Goal: Task Accomplishment & Management: Manage account settings

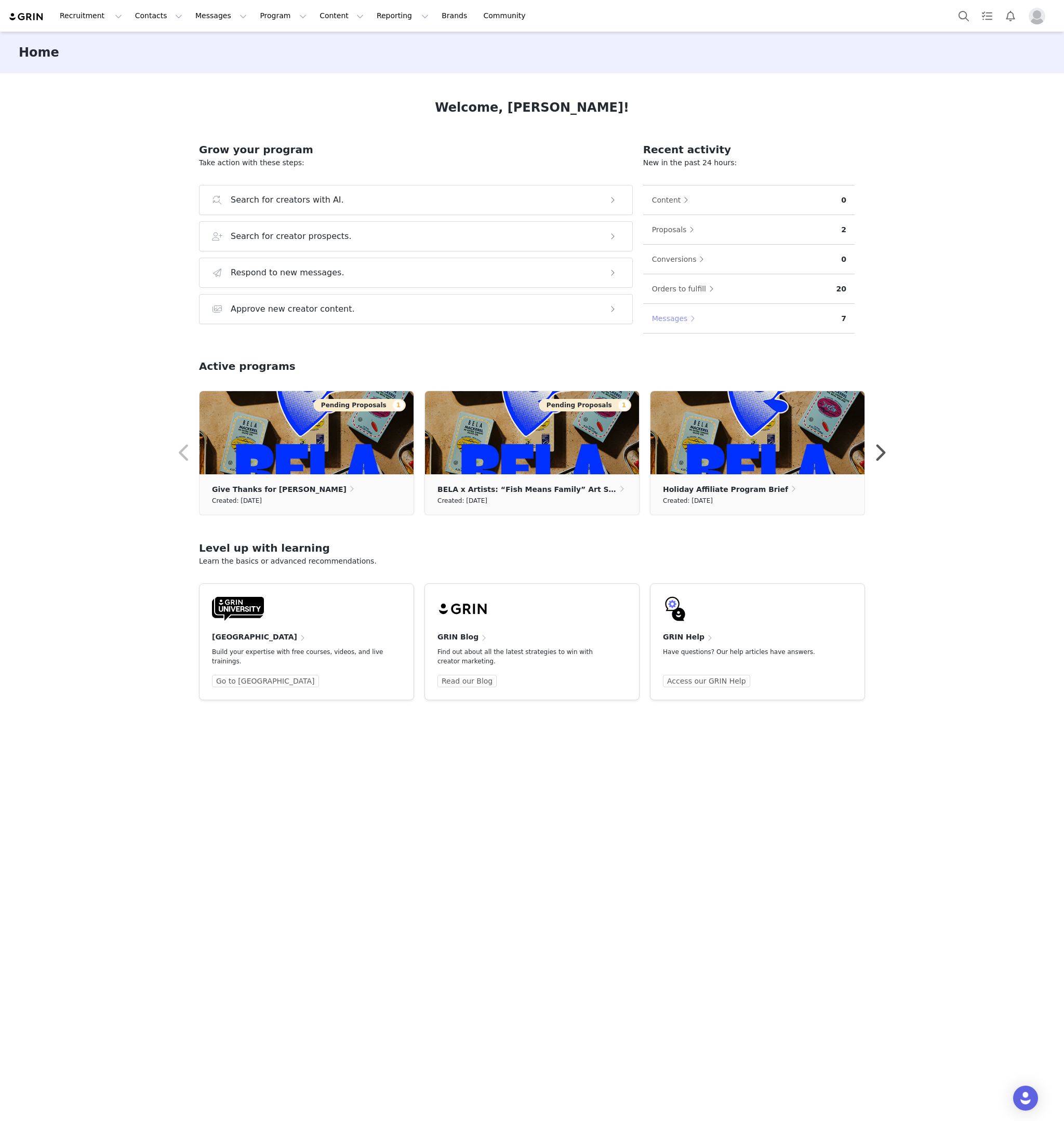
click at [680, 323] on button "Messages" at bounding box center [676, 319] width 50 height 17
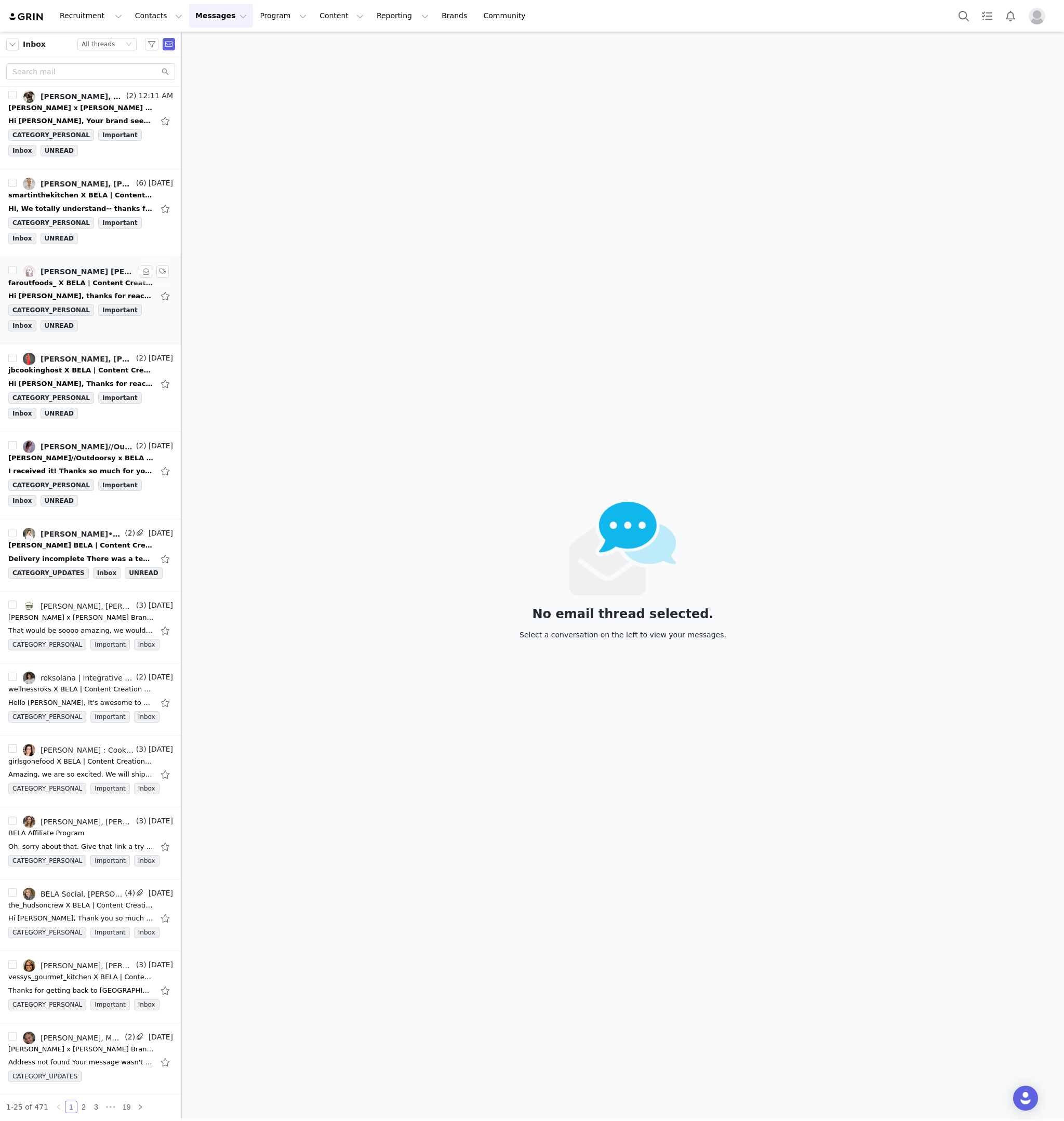
scroll to position [152, 0]
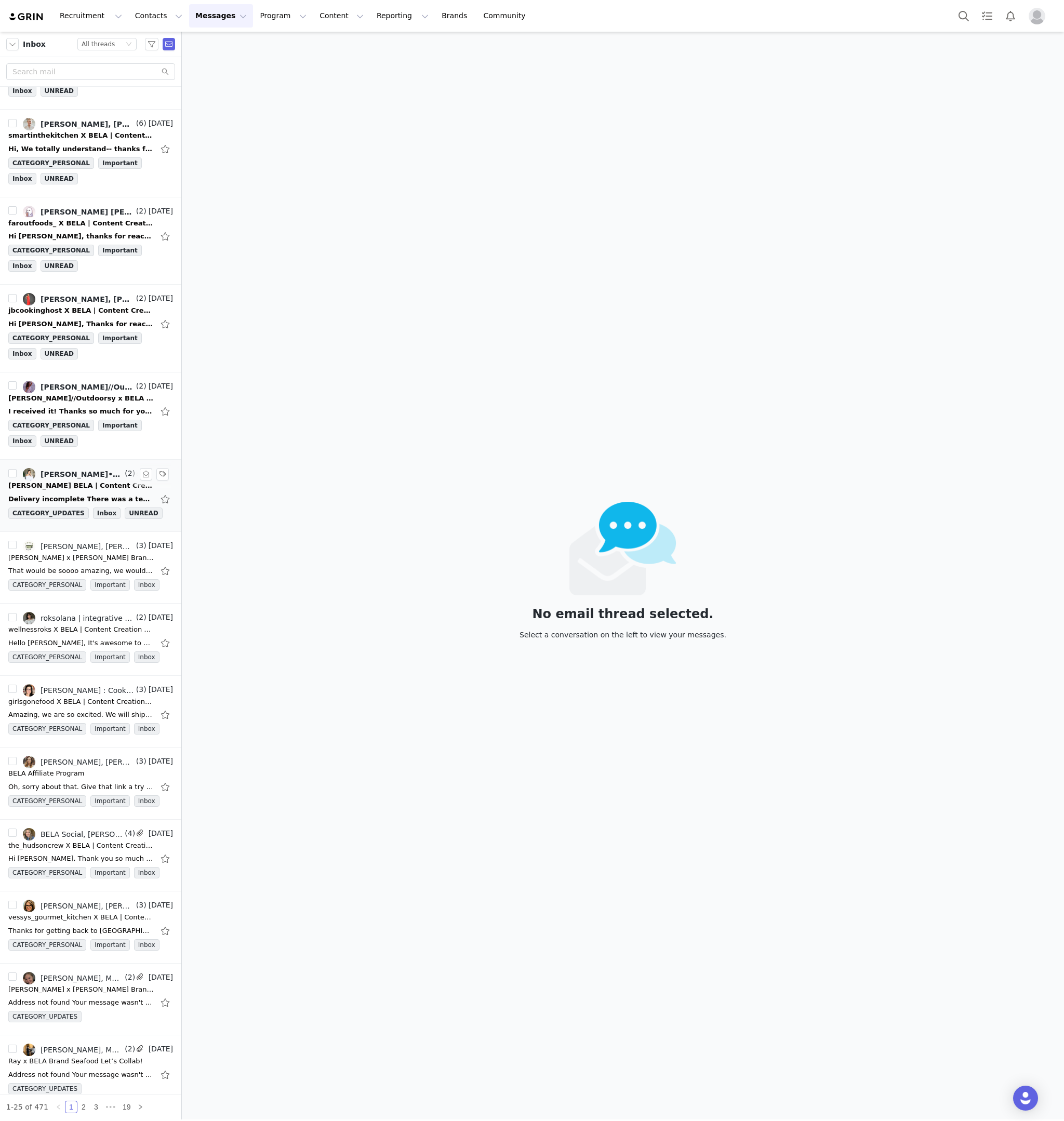
click at [96, 487] on div "caroline_bohne X BELA | Content Creation Campaign | Thanksgiving Content" at bounding box center [81, 485] width 146 height 10
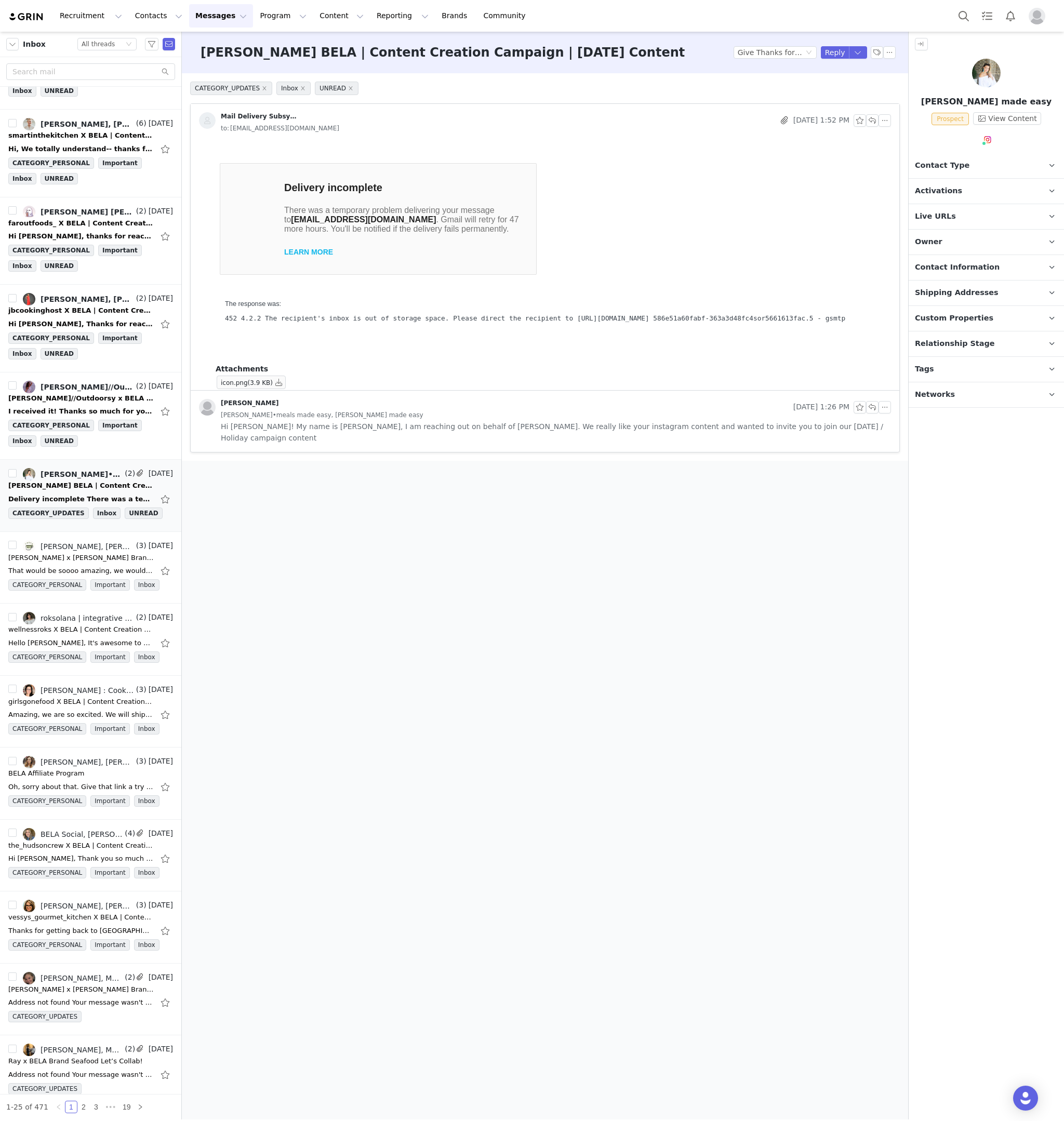
scroll to position [0, 0]
click at [77, 412] on div "I received it! Thanks so much for your prompt payment. I'll plan to post tomorr…" at bounding box center [81, 411] width 146 height 10
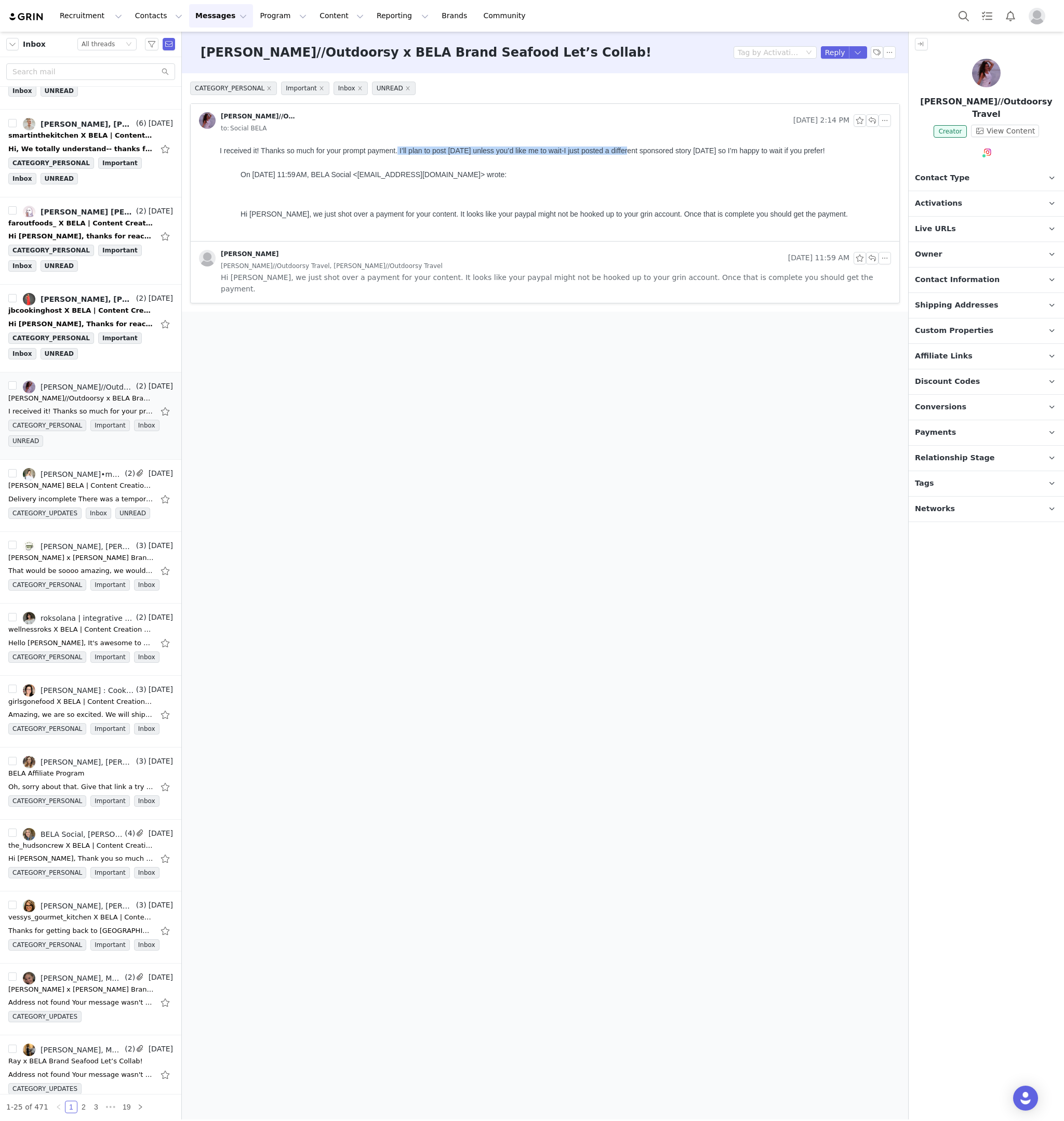
drag, startPoint x: 397, startPoint y: 151, endPoint x: 630, endPoint y: 148, distance: 233.0
click at [630, 148] on div "I received it! Thanks so much for your prompt payment. I’ll plan to post tomorr…" at bounding box center [553, 151] width 667 height 8
click at [872, 119] on button "button" at bounding box center [872, 121] width 13 height 13
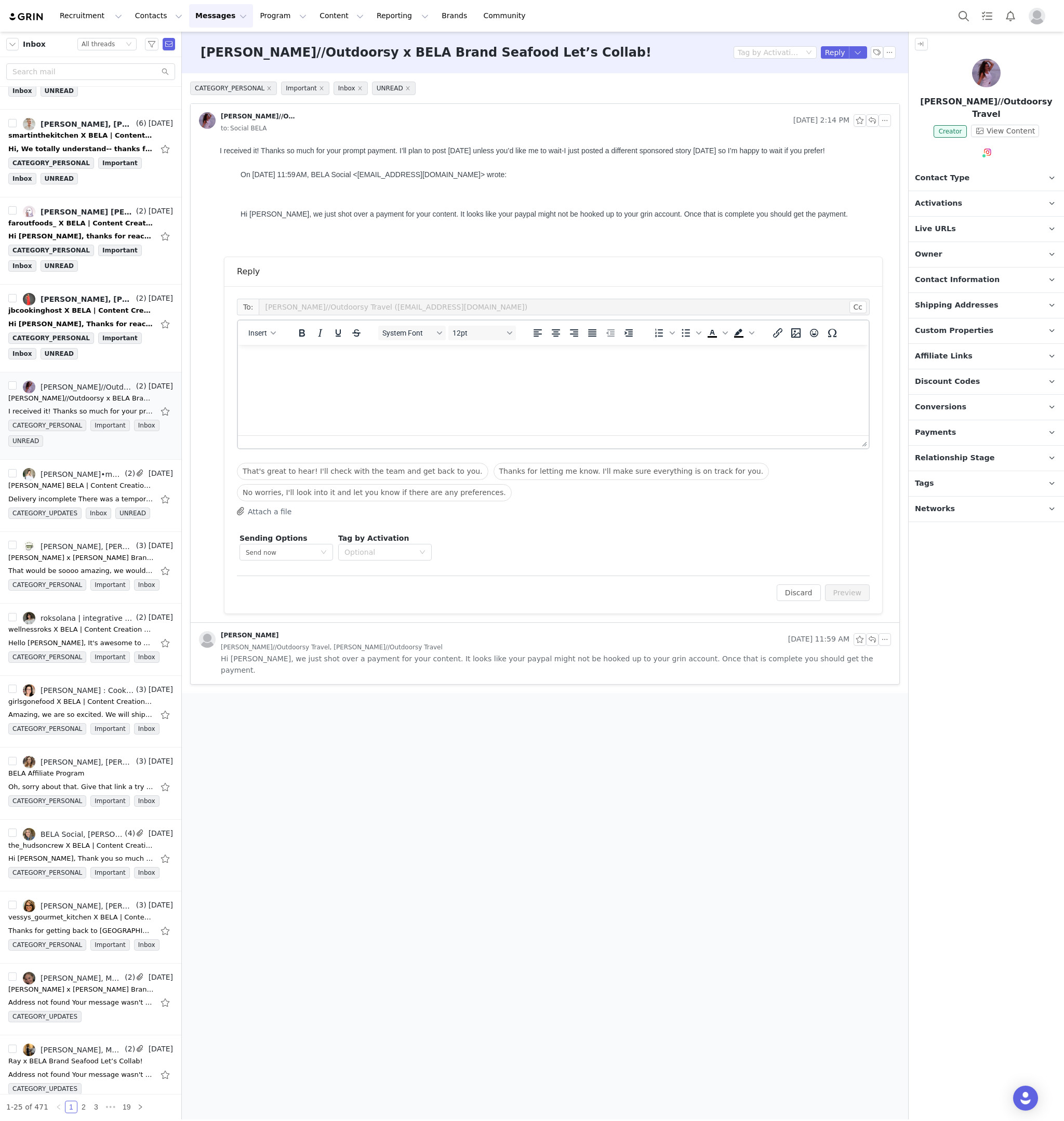
click at [740, 373] on html at bounding box center [553, 359] width 631 height 28
click at [841, 593] on button "Preview" at bounding box center [848, 593] width 45 height 17
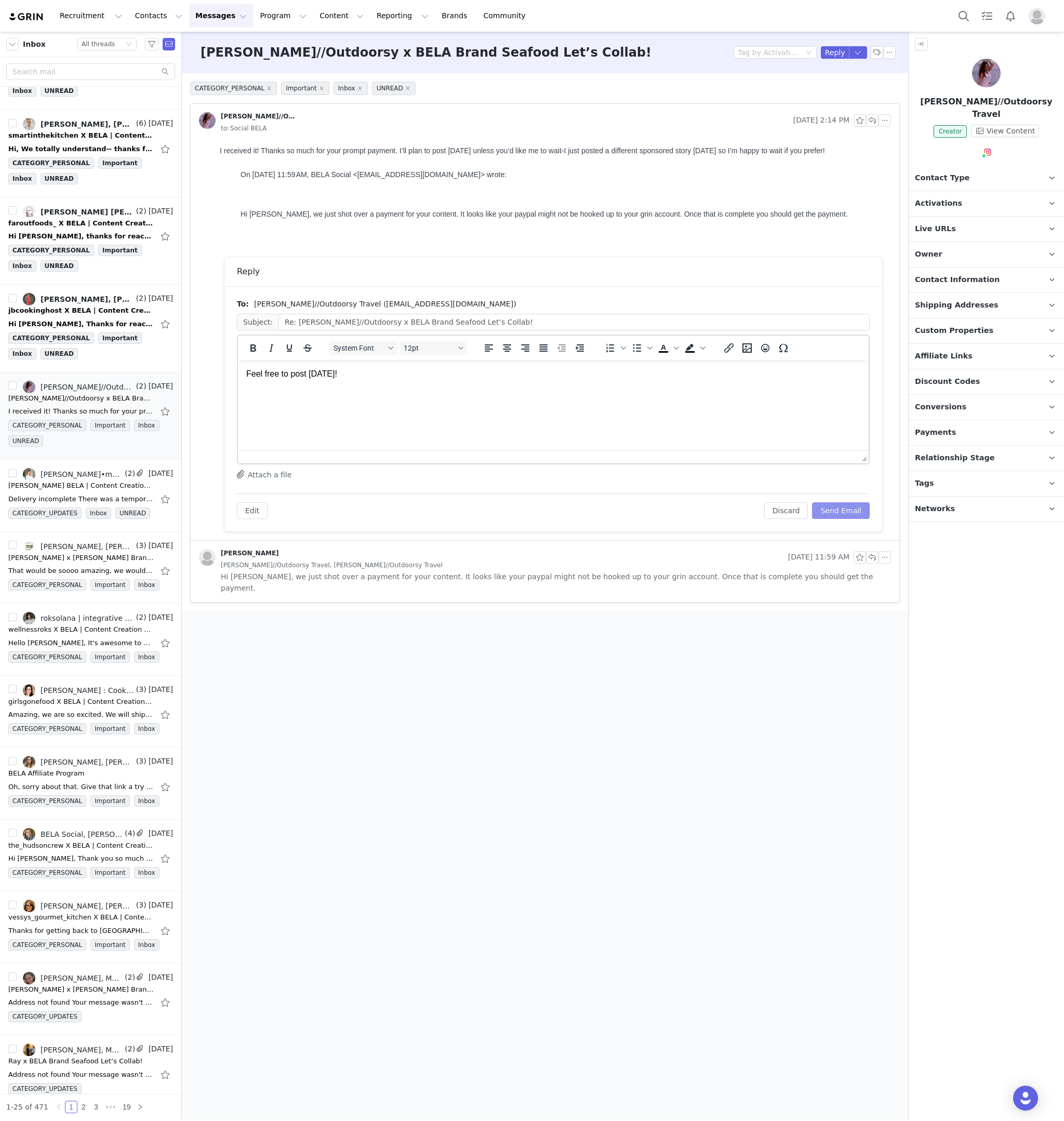
click at [846, 511] on button "Send Email" at bounding box center [841, 511] width 58 height 17
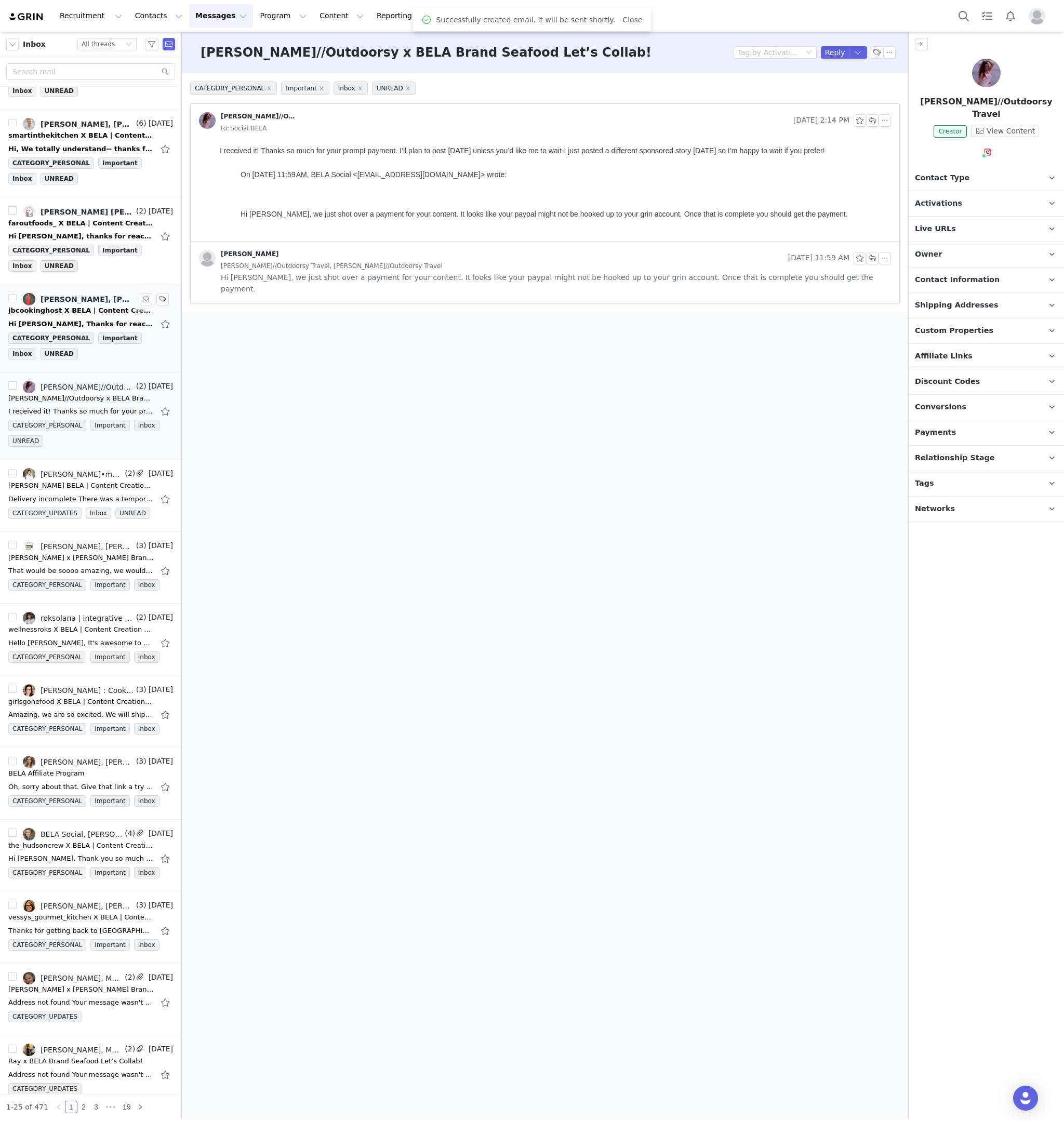
click at [62, 307] on div "jbcookinghost X BELA | Content Creation Campaign | Thanksgiving Content" at bounding box center [81, 310] width 146 height 10
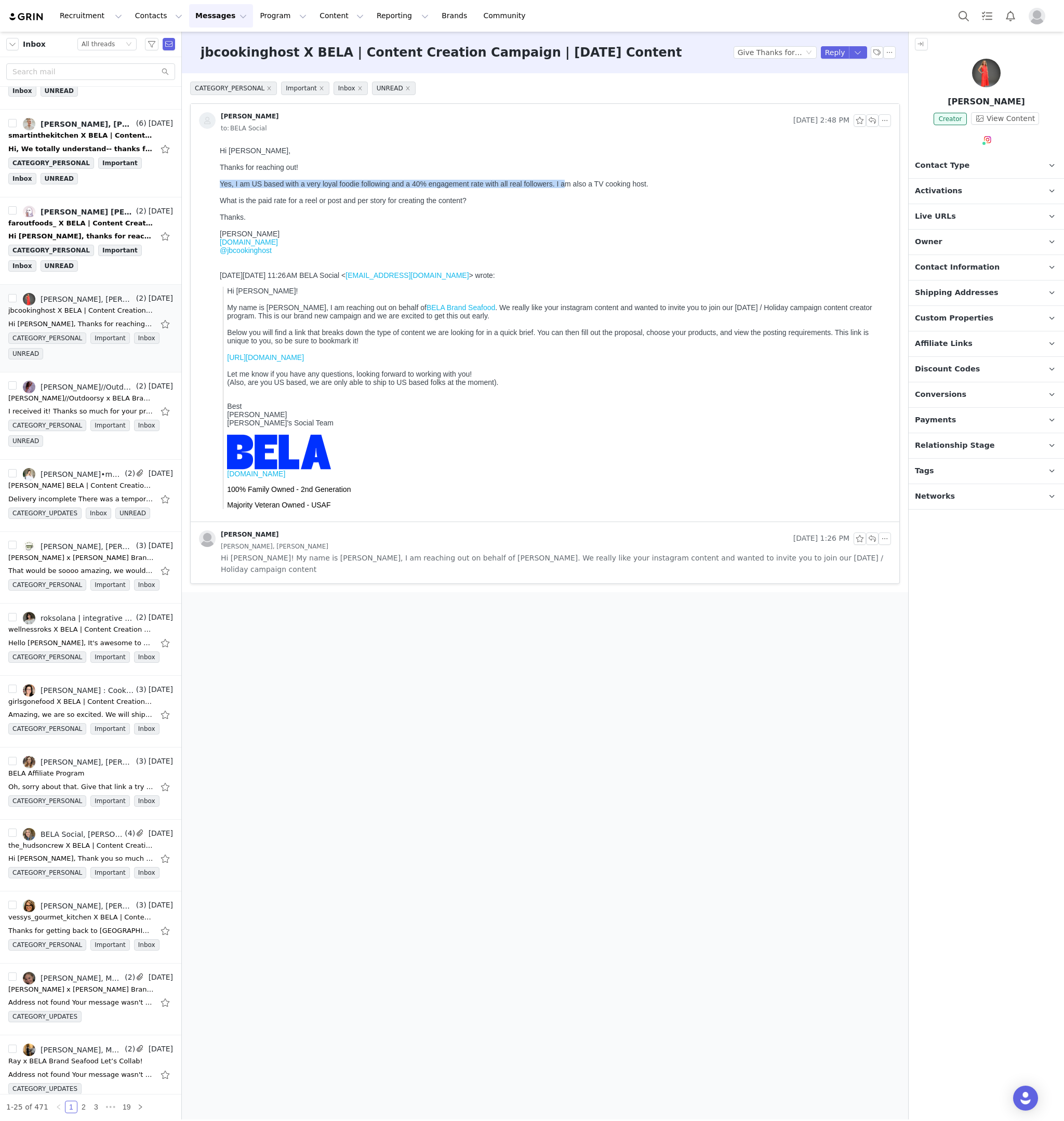
drag, startPoint x: 221, startPoint y: 183, endPoint x: 562, endPoint y: 185, distance: 341.0
click at [562, 185] on div "Yes, I am US based with a very loyal foodie following and a 40% engagement rate…" at bounding box center [553, 184] width 667 height 8
drag, startPoint x: 264, startPoint y: 201, endPoint x: 472, endPoint y: 198, distance: 208.0
click at [472, 198] on div "What is the paid rate for a reel or post and per story for creating the content?" at bounding box center [553, 201] width 667 height 8
click at [473, 198] on div "What is the paid rate for a reel or post and per story for creating the content?" at bounding box center [553, 201] width 667 height 8
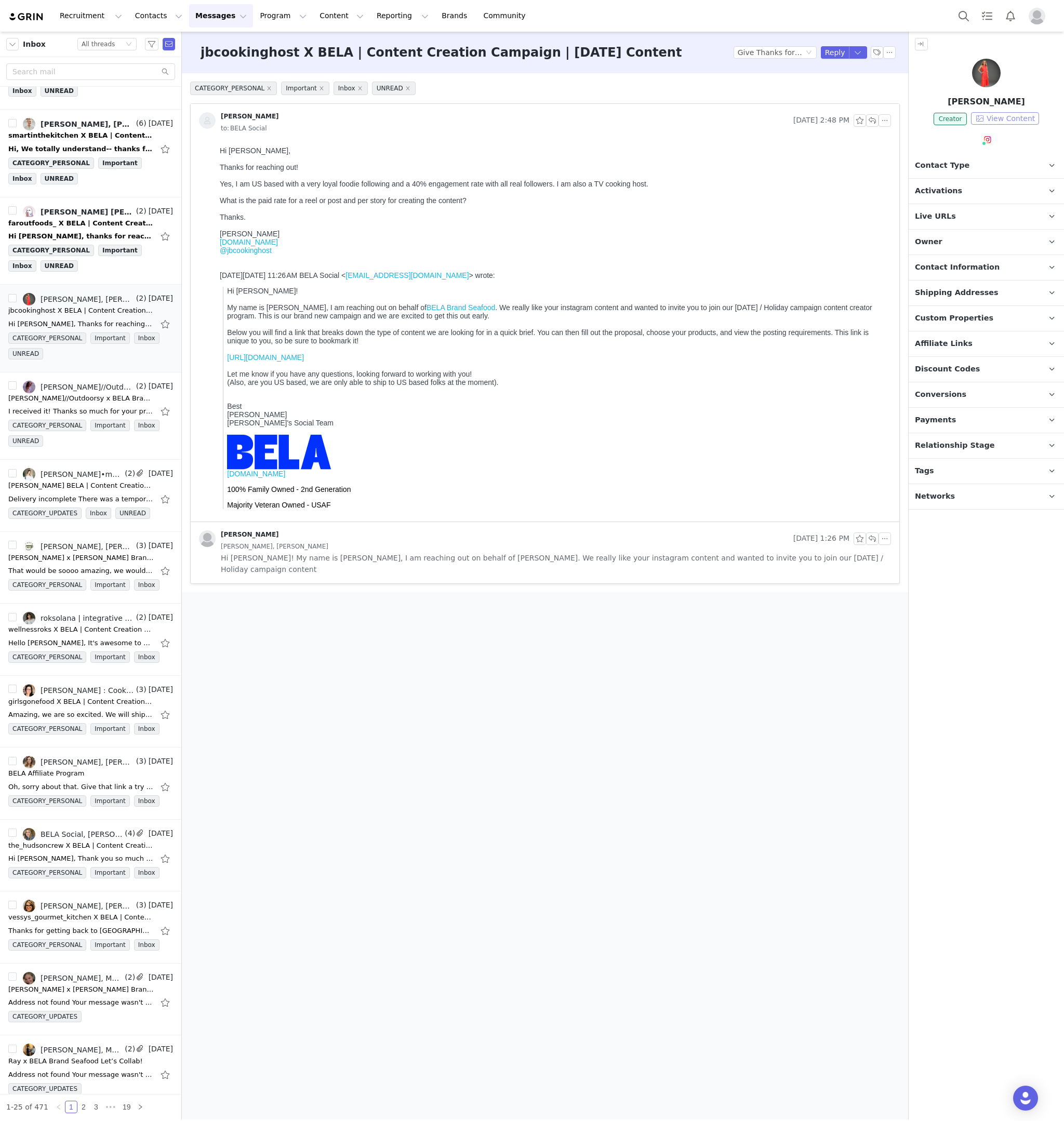
click at [991, 118] on button "View Content" at bounding box center [1005, 119] width 68 height 13
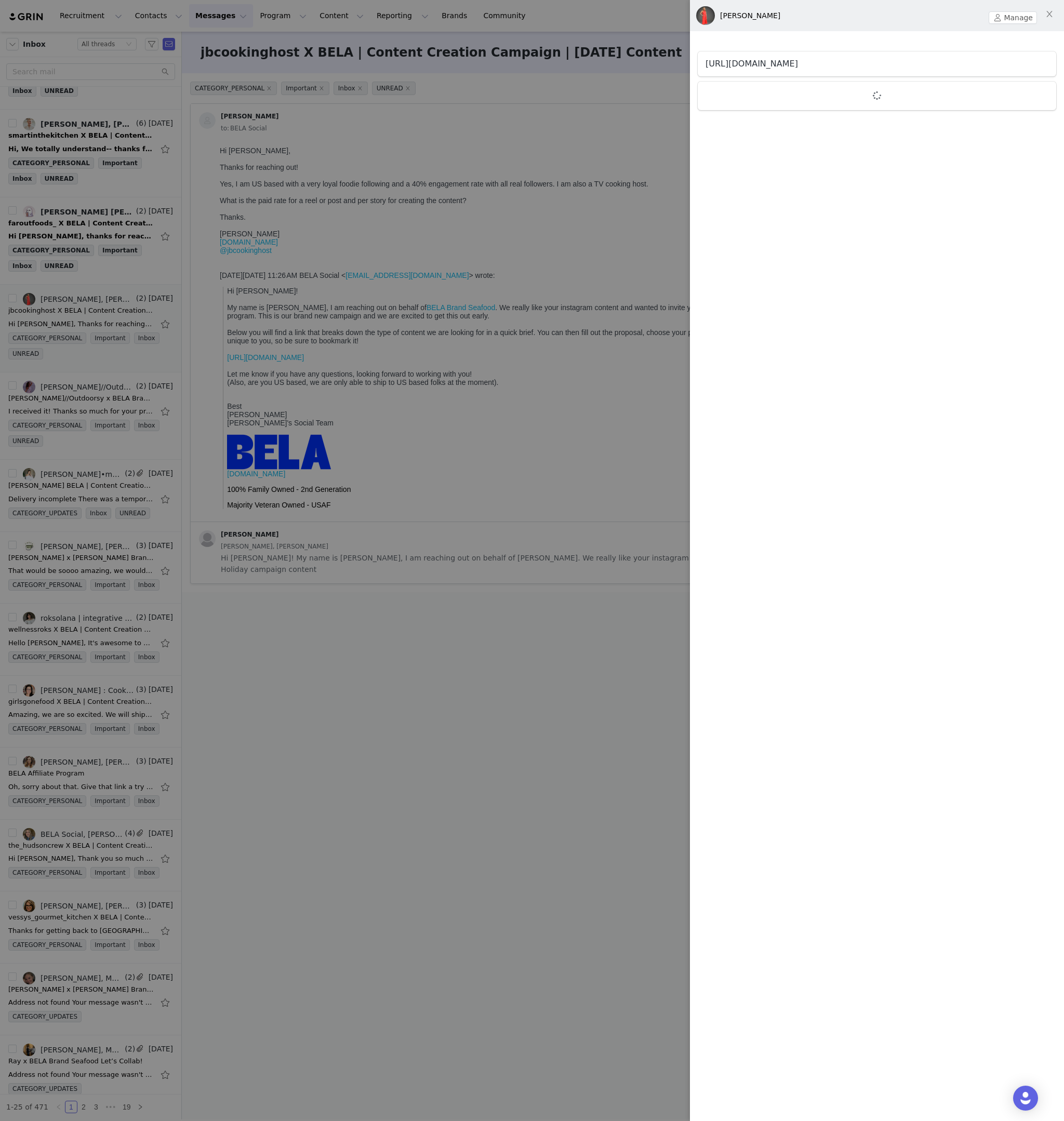
click at [798, 62] on link "https://www.instagram.com/jbcookinghost" at bounding box center [752, 63] width 93 height 10
click at [1046, 12] on icon "icon: close" at bounding box center [1050, 14] width 8 height 8
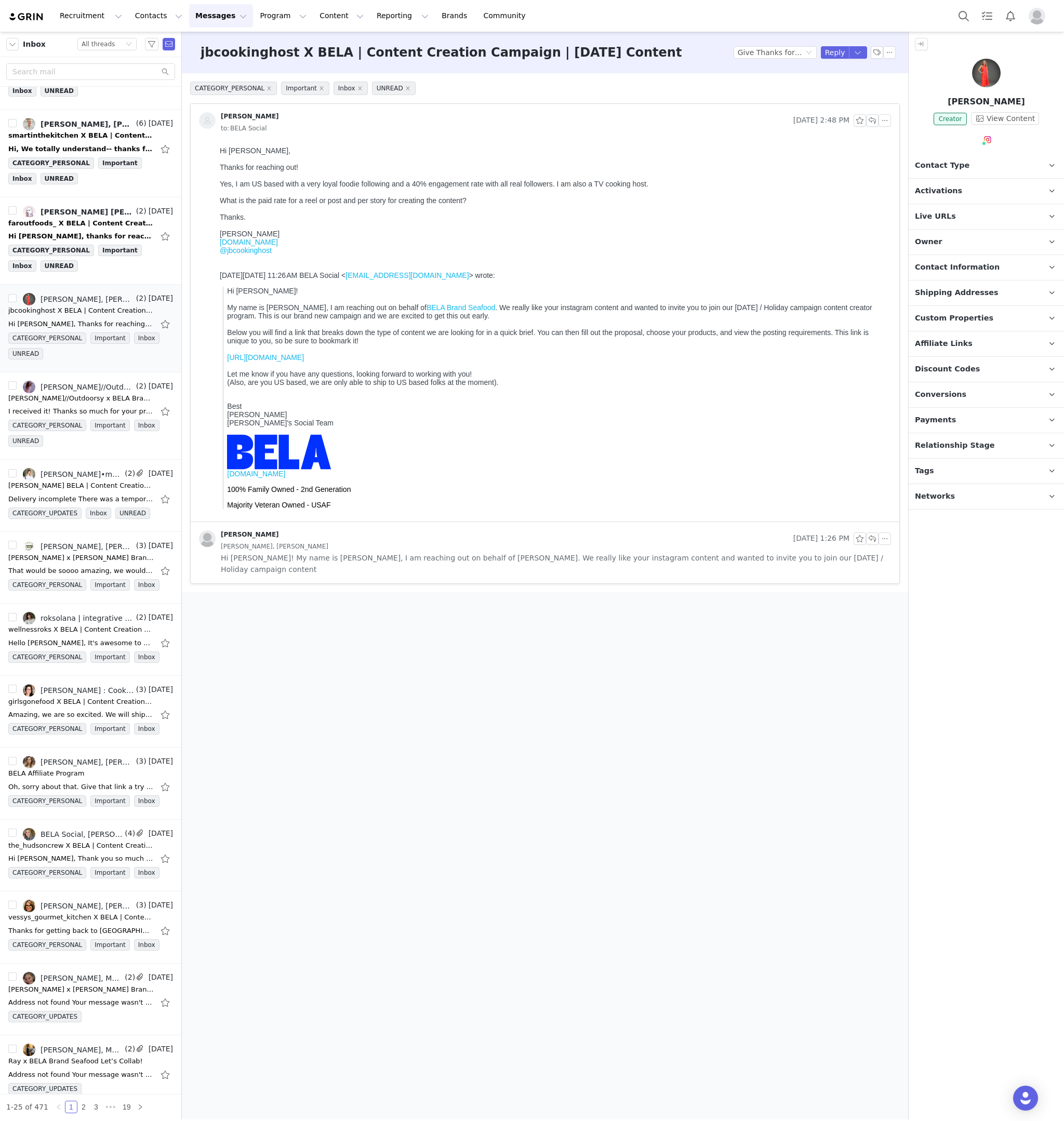
click at [304, 355] on link "https://bela.grin.live/93167659-0a2d-4388-9063-8fcc88643852" at bounding box center [266, 358] width 77 height 8
click at [871, 119] on button "button" at bounding box center [872, 121] width 13 height 13
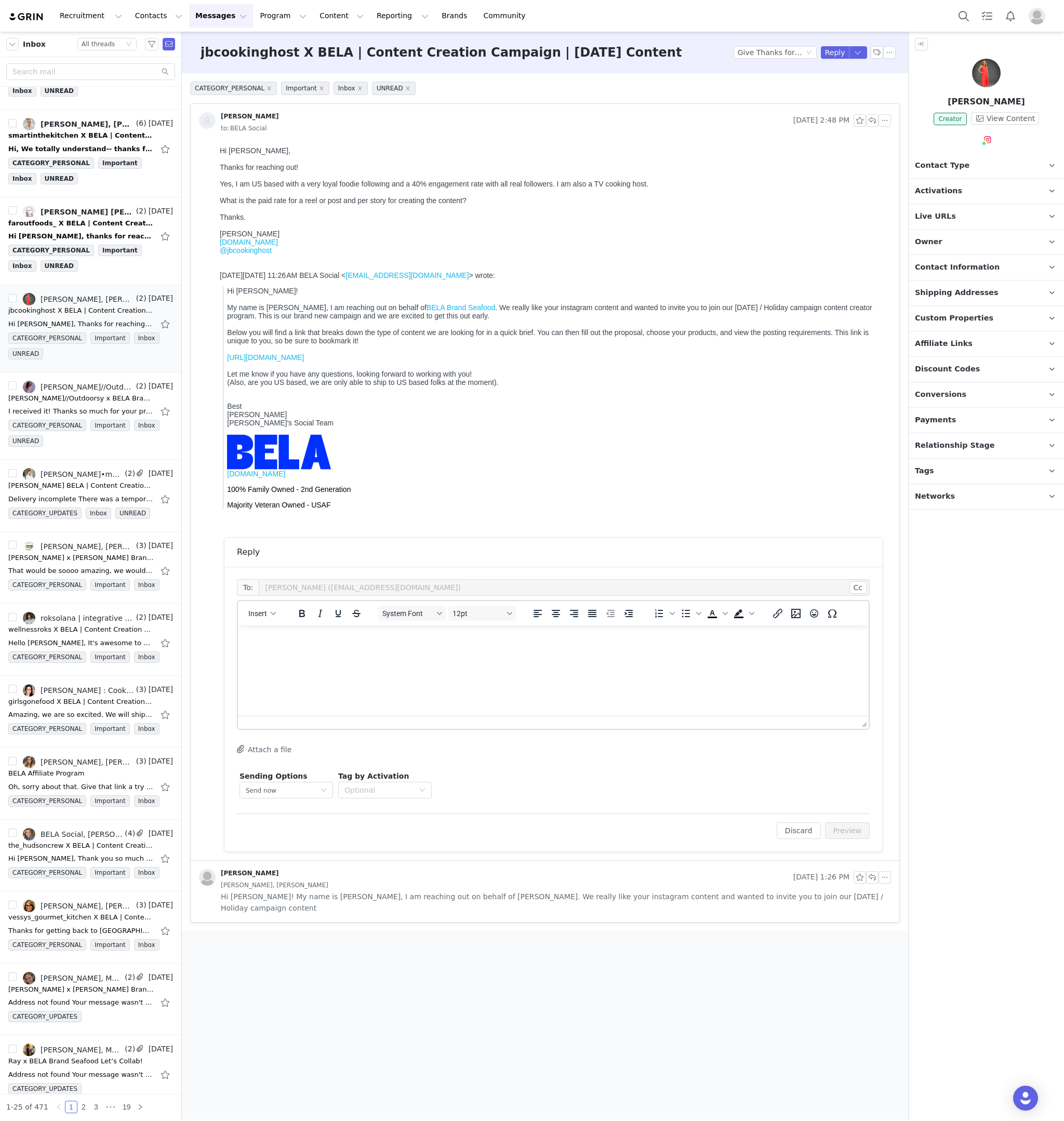
click at [282, 643] on html at bounding box center [553, 639] width 631 height 28
click at [304, 358] on link "https://bela.grin.live/93167659-0a2d-4388-9063-8fcc88643852" at bounding box center [266, 358] width 77 height 8
click at [303, 641] on p "Hi" at bounding box center [553, 639] width 614 height 11
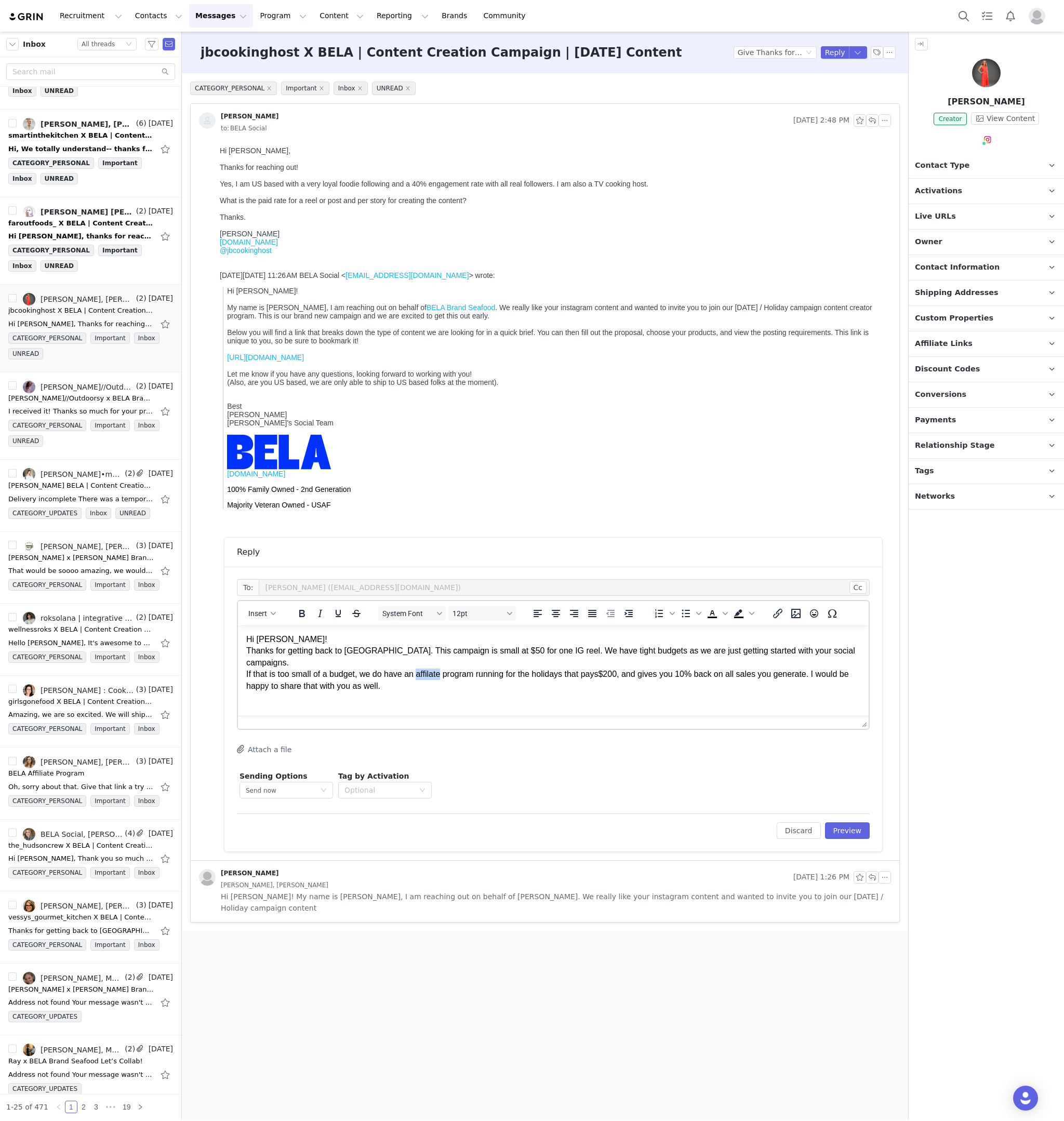
copy p "affilate"
click at [413, 643] on p "Hi Jennifer! Thanks for getting back to us. This campaign is small at $50 for o…" at bounding box center [553, 662] width 614 height 58
click at [842, 643] on button "Preview" at bounding box center [848, 831] width 45 height 17
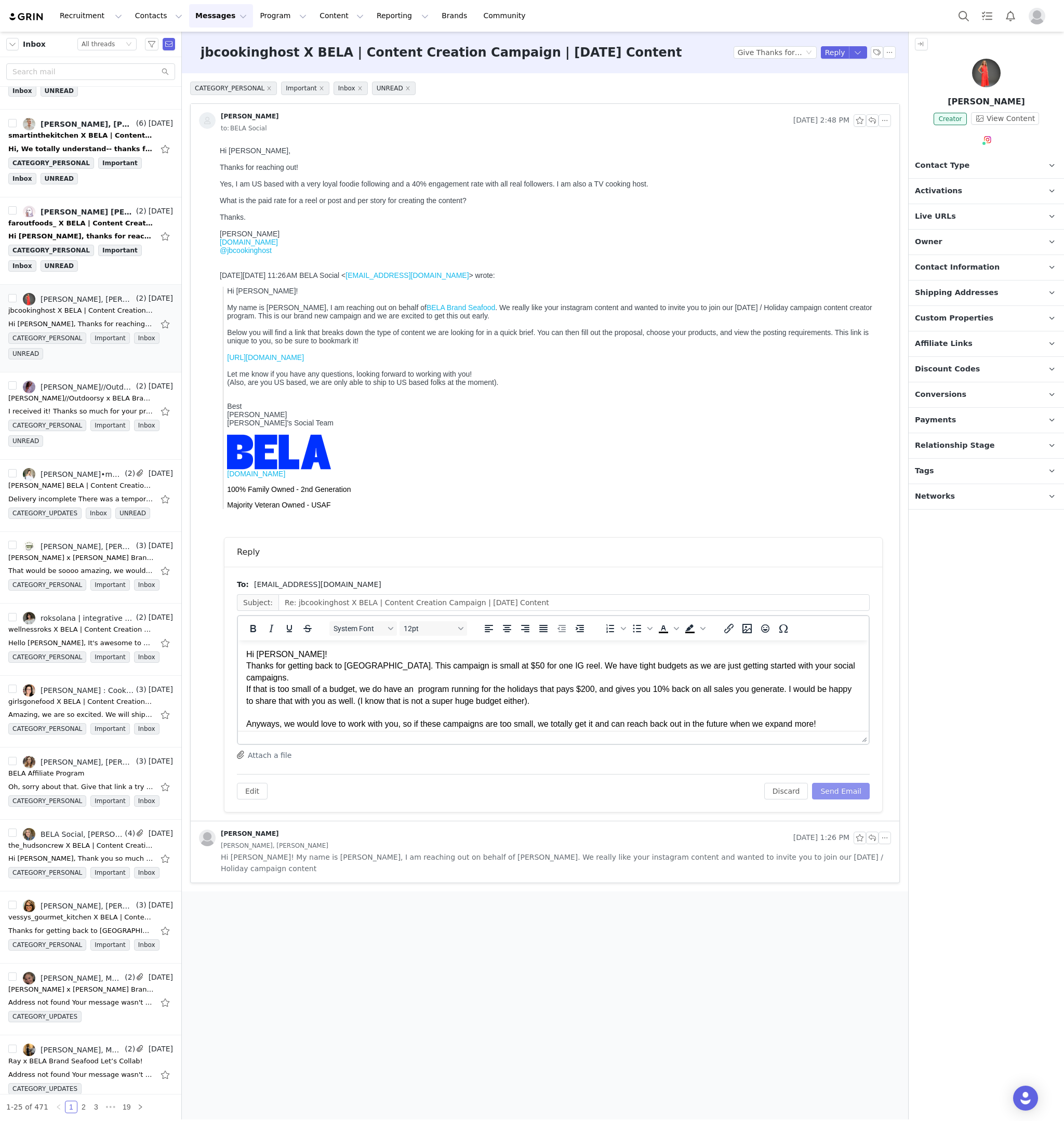
drag, startPoint x: 853, startPoint y: 791, endPoint x: 812, endPoint y: 766, distance: 48.0
click at [853, 643] on button "Send Email" at bounding box center [841, 791] width 58 height 17
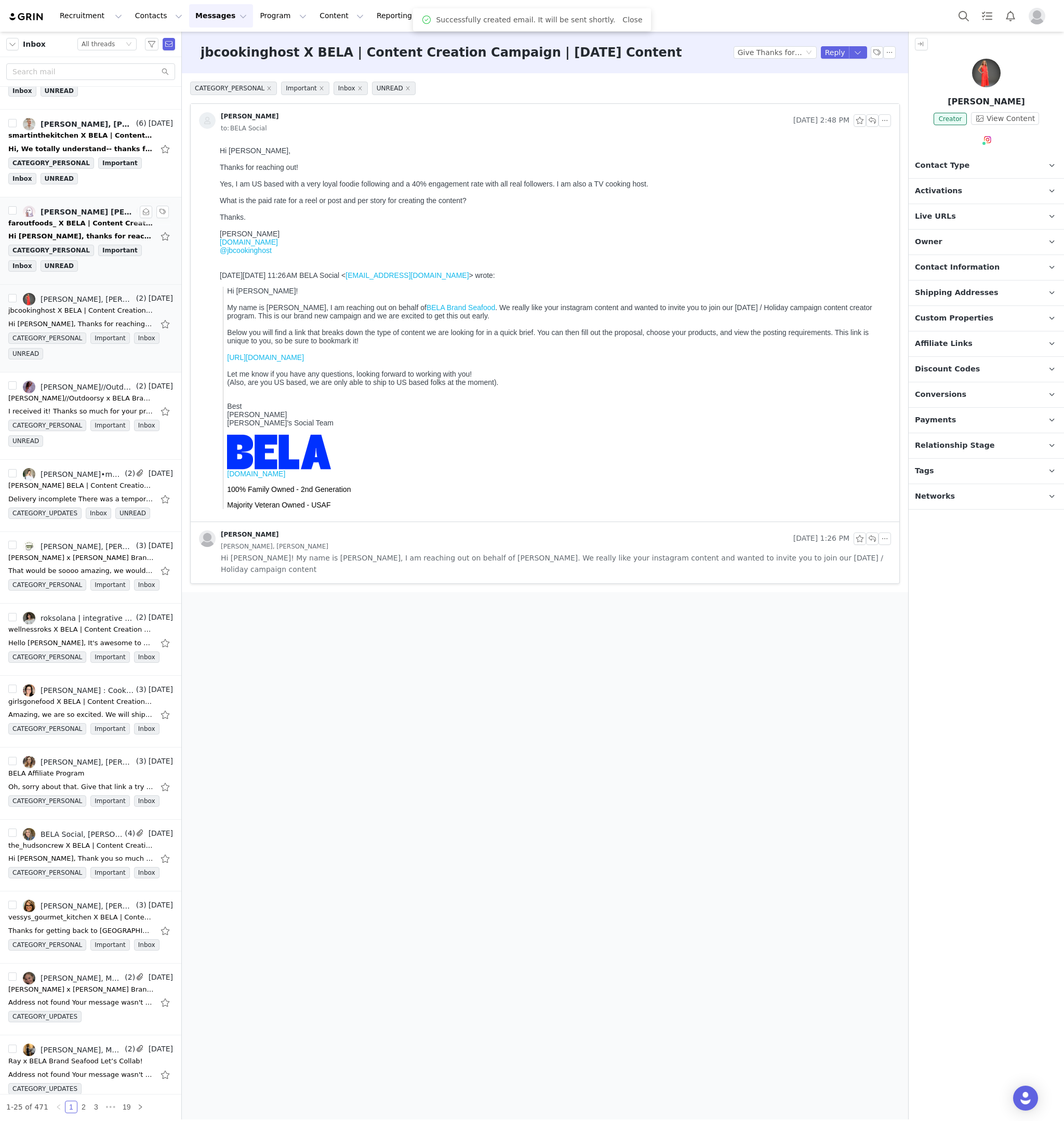
click at [66, 220] on div "faroutfoods_ X BELA | Content Creation Campaign | Thanksgiving Content" at bounding box center [81, 223] width 146 height 10
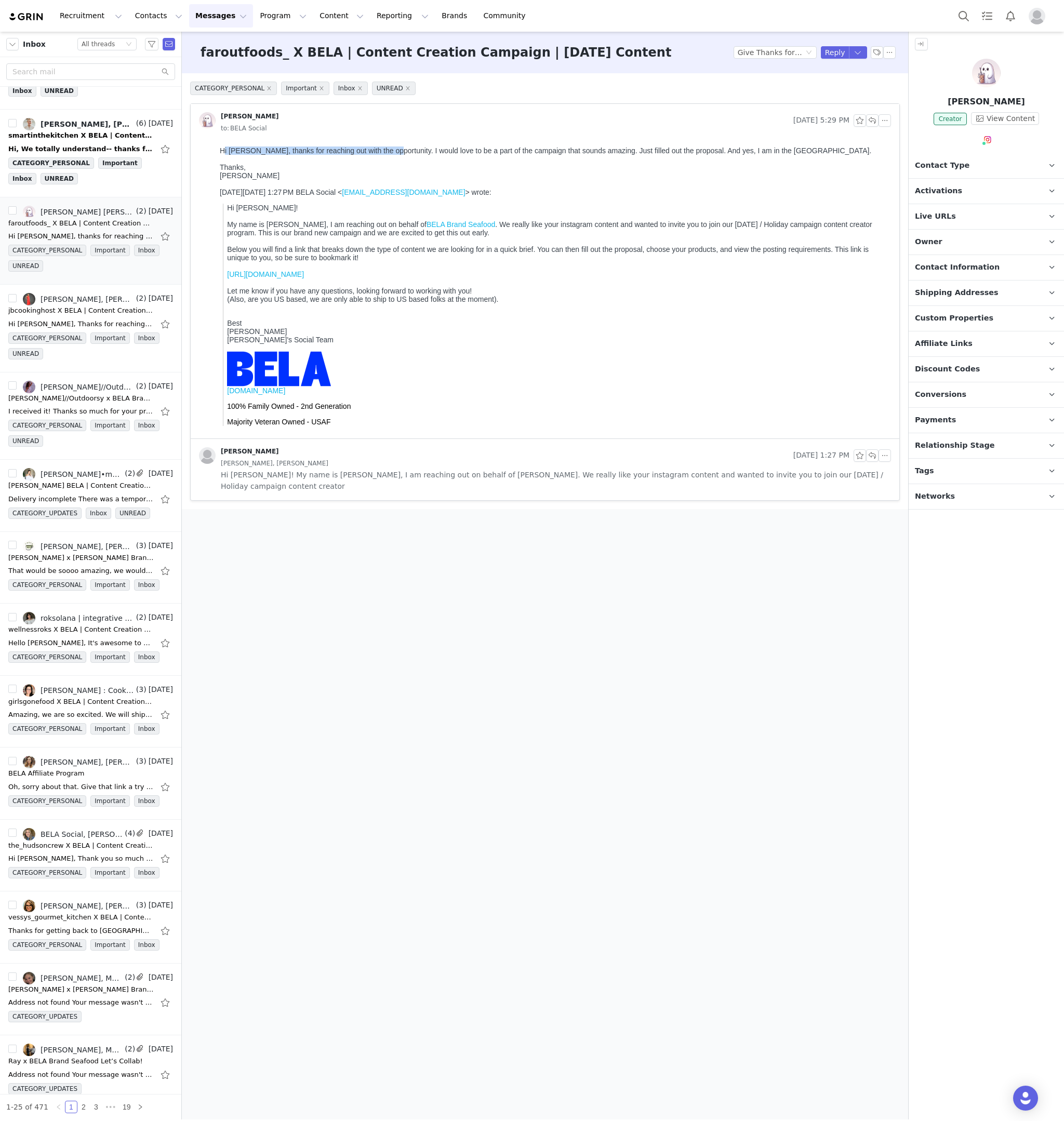
drag, startPoint x: 333, startPoint y: 155, endPoint x: 386, endPoint y: 152, distance: 53.1
click at [386, 152] on div "Hi Nick, thanks for reaching out with the opportunity. I would love to be a par…" at bounding box center [553, 151] width 667 height 8
click at [385, 152] on div "Hi Nick, thanks for reaching out with the opportunity. I would love to be a par…" at bounding box center [553, 151] width 667 height 8
drag, startPoint x: 485, startPoint y: 148, endPoint x: 704, endPoint y: 148, distance: 219.0
click at [704, 148] on div "Hi Nick, thanks for reaching out with the opportunity. I would love to be a par…" at bounding box center [553, 151] width 667 height 8
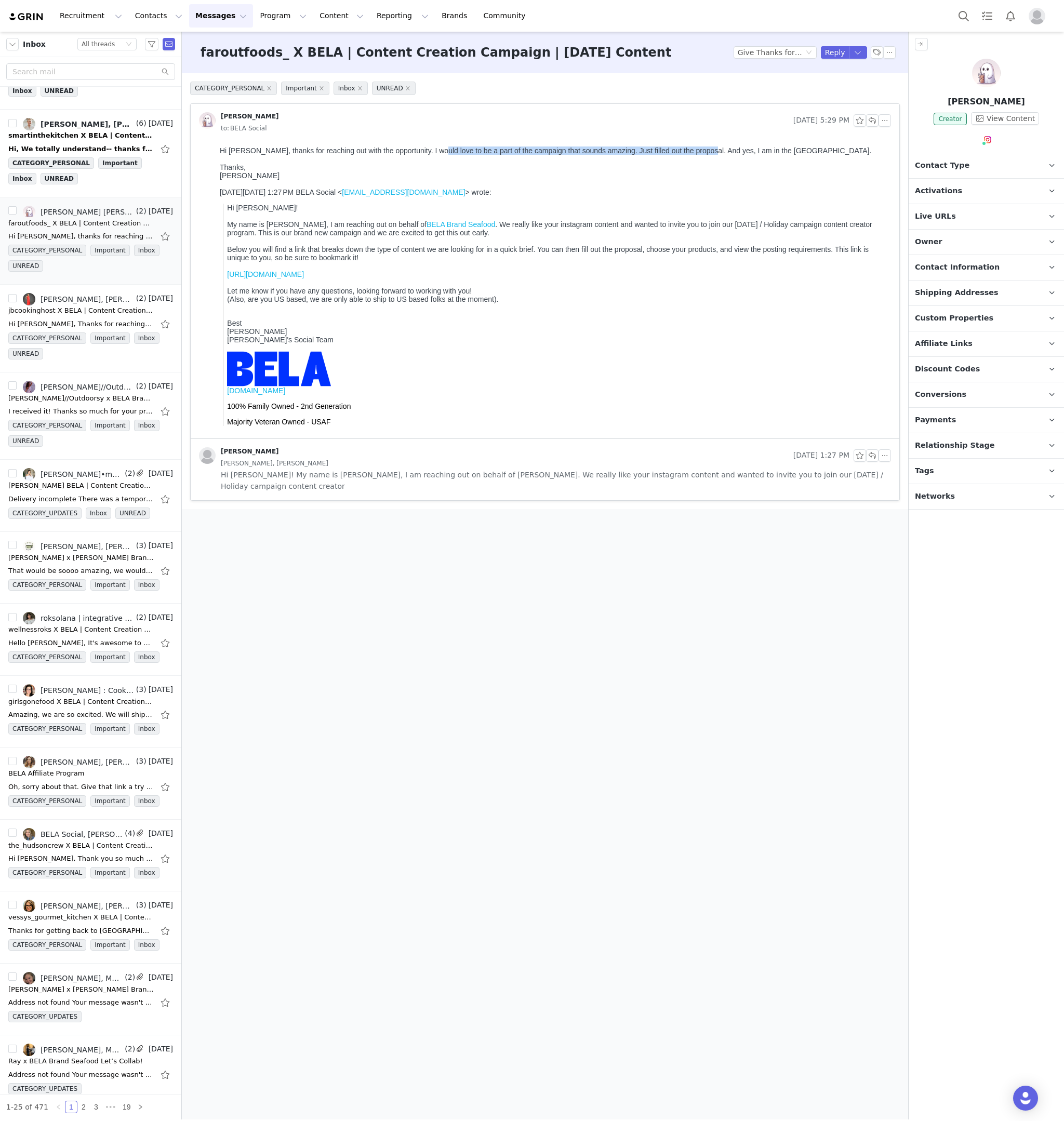
click at [704, 148] on div "Hi Nick, thanks for reaching out with the opportunity. I would love to be a par…" at bounding box center [553, 151] width 667 height 8
click at [869, 123] on button "button" at bounding box center [872, 121] width 13 height 13
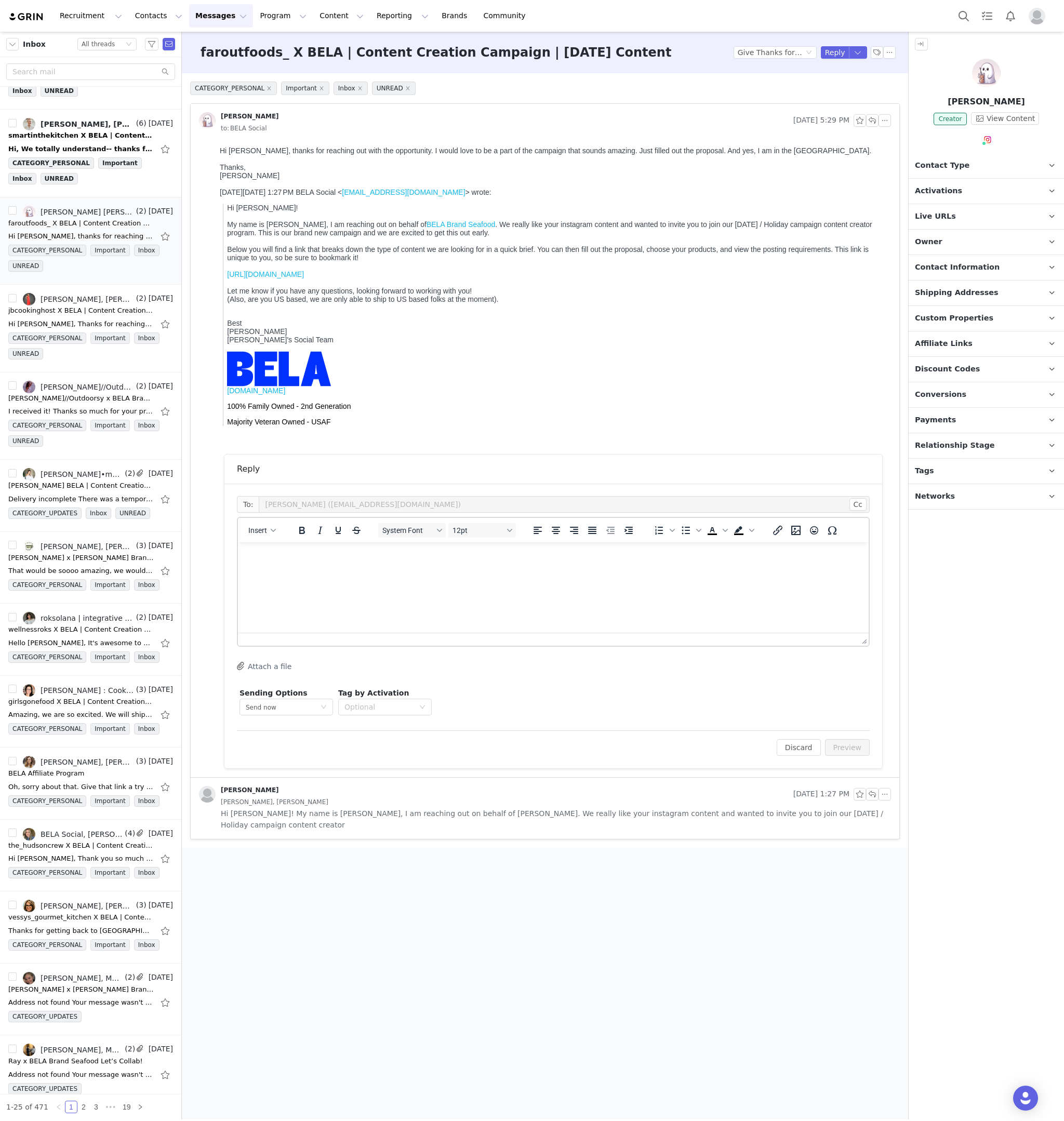
click at [351, 570] on html at bounding box center [553, 556] width 631 height 28
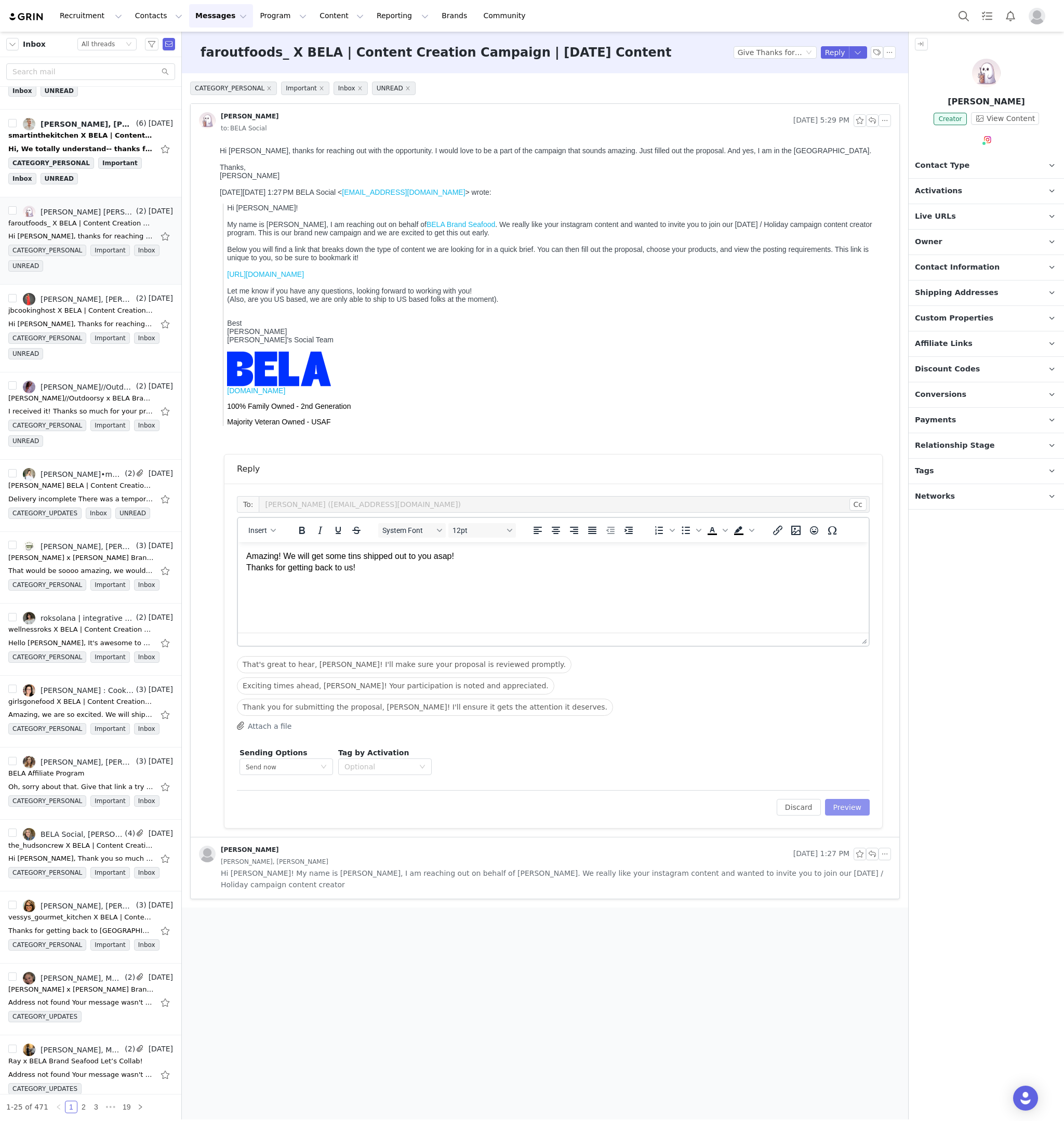
click at [860, 643] on button "Preview" at bounding box center [848, 807] width 45 height 17
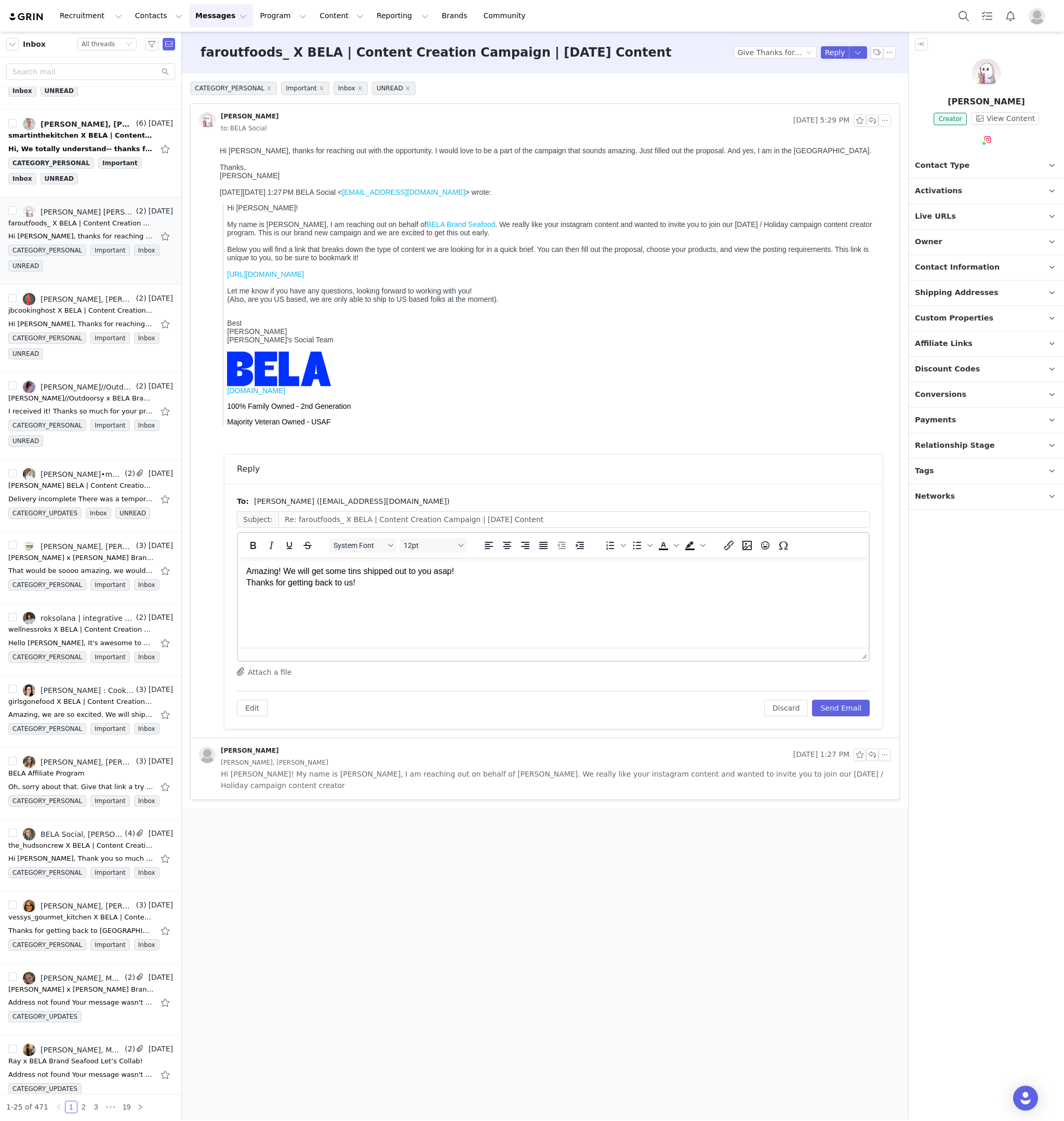
click at [852, 643] on div "Edit Discard Send Email" at bounding box center [554, 703] width 633 height 26
click at [849, 643] on button "Send Email" at bounding box center [841, 708] width 58 height 17
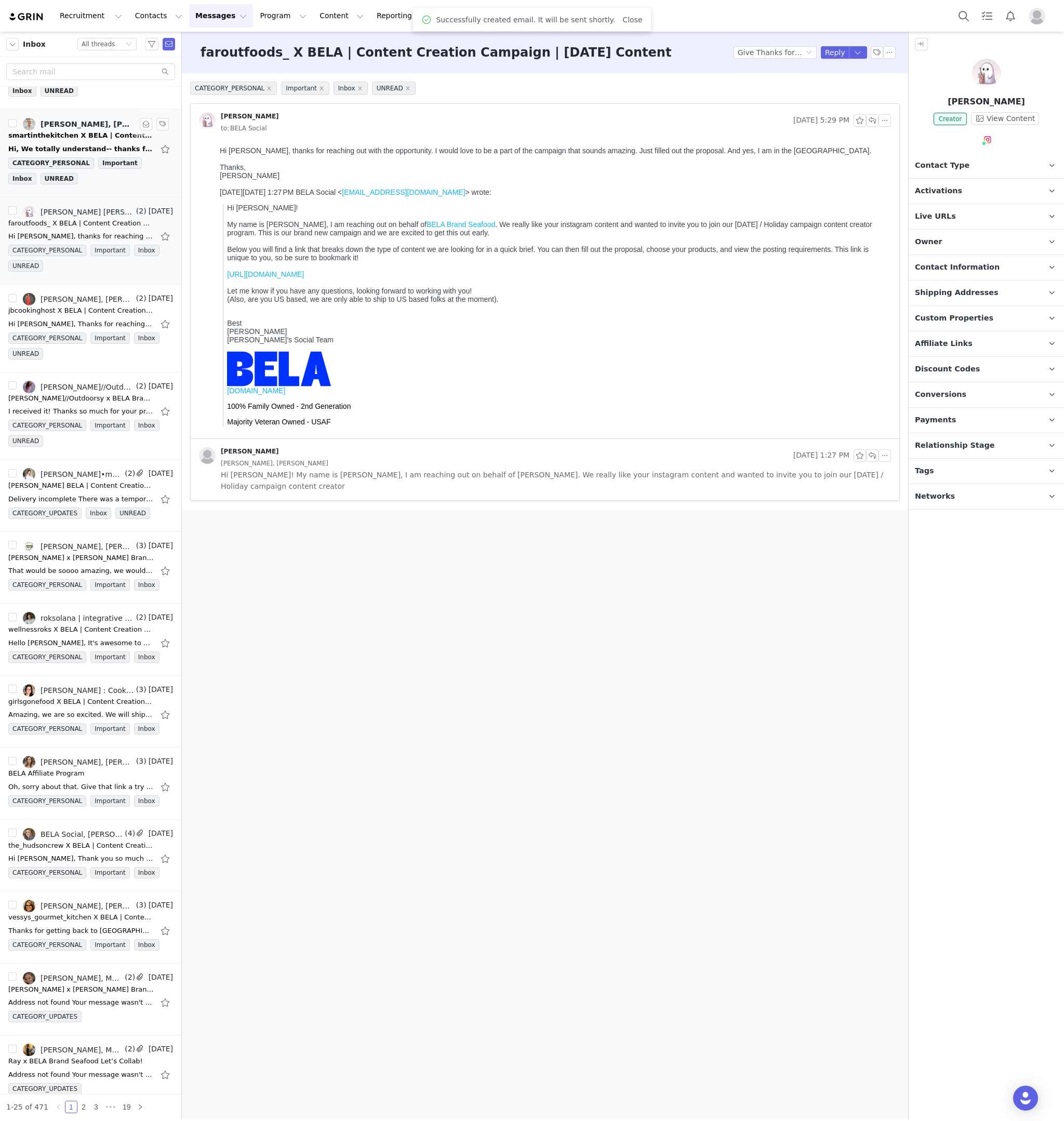
click at [91, 129] on link "Michaela Arnone, Marcia Smart, BELA Social" at bounding box center [78, 124] width 111 height 13
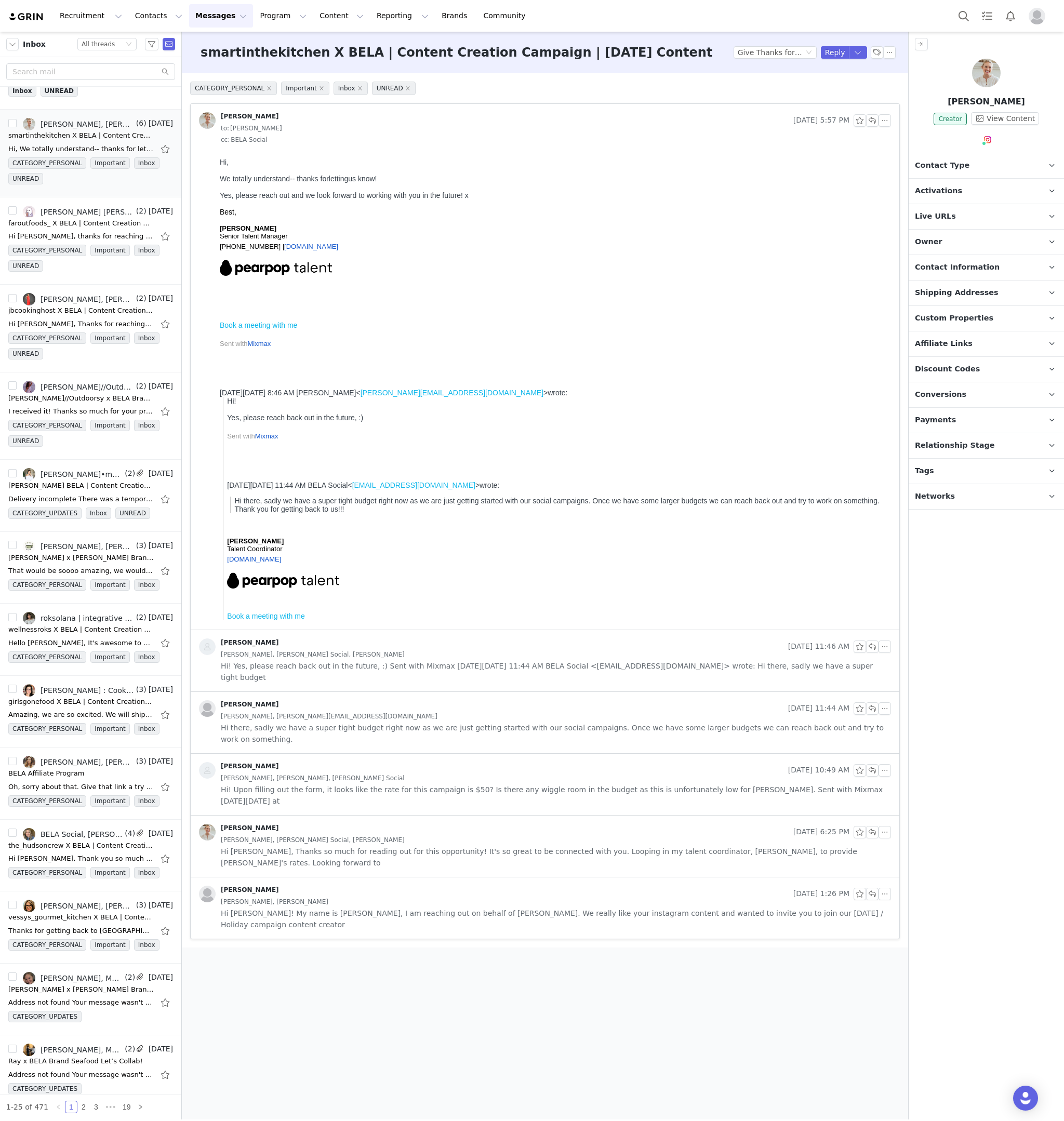
drag, startPoint x: 430, startPoint y: 330, endPoint x: 289, endPoint y: 174, distance: 210.3
drag, startPoint x: 291, startPoint y: 174, endPoint x: 309, endPoint y: 190, distance: 24.1
click at [359, 175] on div "We totally understand-- thanks for letting us know!" at bounding box center [553, 178] width 667 height 8
drag, startPoint x: 430, startPoint y: 348, endPoint x: 254, endPoint y: 194, distance: 233.9
drag, startPoint x: 284, startPoint y: 193, endPoint x: 436, endPoint y: 197, distance: 152.1
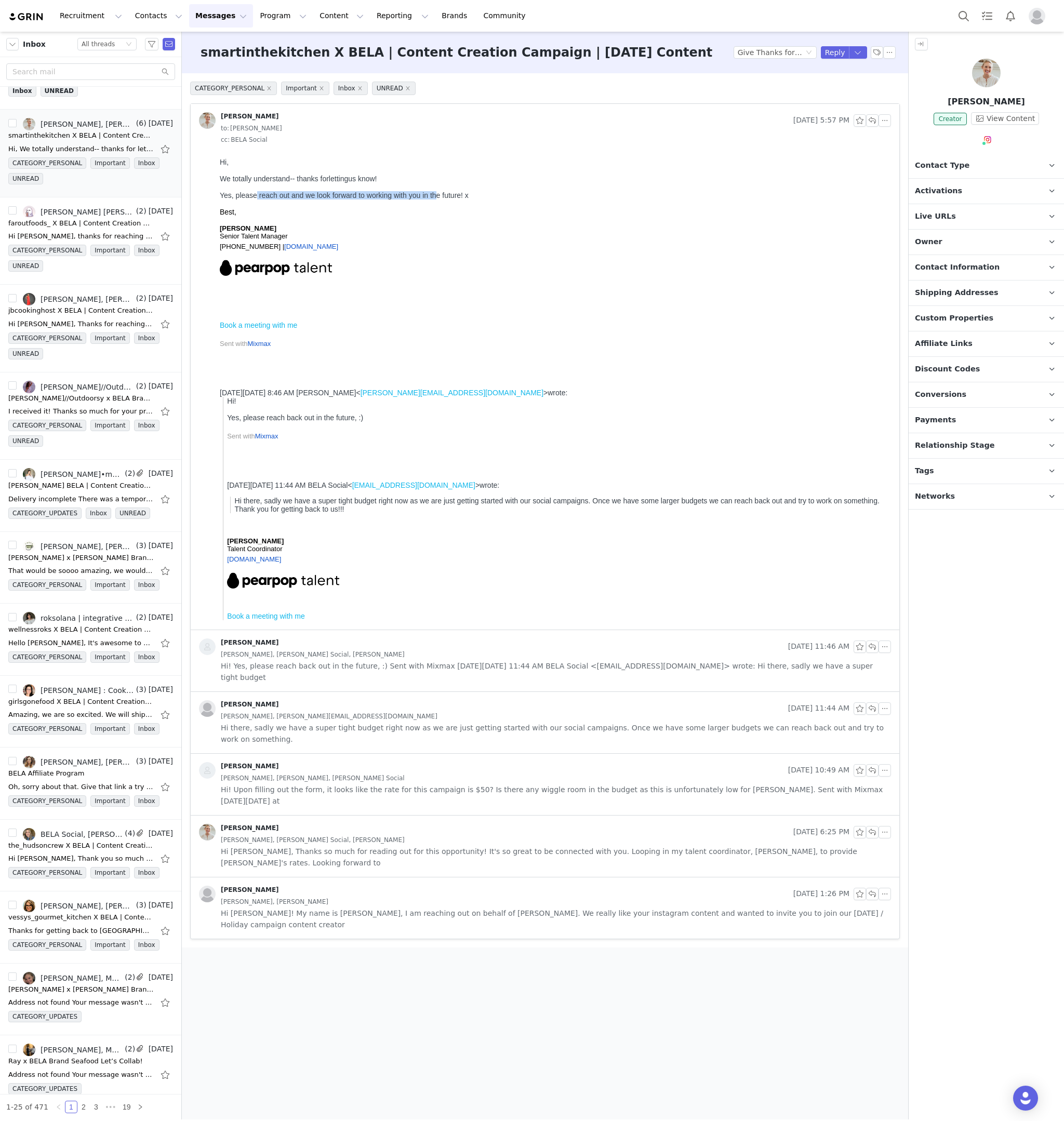
click at [436, 197] on div "Yes, please reach out and we look forward to working with you in the future! x" at bounding box center [553, 195] width 667 height 8
click at [33, 13] on img at bounding box center [26, 17] width 36 height 10
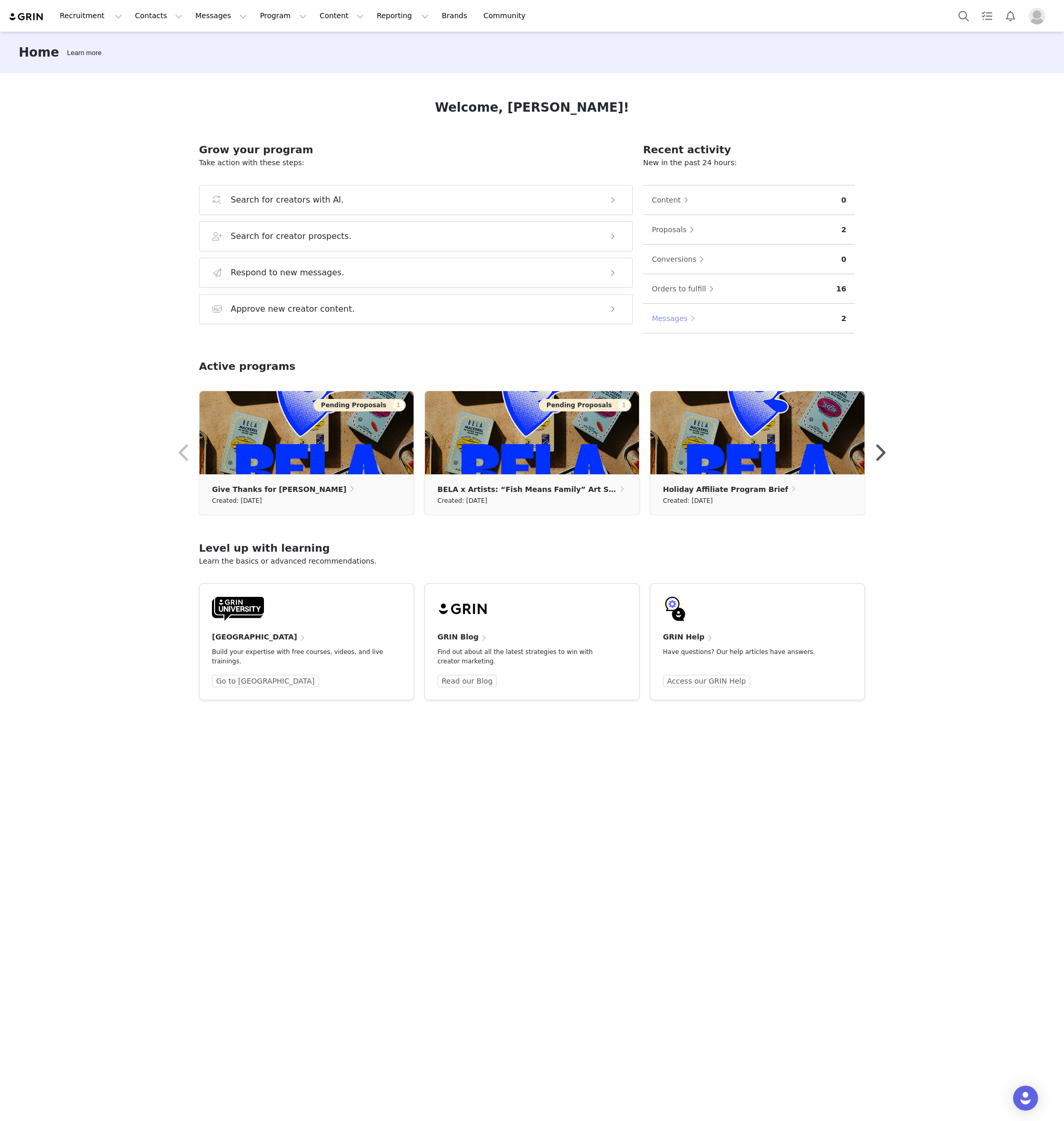
click at [673, 317] on button "Messages" at bounding box center [676, 319] width 50 height 17
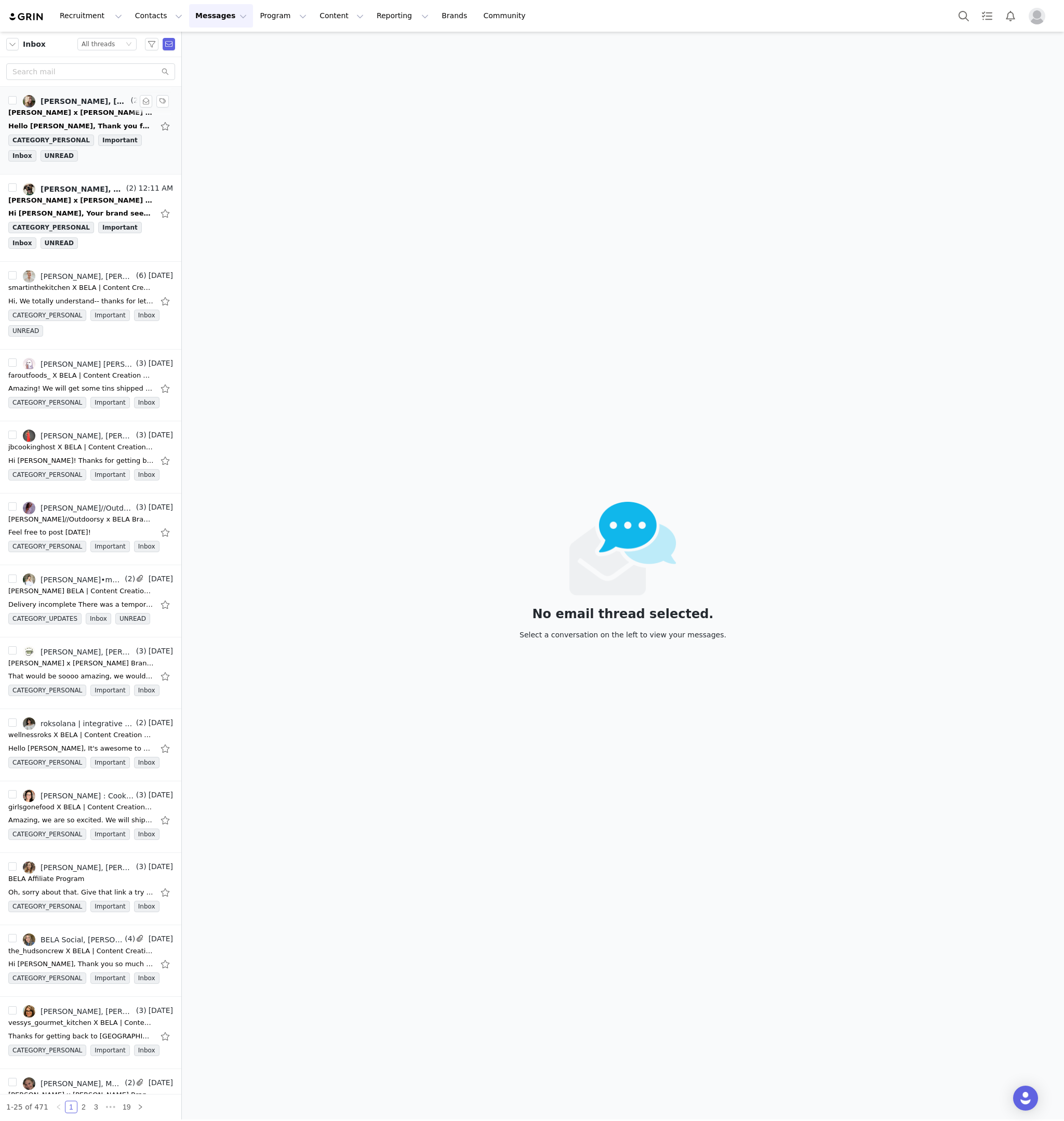
click at [98, 121] on div "Hello Nick, Thank you for reaching out. This sounds like a fun project! Yes, I …" at bounding box center [81, 126] width 146 height 10
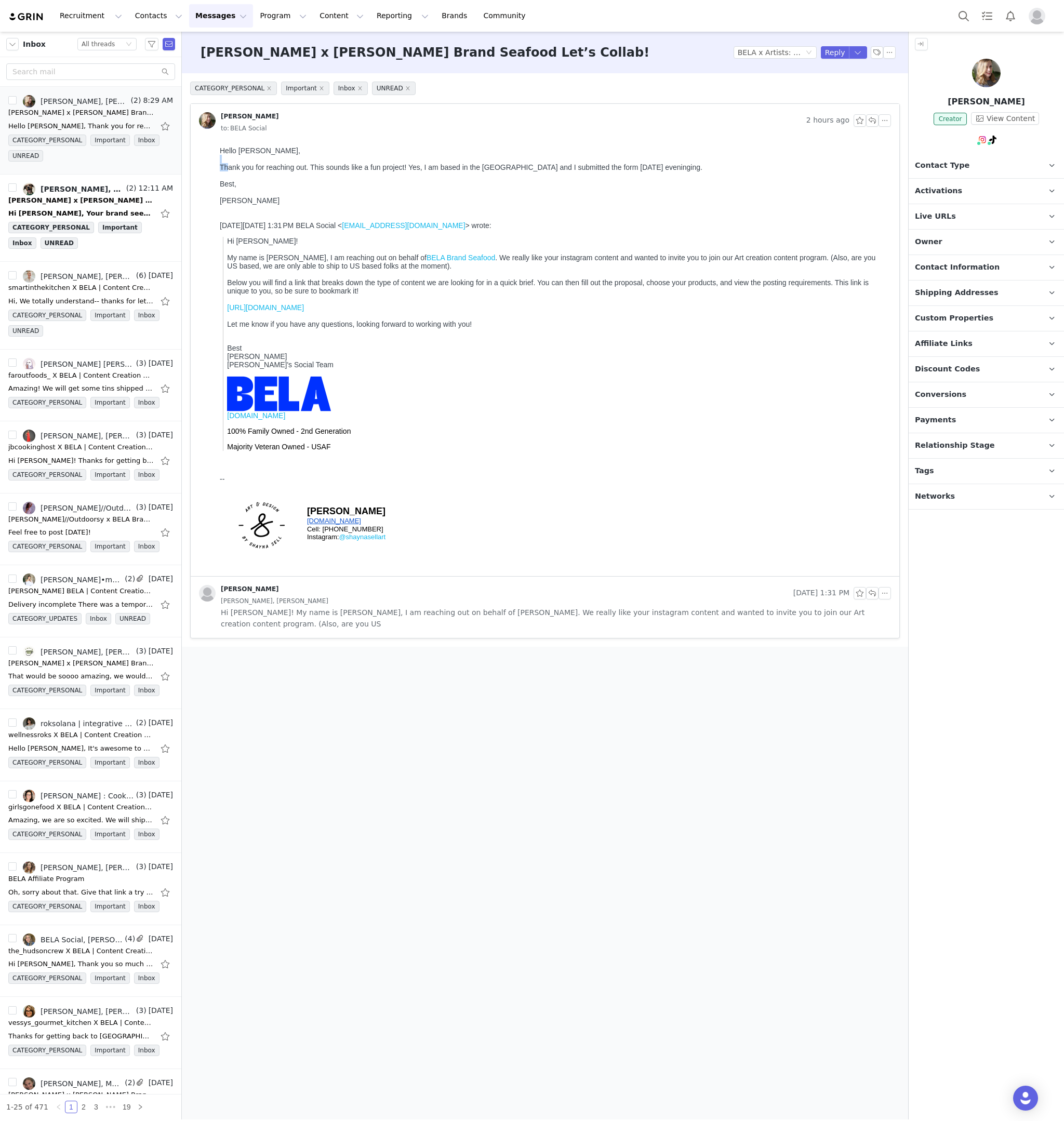
drag, startPoint x: 313, startPoint y: 160, endPoint x: 374, endPoint y: 165, distance: 61.2
click at [373, 159] on div "Hello Nick, Thank you for reaching out. This sounds like a fun project! Yes, I …" at bounding box center [553, 179] width 667 height 66
drag, startPoint x: 374, startPoint y: 165, endPoint x: 390, endPoint y: 167, distance: 16.1
click at [374, 165] on div "Thank you for reaching out. This sounds like a fun project! Yes, I am based in …" at bounding box center [553, 167] width 667 height 8
drag, startPoint x: 432, startPoint y: 164, endPoint x: 566, endPoint y: 166, distance: 134.0
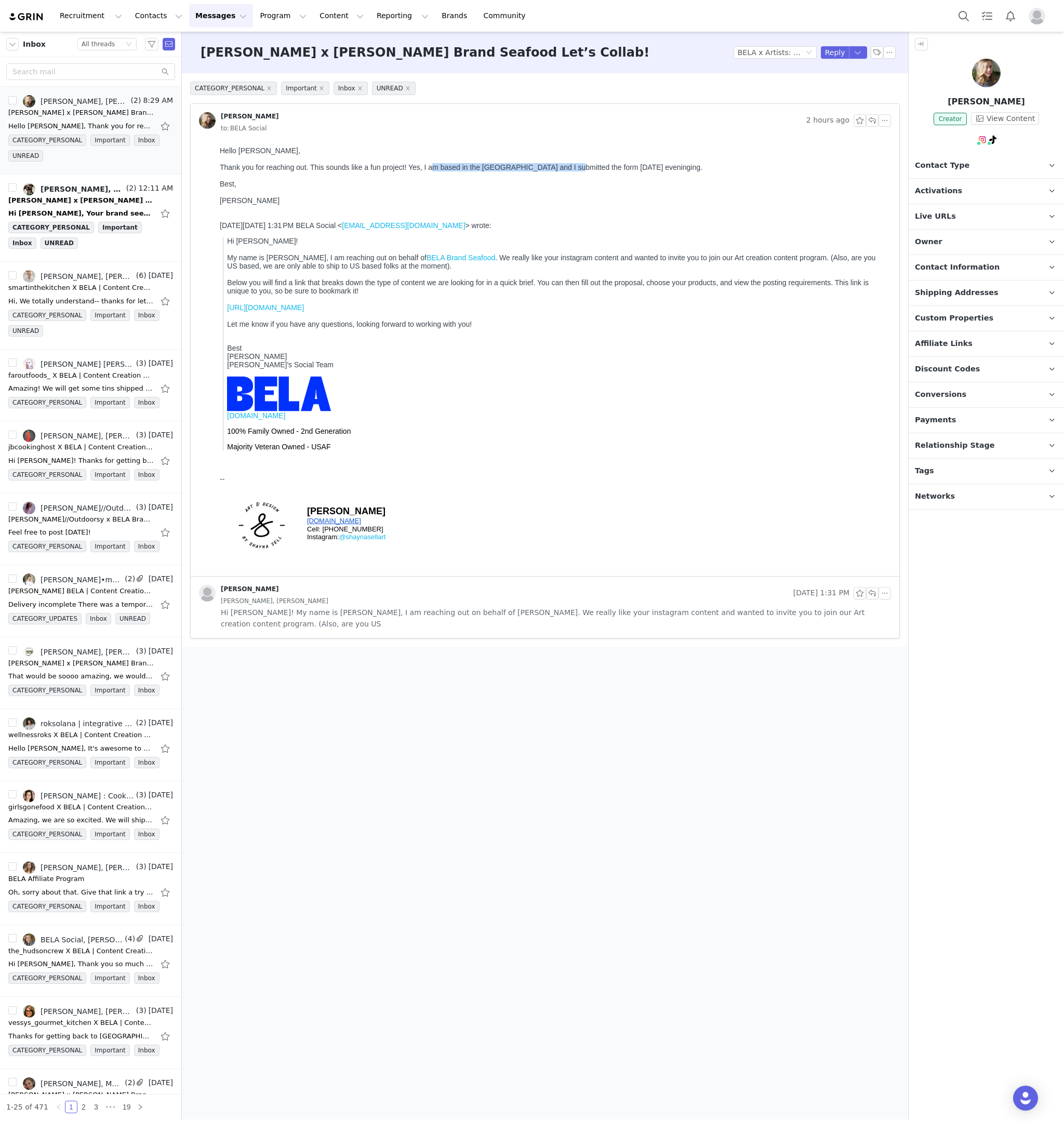
click at [566, 166] on div "Thank you for reaching out. This sounds like a fun project! Yes, I am based in …" at bounding box center [553, 167] width 667 height 8
click at [565, 166] on div "Thank you for reaching out. This sounds like a fun project! Yes, I am based in …" at bounding box center [553, 167] width 667 height 8
click at [870, 125] on button "button" at bounding box center [872, 121] width 13 height 13
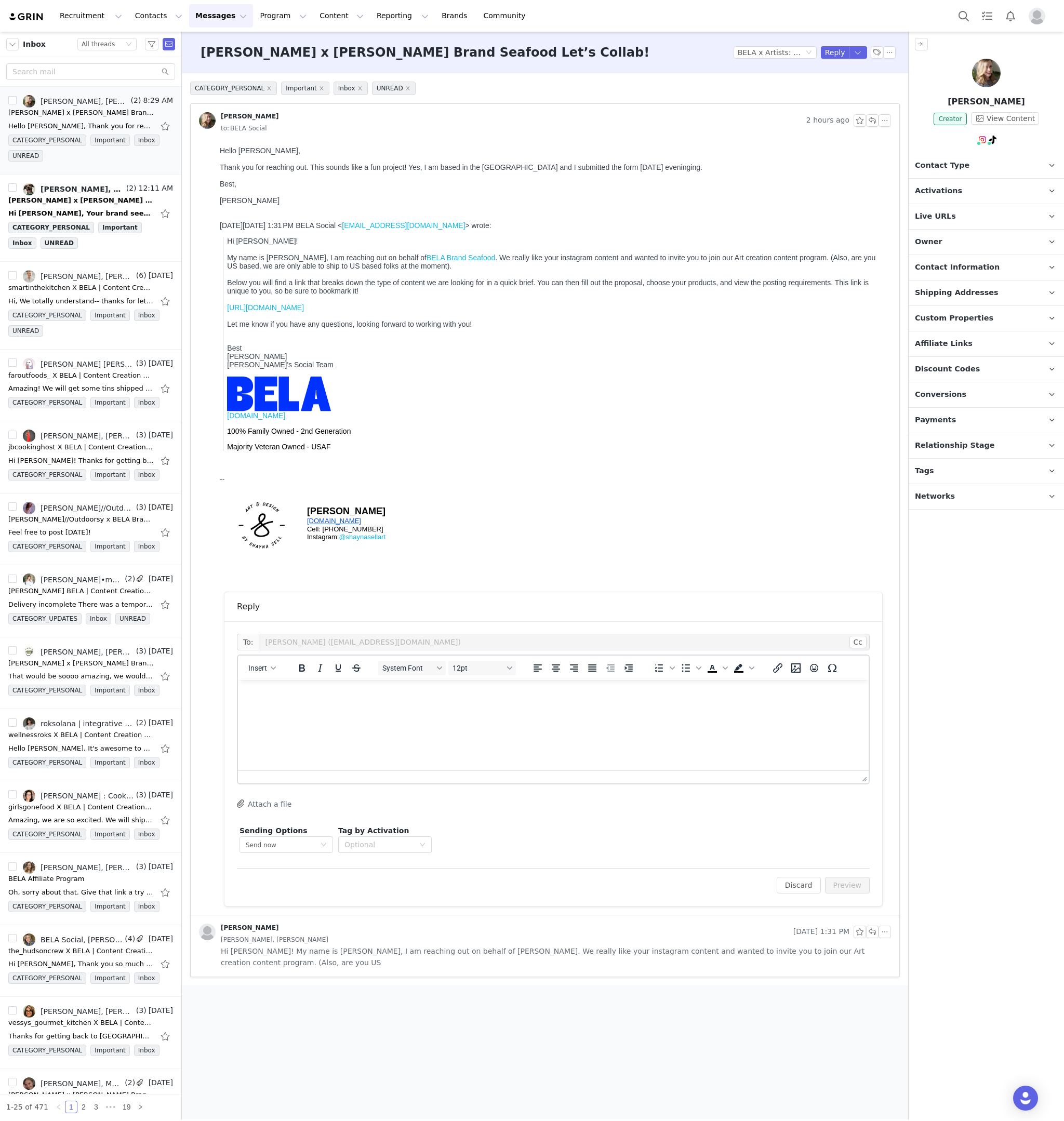
click at [340, 643] on html at bounding box center [553, 694] width 631 height 28
click at [858, 643] on button "Preview" at bounding box center [848, 885] width 45 height 17
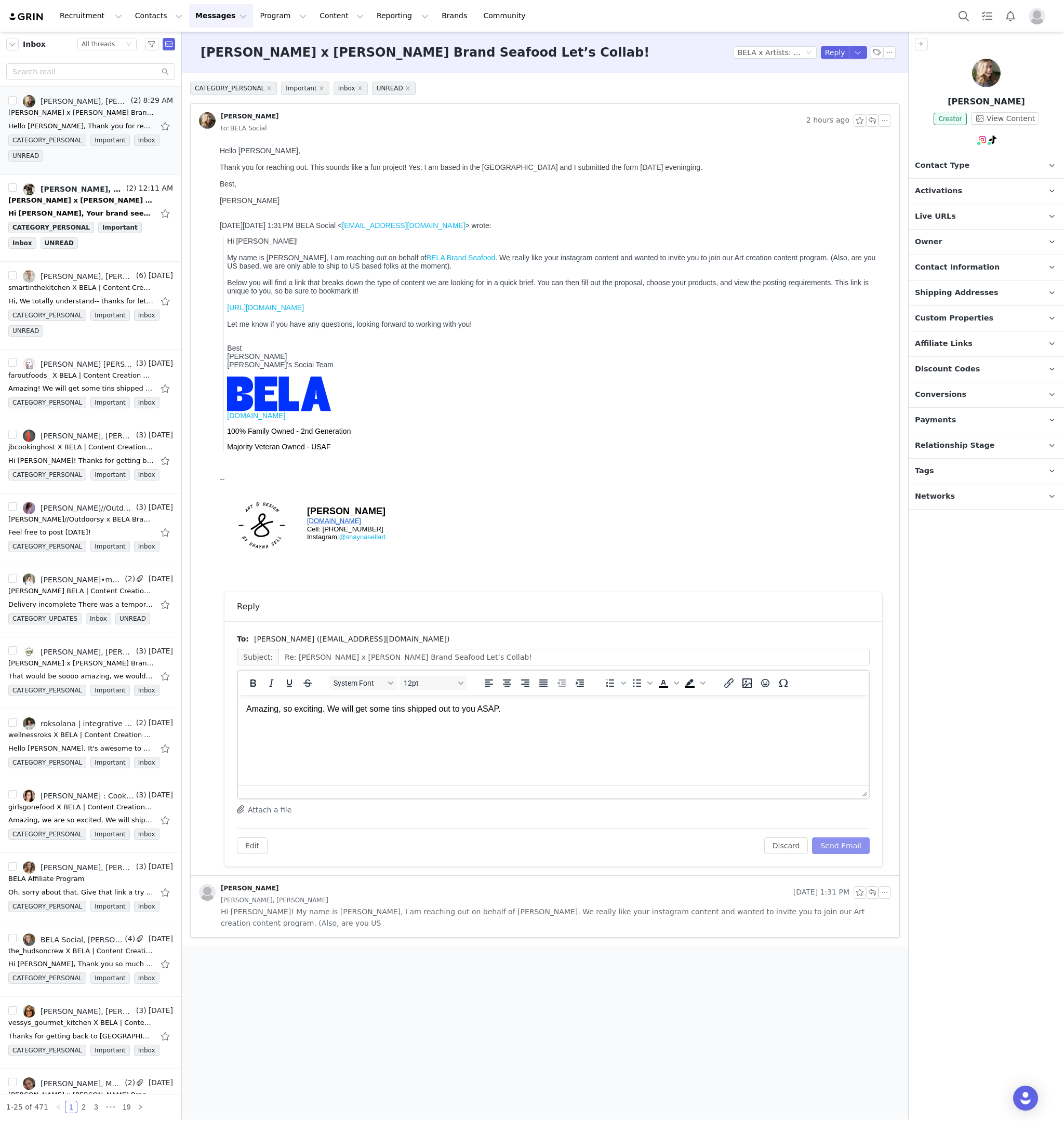
click at [860, 643] on button "Send Email" at bounding box center [841, 846] width 58 height 17
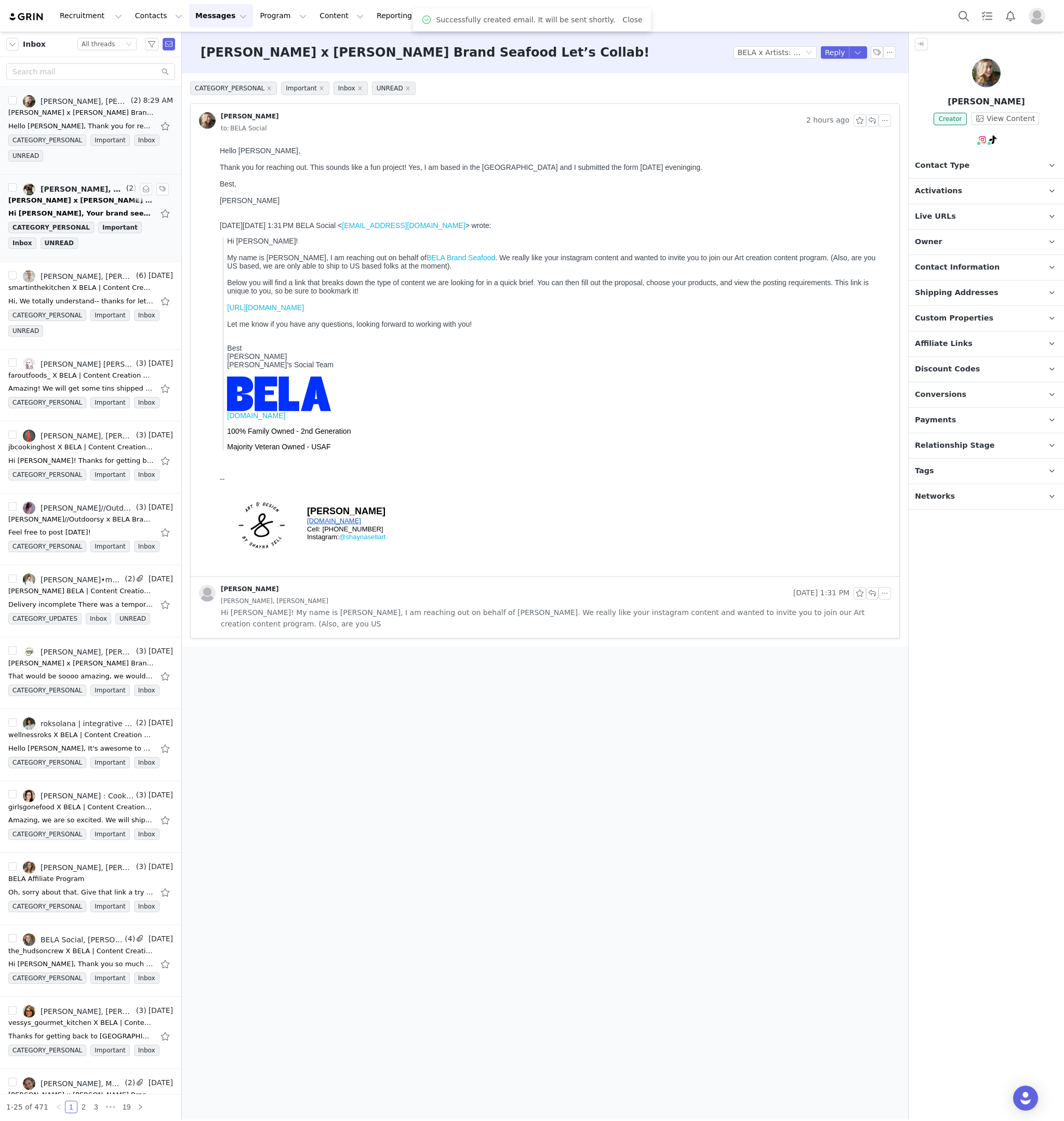
click at [76, 192] on div "Rex, Rex Araujo, BELA Social" at bounding box center [82, 189] width 84 height 8
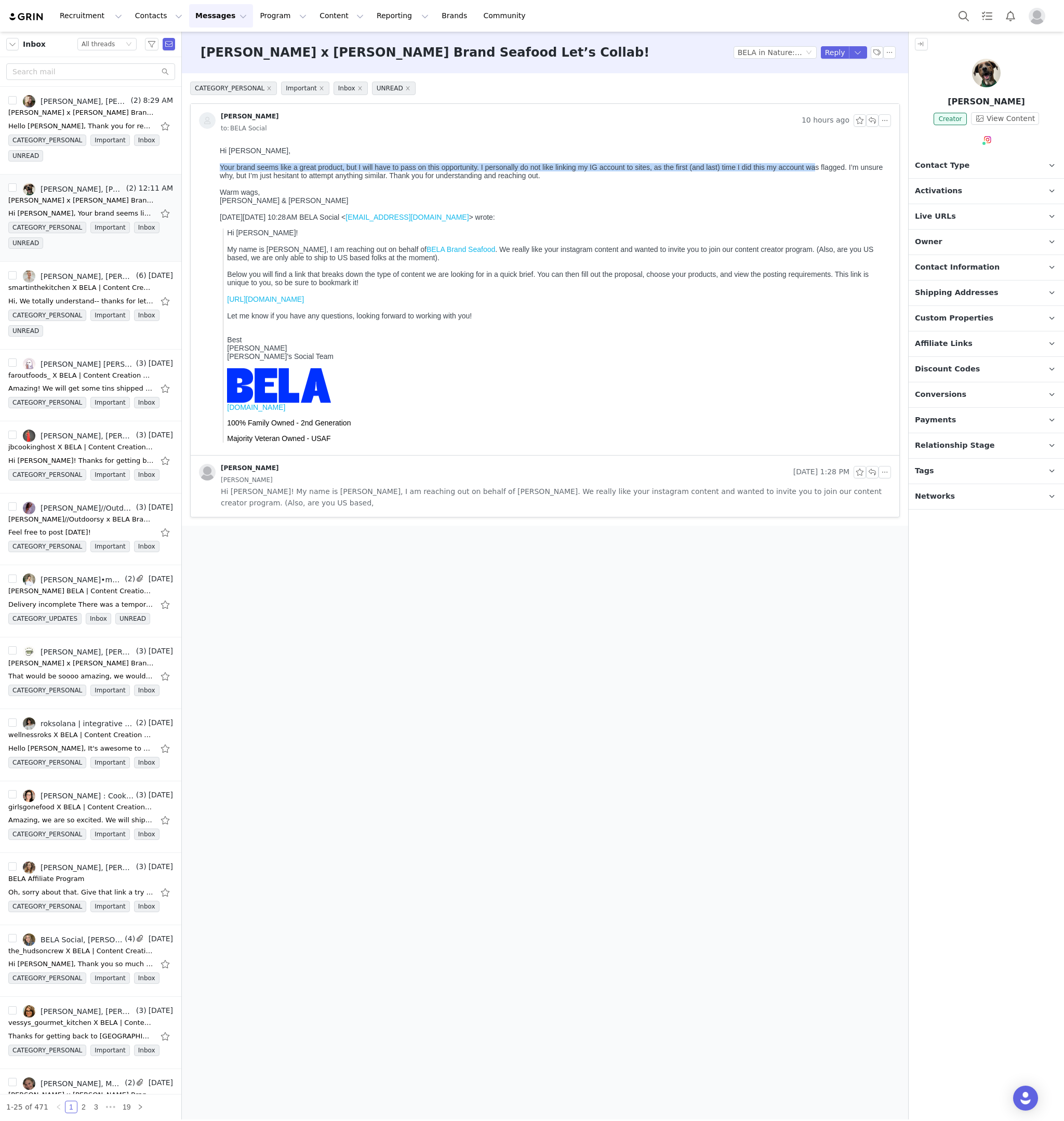
drag, startPoint x: 220, startPoint y: 166, endPoint x: 816, endPoint y: 166, distance: 596.0
click at [816, 166] on div "Your brand seems like a great product, but I will have to pass on this opportun…" at bounding box center [553, 171] width 667 height 17
drag, startPoint x: 816, startPoint y: 166, endPoint x: 792, endPoint y: 167, distance: 24.0
click at [816, 166] on div "Your brand seems like a great product, but I will have to pass on this opportun…" at bounding box center [553, 171] width 667 height 17
drag, startPoint x: 284, startPoint y: 174, endPoint x: 393, endPoint y: 174, distance: 109.0
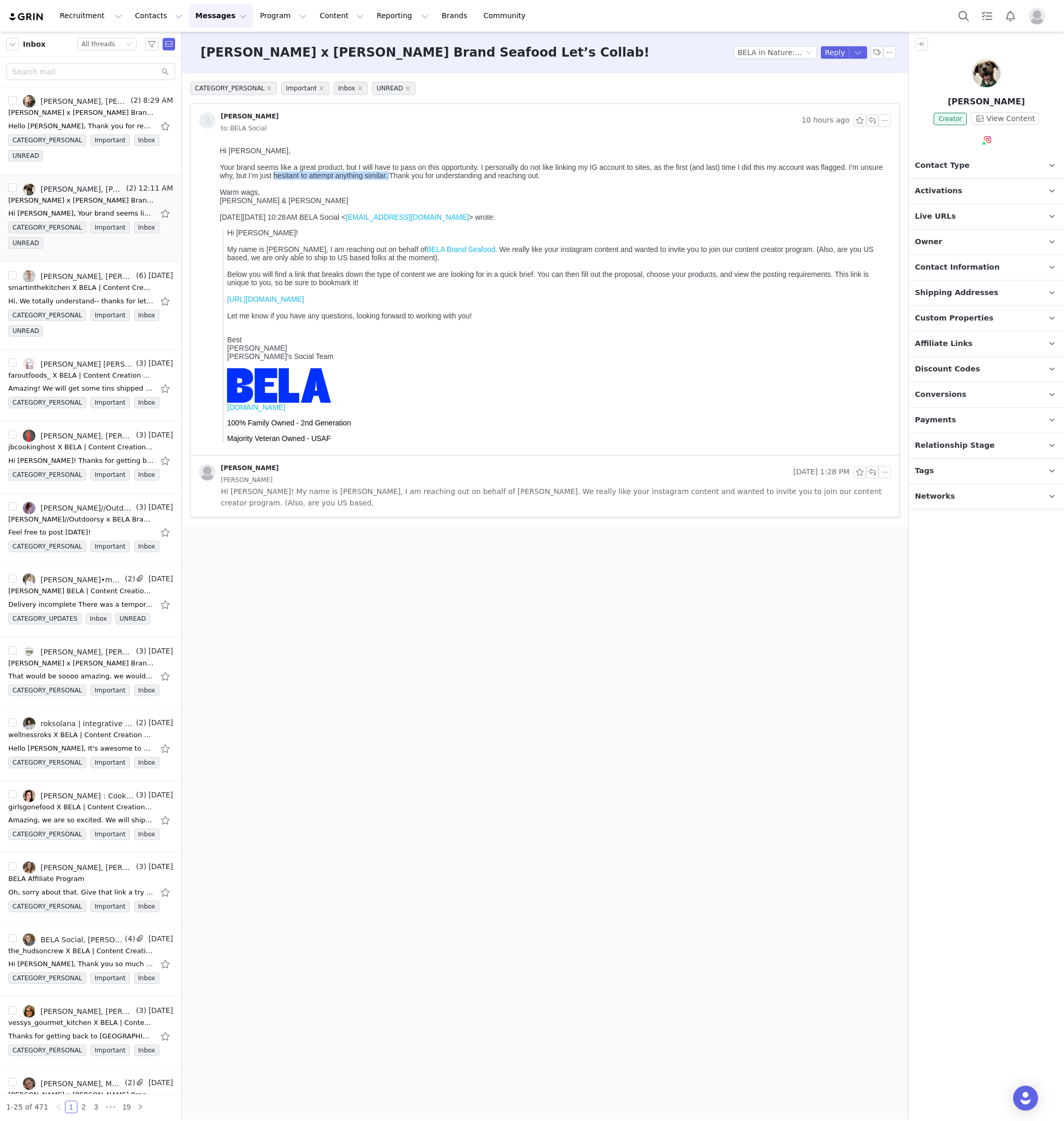
click at [393, 174] on div "Your brand seems like a great product, but I will have to pass on this opportun…" at bounding box center [553, 171] width 667 height 17
drag, startPoint x: 393, startPoint y: 174, endPoint x: 398, endPoint y: 168, distance: 7.8
click at [392, 174] on div "Your brand seems like a great product, but I will have to pass on this opportun…" at bounding box center [553, 171] width 667 height 17
click at [298, 298] on link "https://bela.grin.live/481c4bd3-6df5-4868-847a-5ee34d02759d" at bounding box center [266, 299] width 77 height 8
click at [871, 119] on button "button" at bounding box center [872, 121] width 13 height 13
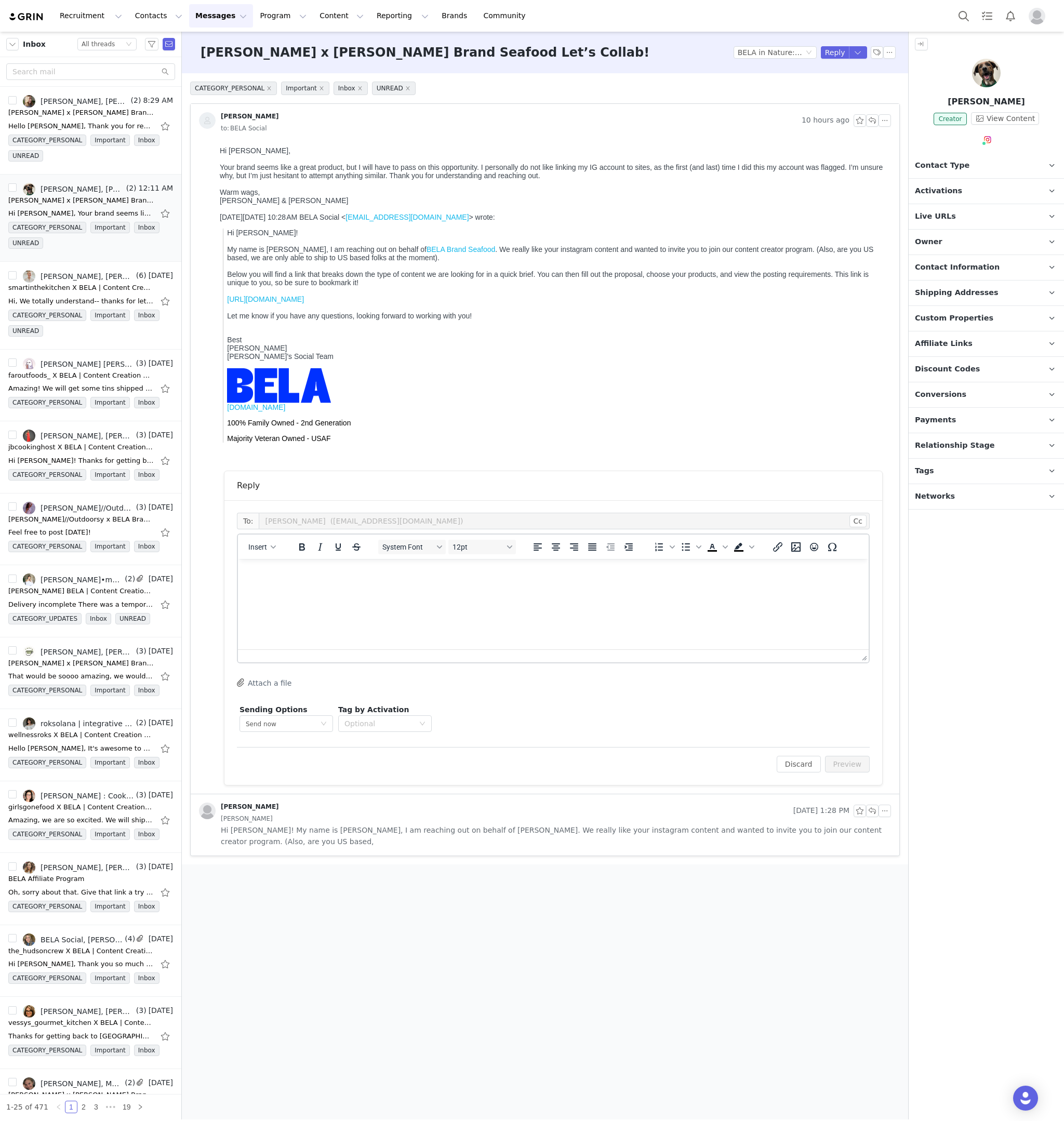
click at [287, 587] on html at bounding box center [553, 573] width 631 height 28
click at [862, 643] on button "Preview" at bounding box center [848, 764] width 45 height 17
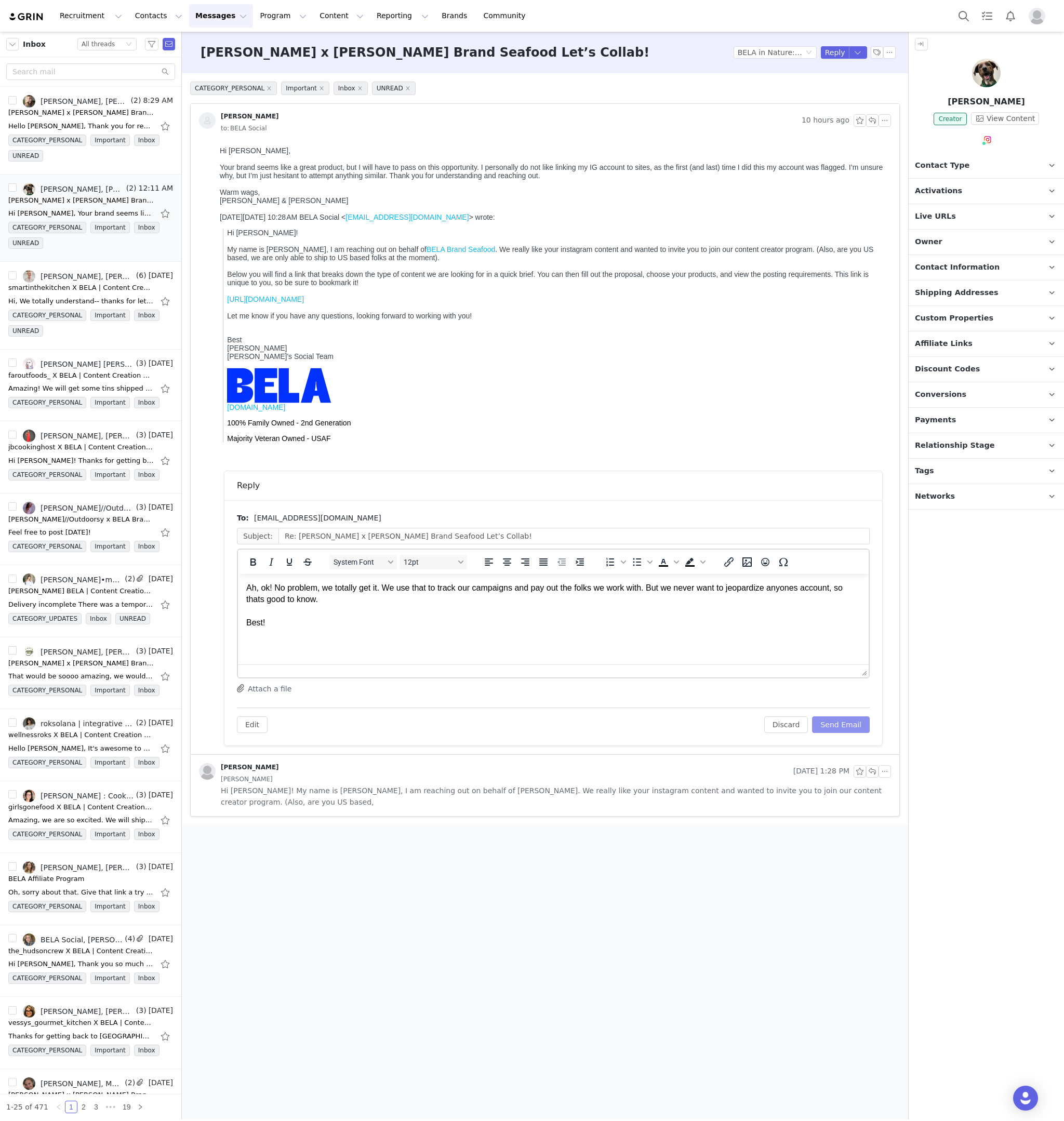
click at [858, 643] on button "Send Email" at bounding box center [841, 725] width 58 height 17
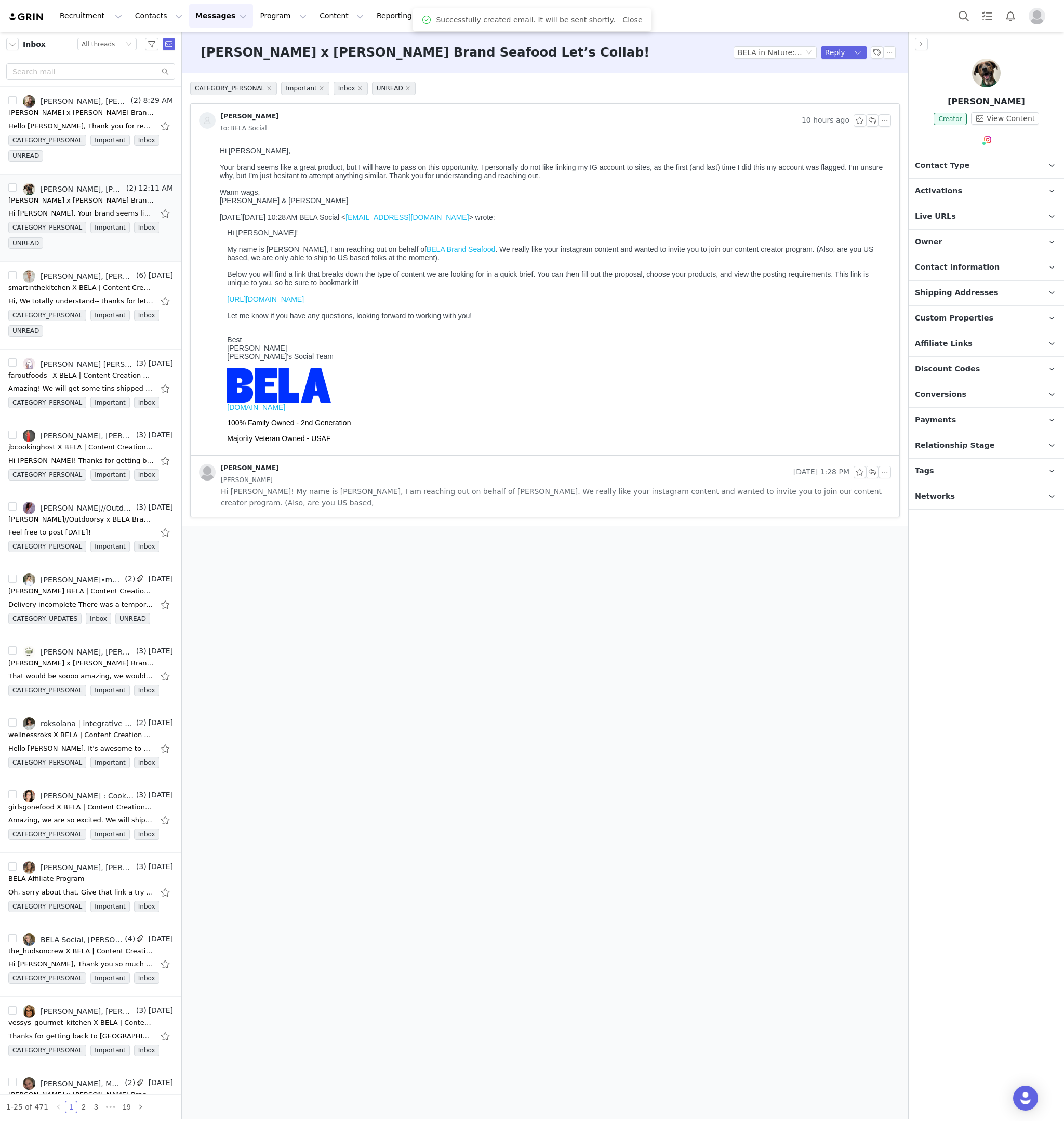
click at [28, 19] on img at bounding box center [26, 17] width 36 height 10
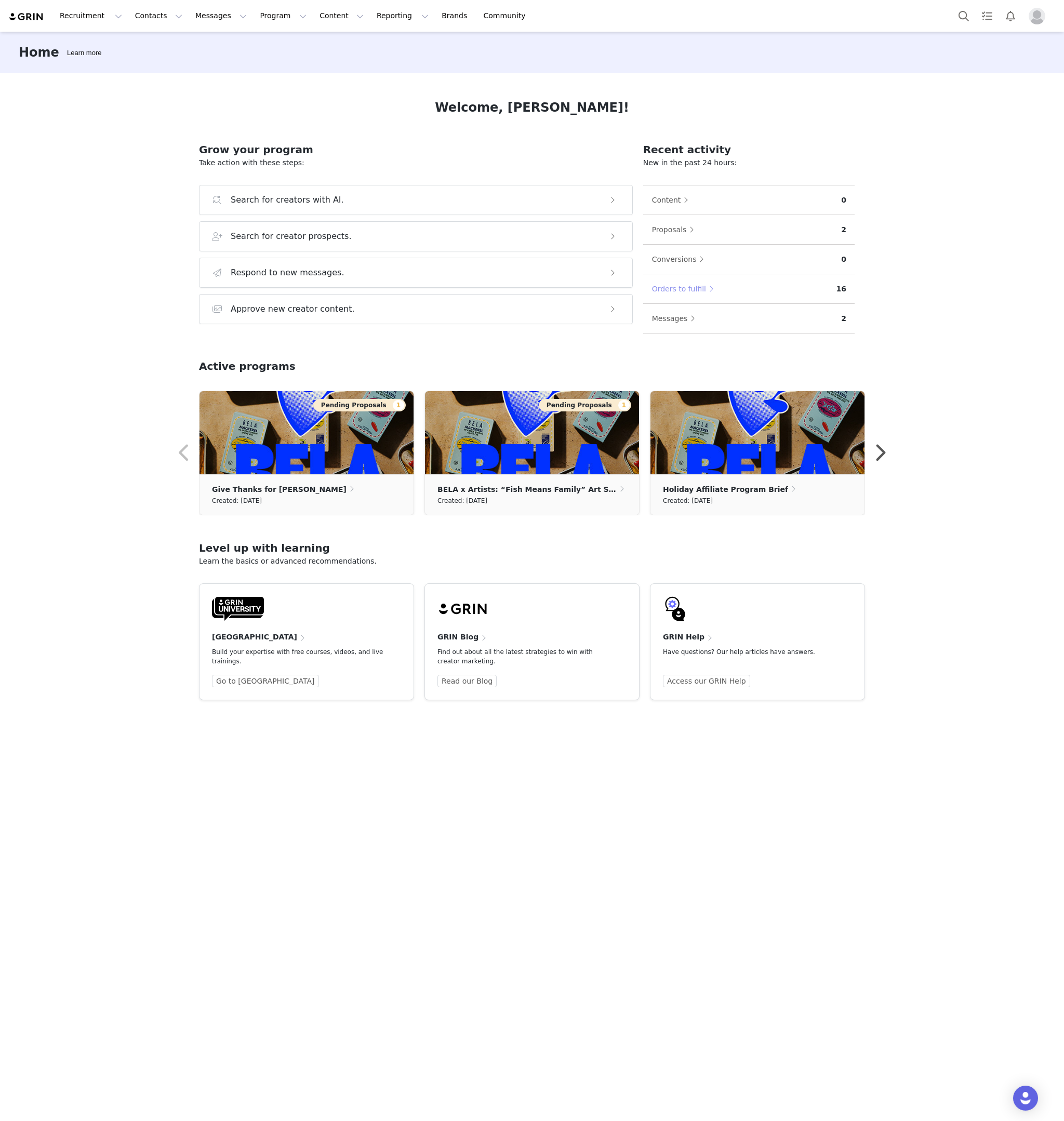
click at [678, 290] on button "Orders to fulfill" at bounding box center [685, 289] width 68 height 17
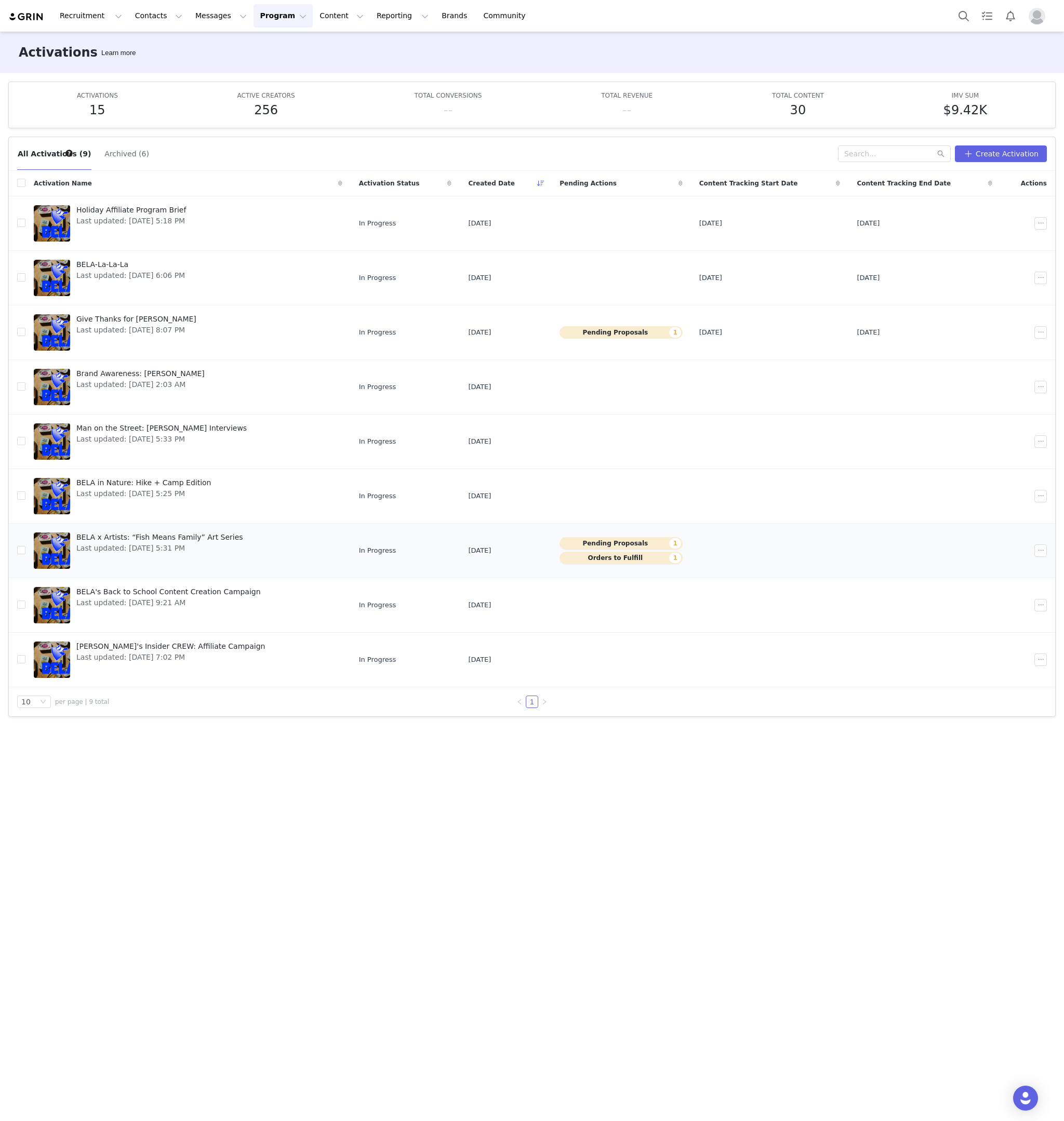
click at [292, 554] on link "BELA x Artists: “Fish Means Family” Art Series Last updated: Sep 10, 2025 5:31 …" at bounding box center [188, 551] width 309 height 42
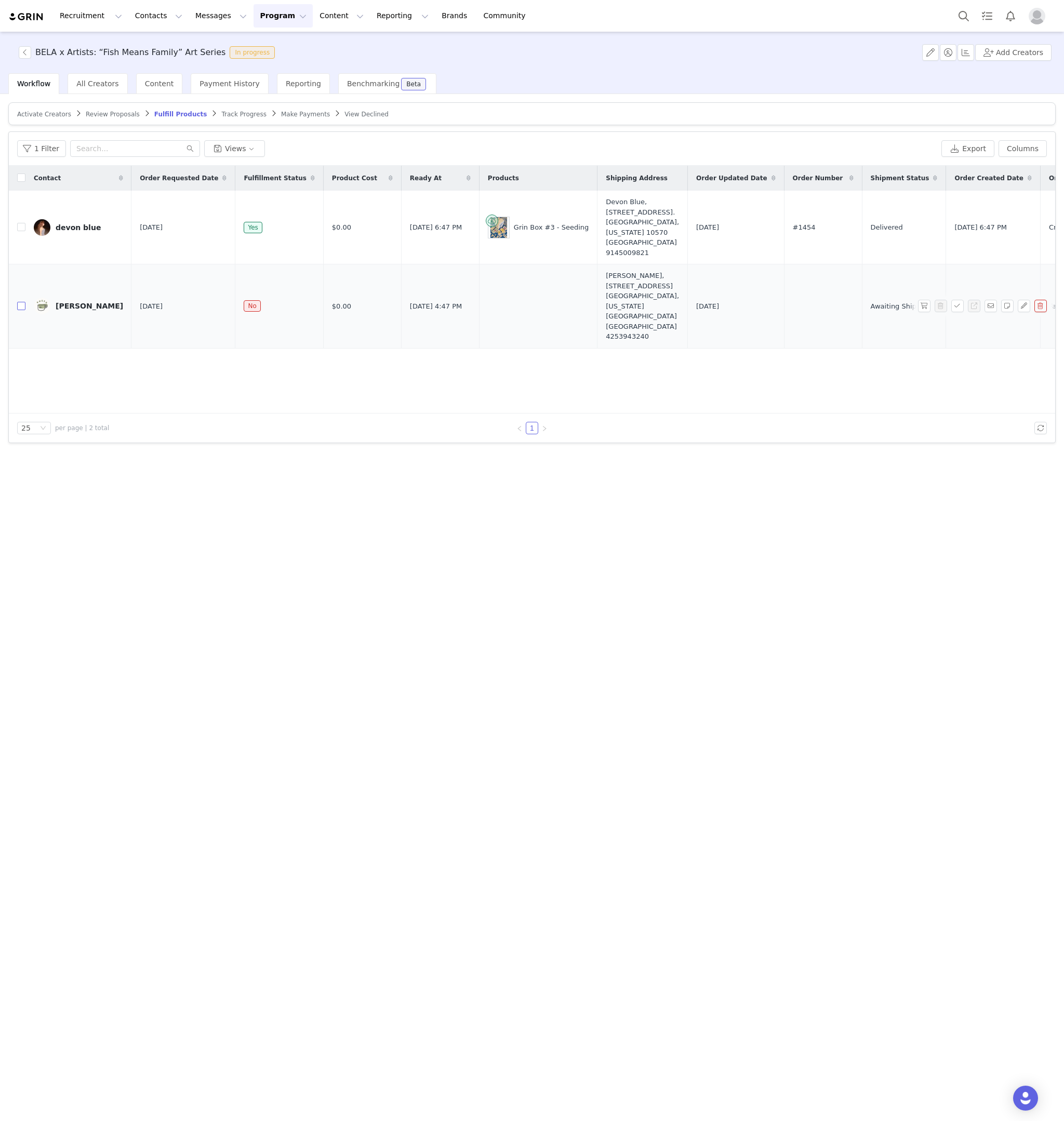
click at [23, 305] on input "checkbox" at bounding box center [22, 306] width 8 height 8
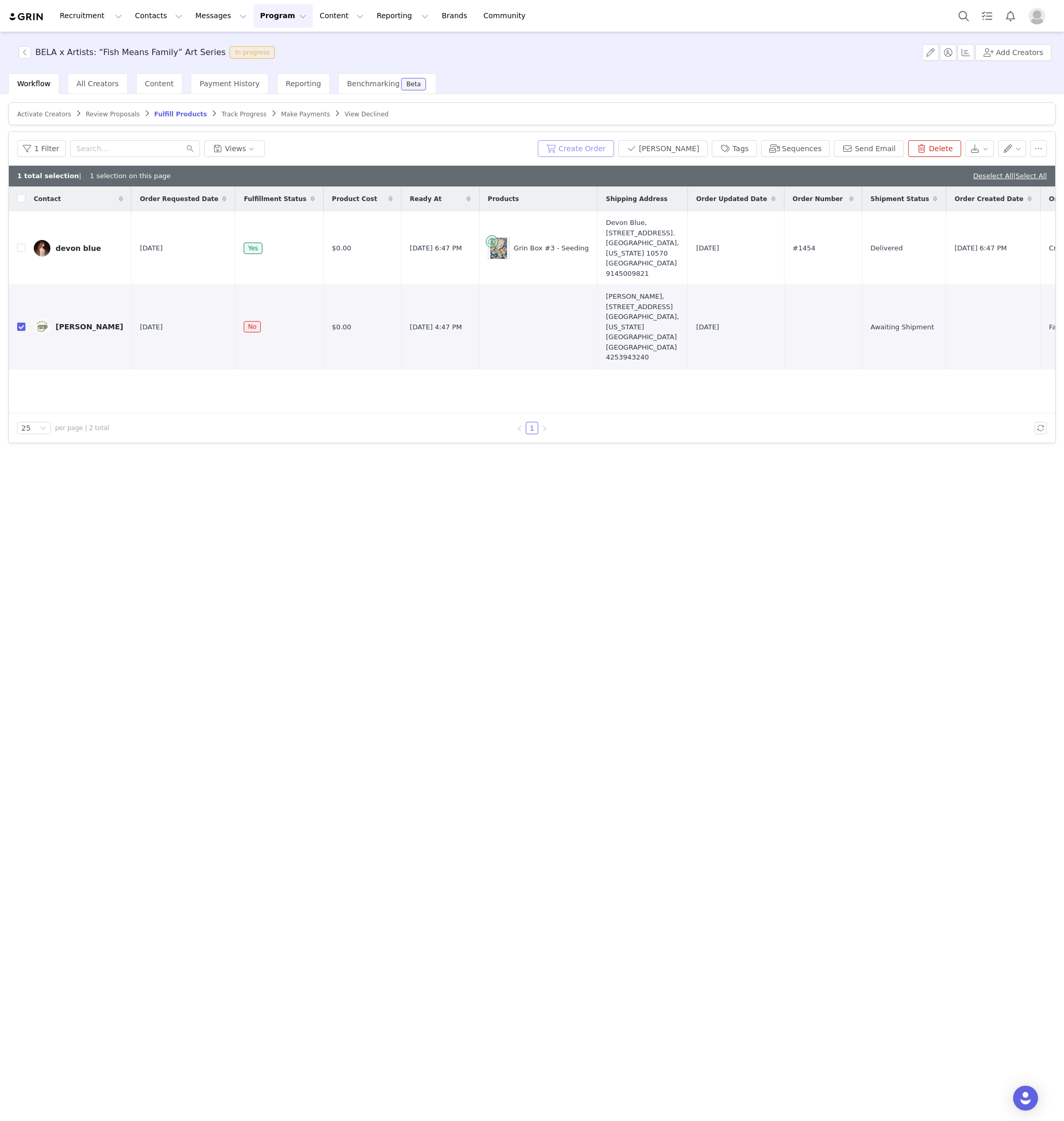
click at [584, 147] on button "Create Order" at bounding box center [576, 148] width 77 height 17
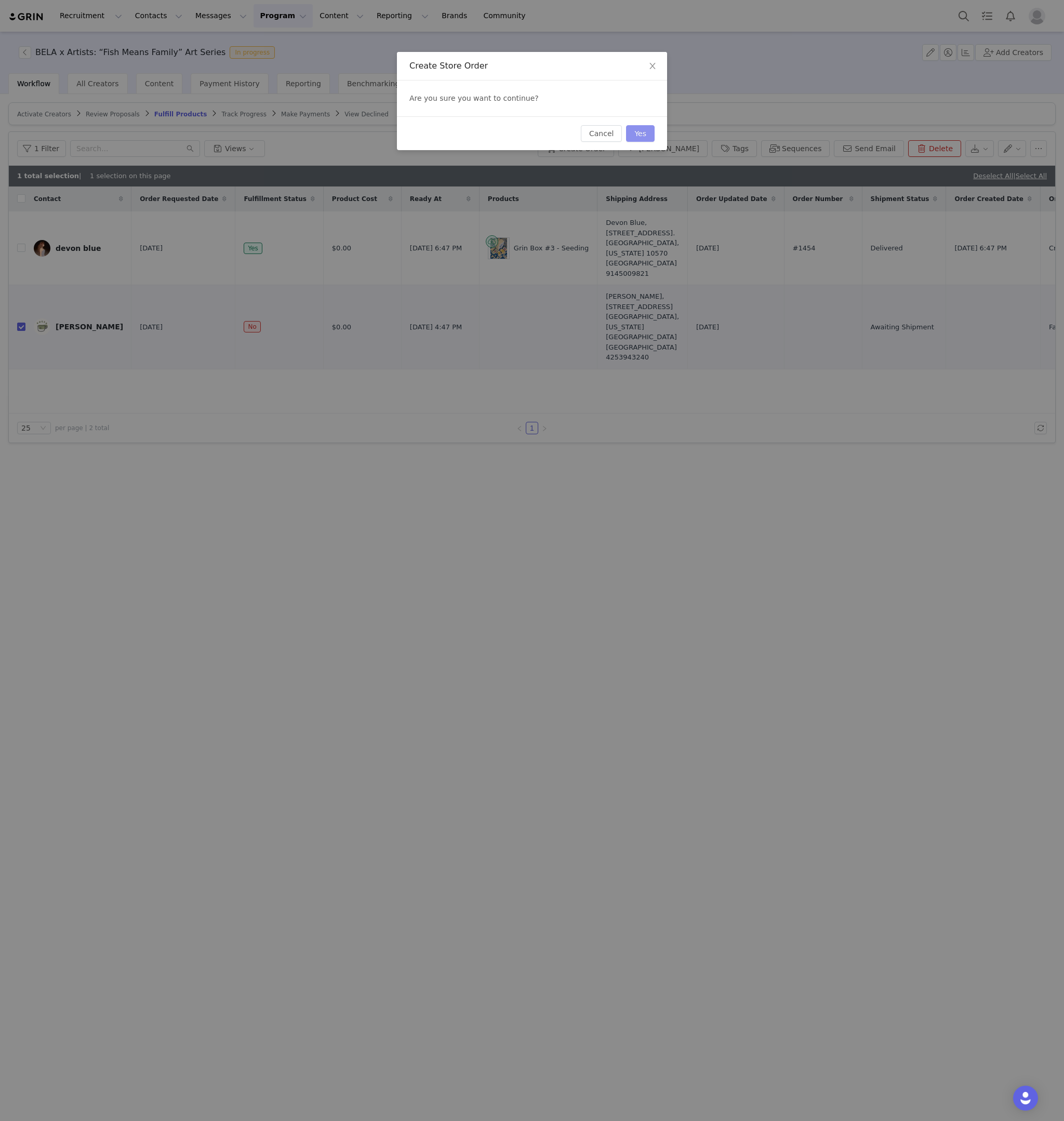
click at [643, 135] on button "Yes" at bounding box center [640, 134] width 29 height 17
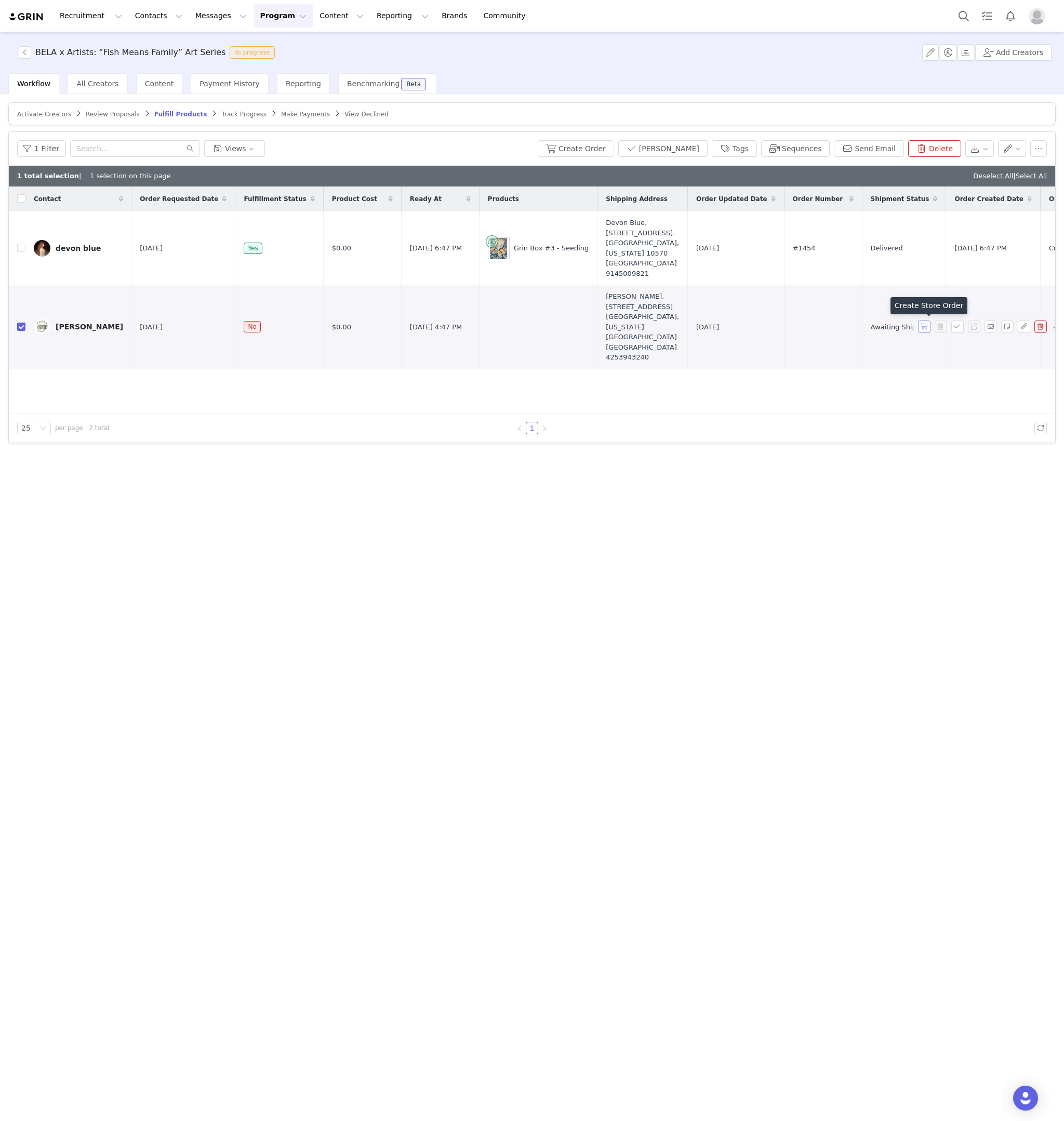
click at [927, 328] on button "button" at bounding box center [925, 327] width 13 height 13
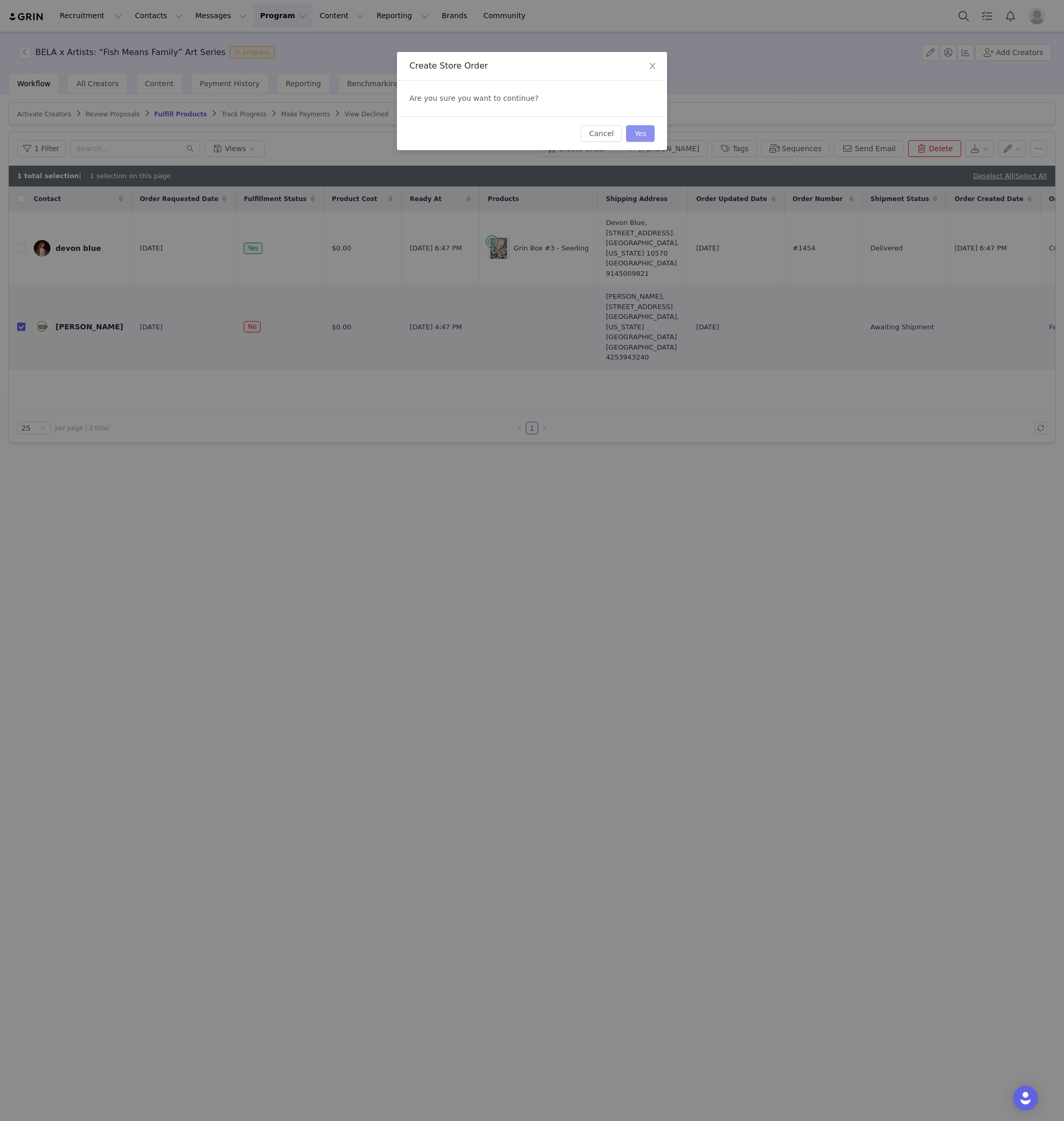
click at [651, 139] on button "Yes" at bounding box center [640, 134] width 29 height 17
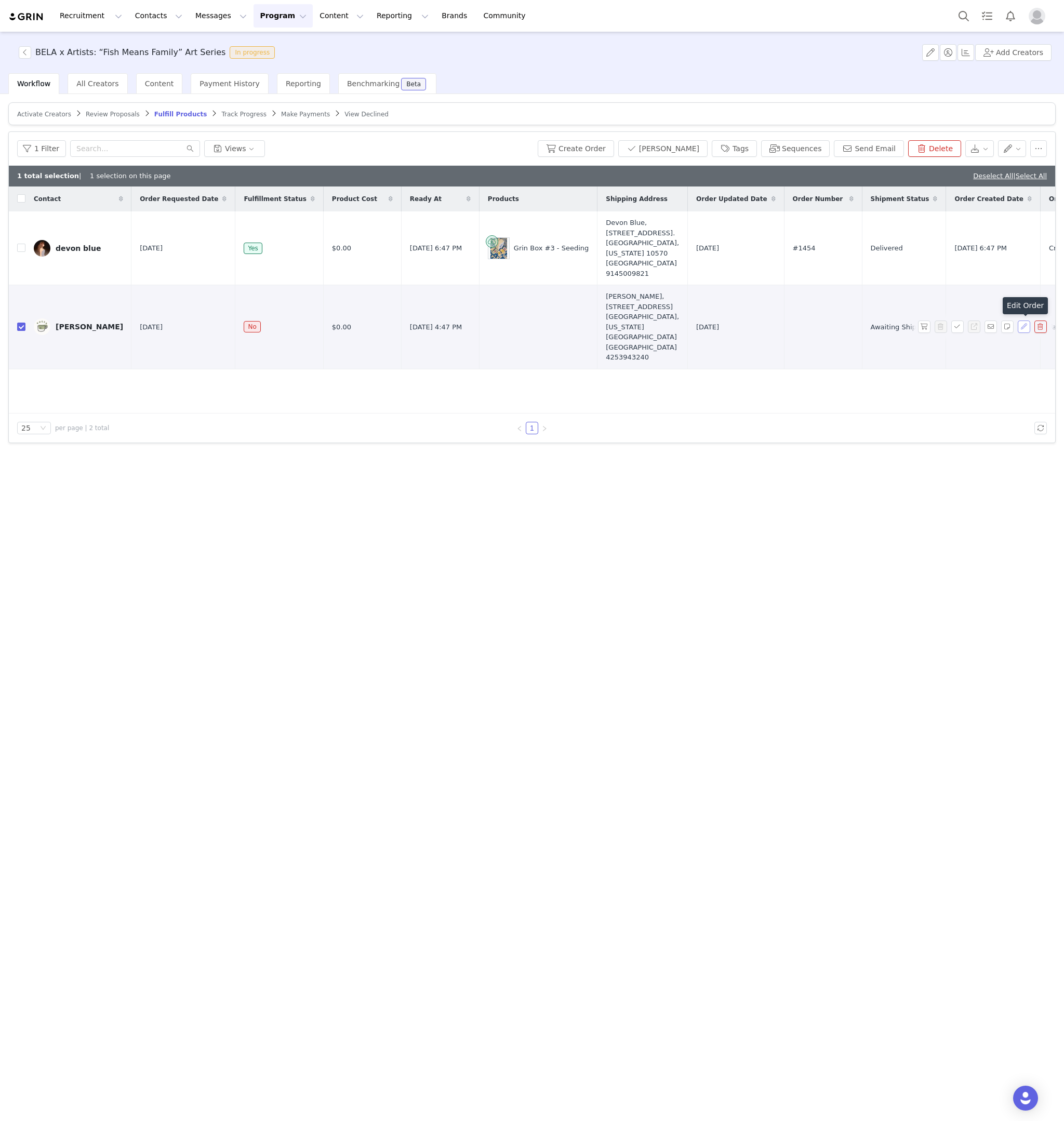
click at [1027, 328] on button "button" at bounding box center [1024, 327] width 13 height 13
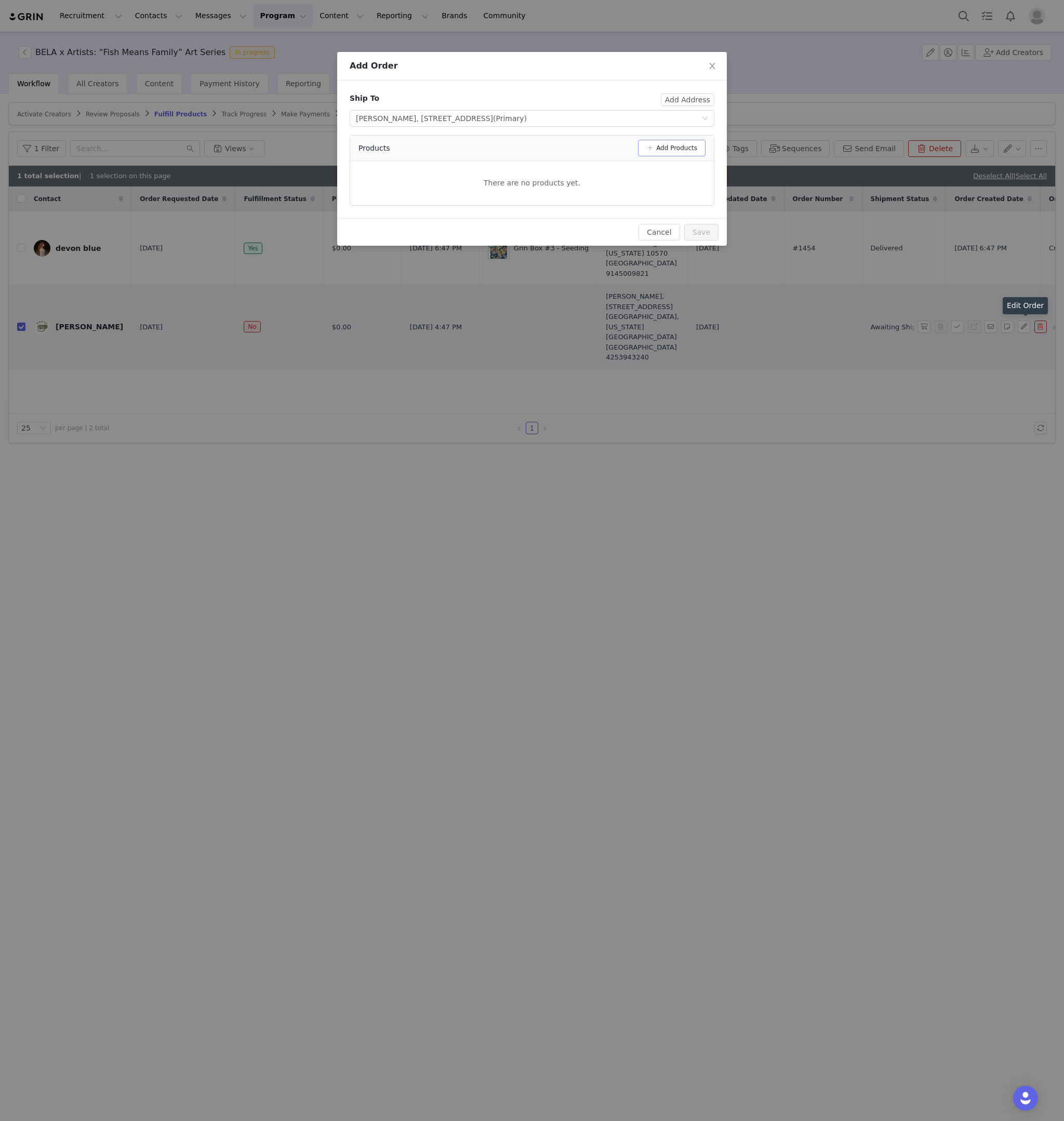
click at [660, 152] on button "Add Products" at bounding box center [671, 148] width 68 height 17
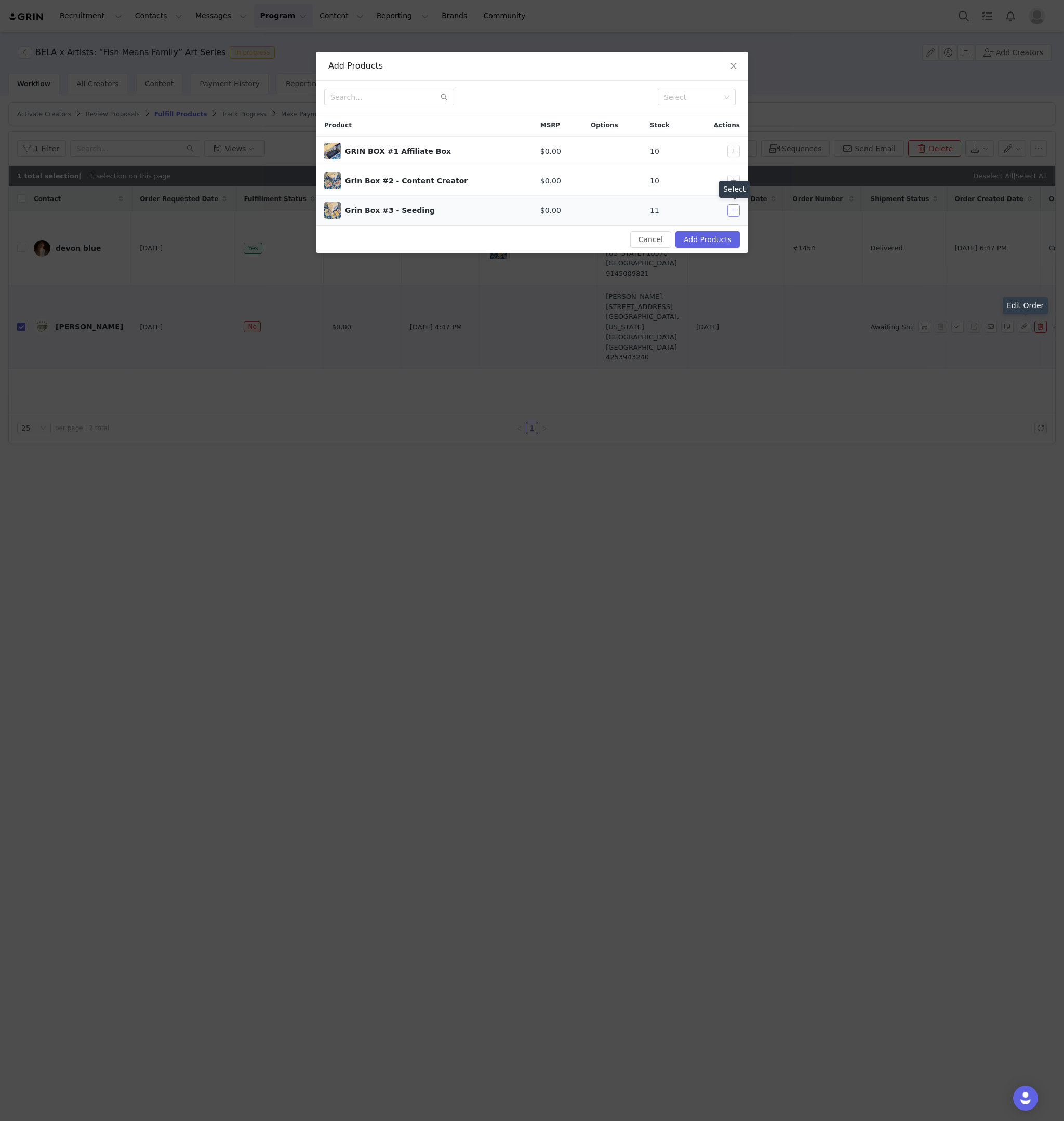
click at [734, 211] on button "button" at bounding box center [734, 211] width 13 height 13
click at [715, 241] on button "Add Products" at bounding box center [708, 240] width 64 height 17
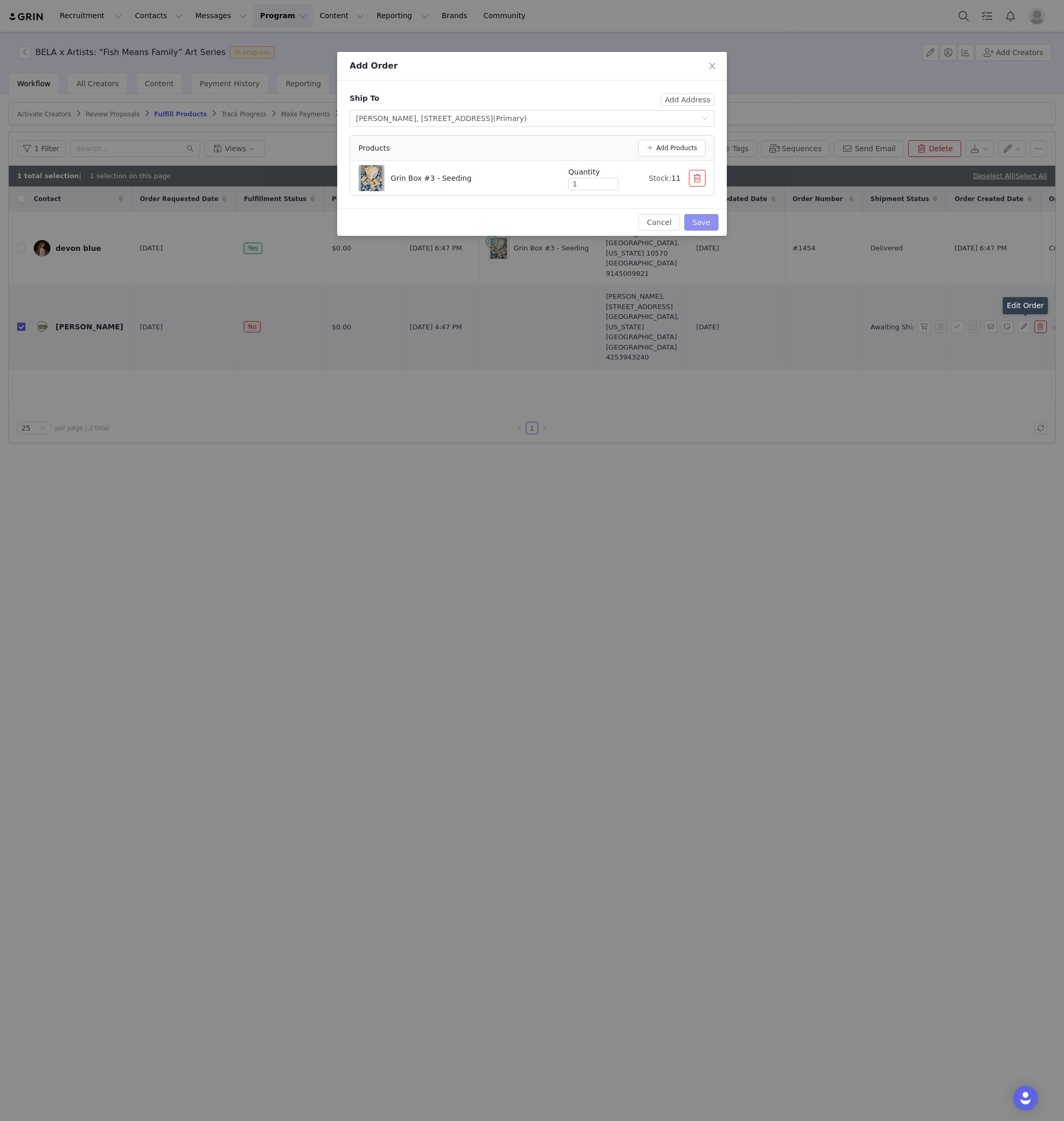
click at [706, 227] on button "Save" at bounding box center [701, 222] width 34 height 17
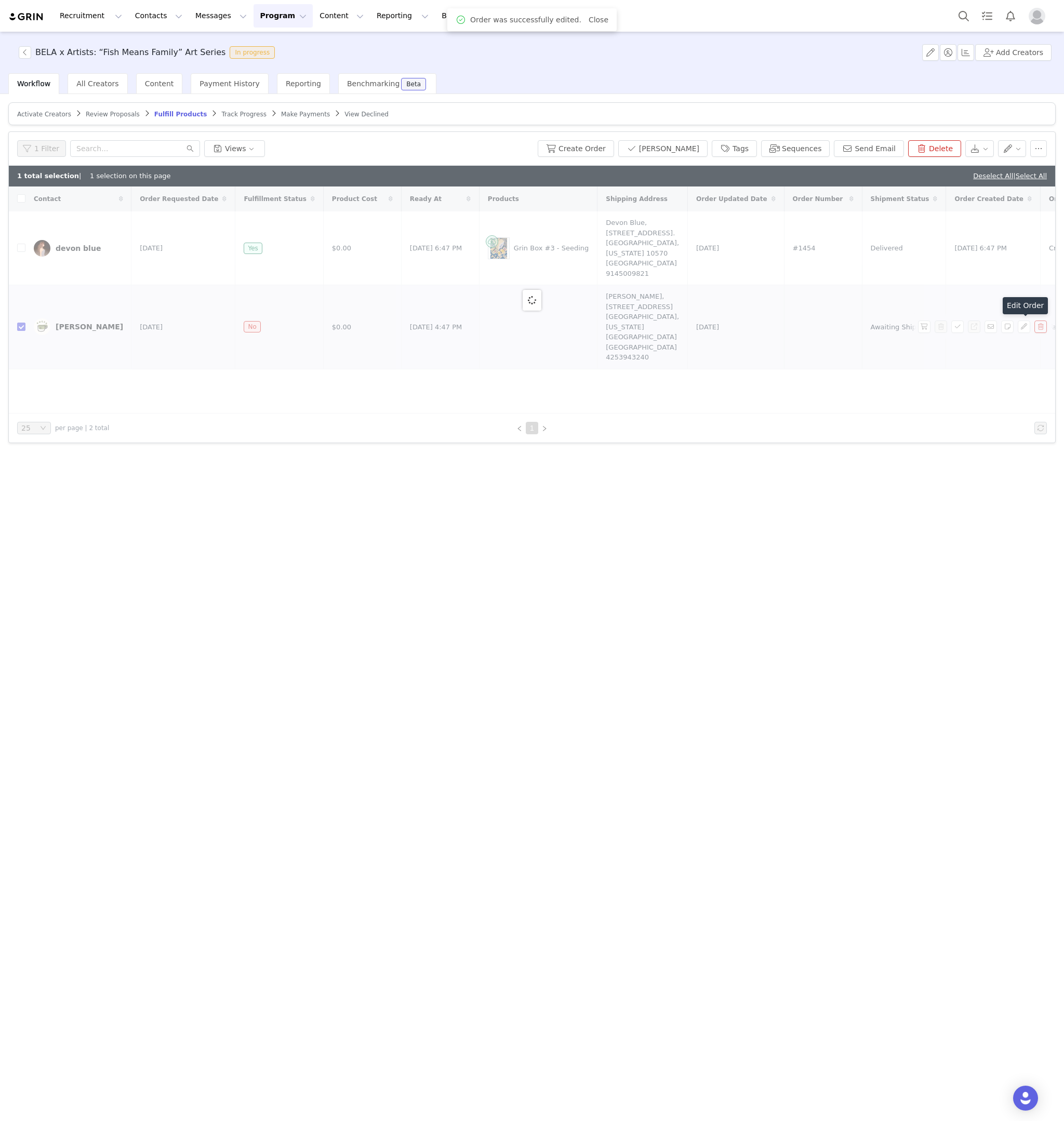
checkbox input "false"
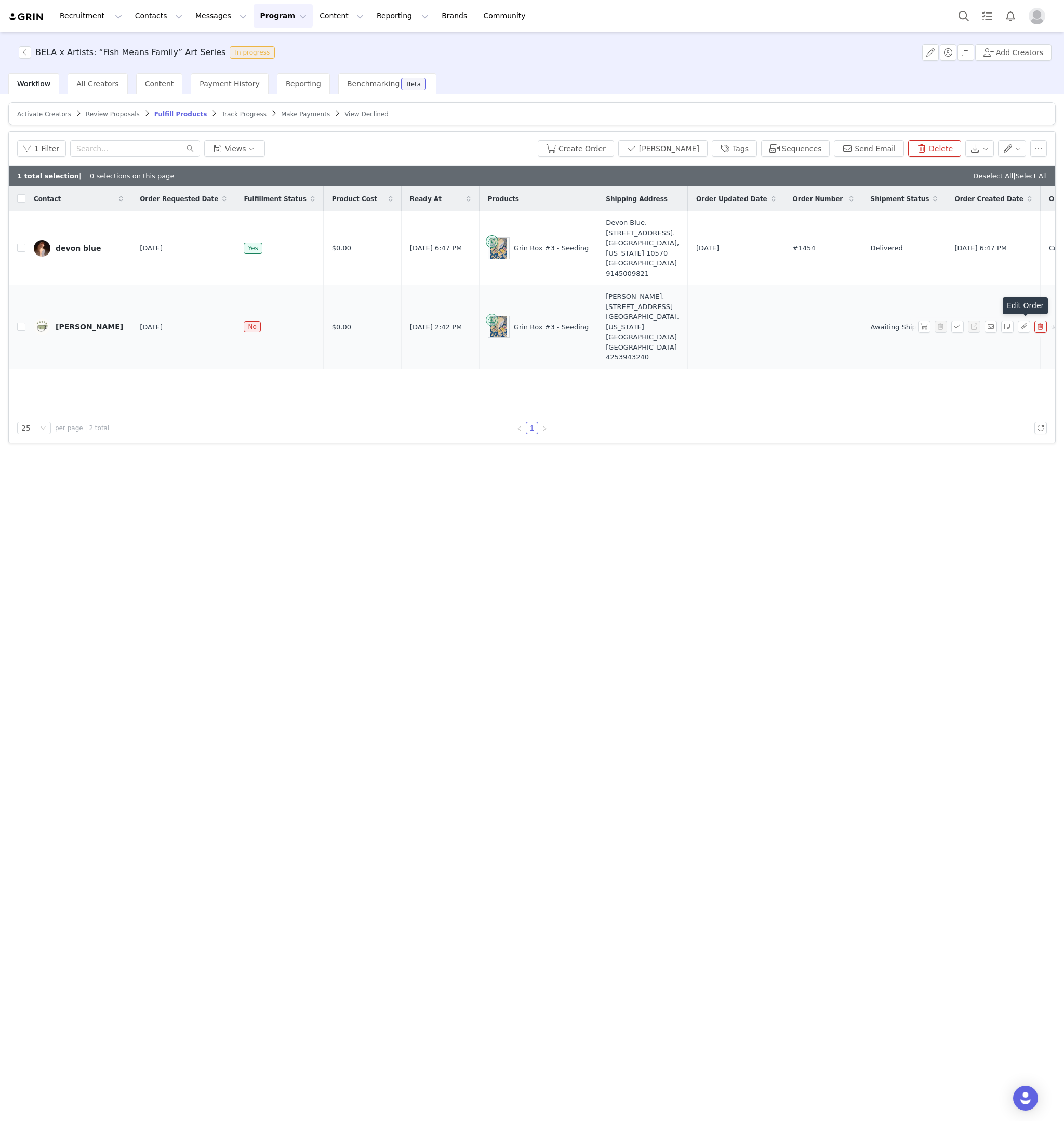
click at [699, 388] on div "Contact Order Requested Date Fulfillment Status Product Cost Ready At Products …" at bounding box center [532, 300] width 1047 height 227
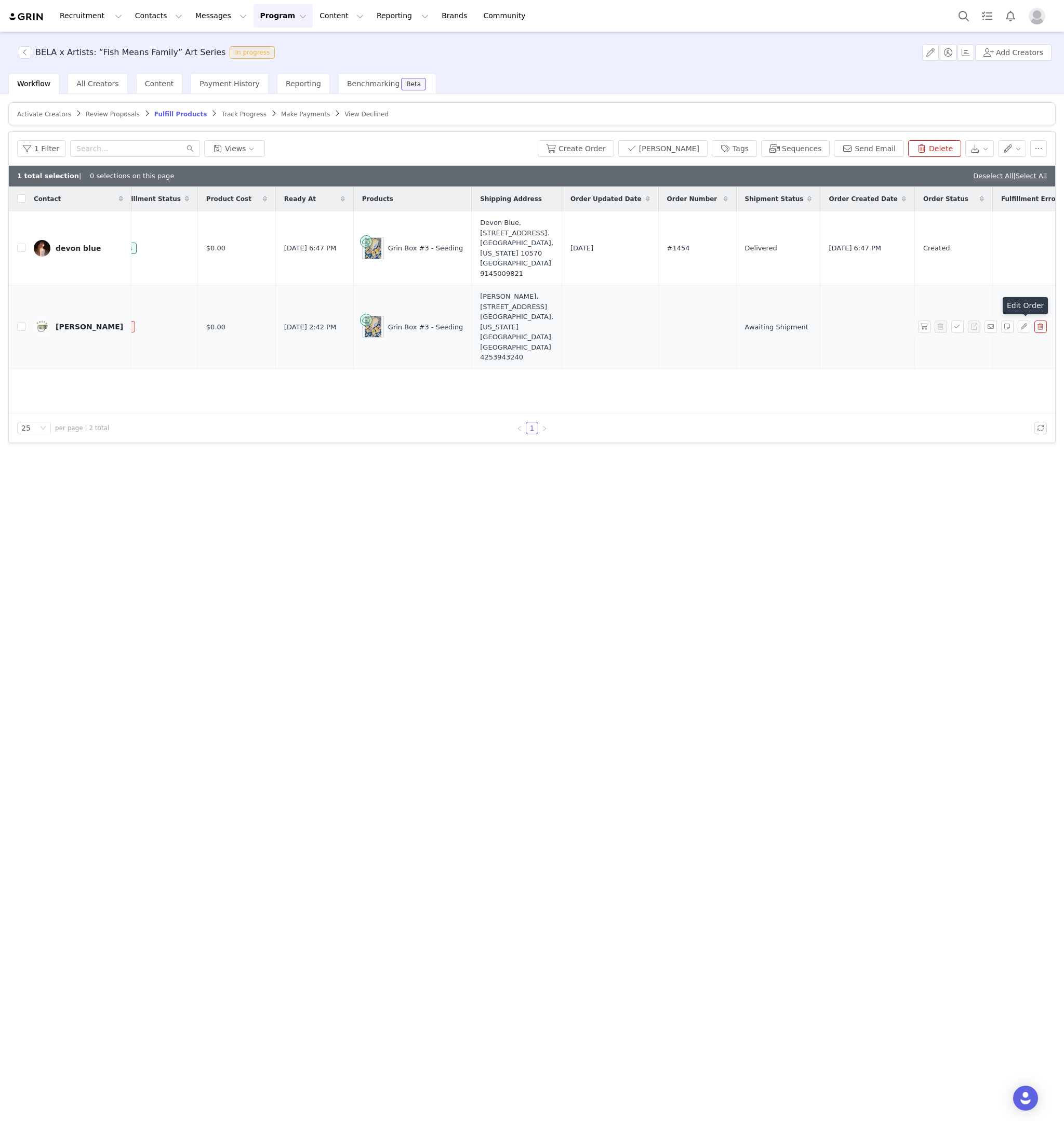
scroll to position [0, 230]
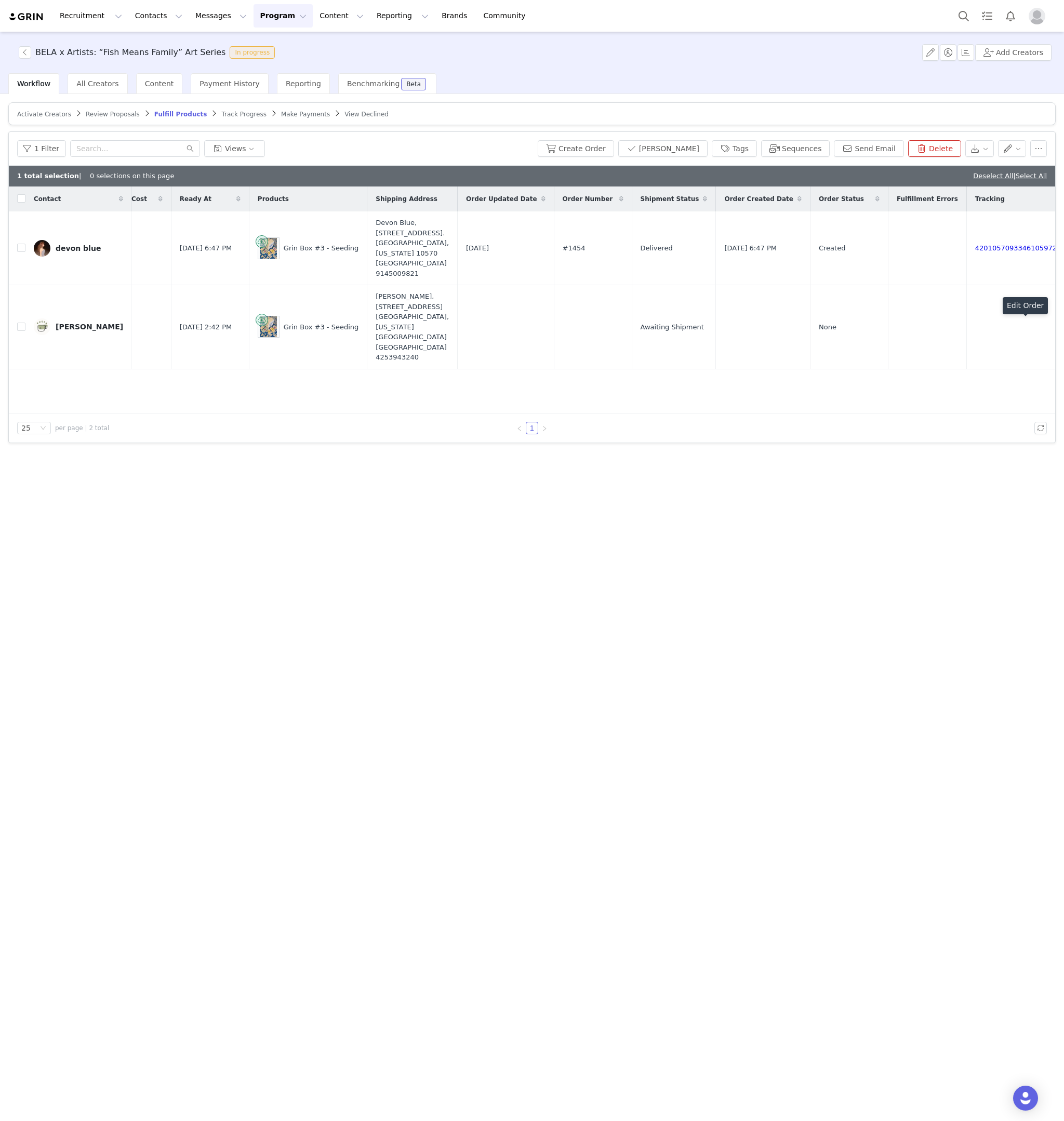
drag, startPoint x: 855, startPoint y: 544, endPoint x: 922, endPoint y: 469, distance: 100.6
click at [854, 544] on div "Activate Creators Review Proposals Fulfill Products Track Progress Make Payment…" at bounding box center [532, 607] width 1064 height 1025
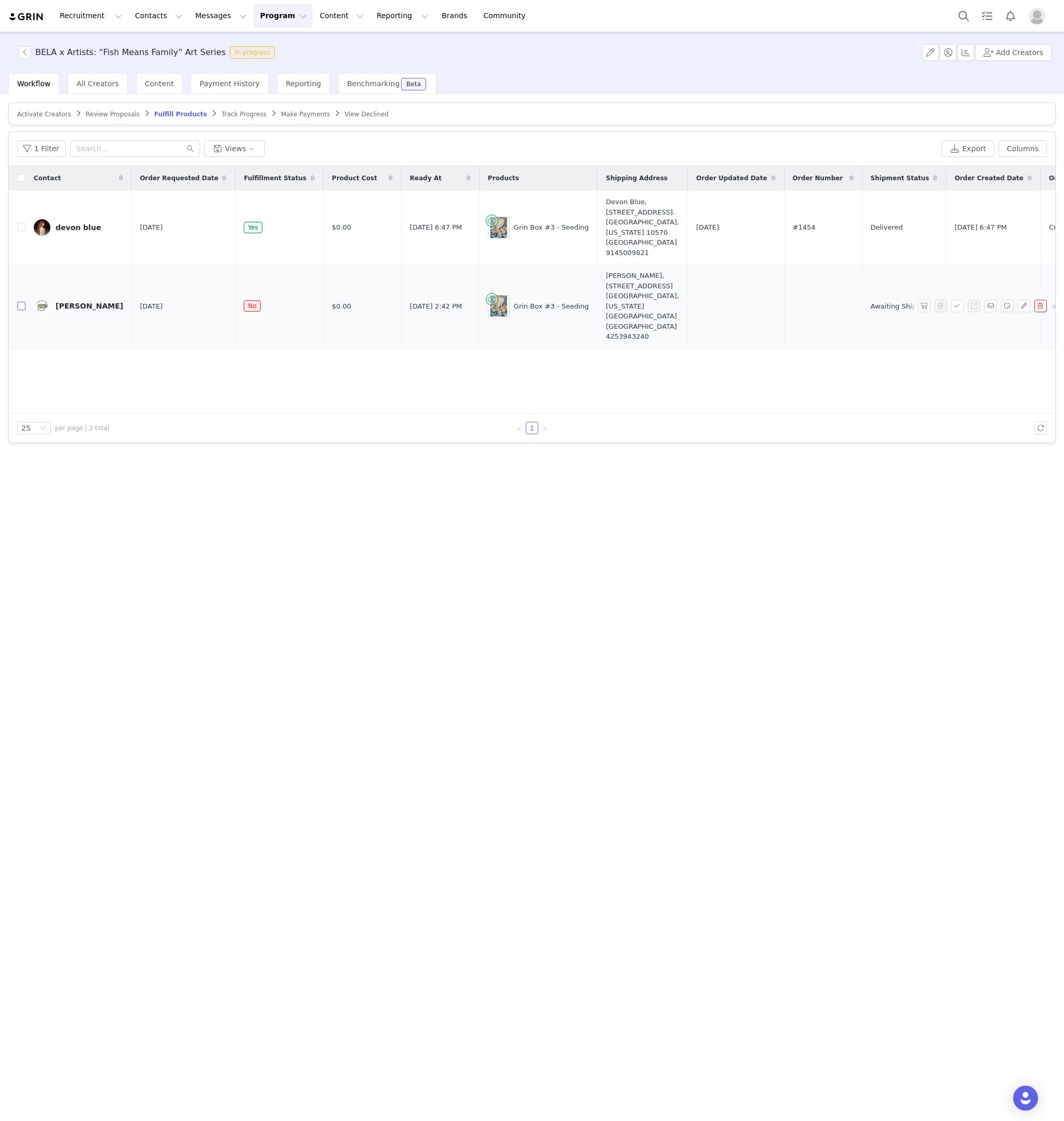
click at [18, 305] on input "checkbox" at bounding box center [22, 306] width 8 height 8
checkbox input "true"
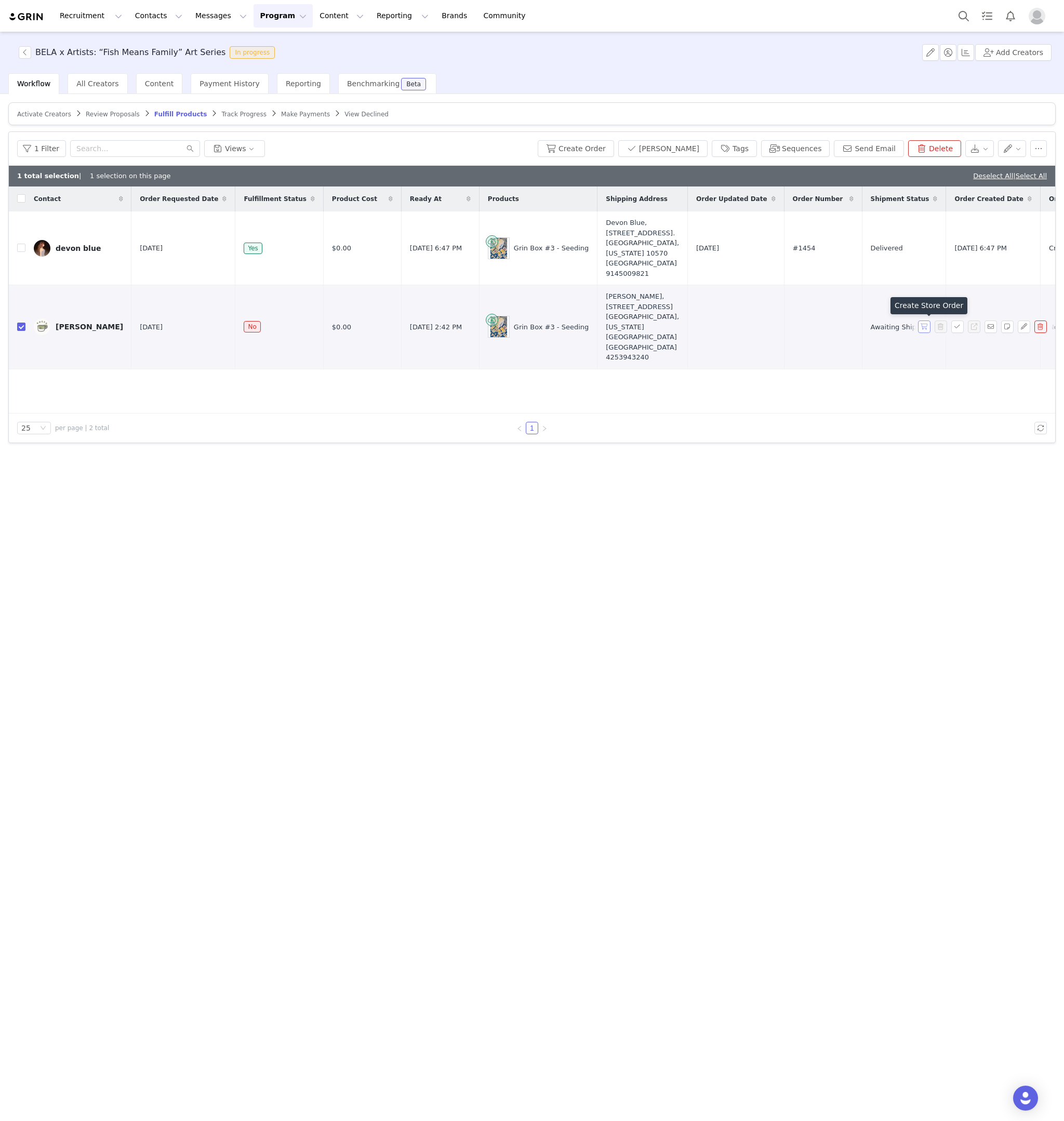
click at [925, 329] on button "button" at bounding box center [925, 327] width 13 height 13
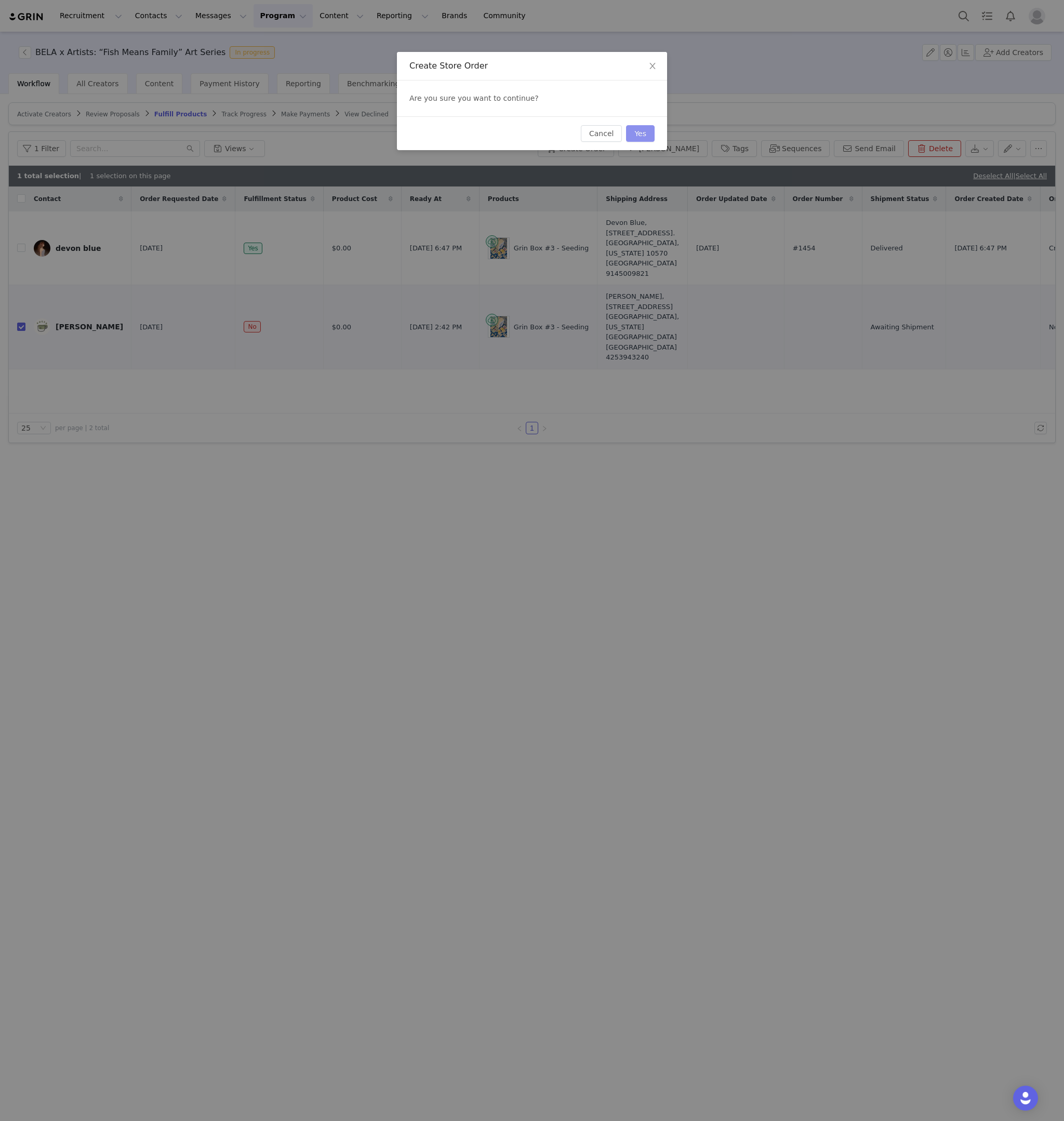
click at [648, 133] on button "Yes" at bounding box center [640, 134] width 29 height 17
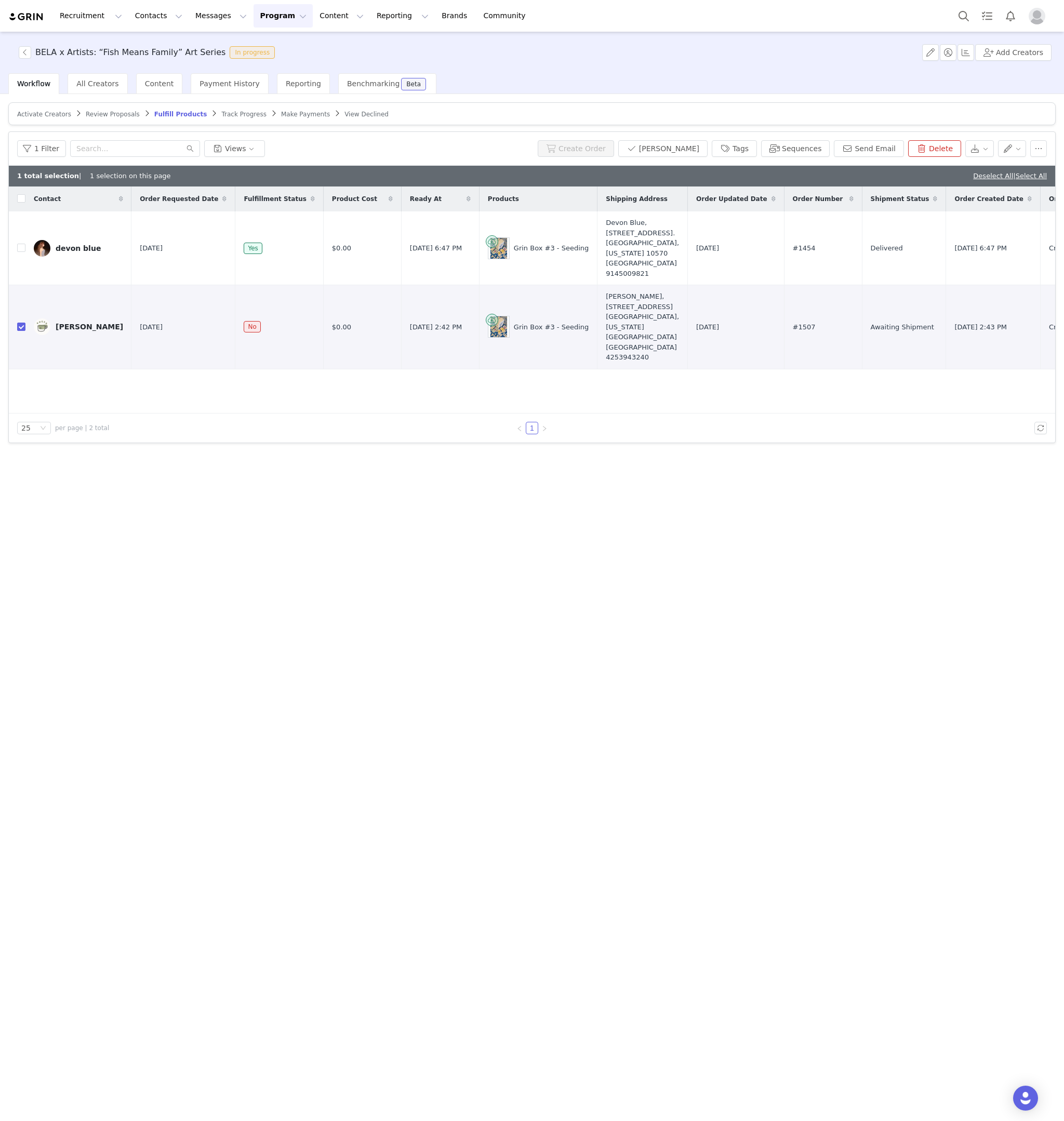
click at [221, 111] on span "Track Progress" at bounding box center [243, 114] width 45 height 7
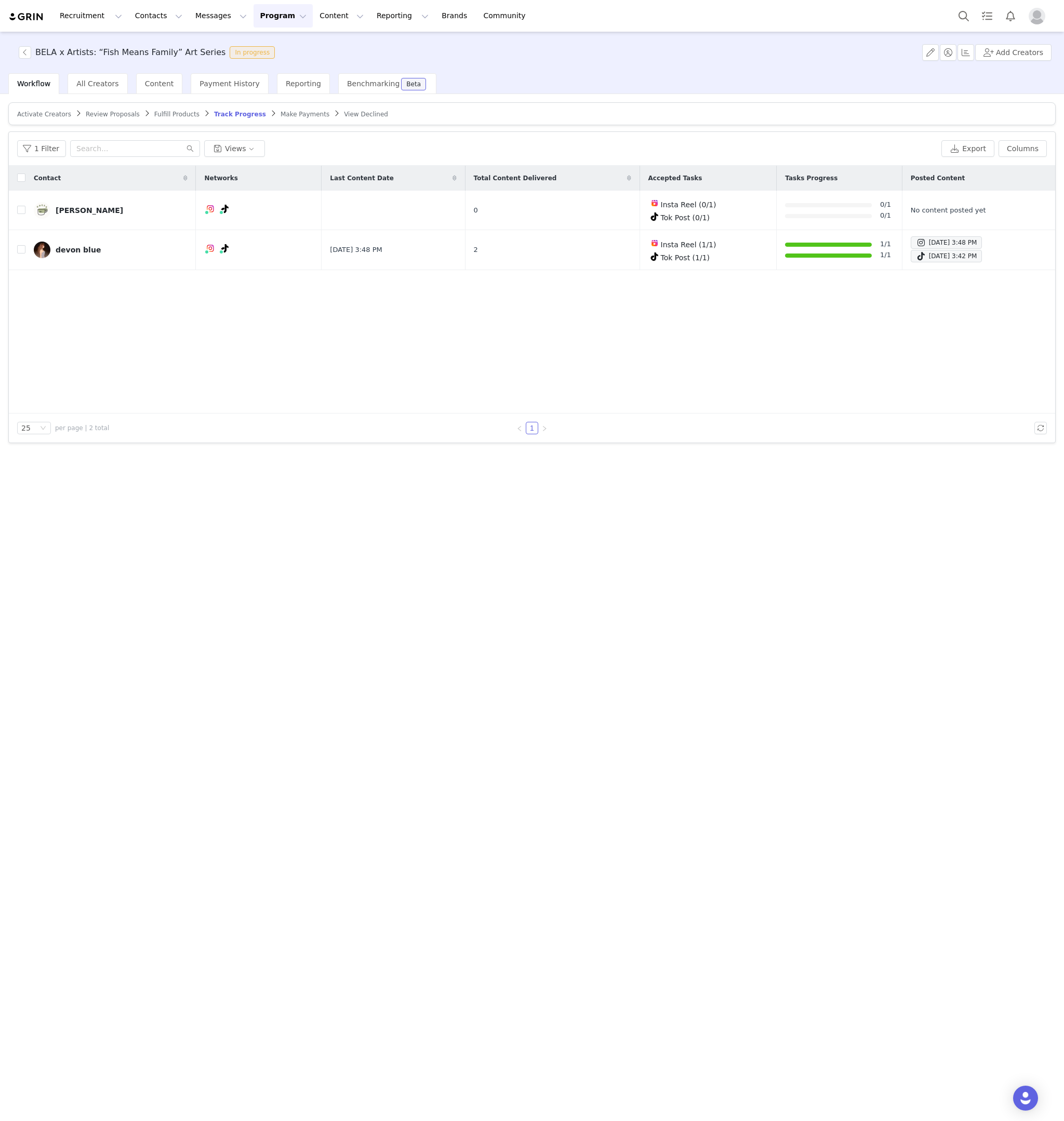
click at [118, 116] on span "Review Proposals" at bounding box center [113, 114] width 54 height 7
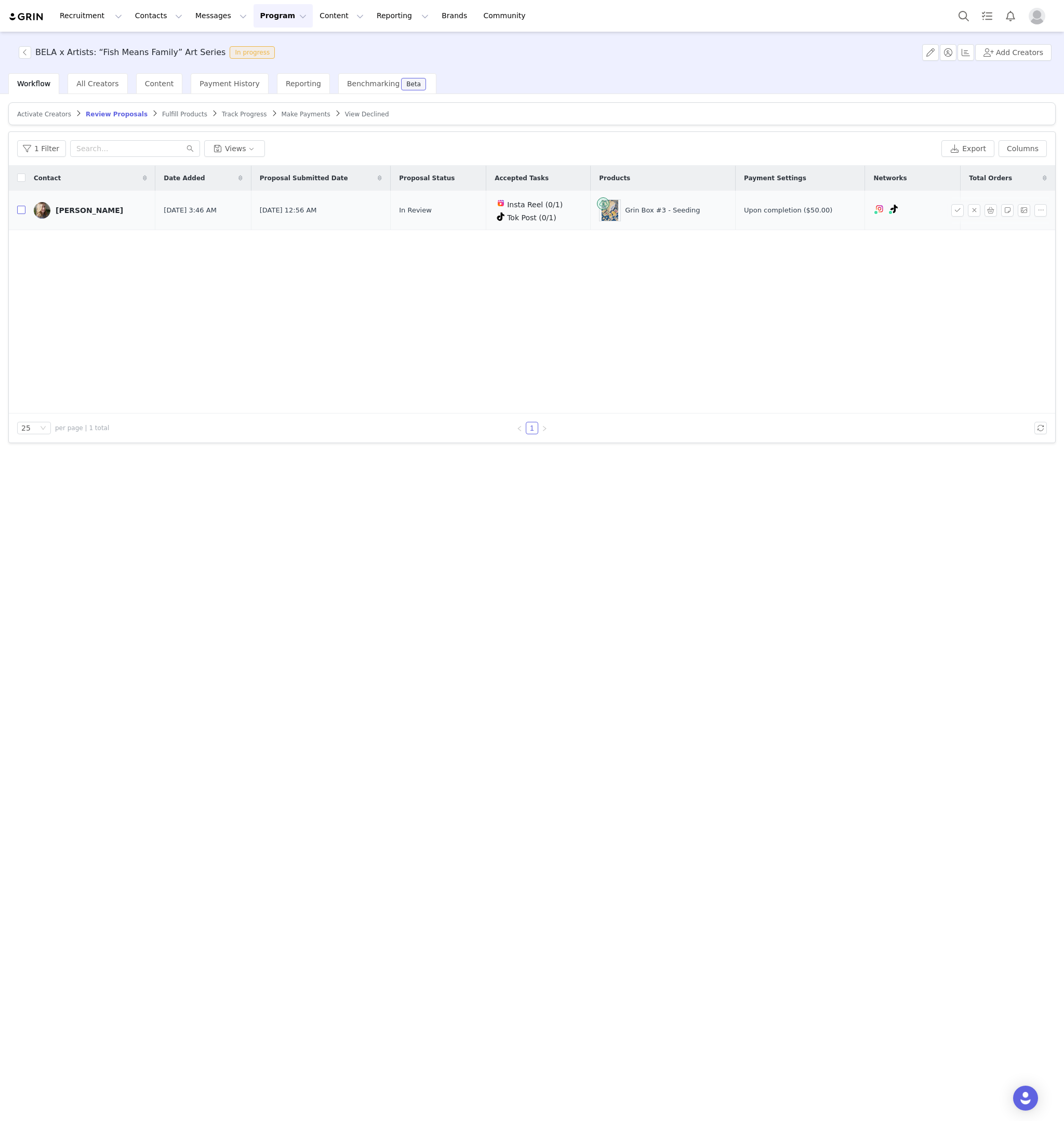
click at [22, 209] on input "checkbox" at bounding box center [22, 210] width 8 height 8
checkbox input "true"
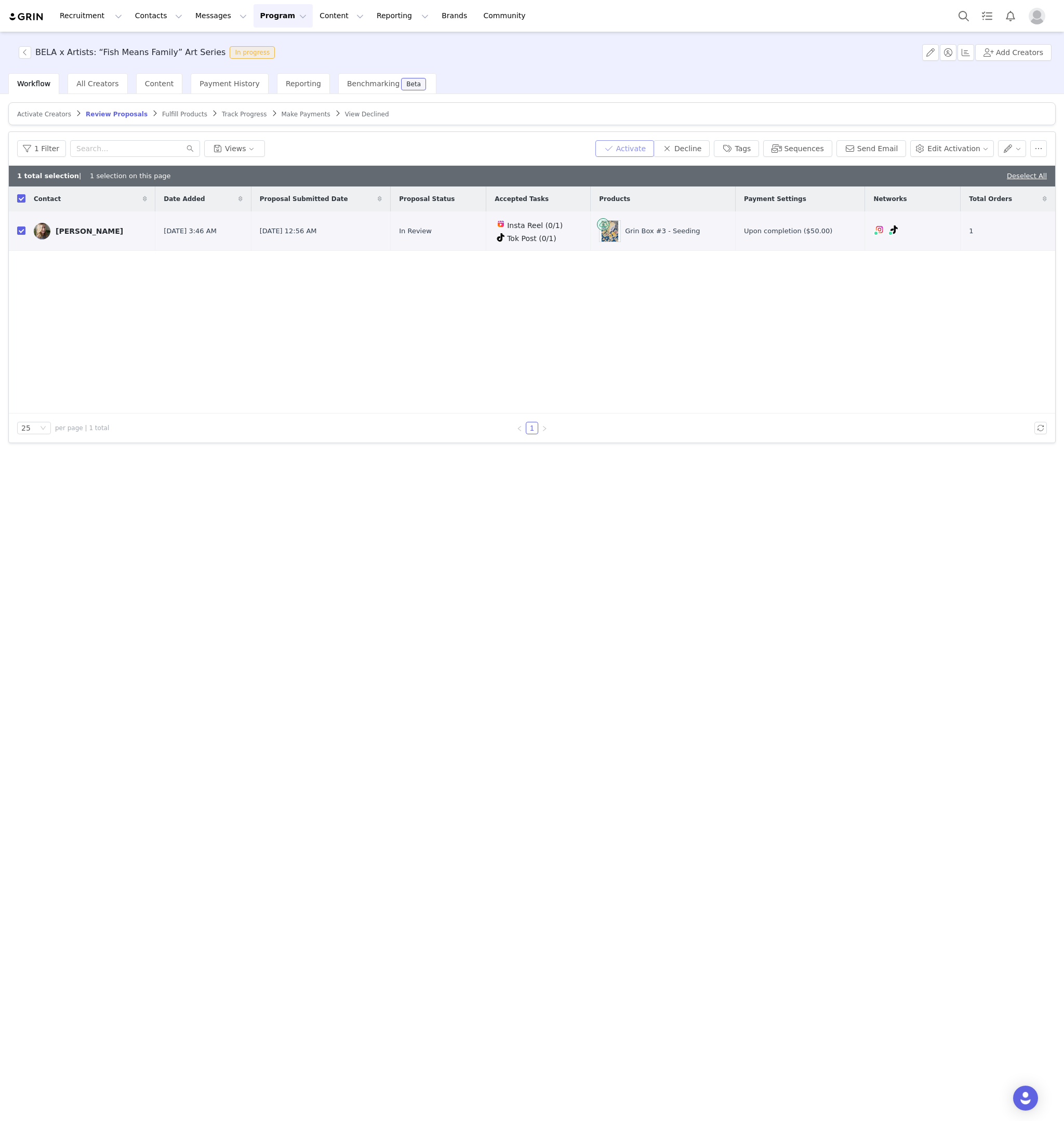
click at [641, 152] on button "Activate" at bounding box center [625, 148] width 59 height 17
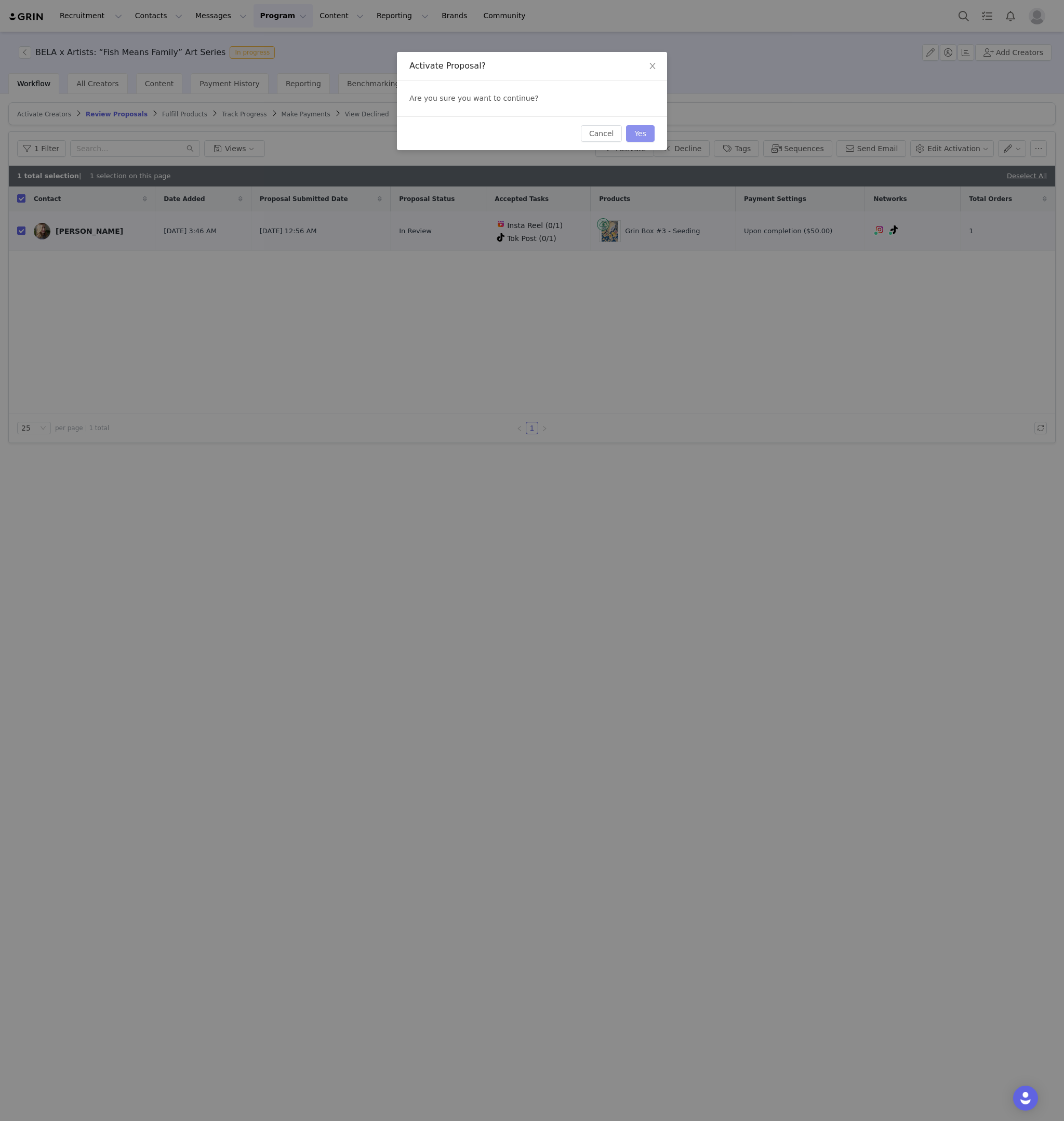
click at [646, 137] on button "Yes" at bounding box center [640, 134] width 29 height 17
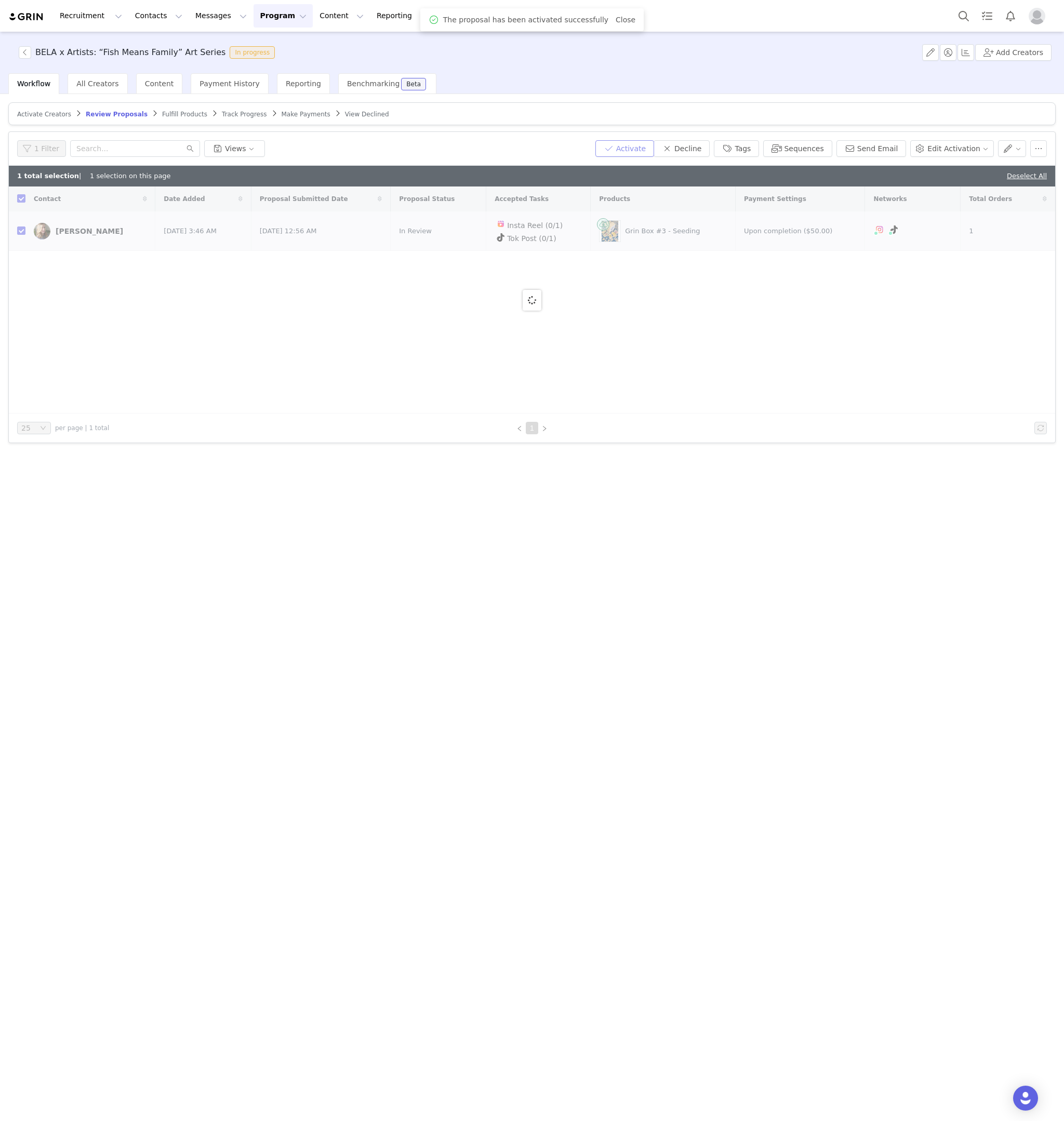
checkbox input "false"
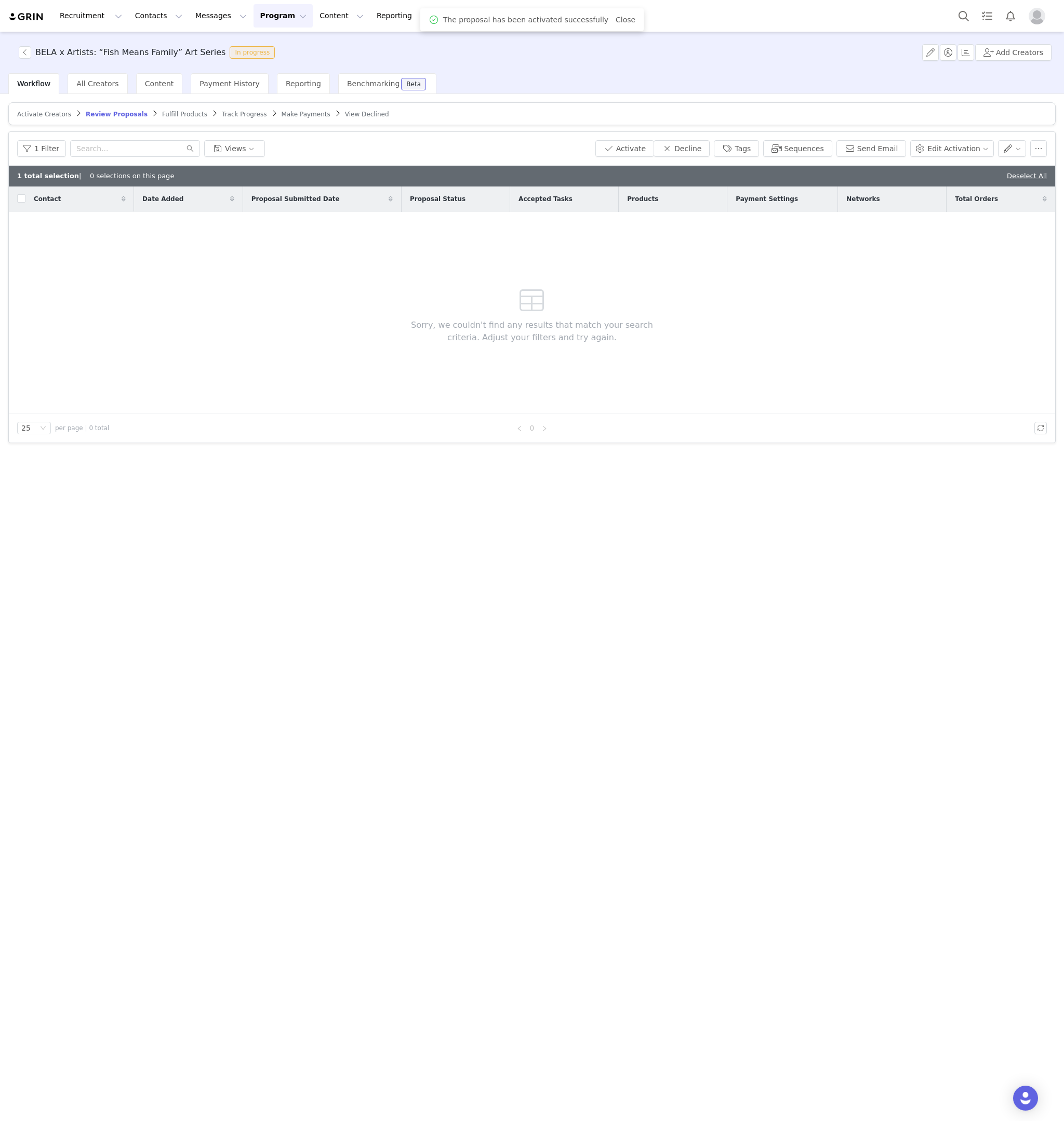
click at [169, 116] on span "Fulfill Products" at bounding box center [185, 114] width 45 height 7
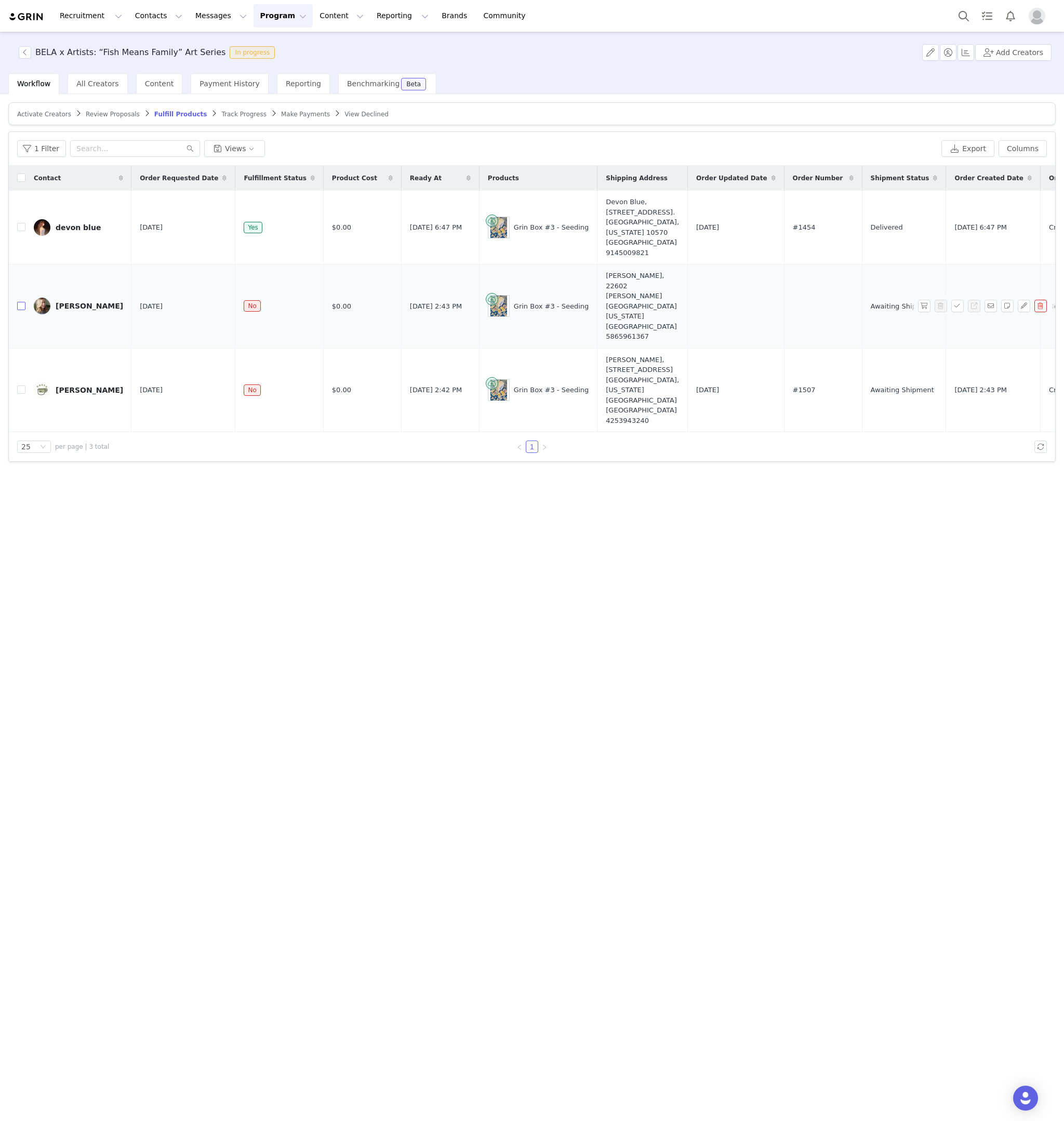
click at [17, 309] on input "checkbox" at bounding box center [22, 306] width 8 height 8
checkbox input "true"
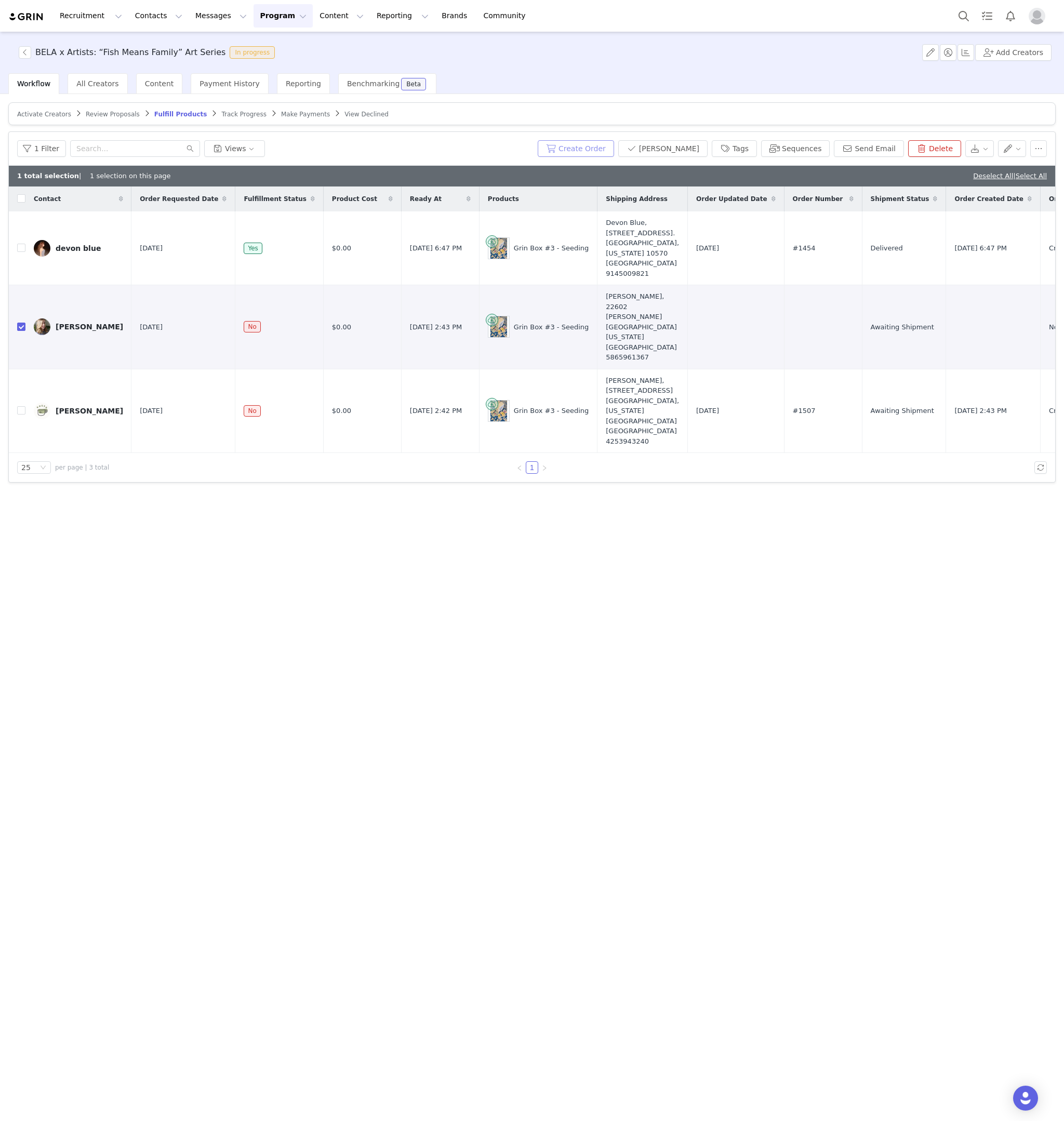
click at [613, 146] on button "Create Order" at bounding box center [576, 148] width 77 height 17
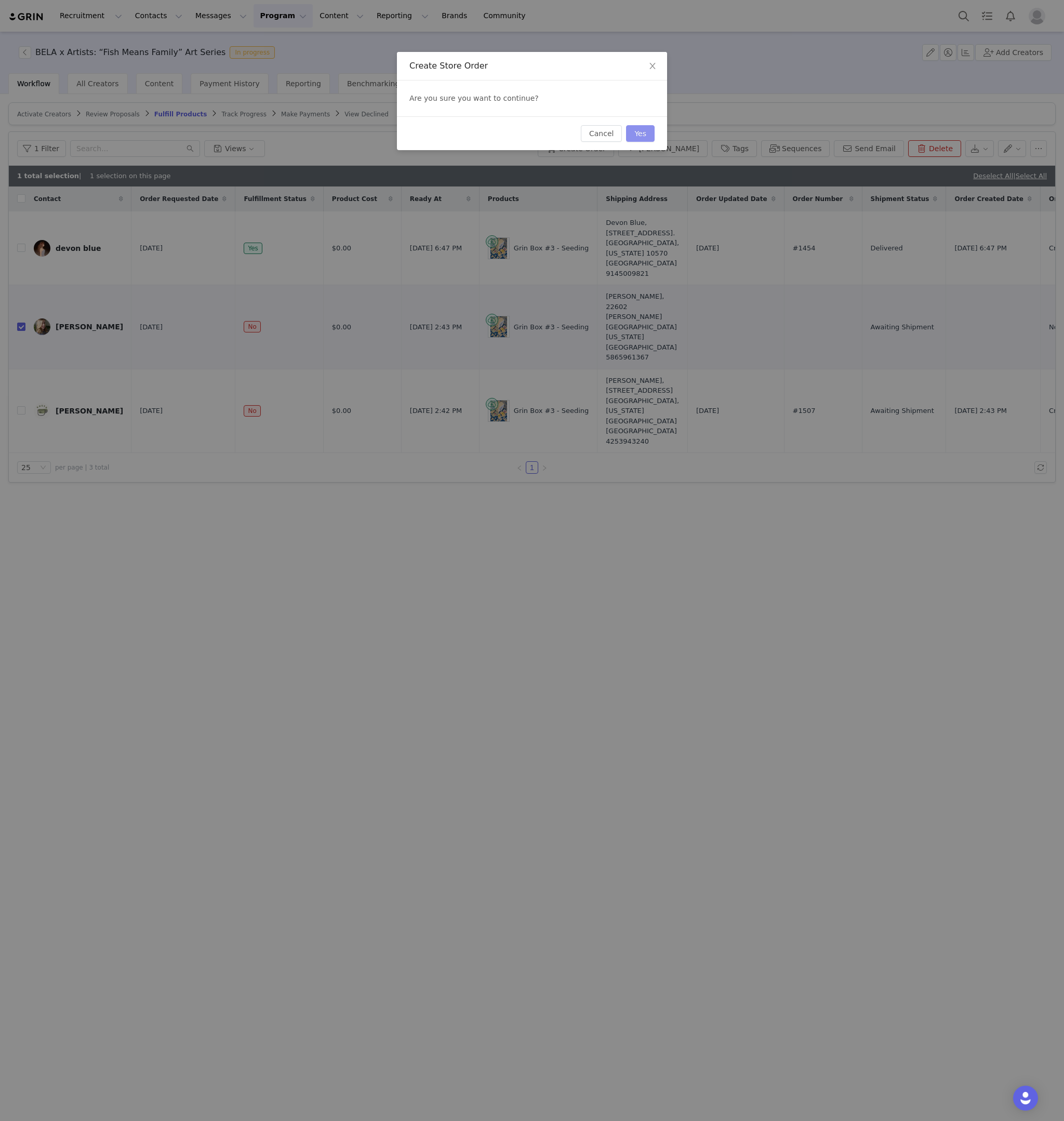
click at [641, 134] on button "Yes" at bounding box center [640, 134] width 29 height 17
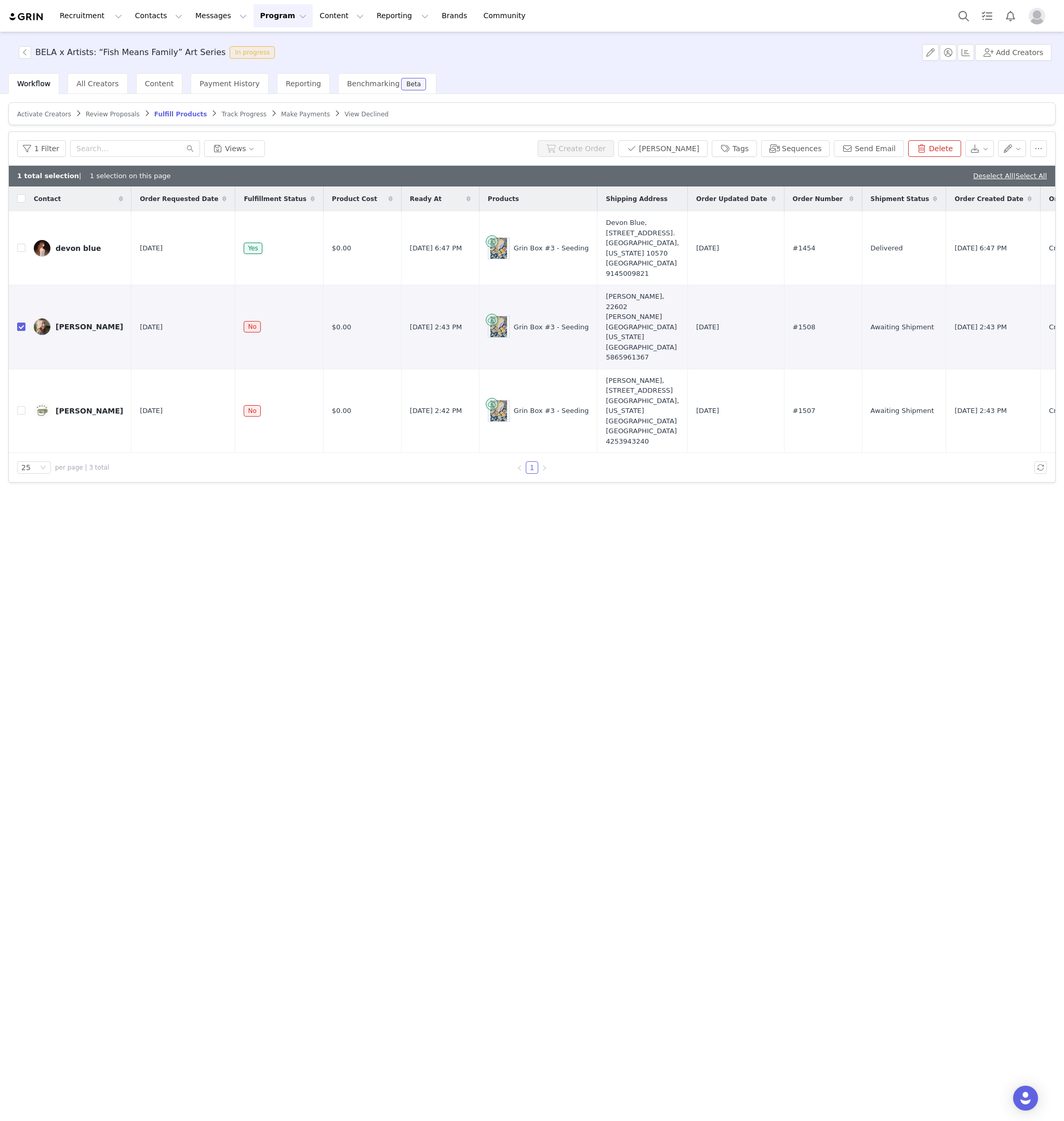
click at [33, 15] on img at bounding box center [26, 17] width 36 height 10
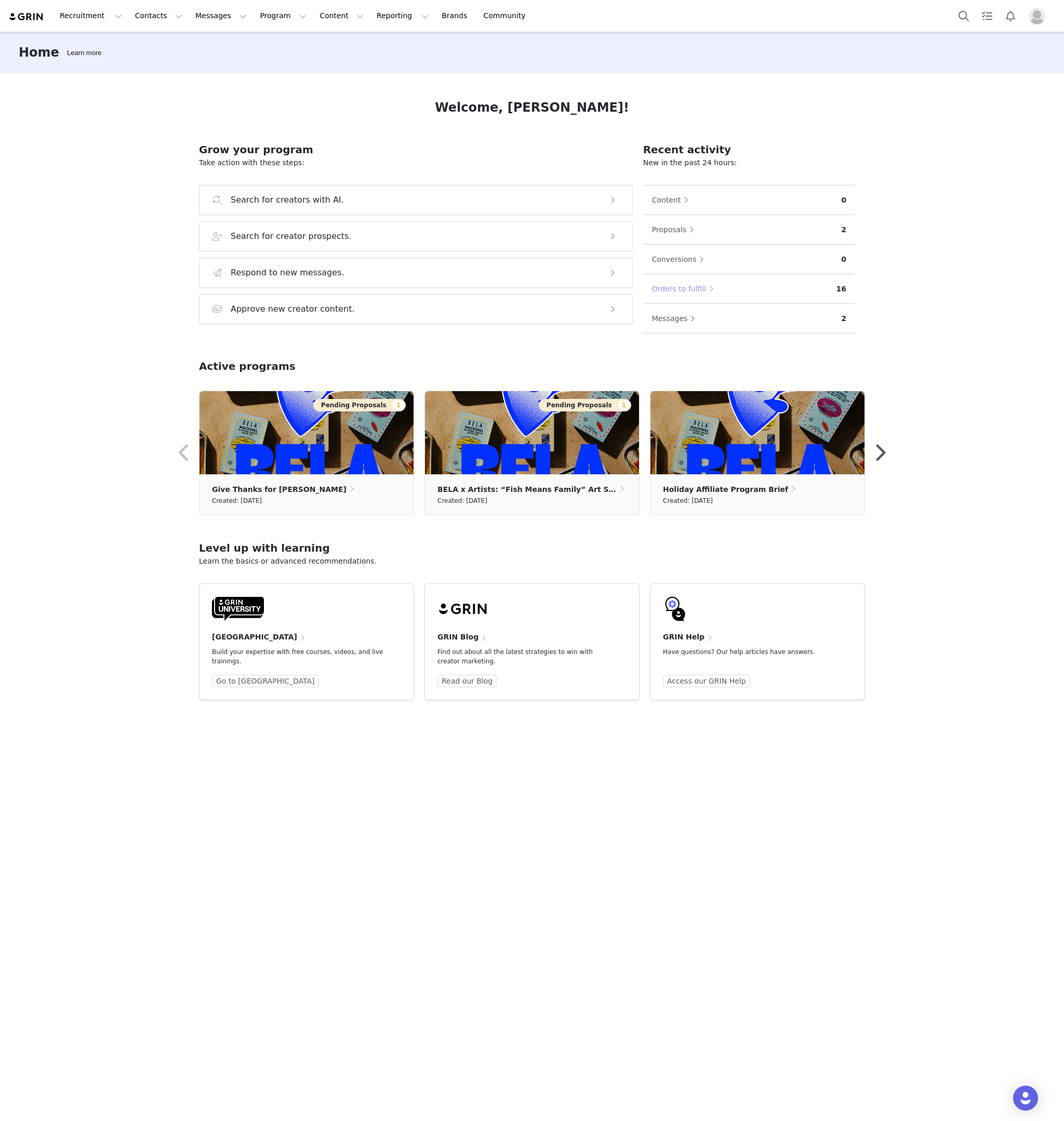
click at [683, 290] on button "Orders to fulfill" at bounding box center [685, 289] width 68 height 17
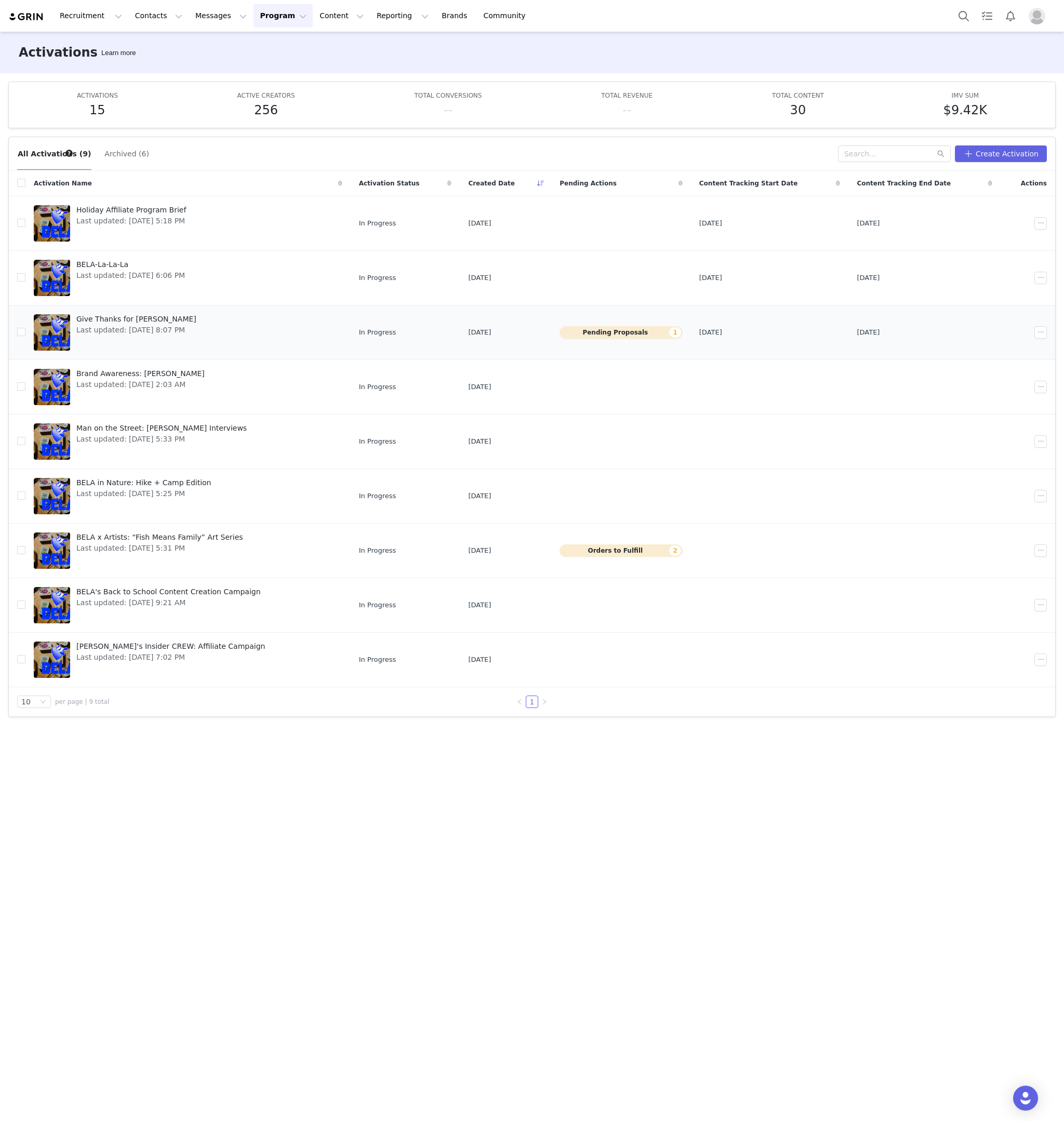
click at [607, 334] on button "Pending Proposals 1" at bounding box center [621, 333] width 123 height 13
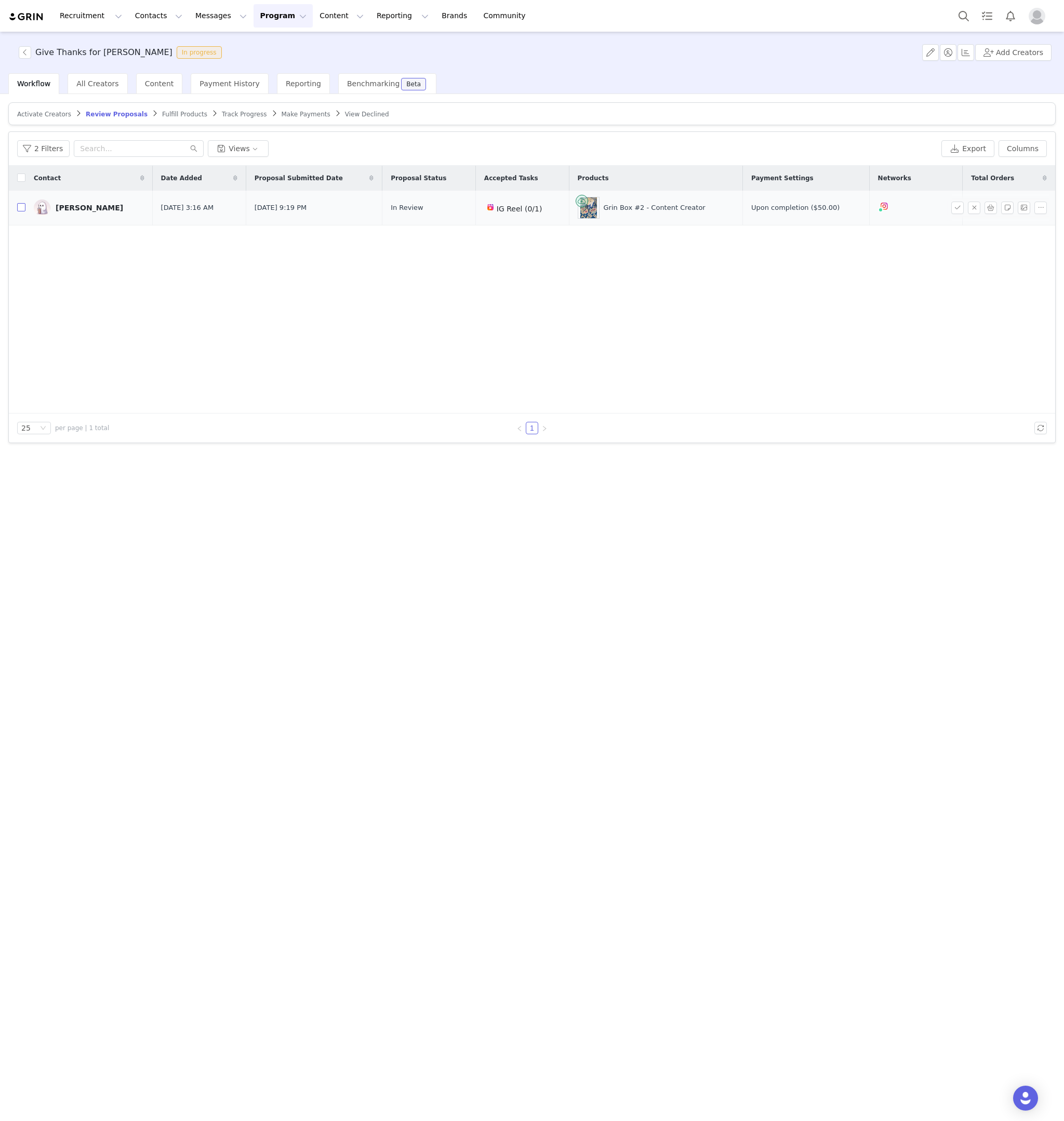
click at [22, 207] on input "checkbox" at bounding box center [22, 207] width 8 height 8
checkbox input "true"
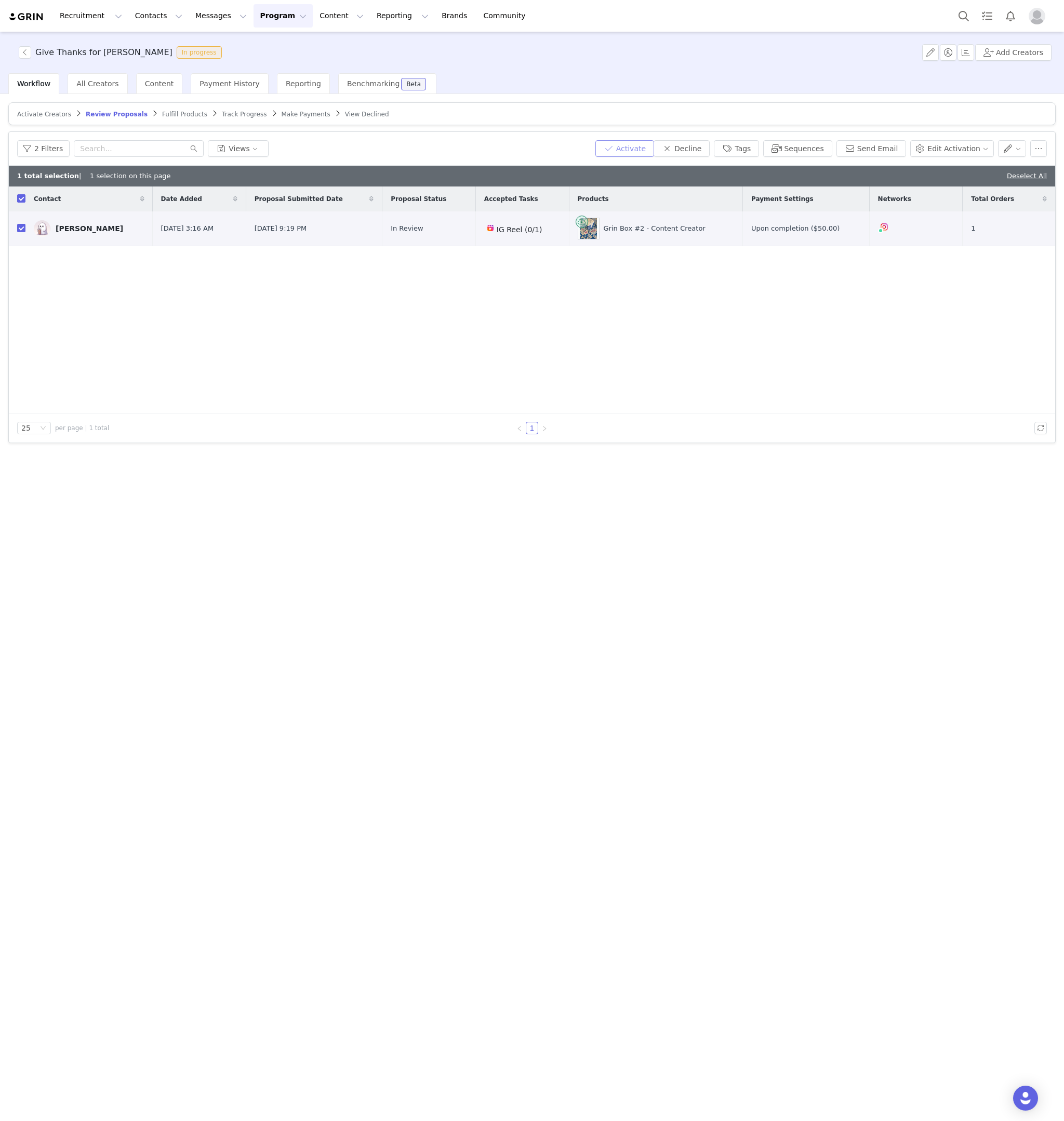
click at [614, 148] on button "Activate" at bounding box center [625, 148] width 59 height 17
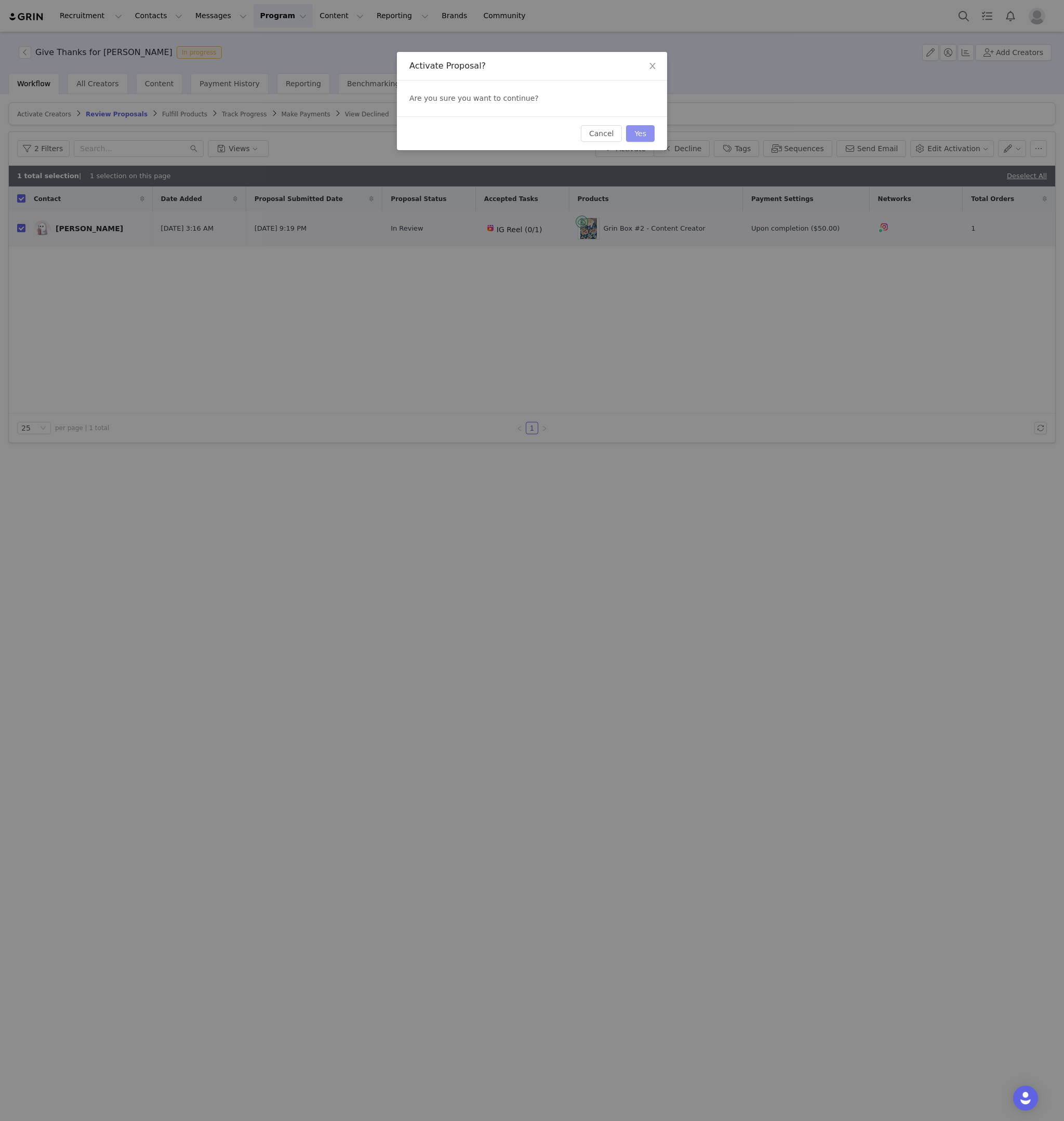
click at [646, 132] on button "Yes" at bounding box center [640, 134] width 29 height 17
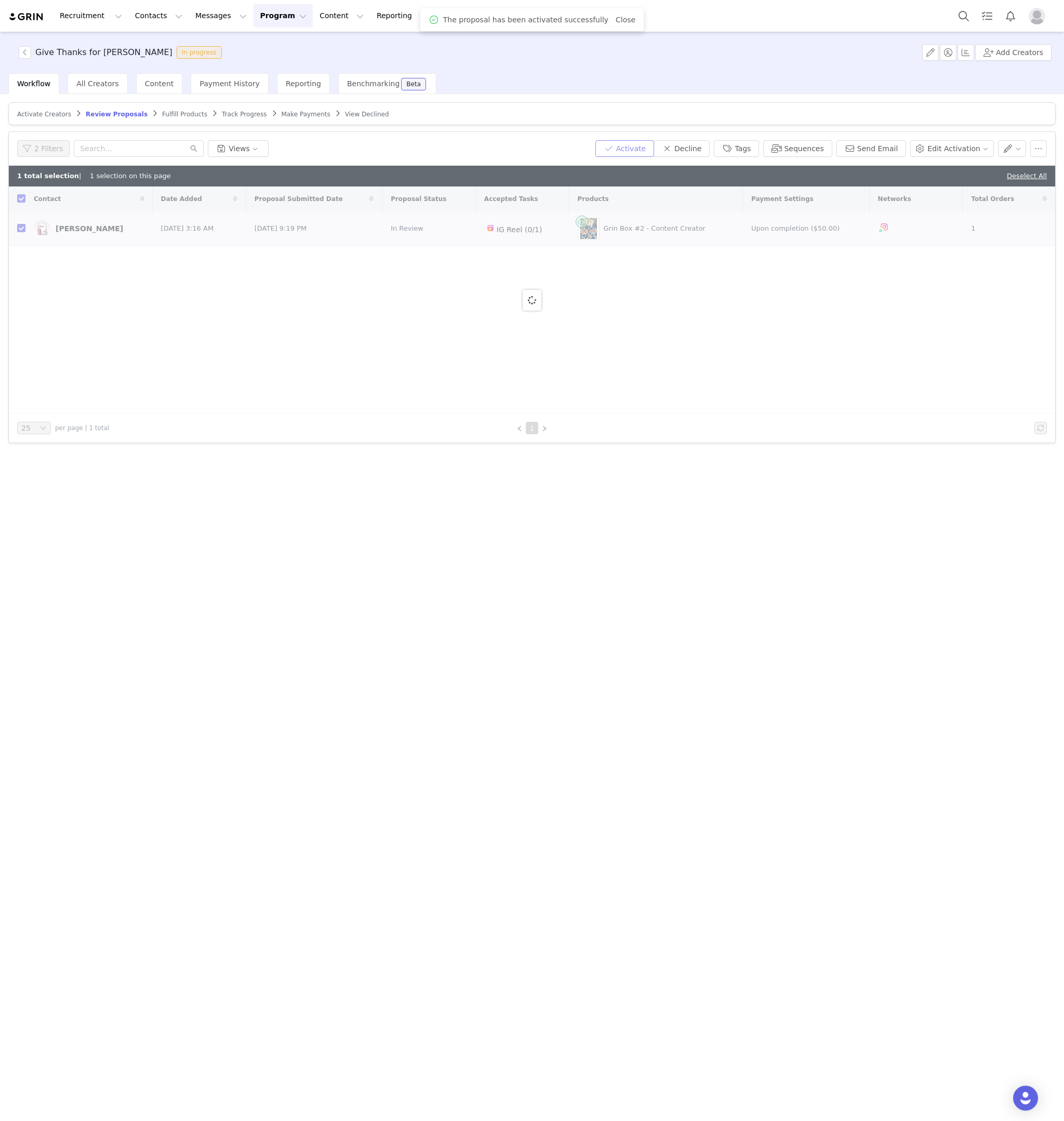
checkbox input "false"
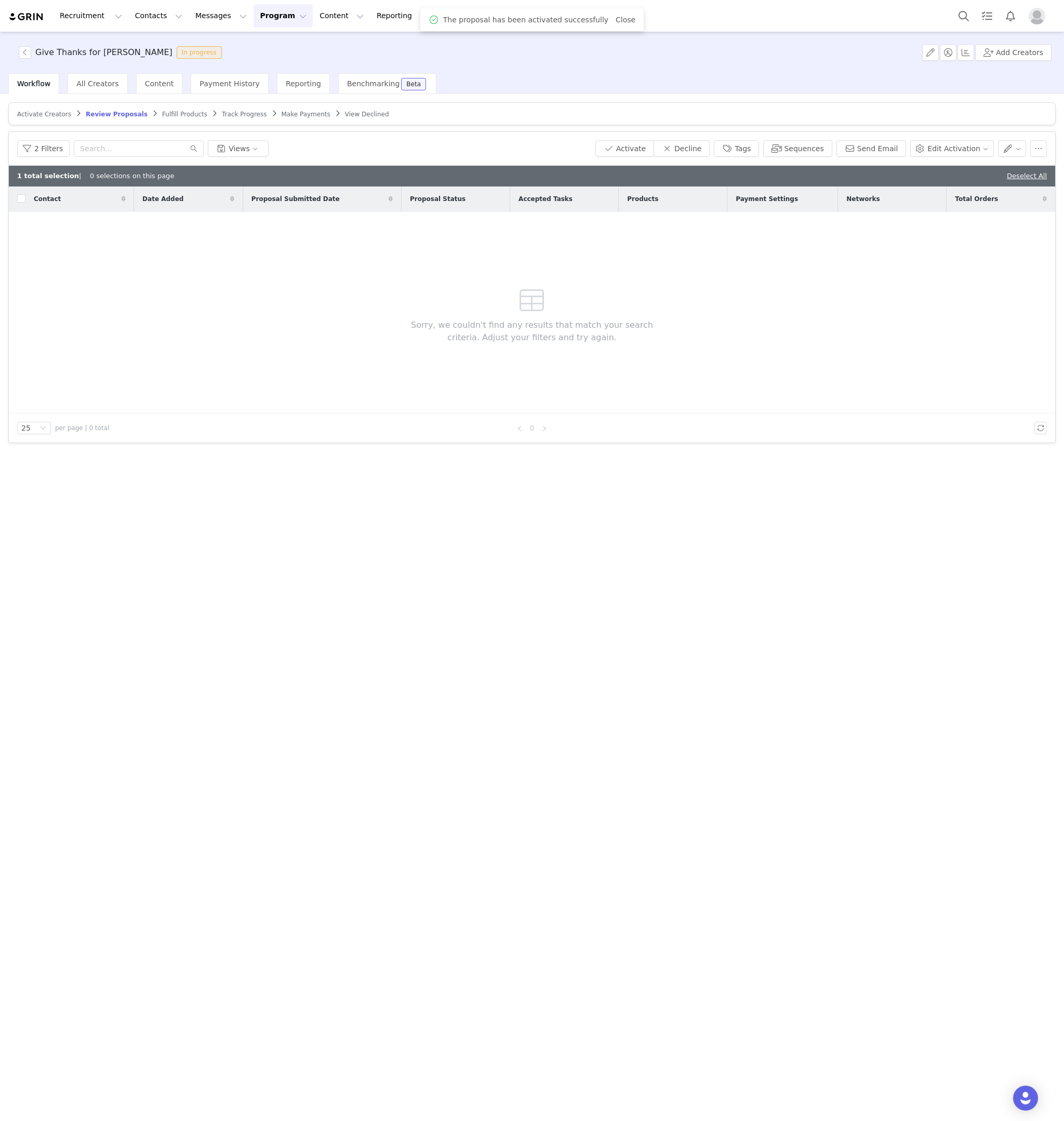
click at [167, 115] on span "Fulfill Products" at bounding box center [185, 114] width 45 height 7
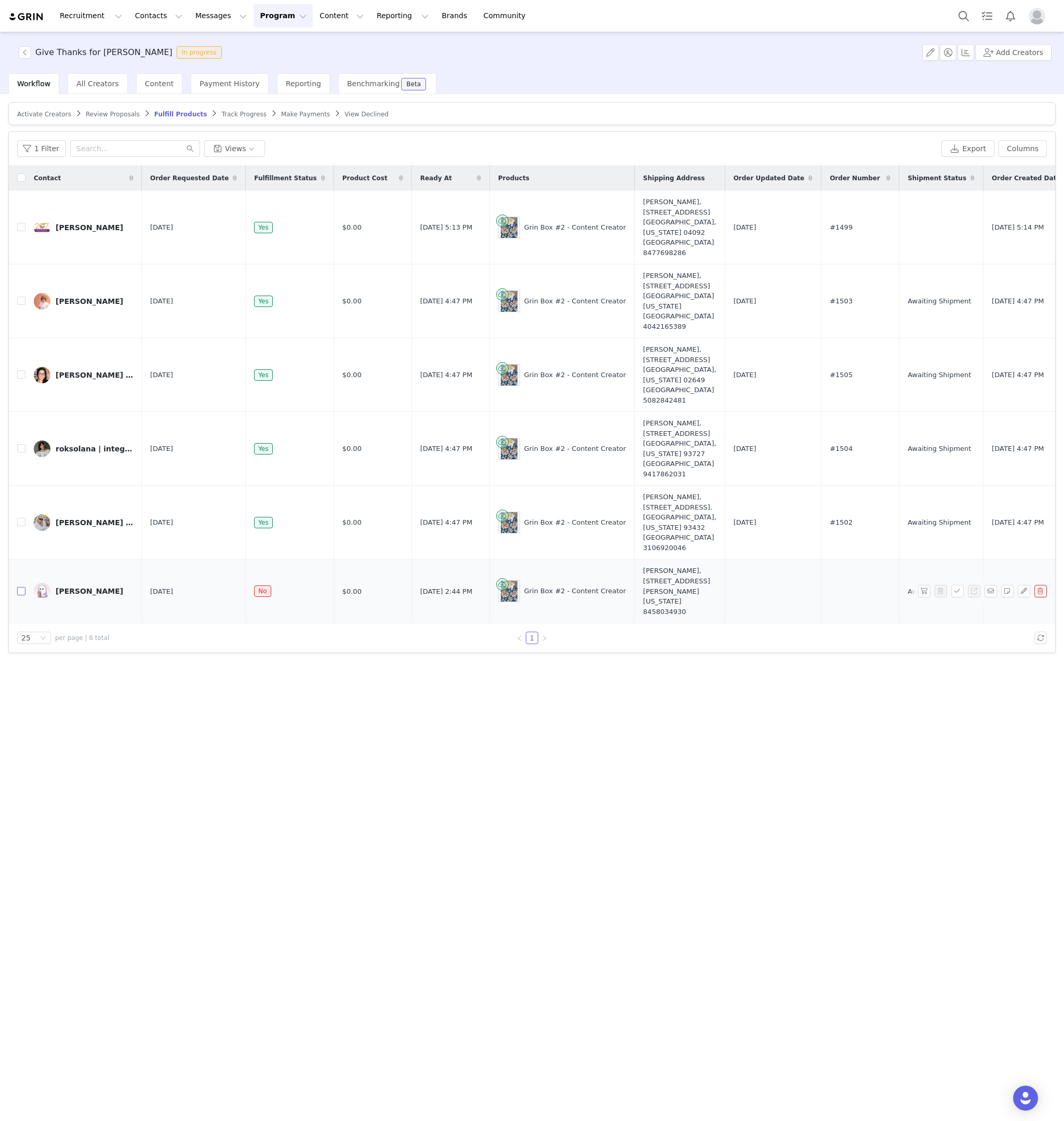
click at [20, 595] on input "checkbox" at bounding box center [22, 591] width 8 height 8
checkbox input "true"
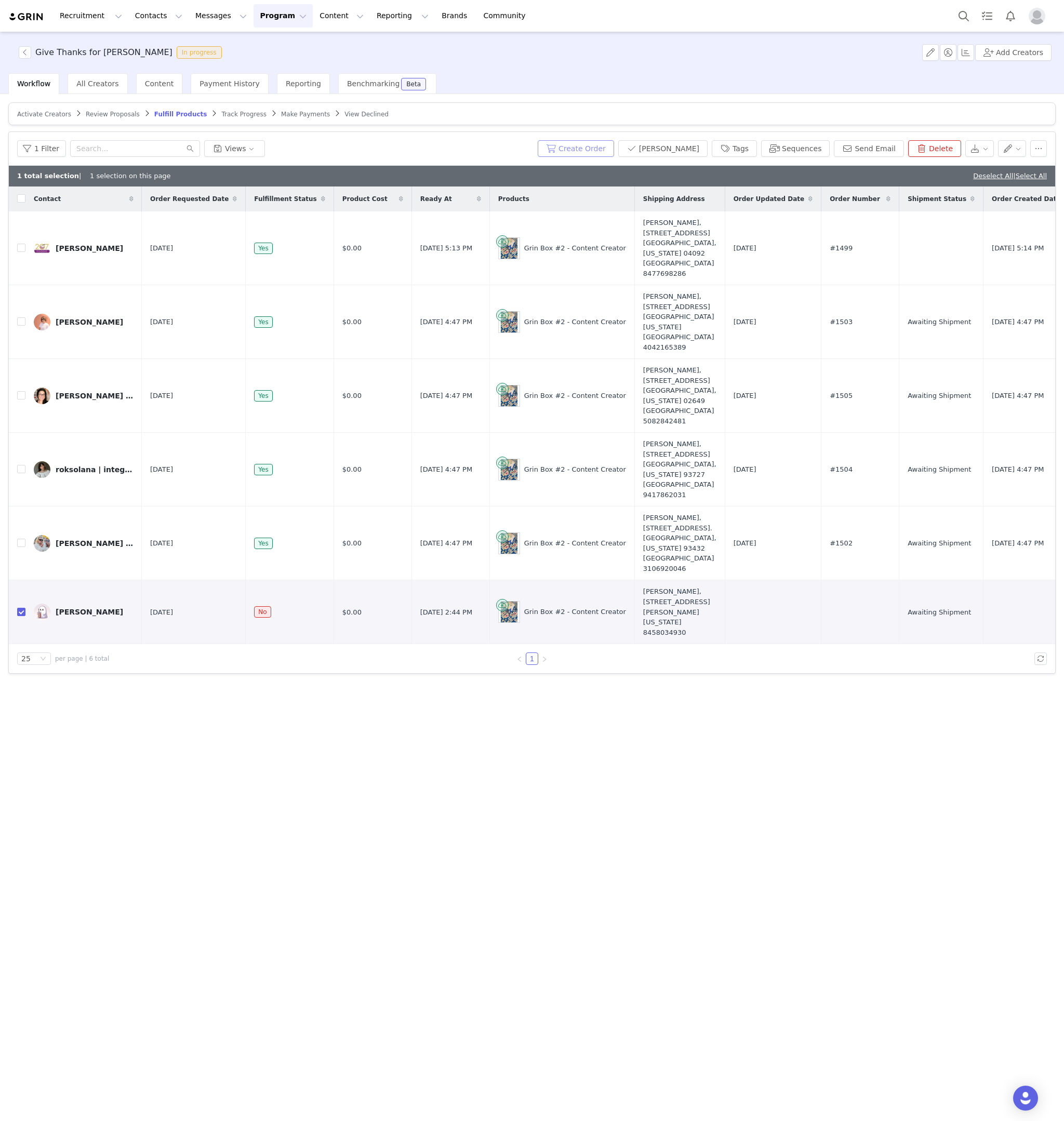
click at [572, 144] on button "Create Order" at bounding box center [576, 148] width 77 height 17
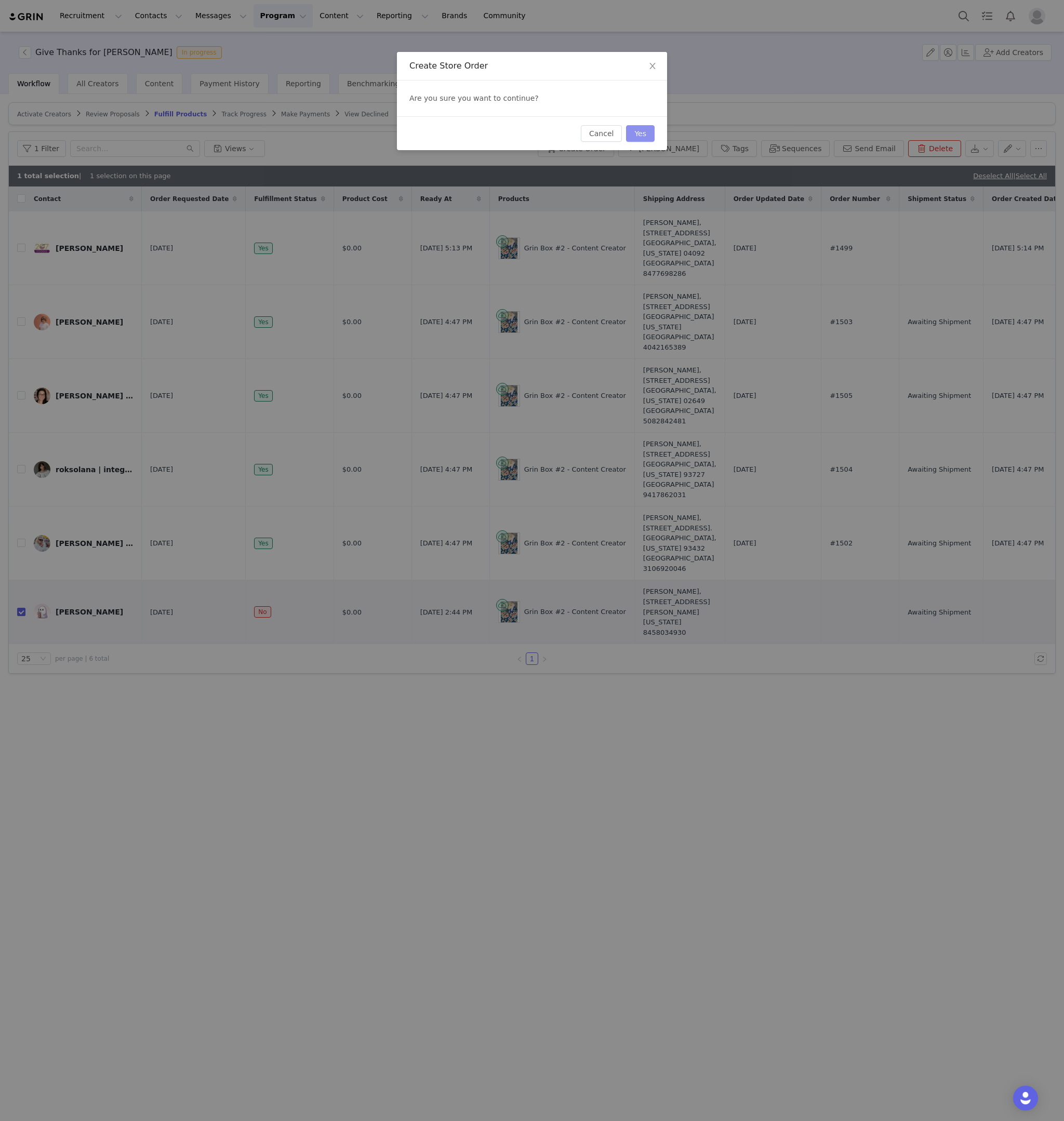
click at [626, 139] on button "Yes" at bounding box center [640, 134] width 29 height 17
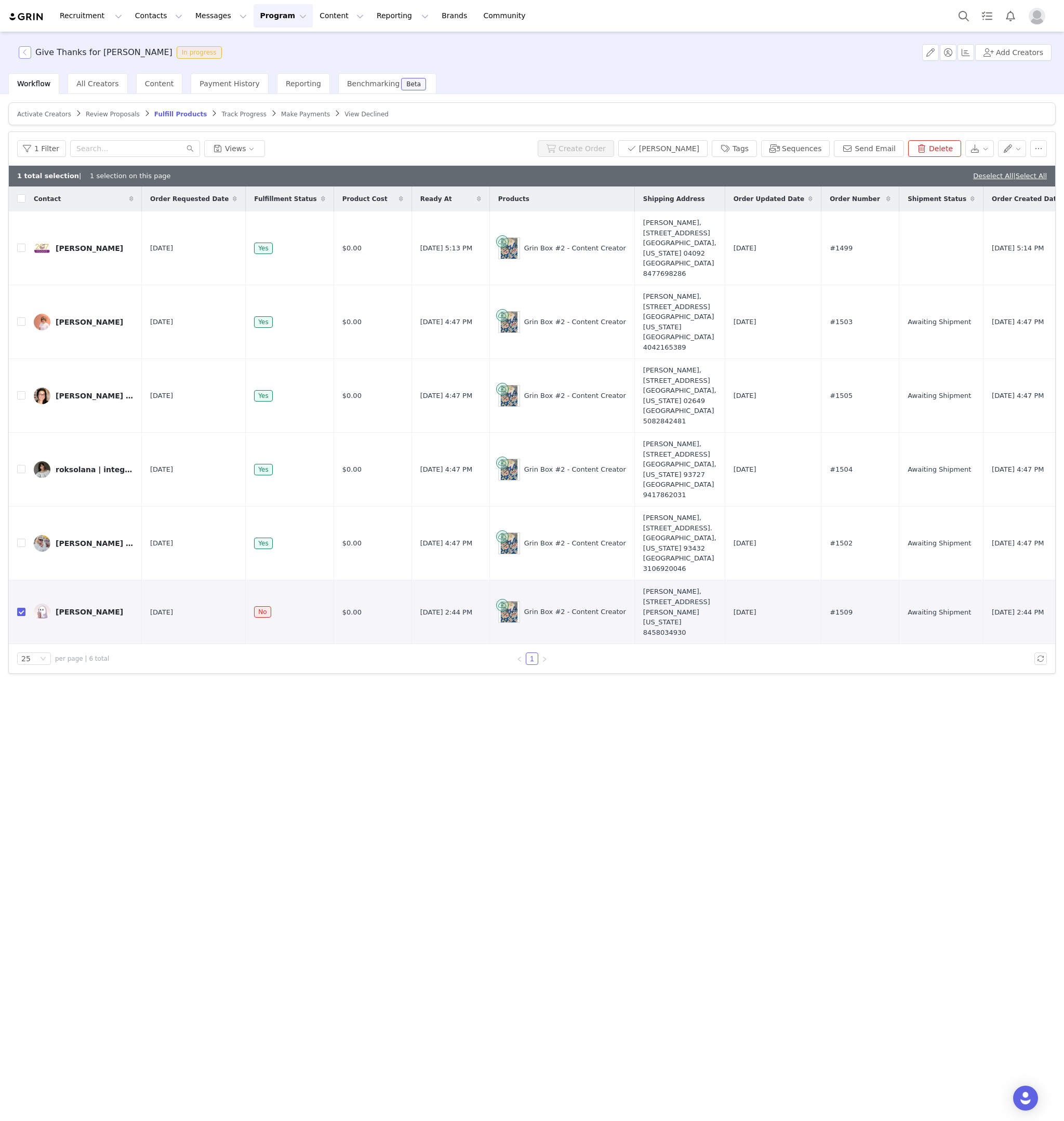
click at [24, 54] on button "button" at bounding box center [25, 52] width 13 height 13
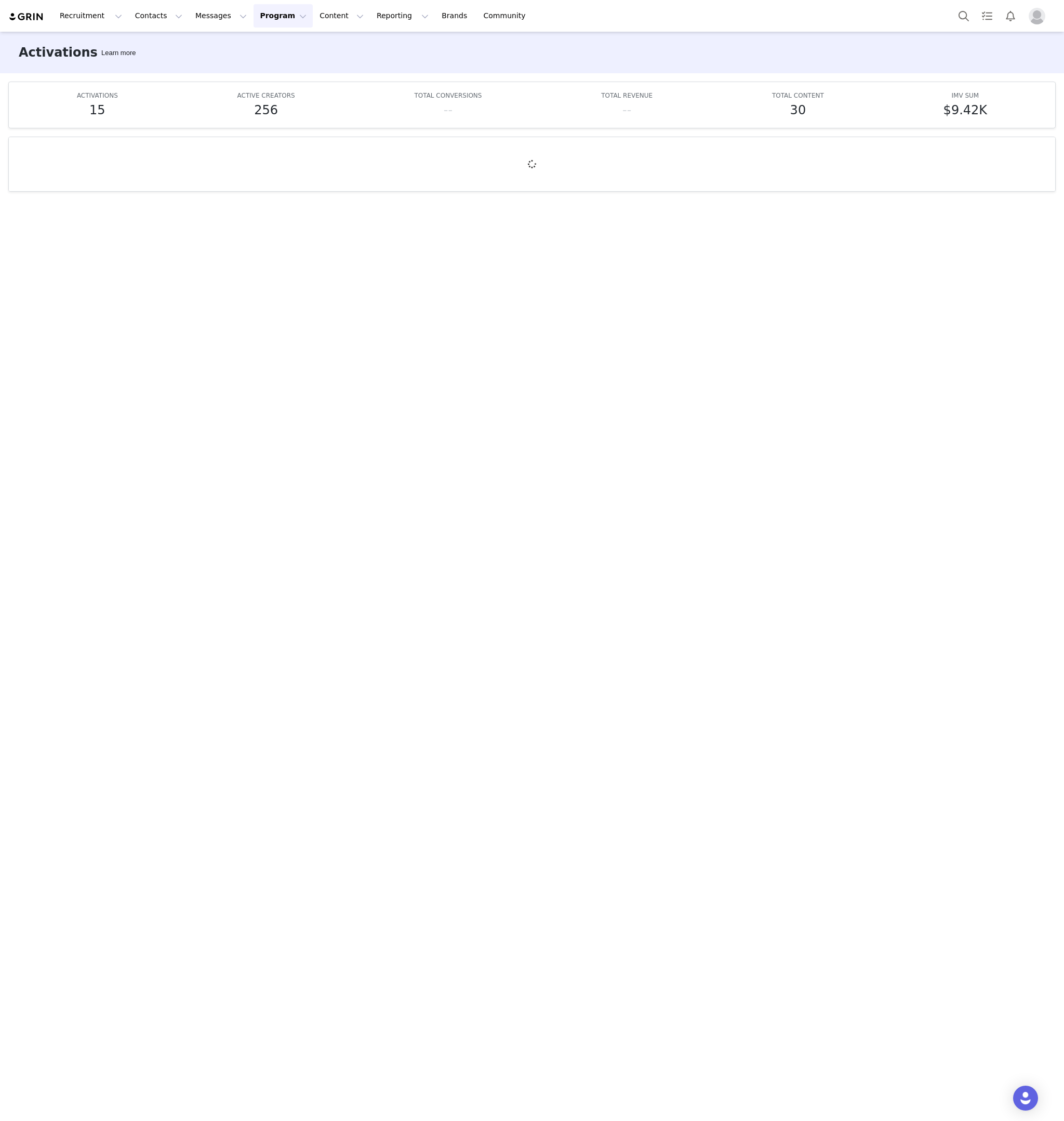
click at [27, 17] on img at bounding box center [26, 17] width 36 height 10
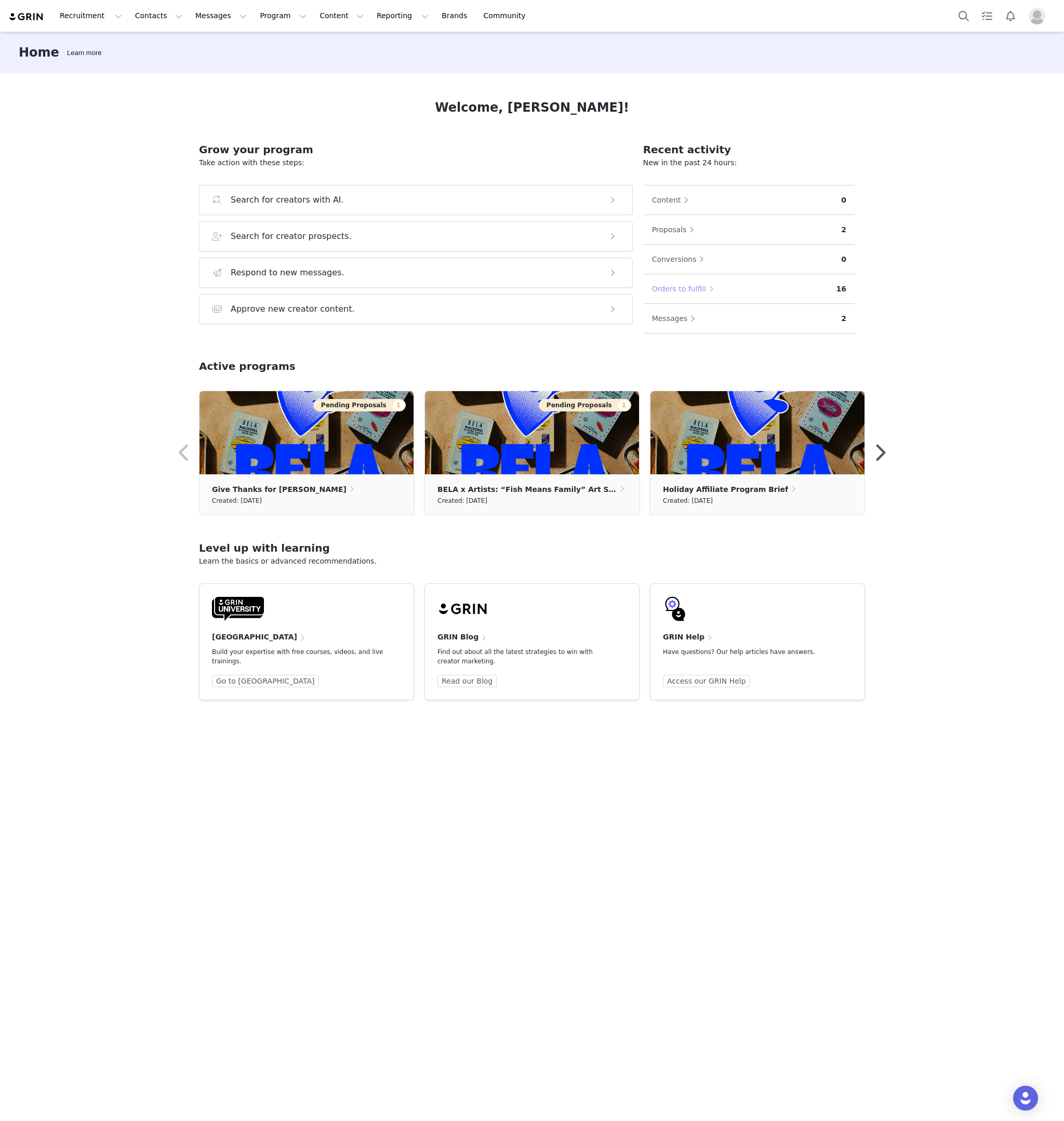
click at [680, 287] on button "Orders to fulfill" at bounding box center [685, 289] width 68 height 17
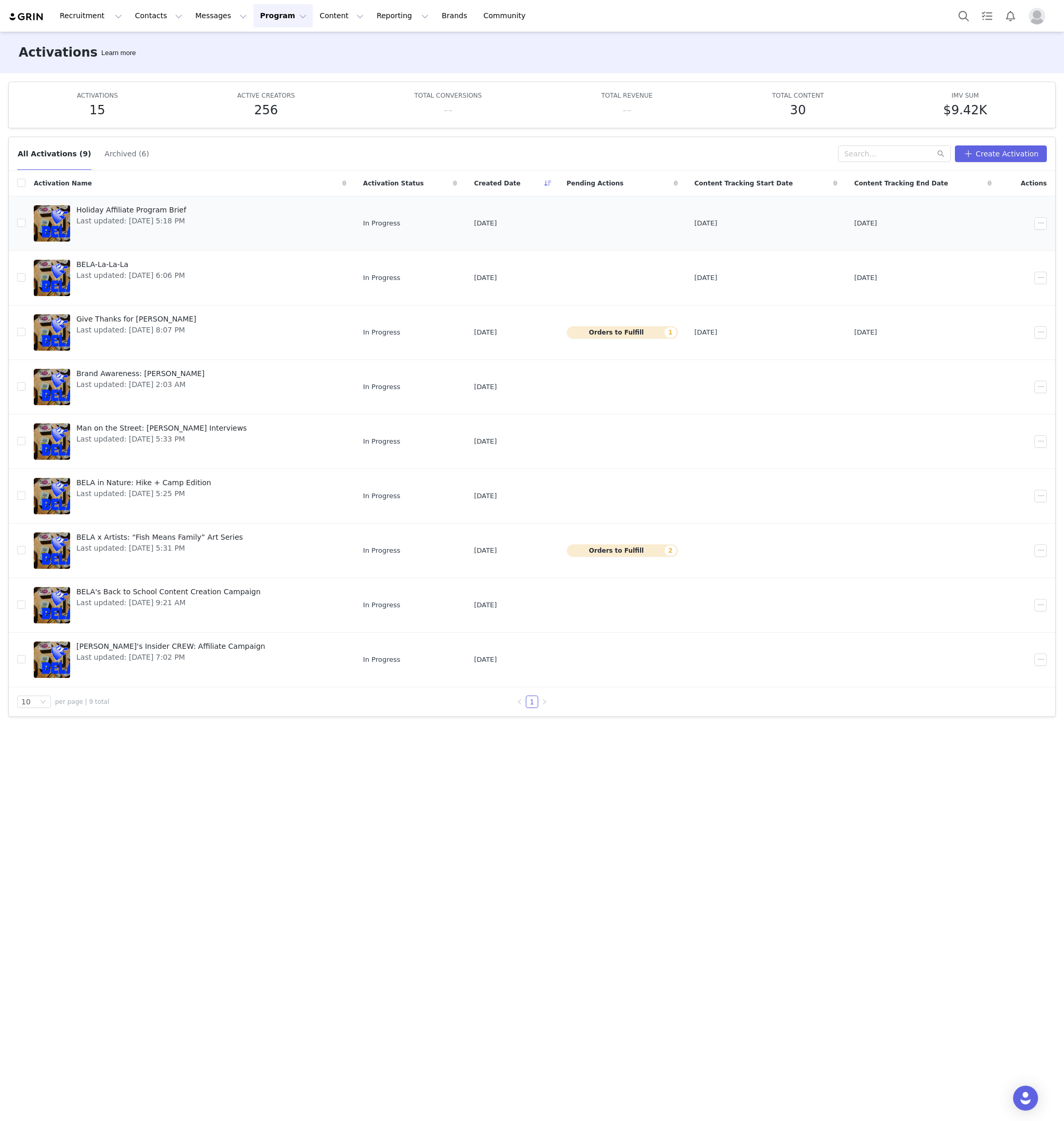
click at [579, 216] on td at bounding box center [622, 223] width 128 height 54
click at [215, 215] on link "Holiday Affiliate Program Brief Last updated: Sep 29, 2025 5:18 PM" at bounding box center [190, 224] width 313 height 42
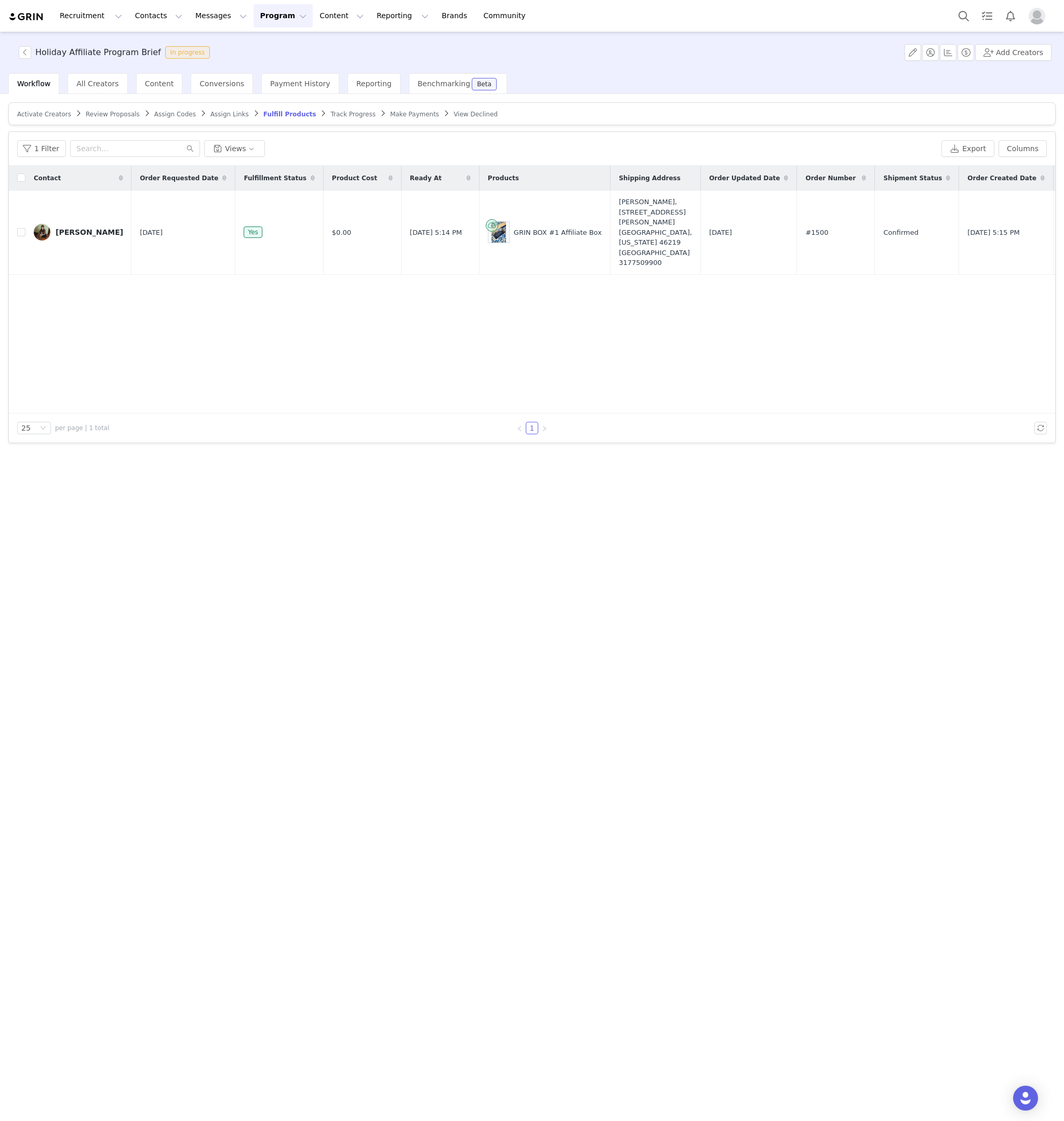
click at [217, 113] on span "Assign Links" at bounding box center [229, 114] width 38 height 7
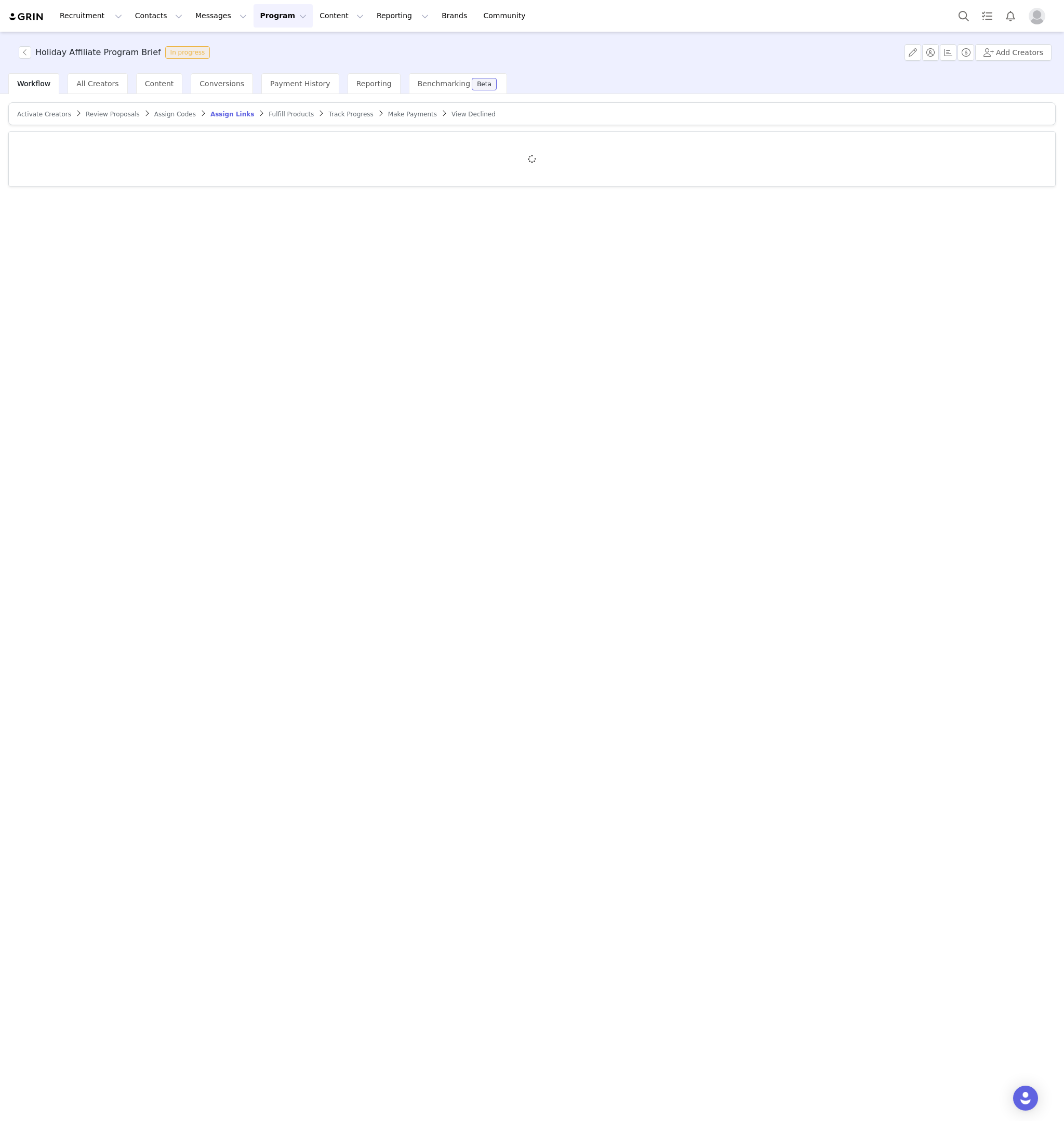
click at [53, 114] on span "Activate Creators" at bounding box center [45, 114] width 54 height 7
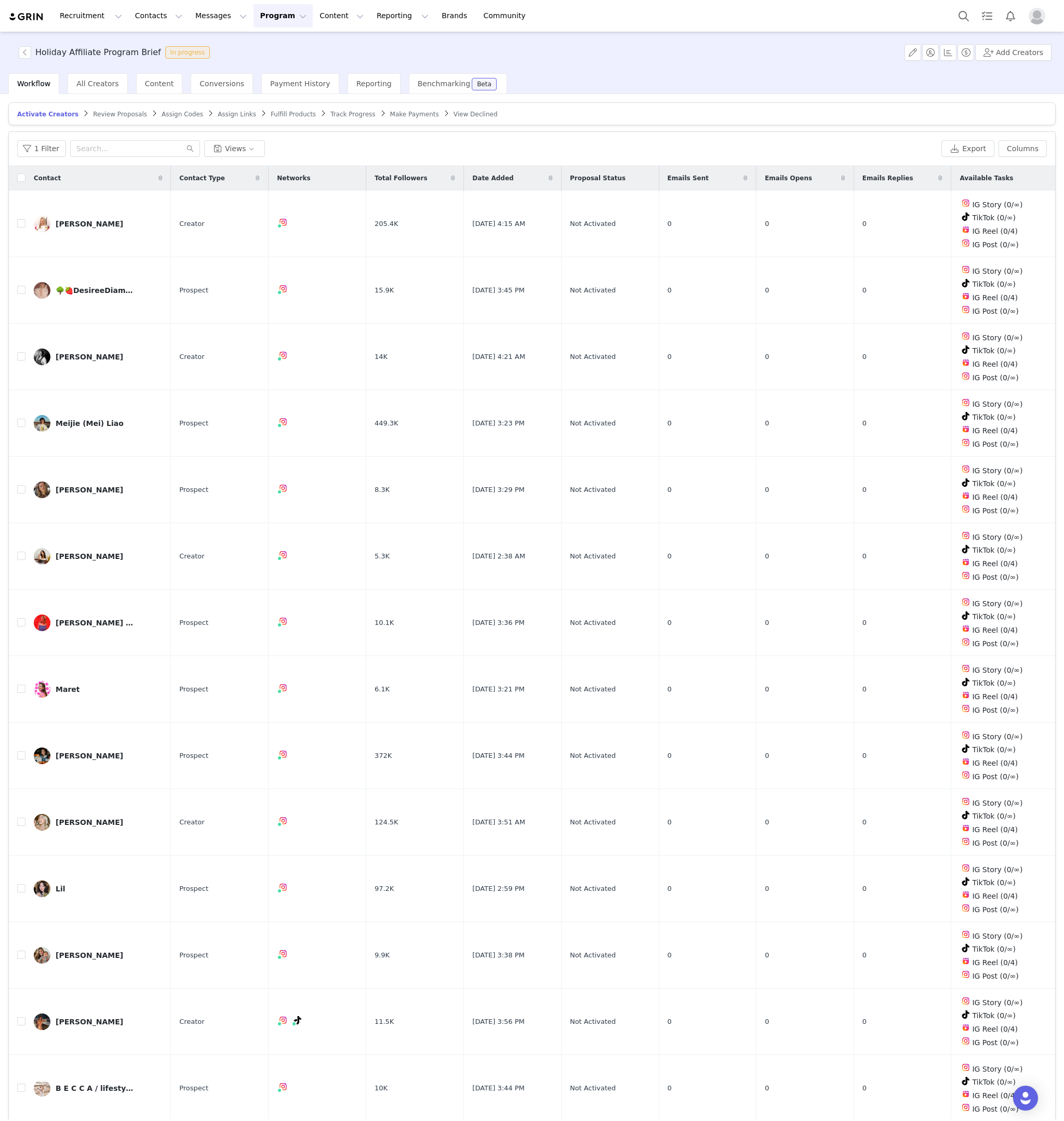
click at [109, 115] on span "Review Proposals" at bounding box center [120, 114] width 54 height 7
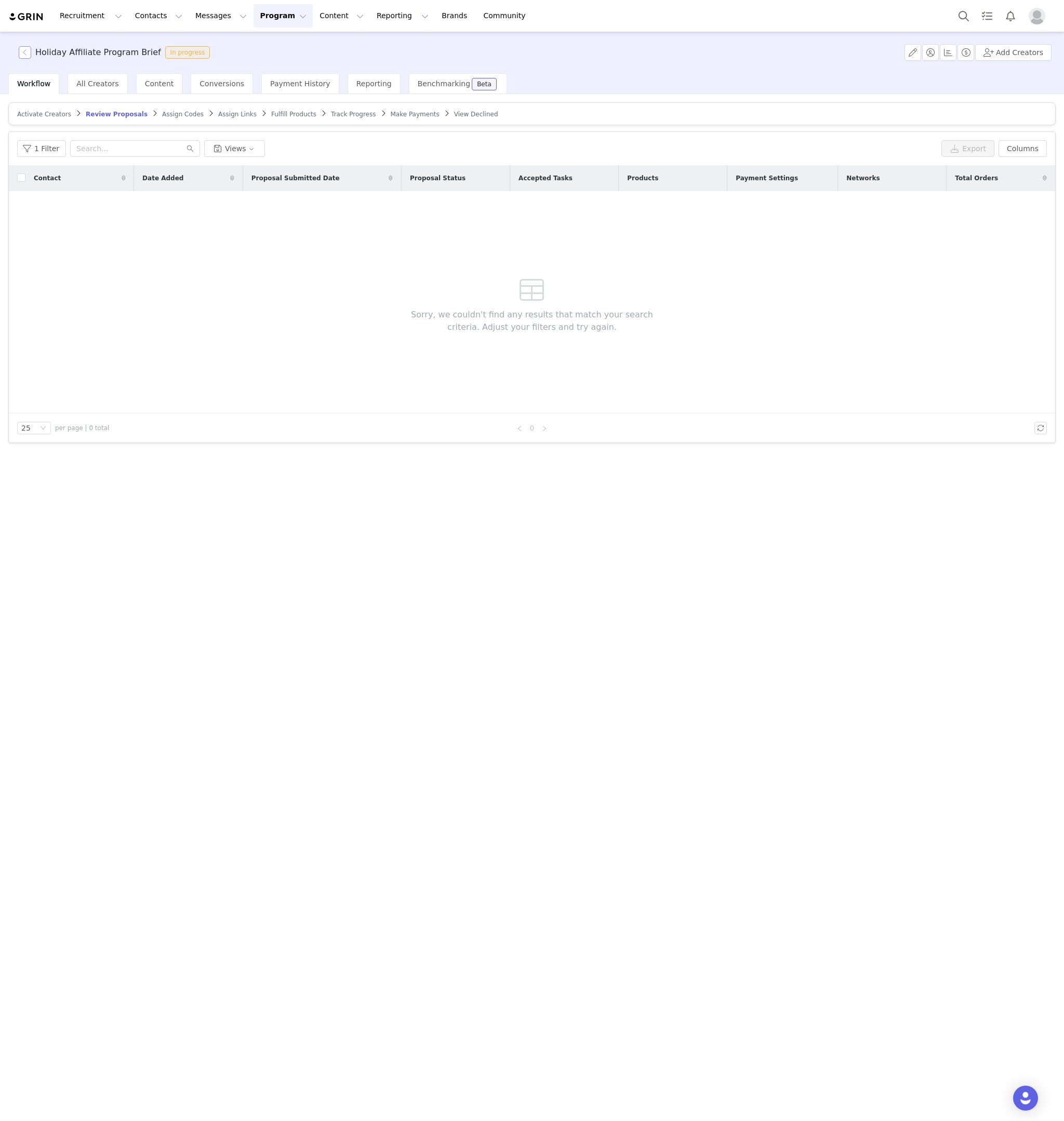
click at [28, 51] on button "button" at bounding box center [25, 52] width 13 height 13
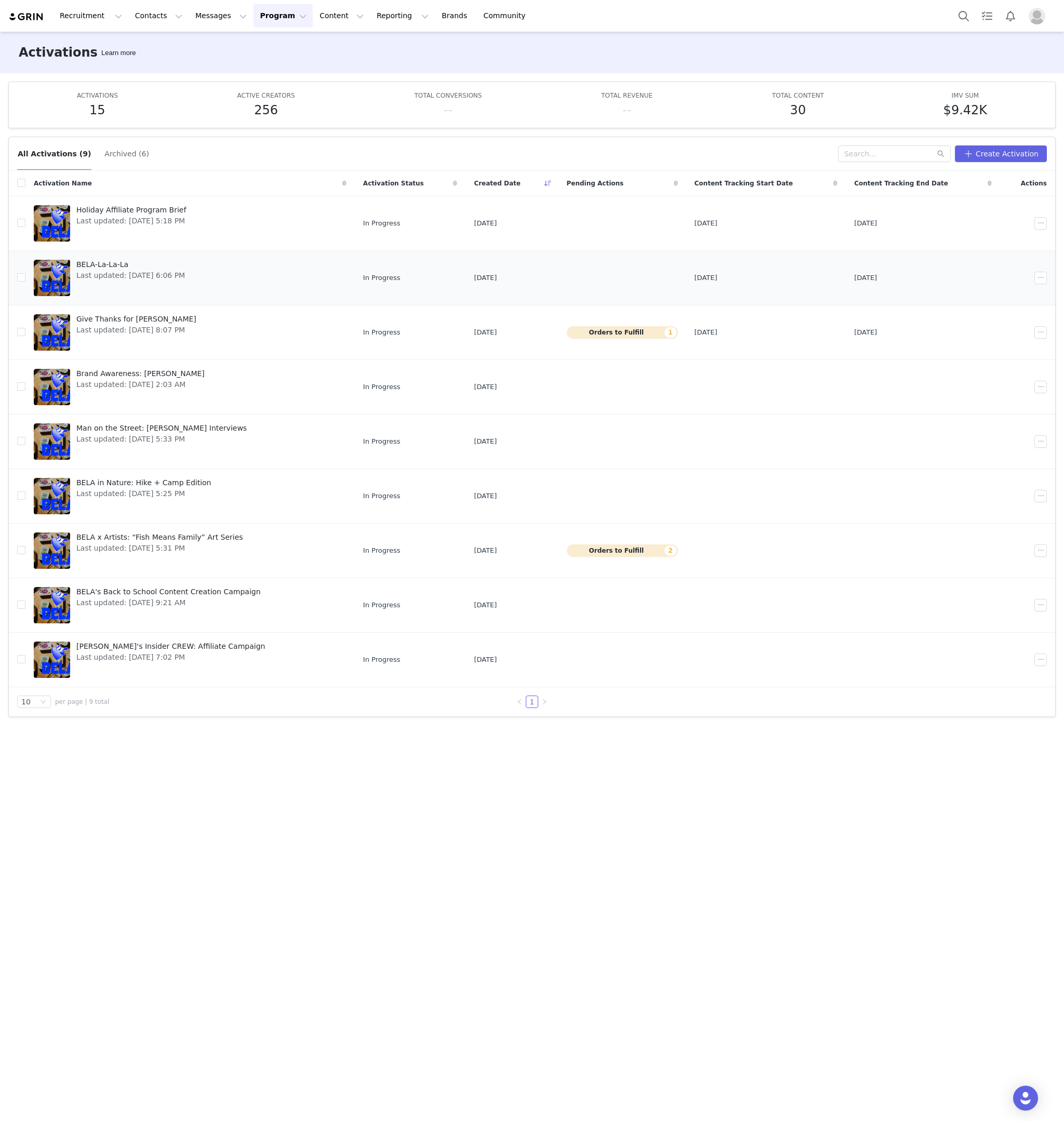
click at [584, 287] on td at bounding box center [622, 277] width 128 height 54
click at [173, 275] on span "Last updated: Sep 26, 2025 6:06 PM" at bounding box center [131, 276] width 109 height 11
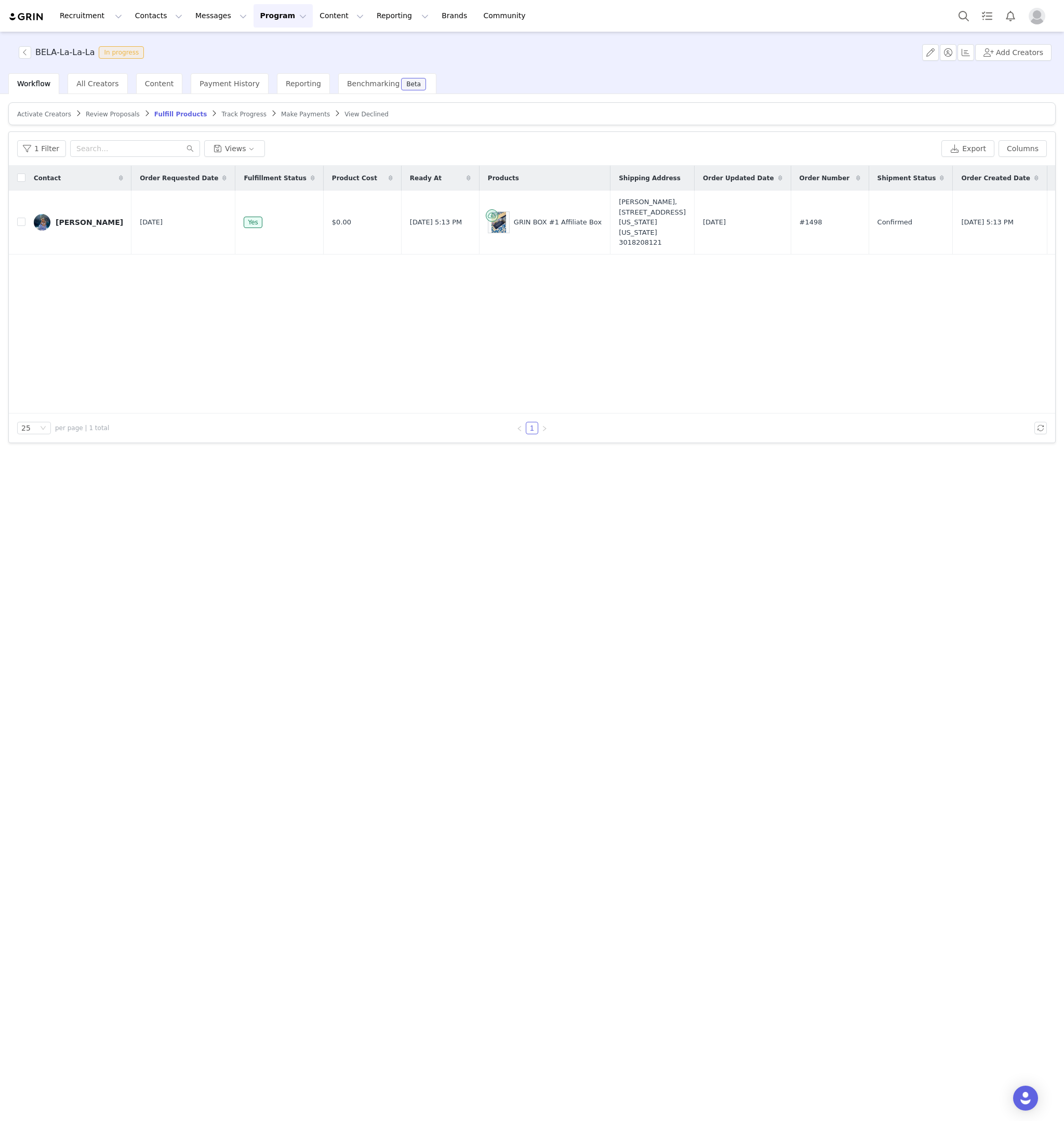
click at [123, 115] on span "Review Proposals" at bounding box center [113, 114] width 54 height 7
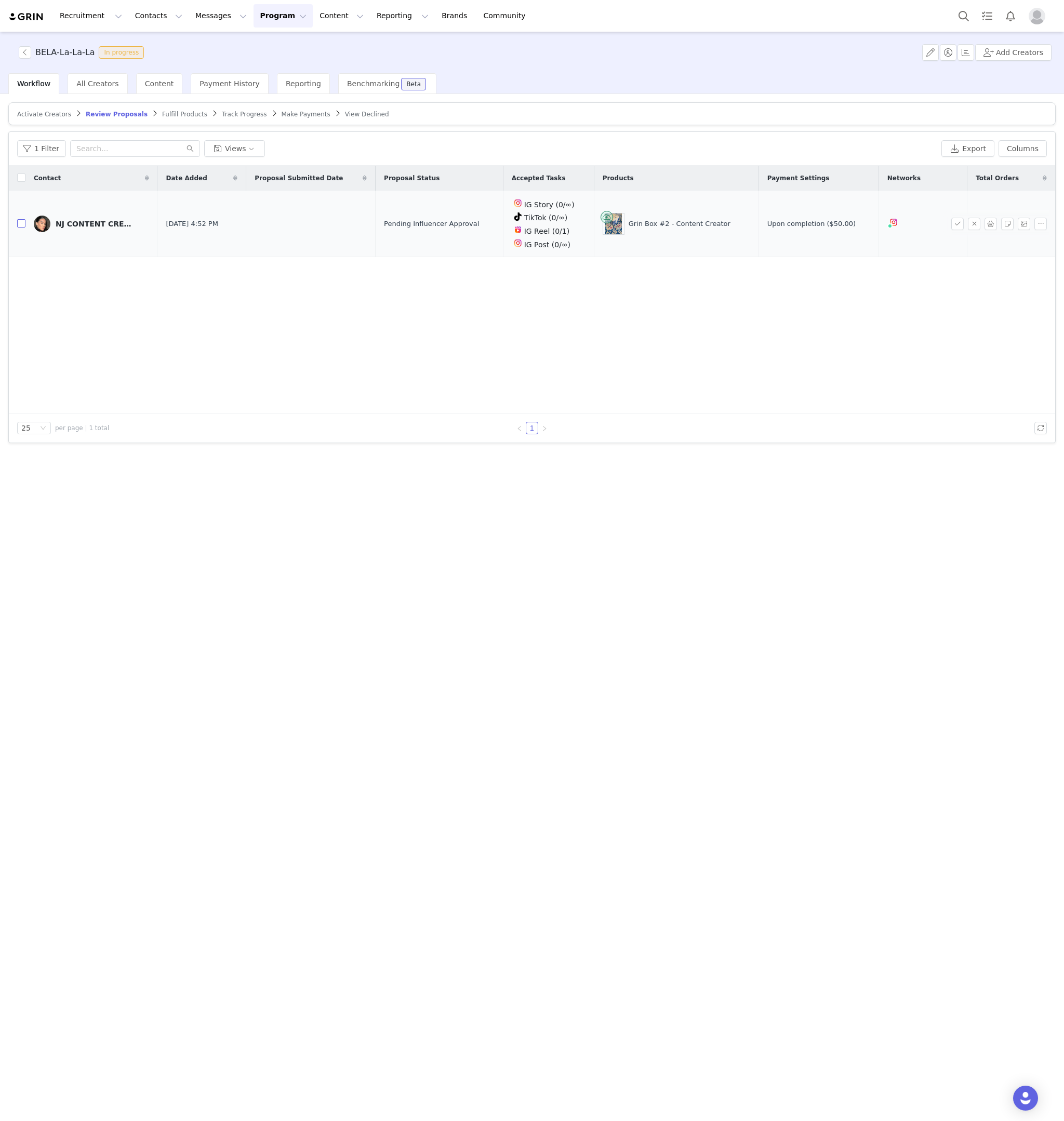
click at [20, 224] on input "checkbox" at bounding box center [22, 224] width 8 height 8
checkbox input "true"
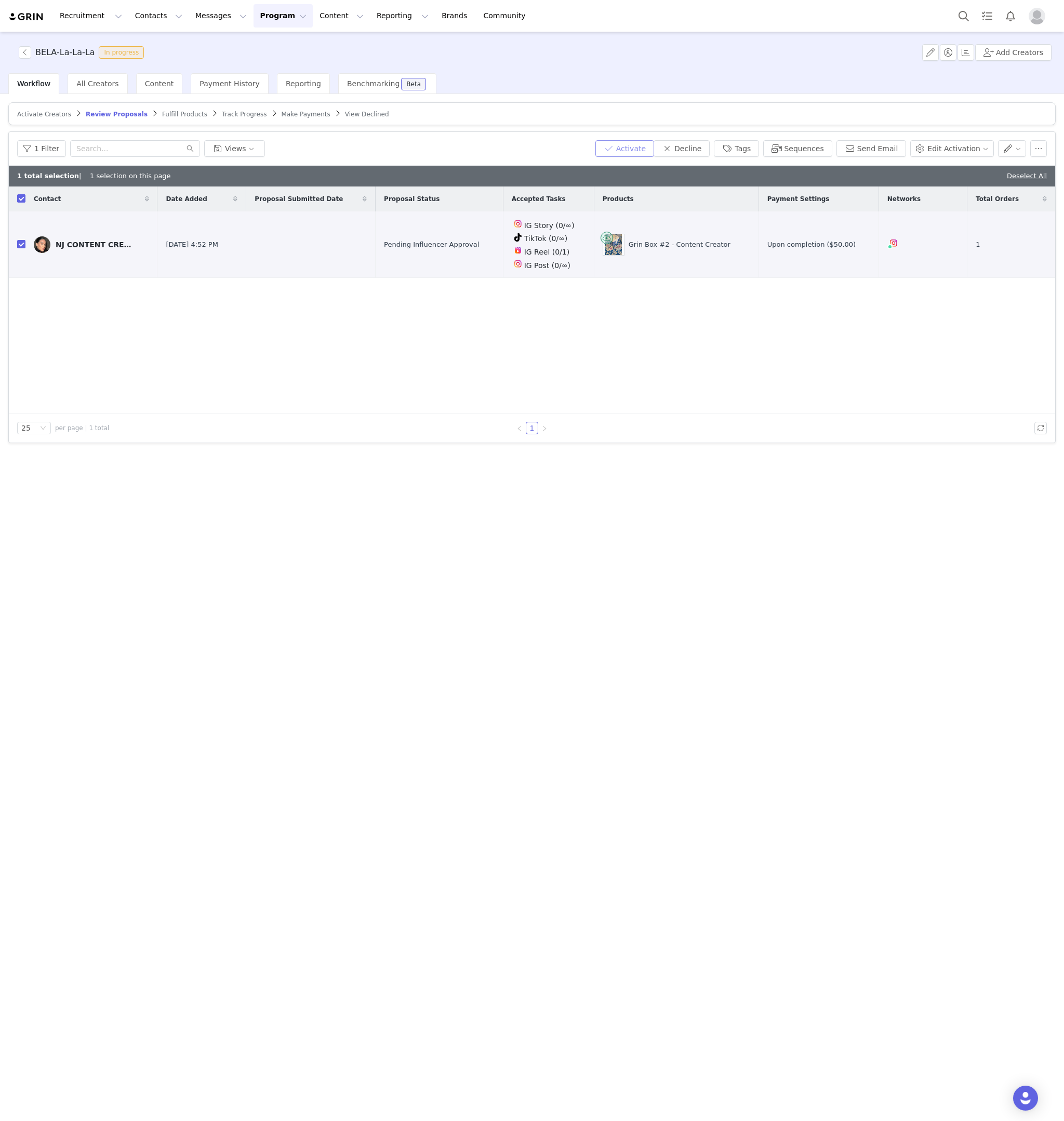
click at [625, 151] on button "Activate" at bounding box center [625, 148] width 59 height 17
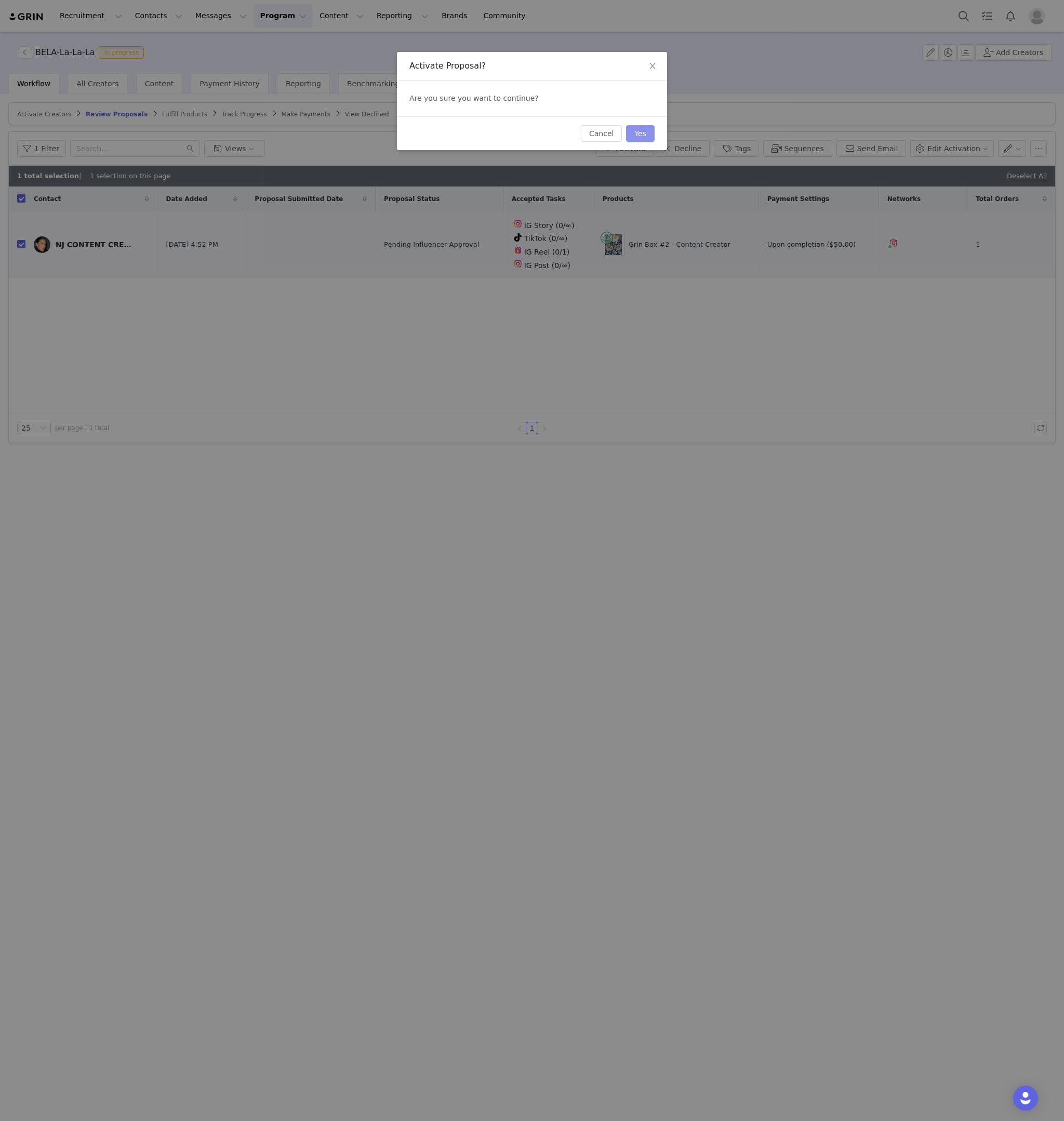
click at [644, 137] on button "Yes" at bounding box center [640, 134] width 29 height 17
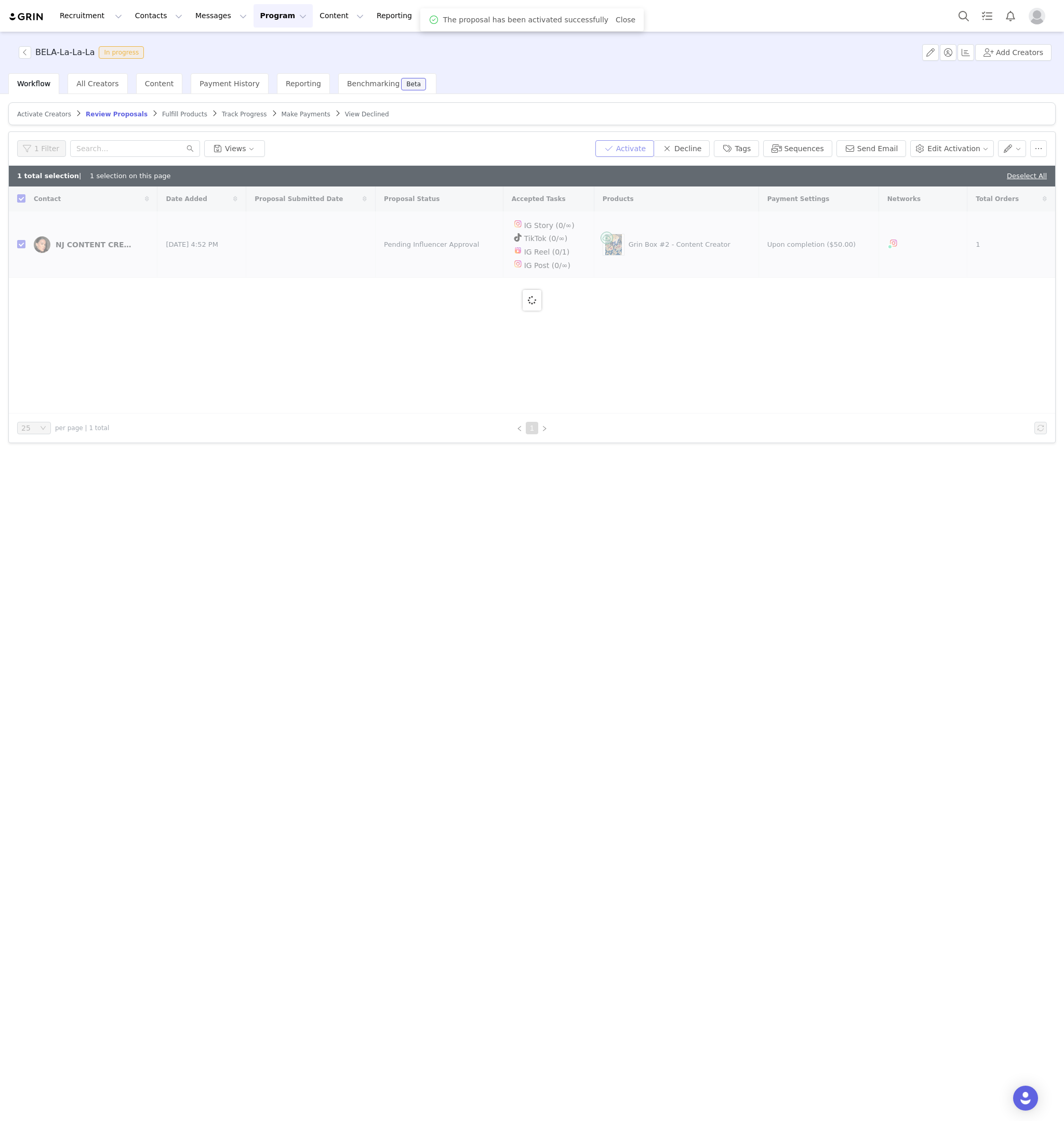
checkbox input "false"
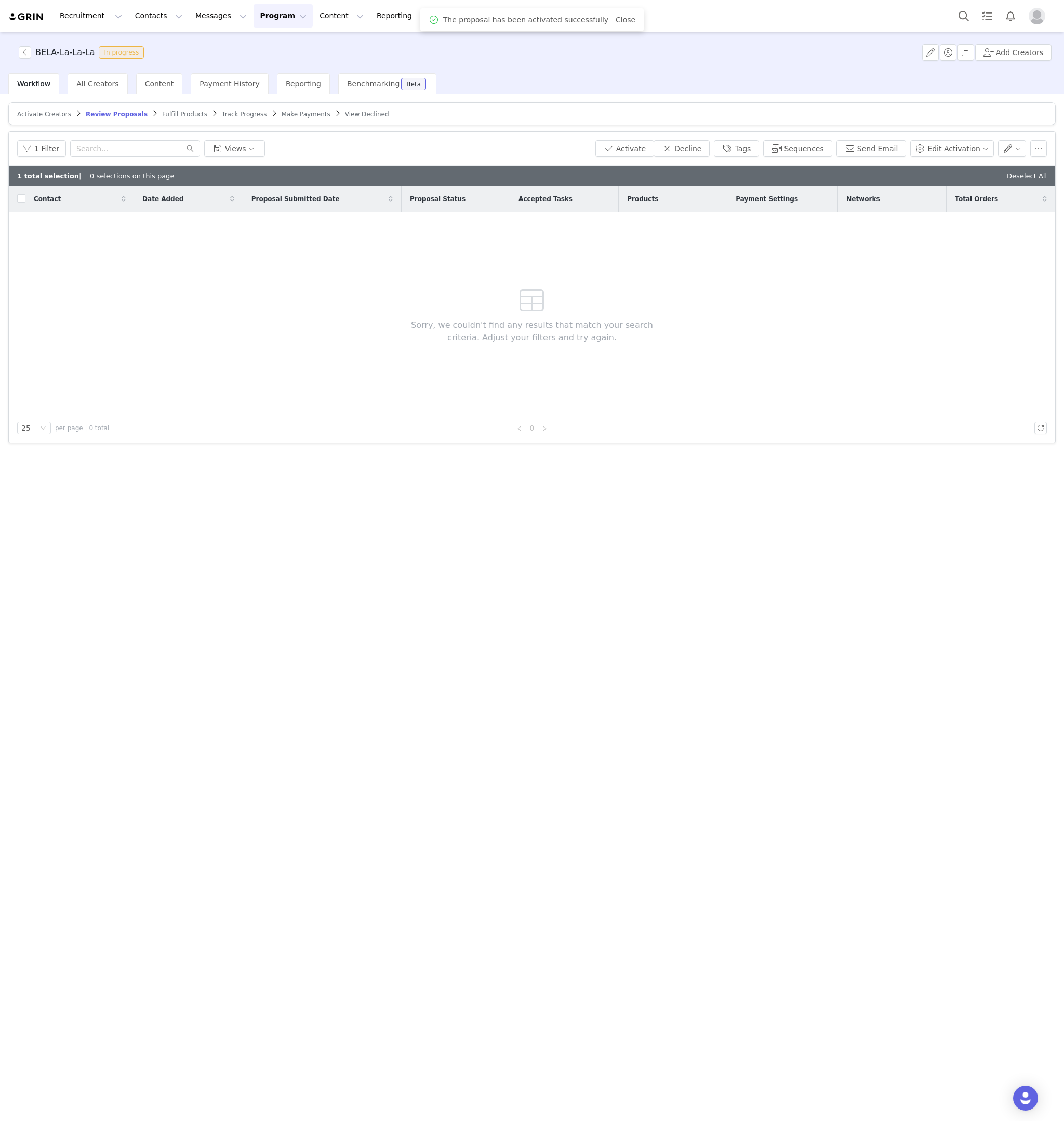
click at [180, 113] on span "Fulfill Products" at bounding box center [185, 114] width 45 height 7
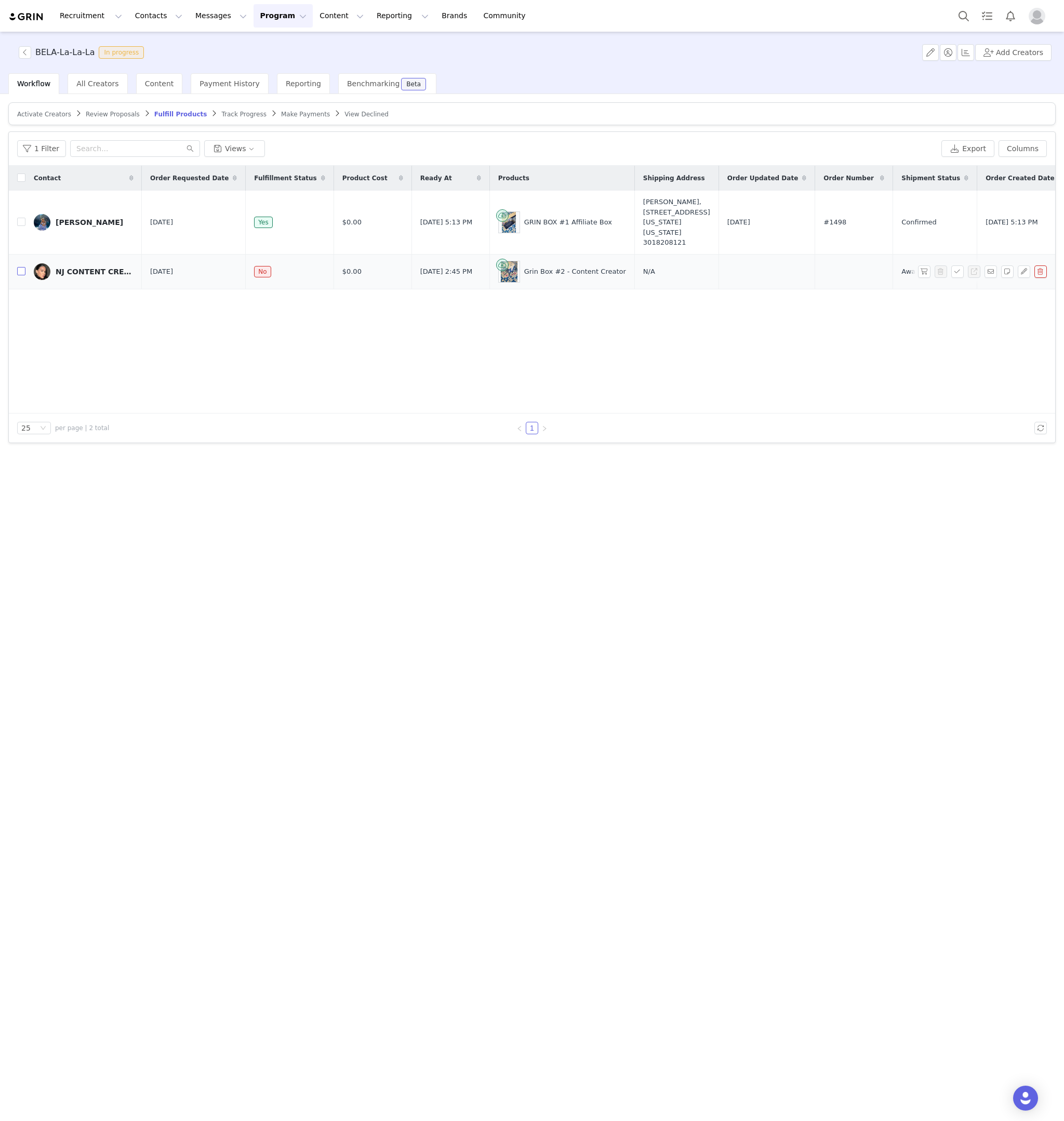
click at [22, 275] on input "checkbox" at bounding box center [22, 271] width 8 height 8
checkbox input "true"
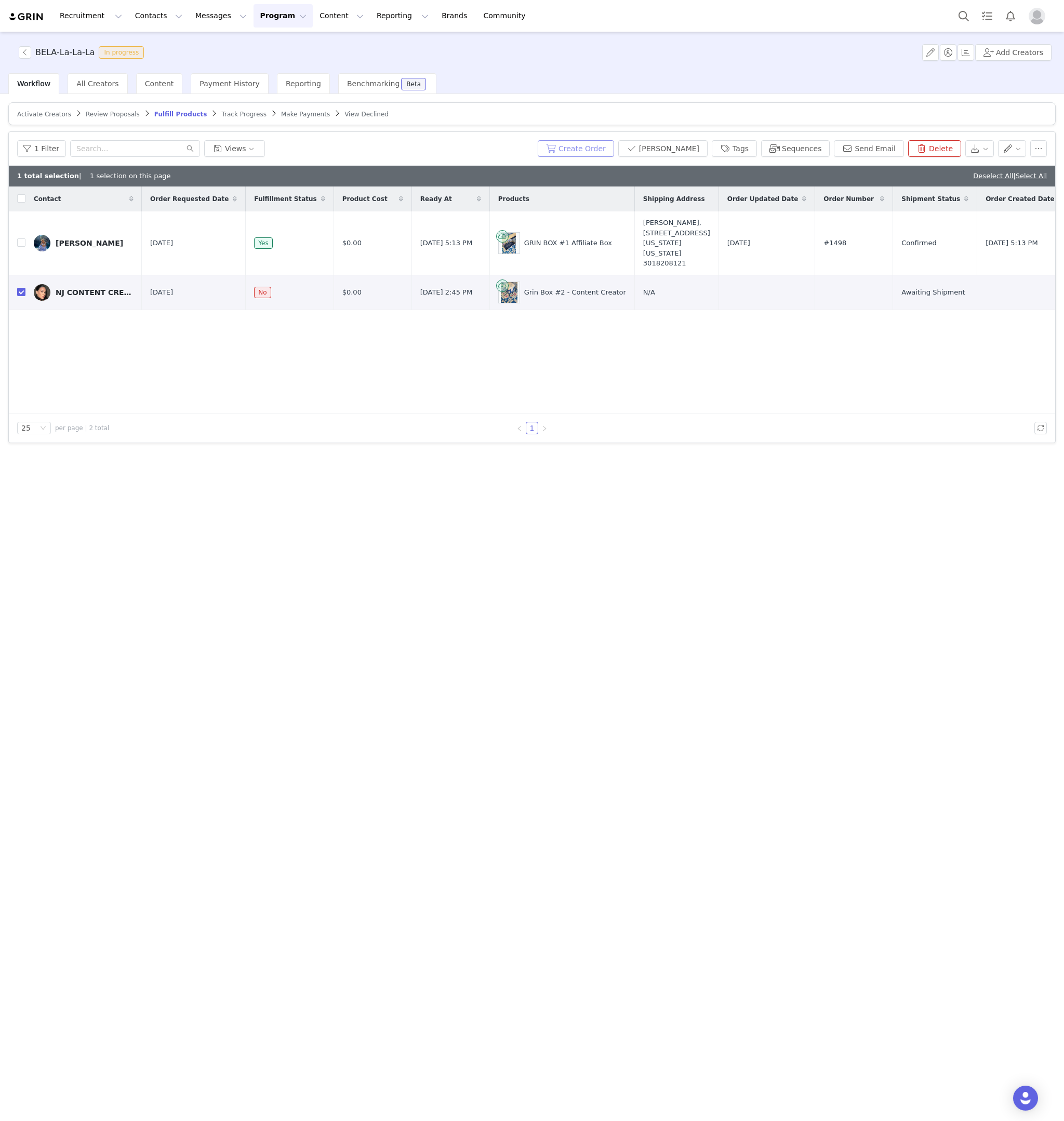
click at [591, 149] on button "Create Order" at bounding box center [576, 148] width 77 height 17
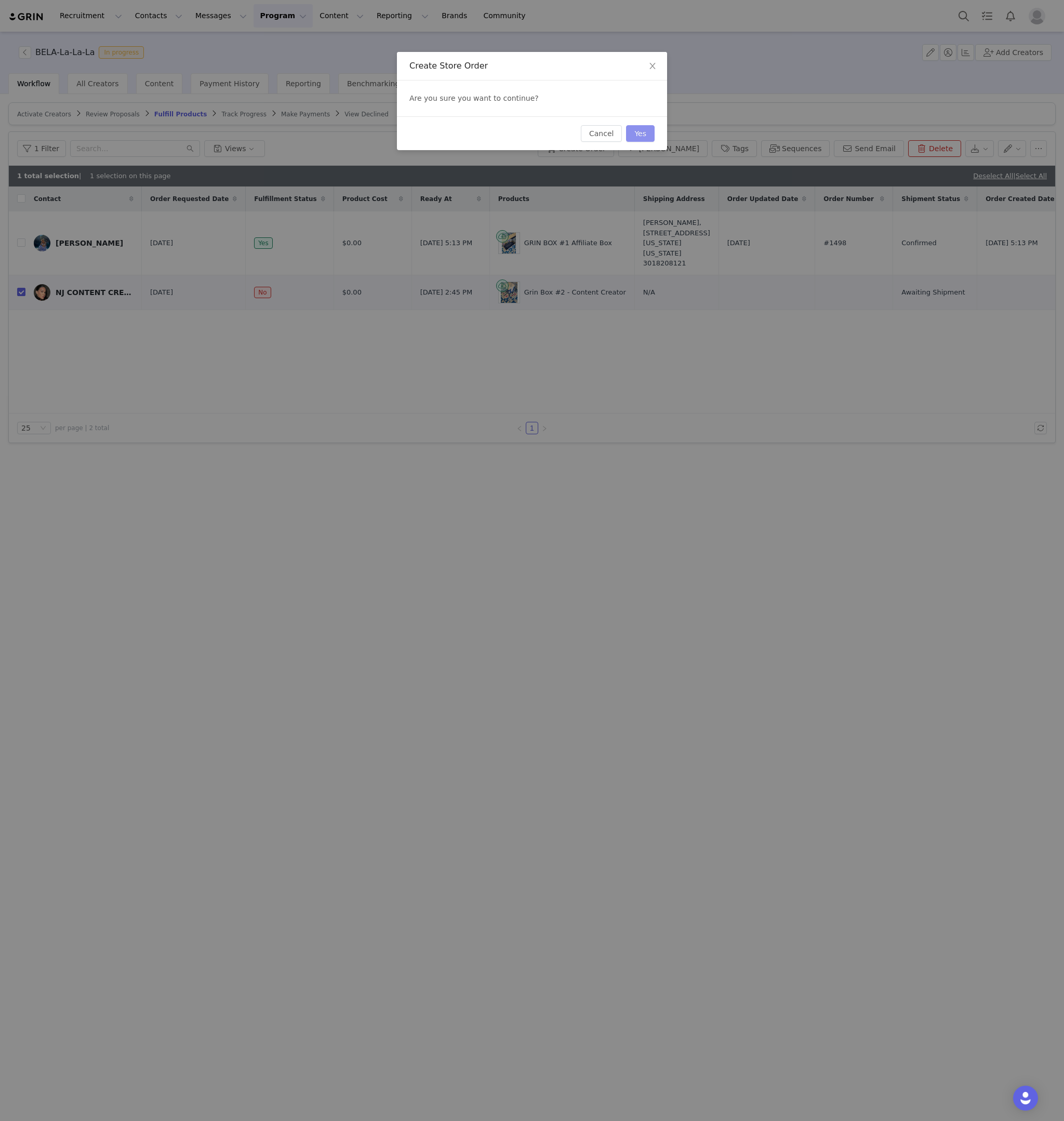
drag, startPoint x: 660, startPoint y: 132, endPoint x: 648, endPoint y: 135, distance: 12.4
click at [660, 132] on div "Cancel Yes" at bounding box center [532, 133] width 271 height 33
click at [648, 135] on button "Yes" at bounding box center [640, 134] width 29 height 17
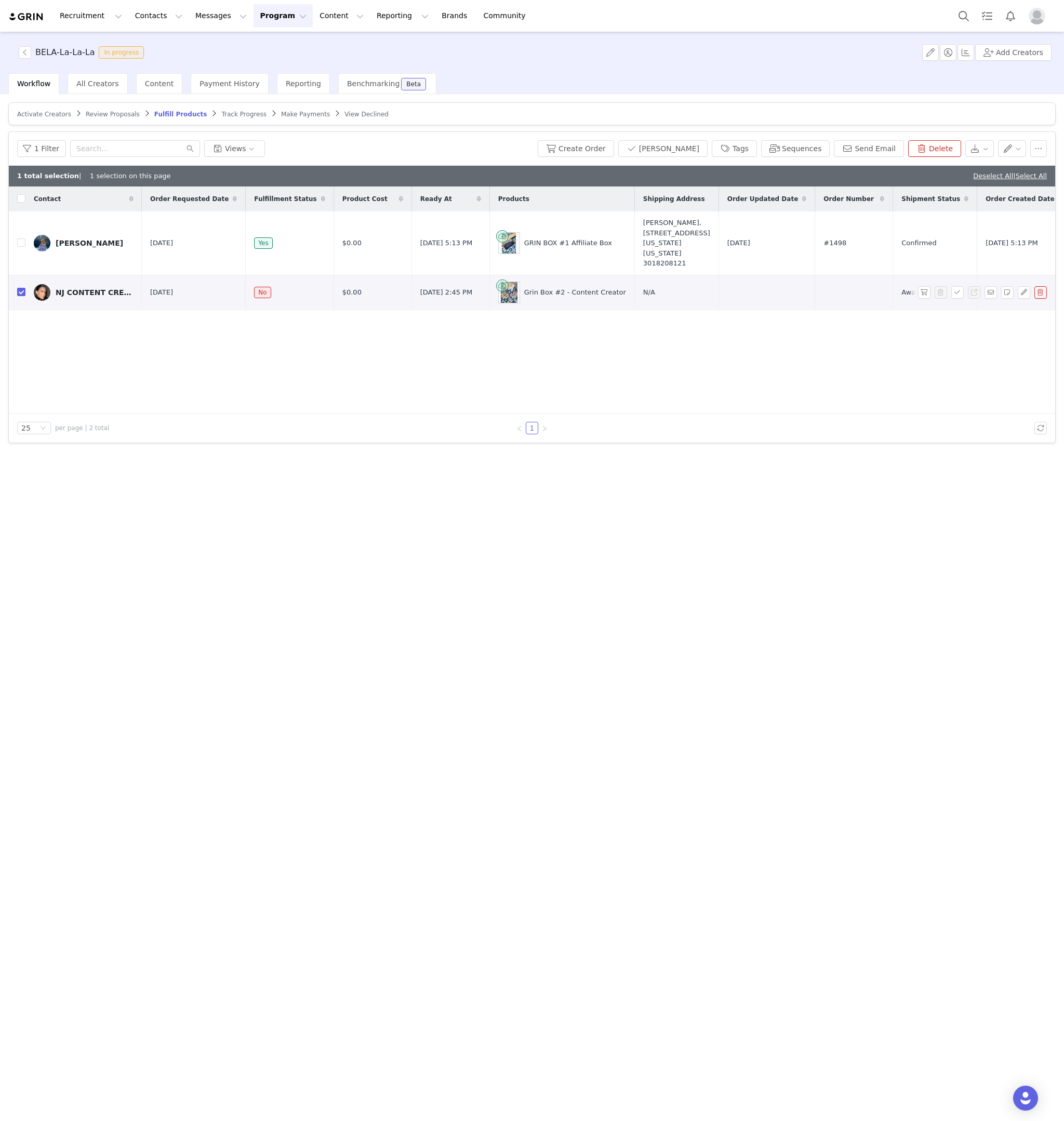
click at [48, 300] on img at bounding box center [42, 293] width 17 height 17
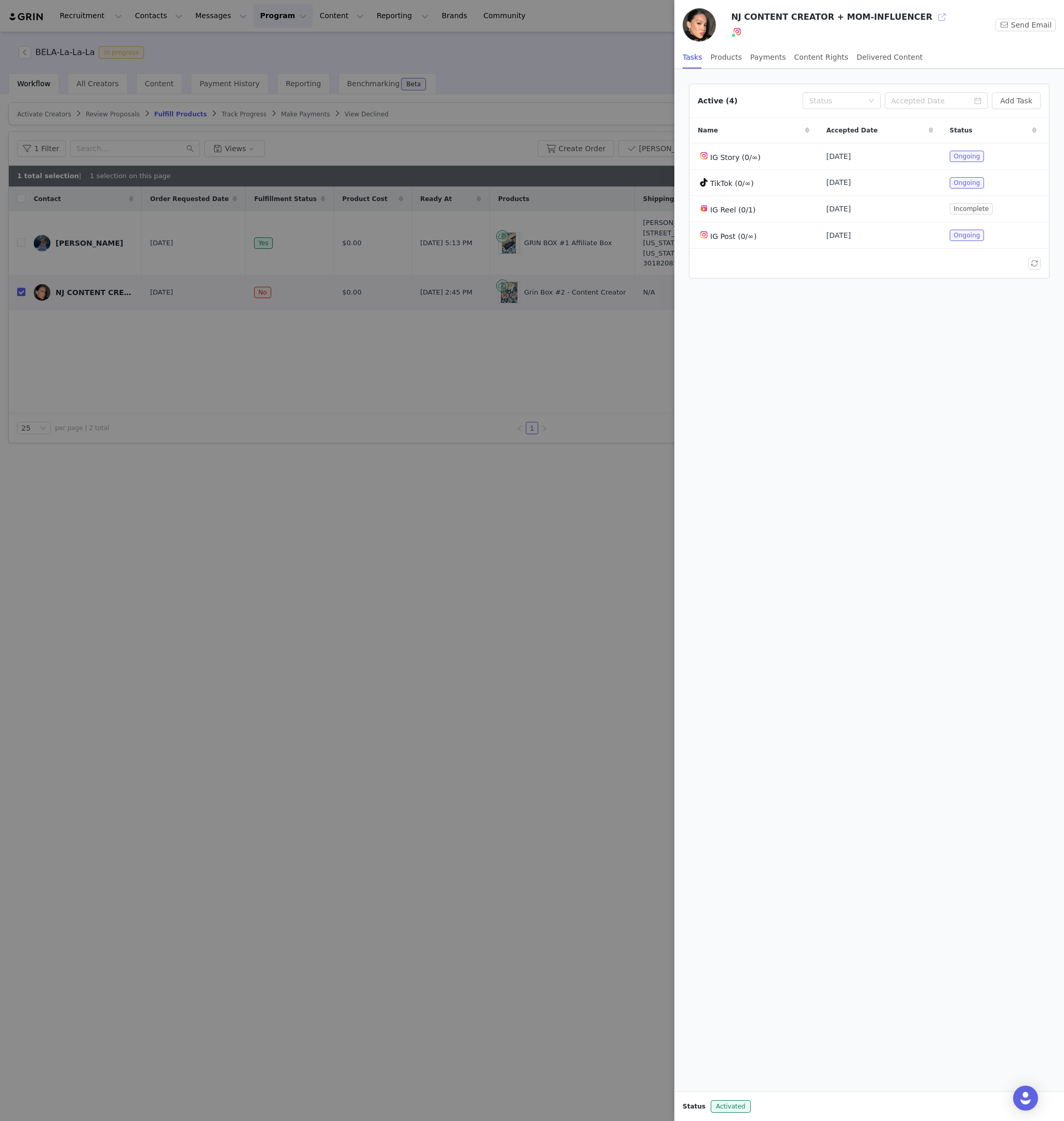
click at [934, 17] on button "button" at bounding box center [942, 17] width 17 height 17
click at [524, 114] on div at bounding box center [532, 560] width 1064 height 1121
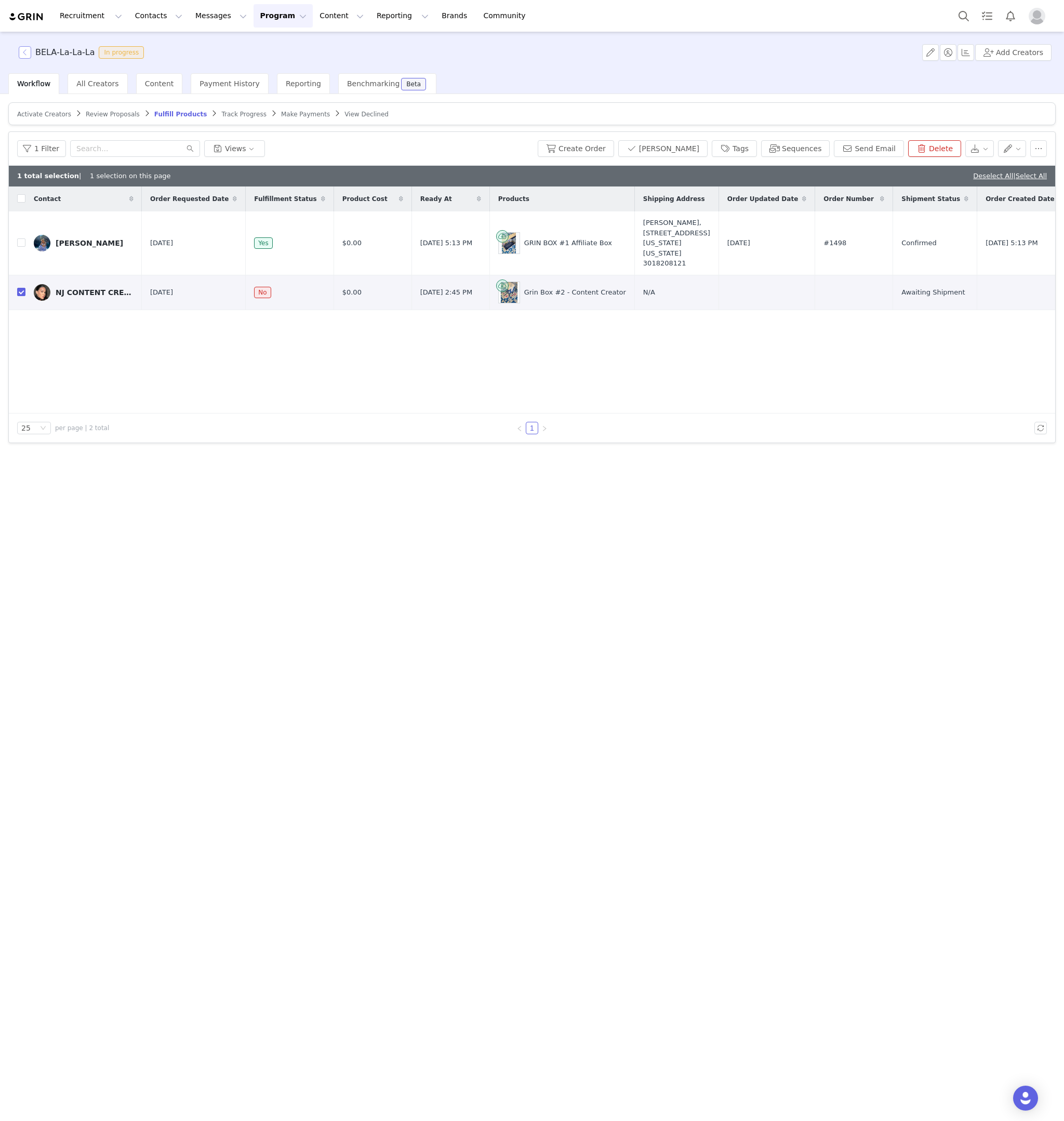
click at [28, 53] on button "button" at bounding box center [25, 52] width 13 height 13
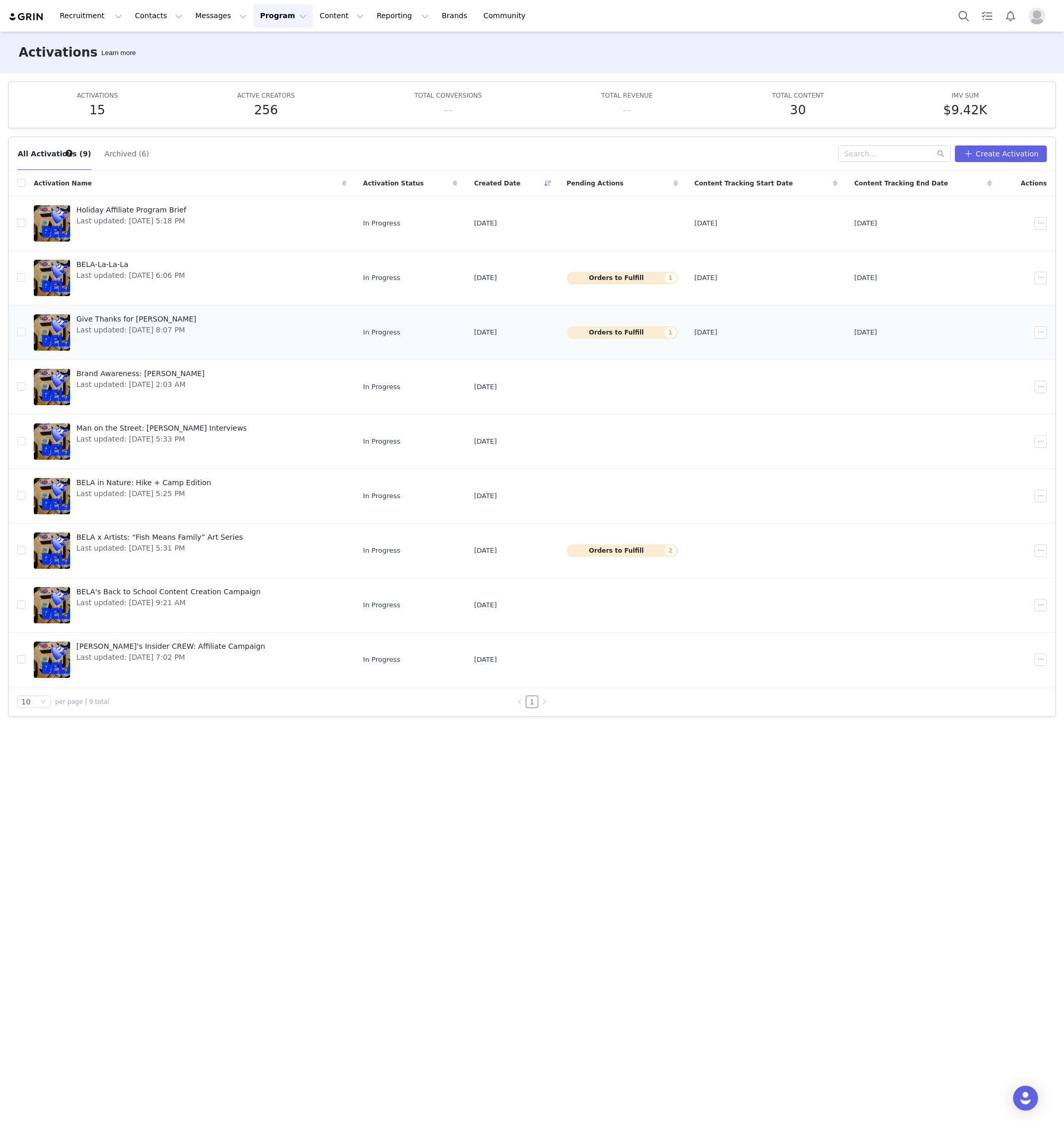
click at [188, 327] on span "Last updated: [DATE] 8:07 PM" at bounding box center [137, 330] width 120 height 11
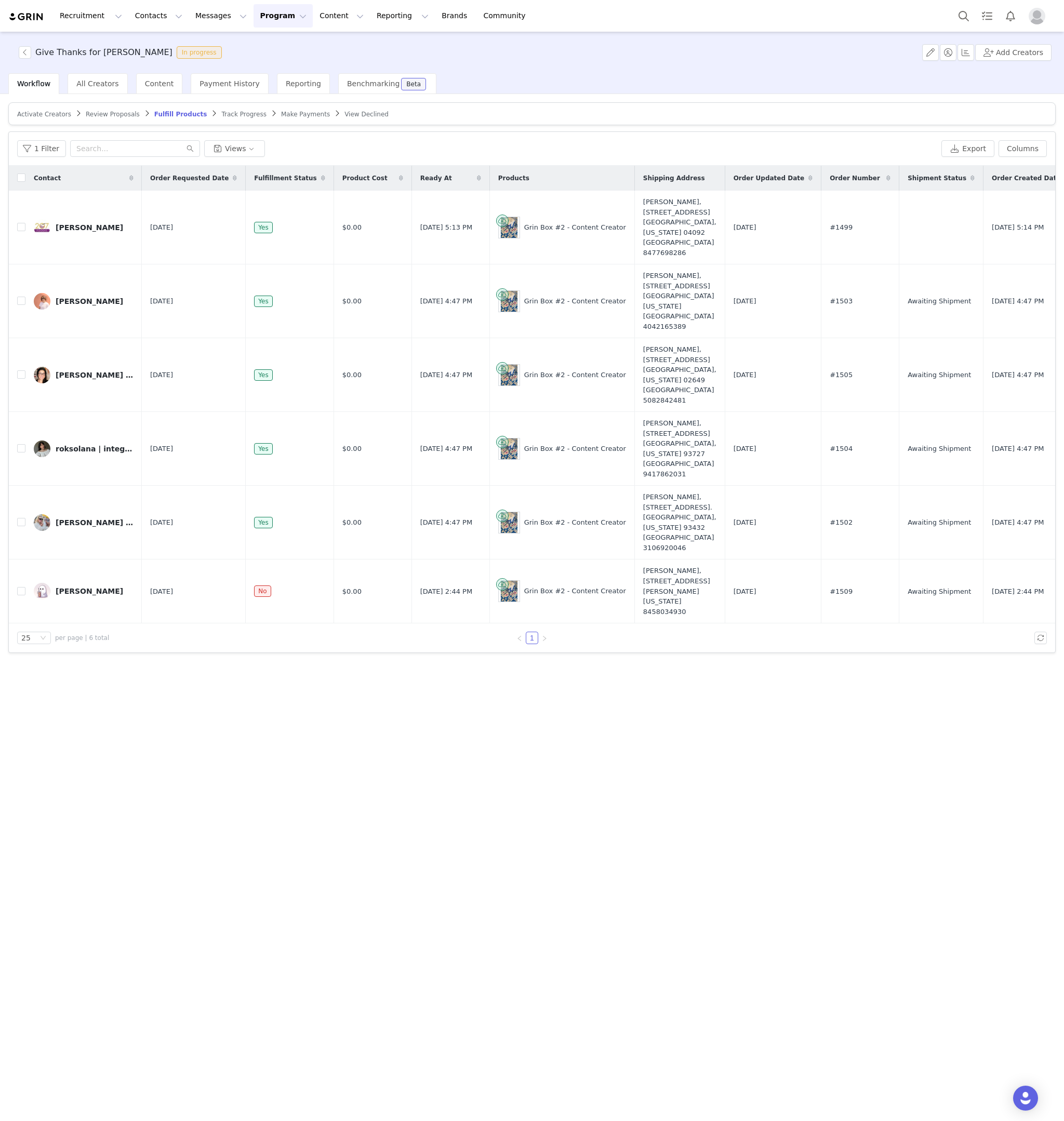
click at [39, 111] on span "Activate Creators" at bounding box center [45, 114] width 54 height 7
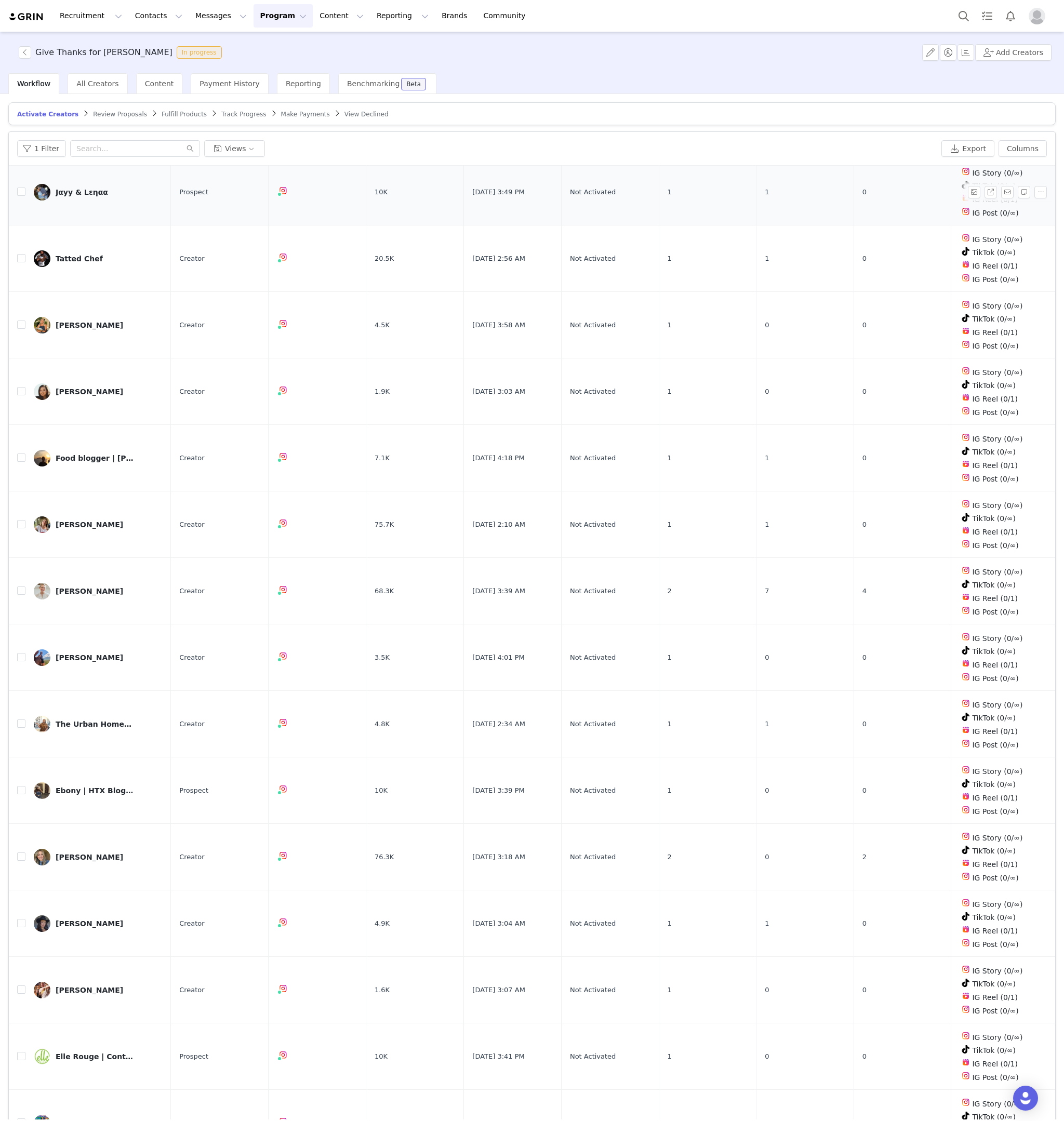
scroll to position [50, 0]
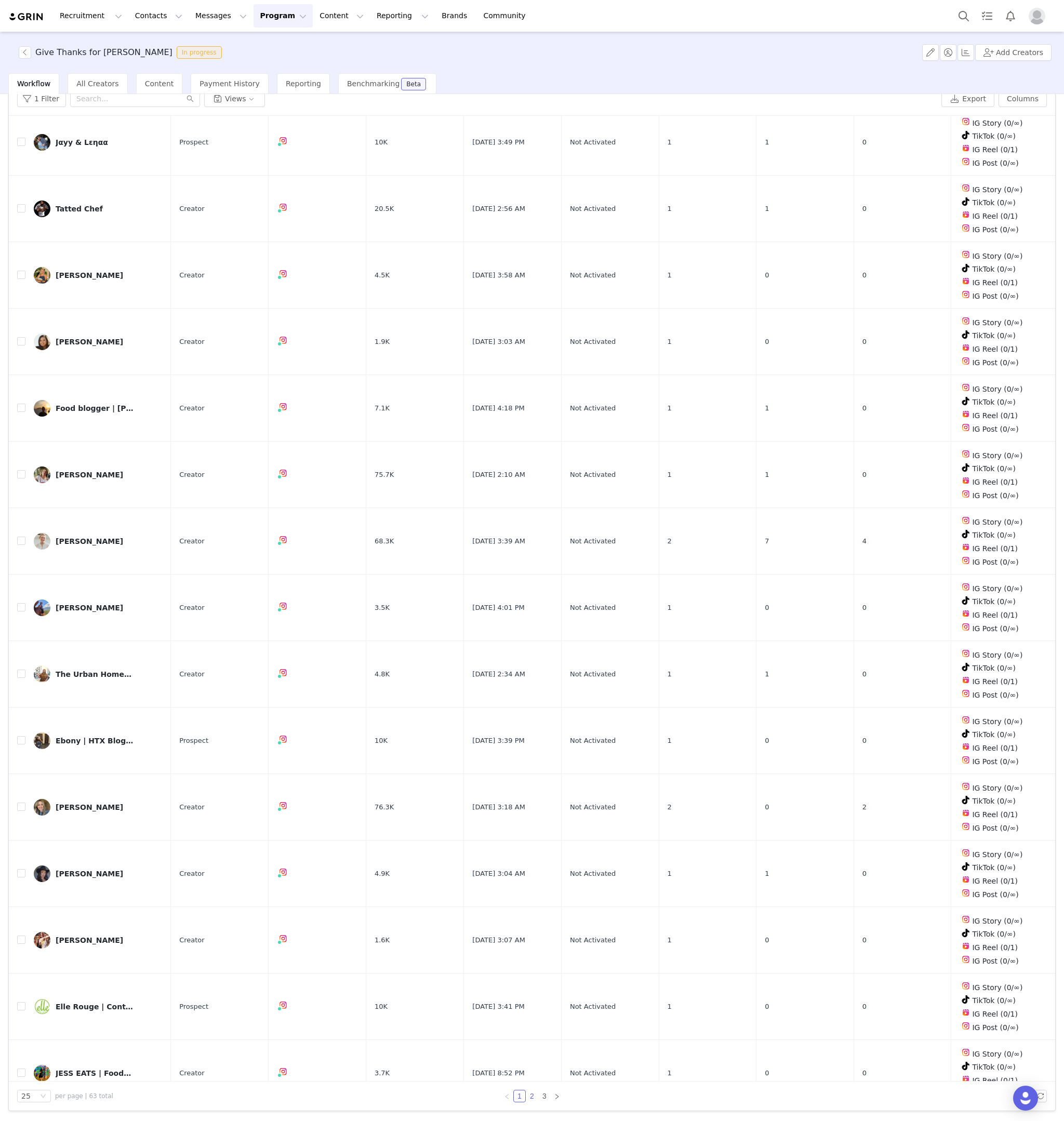
click at [531, 1099] on link "2" at bounding box center [532, 1096] width 11 height 11
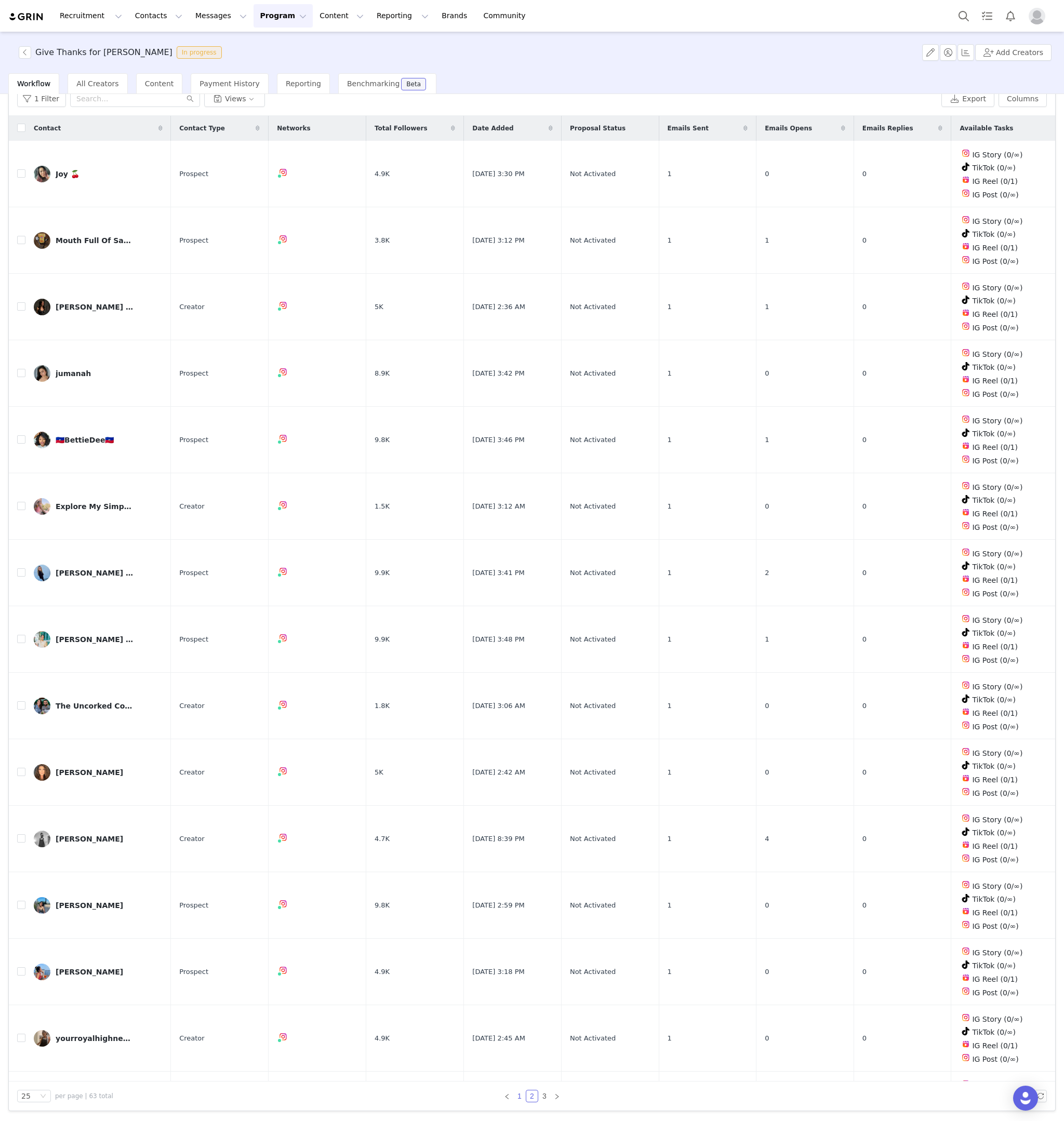
click at [522, 1095] on link "1" at bounding box center [519, 1096] width 11 height 11
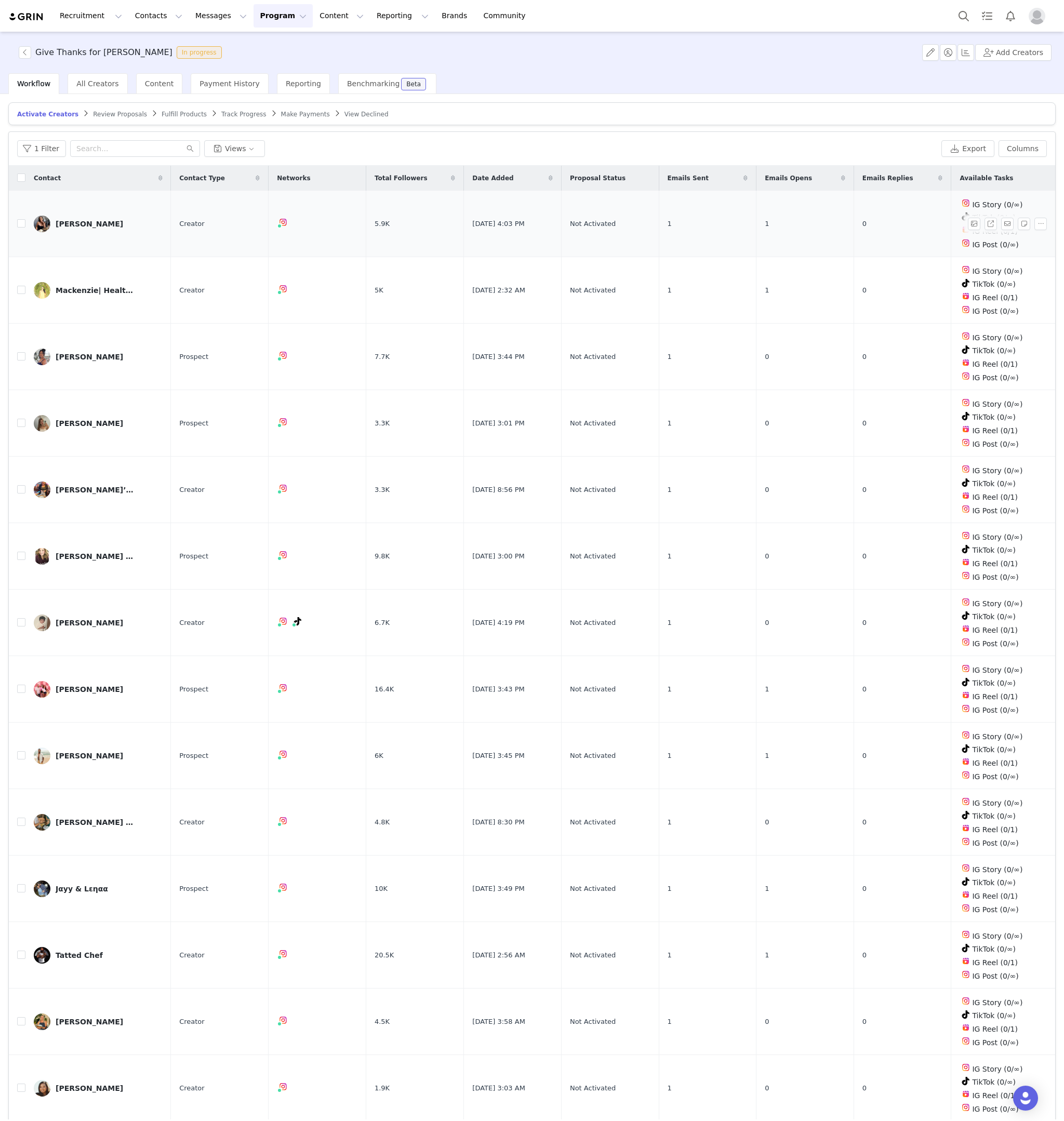
click at [94, 222] on div "Amanda Rodriguez" at bounding box center [89, 224] width 68 height 8
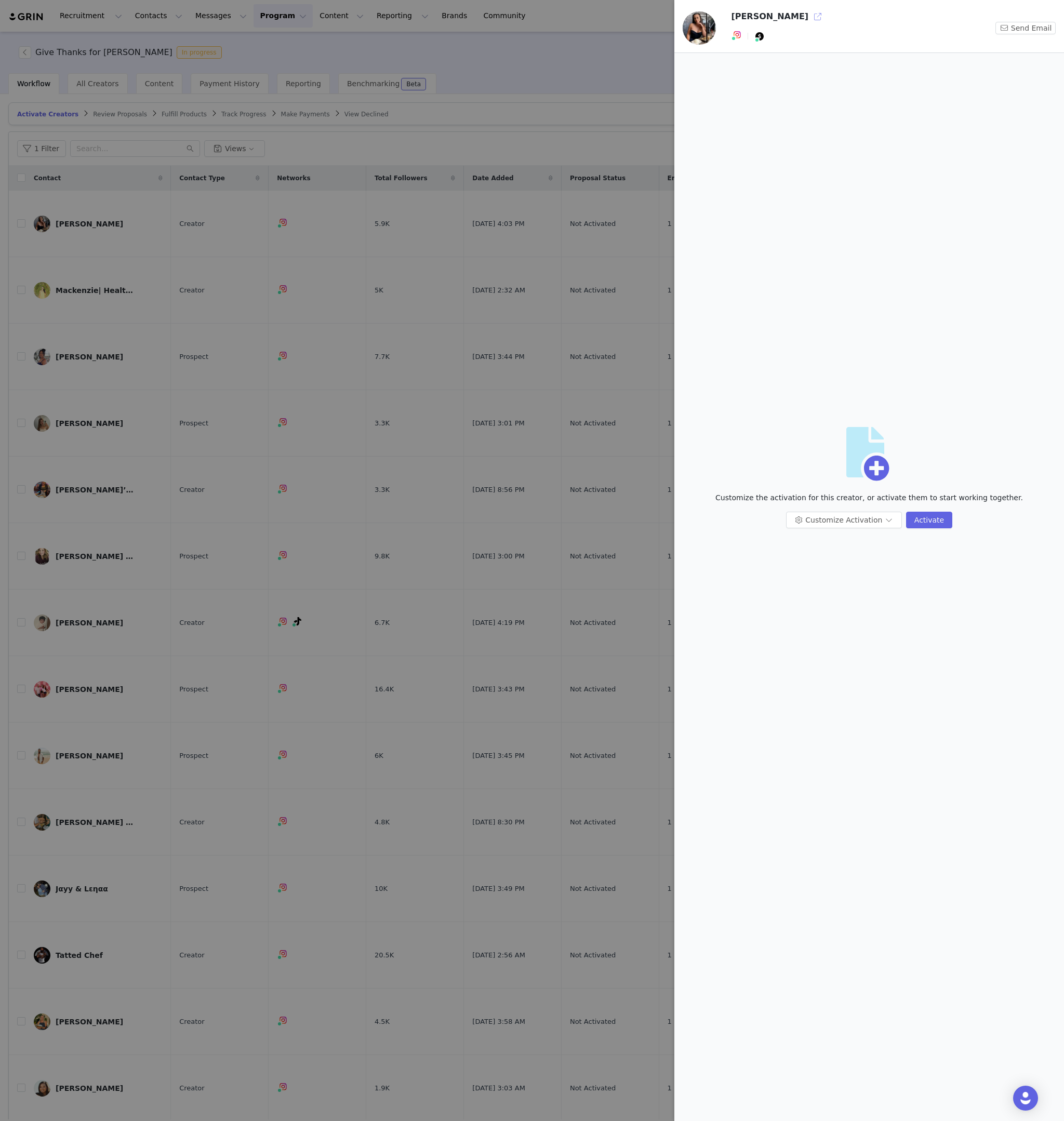
click at [817, 17] on button "button" at bounding box center [818, 17] width 17 height 17
drag, startPoint x: 371, startPoint y: 270, endPoint x: 249, endPoint y: 288, distance: 123.3
click at [371, 270] on div at bounding box center [532, 560] width 1064 height 1121
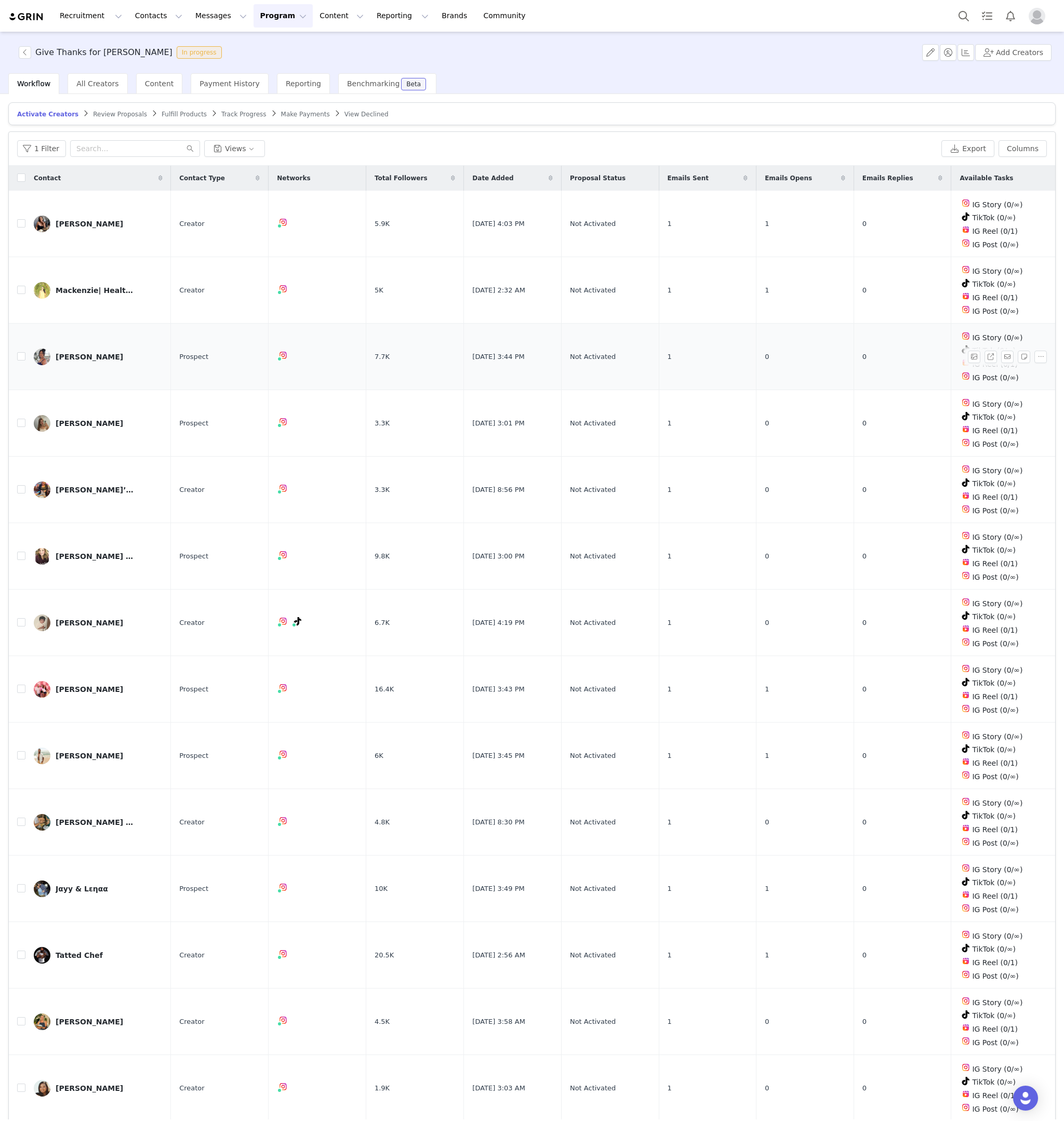
click at [133, 361] on link "Nicky Roberts" at bounding box center [98, 357] width 129 height 17
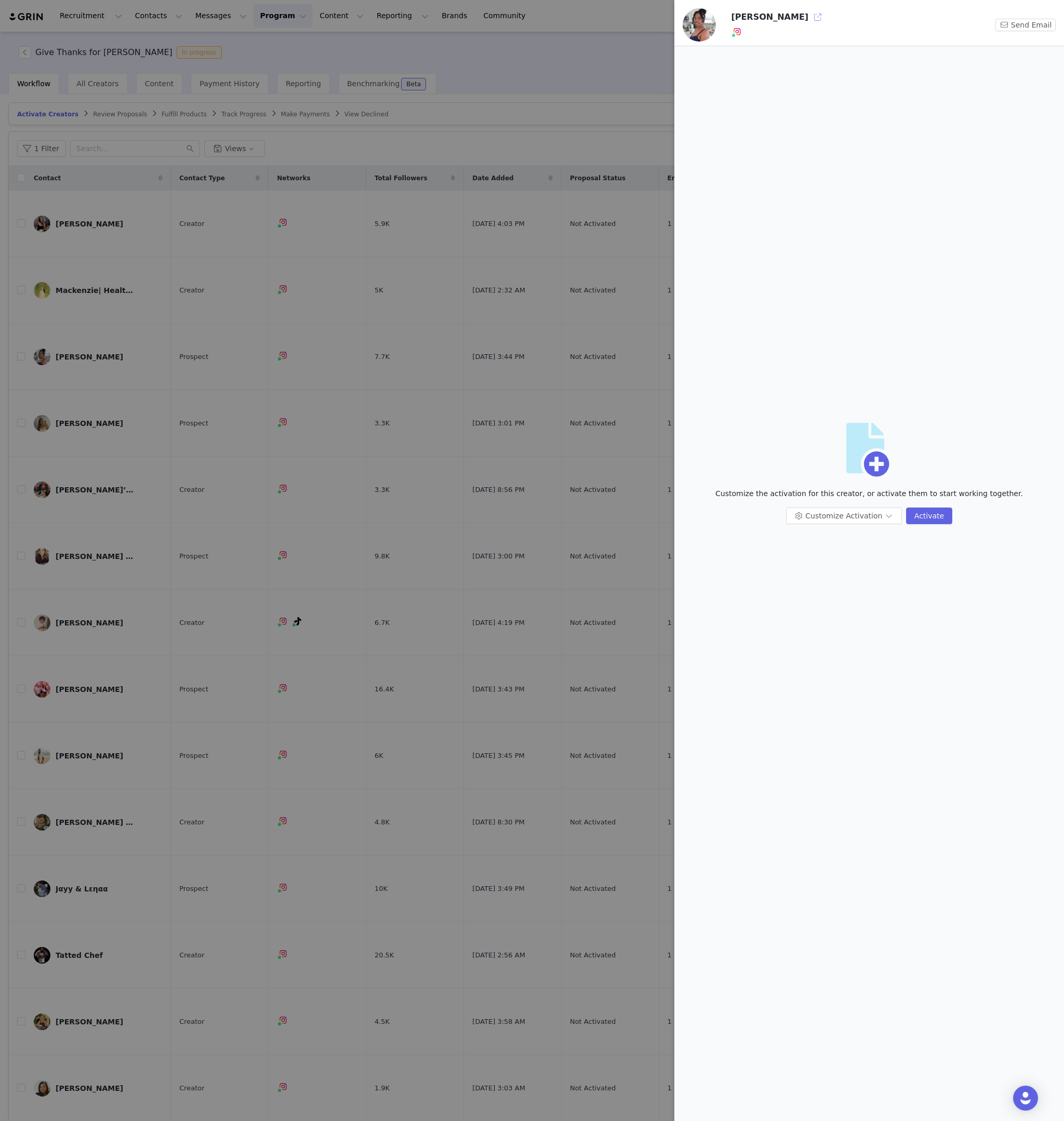
click at [810, 13] on button "button" at bounding box center [818, 17] width 17 height 17
click at [381, 282] on div at bounding box center [532, 560] width 1064 height 1121
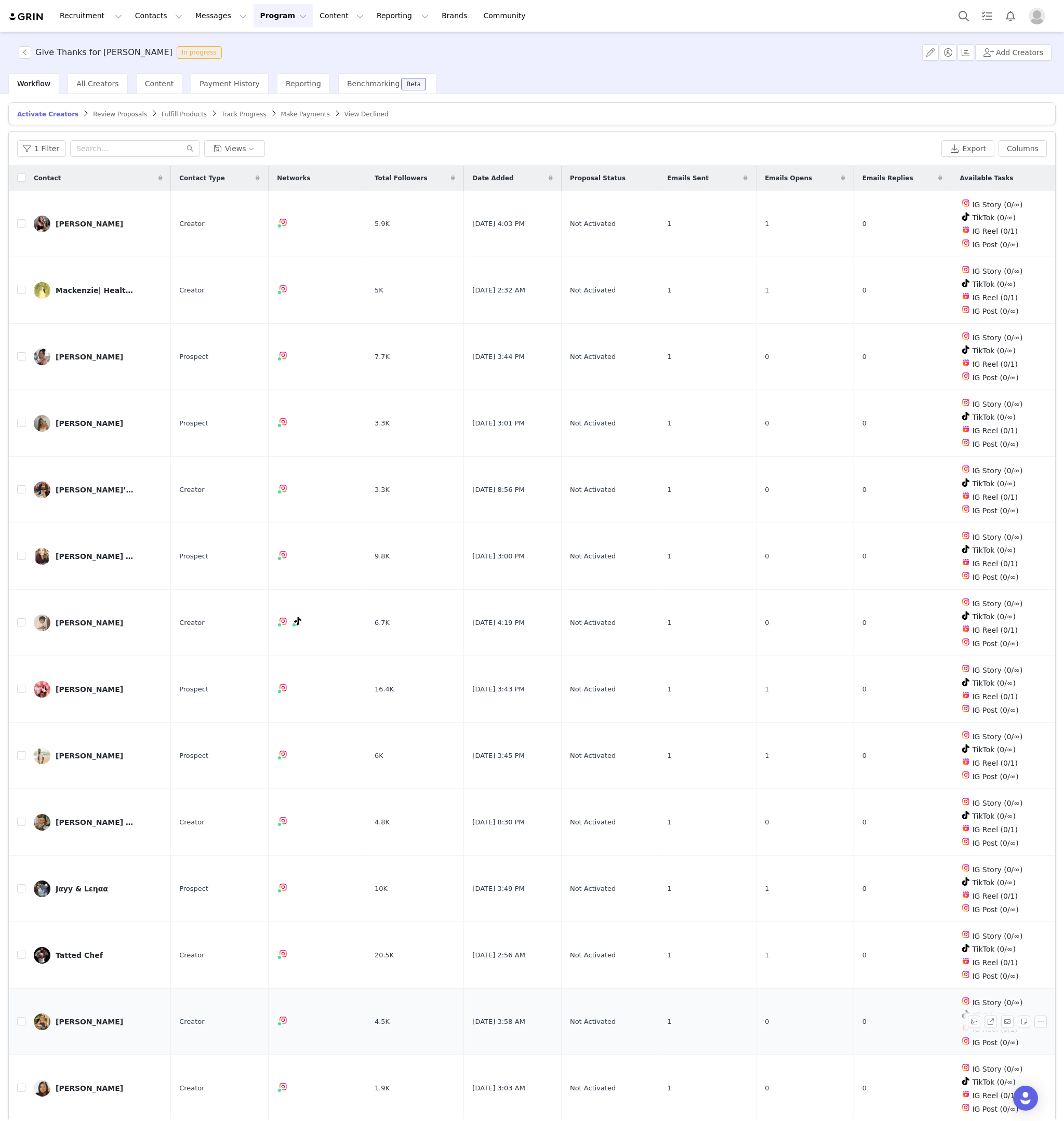
click at [116, 1014] on link "Alex McCray" at bounding box center [98, 1022] width 129 height 17
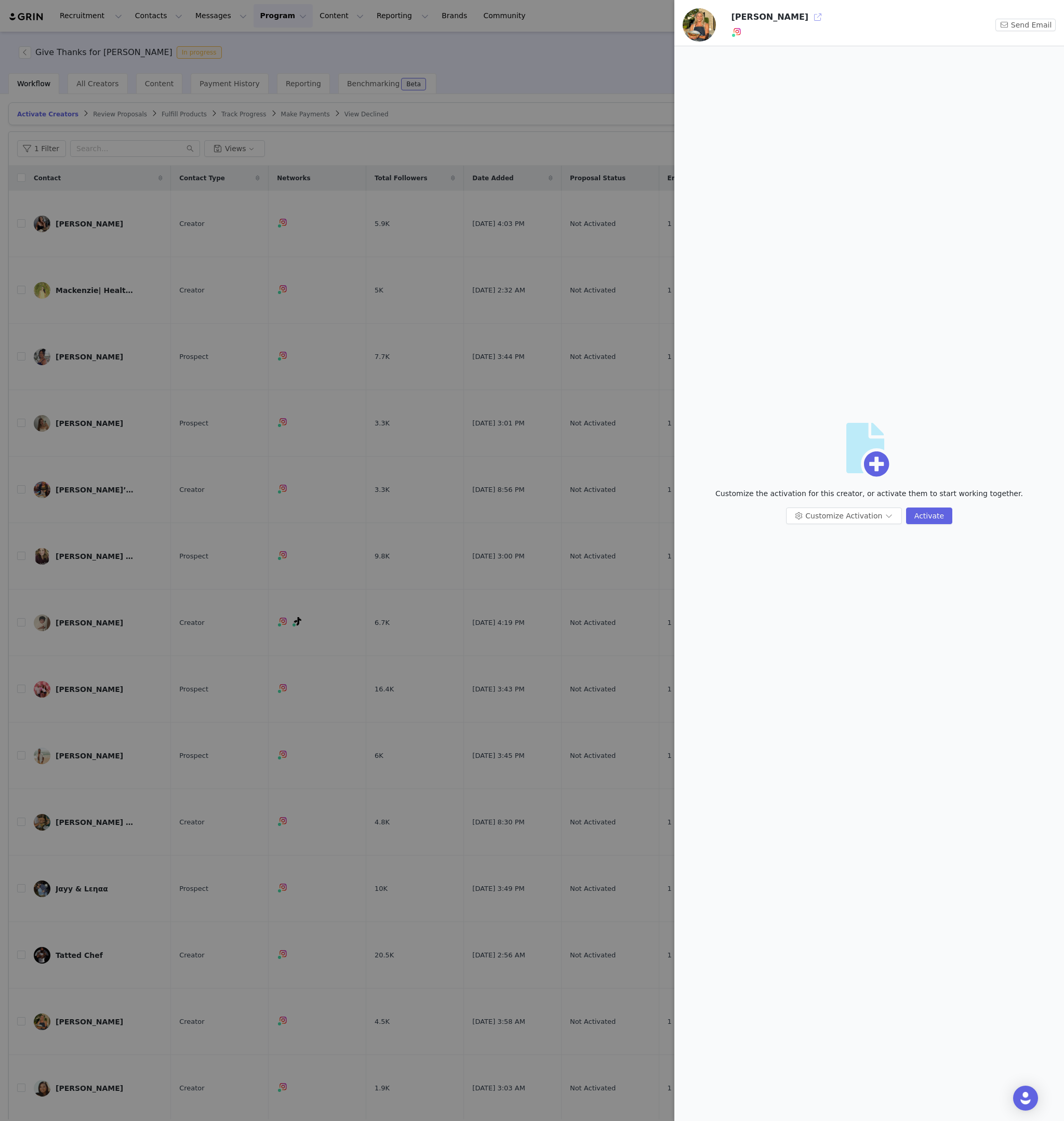
click at [810, 19] on button "button" at bounding box center [818, 17] width 17 height 17
drag, startPoint x: 423, startPoint y: 275, endPoint x: 89, endPoint y: 156, distance: 354.6
click at [421, 273] on div at bounding box center [532, 560] width 1064 height 1121
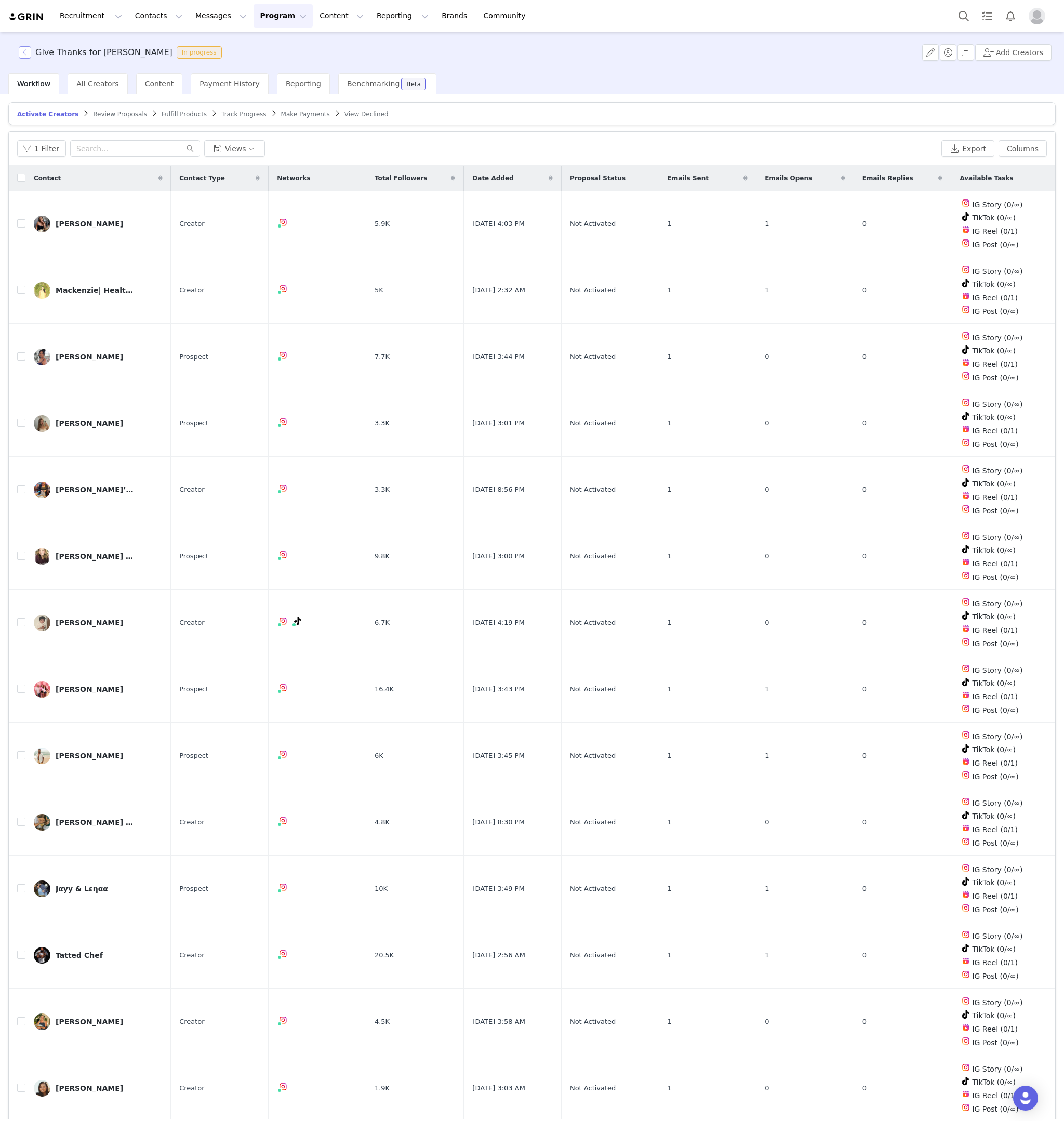
click at [26, 51] on button "button" at bounding box center [25, 52] width 13 height 13
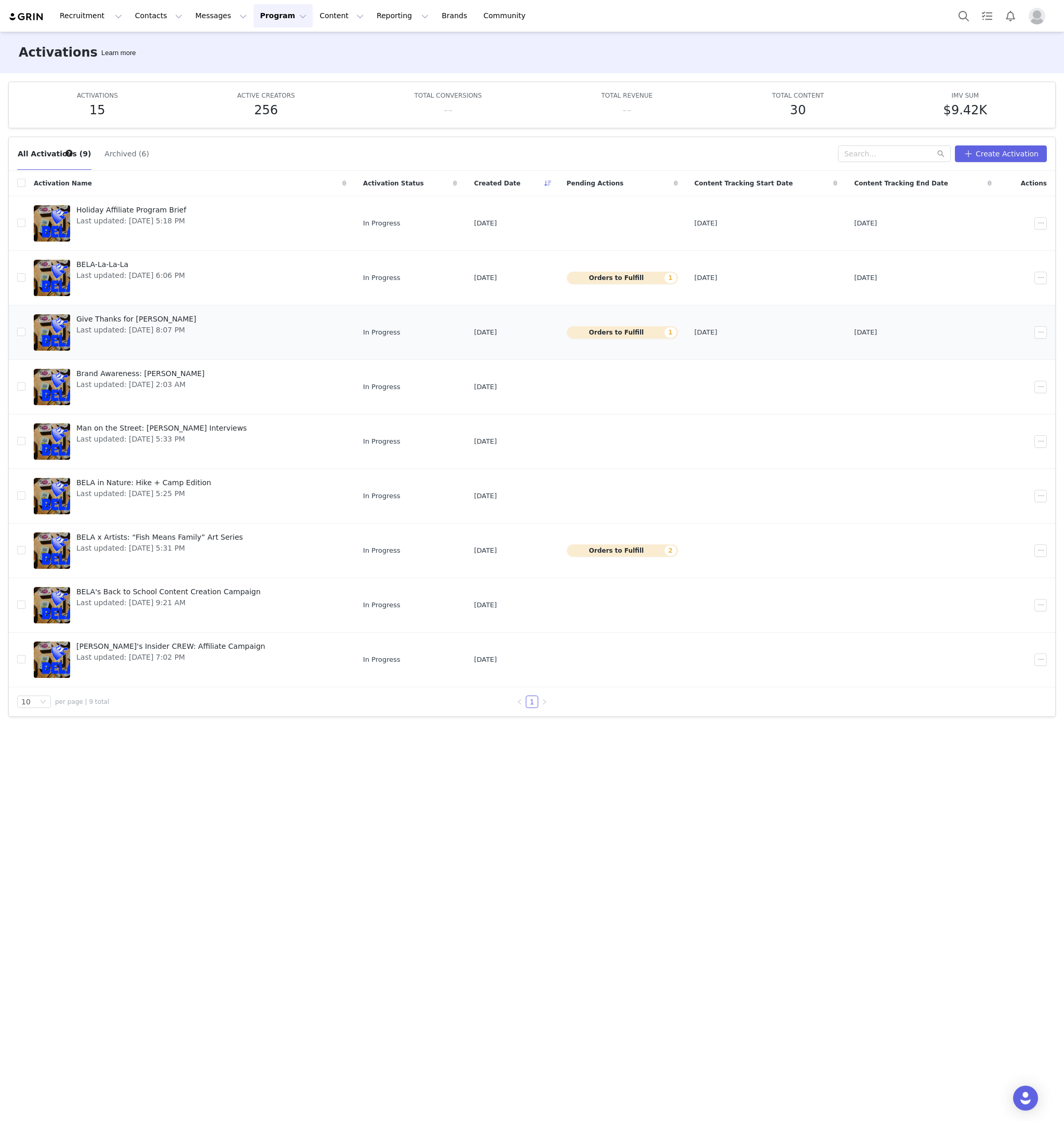
click at [621, 333] on button "Orders to Fulfill 1" at bounding box center [622, 333] width 111 height 13
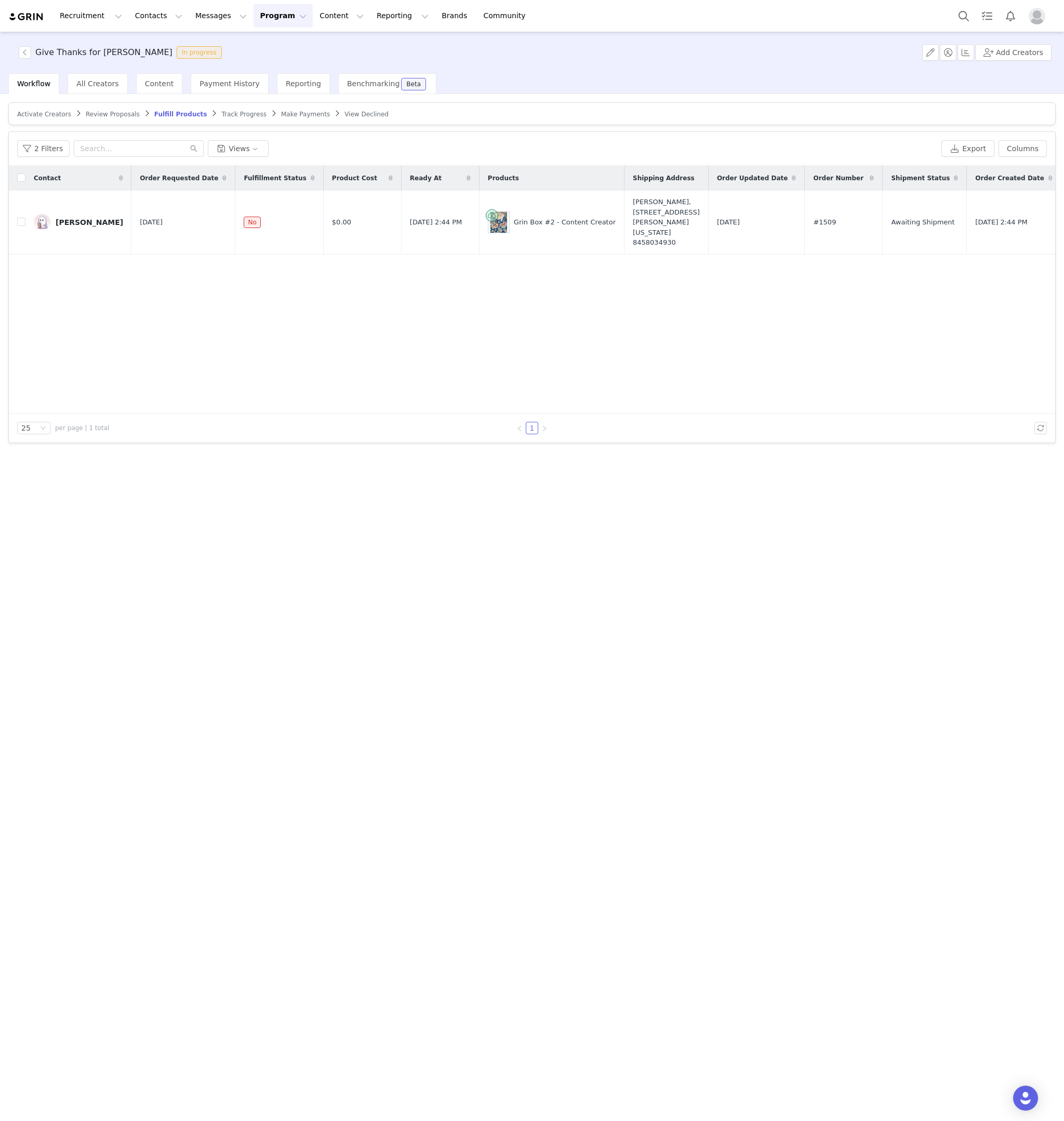
click at [104, 114] on span "Review Proposals" at bounding box center [113, 114] width 54 height 7
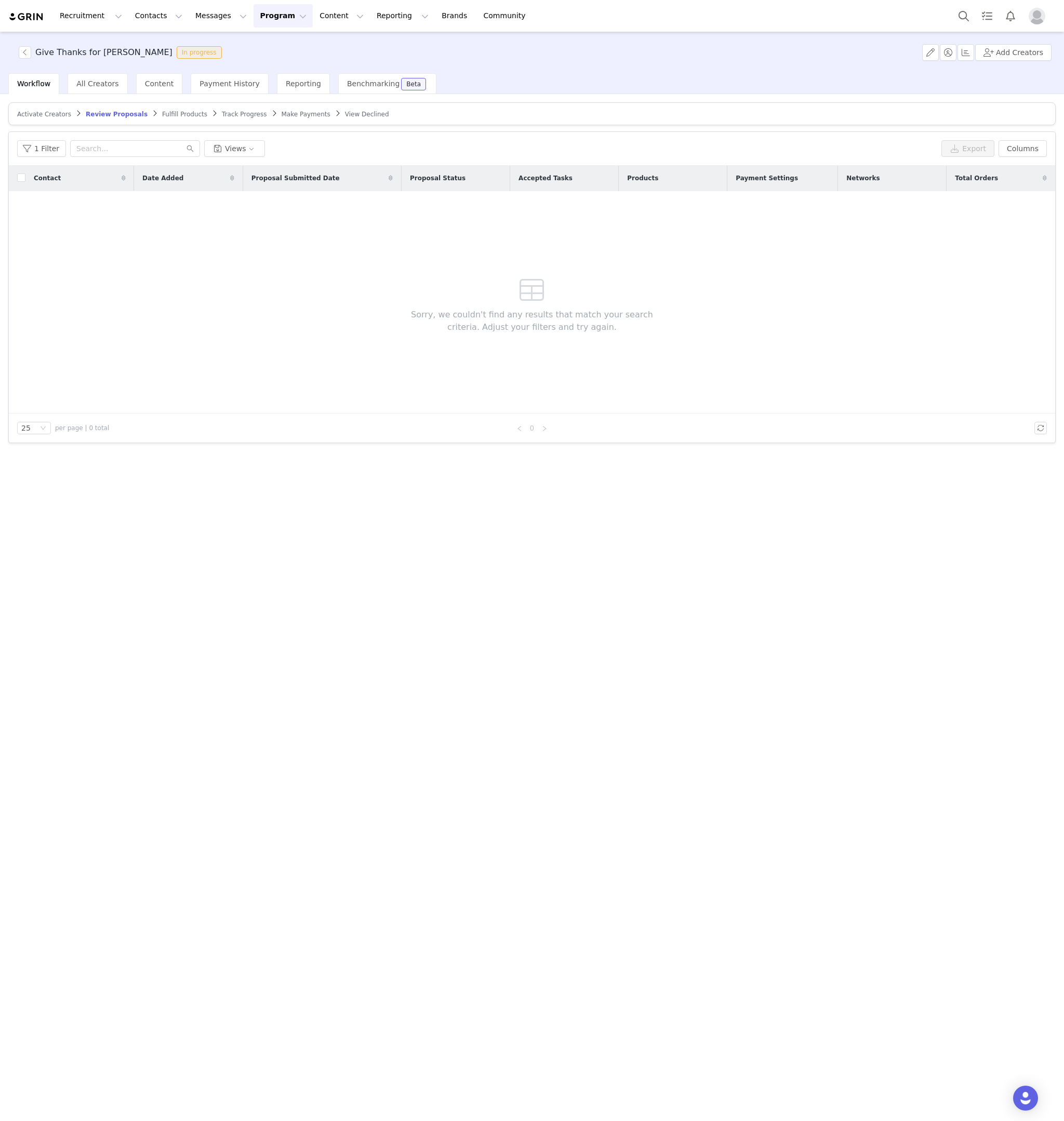
click at [40, 115] on span "Activate Creators" at bounding box center [45, 114] width 54 height 7
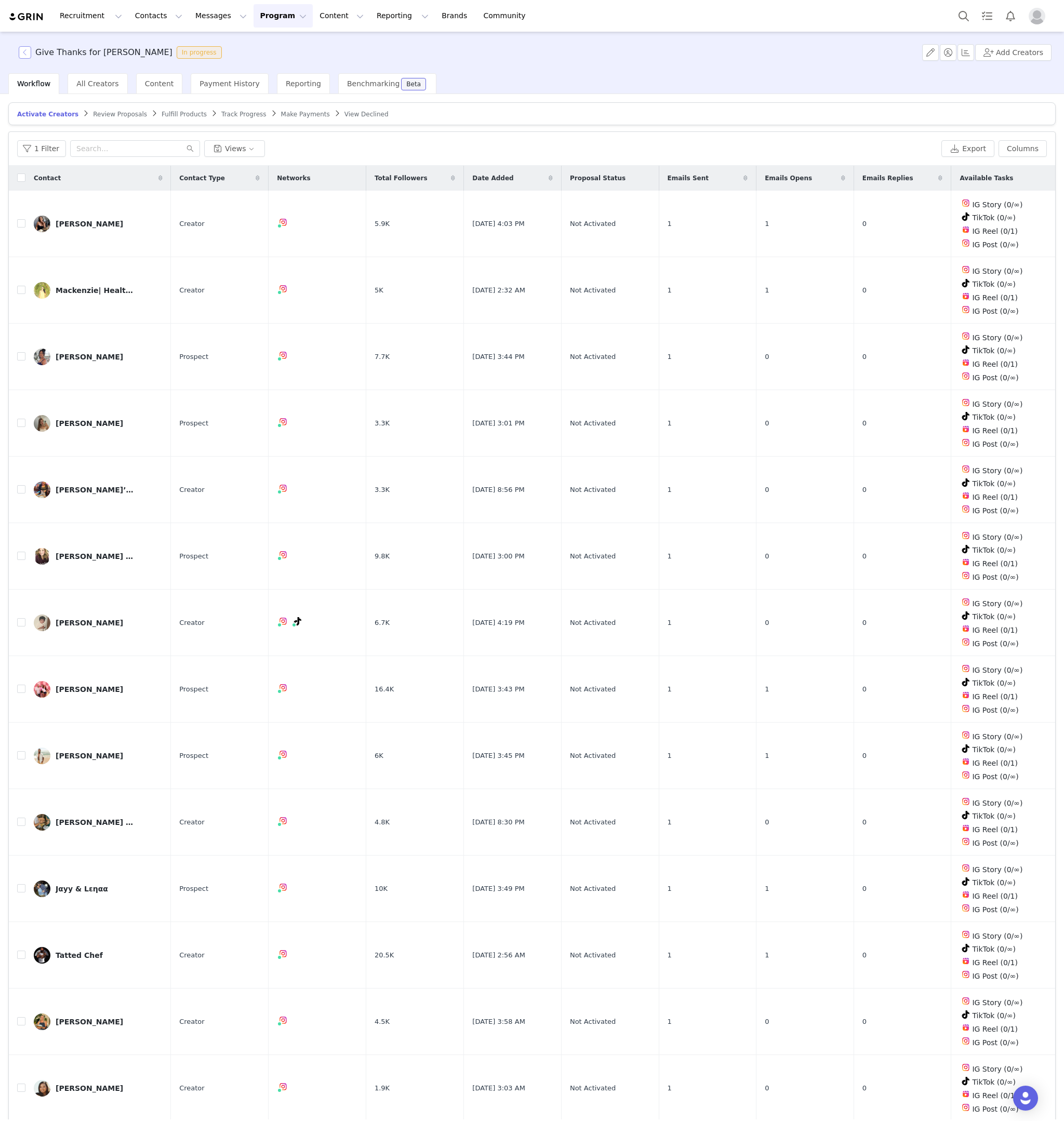
click at [24, 51] on button "button" at bounding box center [25, 52] width 13 height 13
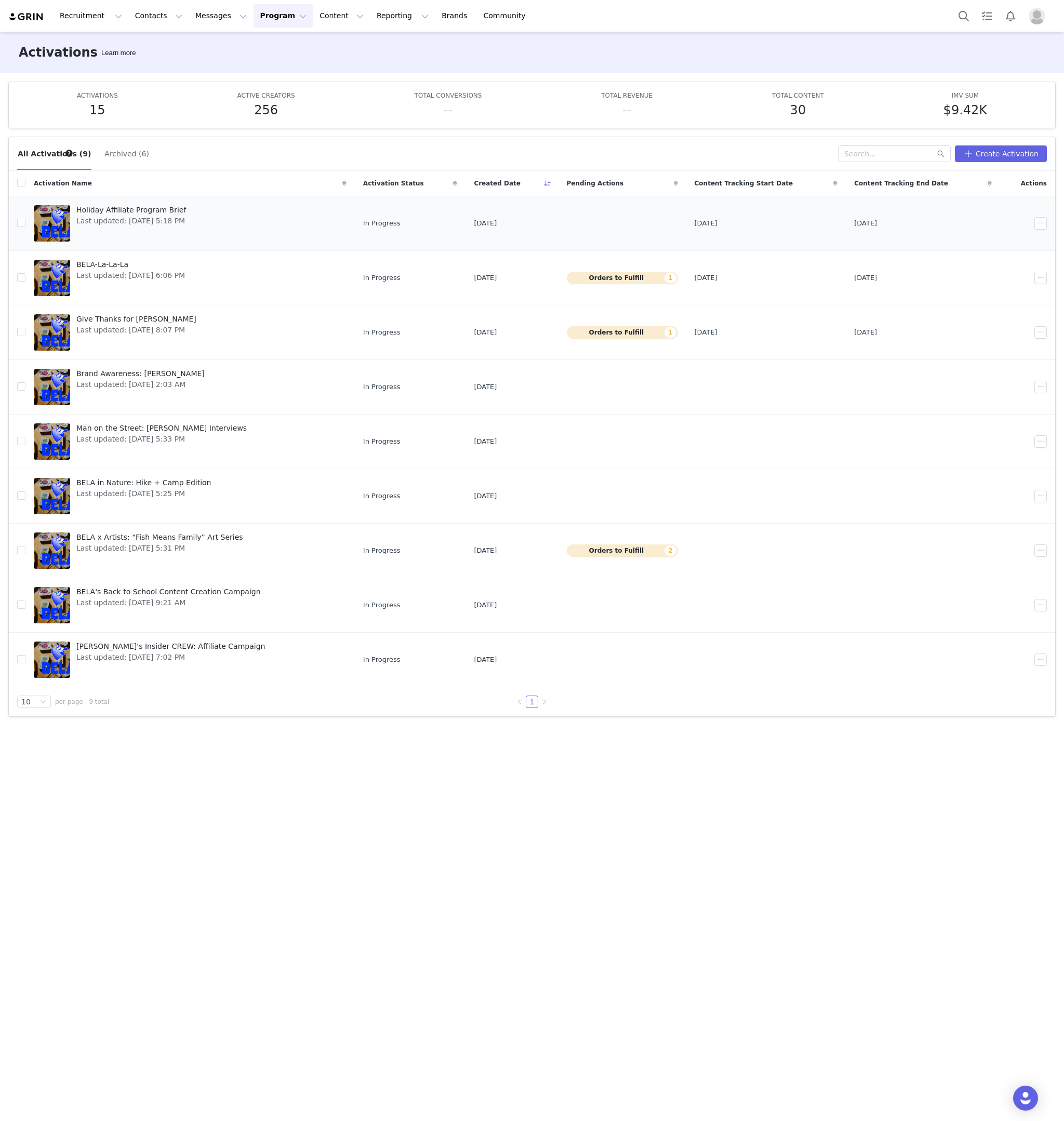
click at [265, 215] on link "Holiday Affiliate Program Brief Last updated: Sep 29, 2025 5:18 PM" at bounding box center [190, 224] width 313 height 42
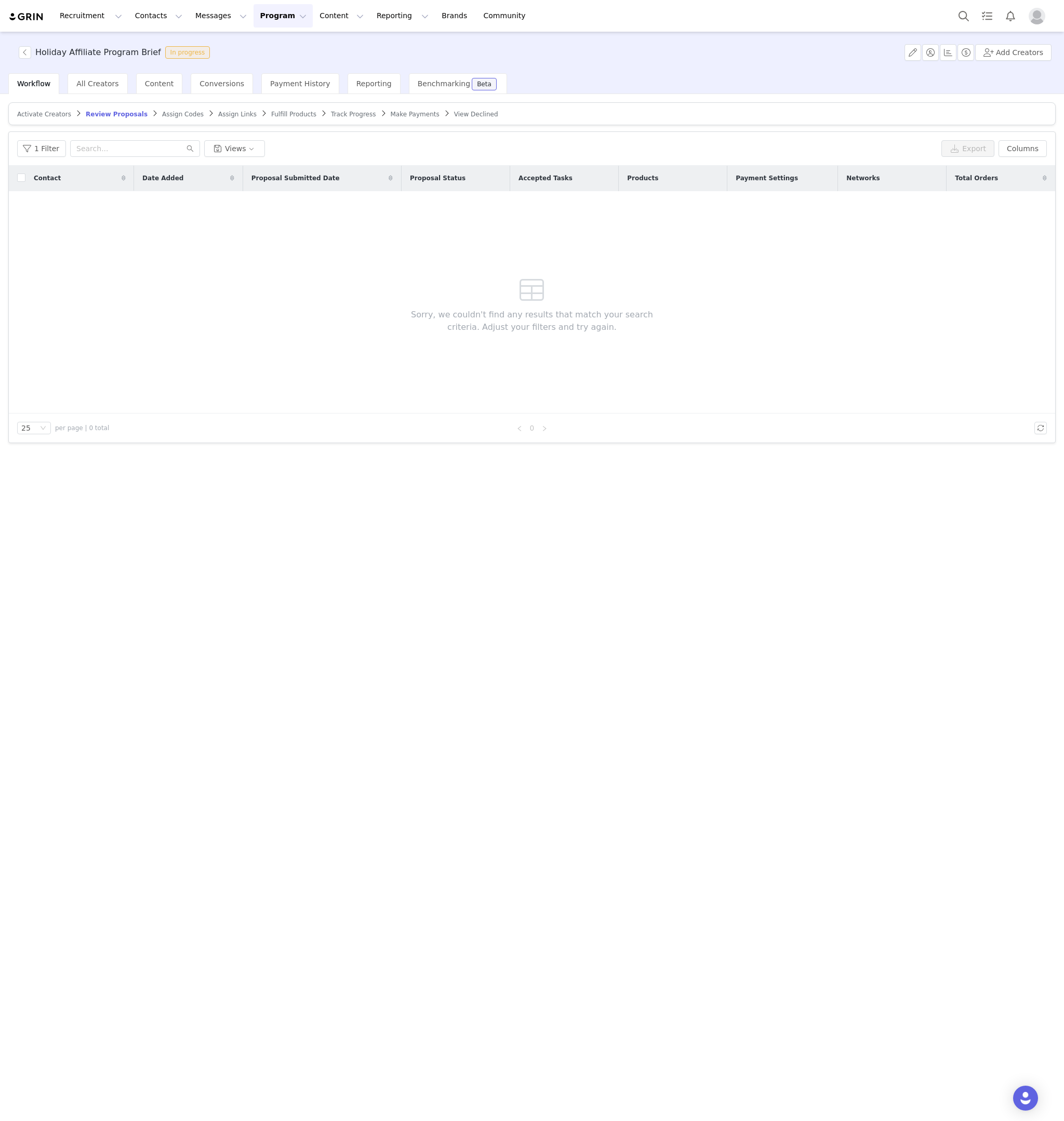
click at [52, 112] on span "Activate Creators" at bounding box center [45, 114] width 54 height 7
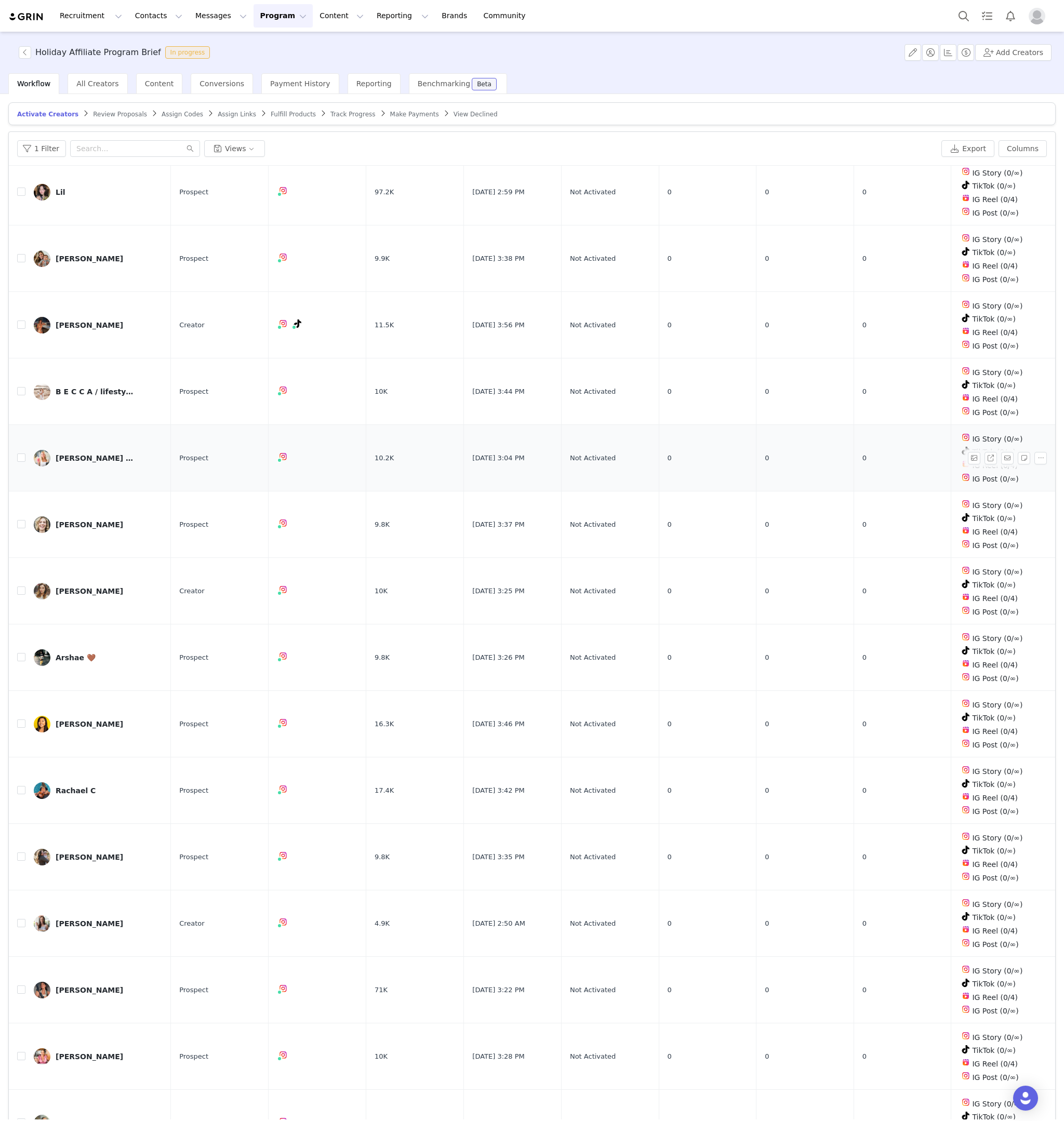
scroll to position [50, 0]
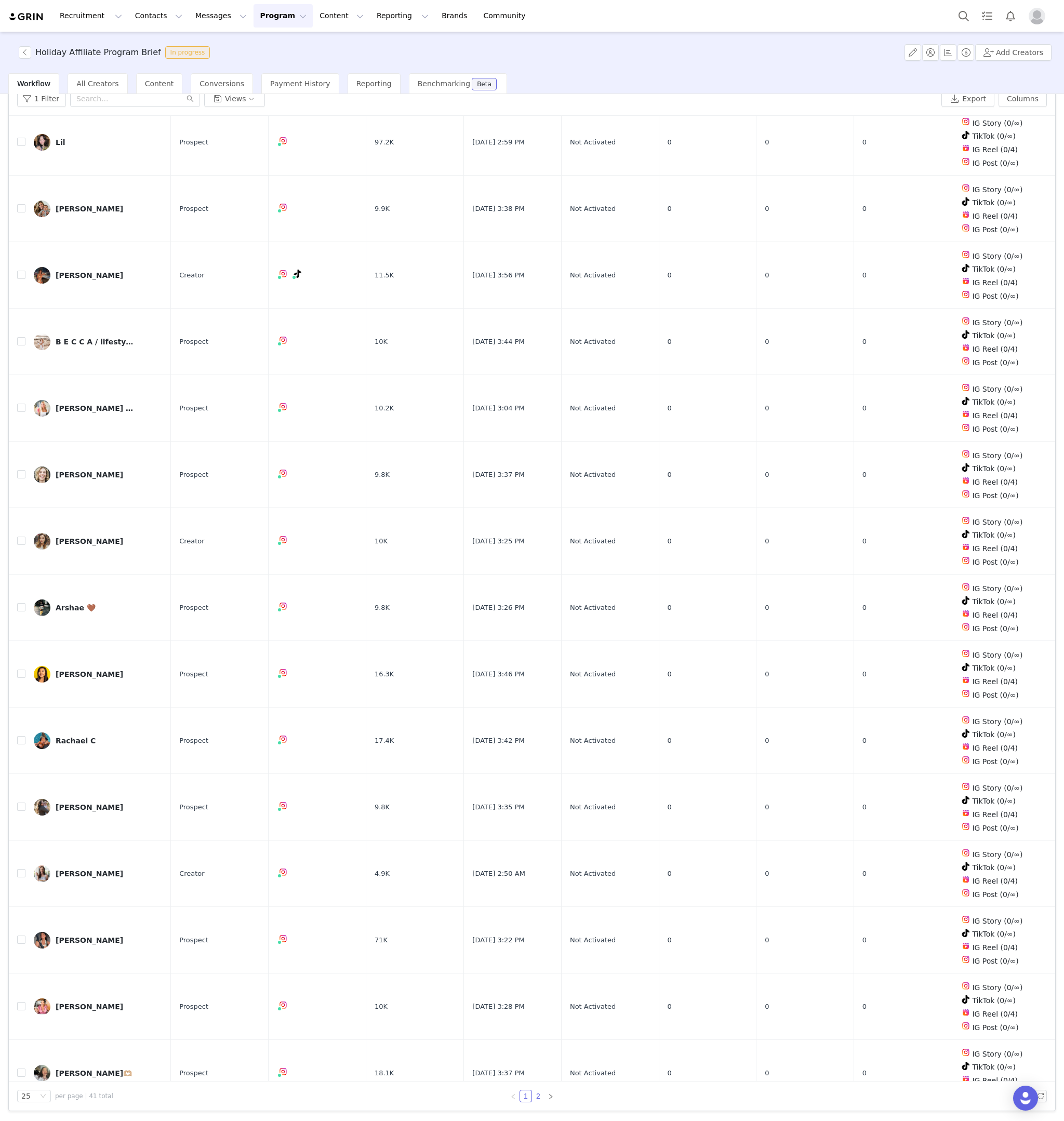
click at [538, 1097] on link "2" at bounding box center [538, 1096] width 11 height 11
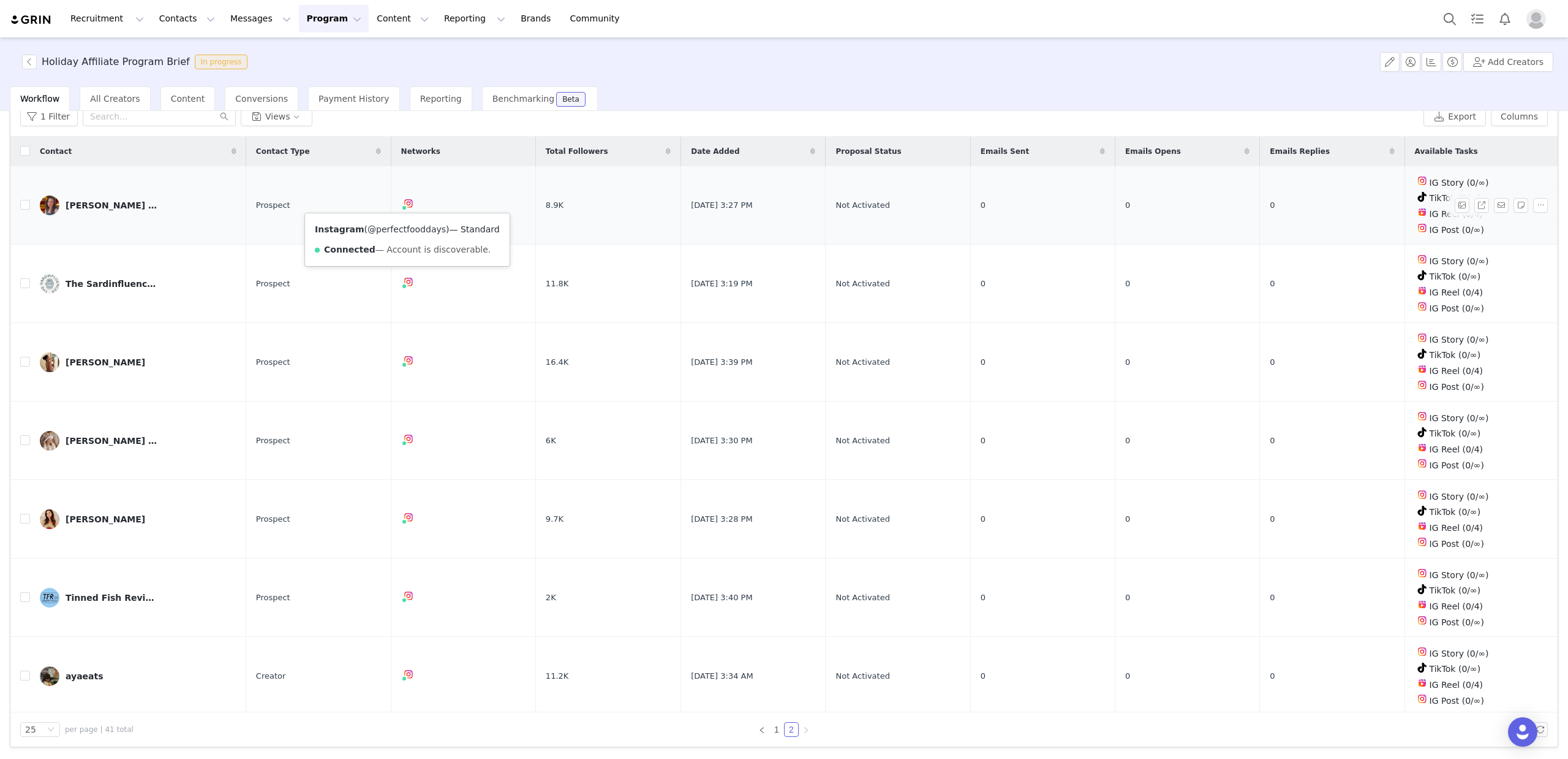
click at [408, 230] on link "@perfectfooddays" at bounding box center [406, 229] width 78 height 10
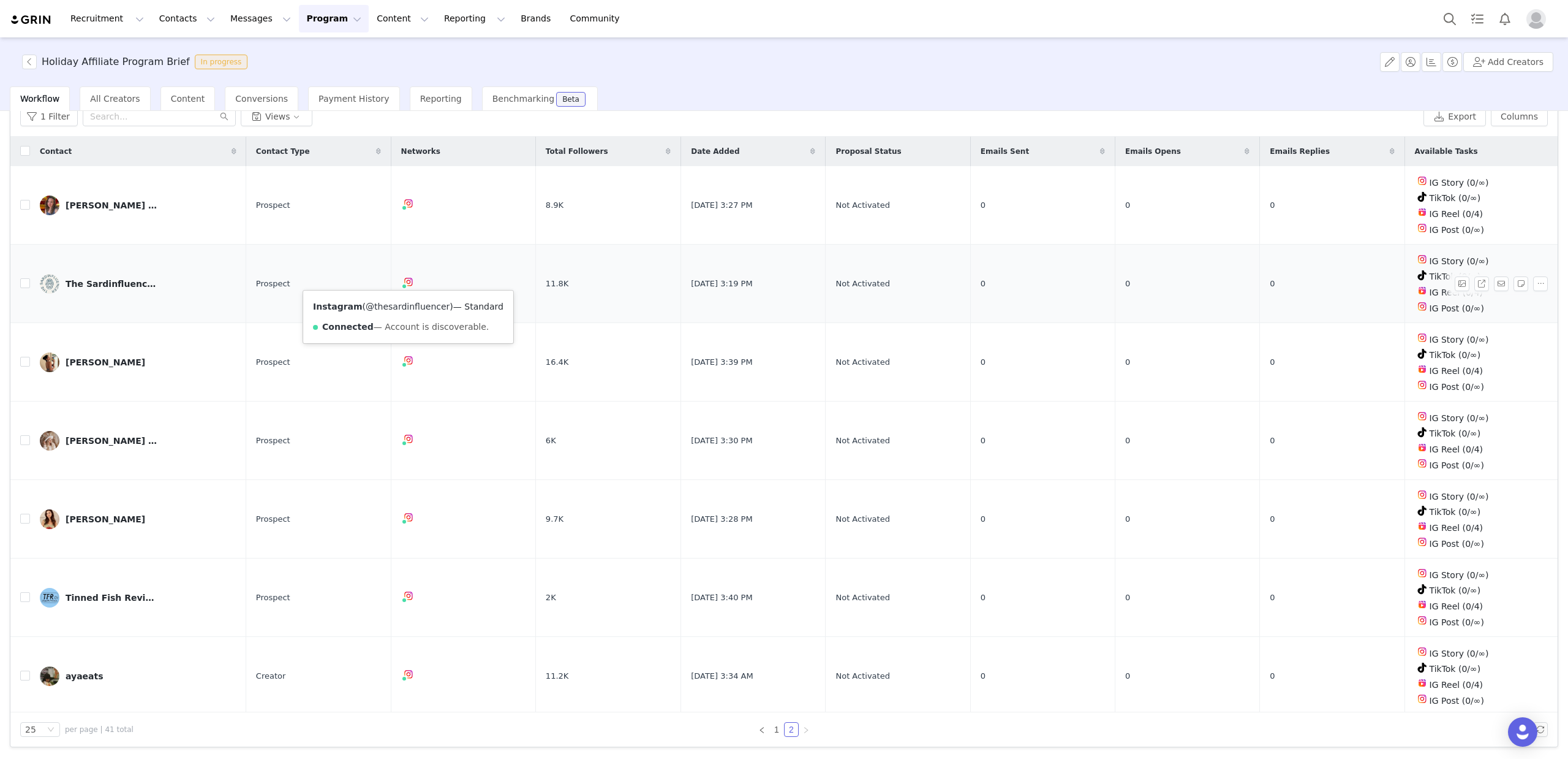
click at [403, 308] on link "@thesardinfluencer" at bounding box center [408, 307] width 84 height 10
click at [395, 382] on link "@maristi" at bounding box center [393, 384] width 39 height 10
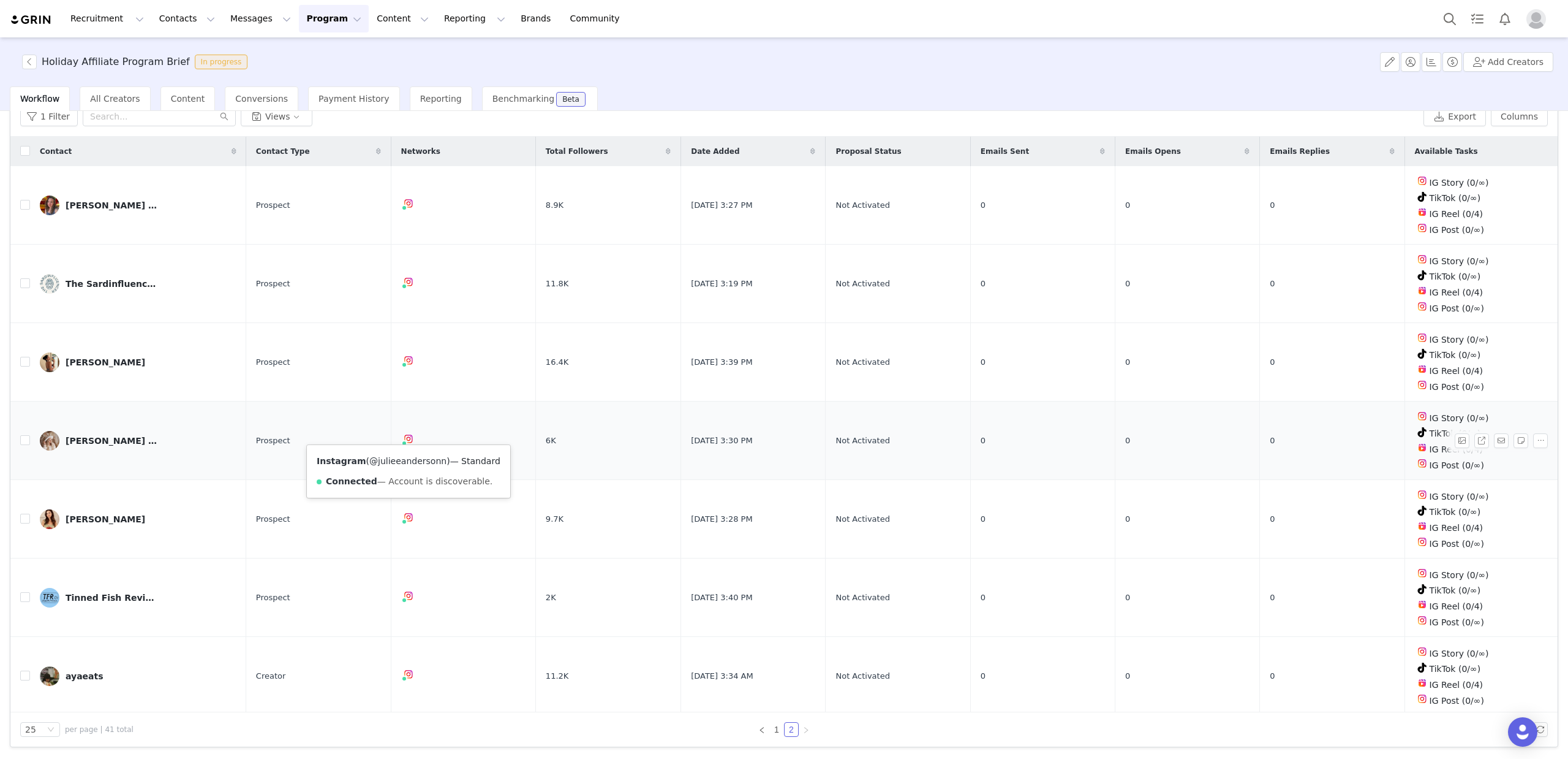
click at [403, 458] on link "@julieeandersonn" at bounding box center [408, 460] width 77 height 10
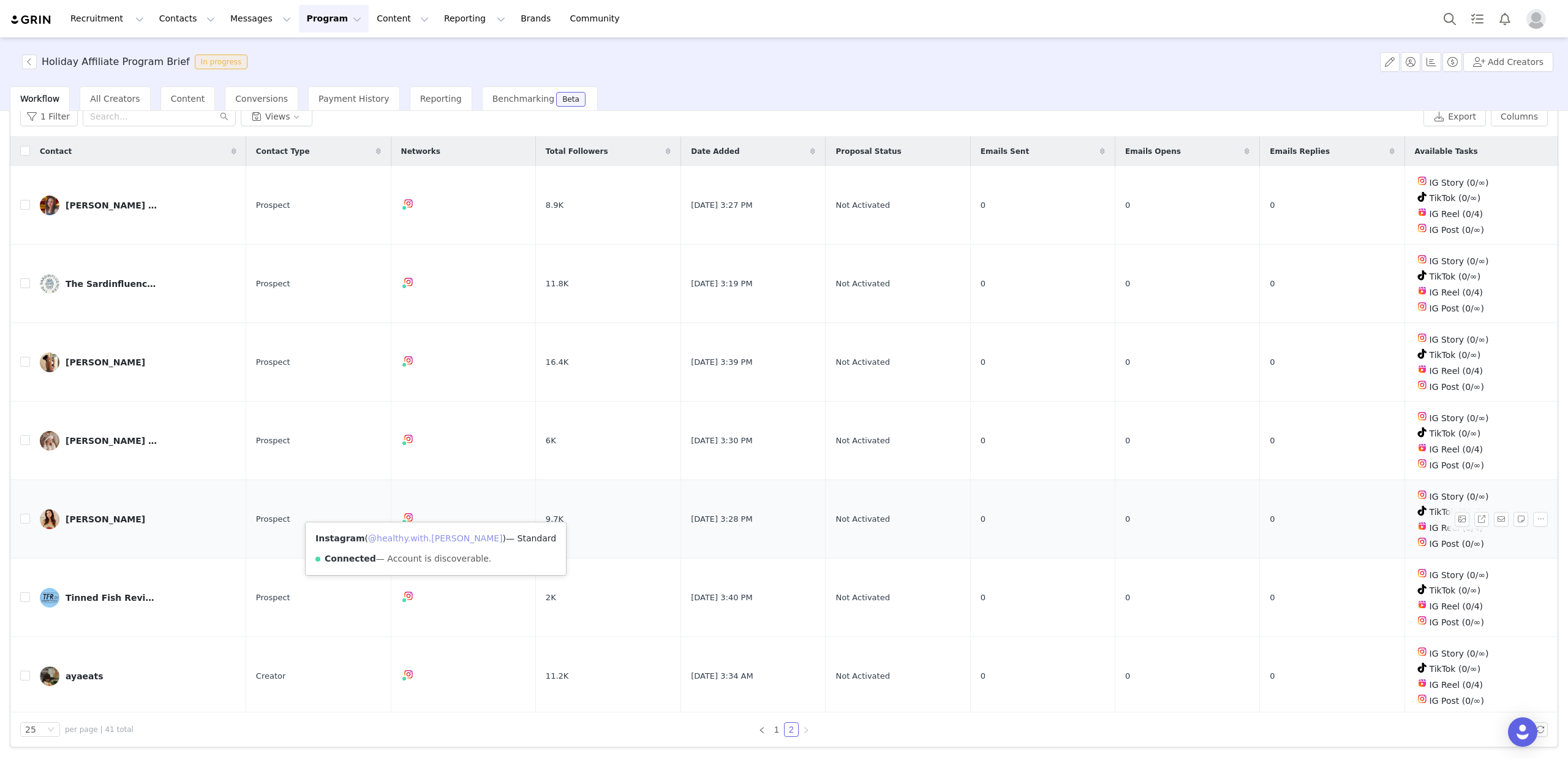
drag, startPoint x: 405, startPoint y: 537, endPoint x: 405, endPoint y: 544, distance: 7.0
click at [404, 537] on link "@healthy.with.leila" at bounding box center [436, 538] width 135 height 10
click at [404, 619] on link "@tinnedfishreview" at bounding box center [407, 615] width 80 height 10
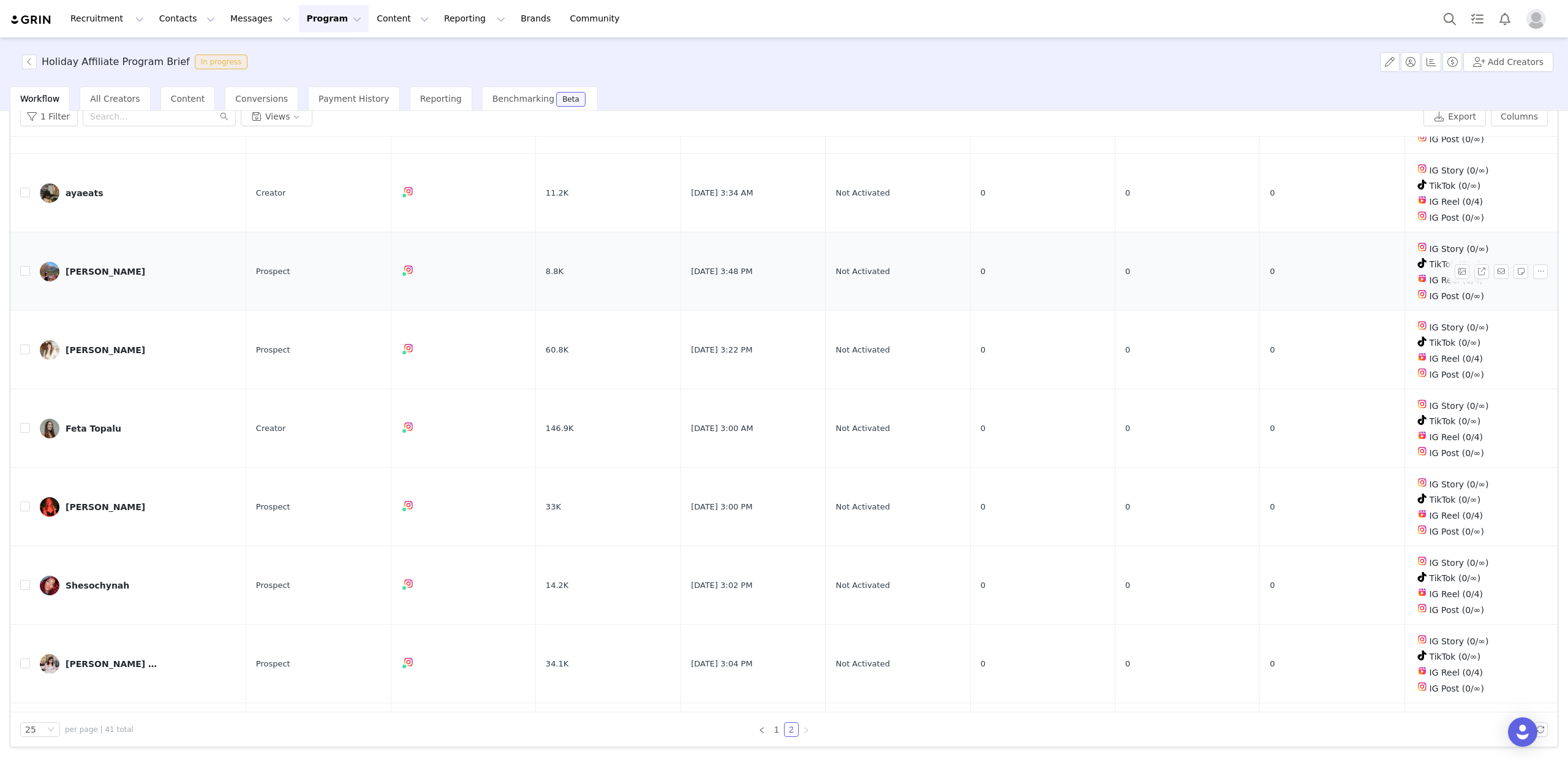
scroll to position [502, 0]
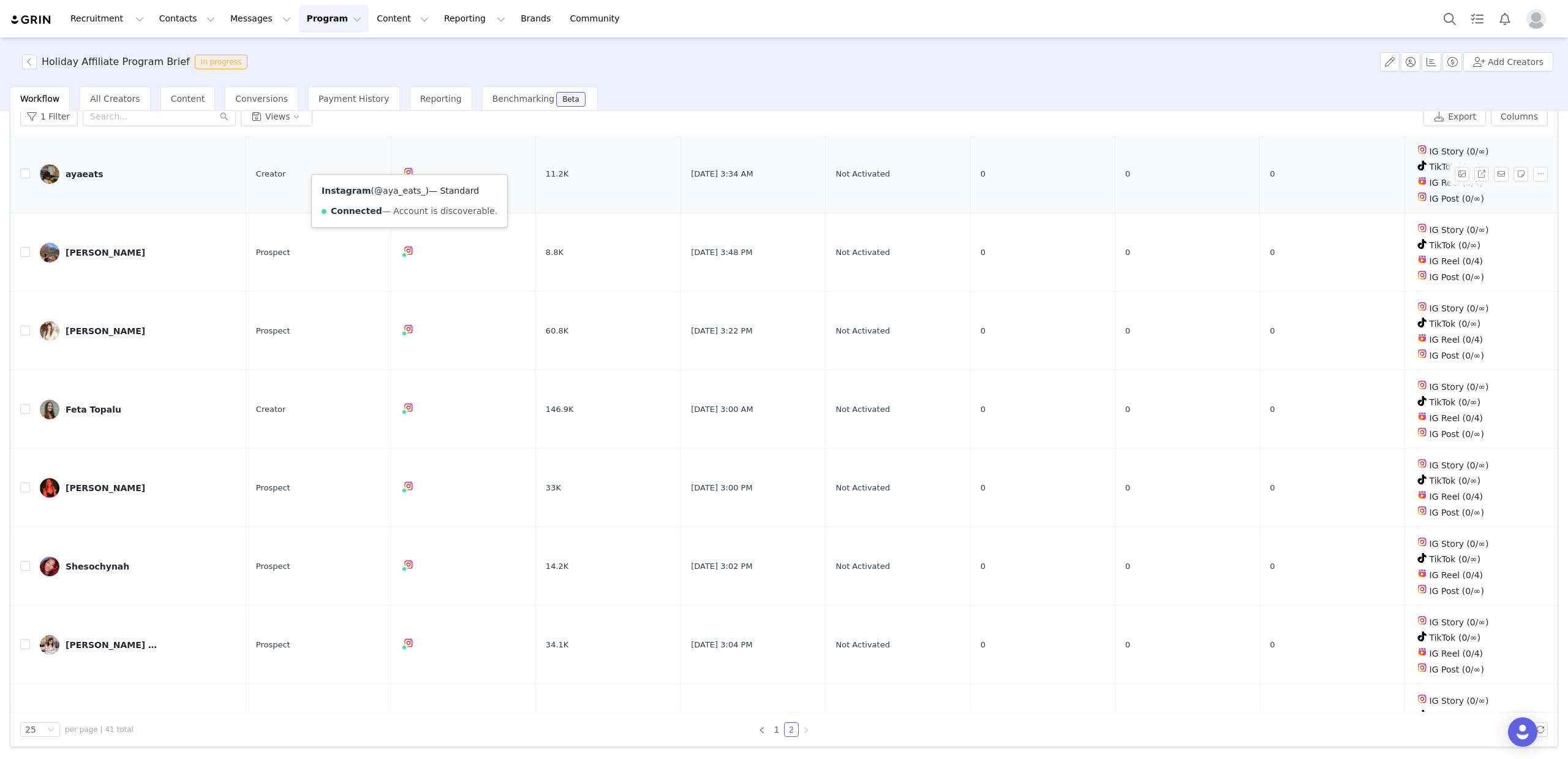
click at [401, 187] on link "@aya_eats_" at bounding box center [399, 191] width 51 height 10
click at [404, 265] on link "@adamleeburns" at bounding box center [407, 268] width 70 height 10
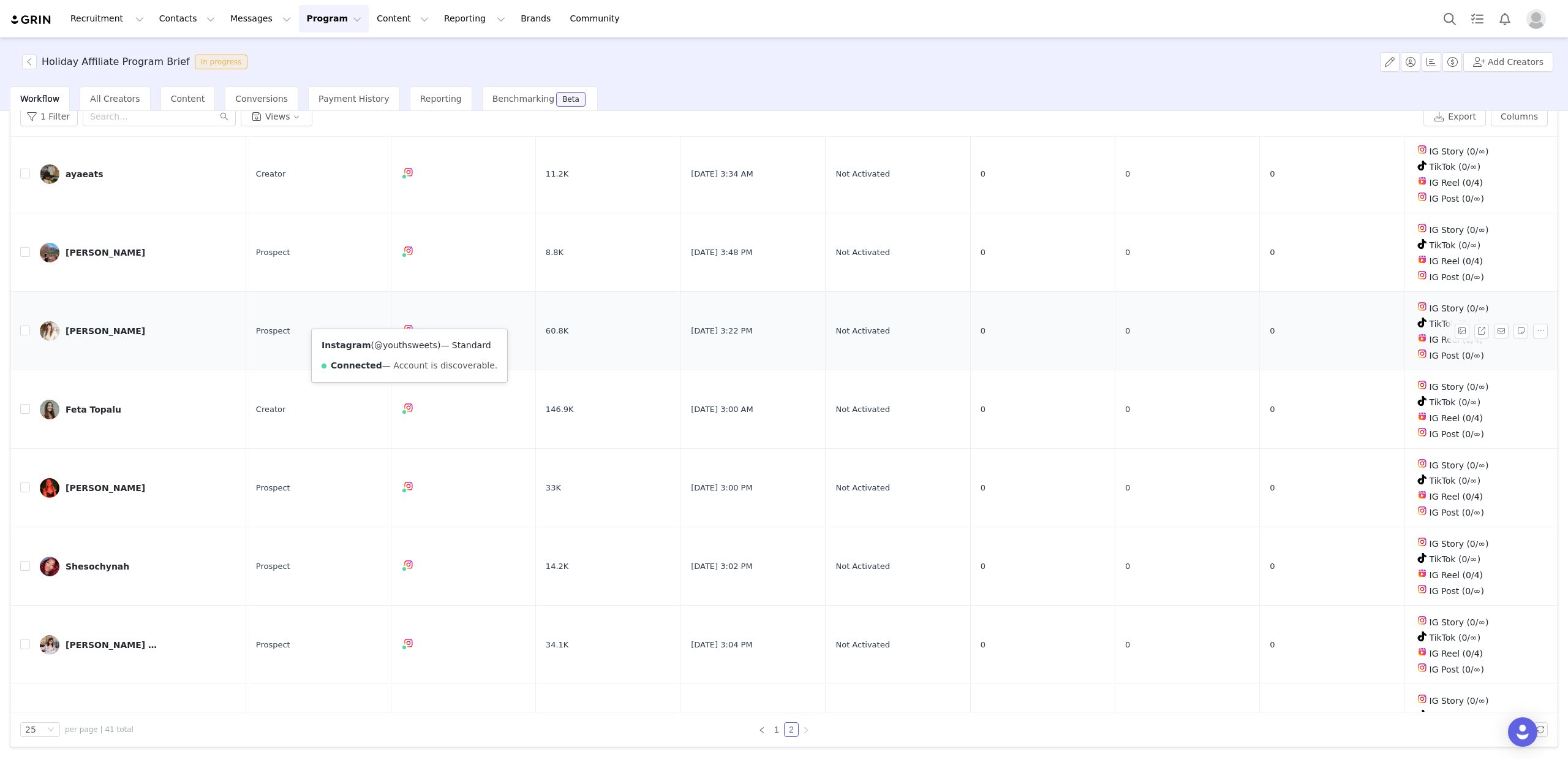
click at [407, 341] on link "@youthsweets" at bounding box center [405, 345] width 63 height 10
click at [406, 347] on link "@youthsweets" at bounding box center [405, 345] width 63 height 10
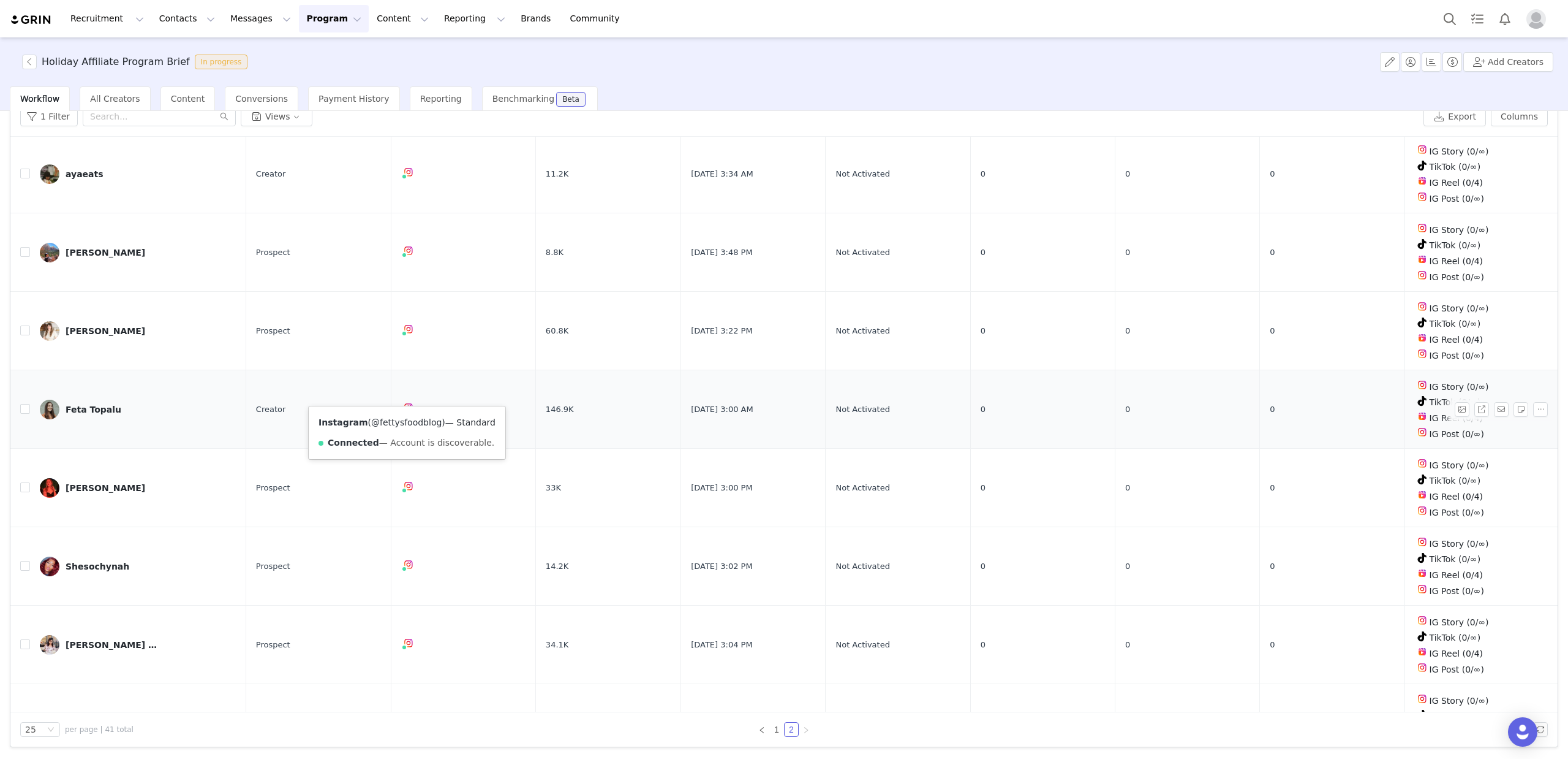
click at [403, 423] on link "@fettysfoodblog" at bounding box center [407, 423] width 71 height 10
click at [403, 499] on link "@alihooke" at bounding box center [396, 499] width 44 height 10
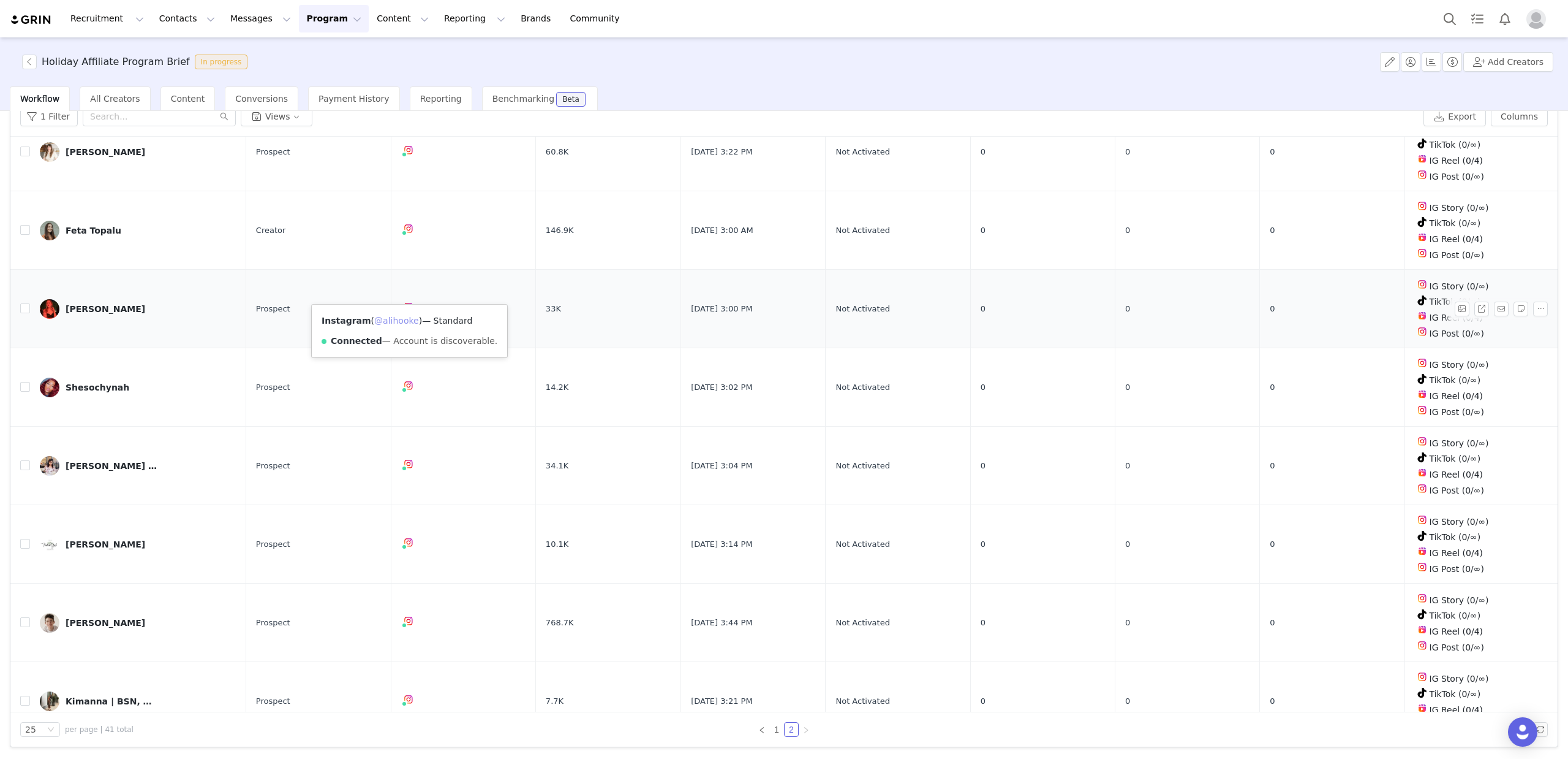
scroll to position [690, 0]
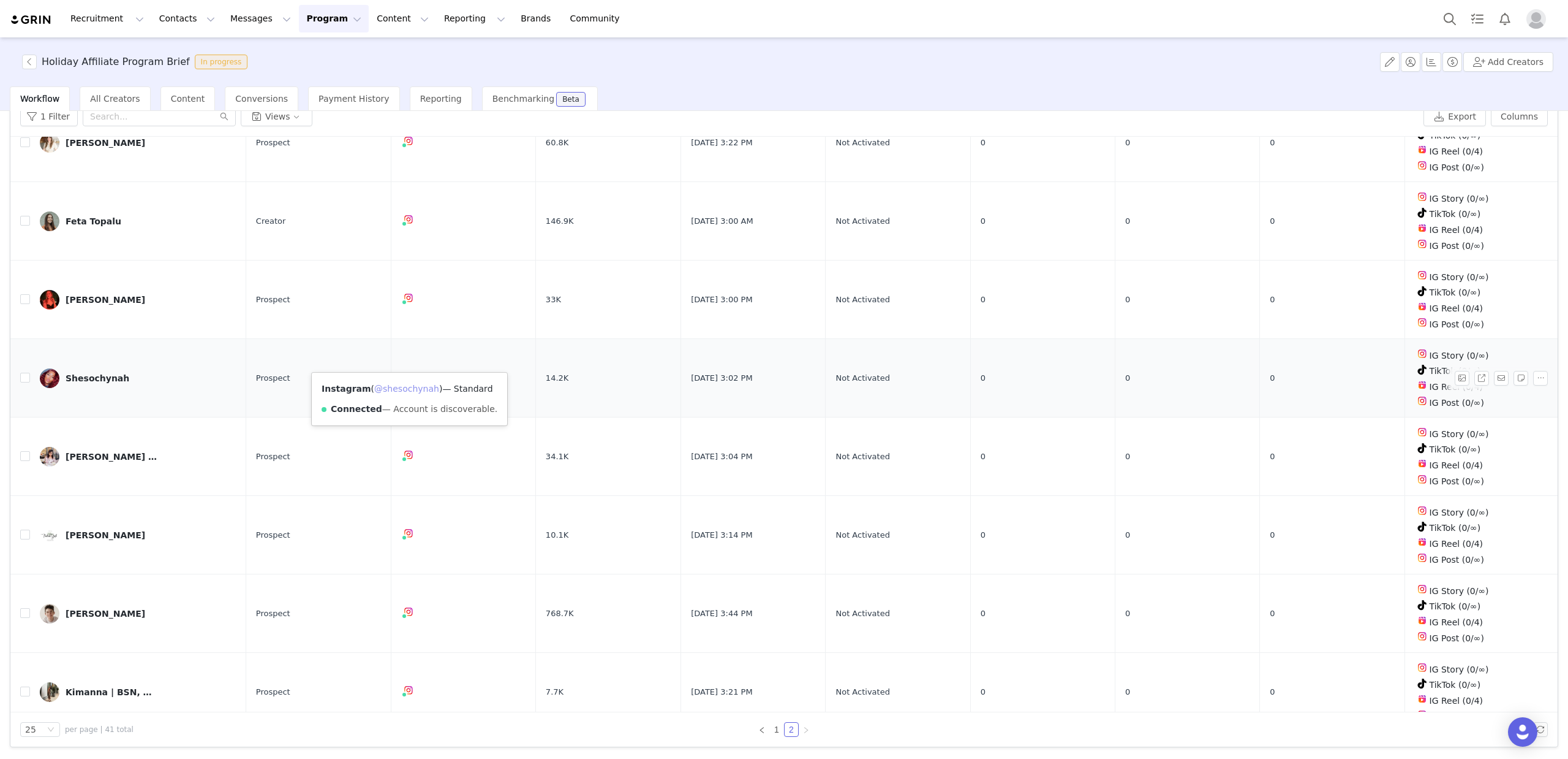
drag, startPoint x: 400, startPoint y: 388, endPoint x: 405, endPoint y: 410, distance: 22.6
click at [400, 388] on link "@shesochynah" at bounding box center [406, 389] width 65 height 10
click at [400, 465] on link "@jc.eeats" at bounding box center [394, 466] width 42 height 10
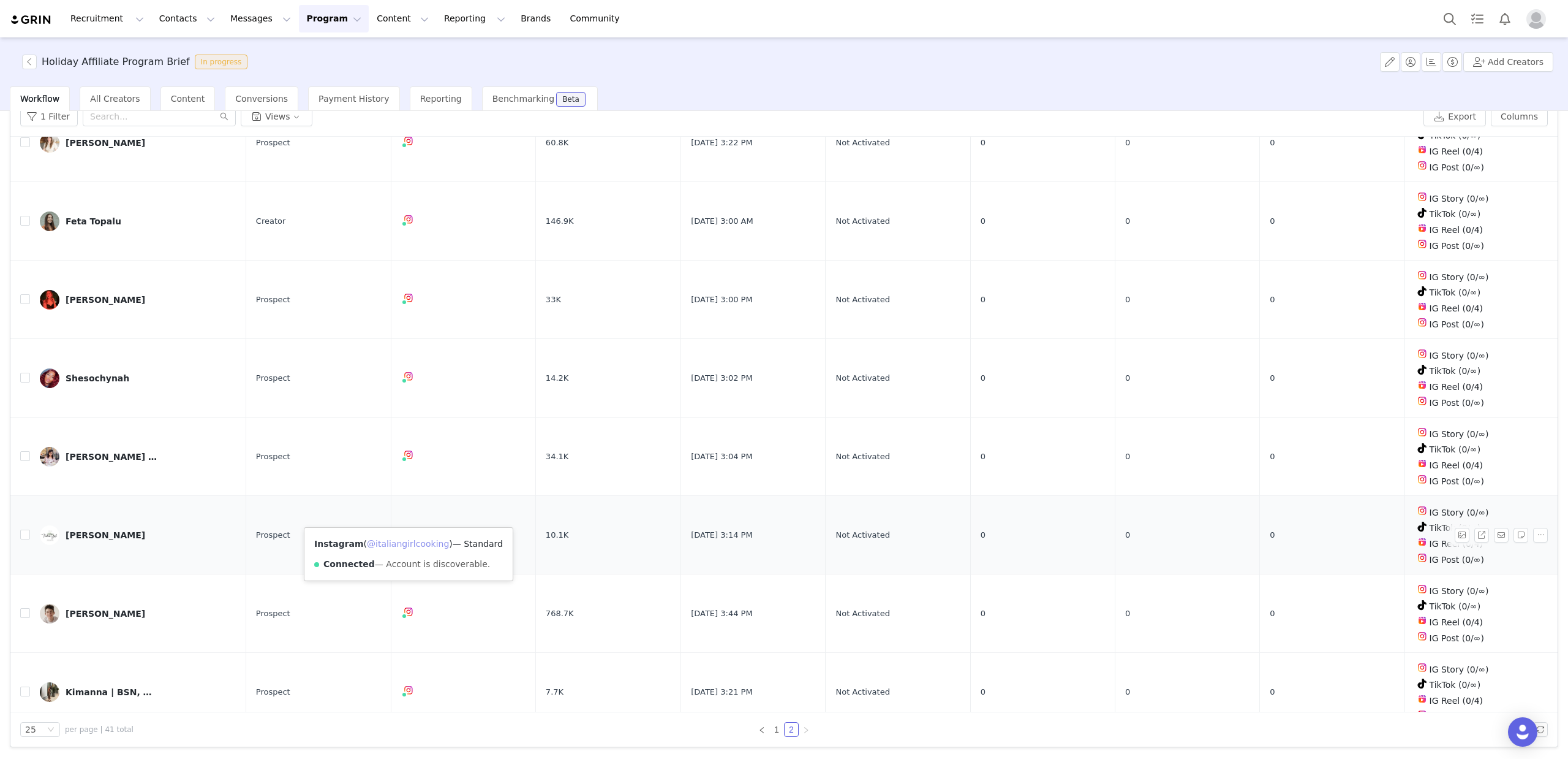
drag, startPoint x: 400, startPoint y: 544, endPoint x: 424, endPoint y: 505, distance: 45.8
click at [400, 544] on link "@italiangirlcooking" at bounding box center [408, 544] width 82 height 10
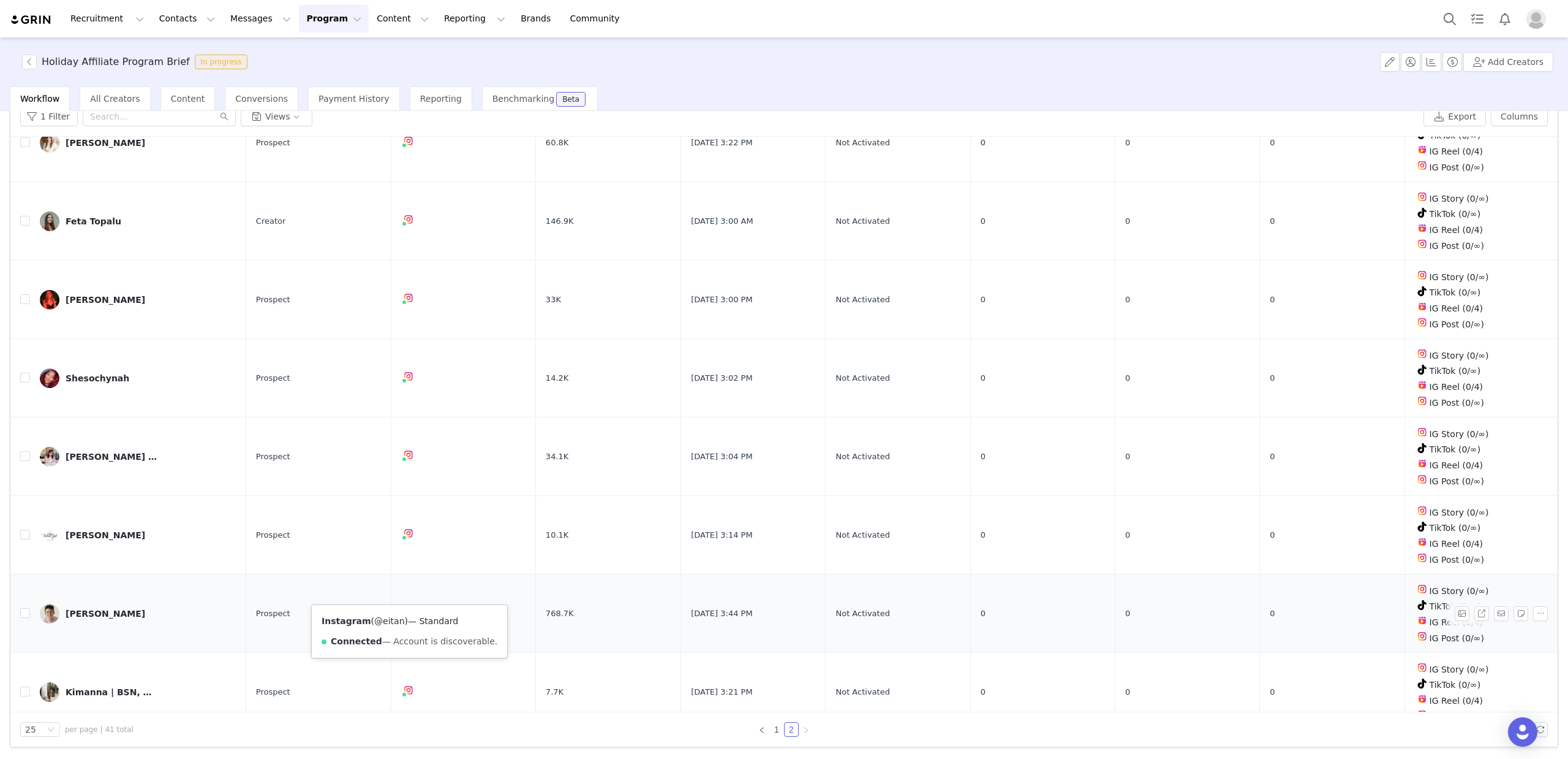
click at [395, 622] on link "@eitan" at bounding box center [389, 621] width 30 height 10
click at [402, 619] on link "@sincerelykimanna" at bounding box center [408, 624] width 84 height 10
click at [777, 729] on link "1" at bounding box center [777, 729] width 13 height 13
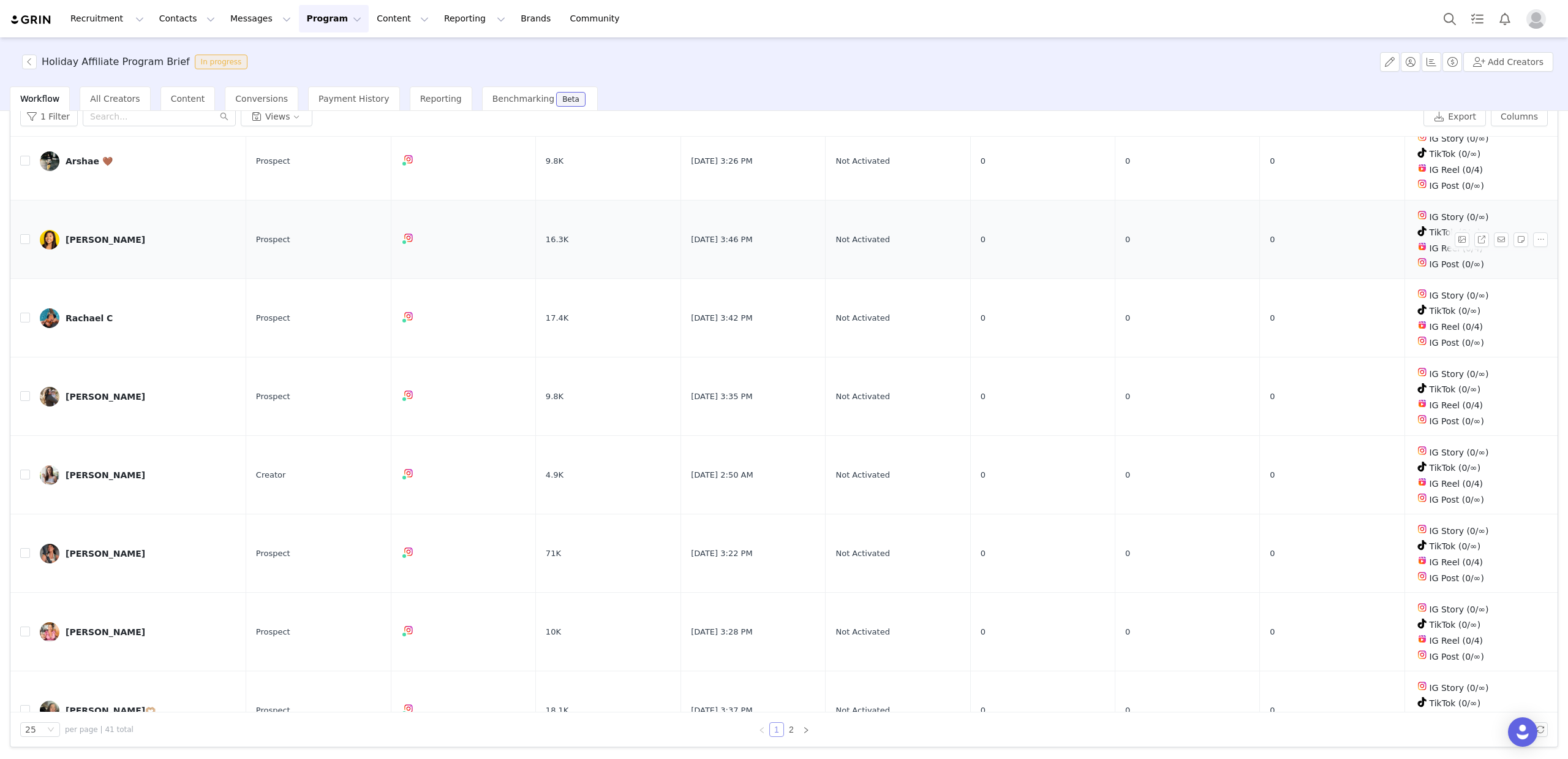
scroll to position [1386, 0]
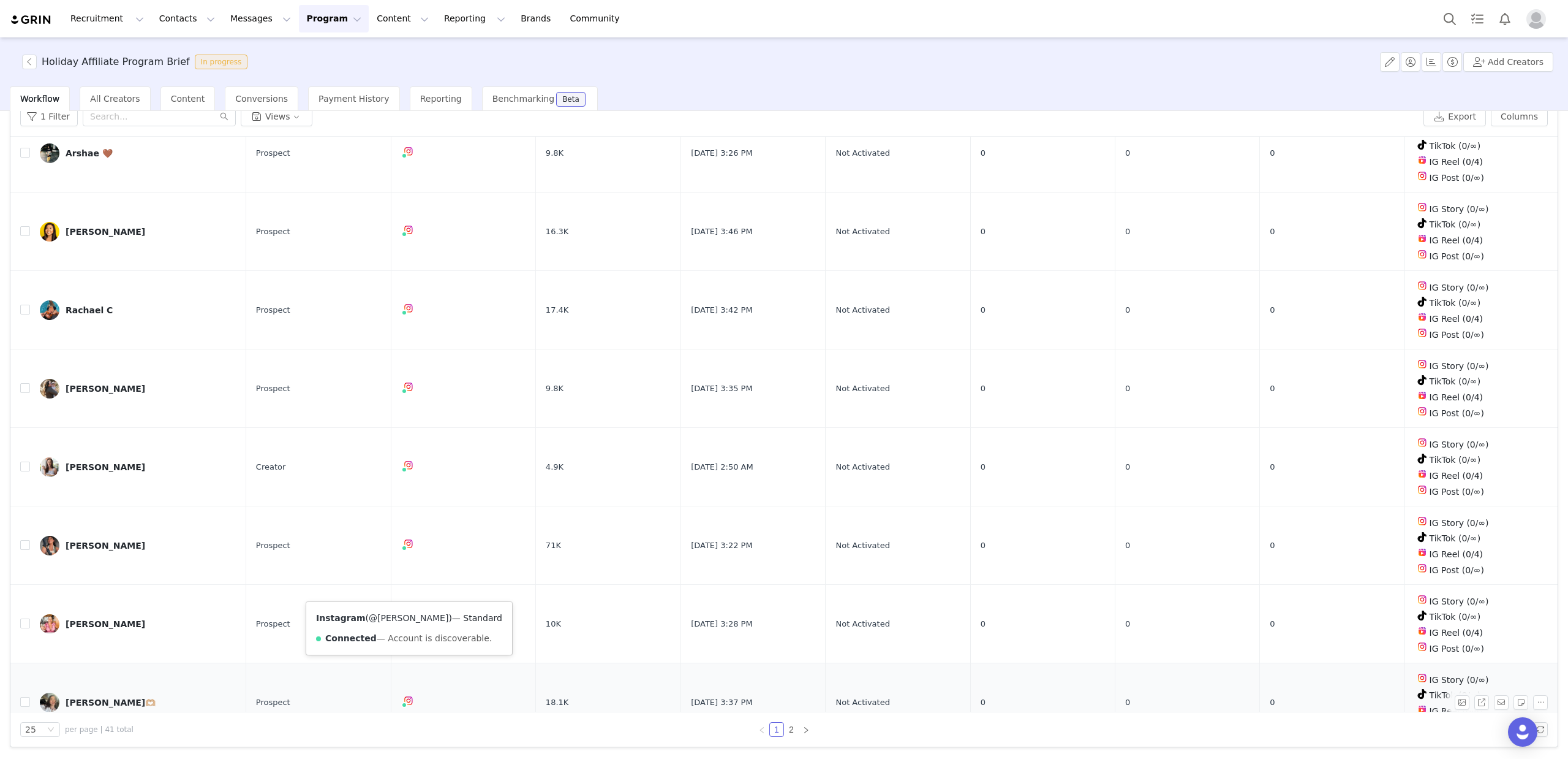
click at [413, 618] on link "@jess_doesstuff_" at bounding box center [408, 618] width 80 height 10
click at [405, 620] on link "@daniellemsapienza" at bounding box center [408, 620] width 89 height 10
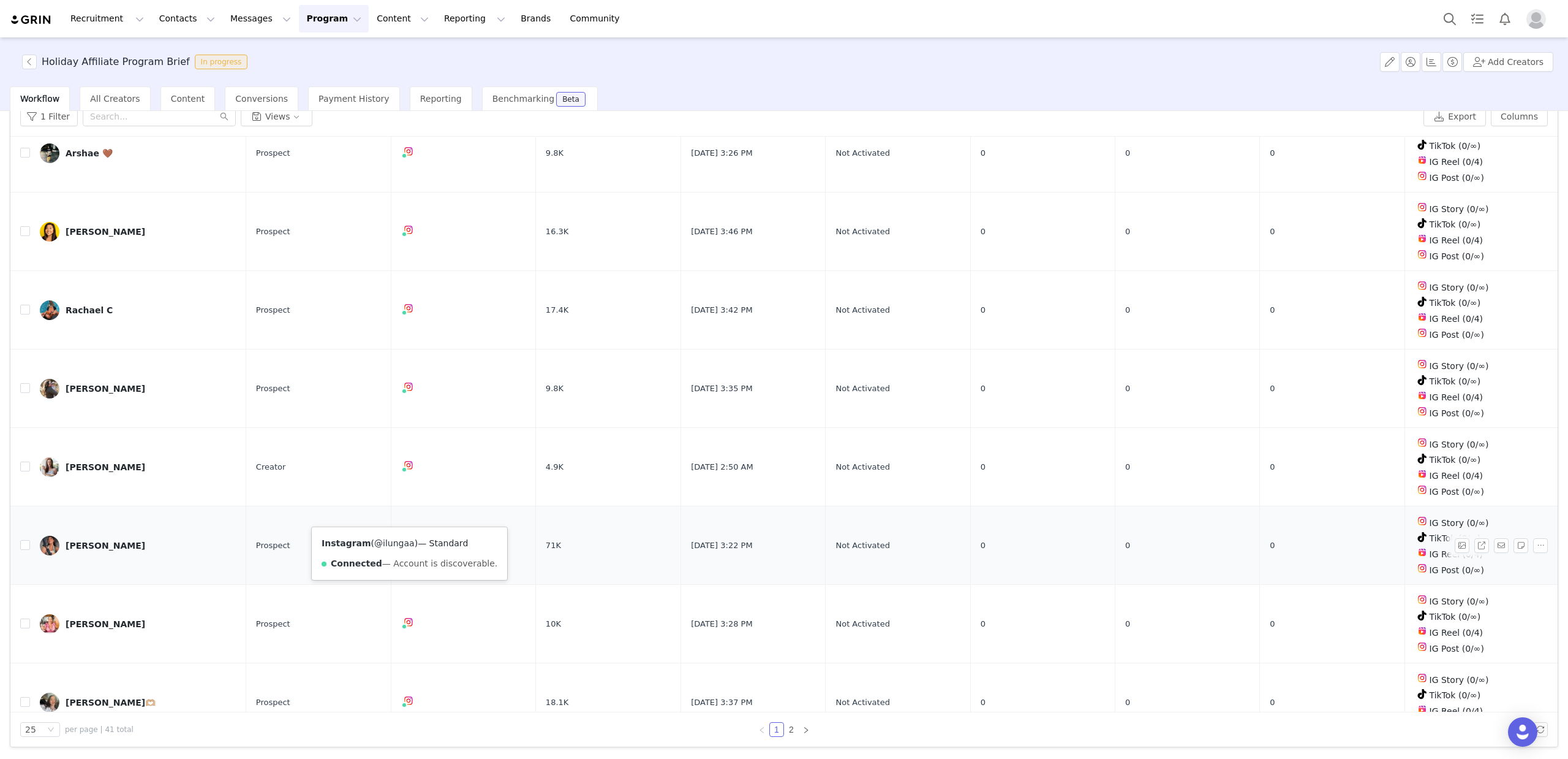
click at [395, 543] on link "@ilungaa" at bounding box center [394, 543] width 40 height 10
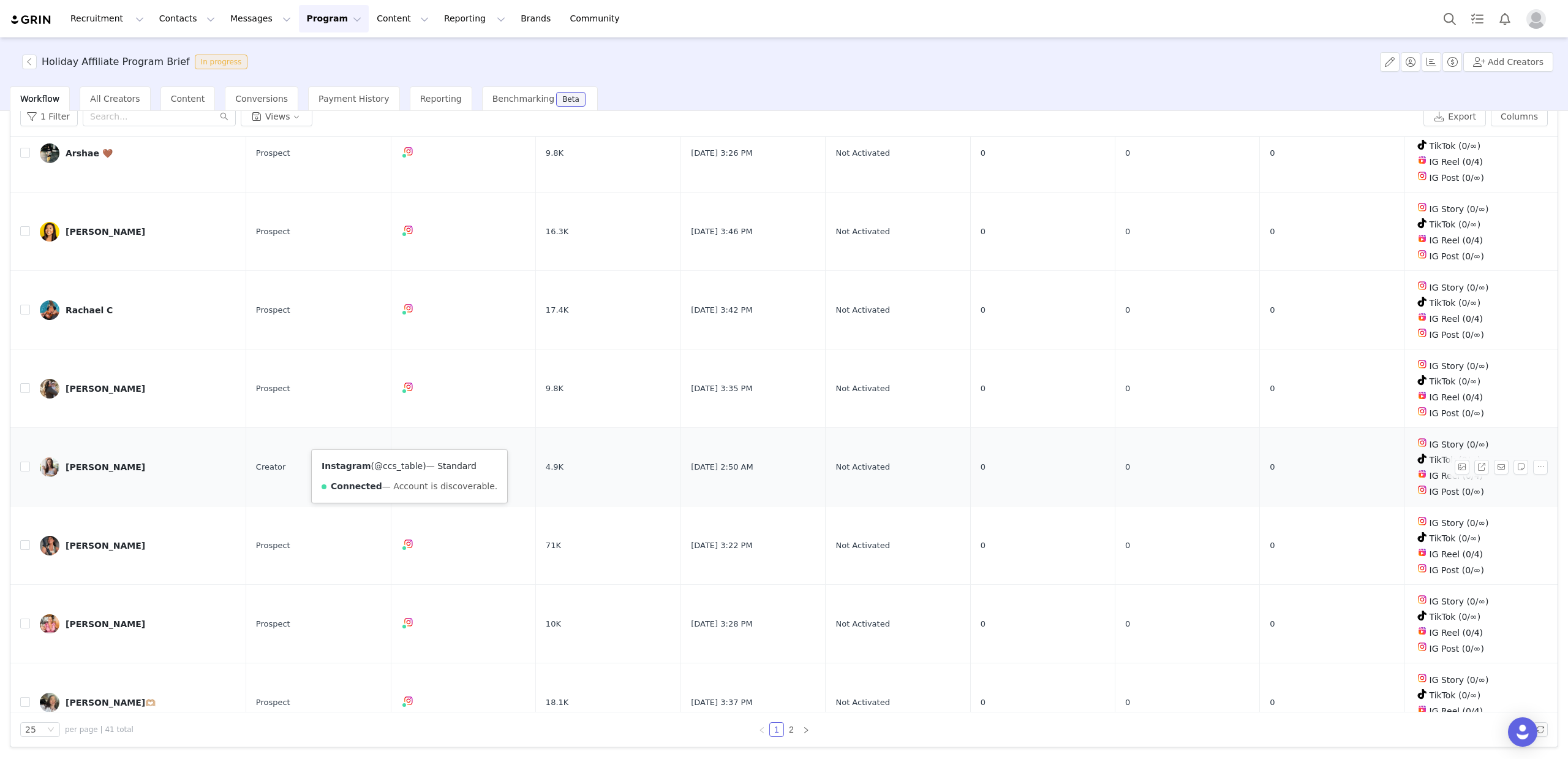
click at [402, 461] on link "@ccs_table" at bounding box center [398, 465] width 48 height 10
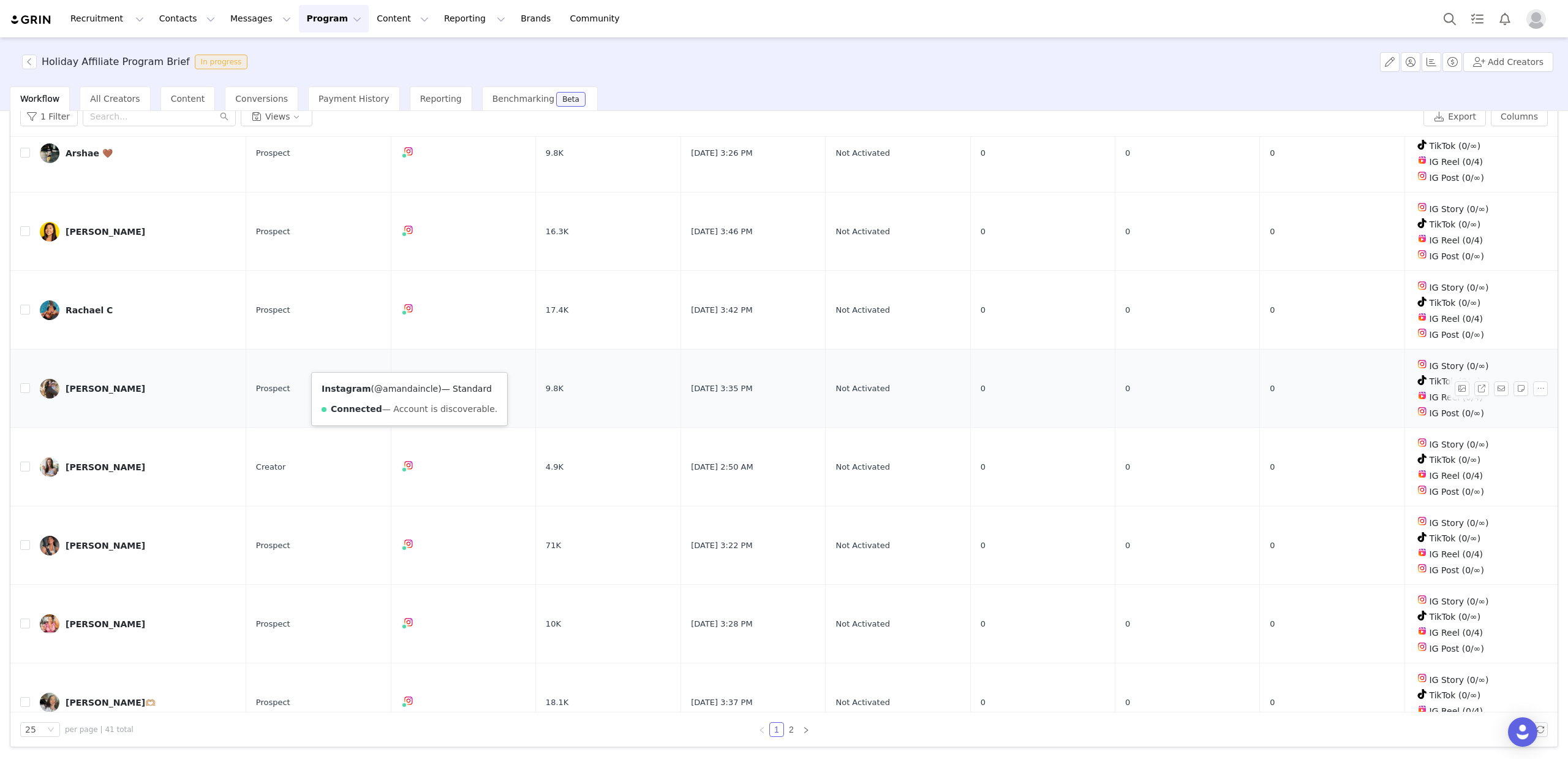
click at [407, 387] on link "@amandaincle" at bounding box center [406, 389] width 64 height 10
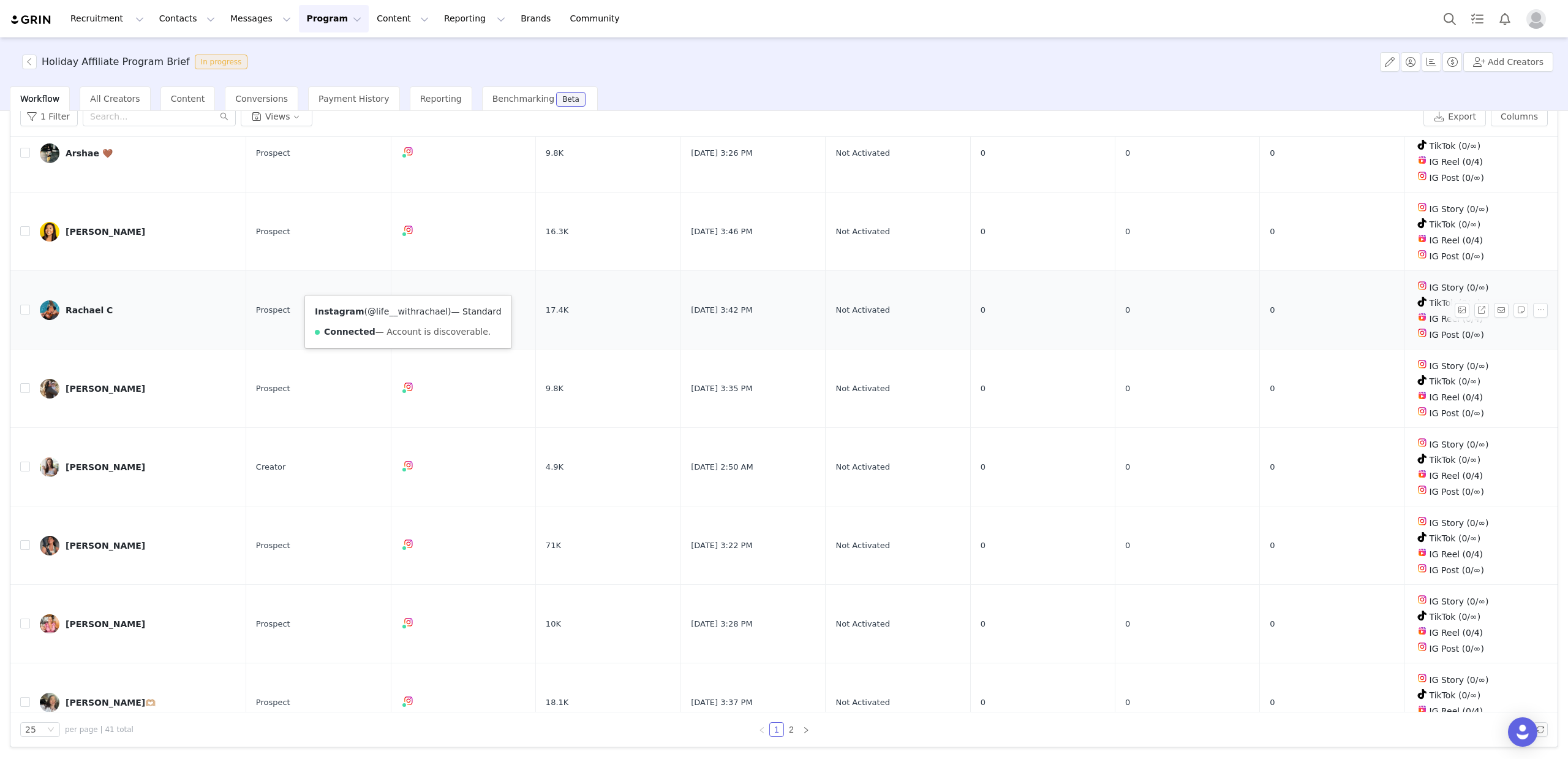
click at [406, 309] on link "@life__withrachael" at bounding box center [408, 312] width 81 height 10
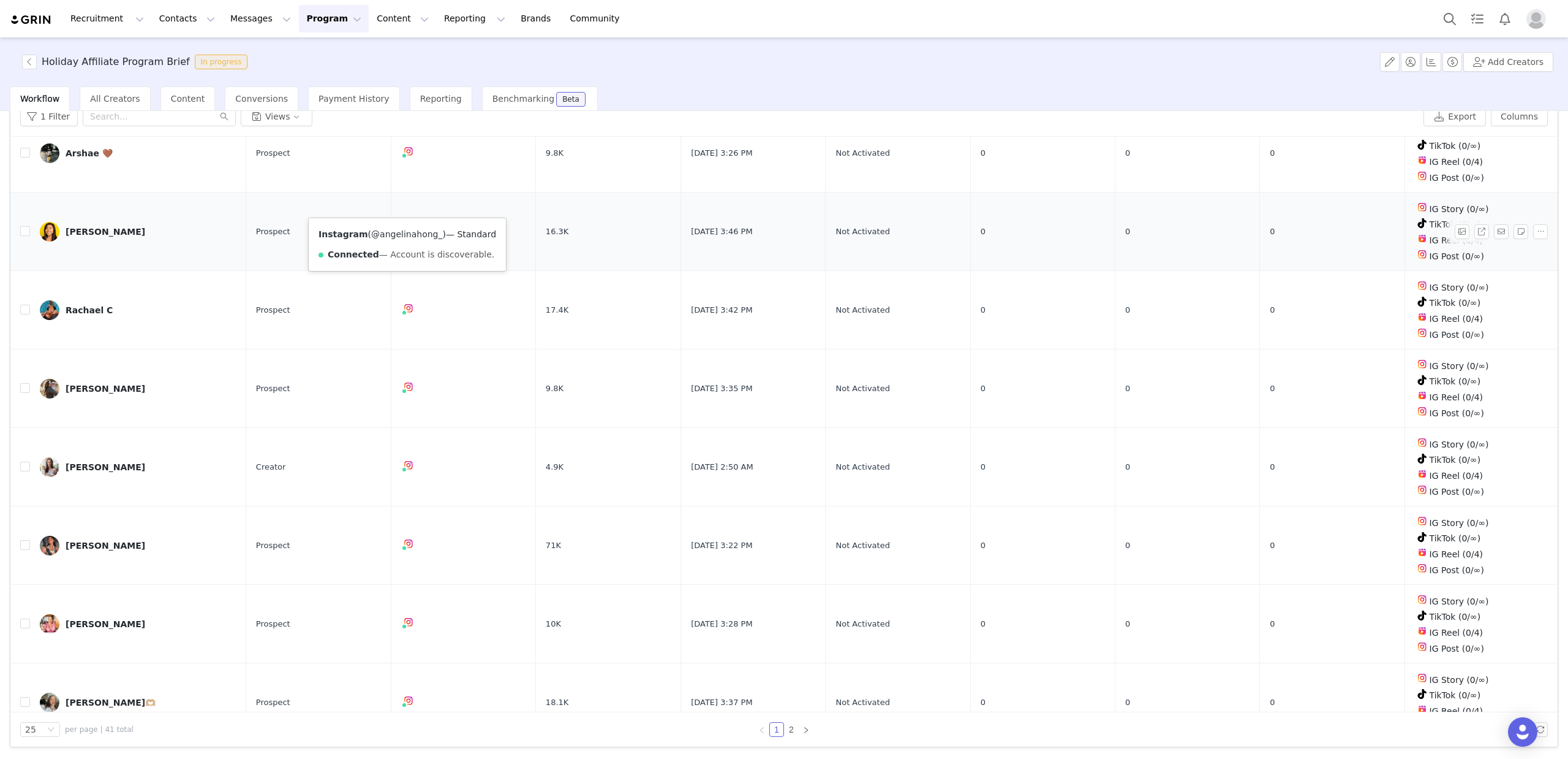
click at [404, 234] on link "@angelinahong_" at bounding box center [407, 234] width 71 height 10
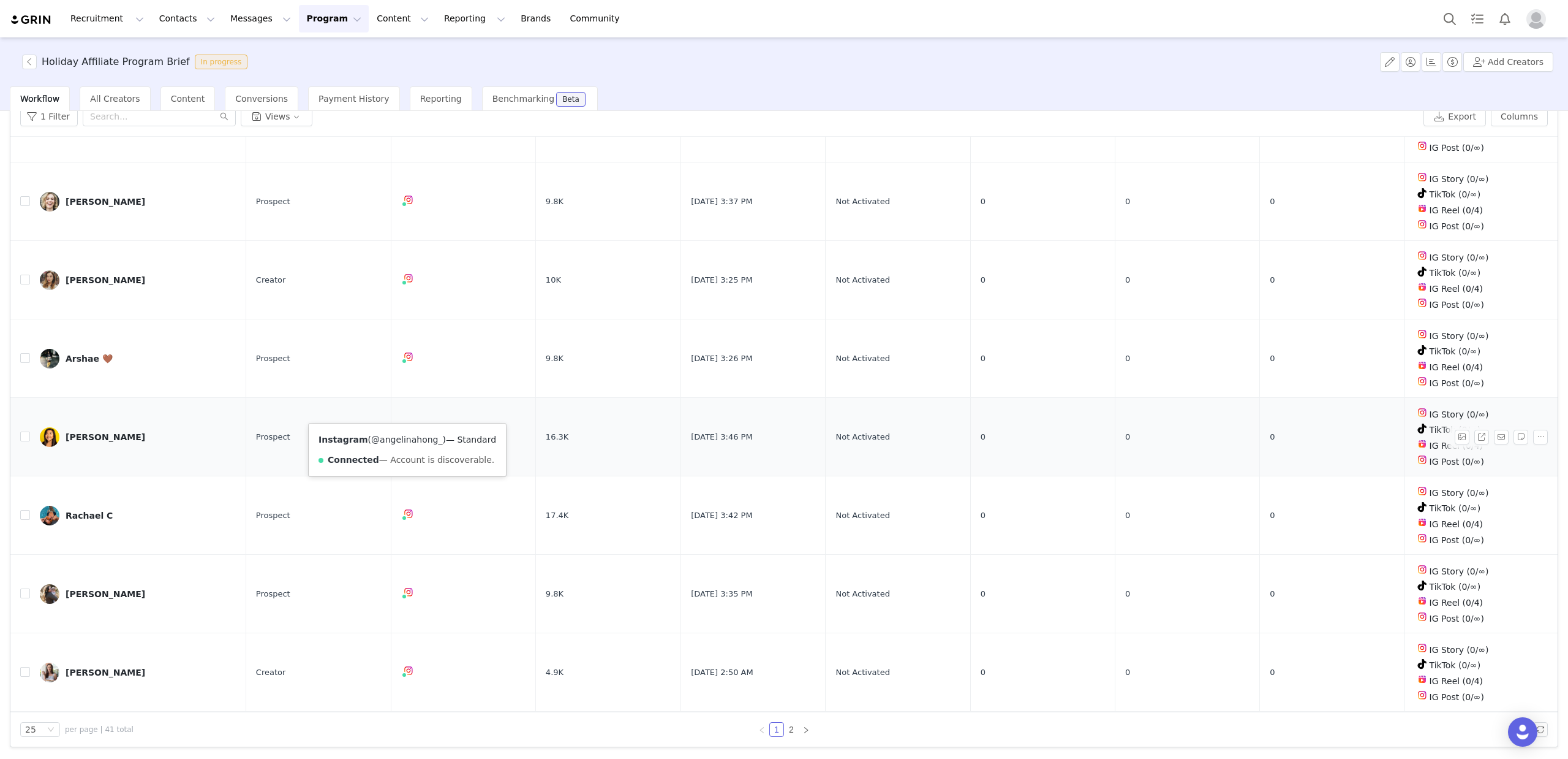
scroll to position [1166, 0]
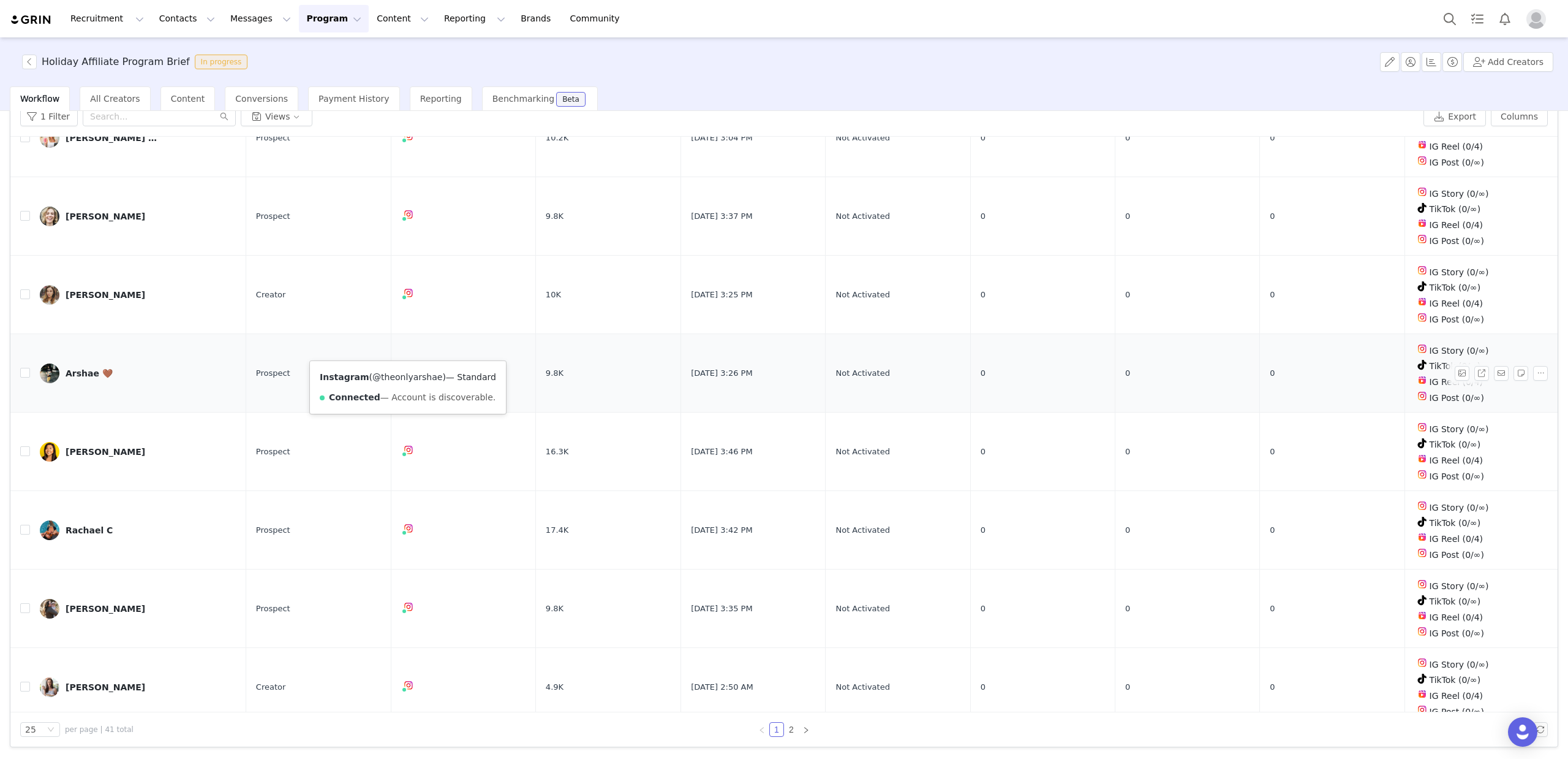
click at [405, 374] on link "@theonlyarshae" at bounding box center [407, 377] width 70 height 10
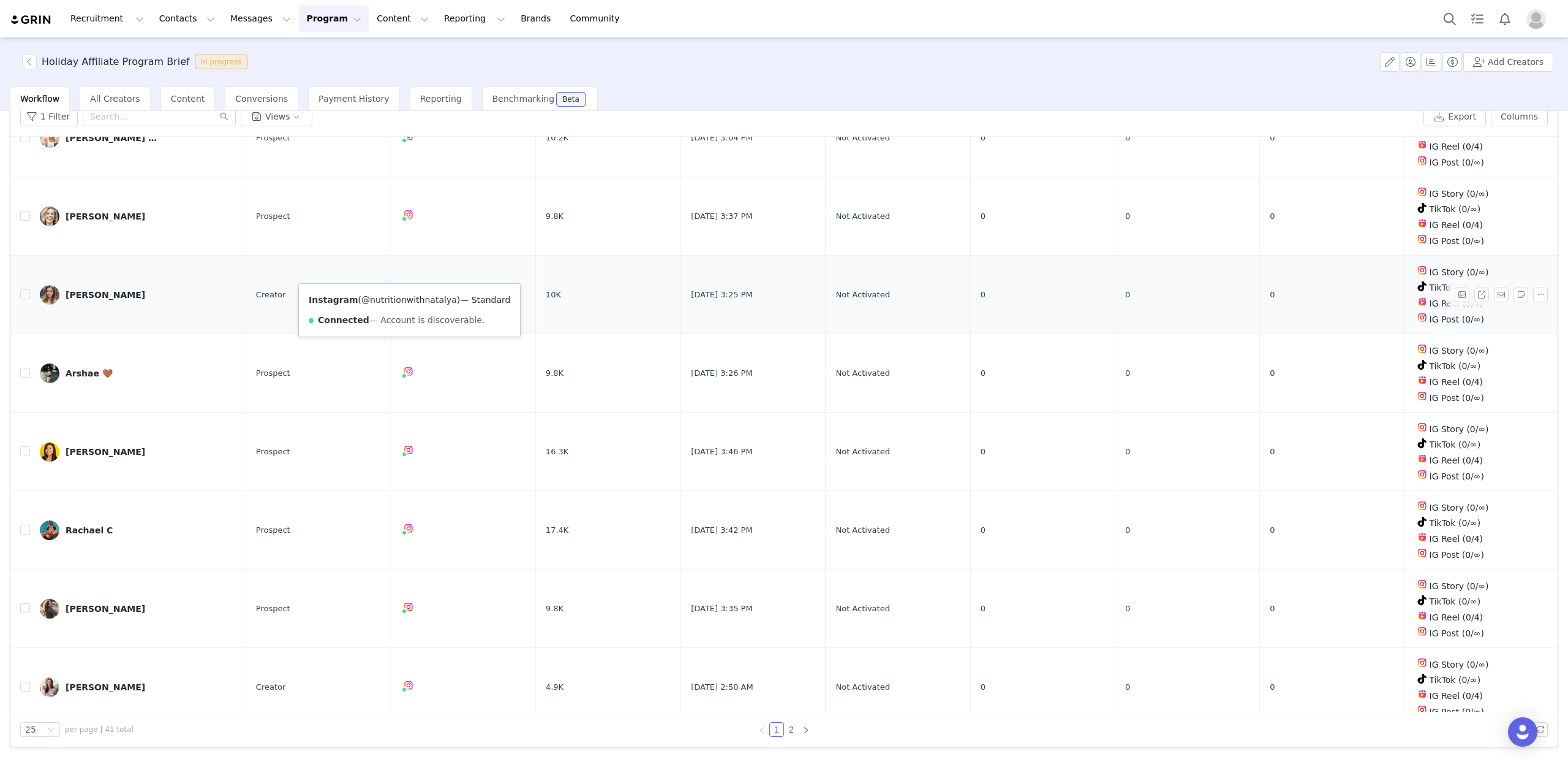
click at [410, 303] on link "@nutritionwithnatalya" at bounding box center [409, 299] width 95 height 10
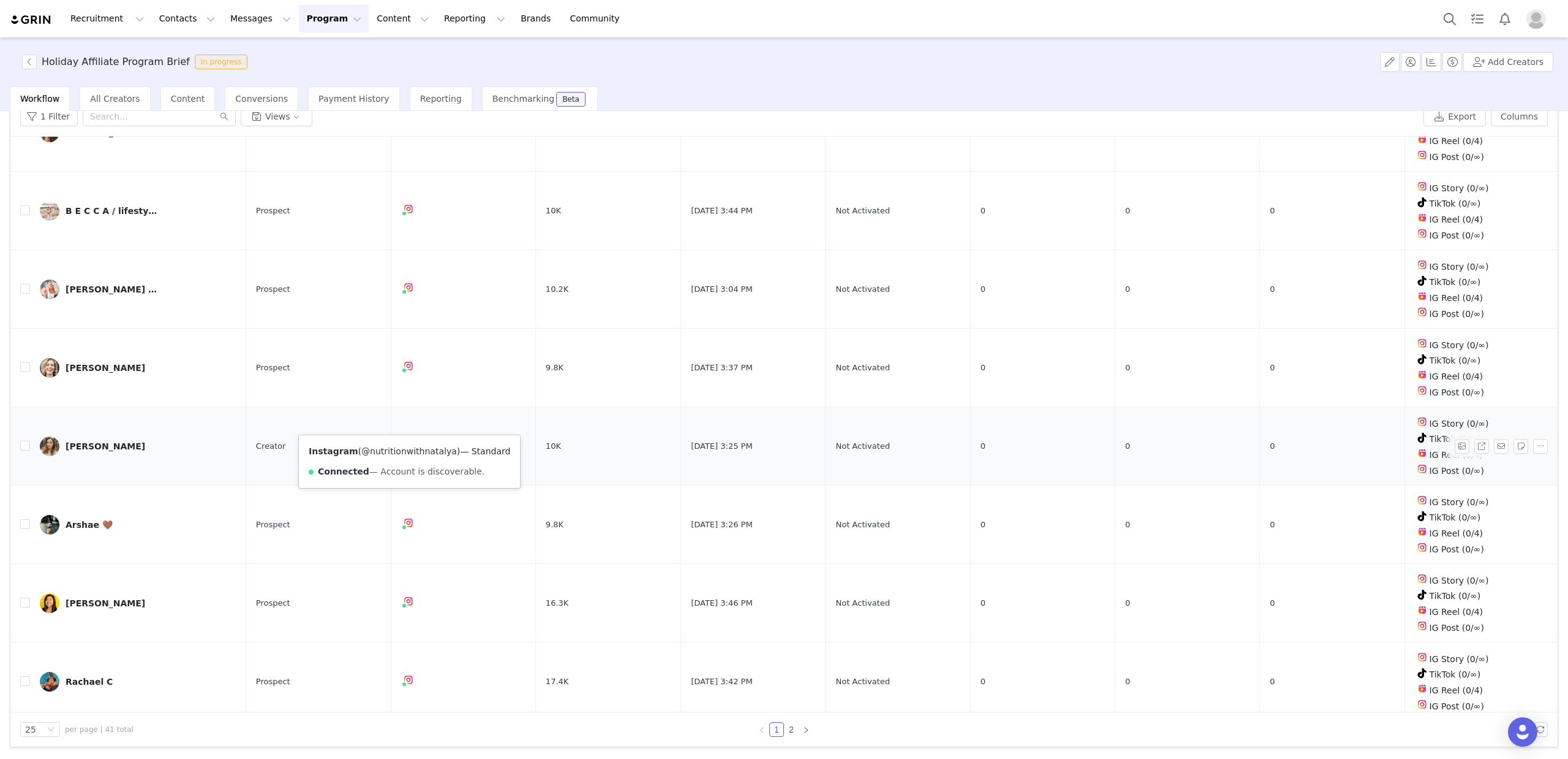
scroll to position [988, 0]
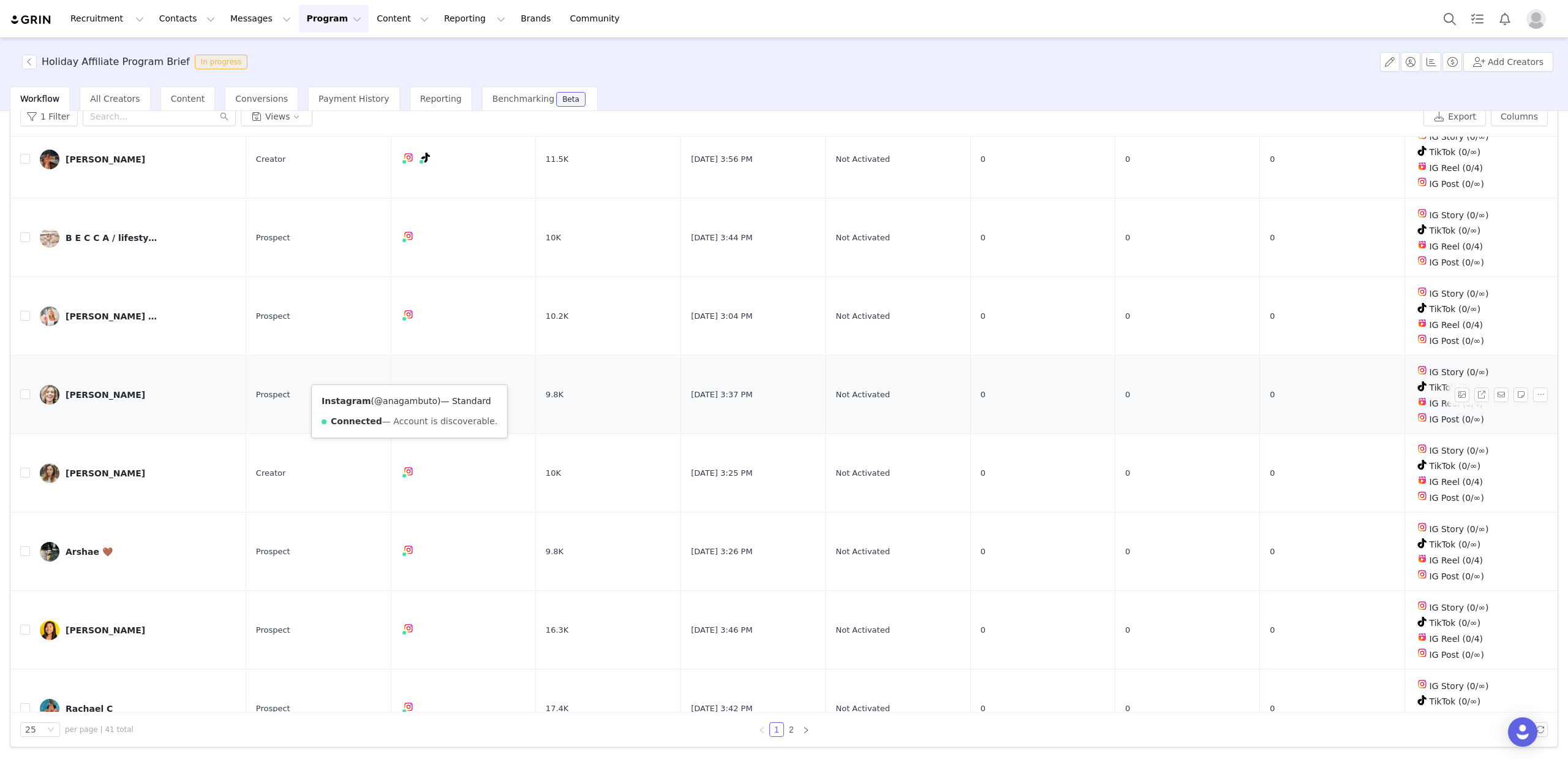
click at [403, 398] on link "@anagambuto" at bounding box center [405, 400] width 63 height 10
click at [405, 324] on link "@wellbygabrielle" at bounding box center [408, 324] width 73 height 10
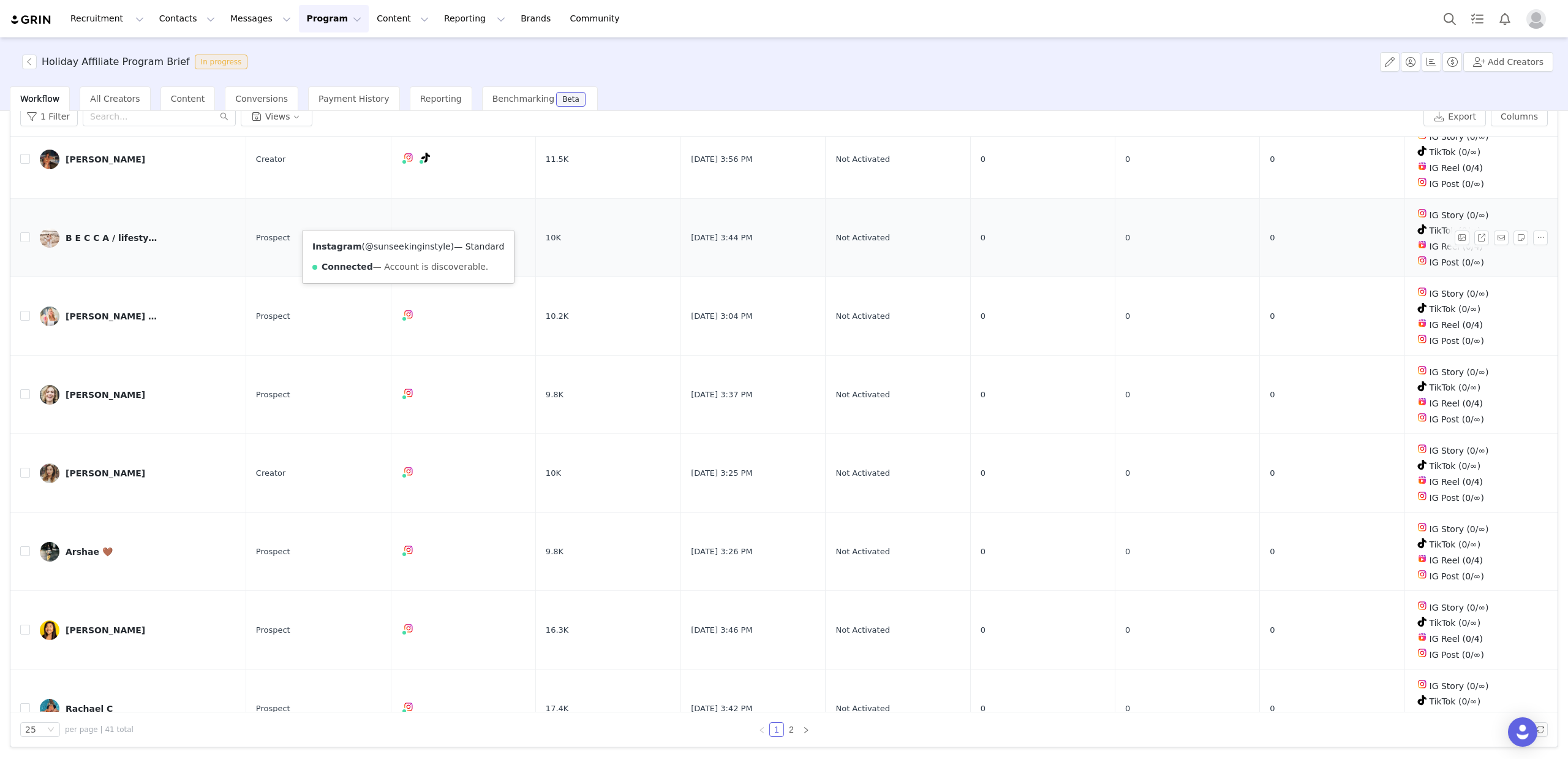
click at [405, 248] on link "@sunseekinginstyle" at bounding box center [408, 247] width 85 height 10
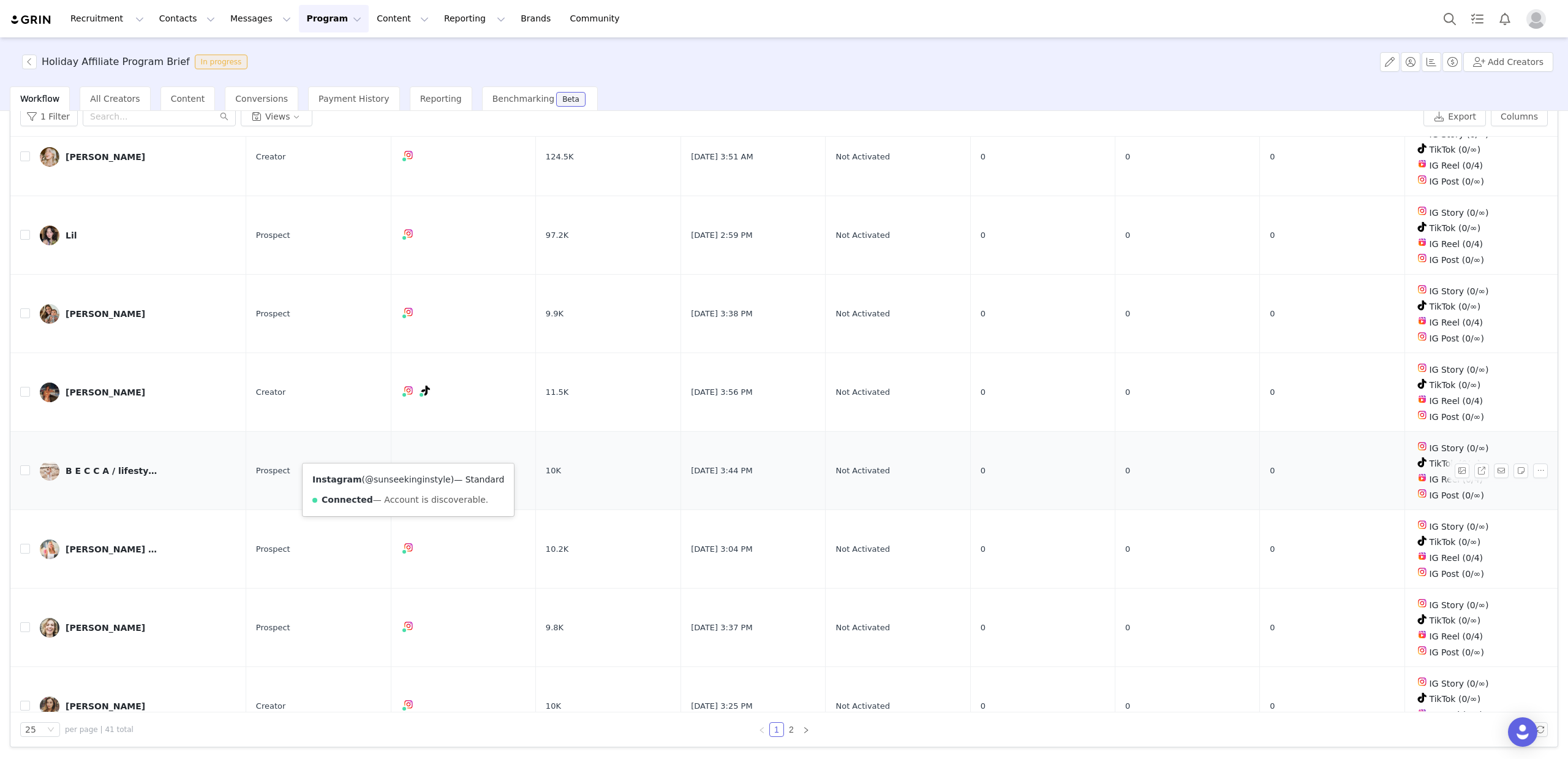
scroll to position [750, 0]
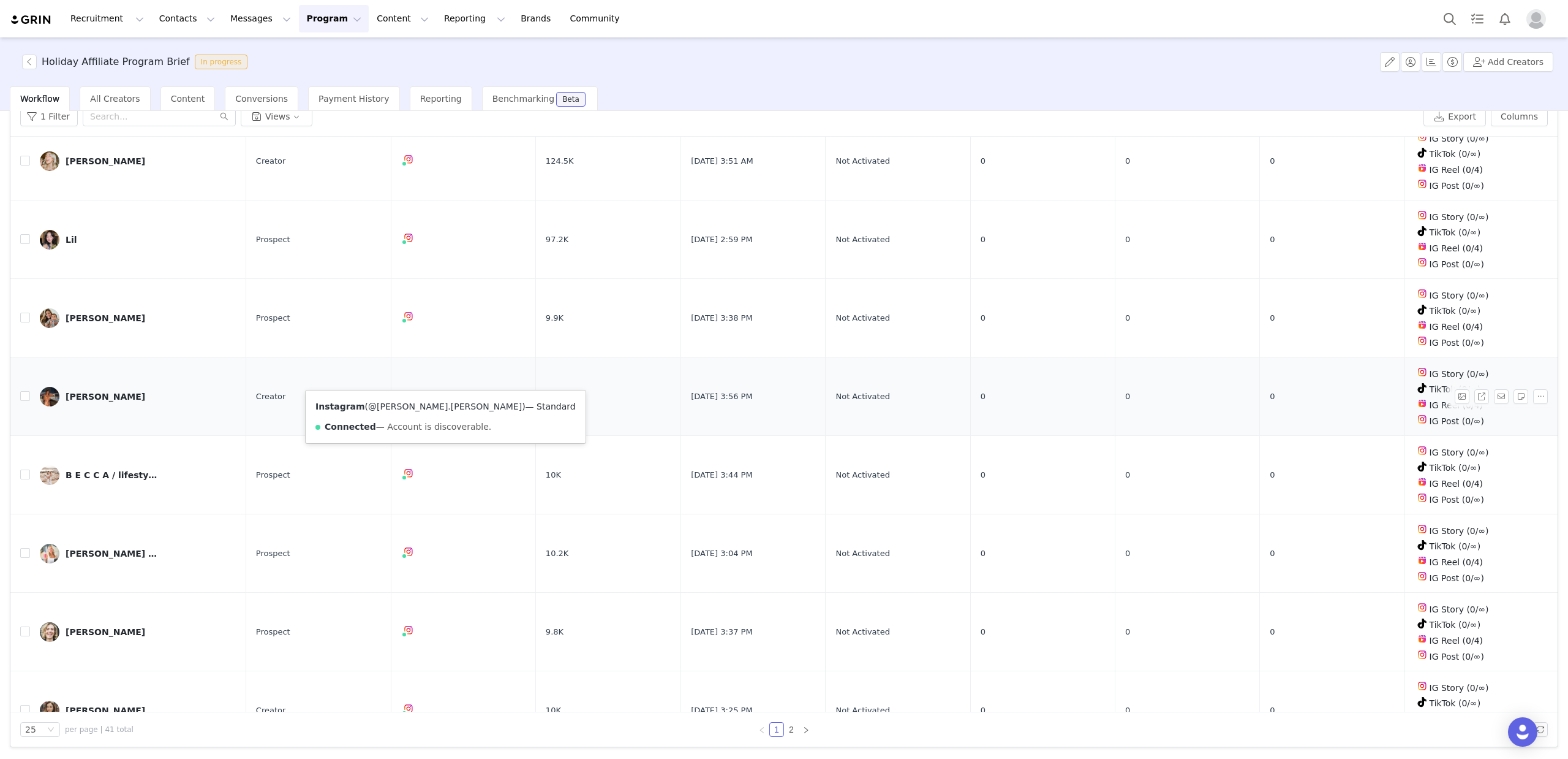
click at [403, 405] on link "@cindy.cymerman" at bounding box center [445, 406] width 154 height 10
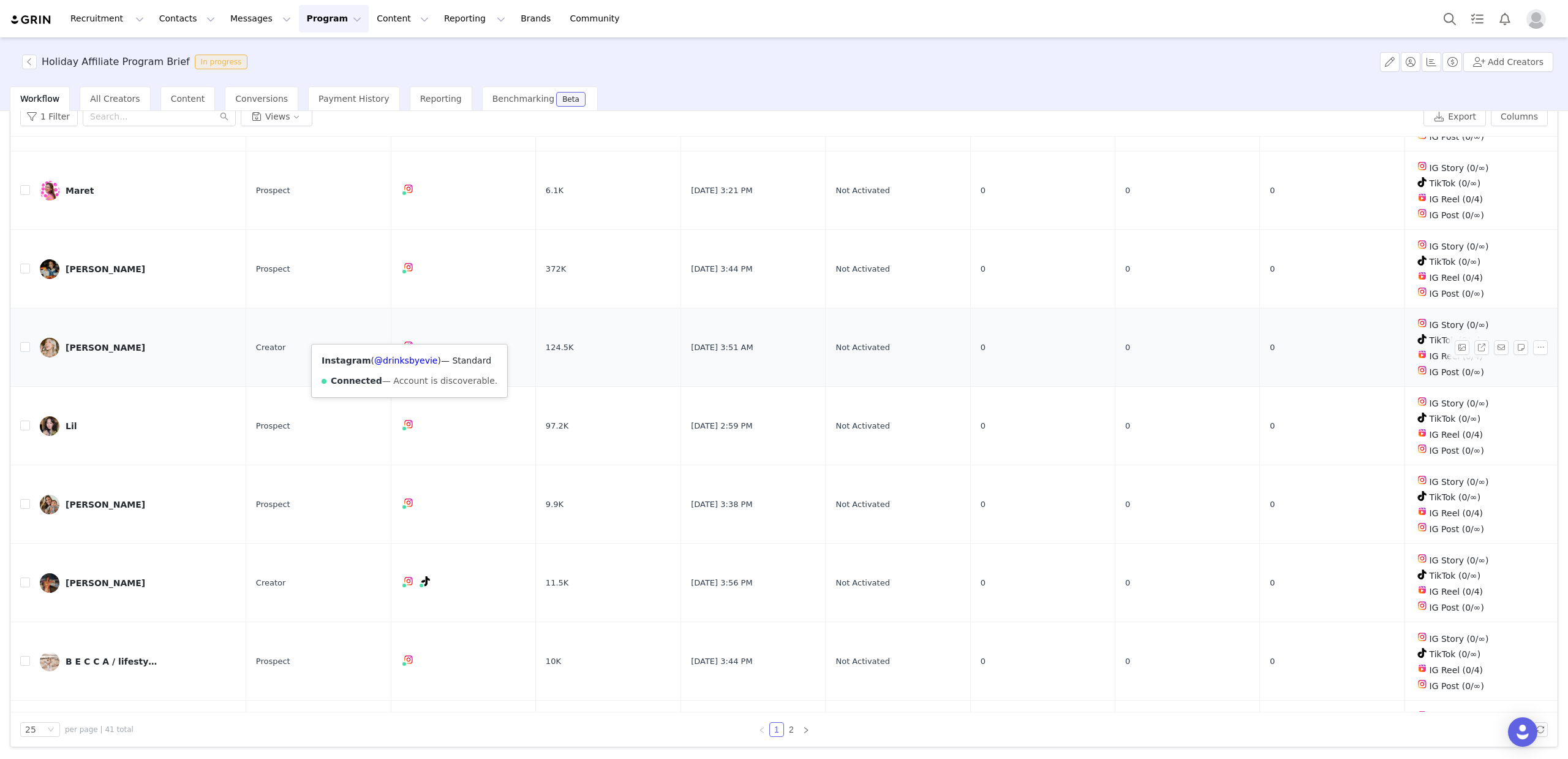
scroll to position [565, 0]
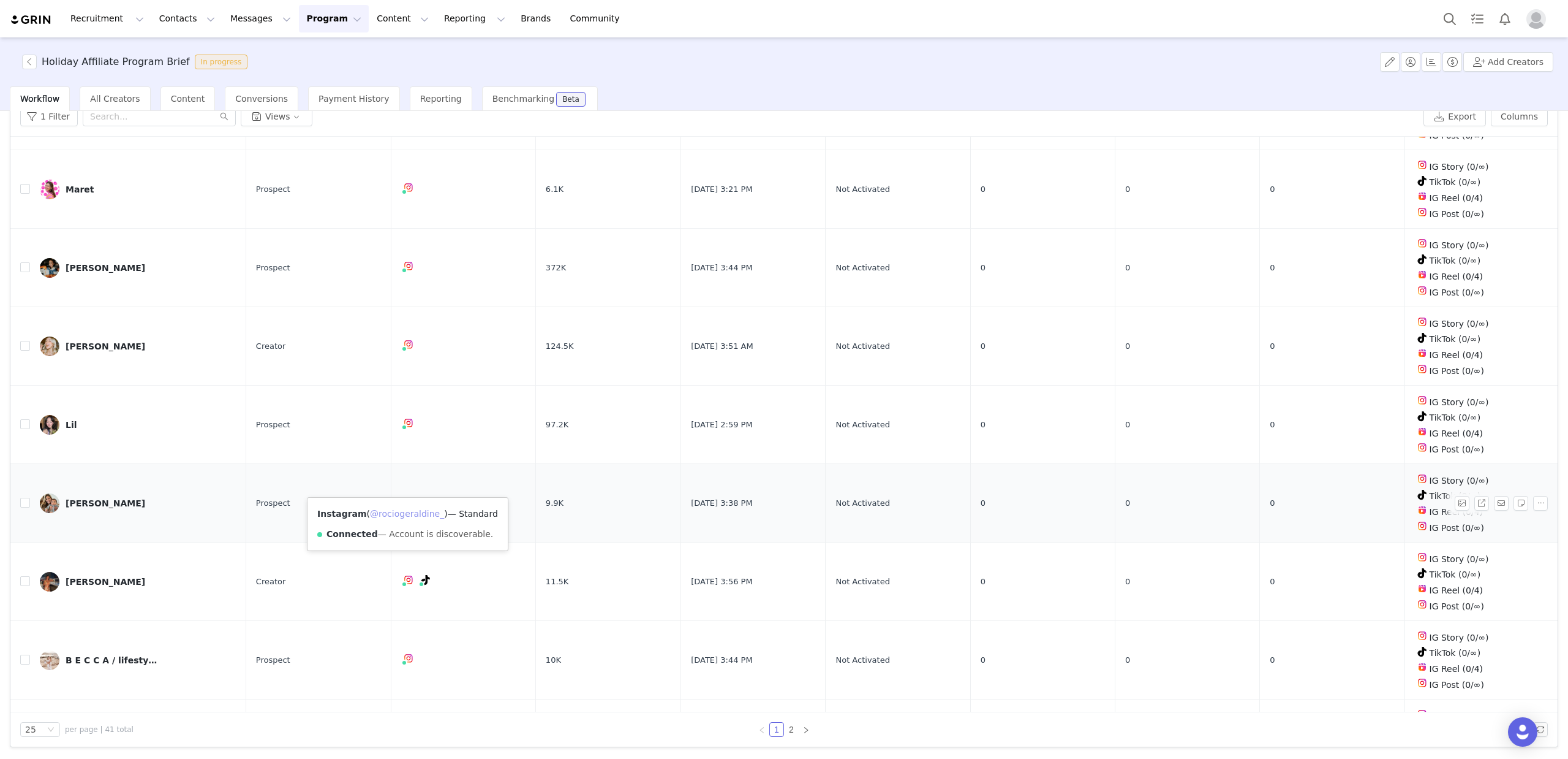
drag, startPoint x: 402, startPoint y: 513, endPoint x: 405, endPoint y: 475, distance: 38.1
click at [402, 513] on link "@rociogeraldine_" at bounding box center [407, 514] width 74 height 10
drag, startPoint x: 399, startPoint y: 434, endPoint x: 399, endPoint y: 423, distance: 11.0
click at [399, 434] on link "@lilyxlei" at bounding box center [392, 437] width 36 height 10
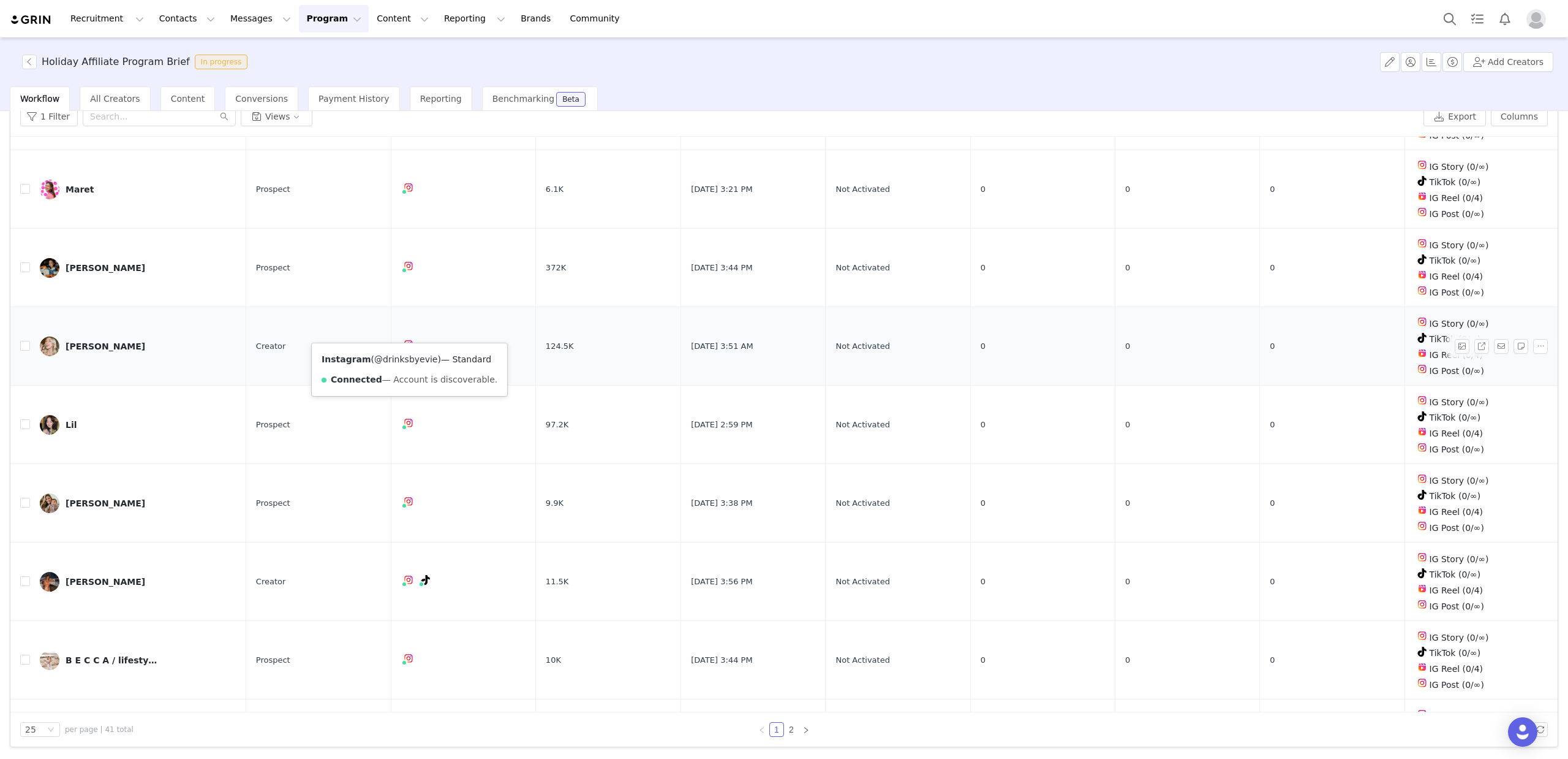
click at [404, 358] on link "@drinksbyevie" at bounding box center [405, 359] width 63 height 10
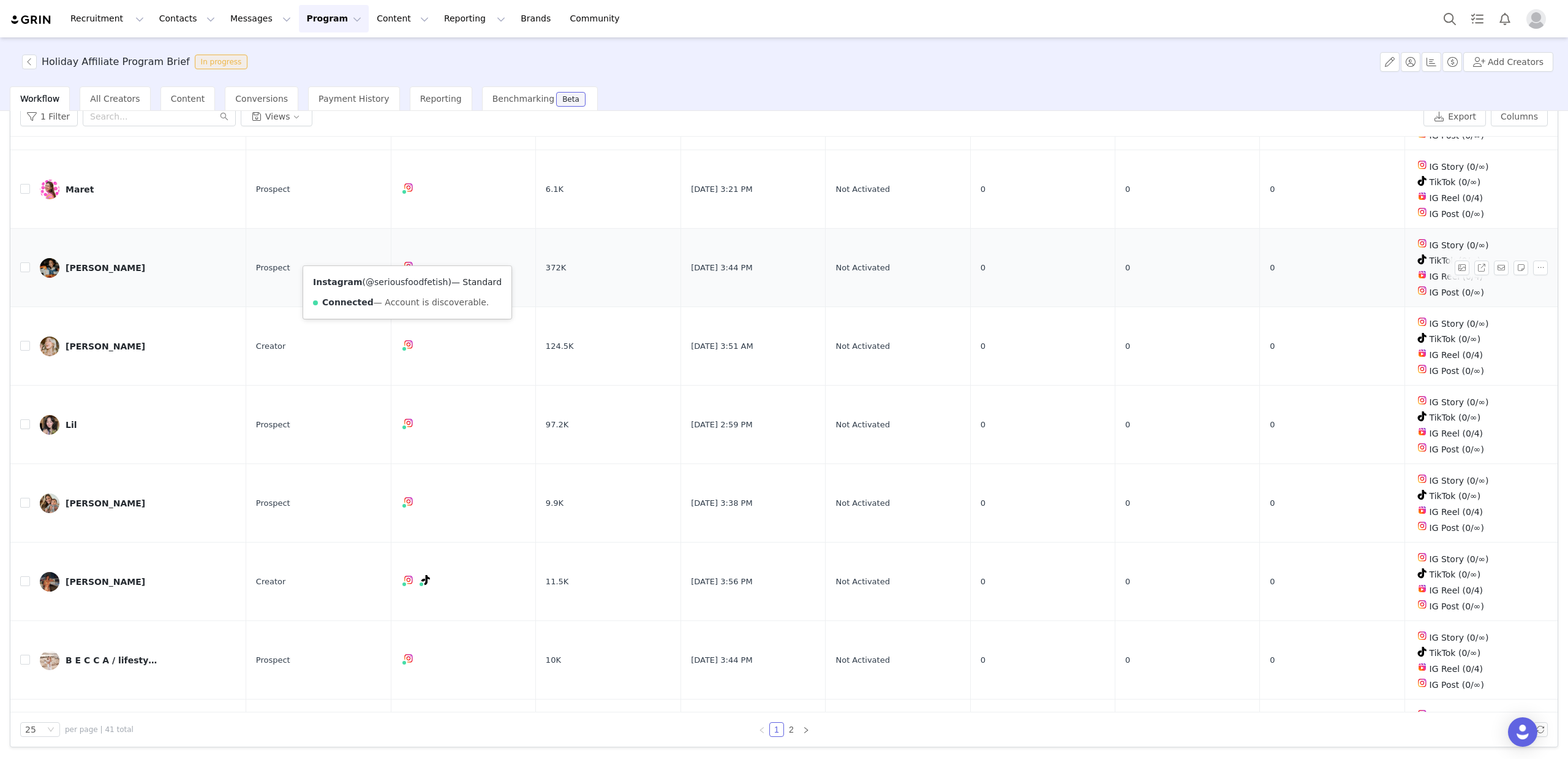
click at [403, 282] on link "@seriousfoodfetish" at bounding box center [407, 282] width 82 height 10
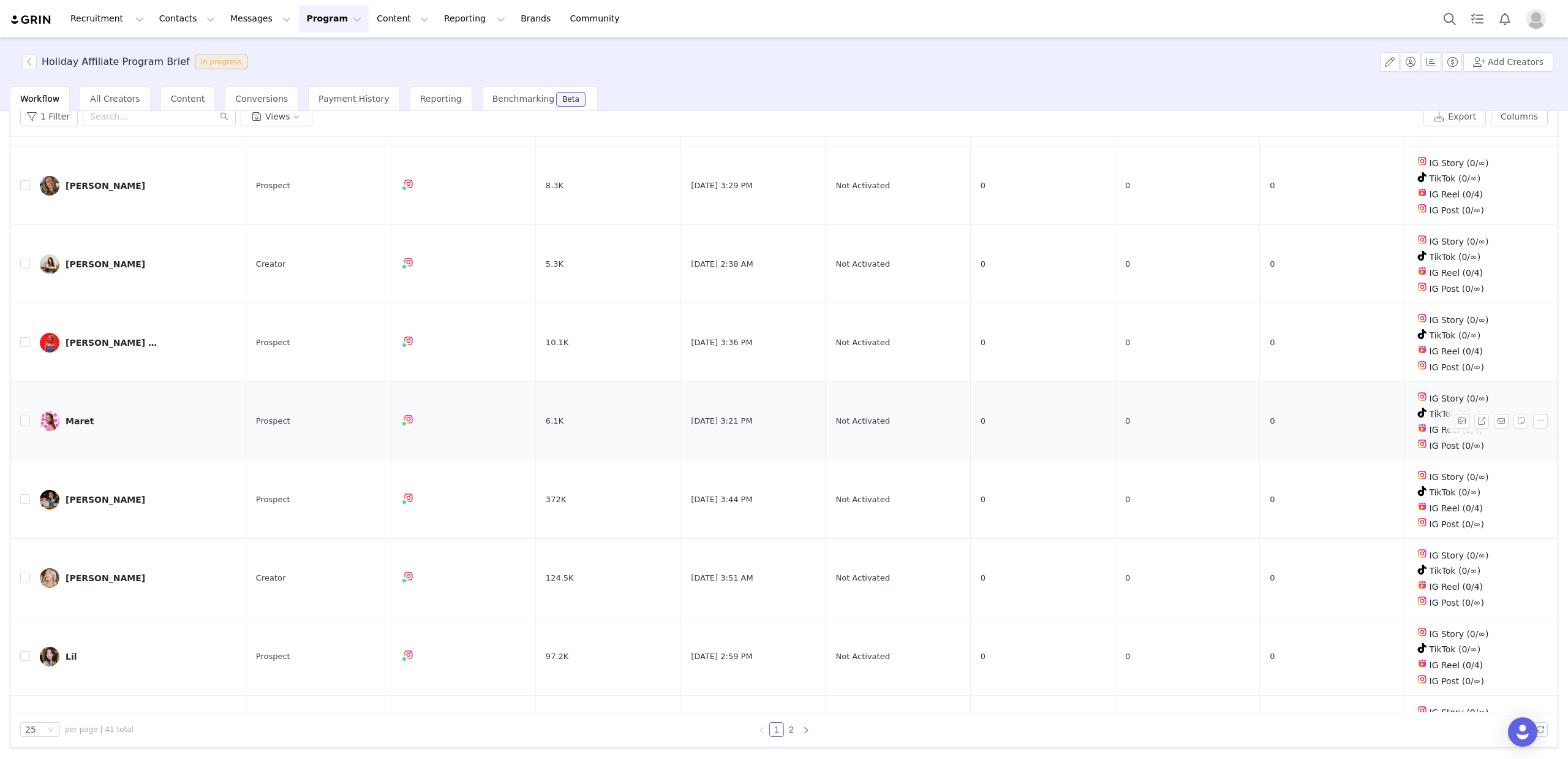
scroll to position [332, 0]
click at [404, 437] on link "@mattersofmaret" at bounding box center [408, 437] width 76 height 10
click at [403, 361] on link "@natalieinkc" at bounding box center [401, 360] width 55 height 10
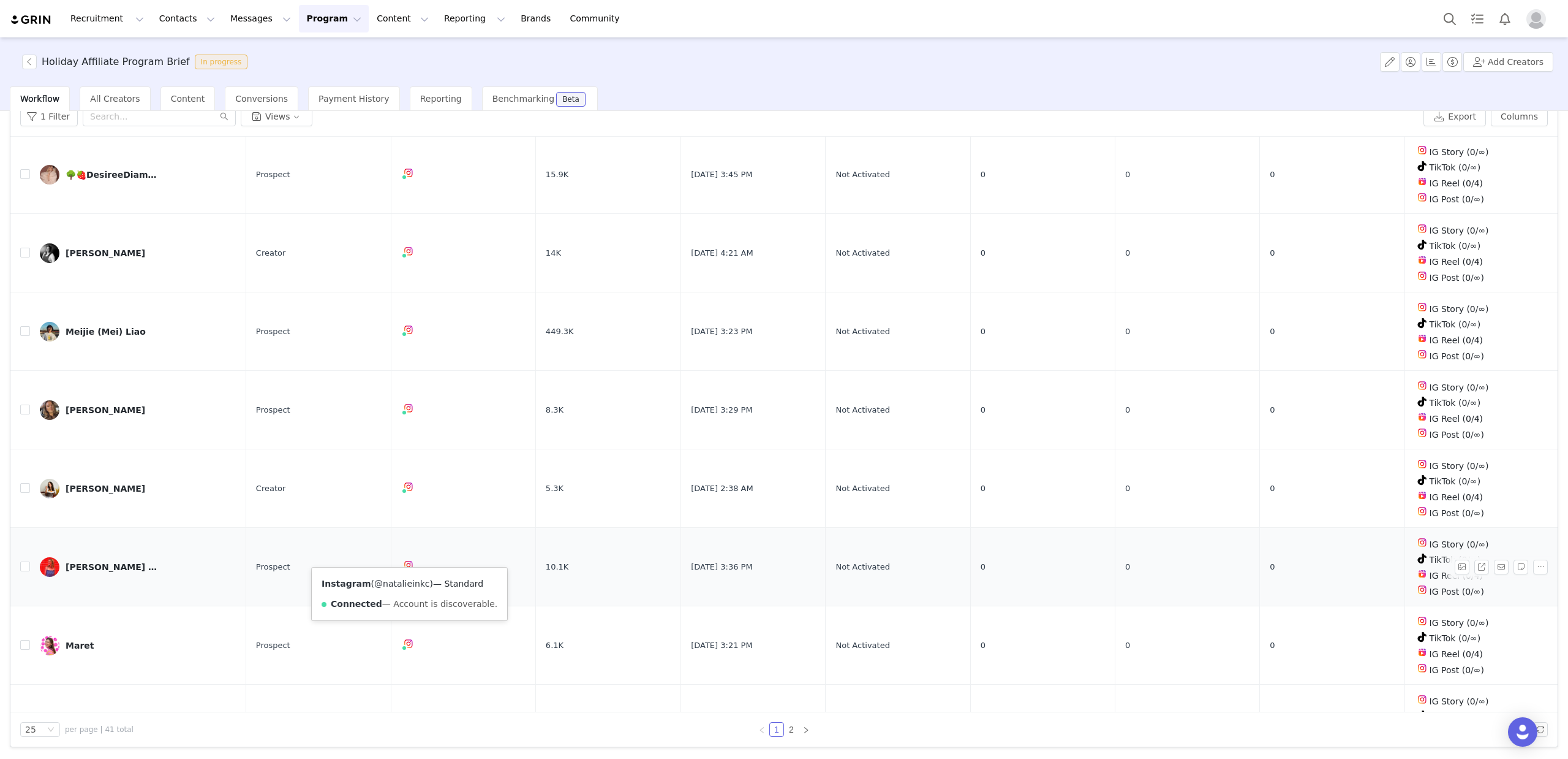
scroll to position [108, 0]
drag, startPoint x: 400, startPoint y: 507, endPoint x: 404, endPoint y: 460, distance: 47.2
click at [400, 507] on link "@jalapeno__kitchen" at bounding box center [407, 507] width 85 height 10
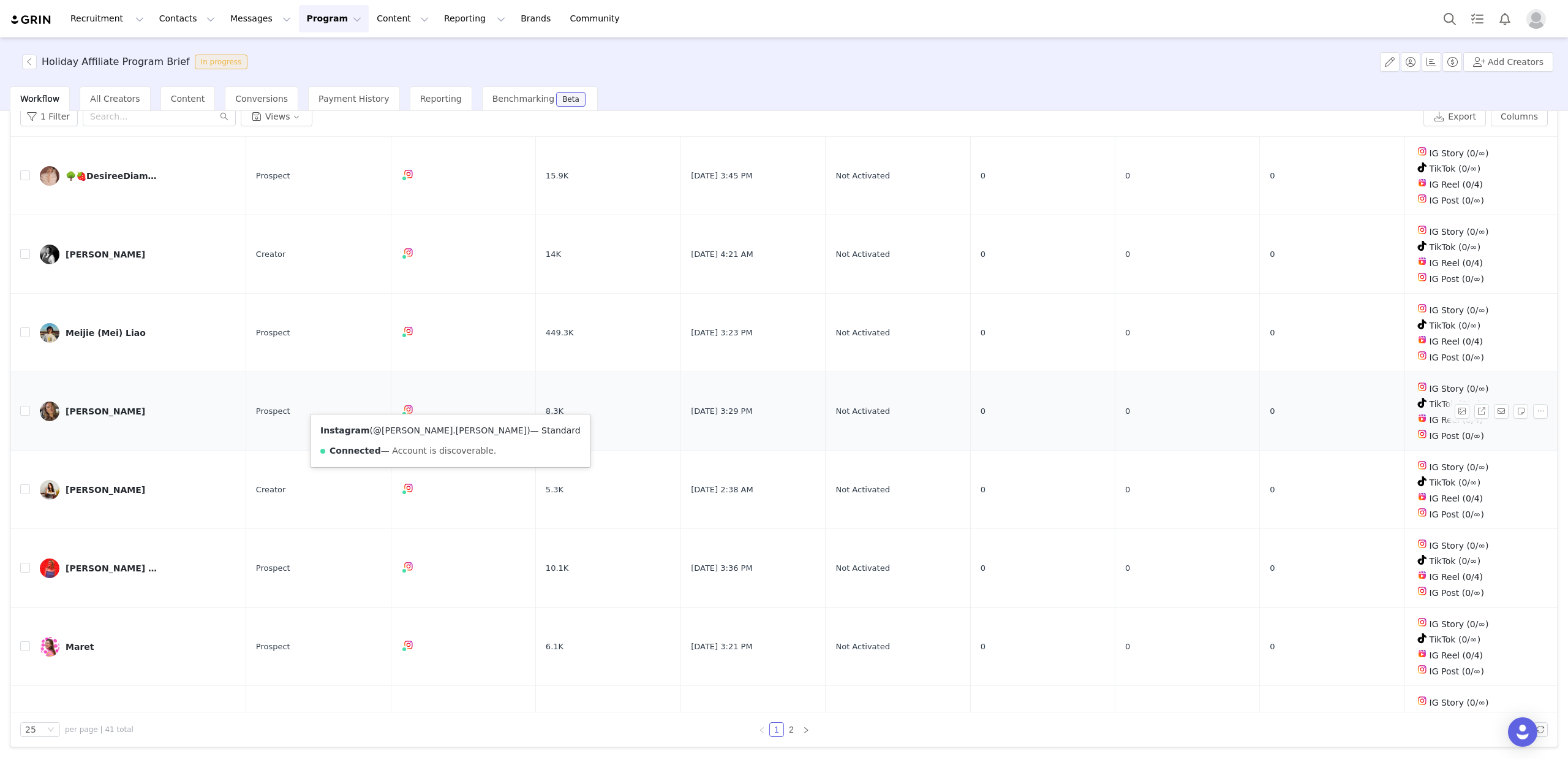
click at [402, 429] on link "@nicole.rosania" at bounding box center [450, 430] width 154 height 10
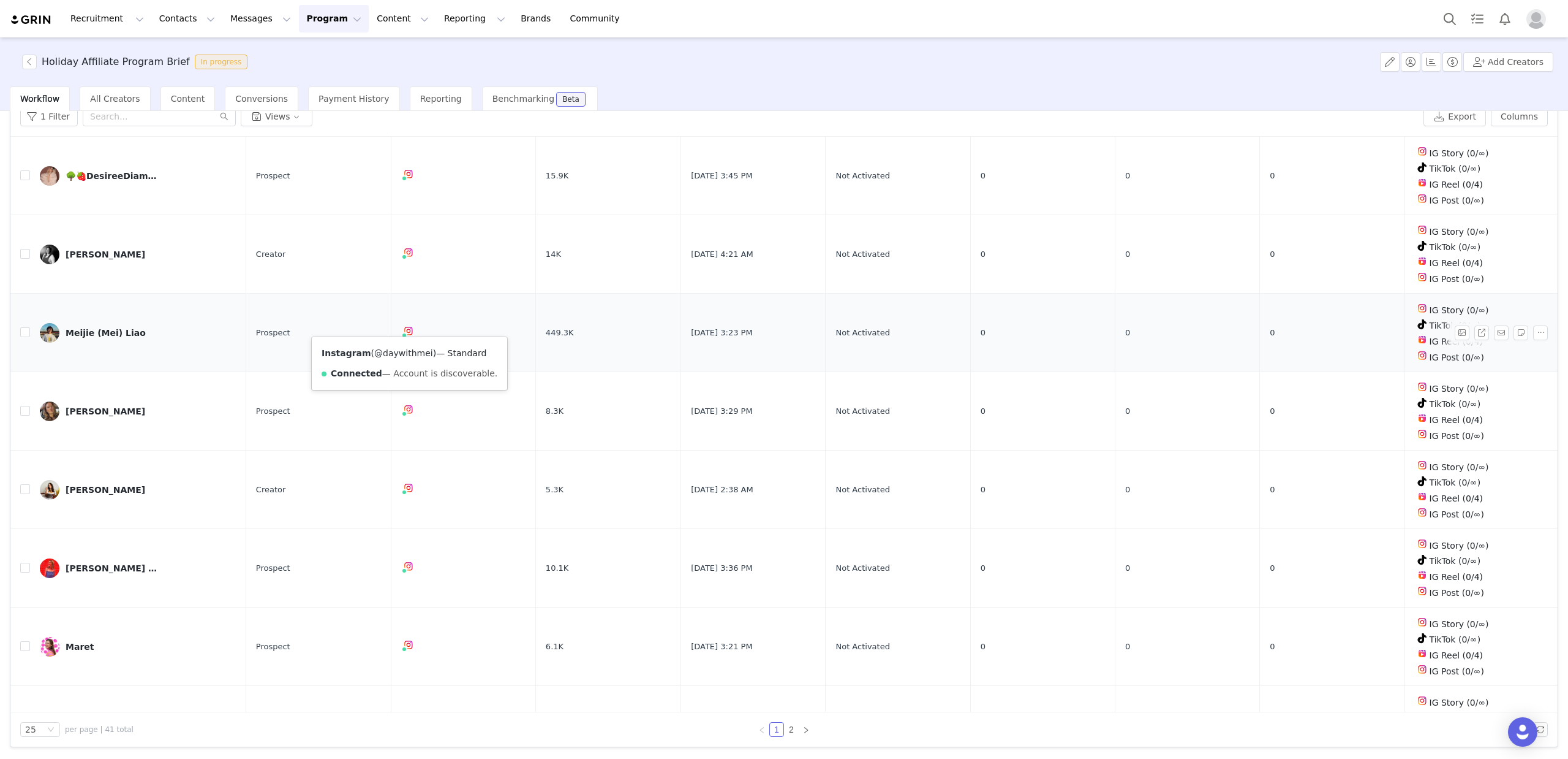
click at [398, 353] on link "@daywithmei" at bounding box center [404, 353] width 59 height 10
click at [402, 274] on link "@the_chubby_home_chef" at bounding box center [407, 275] width 109 height 10
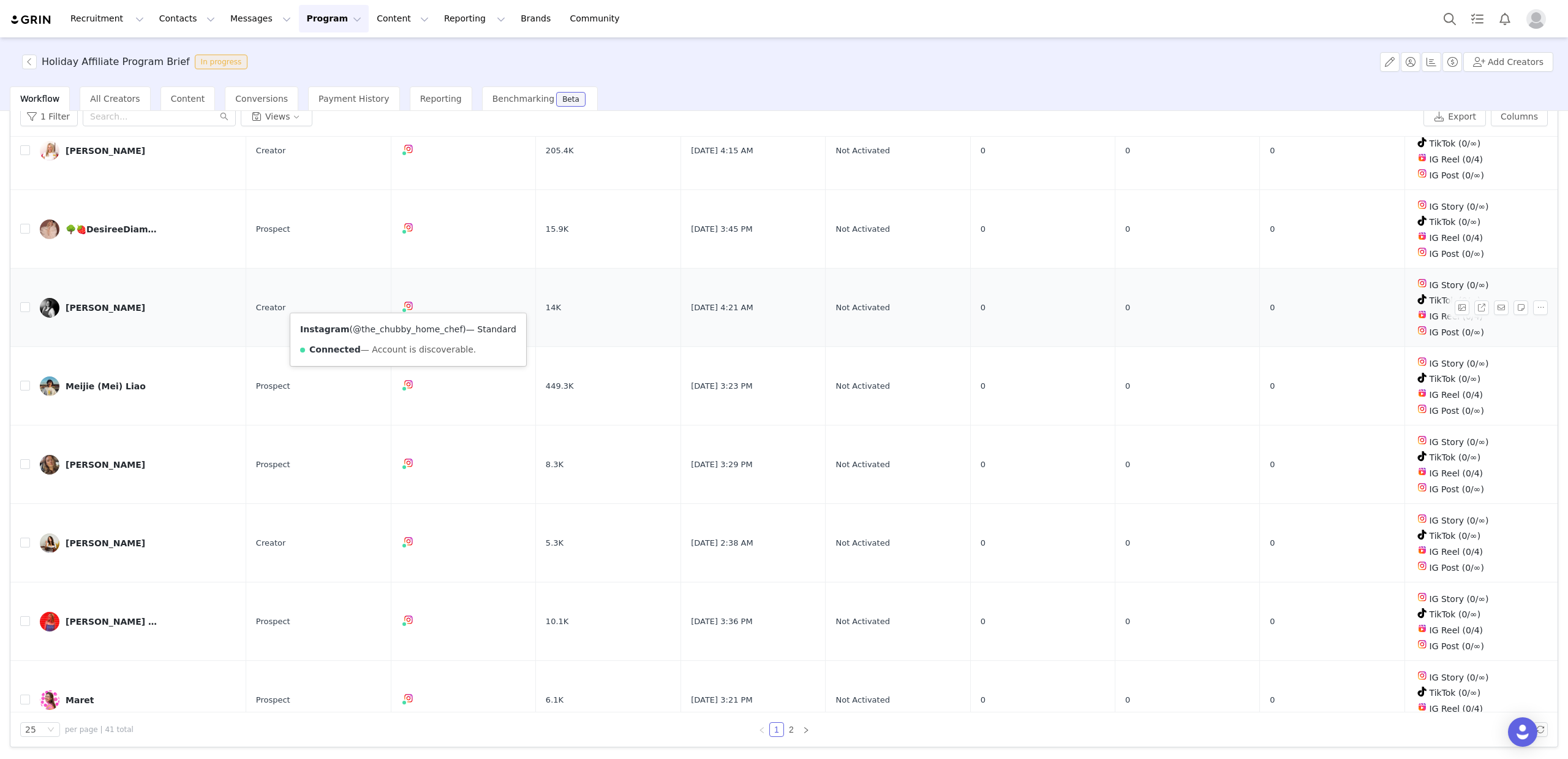
scroll to position [0, 0]
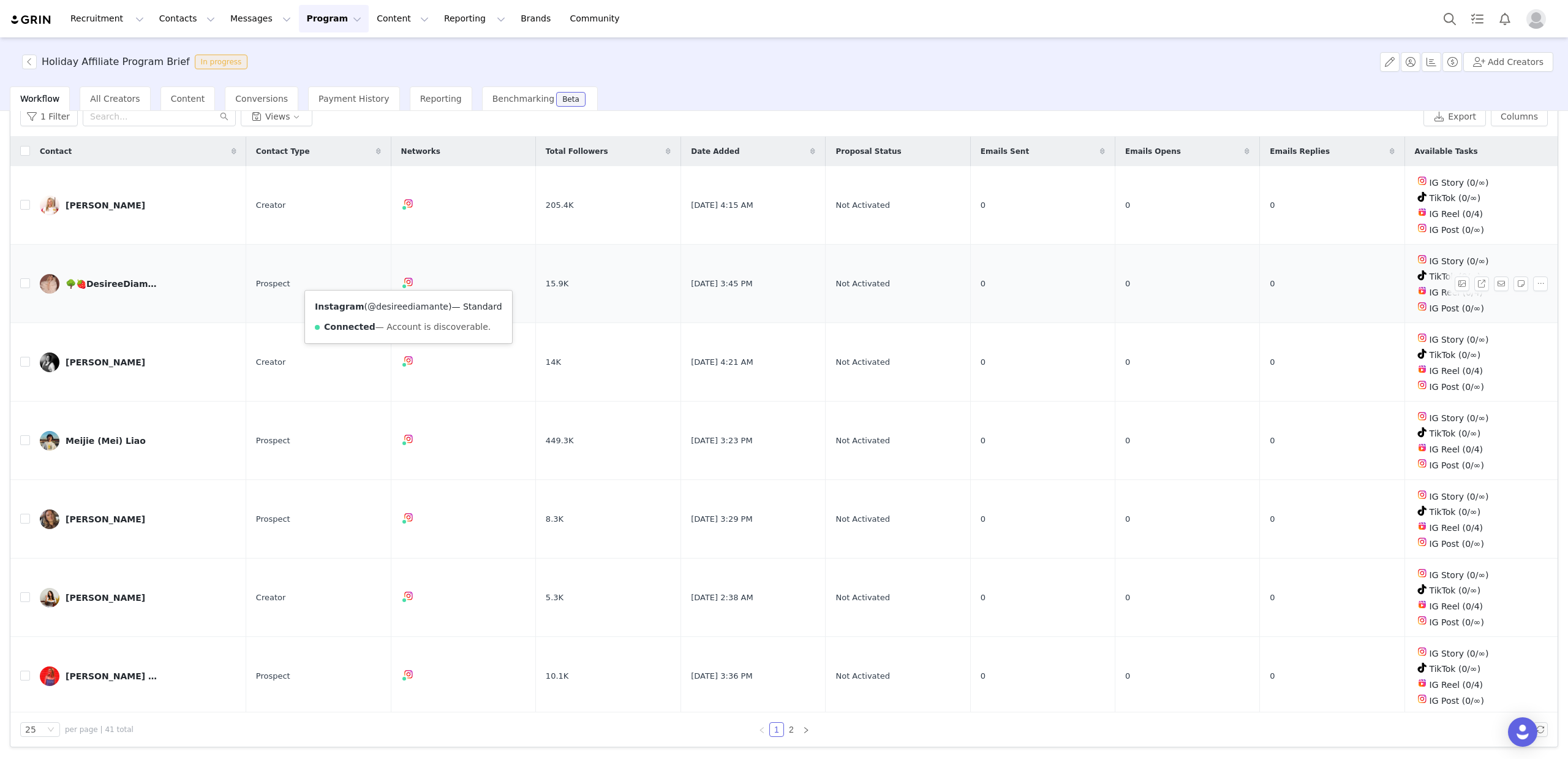
click at [399, 306] on link "@desireediamante" at bounding box center [408, 307] width 81 height 10
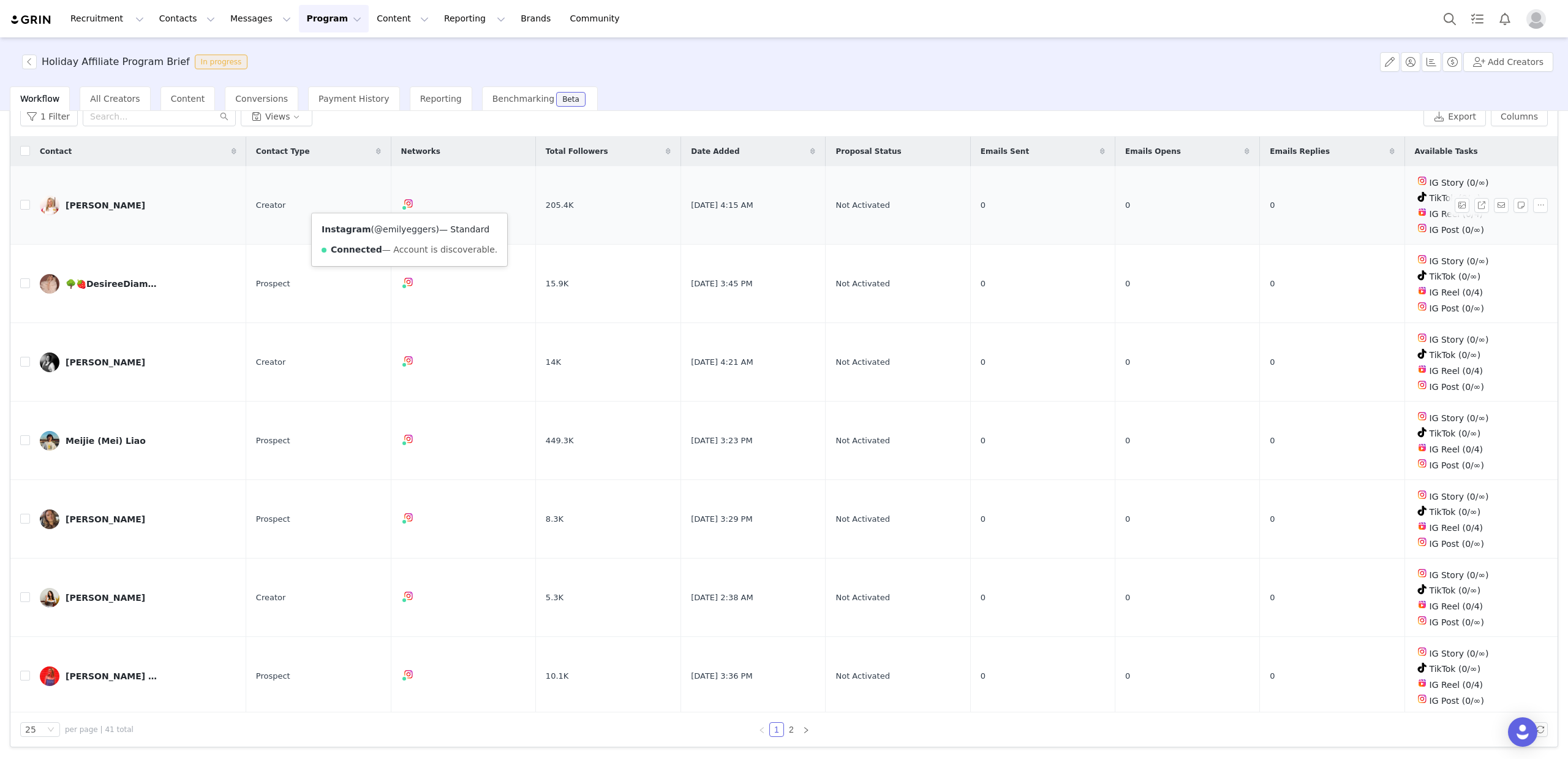
click at [404, 229] on link "@emilyeggers" at bounding box center [404, 229] width 62 height 10
click at [144, 123] on input "text" at bounding box center [159, 117] width 153 height 20
paste input "The Sardinfluencer"
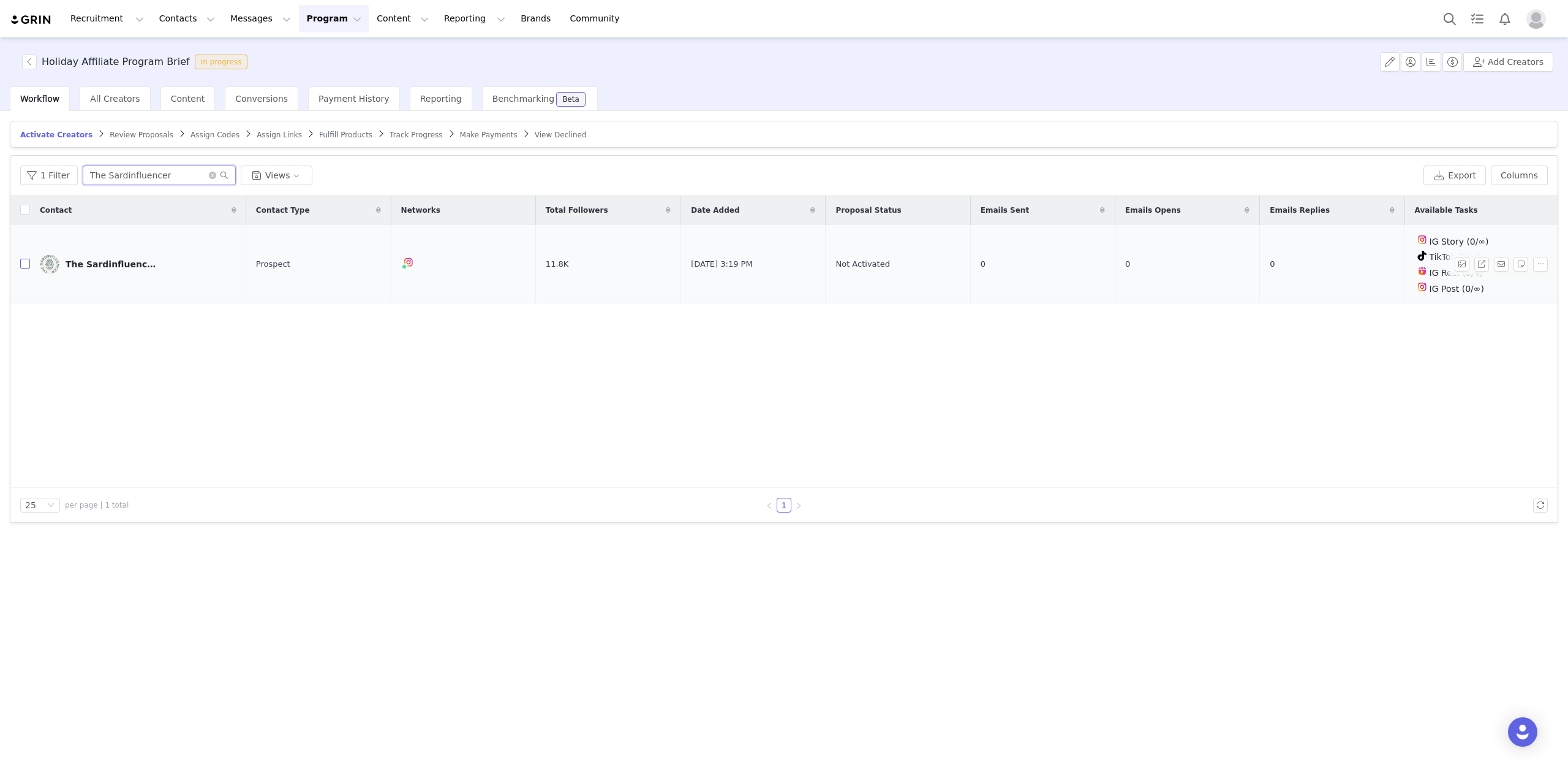
type input "The Sardinfluencer"
click at [23, 263] on input "checkbox" at bounding box center [25, 264] width 10 height 10
checkbox input "true"
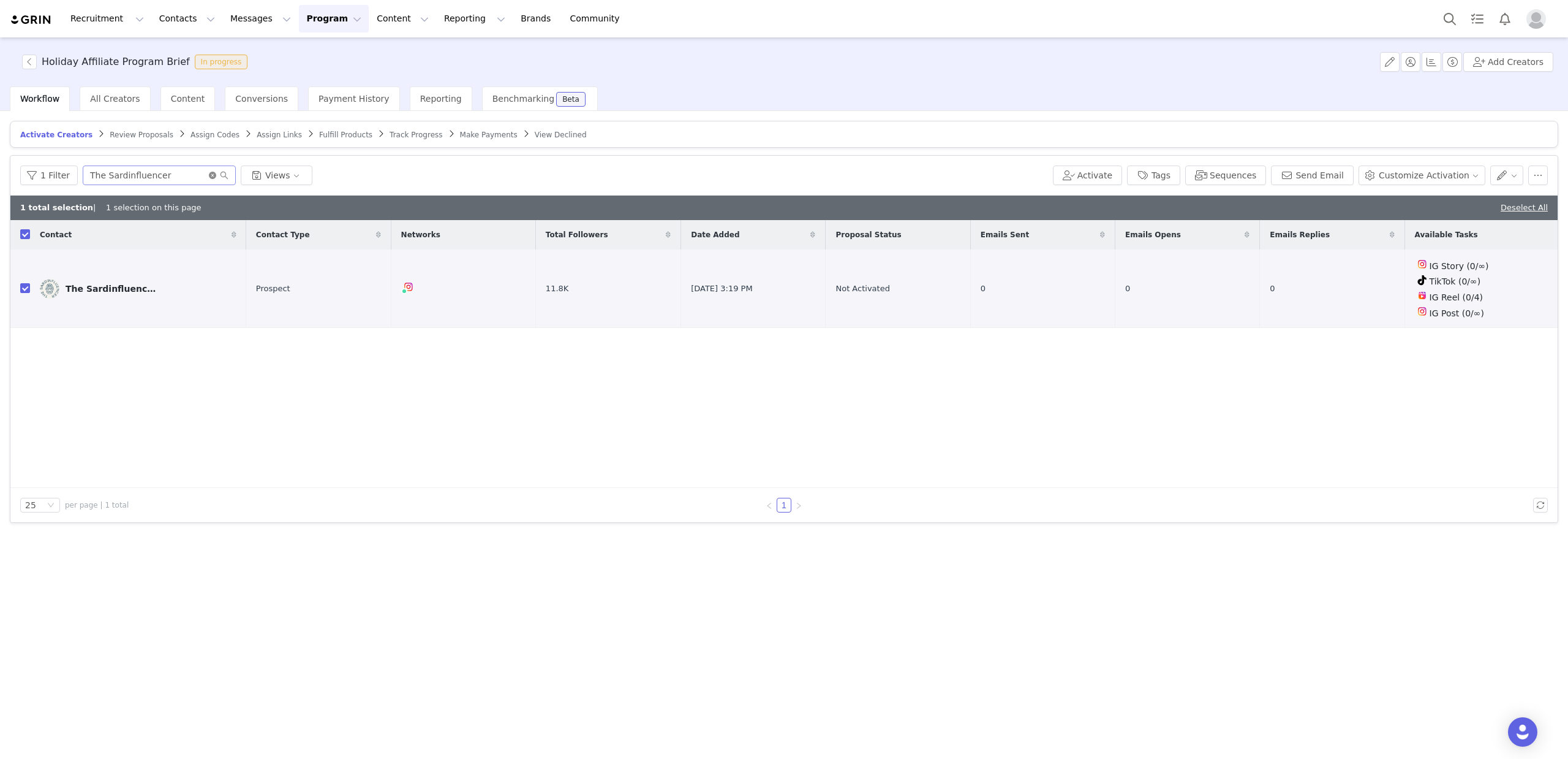
click at [209, 175] on icon "icon: close-circle" at bounding box center [212, 175] width 7 height 7
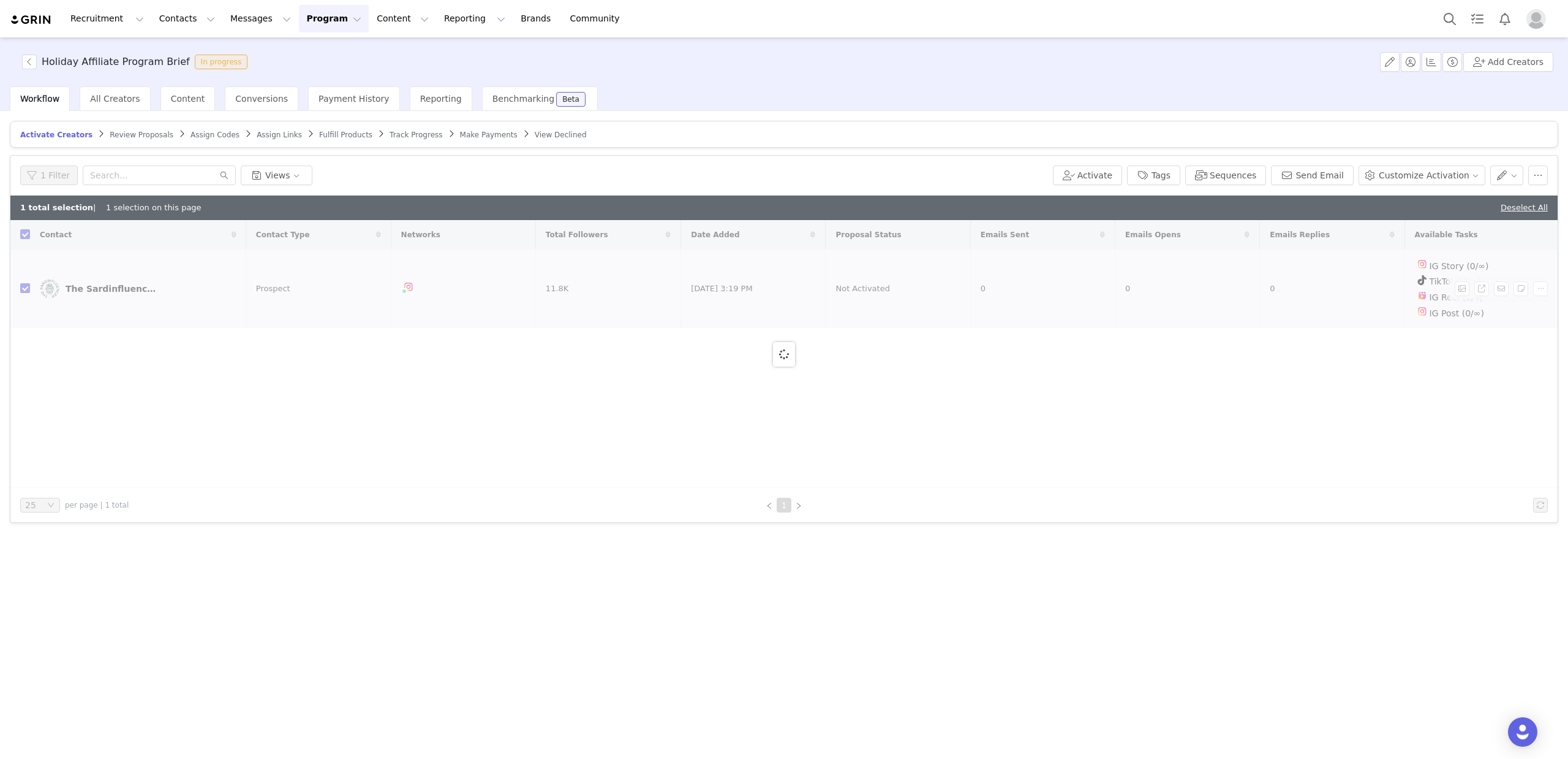
checkbox input "false"
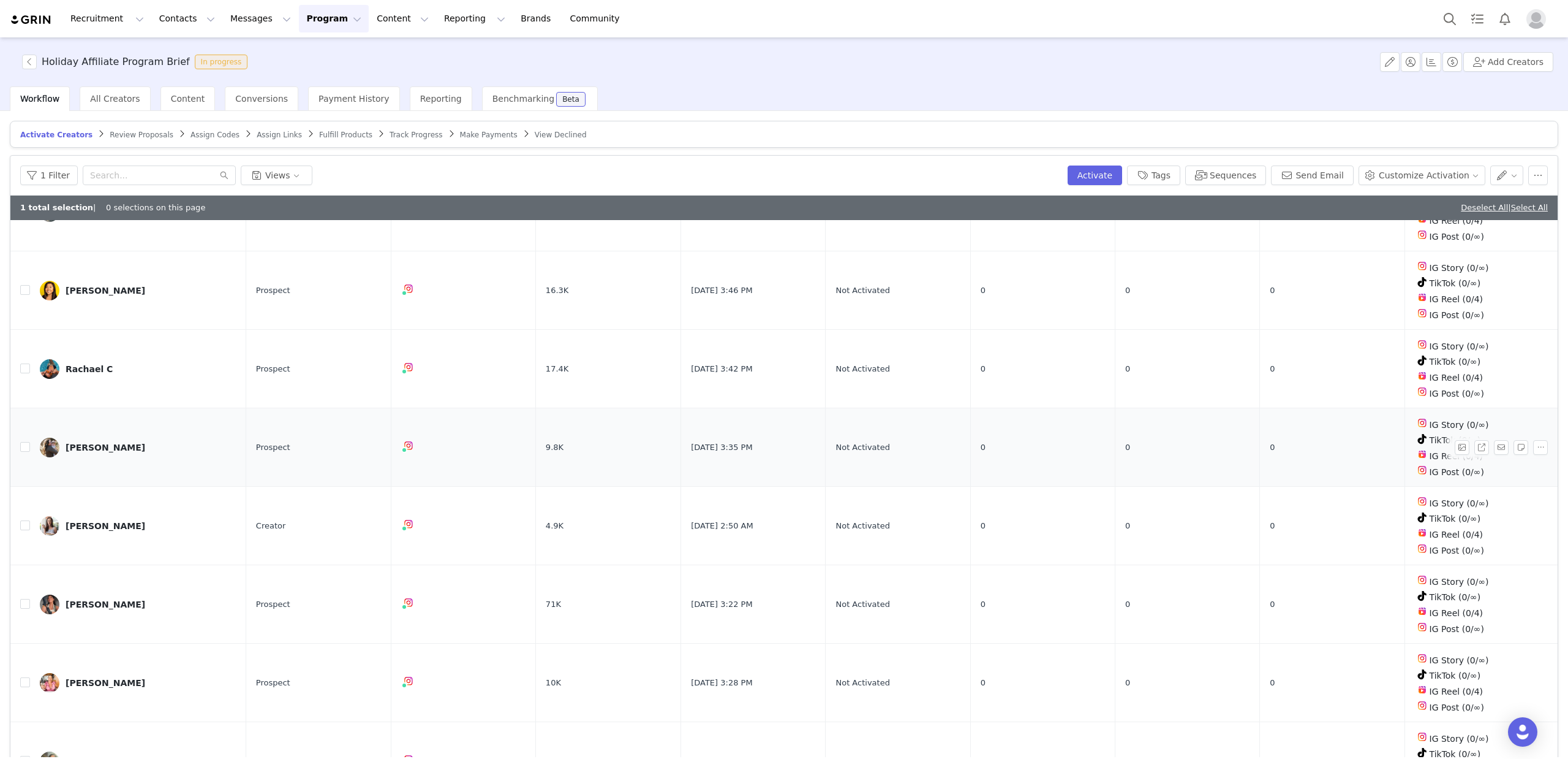
scroll to position [59, 0]
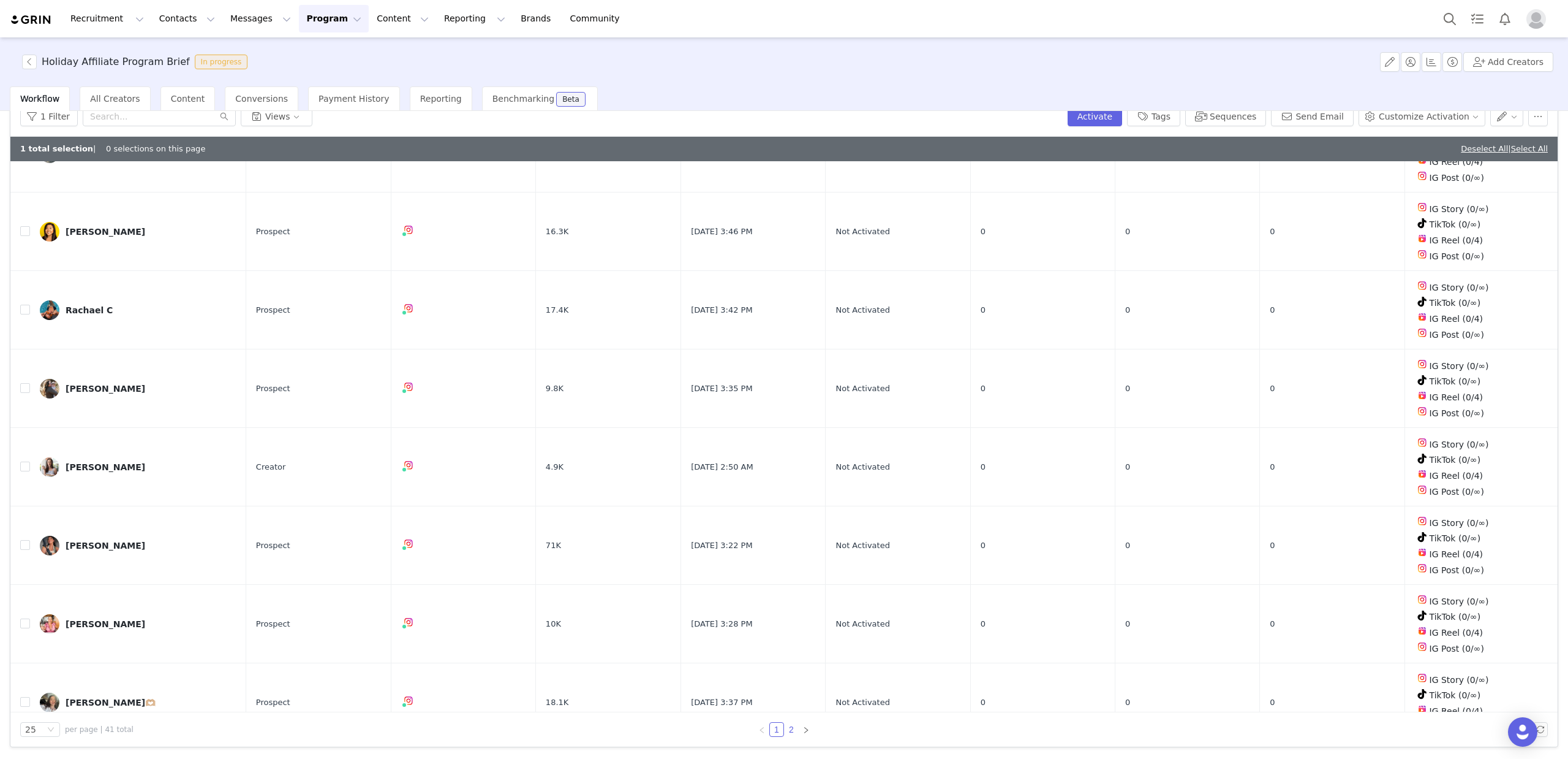
click at [785, 732] on link "2" at bounding box center [791, 729] width 13 height 13
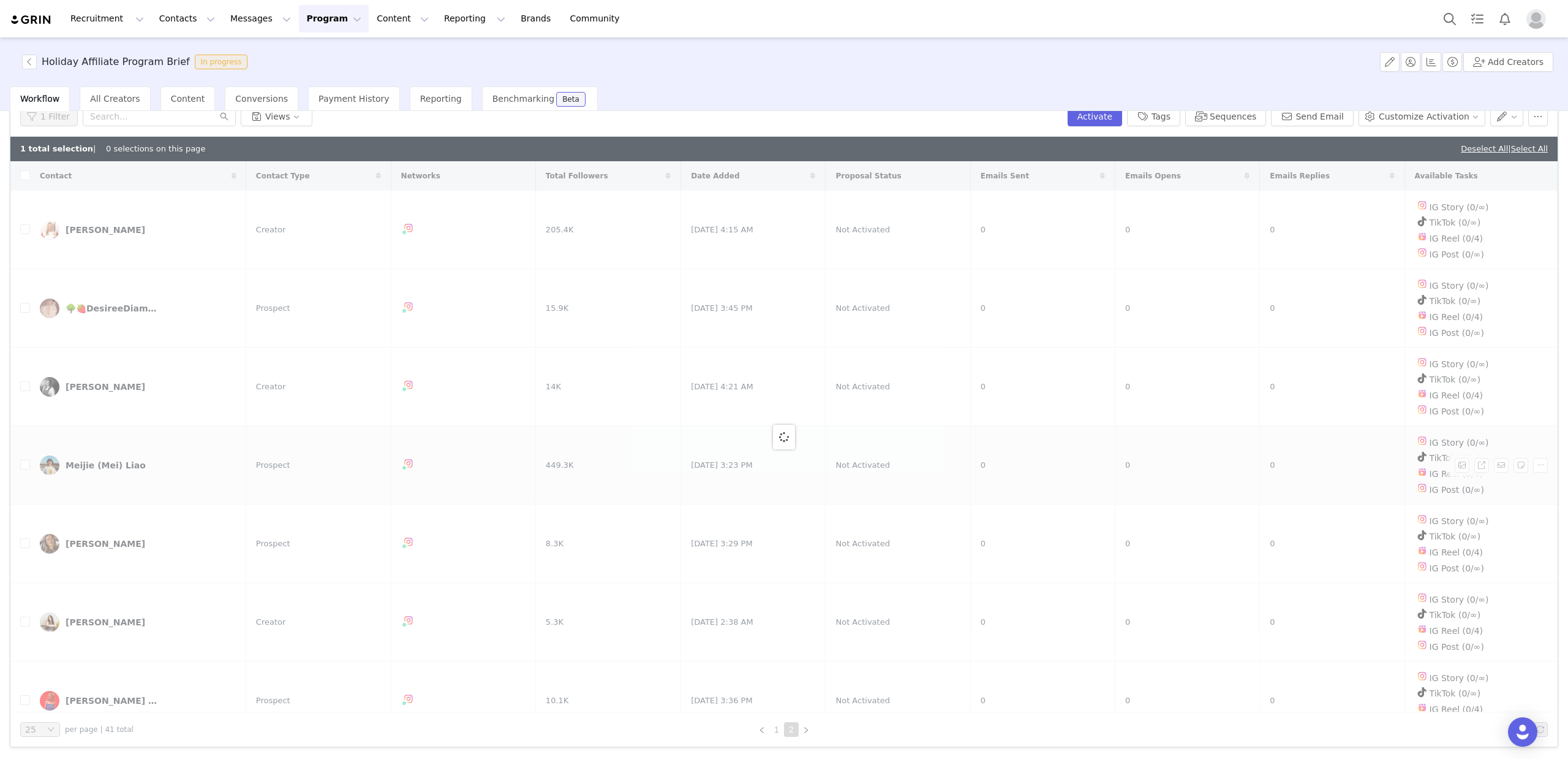
checkbox input "true"
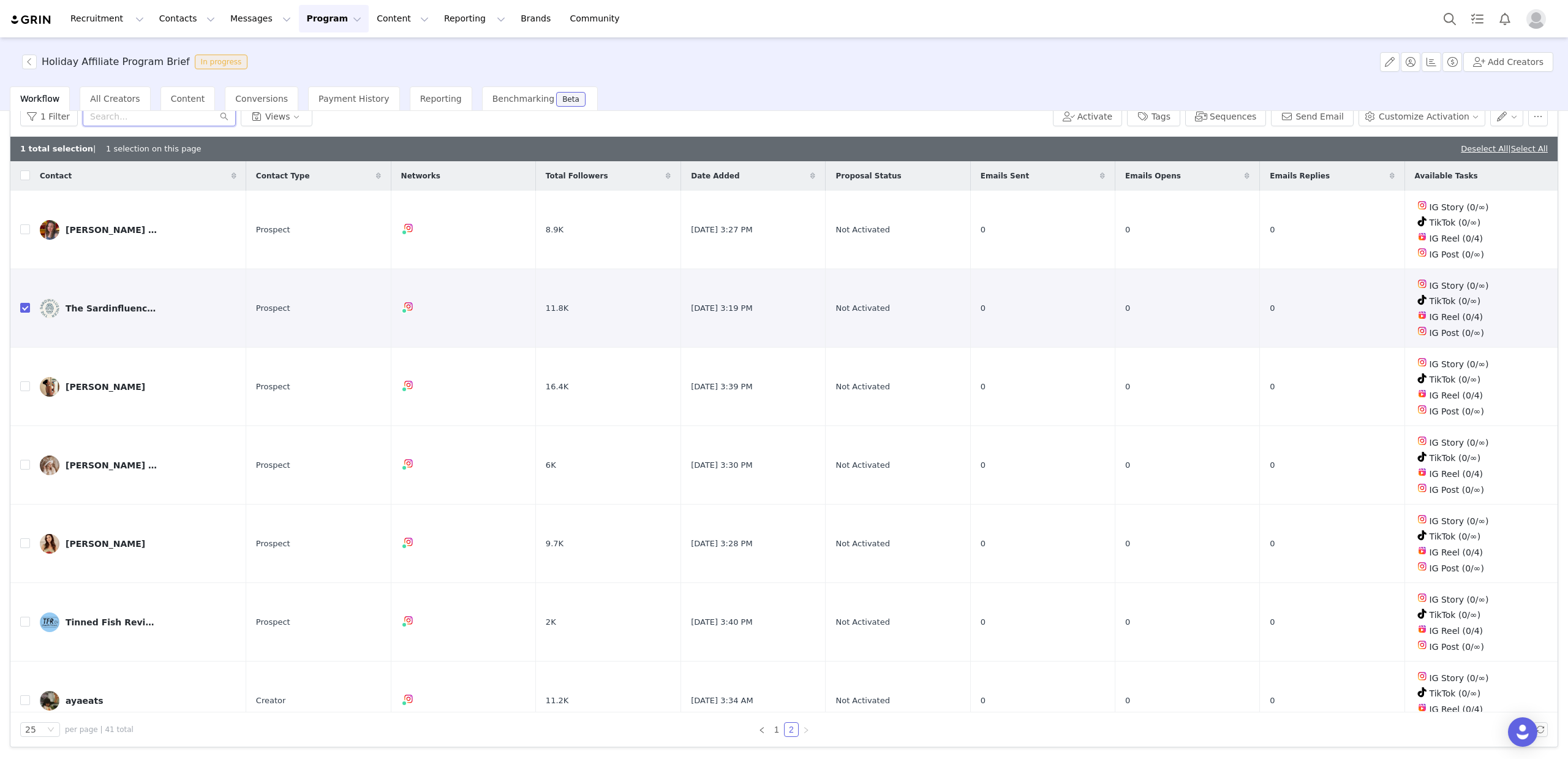
click at [124, 123] on input "text" at bounding box center [159, 117] width 153 height 20
paste input "heather janak"
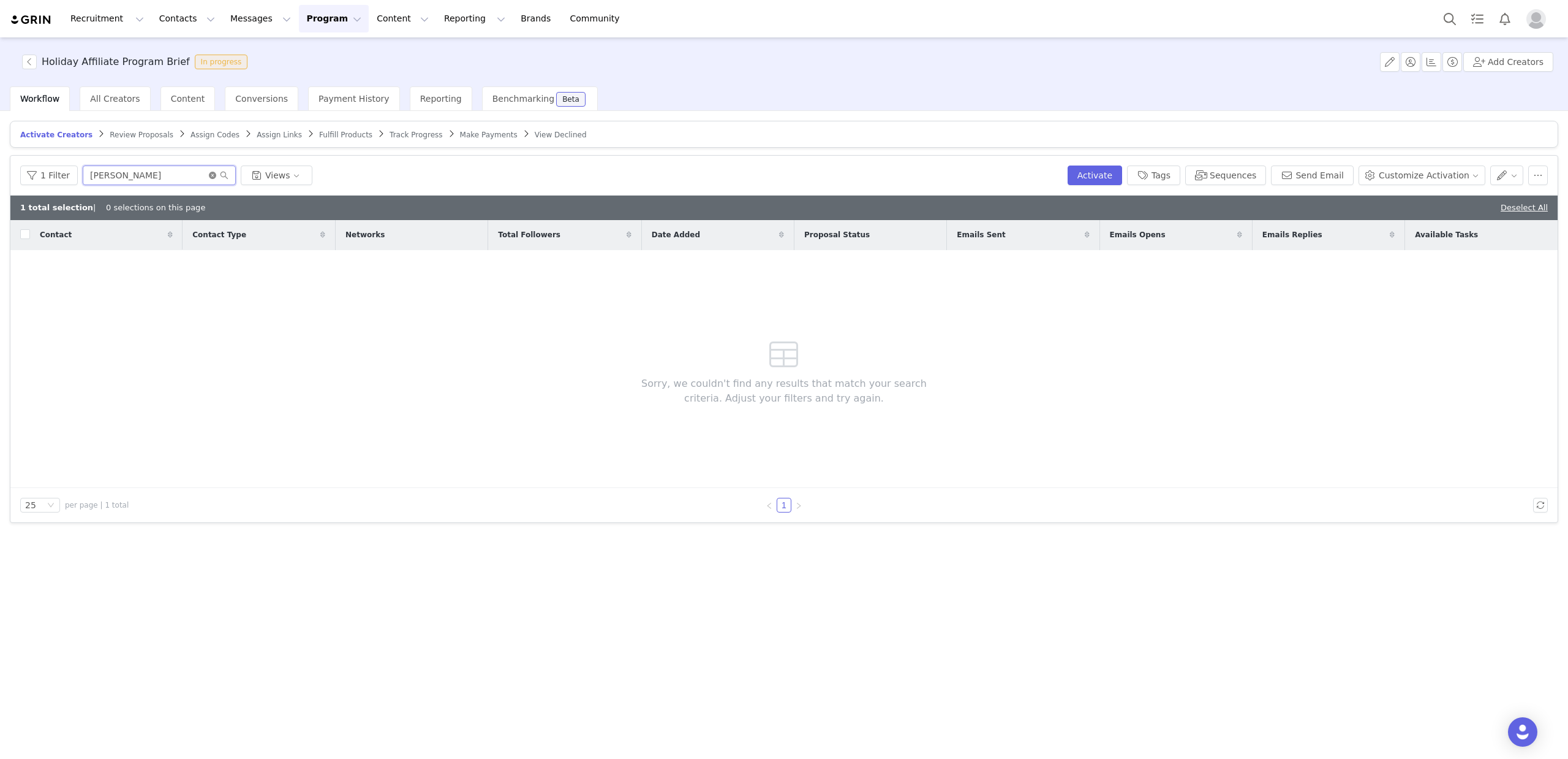
type input "heather janak"
drag, startPoint x: 209, startPoint y: 176, endPoint x: 284, endPoint y: 143, distance: 81.9
click at [209, 176] on icon "icon: close-circle" at bounding box center [212, 175] width 7 height 7
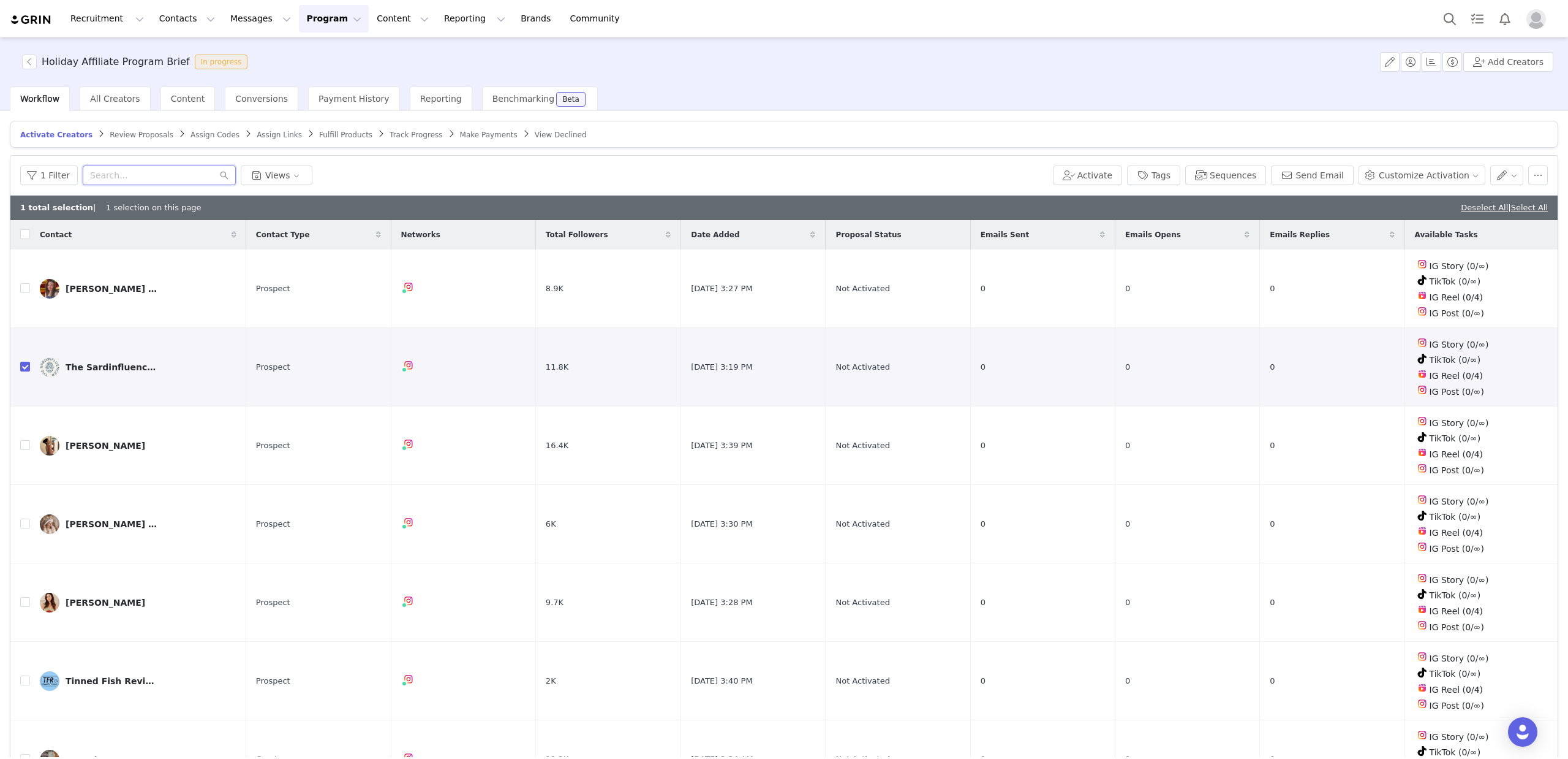
click at [117, 174] on input "text" at bounding box center [159, 175] width 153 height 20
paste input "youthsweets"
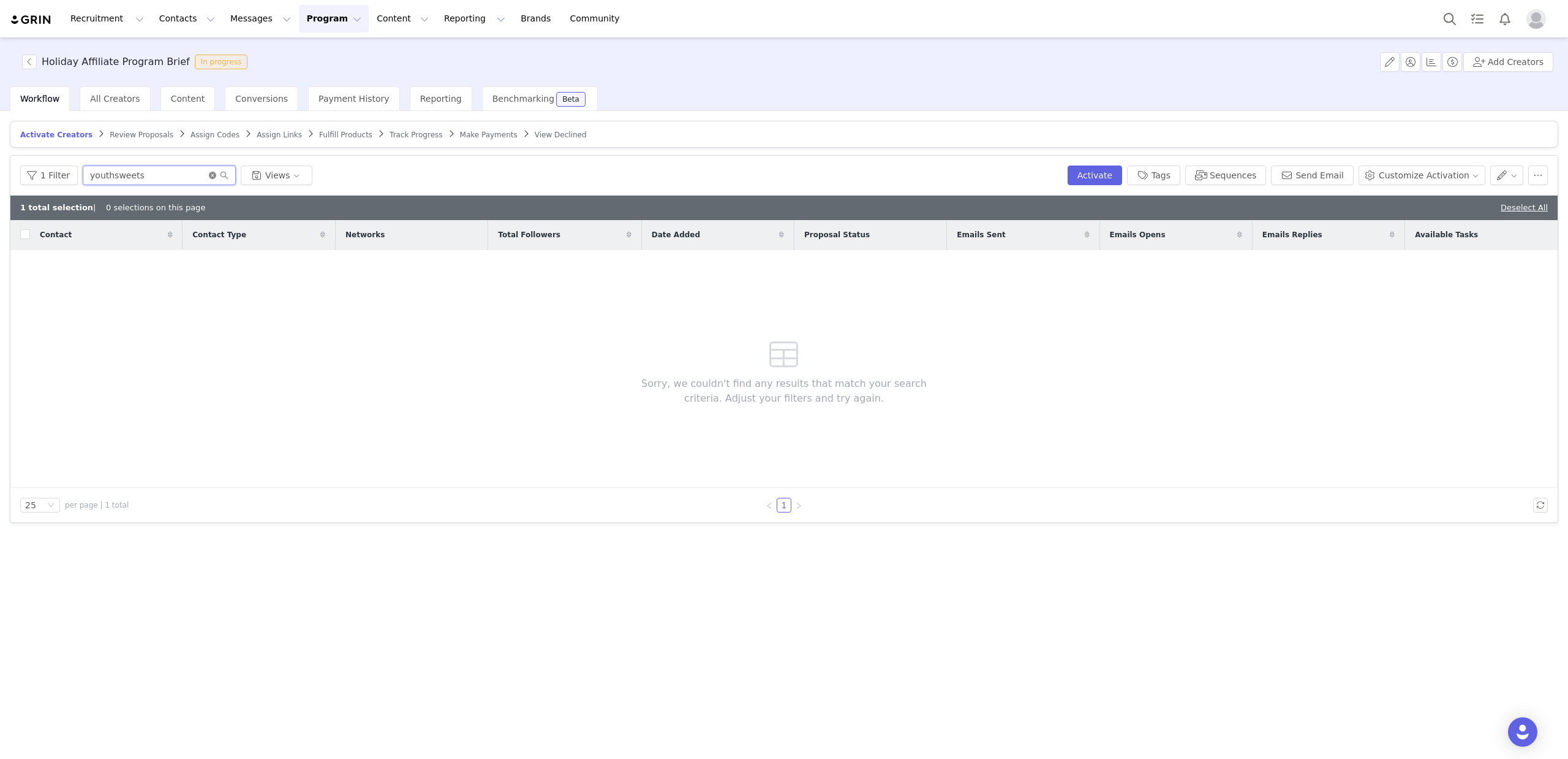
type input "youthsweets"
click at [210, 174] on icon "icon: close-circle" at bounding box center [212, 175] width 7 height 7
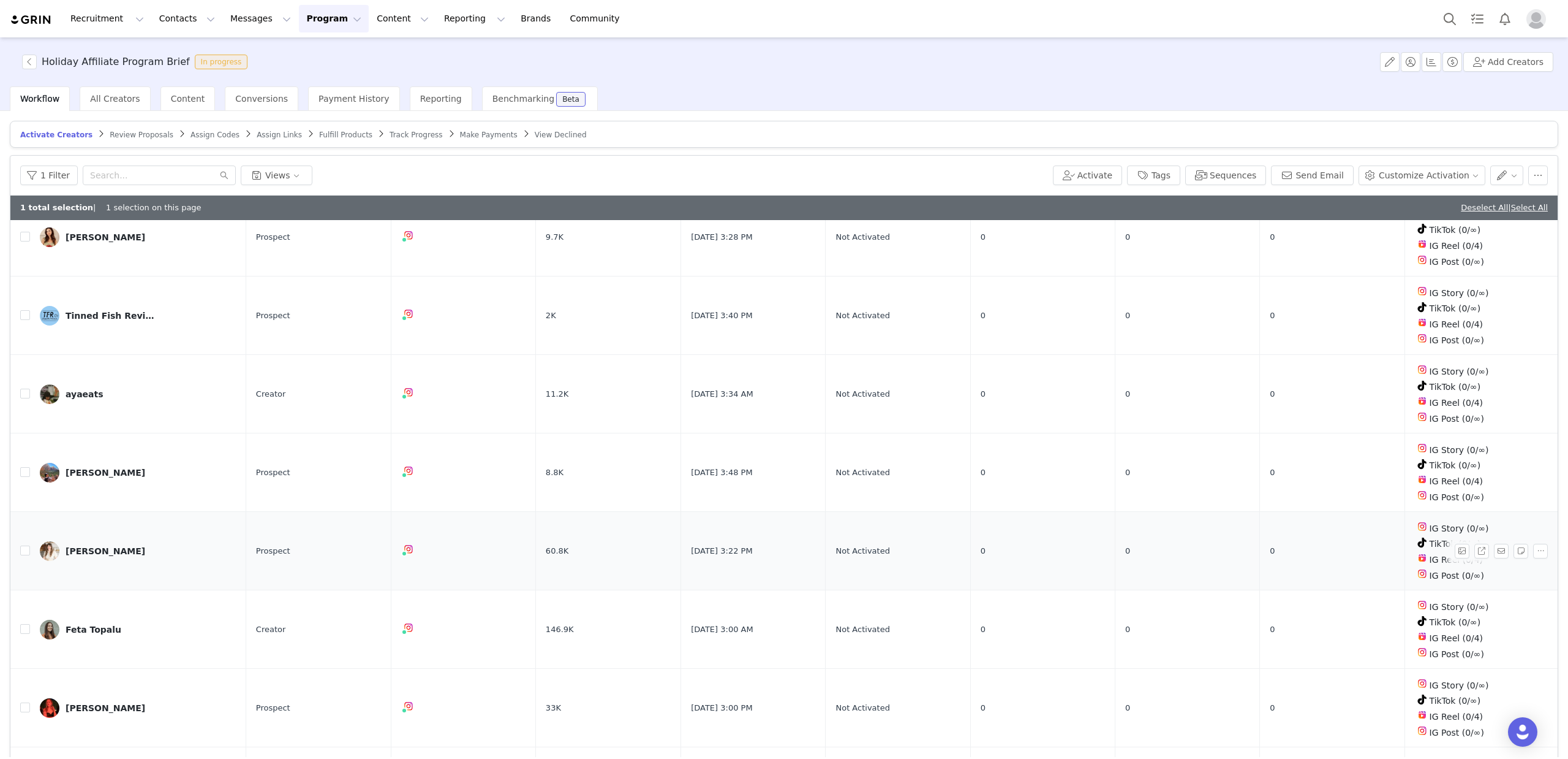
scroll to position [367, 0]
click at [28, 544] on input "checkbox" at bounding box center [25, 549] width 10 height 10
checkbox input "true"
click at [92, 176] on input "text" at bounding box center [159, 175] width 153 height 20
paste input "Danielle Sapienza"
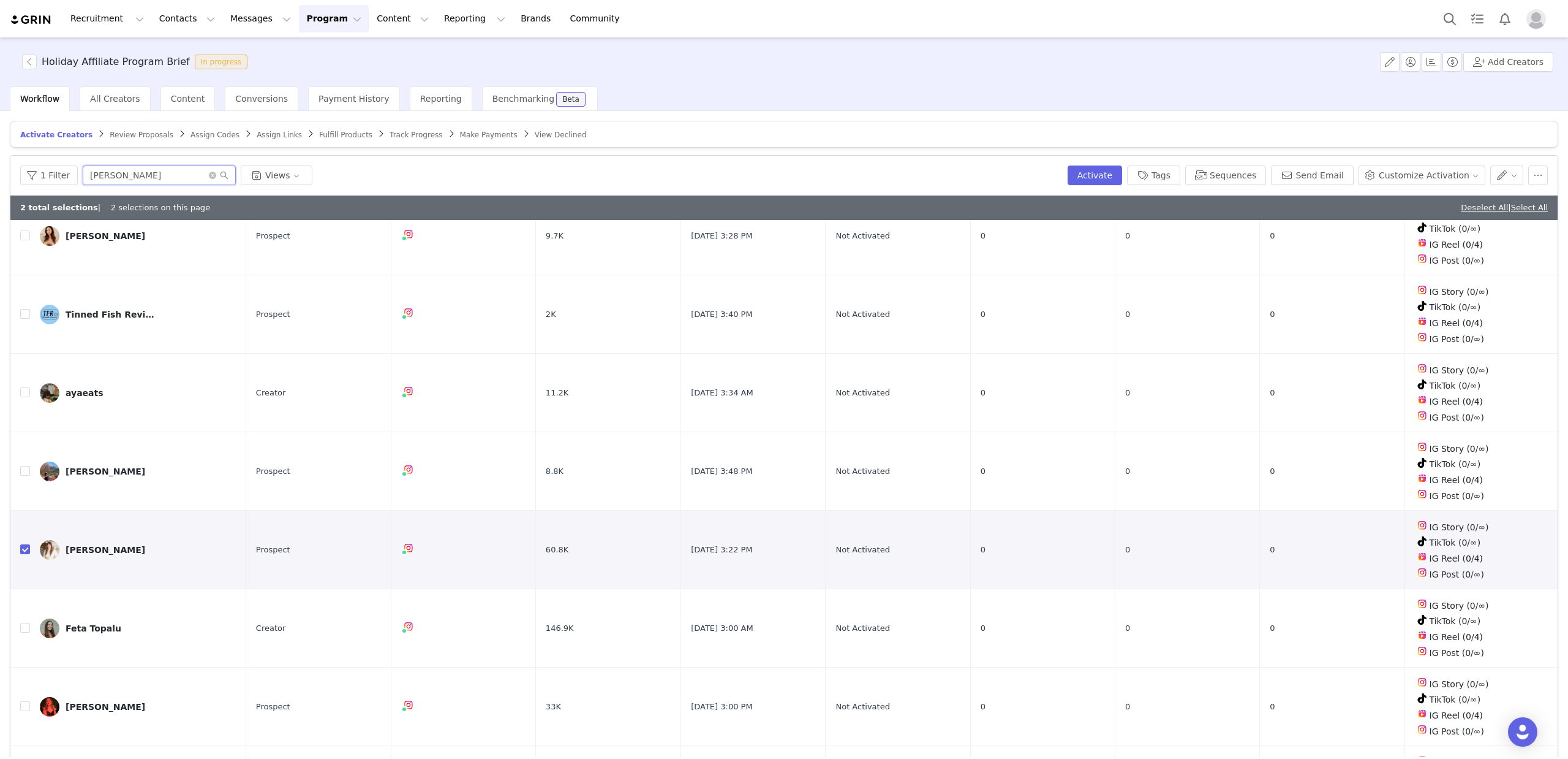
scroll to position [0, 0]
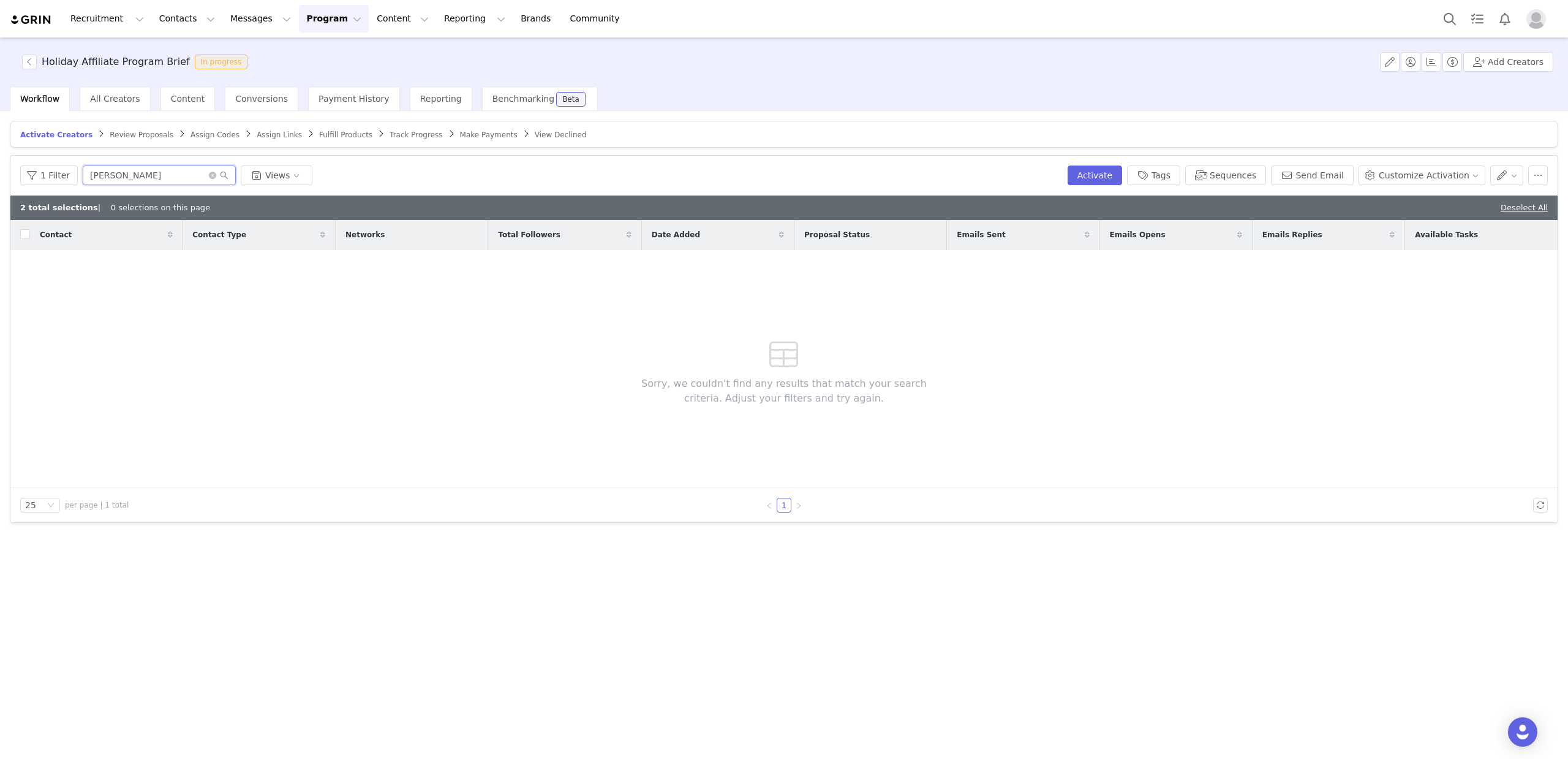
click at [122, 173] on input "Danielle Sapienza" at bounding box center [159, 175] width 153 height 20
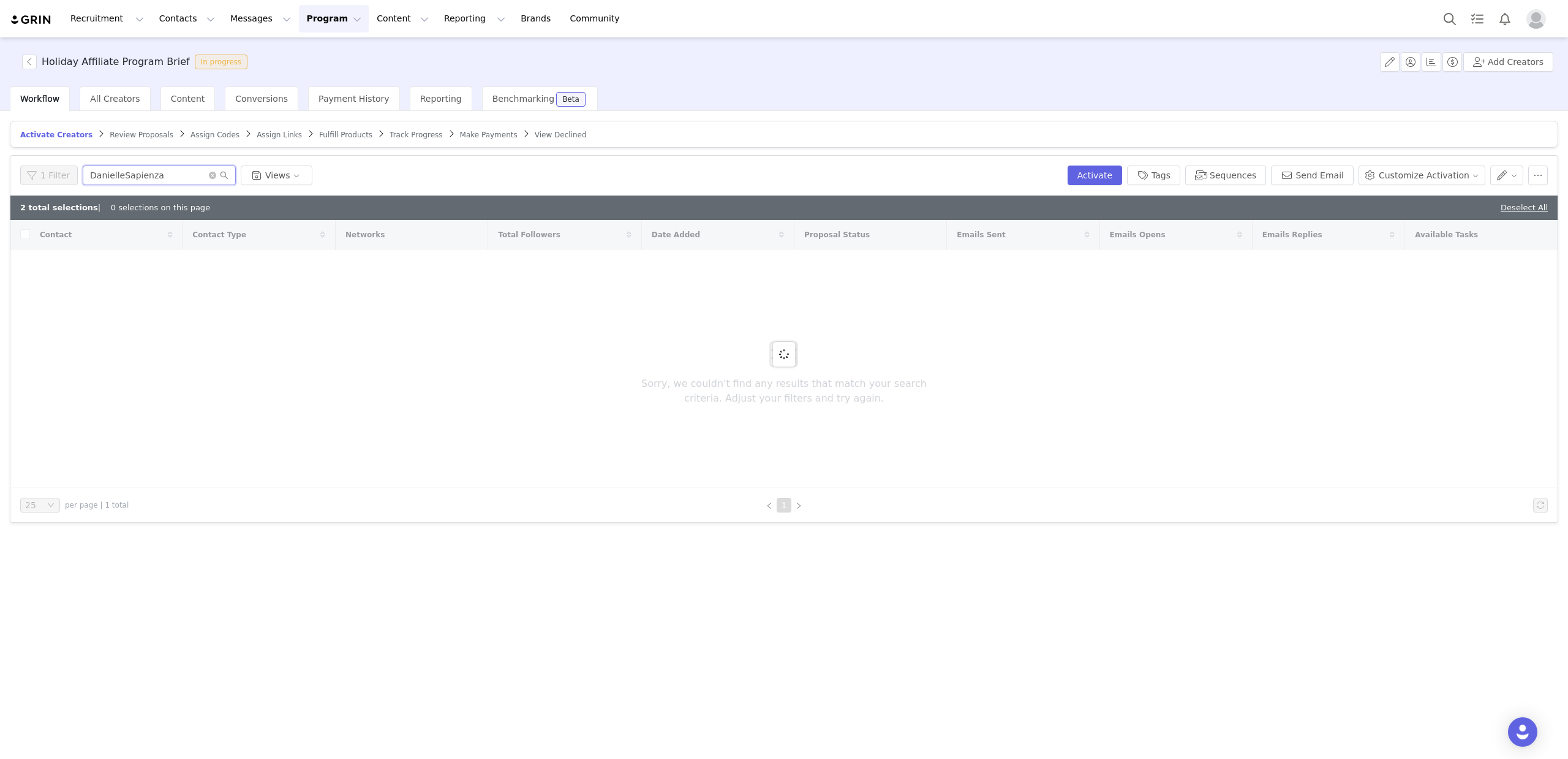
type input "DanielleSapienza"
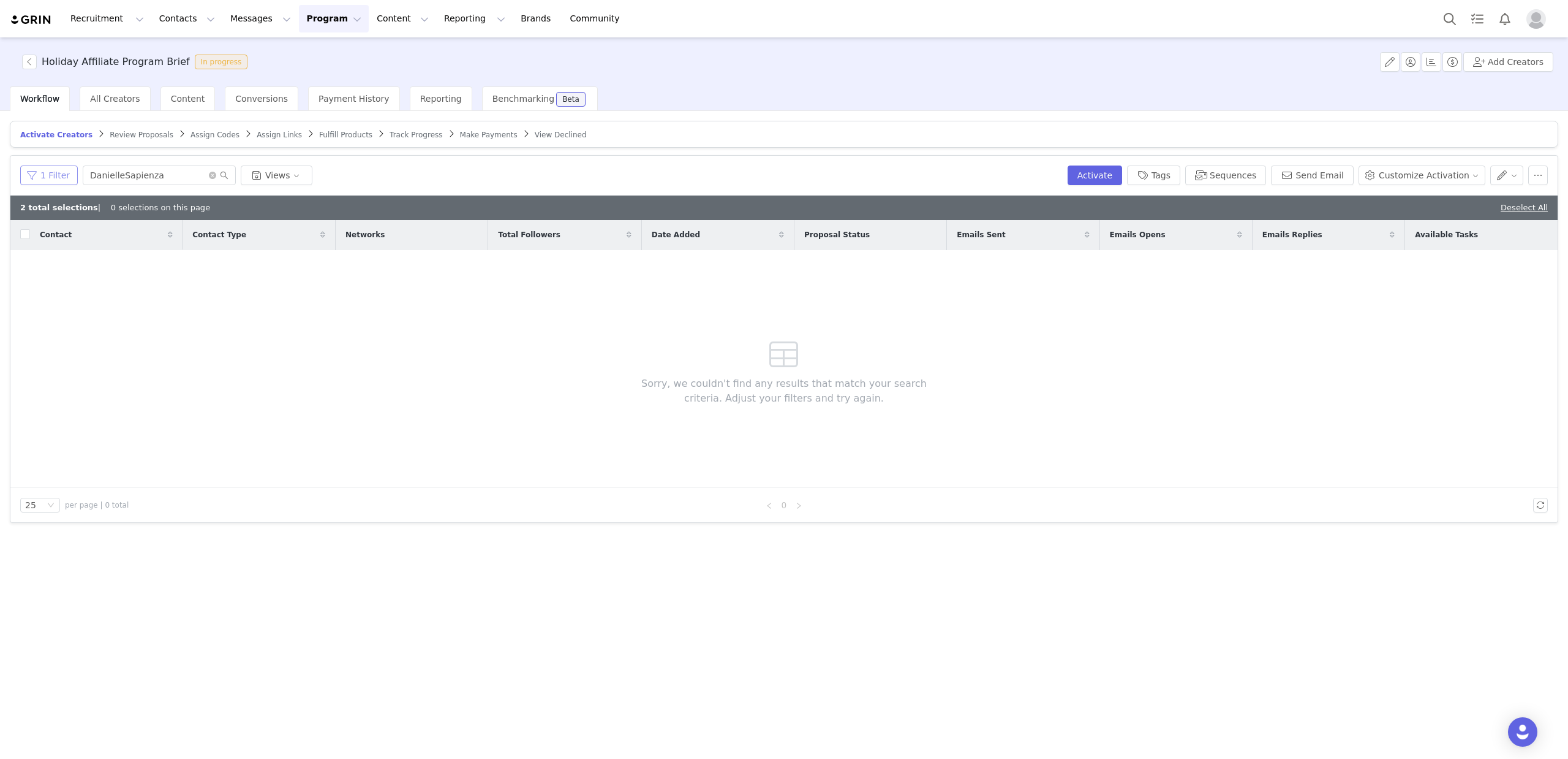
click at [54, 180] on button "1 Filter" at bounding box center [49, 175] width 58 height 20
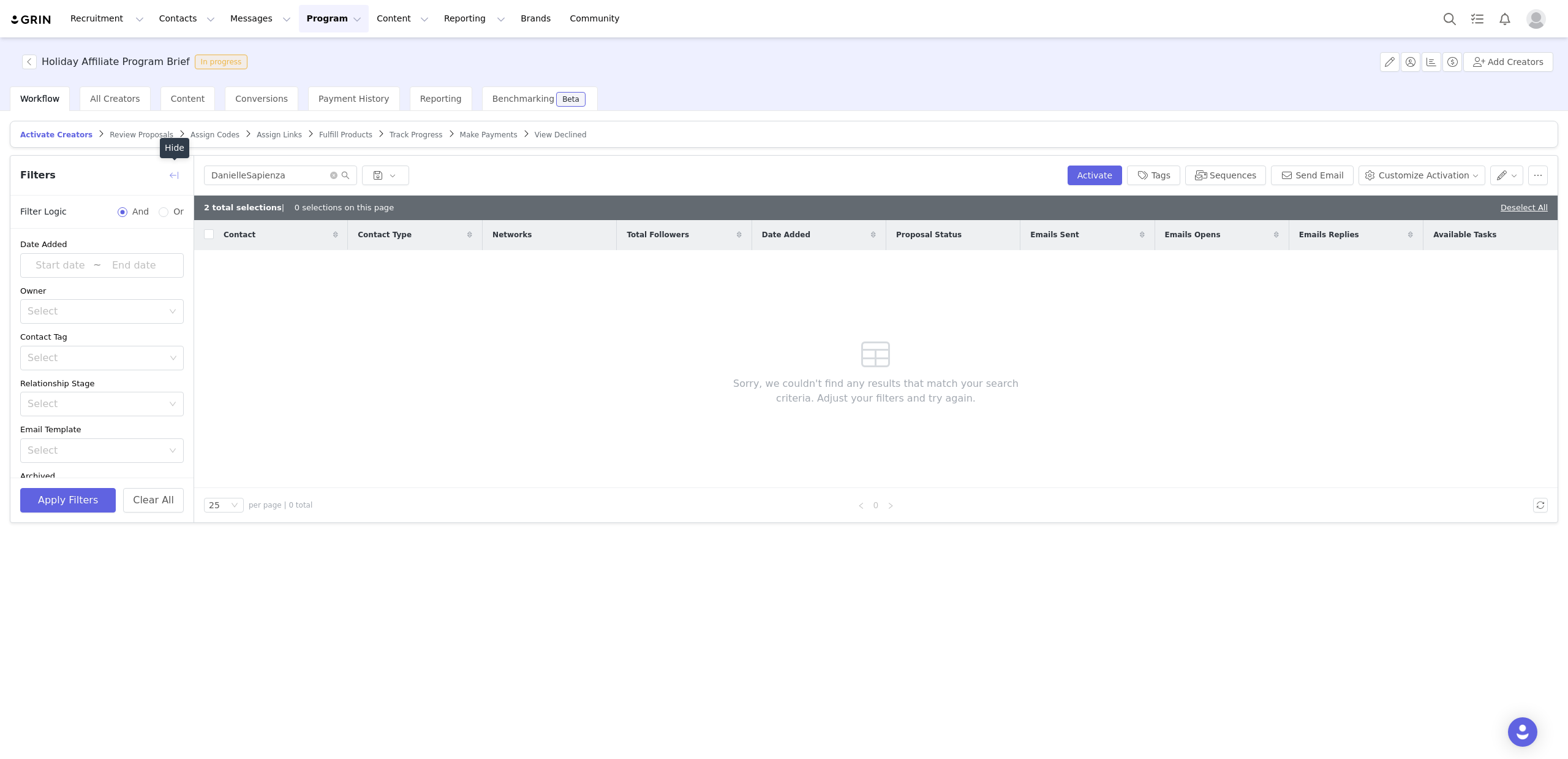
click at [169, 174] on button "button" at bounding box center [174, 175] width 20 height 20
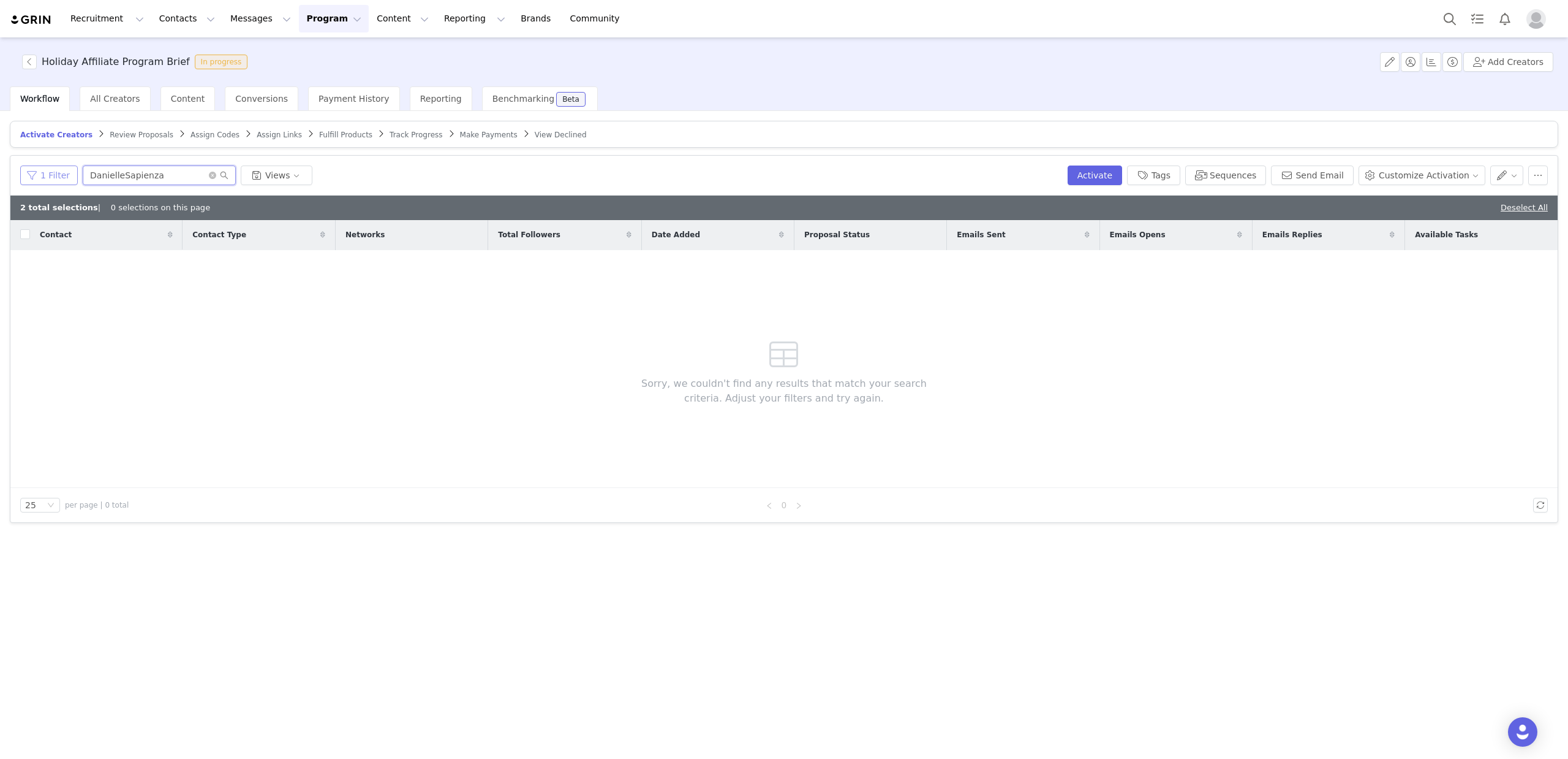
drag, startPoint x: 172, startPoint y: 176, endPoint x: 37, endPoint y: 179, distance: 135.0
click at [37, 179] on div "1 Filter DanielleSapienza Views" at bounding box center [542, 175] width 1042 height 20
click at [225, 177] on input "DanielleSapienza" at bounding box center [159, 175] width 153 height 20
click at [221, 174] on icon "icon: search" at bounding box center [224, 175] width 8 height 8
click at [209, 176] on icon "icon: close-circle" at bounding box center [212, 175] width 7 height 7
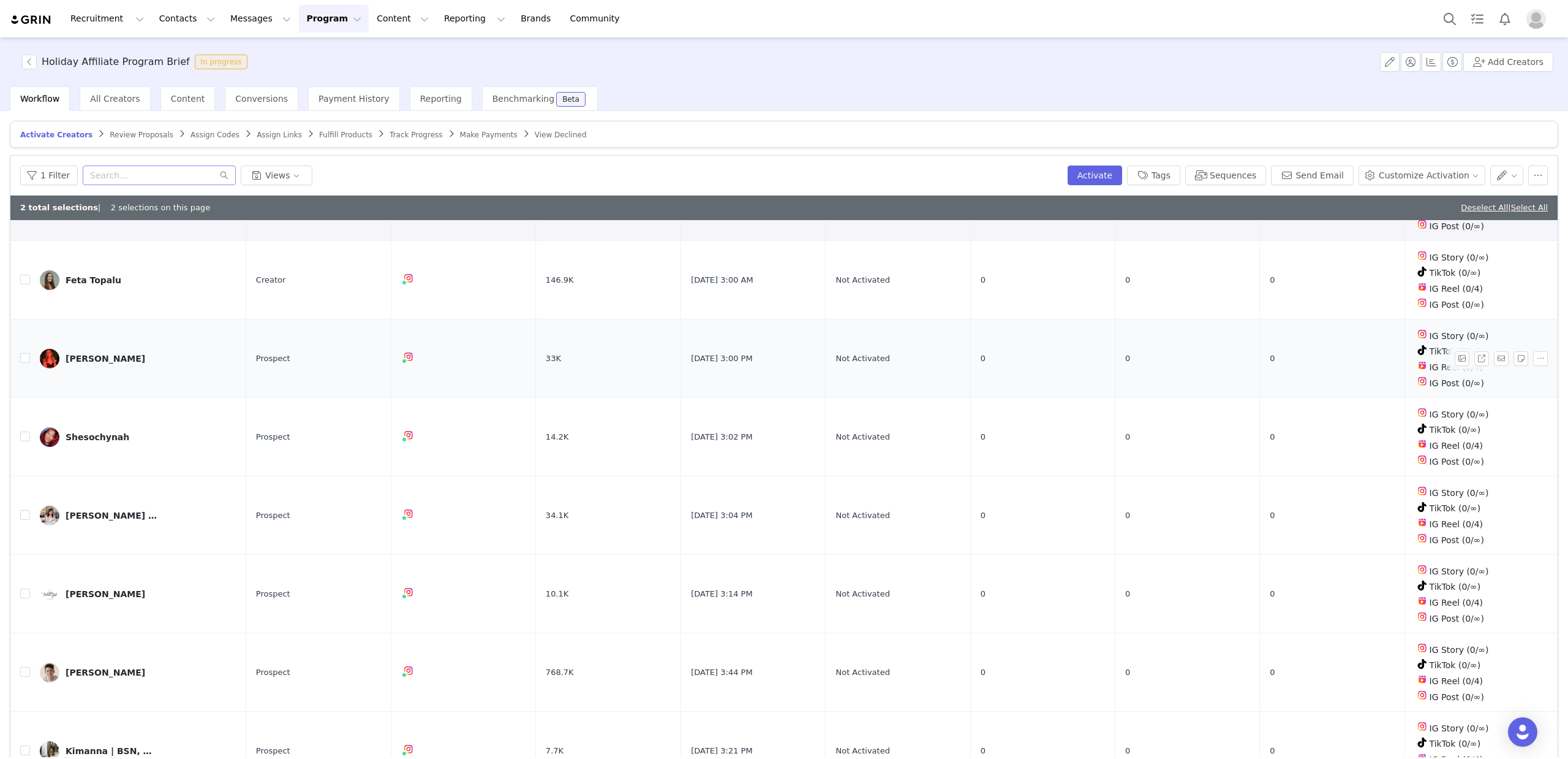
scroll to position [59, 0]
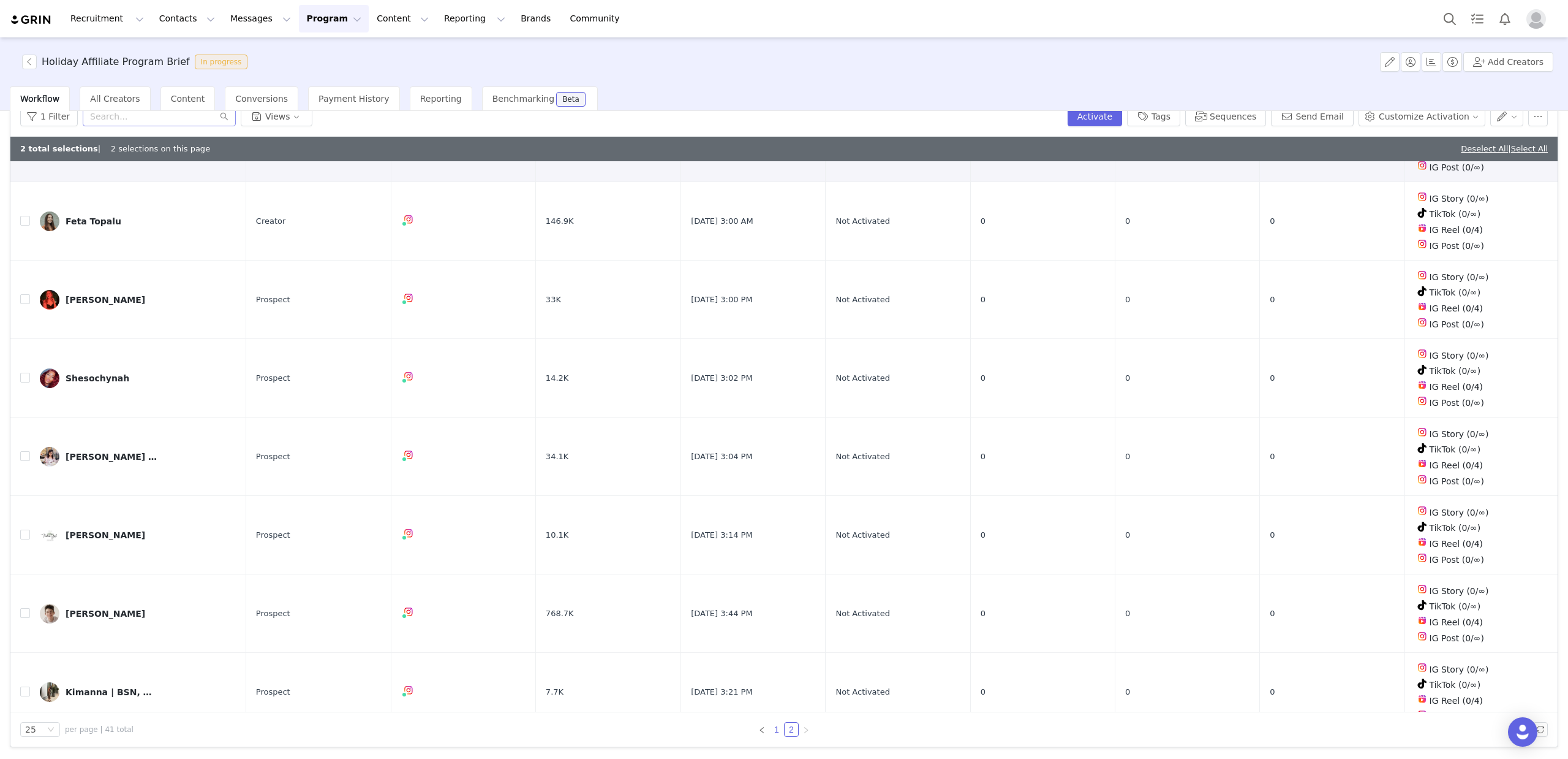
click at [781, 725] on link "1" at bounding box center [777, 729] width 13 height 13
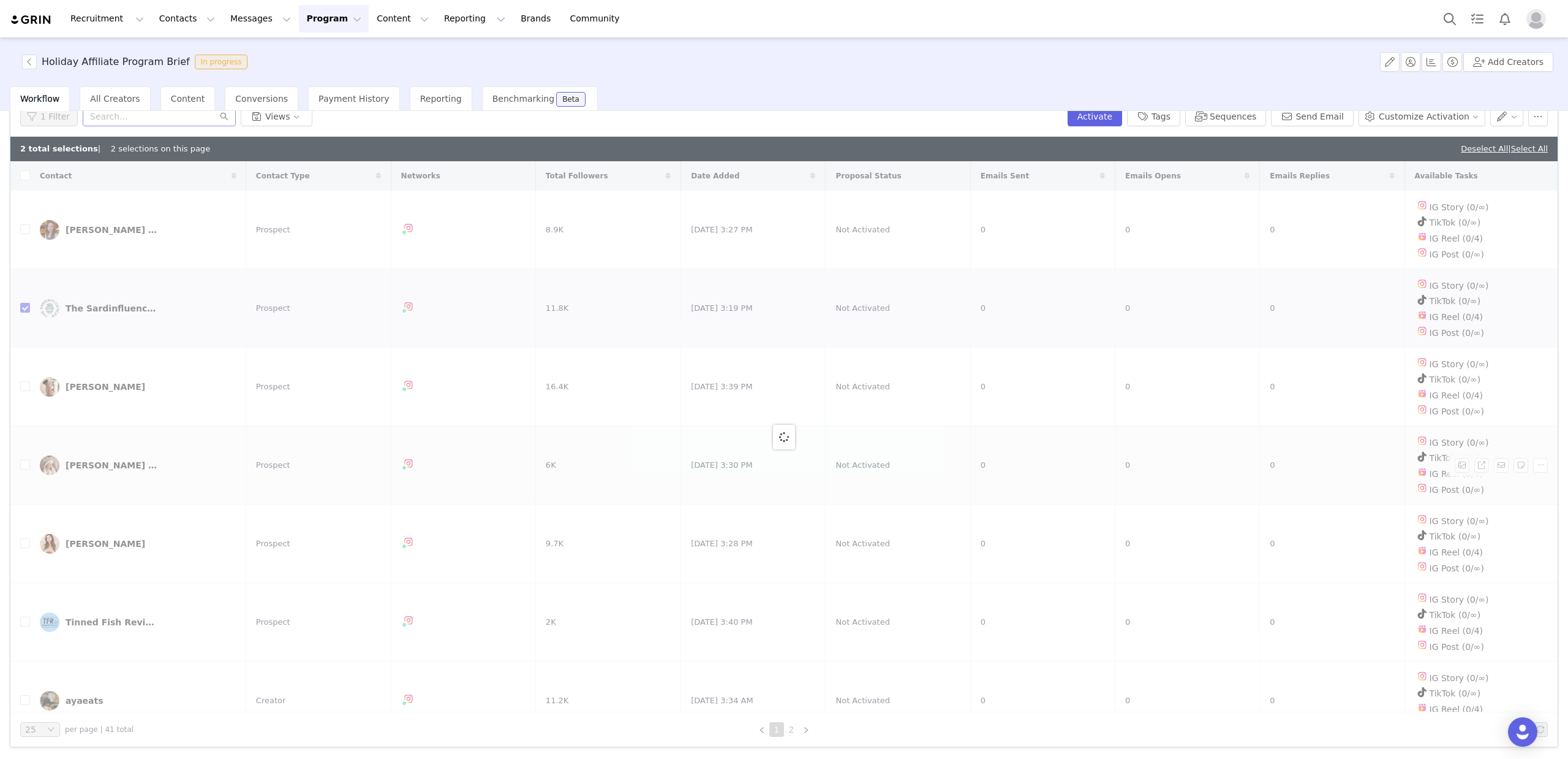
checkbox input "false"
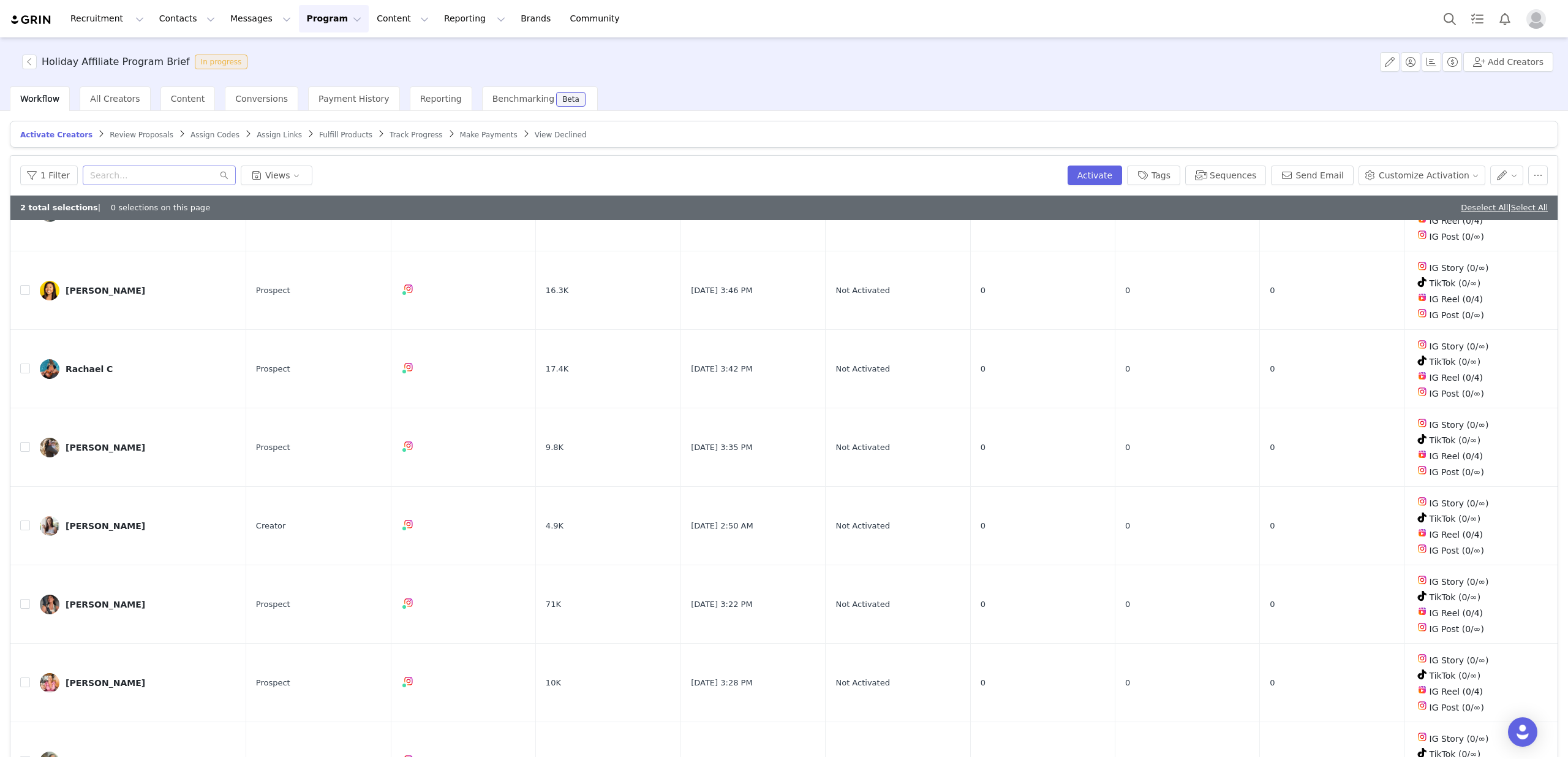
scroll to position [59, 0]
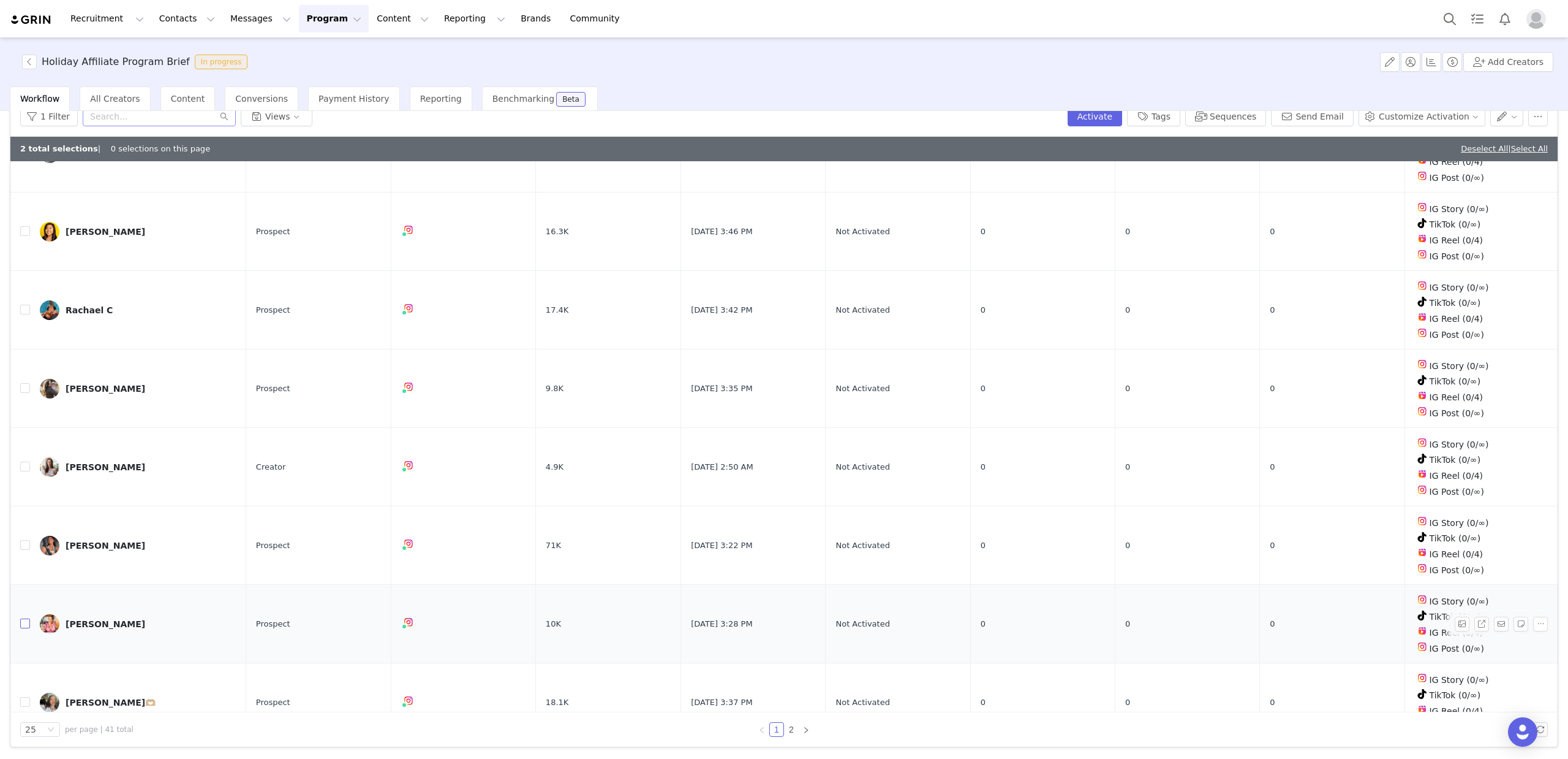
click at [21, 618] on input "checkbox" at bounding box center [25, 623] width 10 height 10
checkbox input "true"
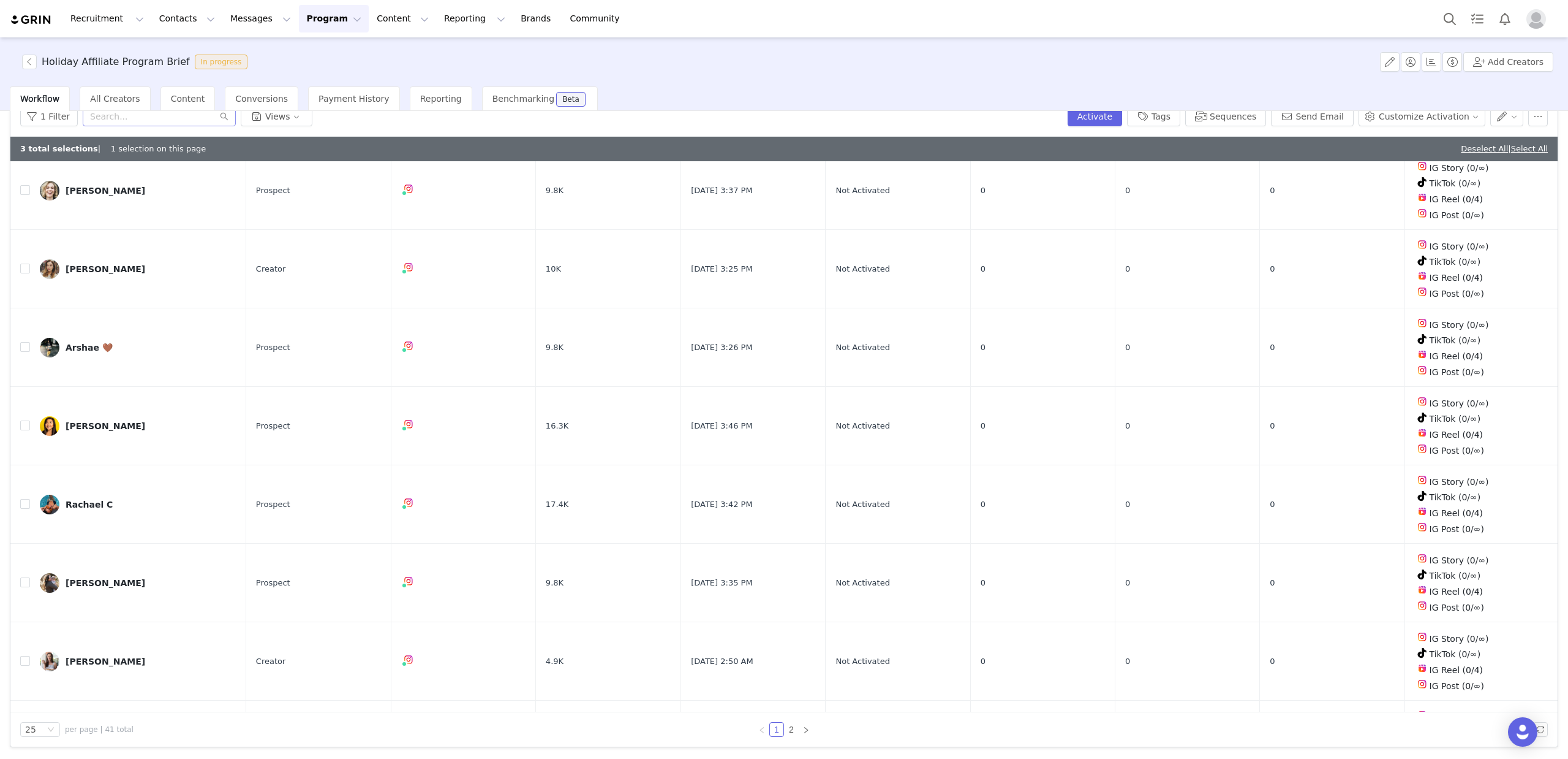
scroll to position [1410, 0]
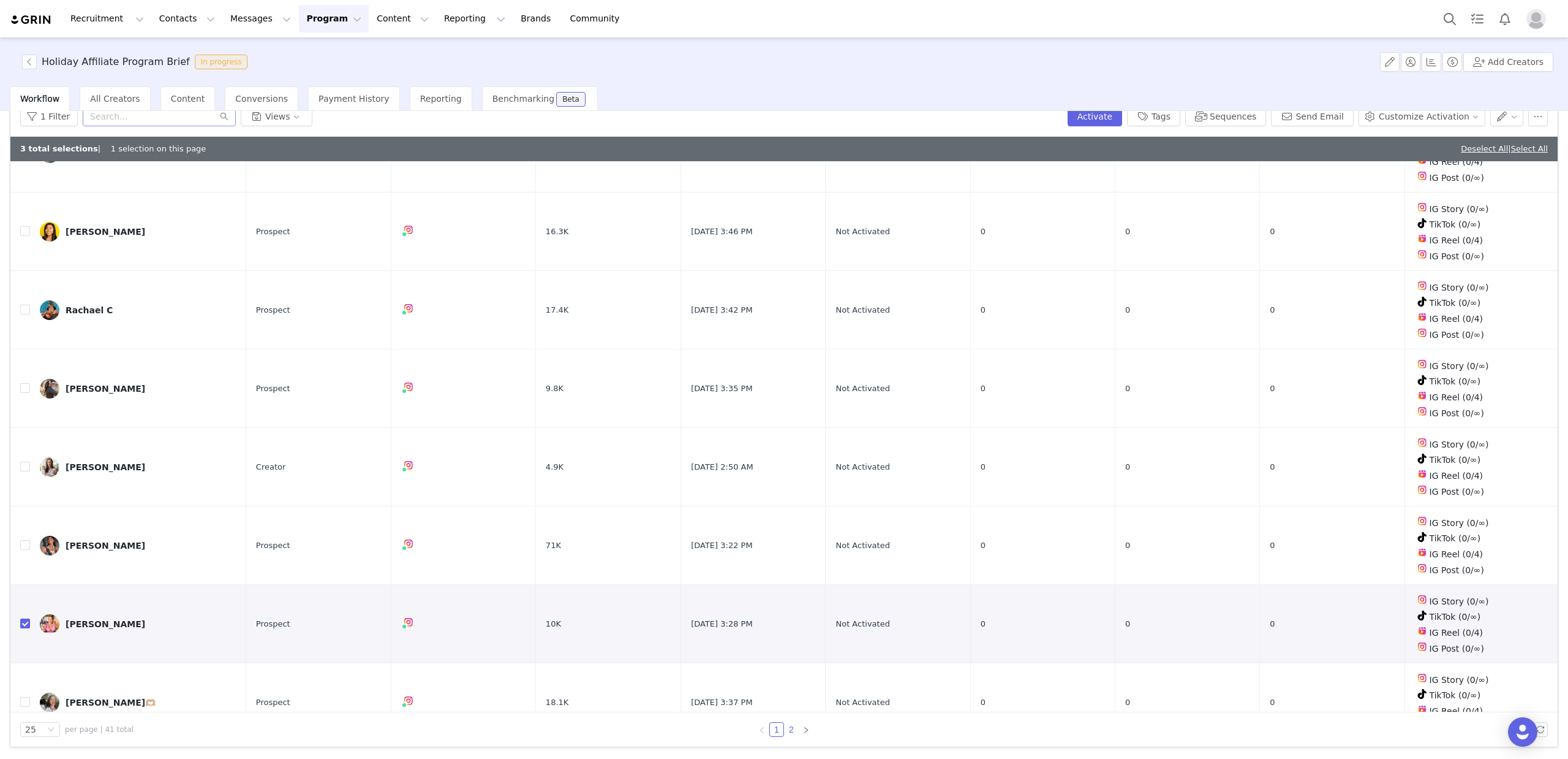
click at [792, 727] on link "2" at bounding box center [791, 729] width 13 height 13
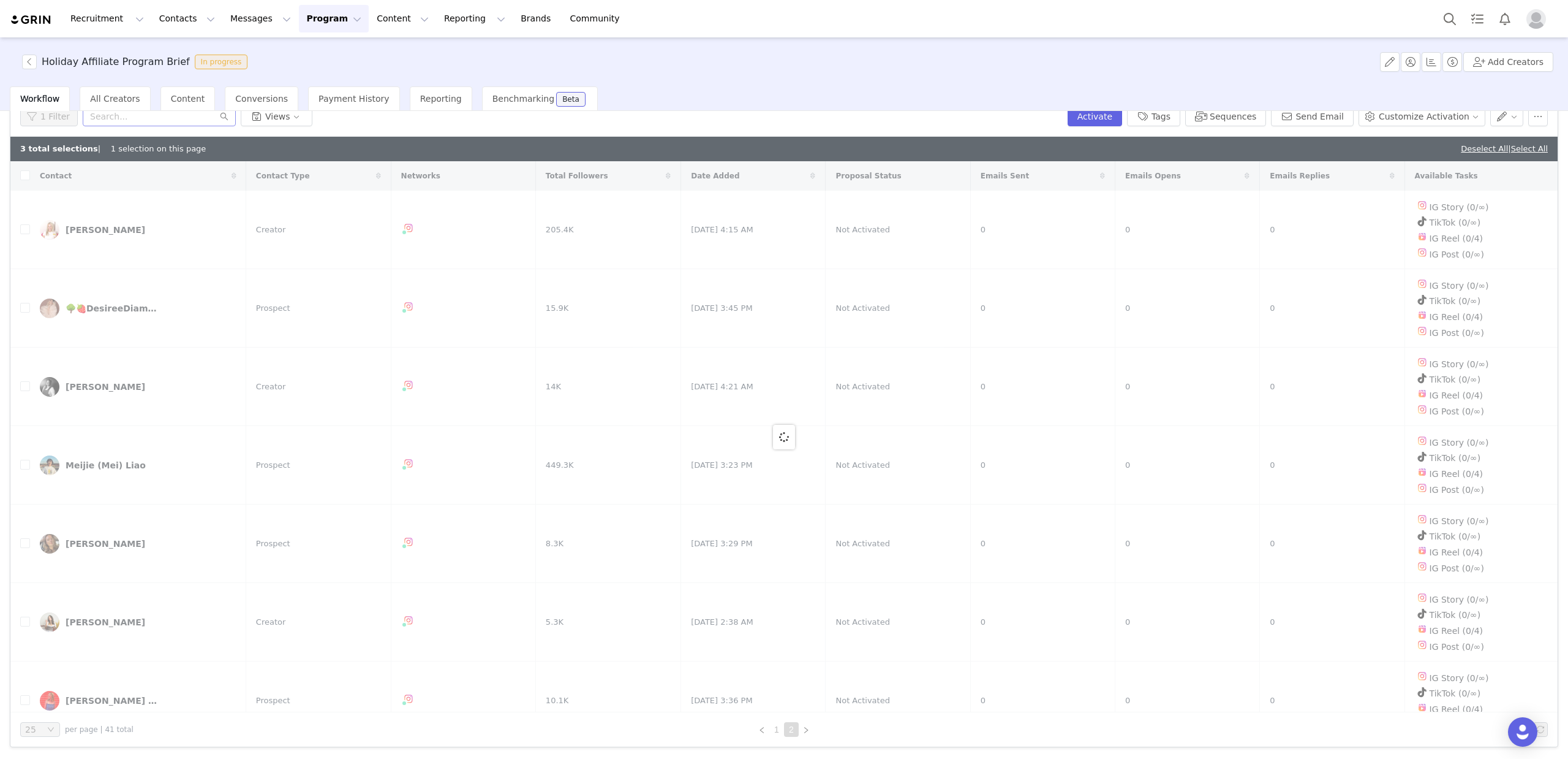
checkbox input "true"
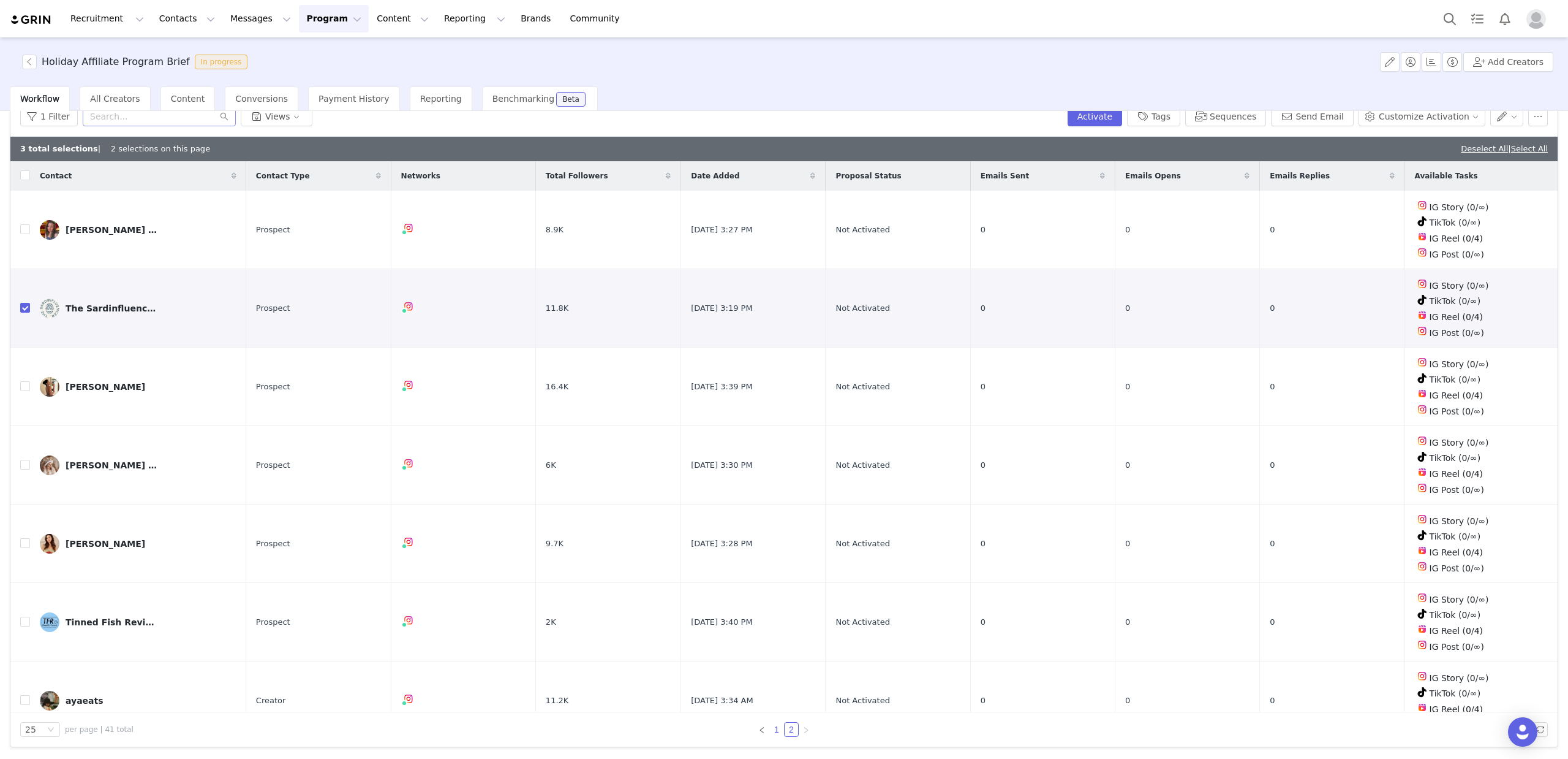
click at [773, 727] on link "1" at bounding box center [777, 729] width 13 height 13
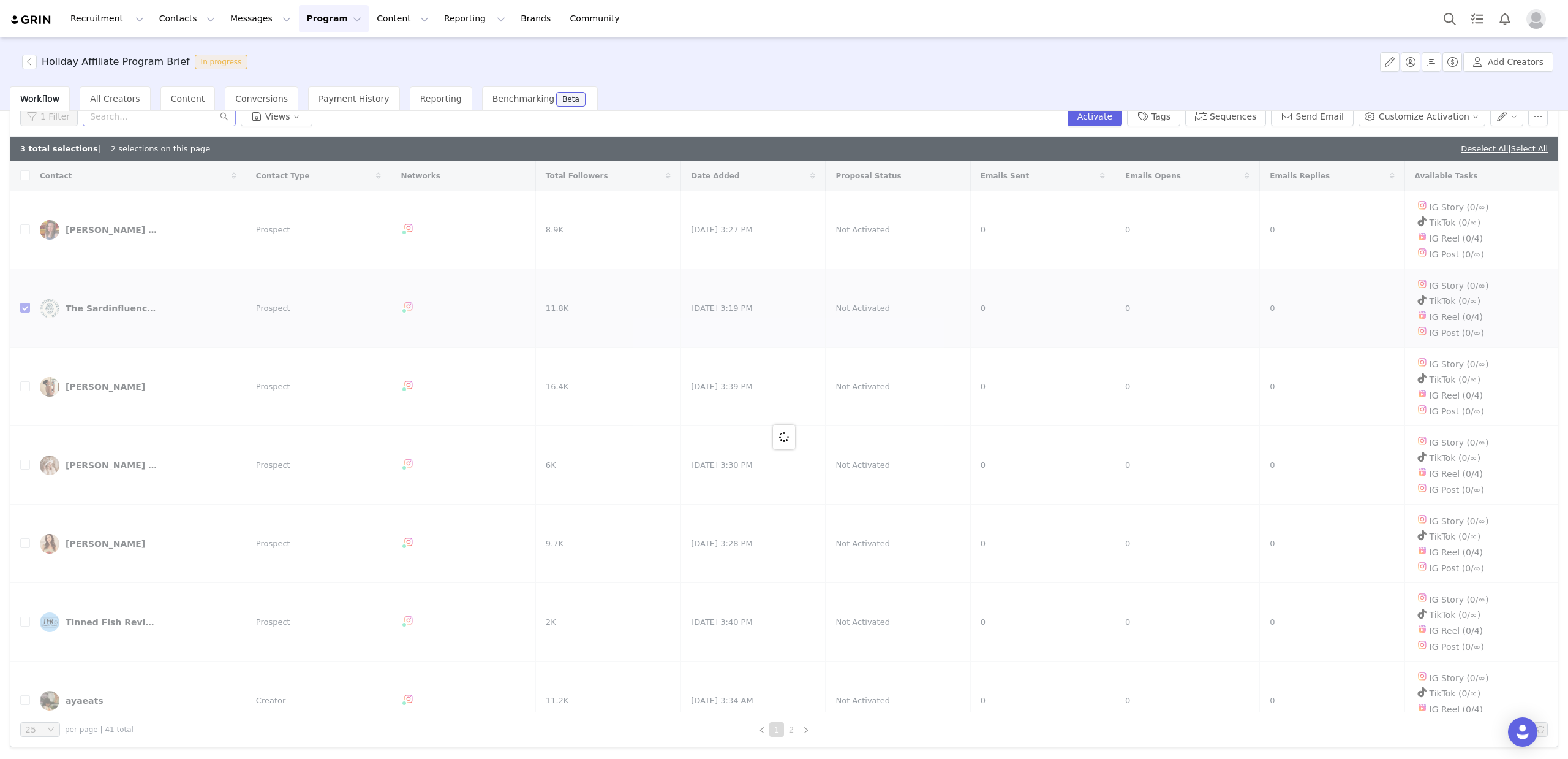
checkbox input "false"
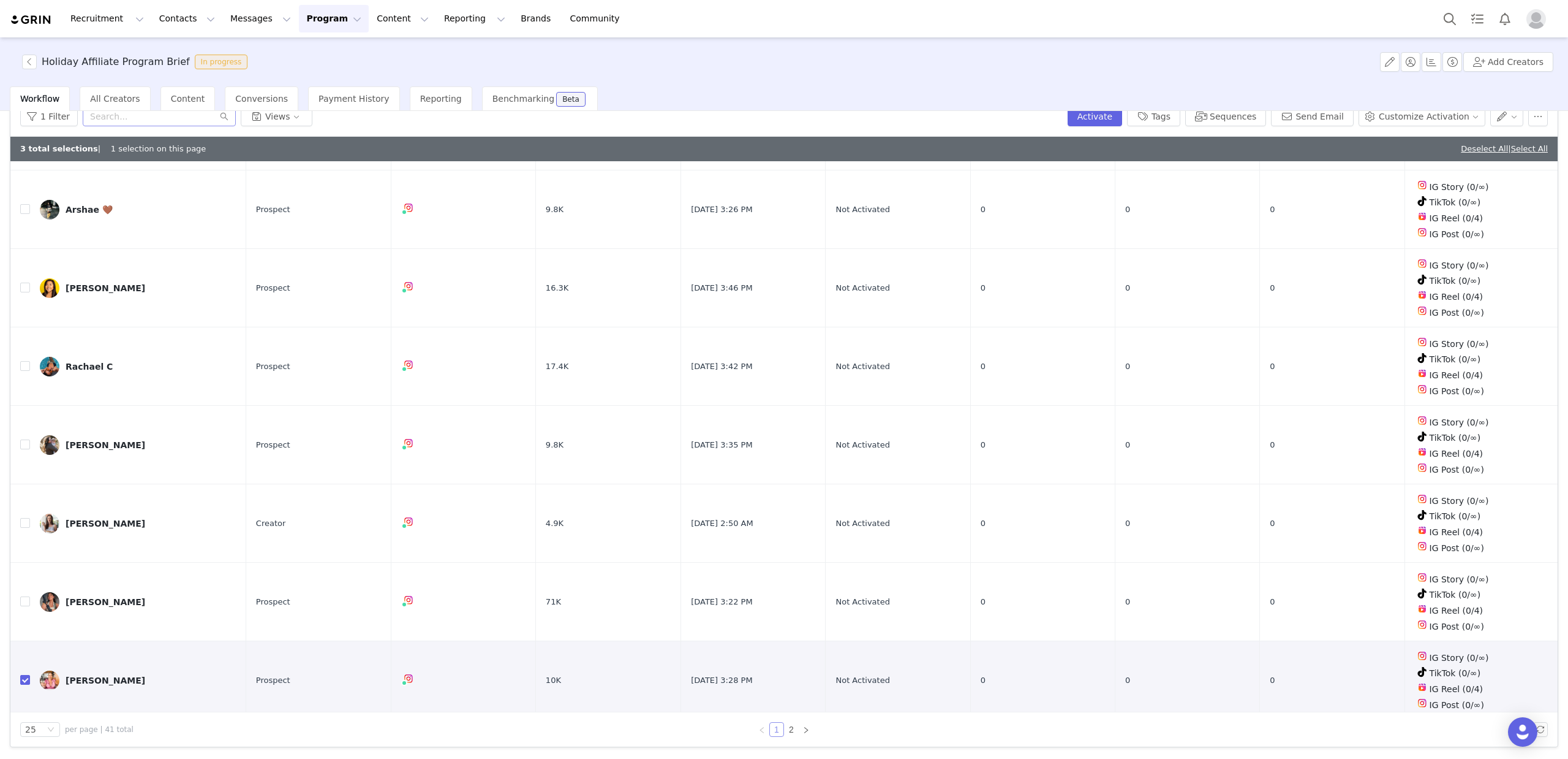
scroll to position [1410, 0]
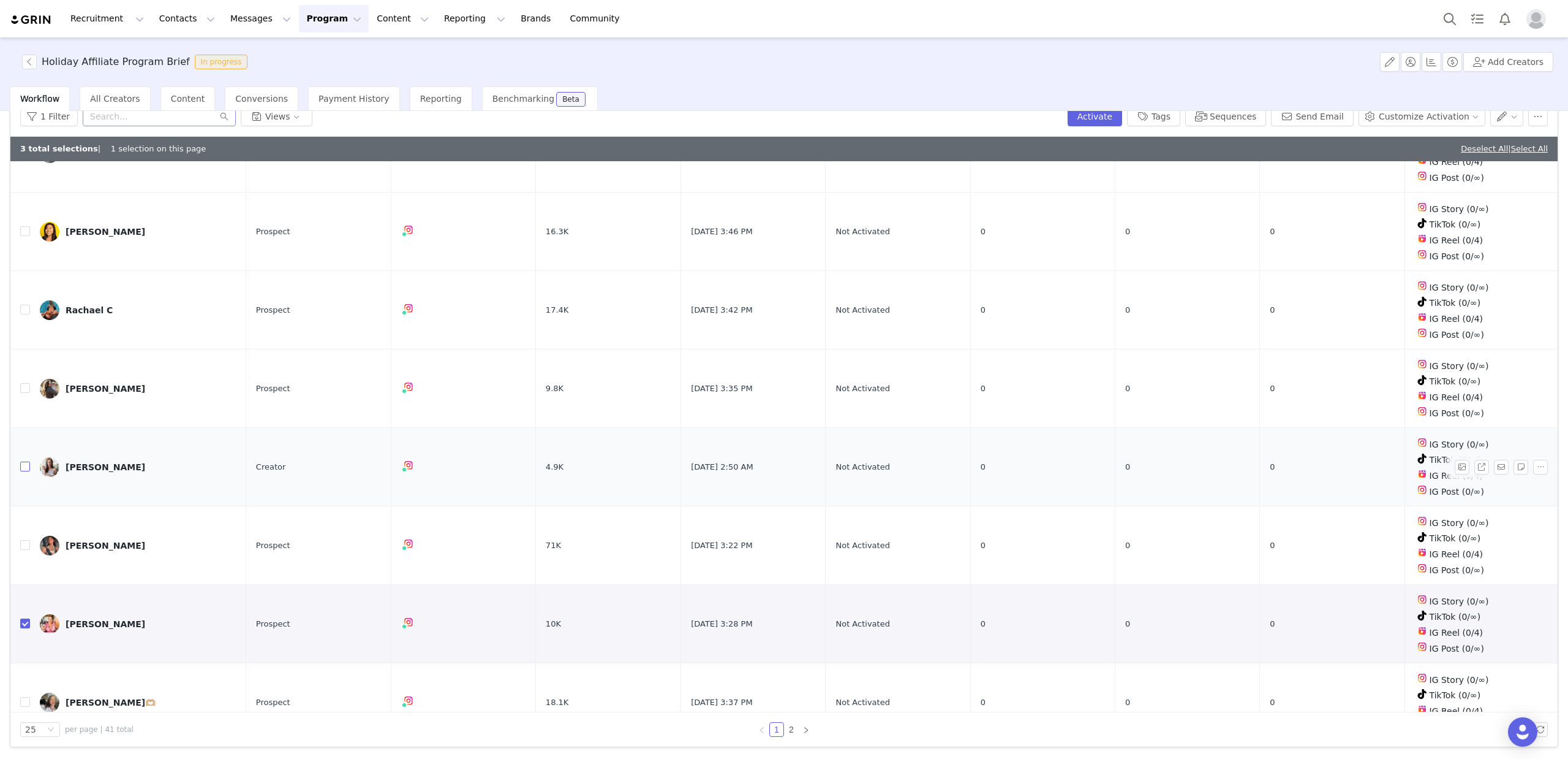
click at [25, 461] on input "checkbox" at bounding box center [25, 466] width 10 height 10
checkbox input "true"
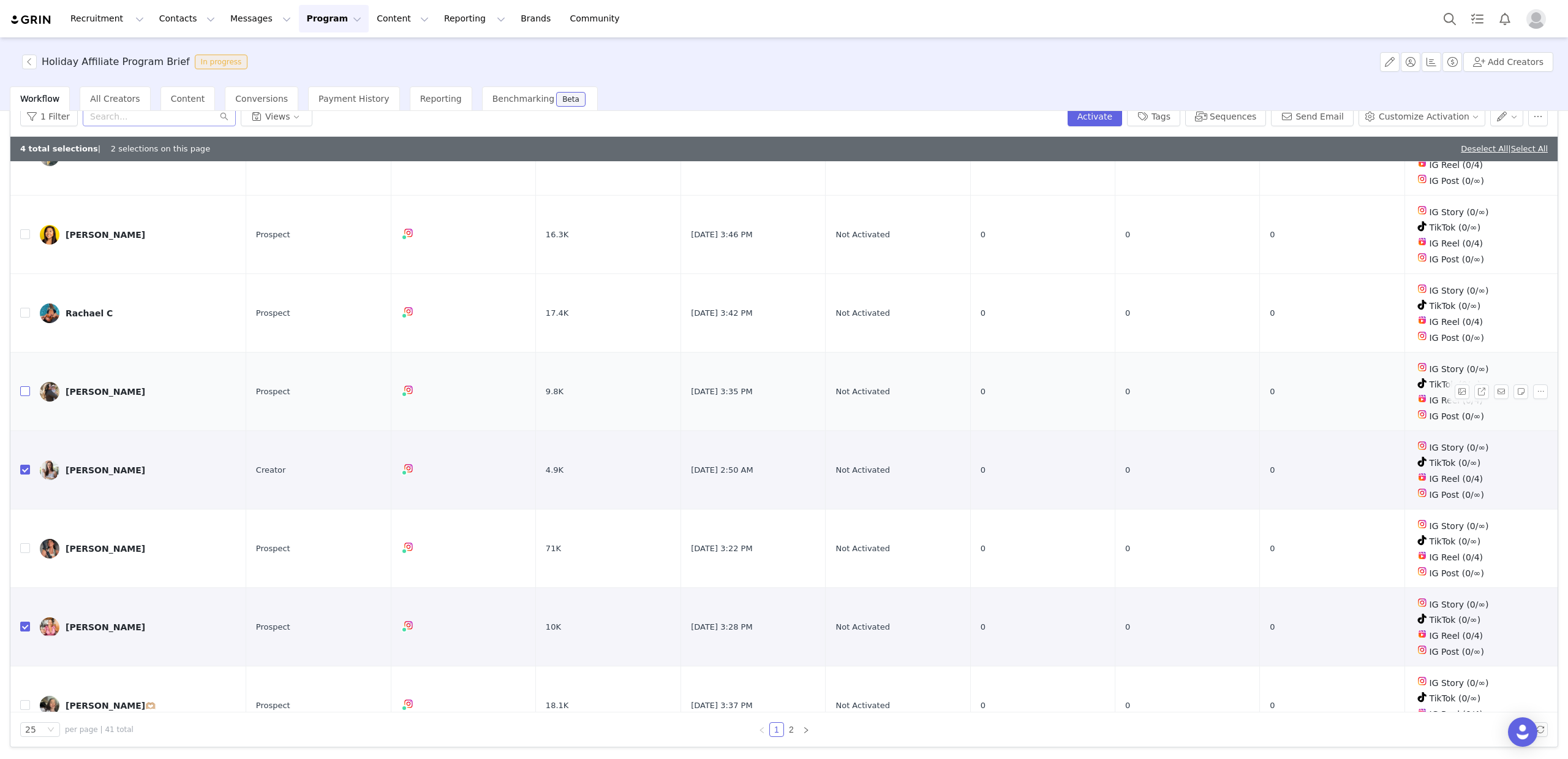
click at [21, 386] on input "checkbox" at bounding box center [25, 391] width 10 height 10
checkbox input "true"
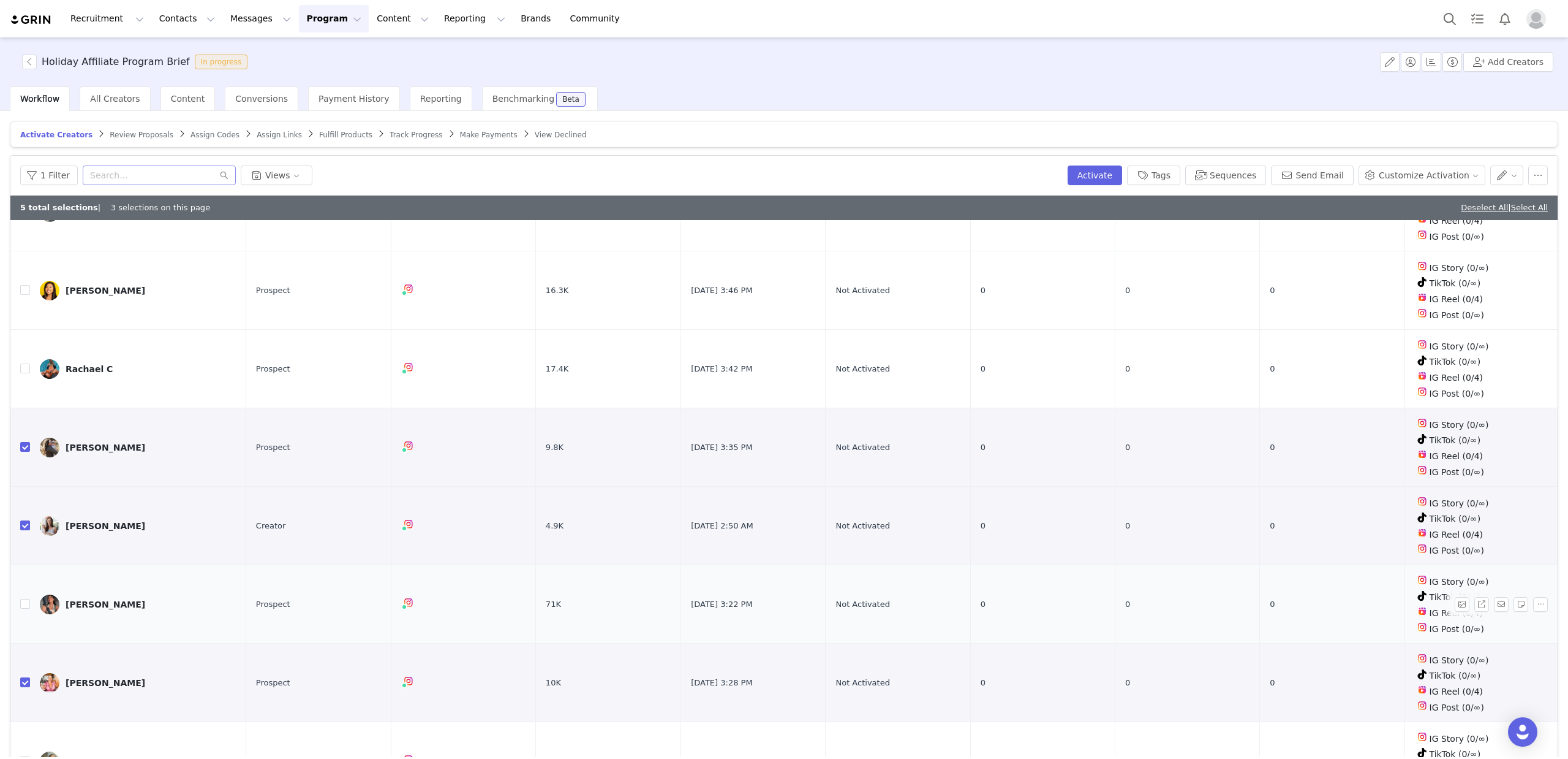
scroll to position [59, 0]
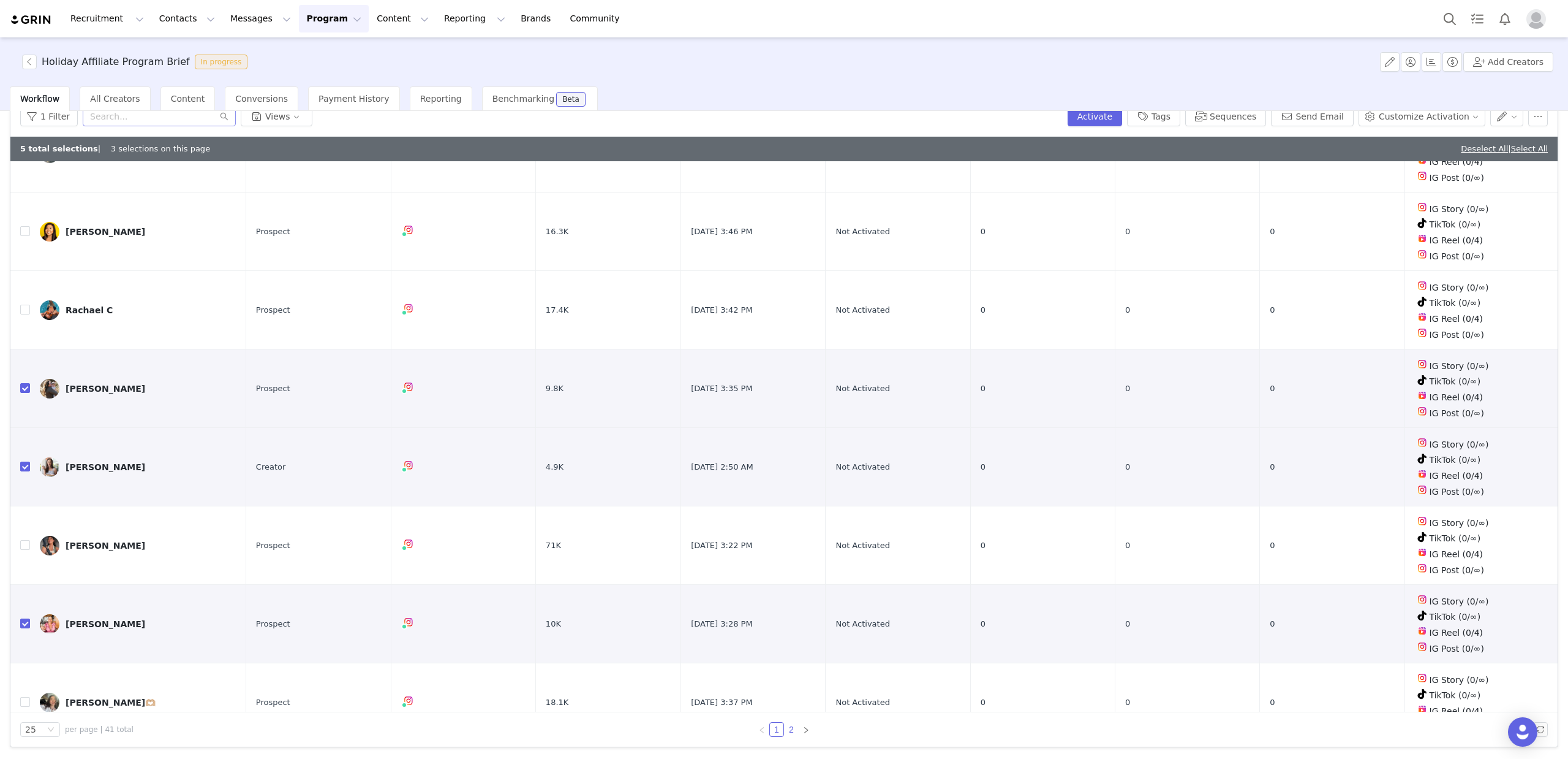
click at [791, 724] on link "2" at bounding box center [791, 729] width 13 height 13
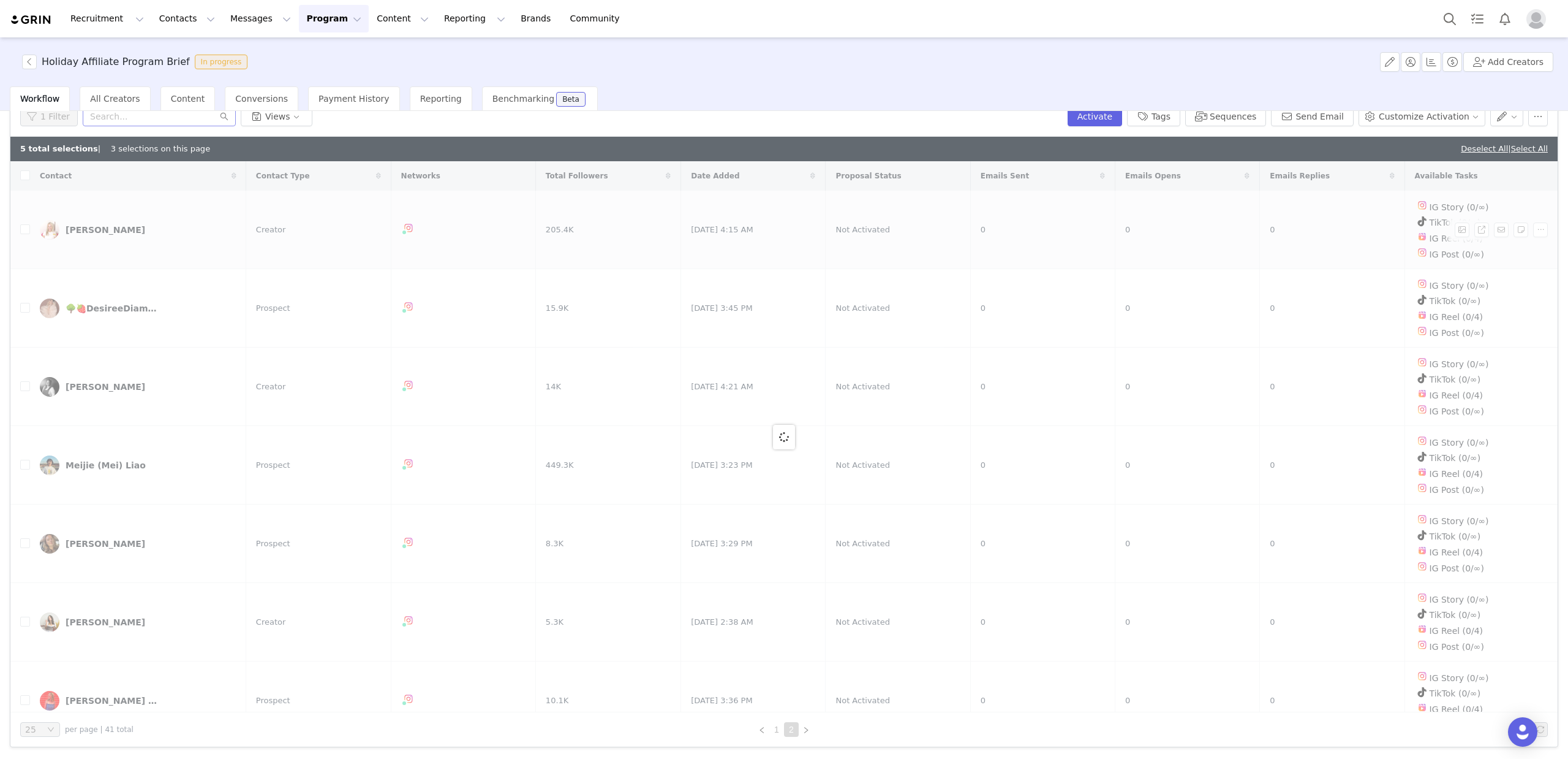
checkbox input "true"
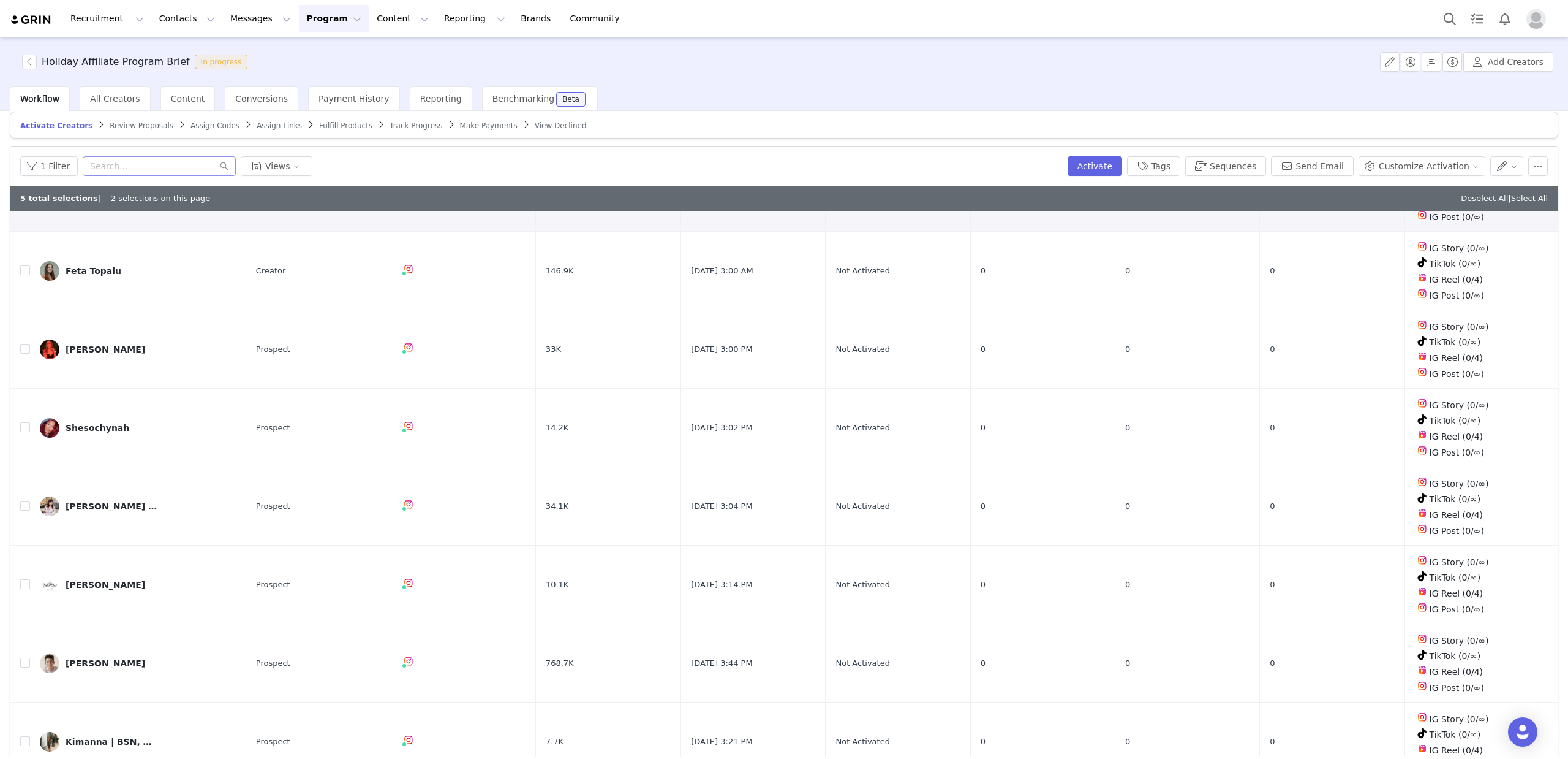
scroll to position [59, 0]
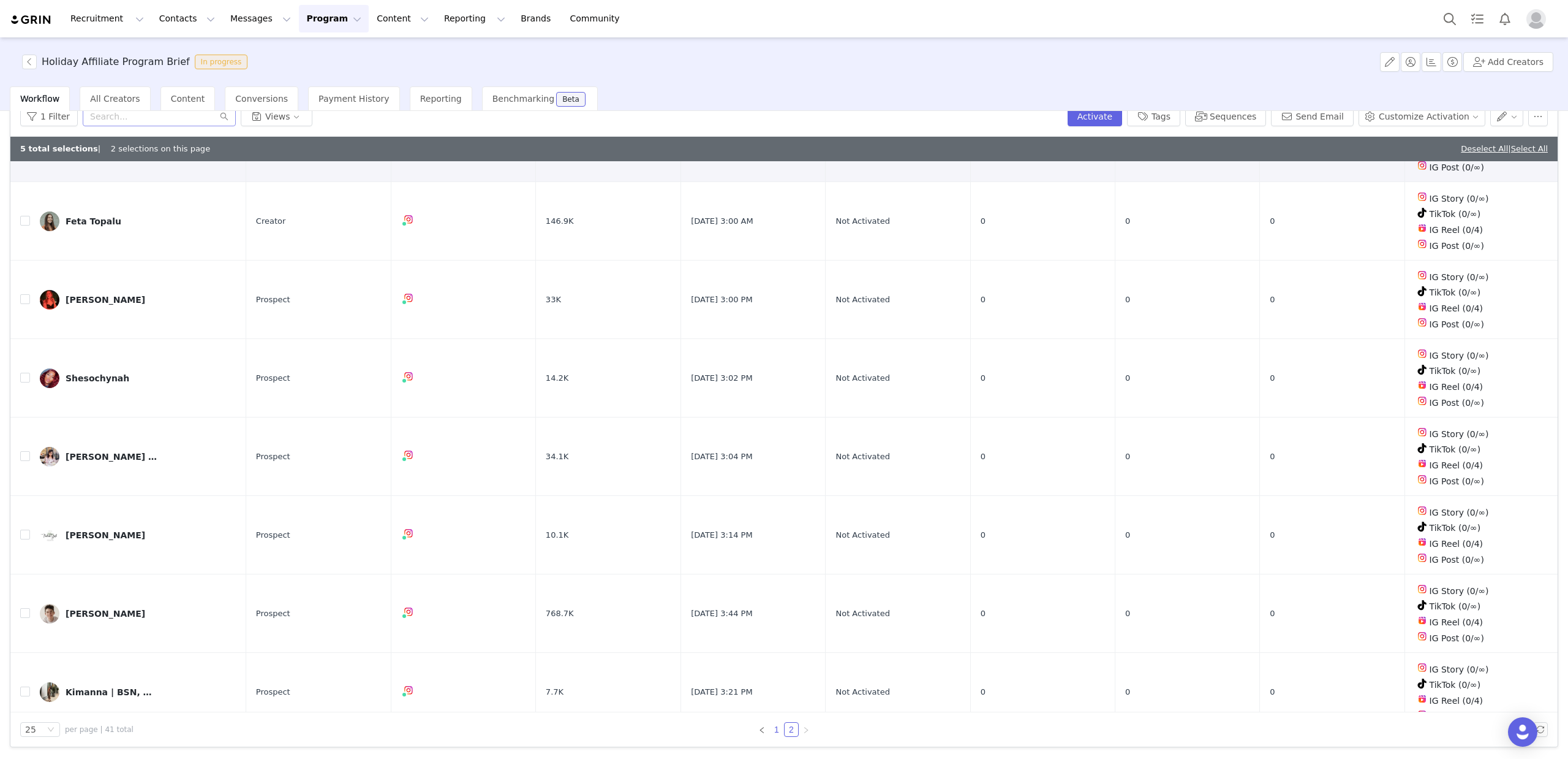
click at [773, 725] on link "1" at bounding box center [777, 729] width 13 height 13
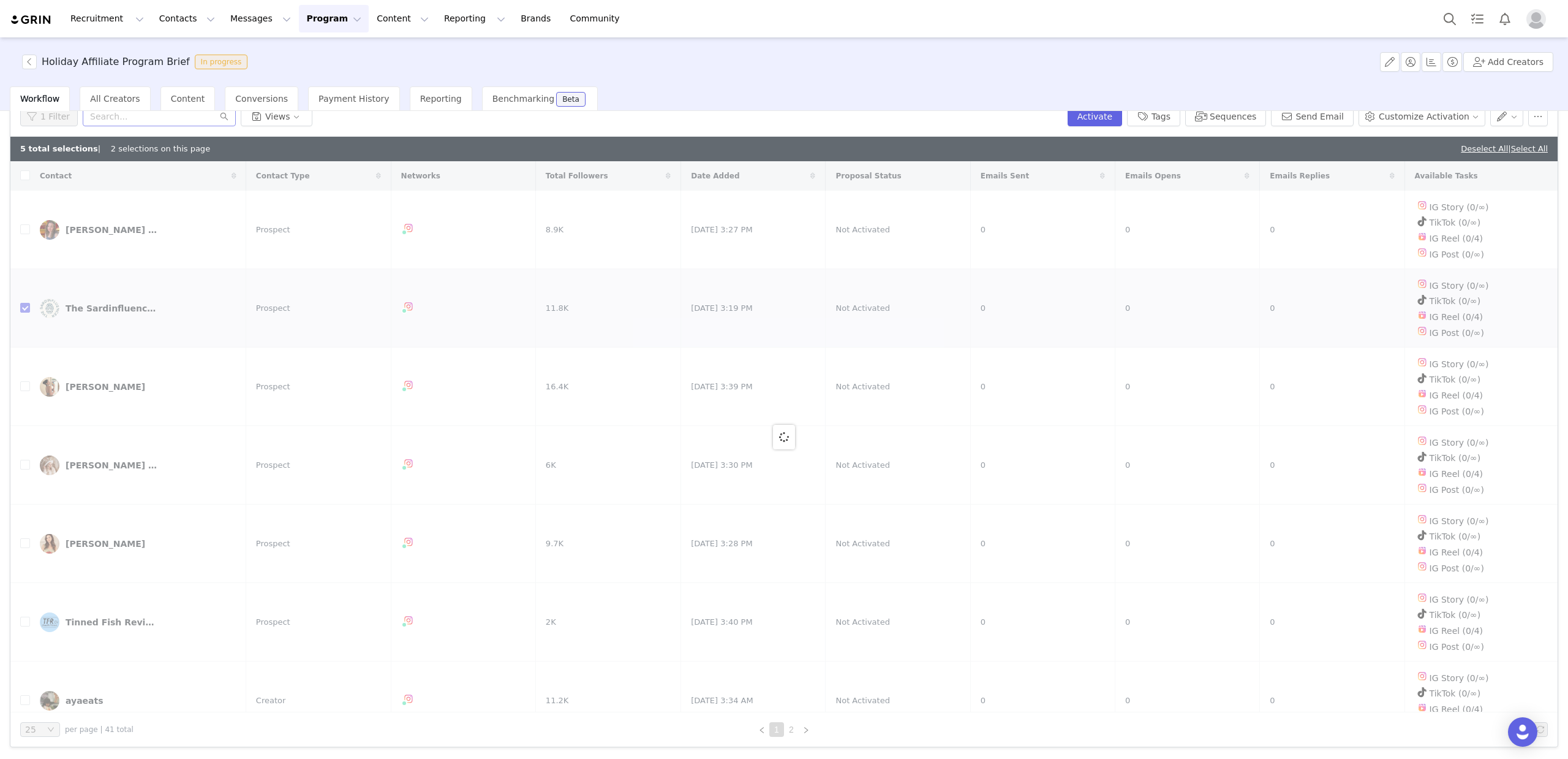
checkbox input "false"
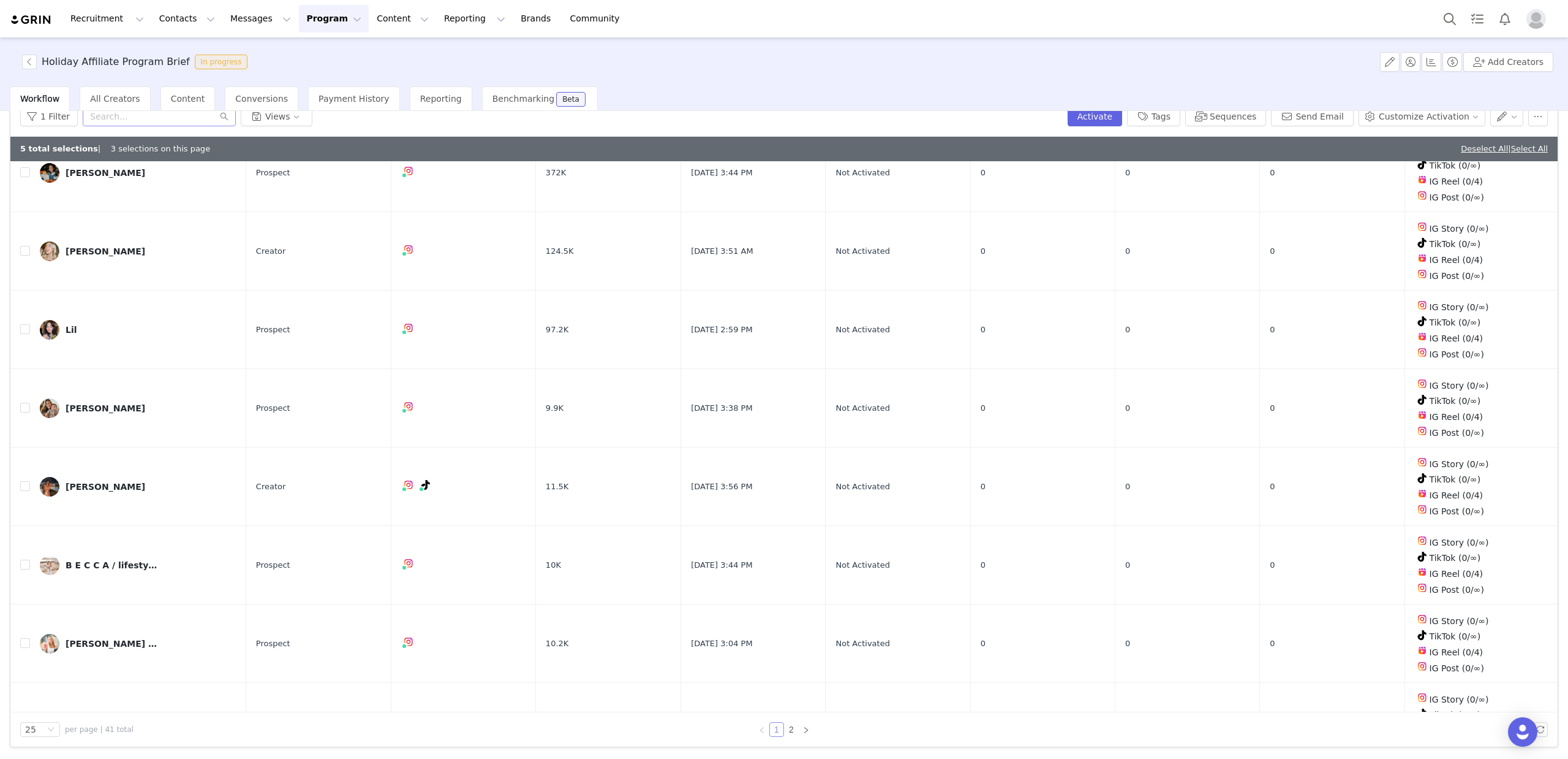
scroll to position [685, 0]
click at [28, 559] on input "checkbox" at bounding box center [25, 564] width 10 height 10
checkbox input "true"
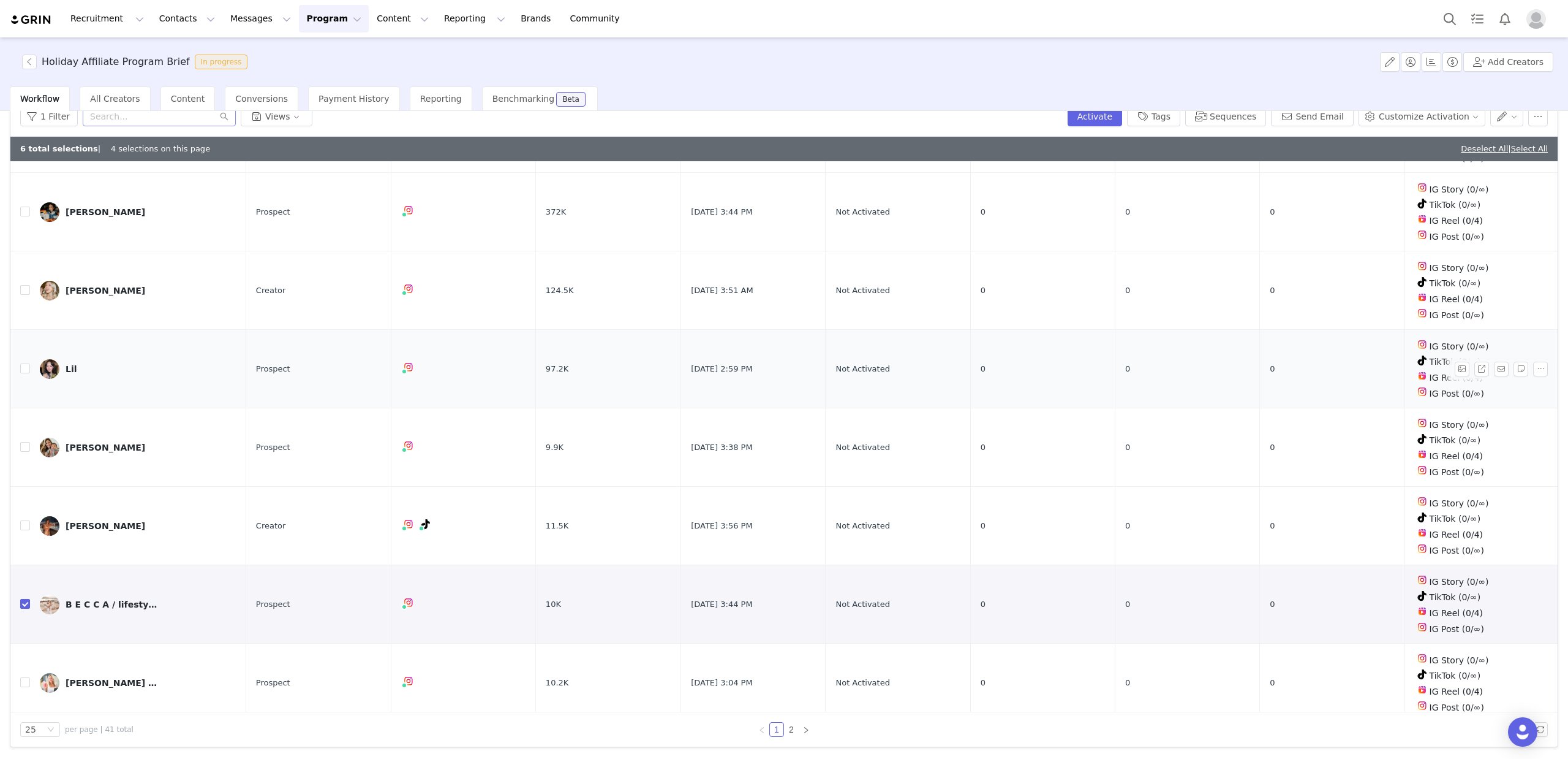
scroll to position [639, 0]
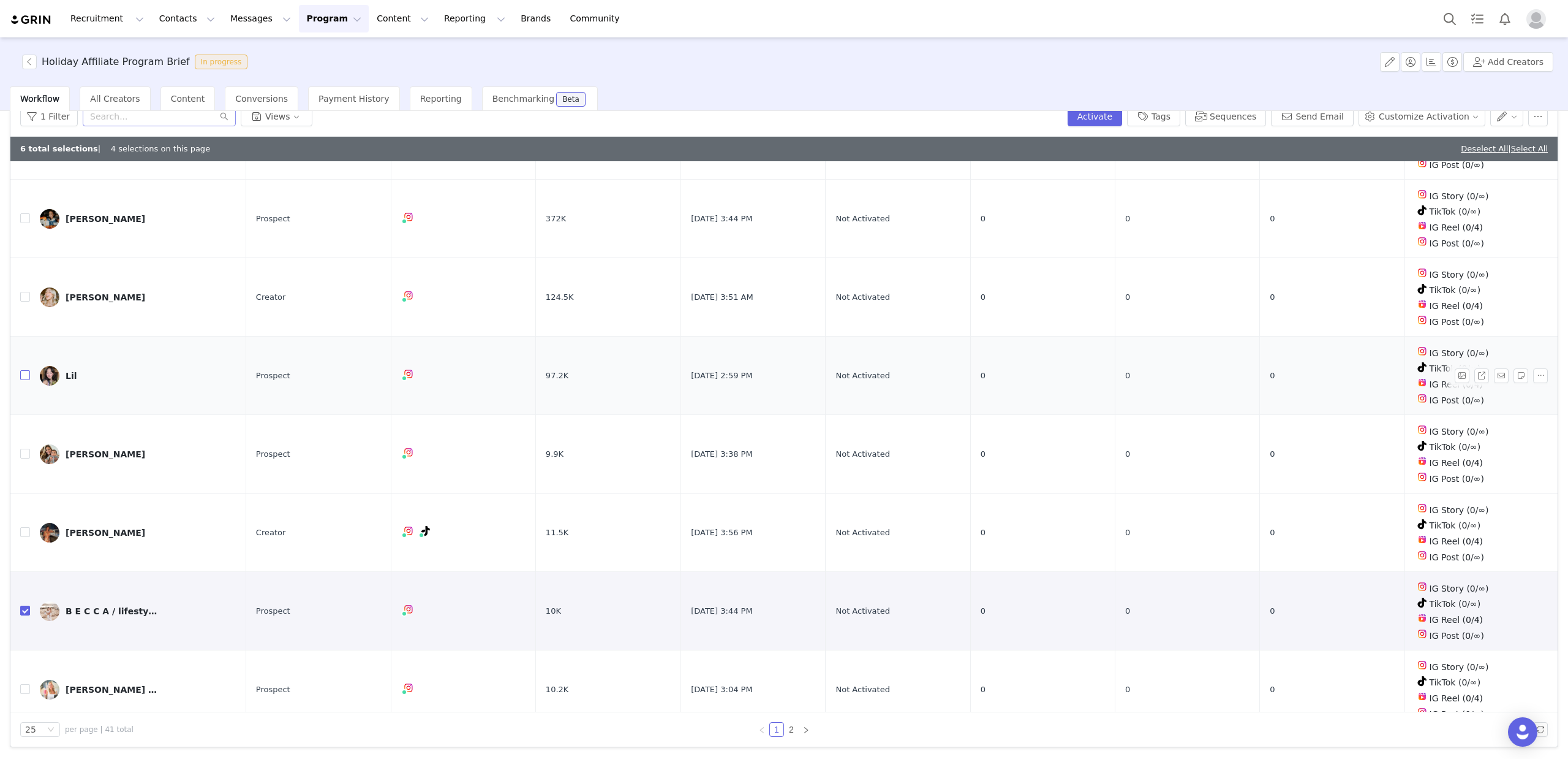
click at [23, 370] on input "checkbox" at bounding box center [25, 375] width 10 height 10
checkbox input "true"
click at [28, 213] on input "checkbox" at bounding box center [25, 218] width 10 height 10
checkbox input "true"
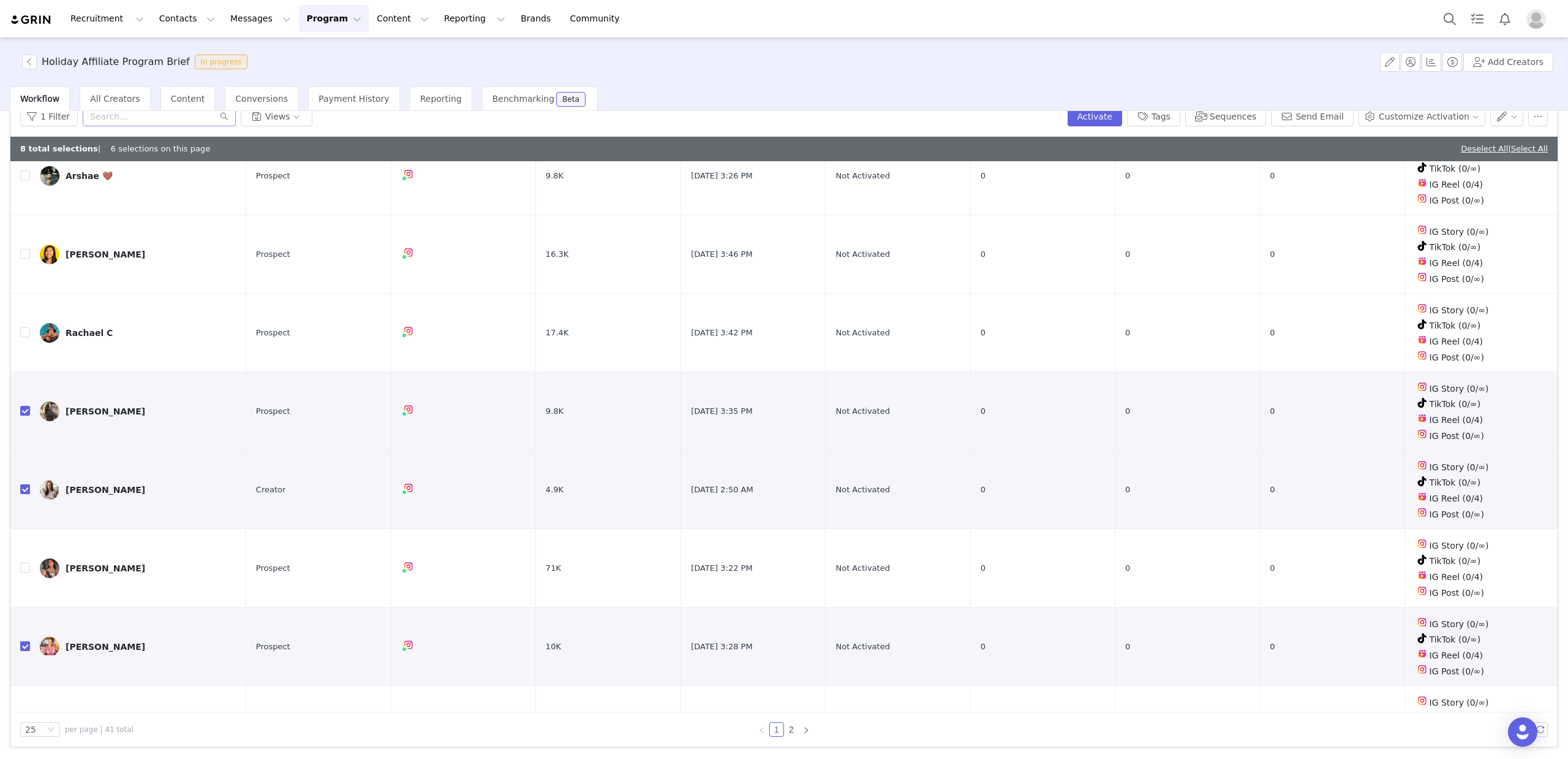
scroll to position [1410, 0]
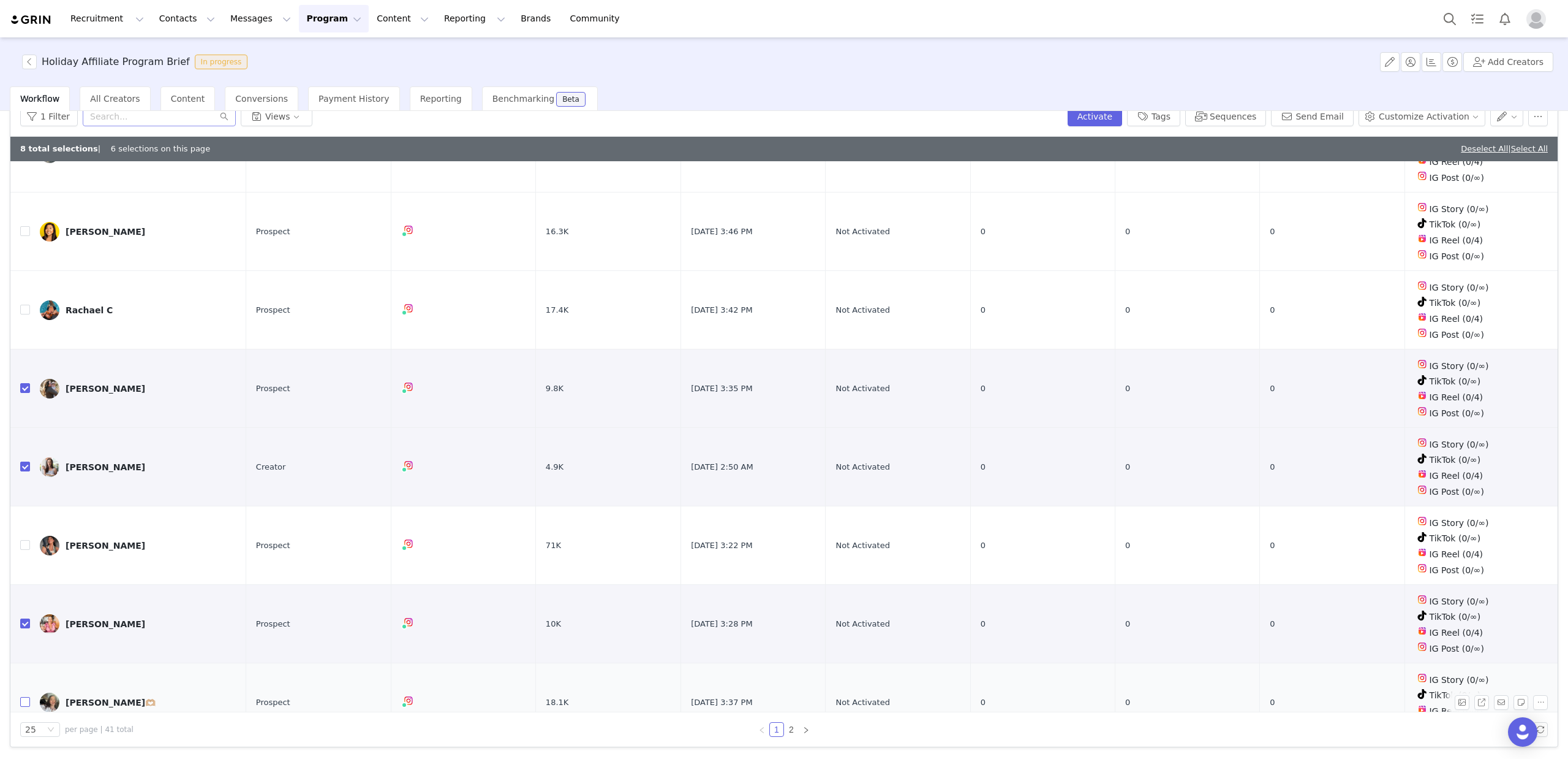
click at [25, 697] on input "checkbox" at bounding box center [25, 701] width 10 height 10
checkbox input "true"
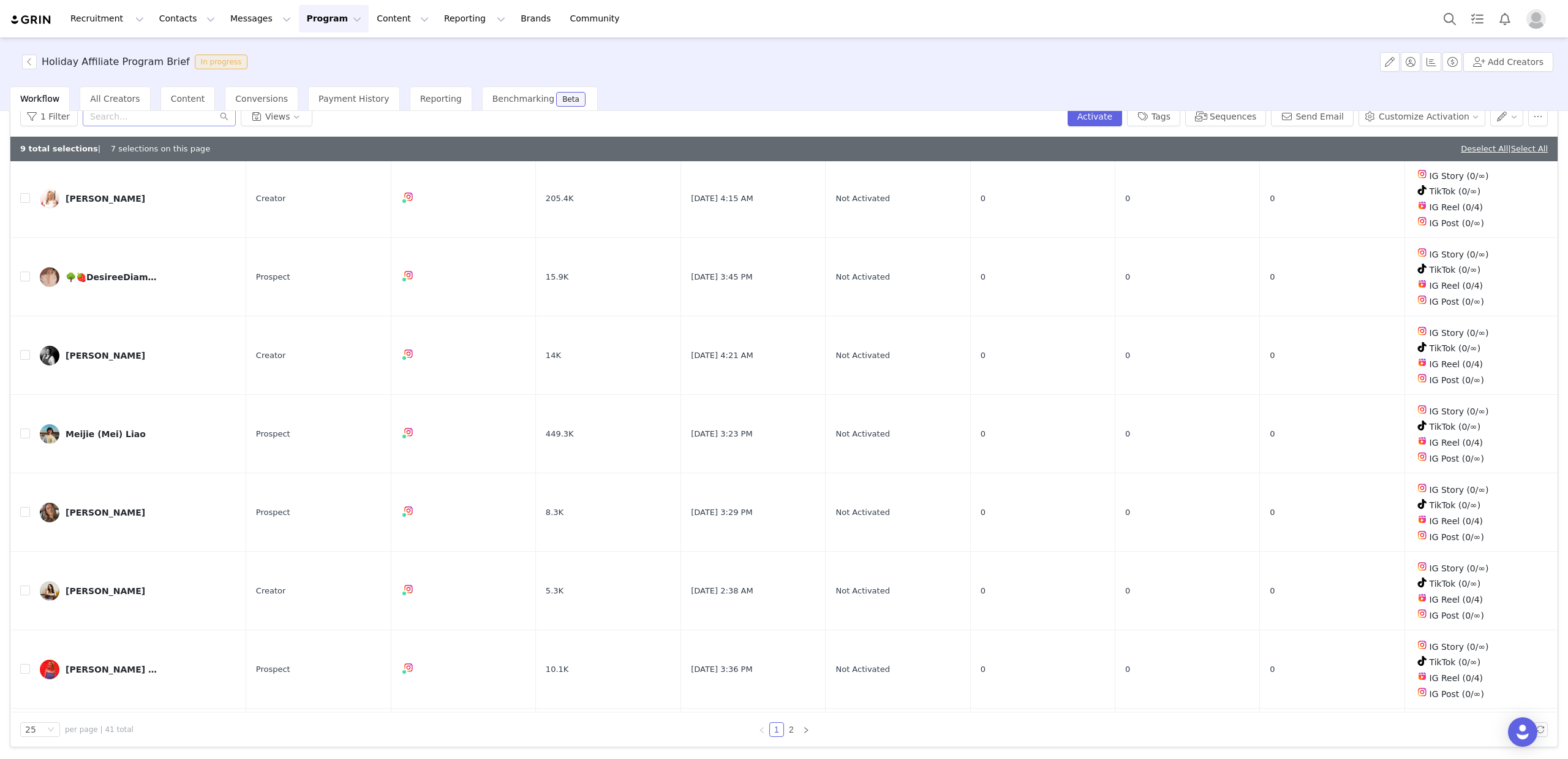
scroll to position [0, 0]
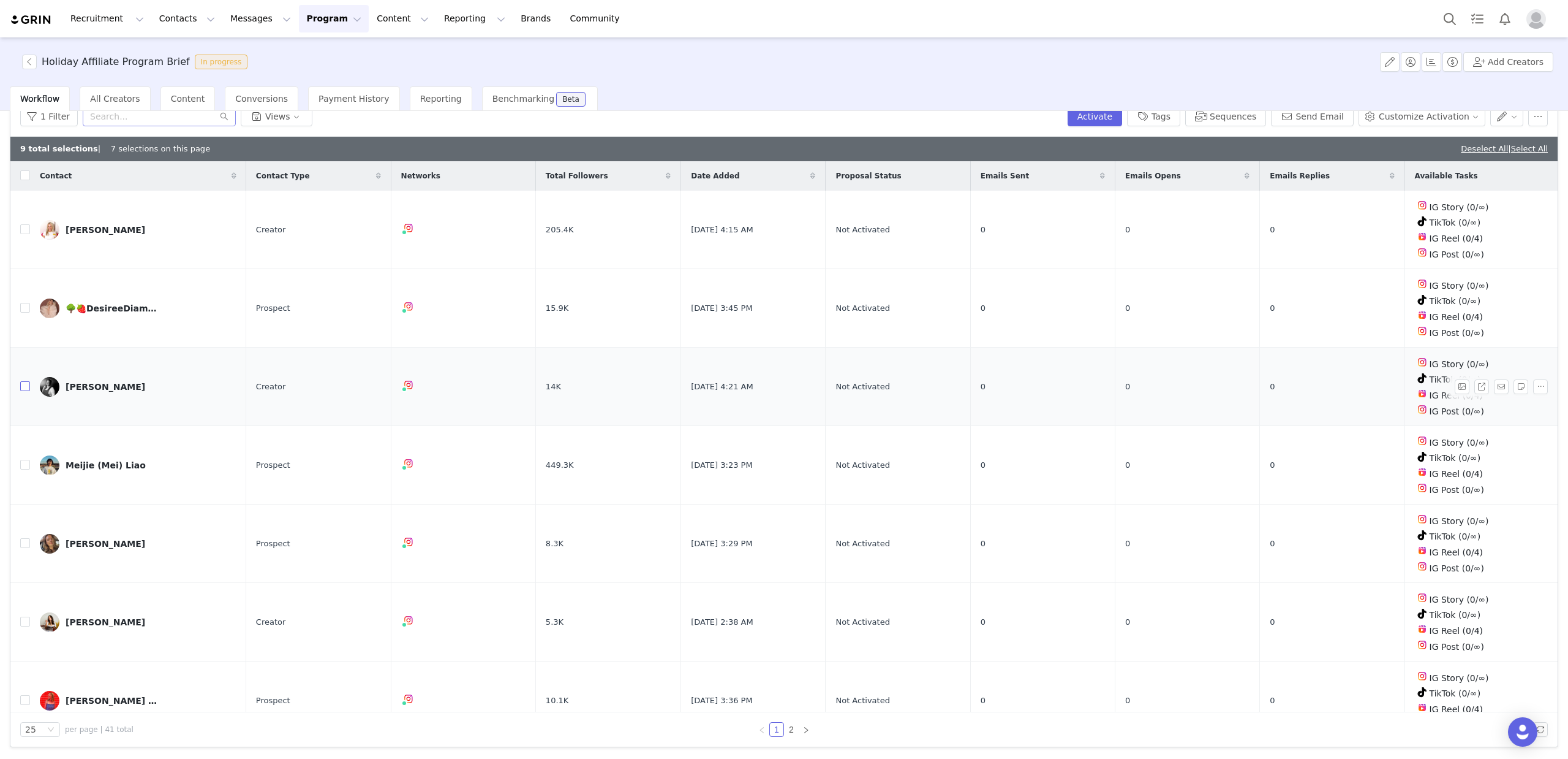
click at [23, 382] on input "checkbox" at bounding box center [25, 386] width 10 height 10
checkbox input "true"
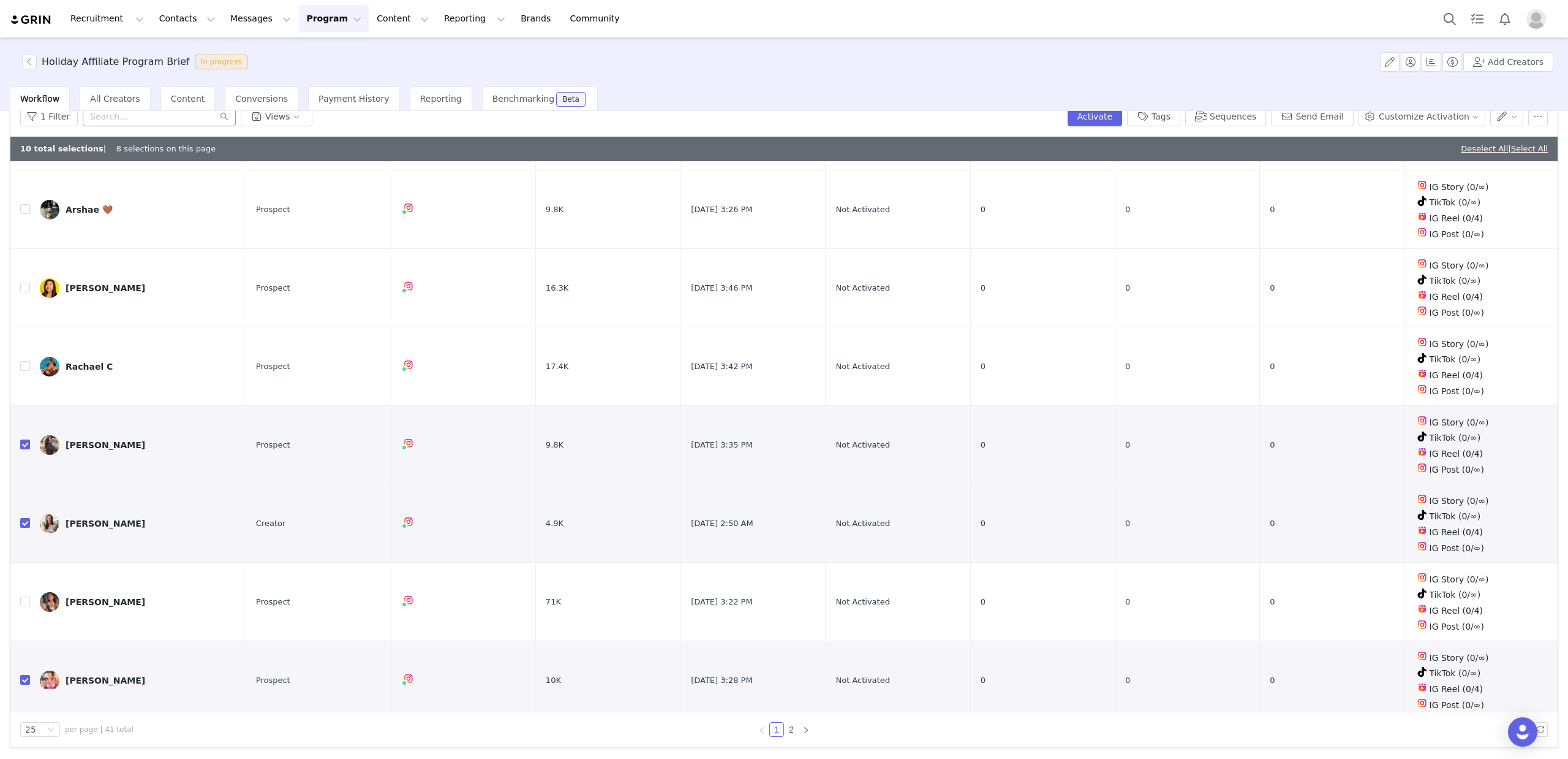
scroll to position [1410, 0]
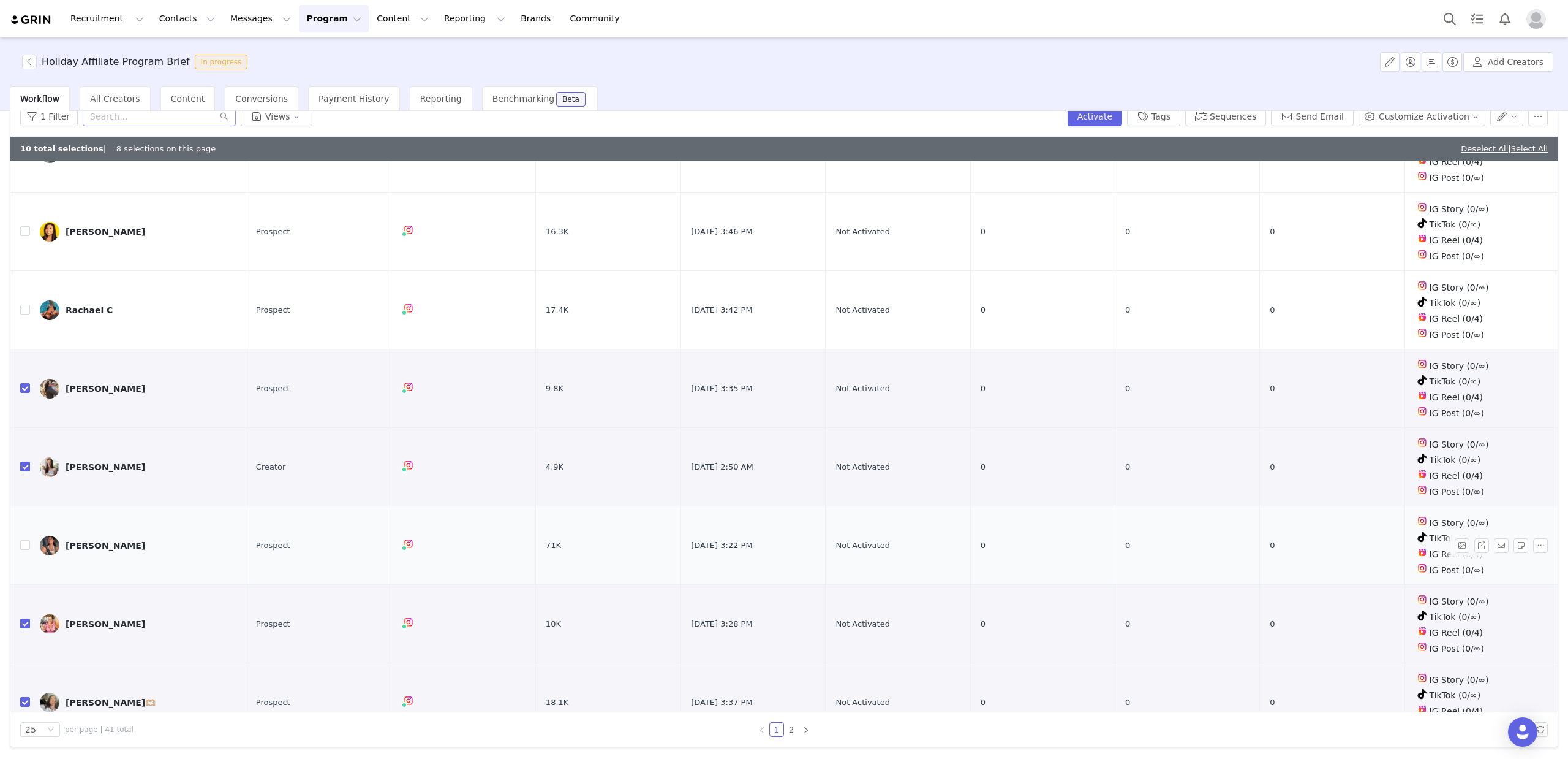
click at [30, 516] on td "Annai Gonzalez Rodriguez" at bounding box center [138, 545] width 216 height 78
click at [26, 540] on input "checkbox" at bounding box center [25, 545] width 10 height 10
checkbox input "true"
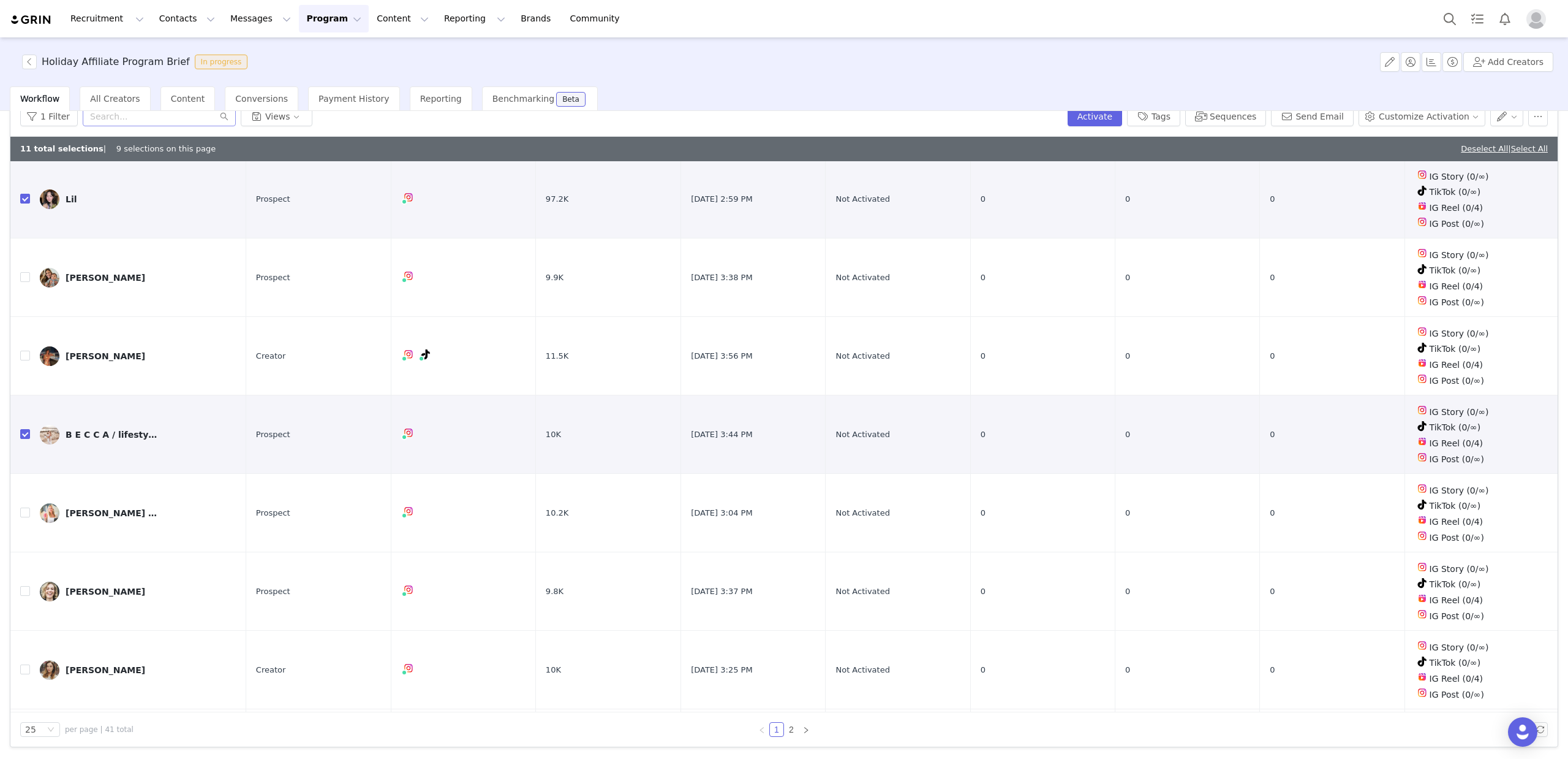
scroll to position [785, 0]
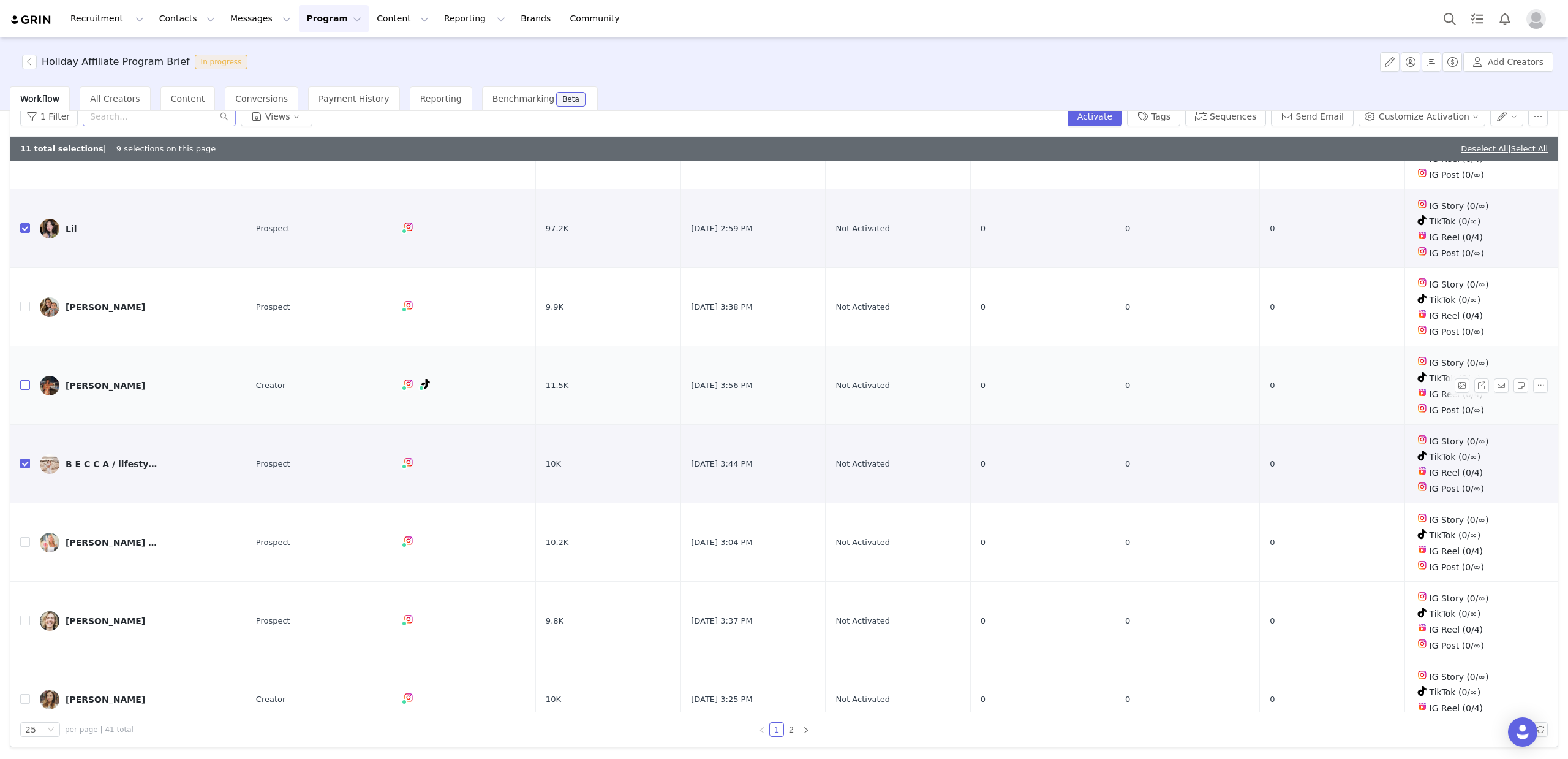
click at [25, 380] on input "checkbox" at bounding box center [25, 385] width 10 height 10
checkbox input "true"
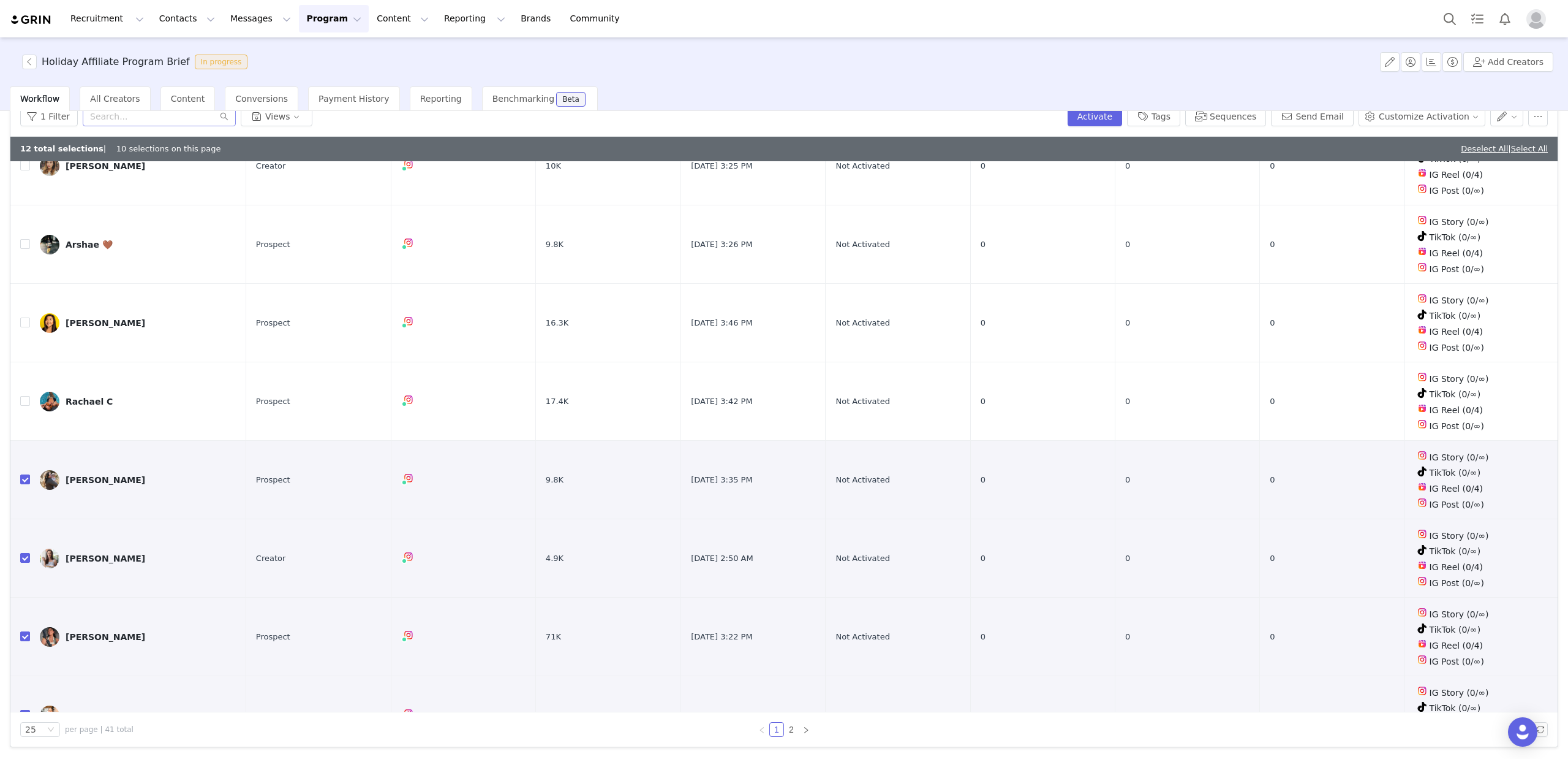
scroll to position [1410, 0]
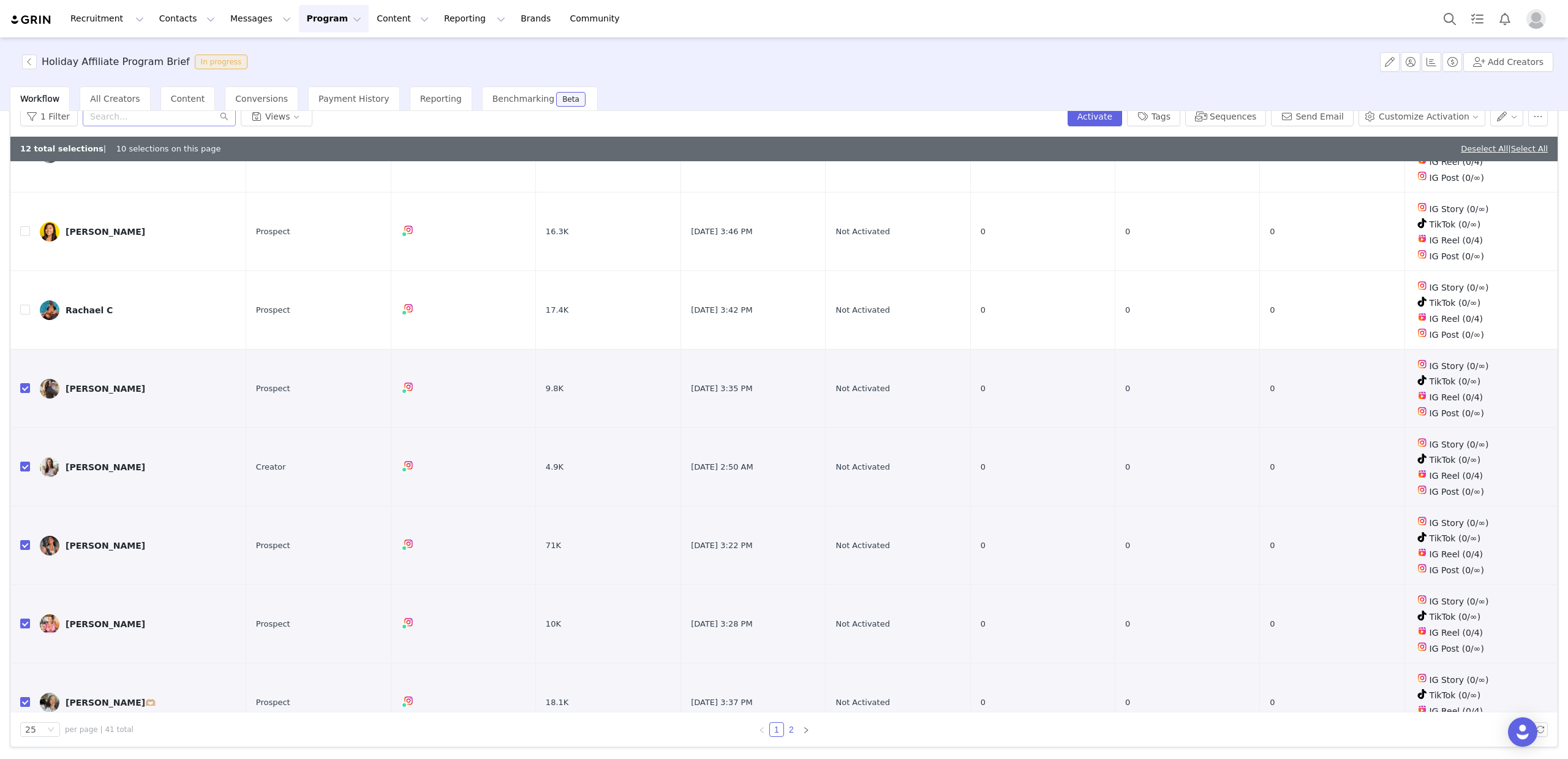
click at [789, 734] on link "2" at bounding box center [791, 729] width 13 height 13
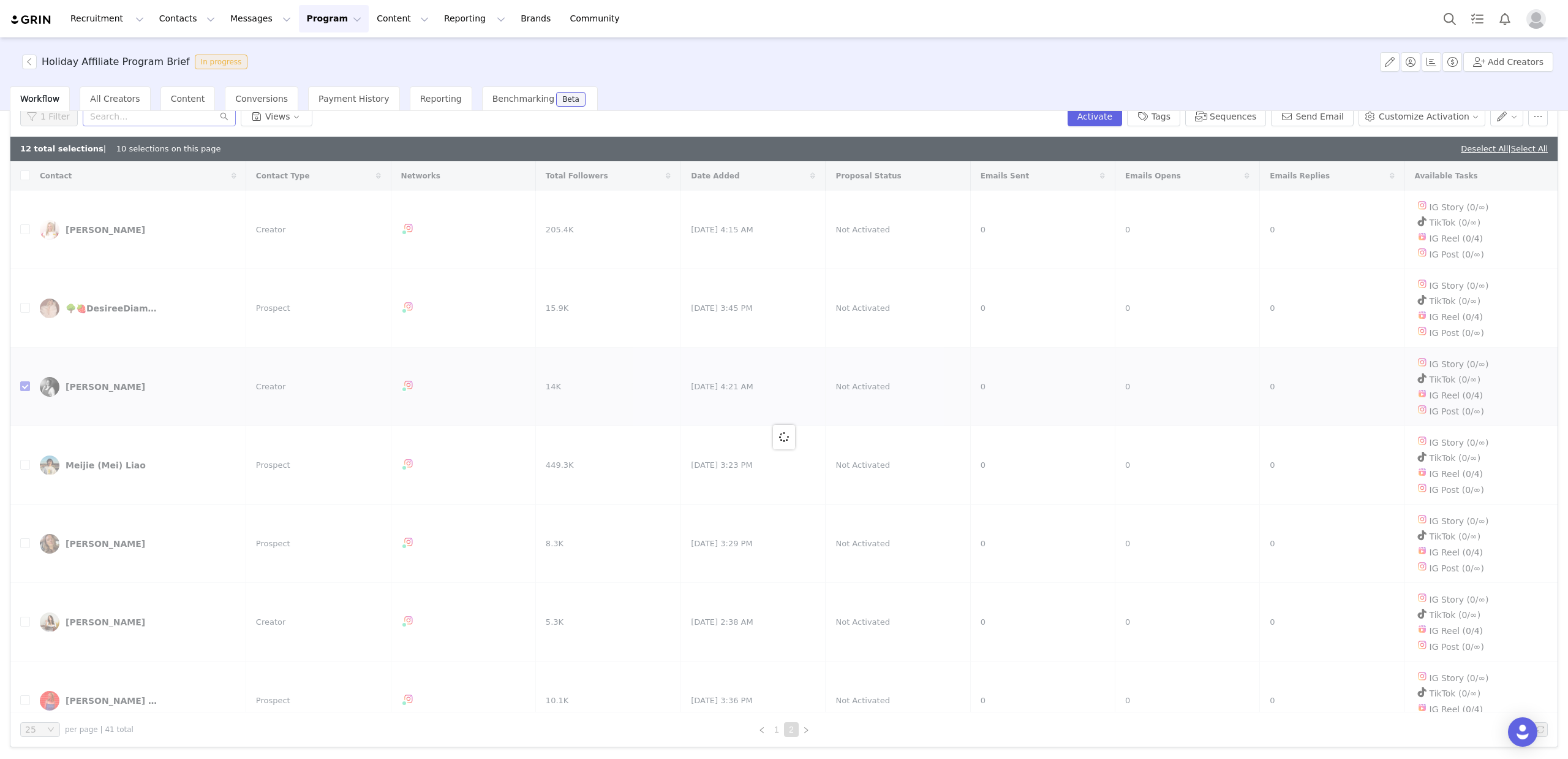
checkbox input "true"
checkbox input "false"
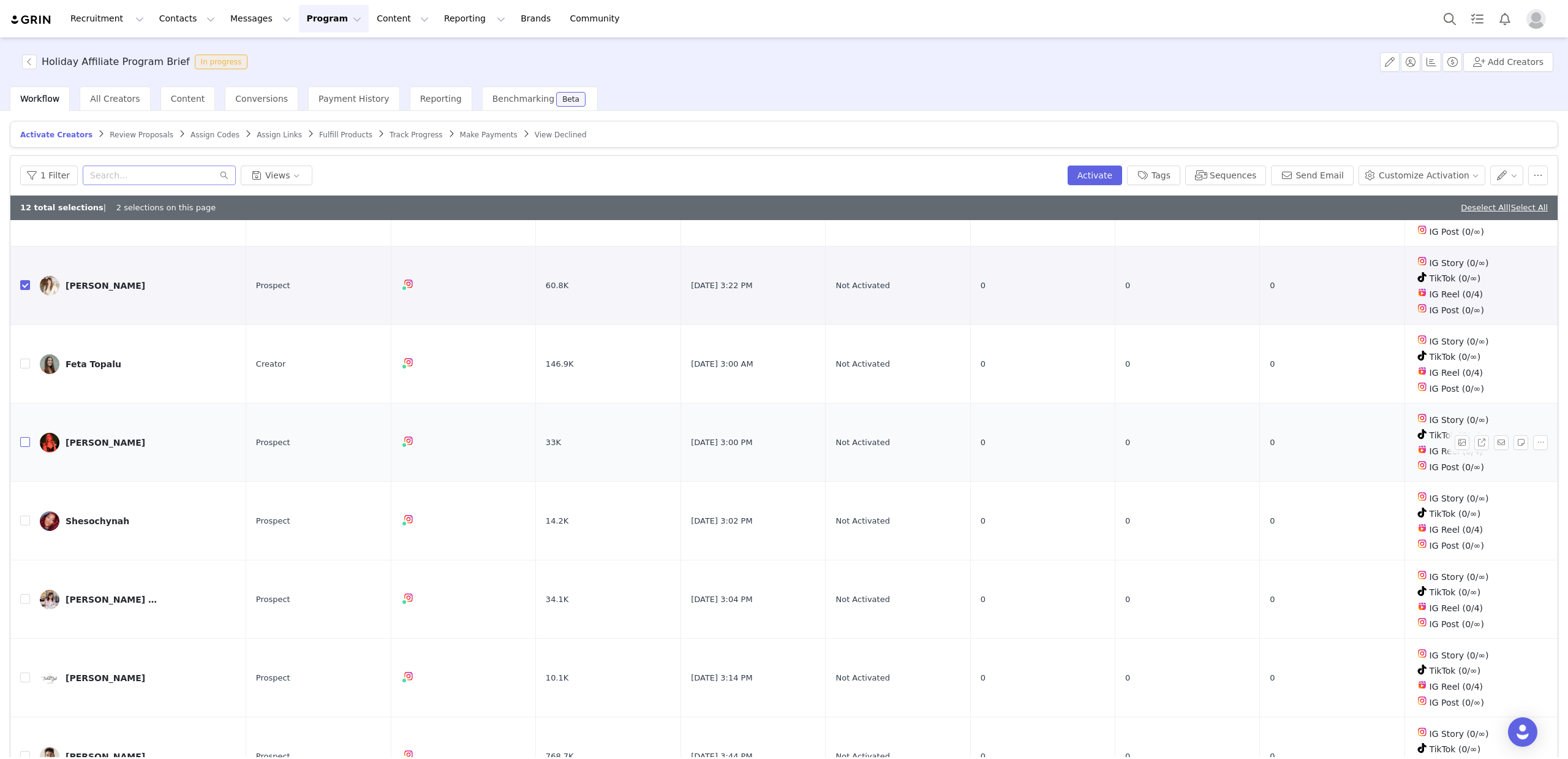
scroll to position [635, 0]
click at [25, 433] on input "checkbox" at bounding box center [25, 437] width 10 height 10
checkbox input "true"
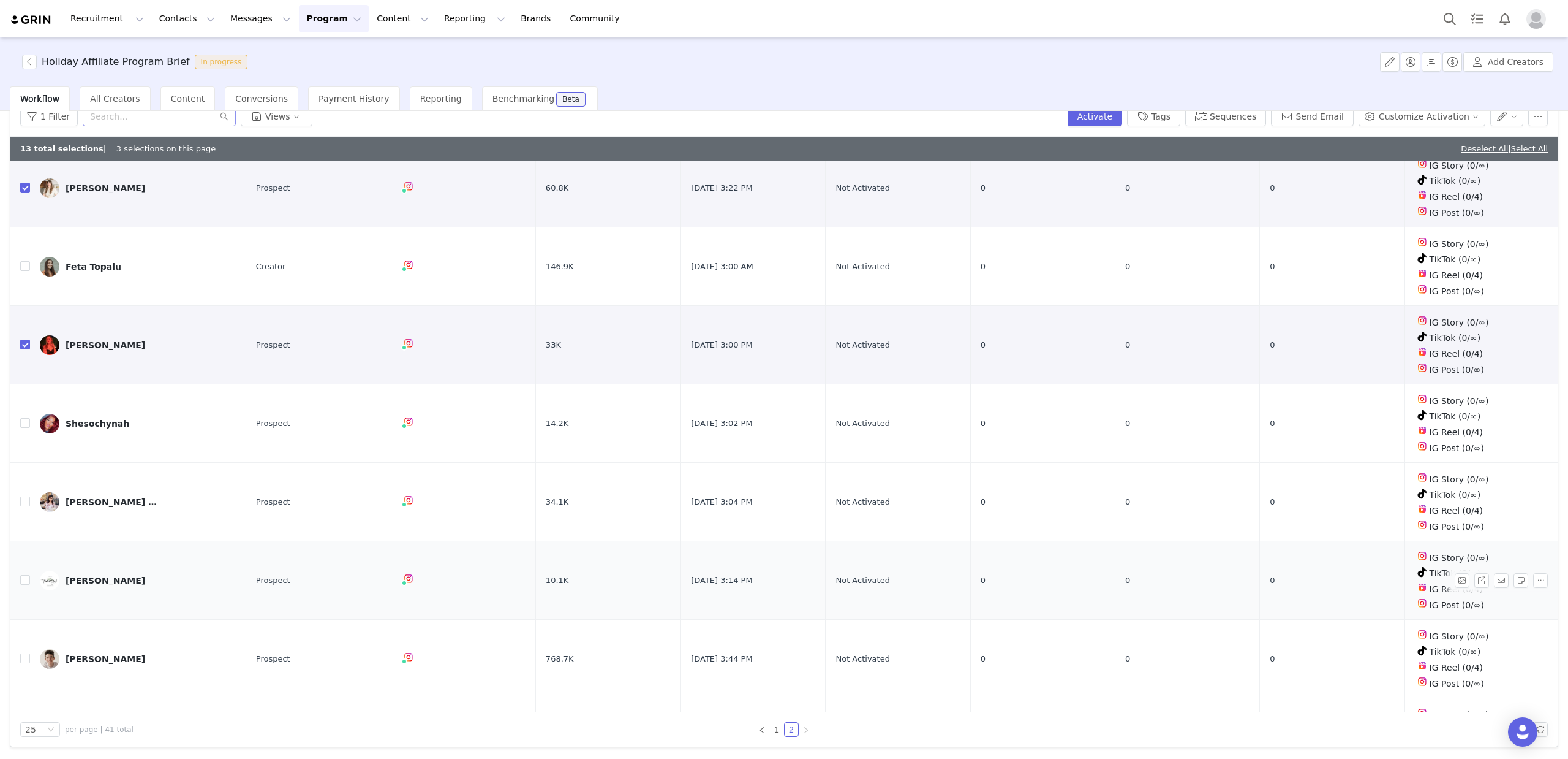
scroll to position [668, 0]
click at [29, 420] on input "checkbox" at bounding box center [25, 425] width 10 height 10
checkbox input "true"
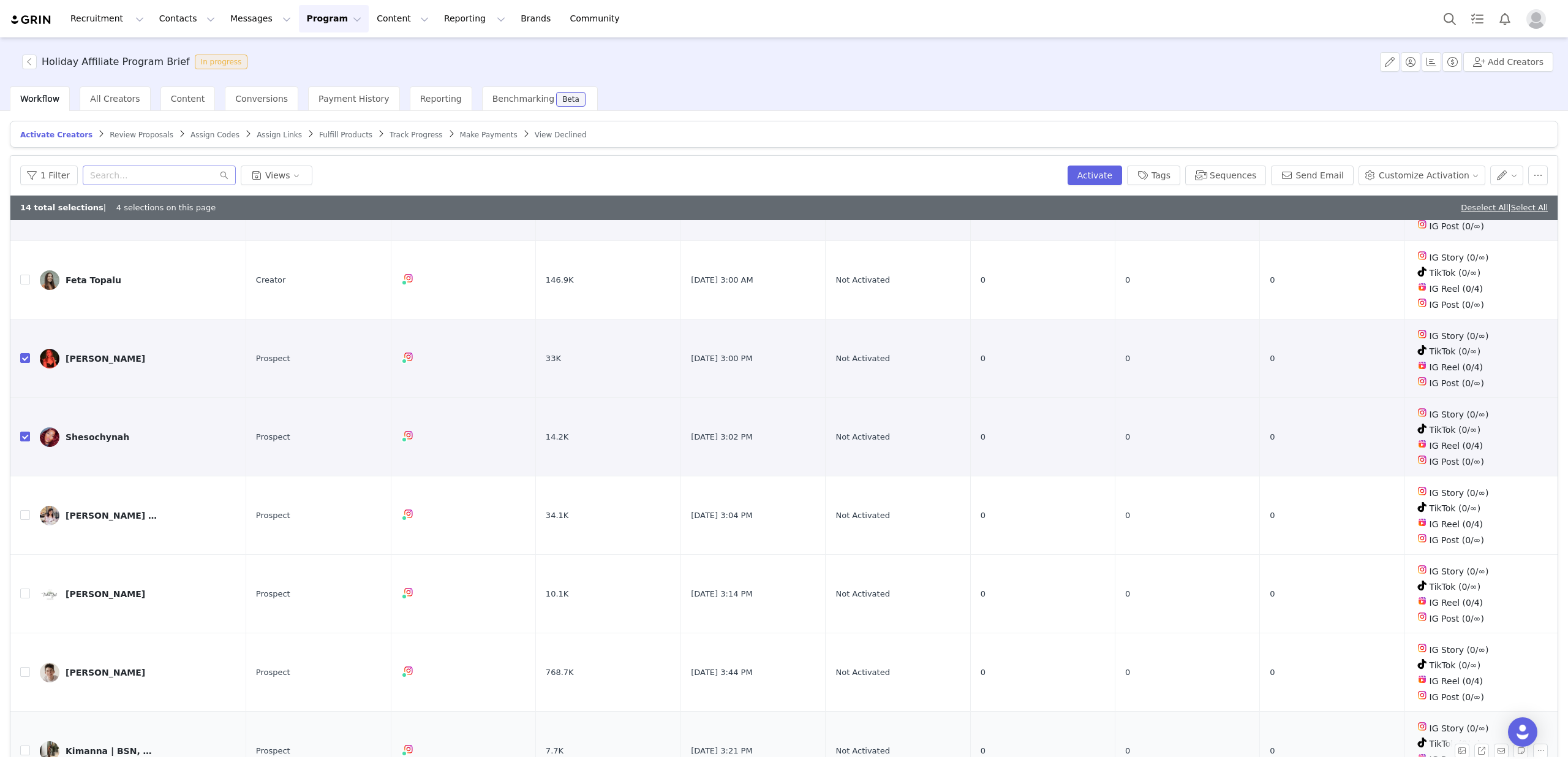
scroll to position [59, 0]
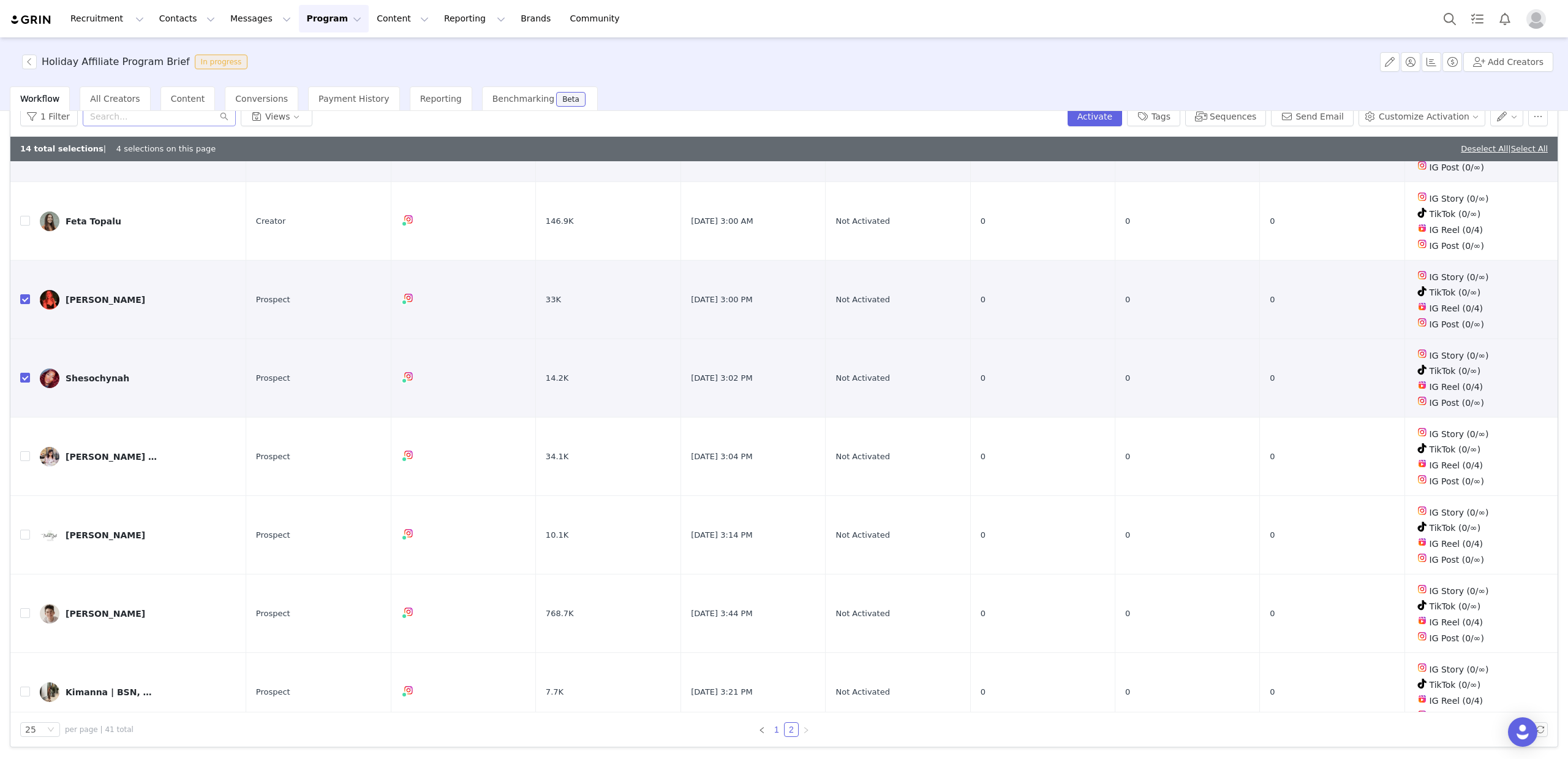
click at [778, 728] on link "1" at bounding box center [777, 729] width 13 height 13
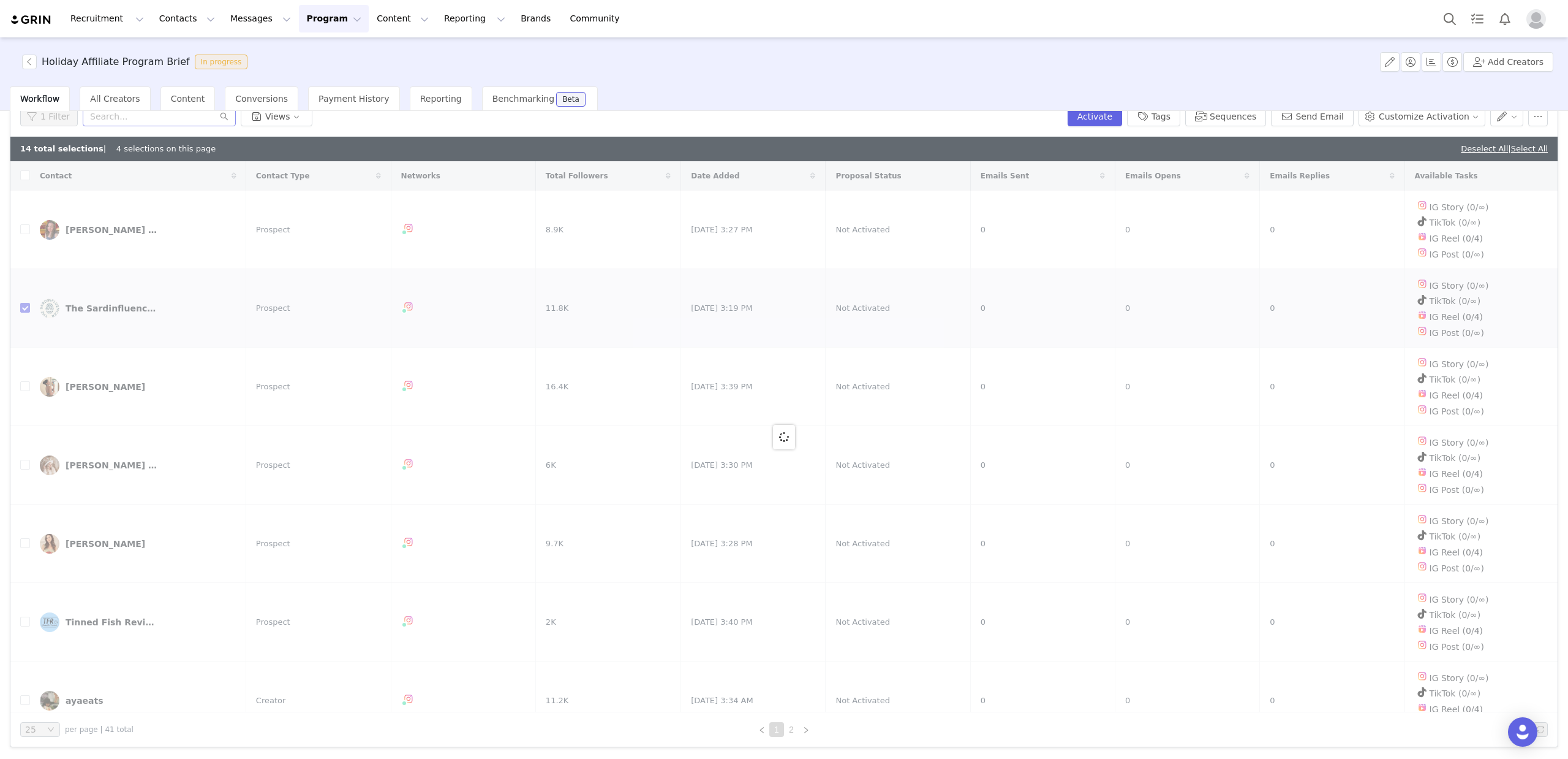
checkbox input "false"
checkbox input "true"
checkbox input "false"
checkbox input "true"
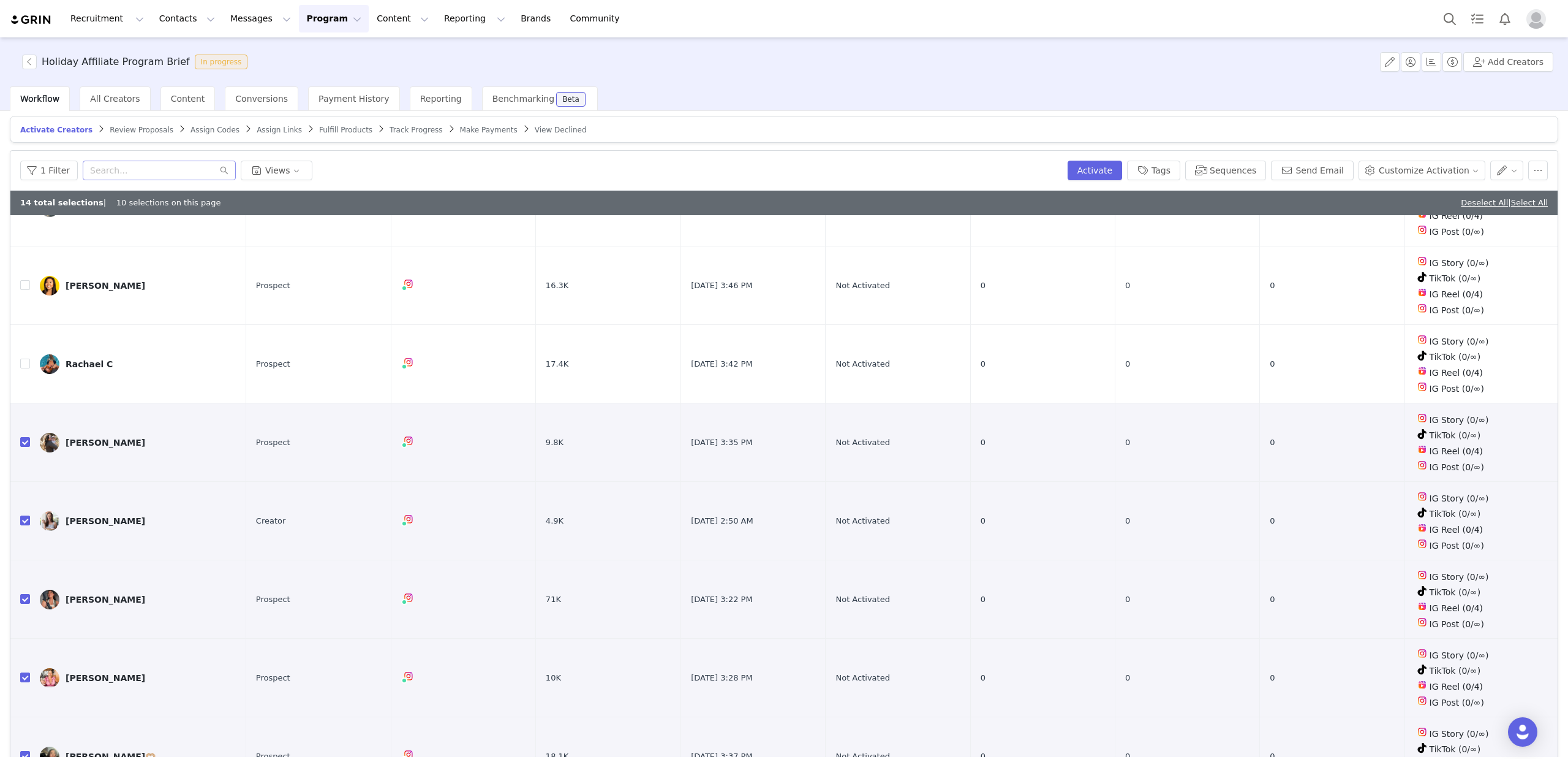
scroll to position [59, 0]
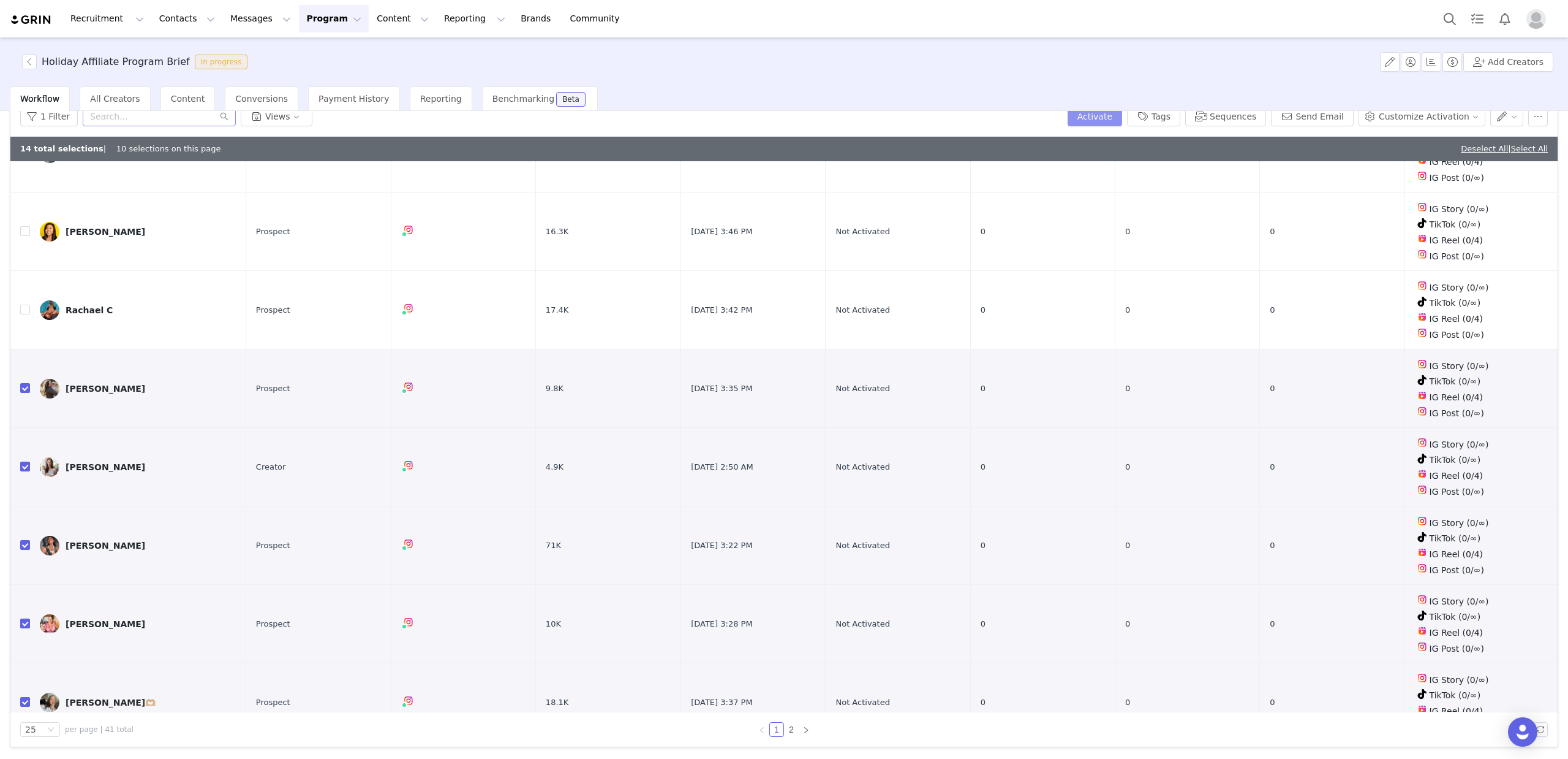
click at [1109, 114] on button "Activate" at bounding box center [1095, 117] width 54 height 20
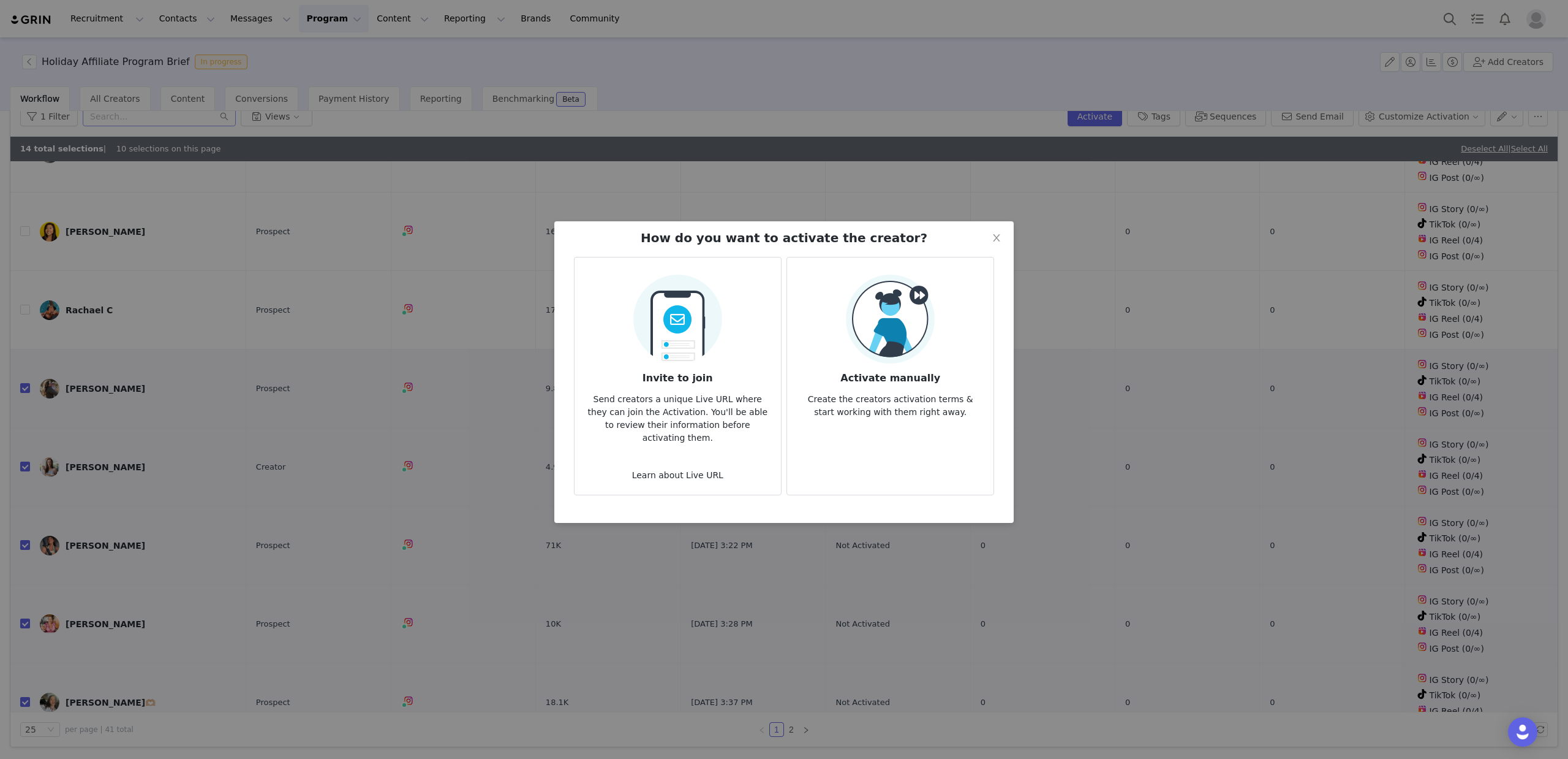
click at [664, 344] on img at bounding box center [678, 315] width 89 height 96
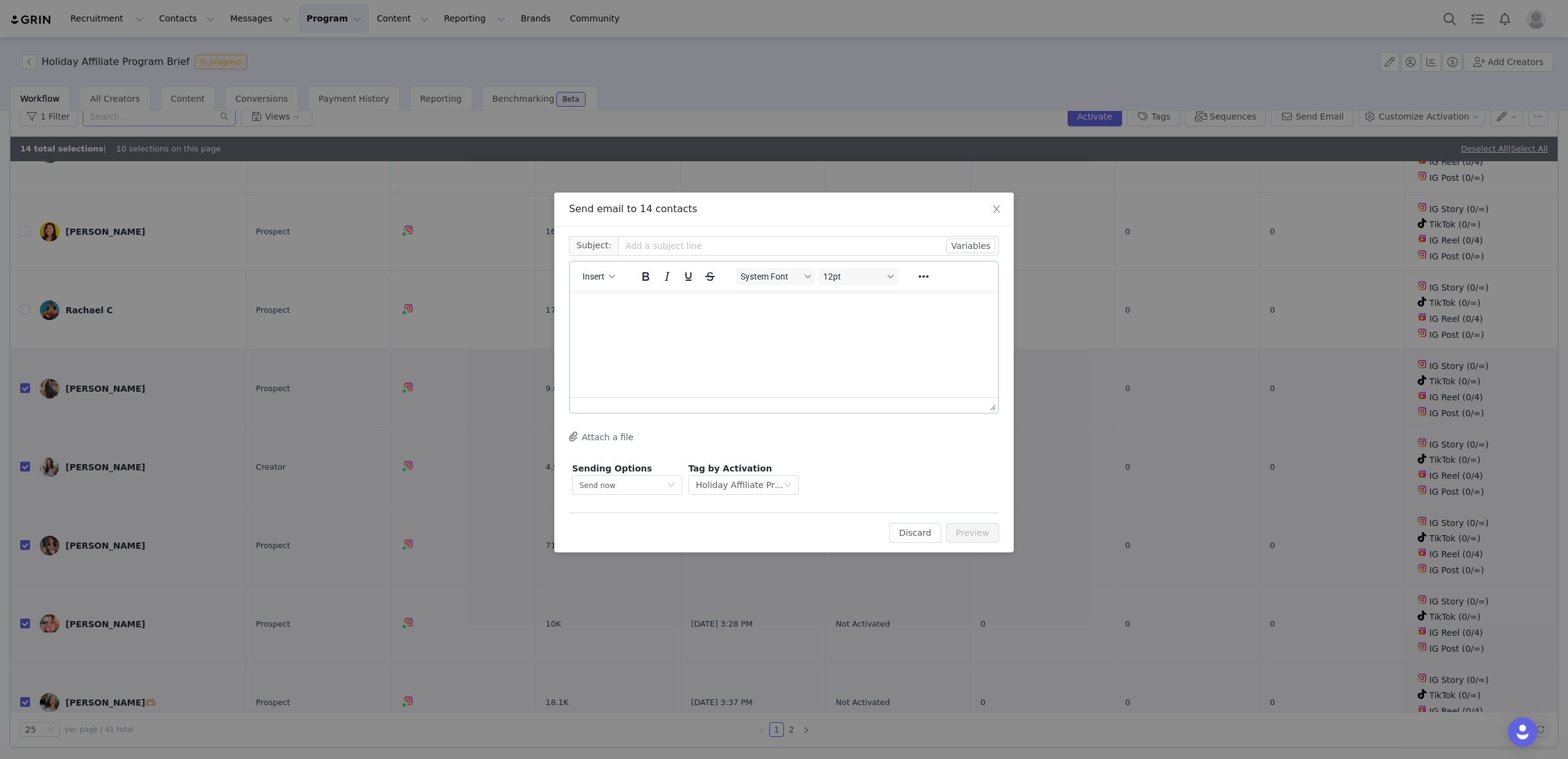
scroll to position [0, 0]
click at [631, 247] on input "text" at bounding box center [809, 246] width 381 height 20
type input "Holiday Affiliate Program | BELA Brand Seafood | Tinned Fish"
click at [647, 316] on html at bounding box center [784, 307] width 427 height 33
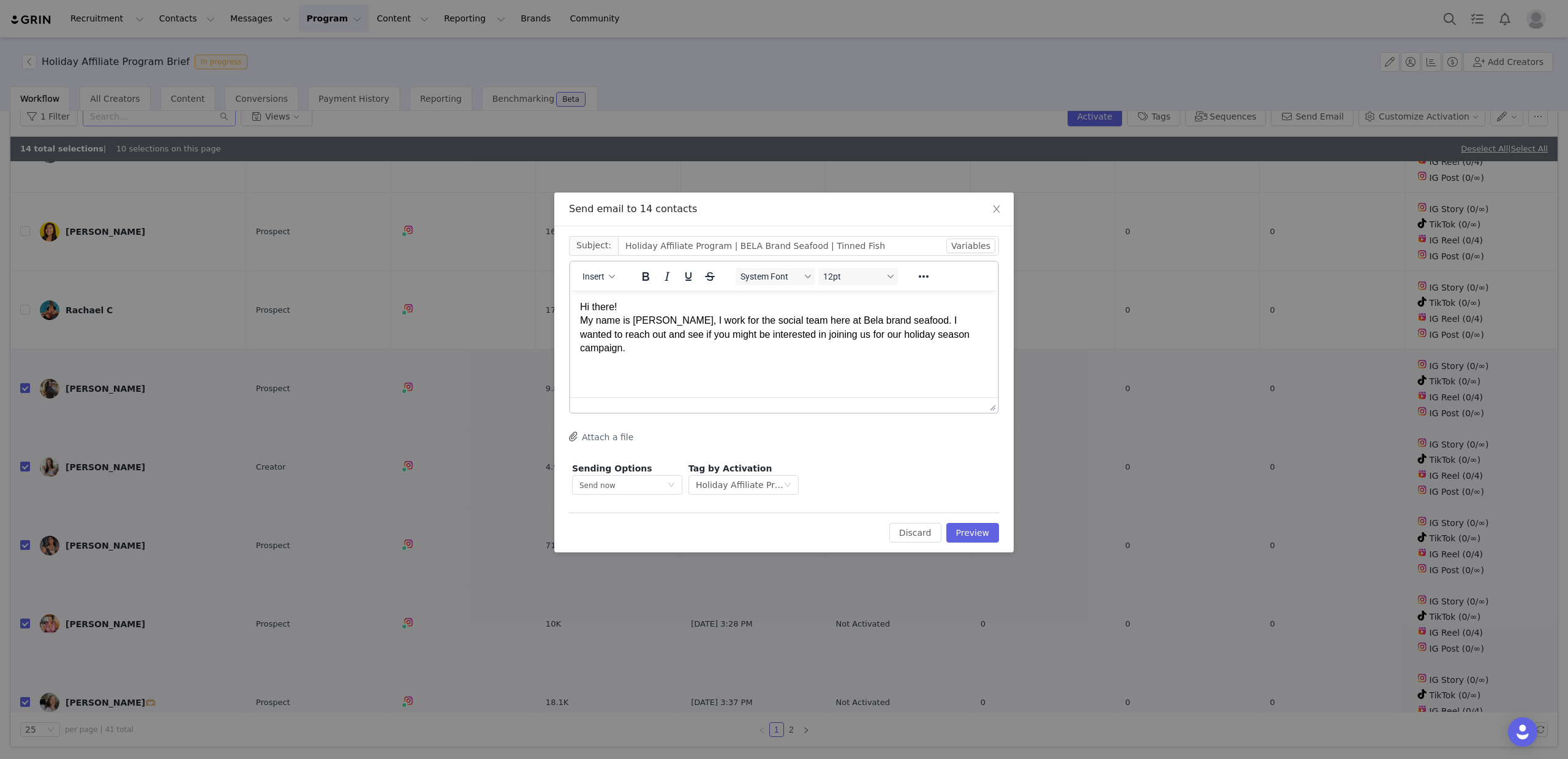
click at [958, 335] on p "Hi there! My name is Nick, I work for the social team here at Bela brand seafoo…" at bounding box center [784, 326] width 408 height 55
click at [710, 362] on span "$200 stipend" at bounding box center [738, 361] width 57 height 11
copy span "stipend"
drag, startPoint x: 713, startPoint y: 359, endPoint x: 703, endPoint y: 356, distance: 10.4
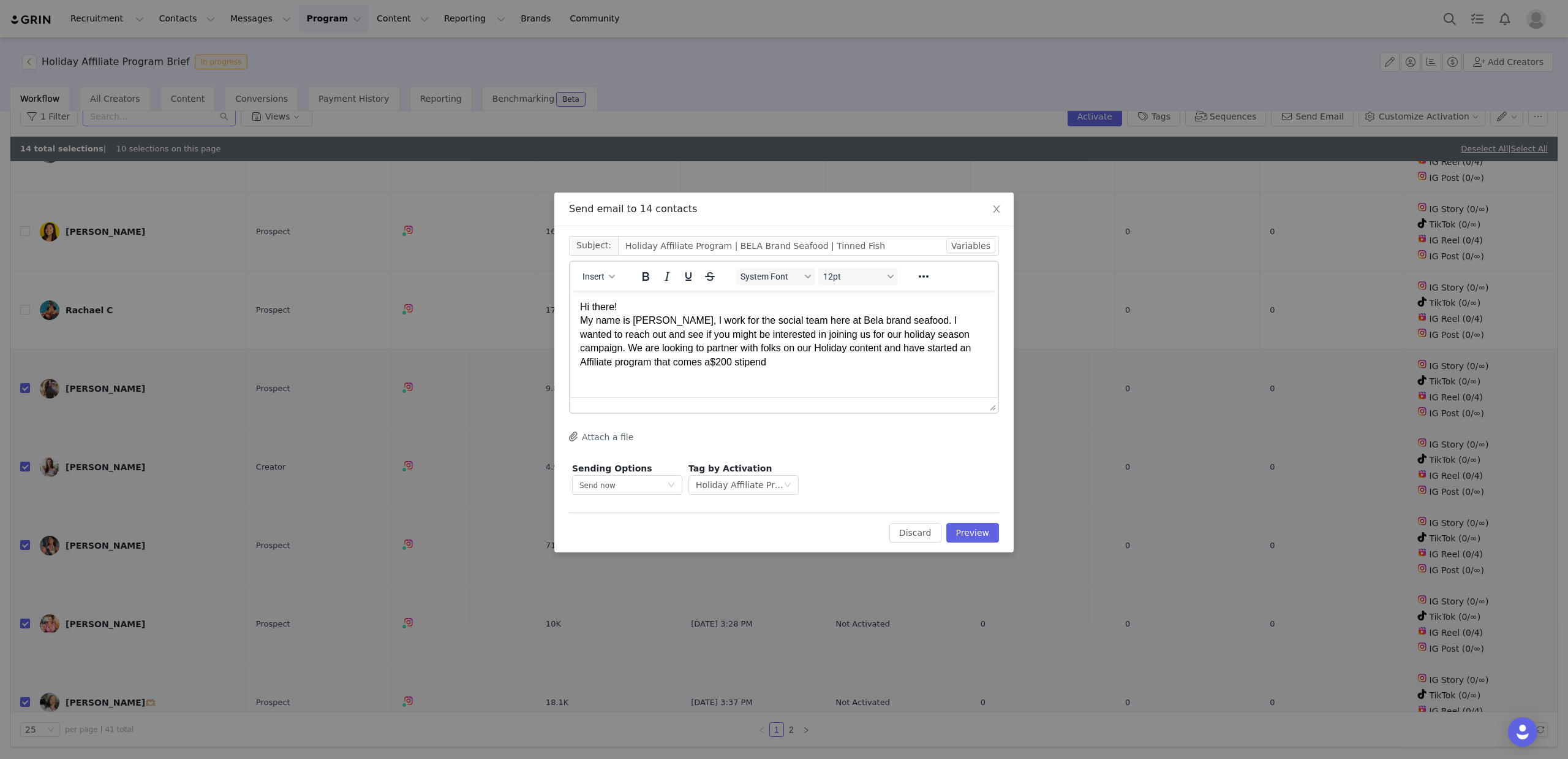
click at [713, 359] on p "Hi there! My name is Nick, I work for the social team here at Bela brand seafoo…" at bounding box center [784, 333] width 408 height 68
click at [898, 362] on p "Hi there! My name is Nick, I work for the social team here at Bela brand seafoo…" at bounding box center [784, 333] width 408 height 68
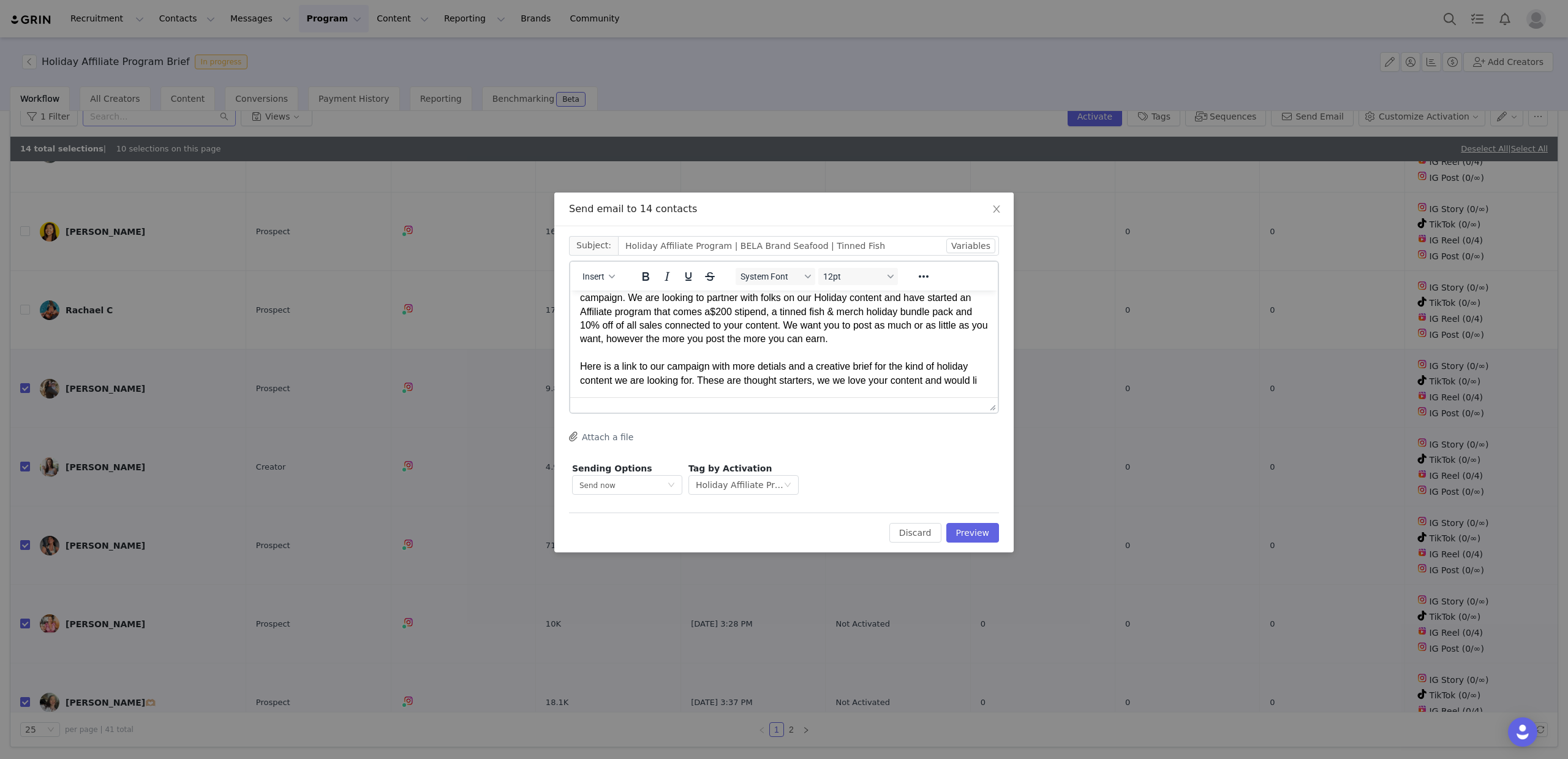
scroll to position [50, 0]
click at [829, 387] on html "Hi there! My name is Nick, I work for the social team here at Bela brand seafoo…" at bounding box center [784, 317] width 427 height 157
click at [830, 382] on p "Hi there! My name is Nick, I work for the social team here at Bela brand seafoo…" at bounding box center [784, 317] width 408 height 137
drag, startPoint x: 830, startPoint y: 382, endPoint x: 870, endPoint y: 374, distance: 40.8
click at [829, 382] on p "Hi there! My name is Nick, I work for the social team here at Bela brand seafoo…" at bounding box center [784, 317] width 408 height 137
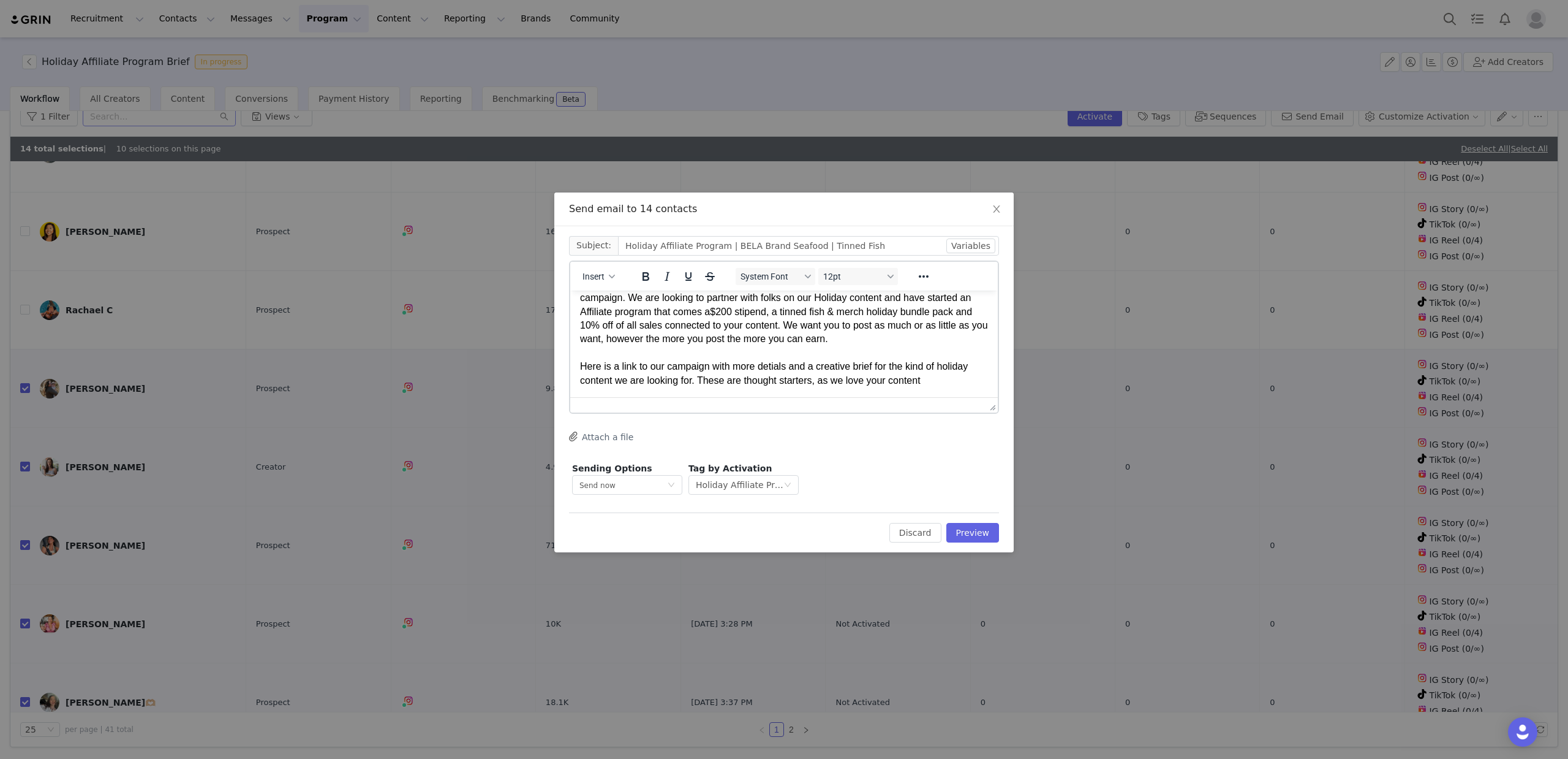
click at [937, 382] on p "Hi there! My name is Nick, I work for the social team here at Bela brand seafoo…" at bounding box center [784, 317] width 408 height 137
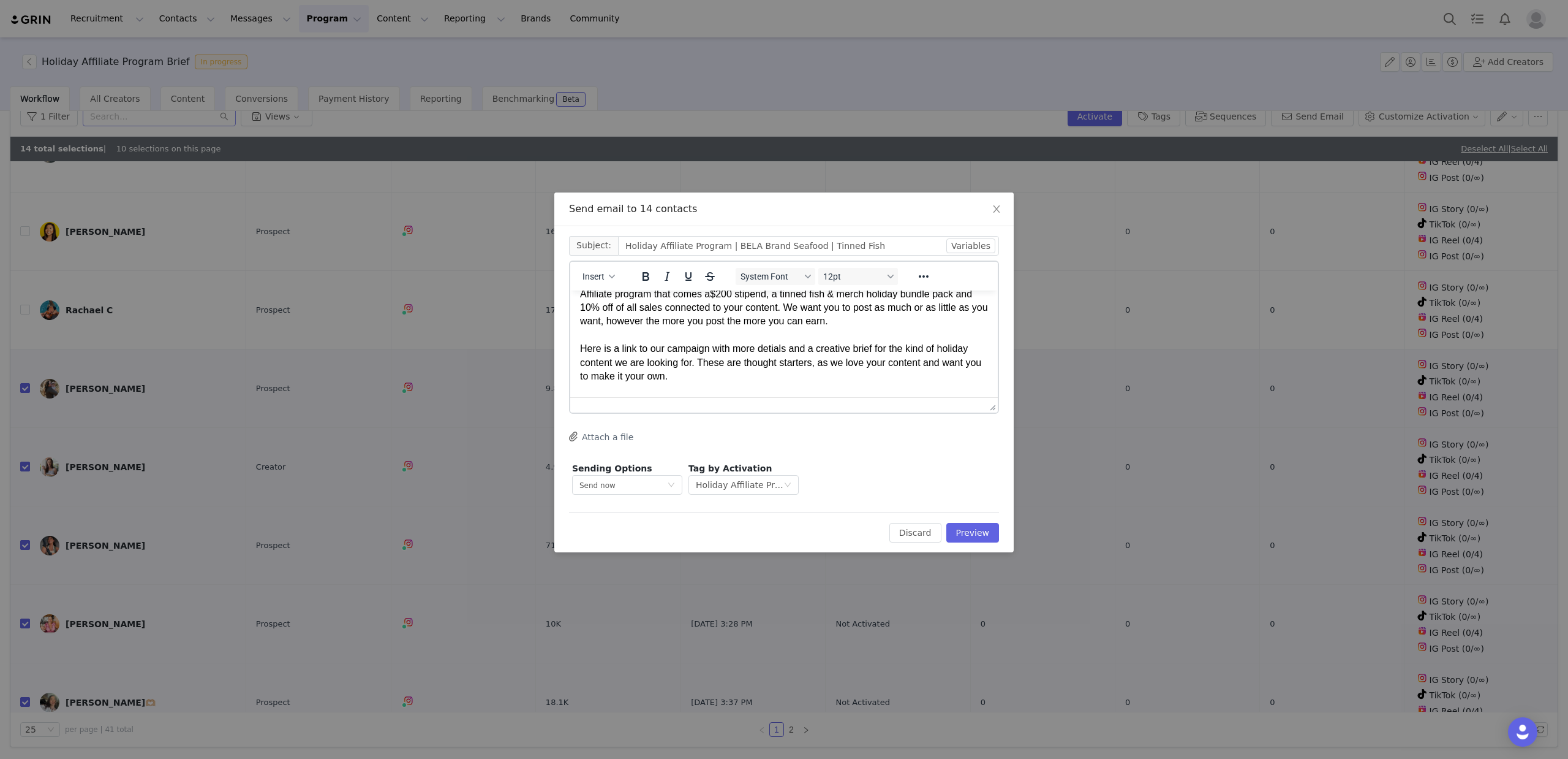
scroll to position [81, 0]
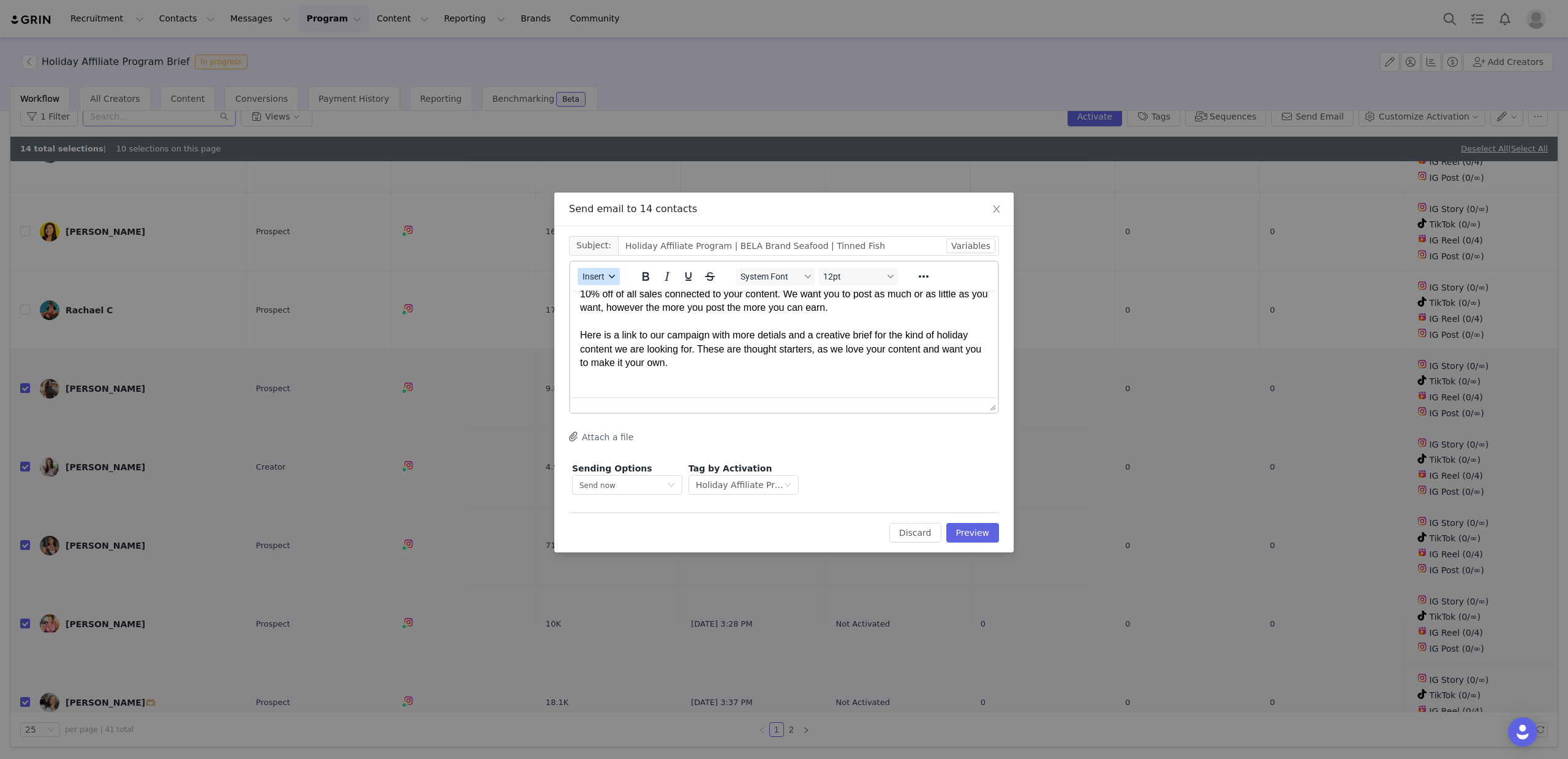
click at [589, 269] on button "Insert" at bounding box center [598, 276] width 42 height 17
click at [627, 317] on div "Insert Variable" at bounding box center [643, 317] width 110 height 15
select select
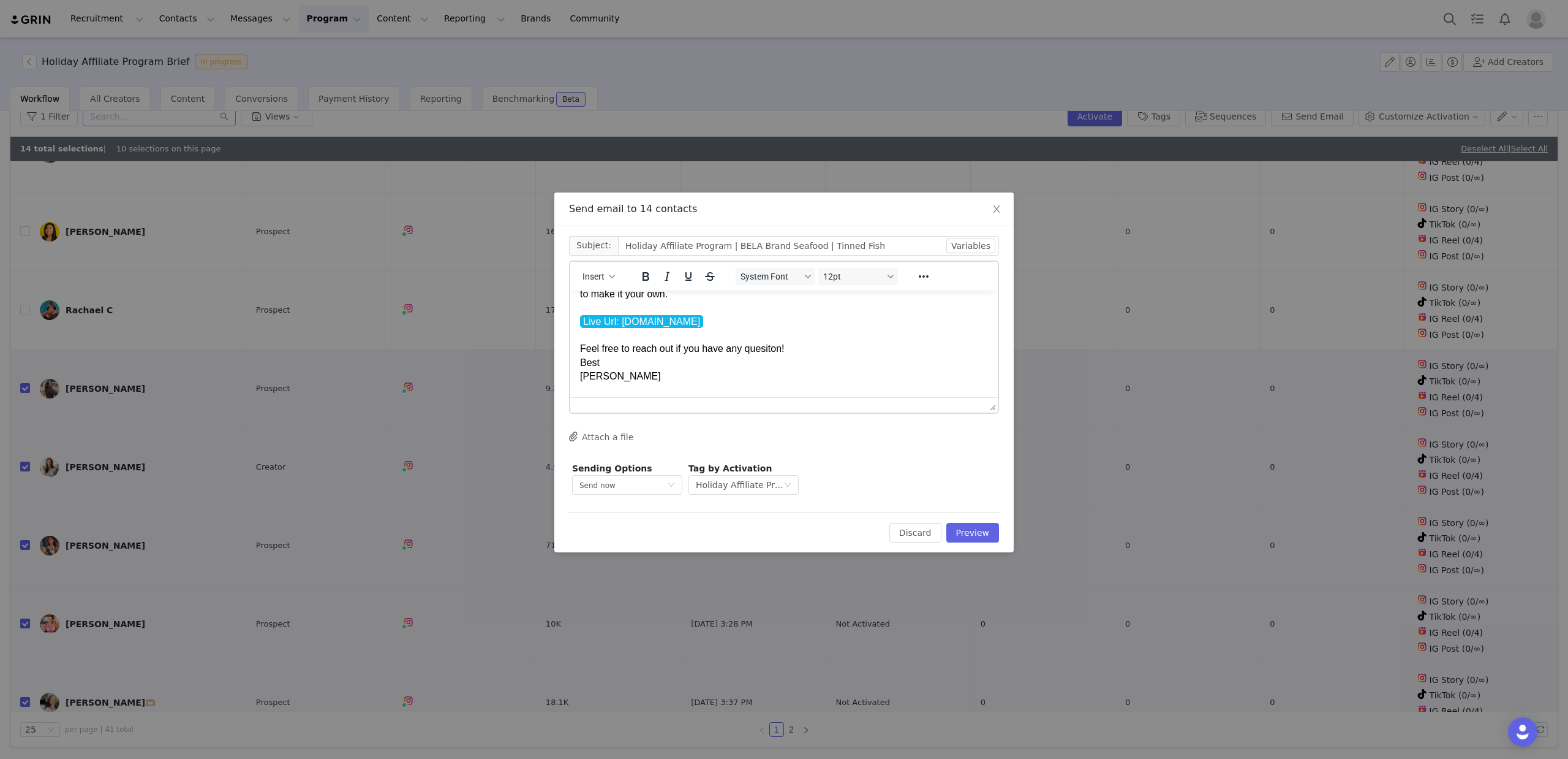
scroll to position [149, 0]
click at [595, 280] on span "Insert" at bounding box center [593, 276] width 22 height 10
click at [624, 333] on div "Insert Signature" at bounding box center [643, 337] width 110 height 15
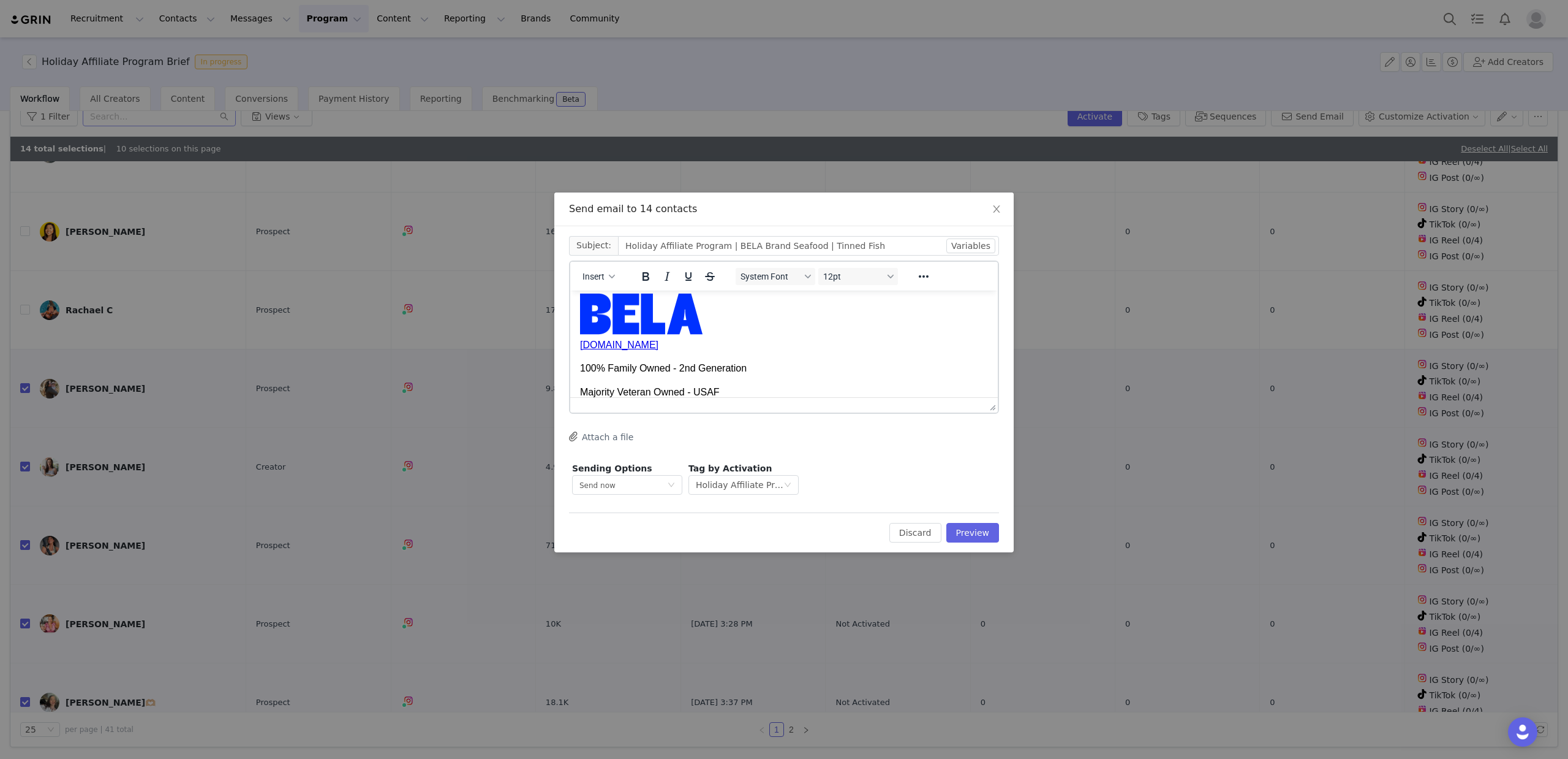
scroll to position [261, 0]
click at [971, 535] on button "Preview" at bounding box center [972, 533] width 53 height 20
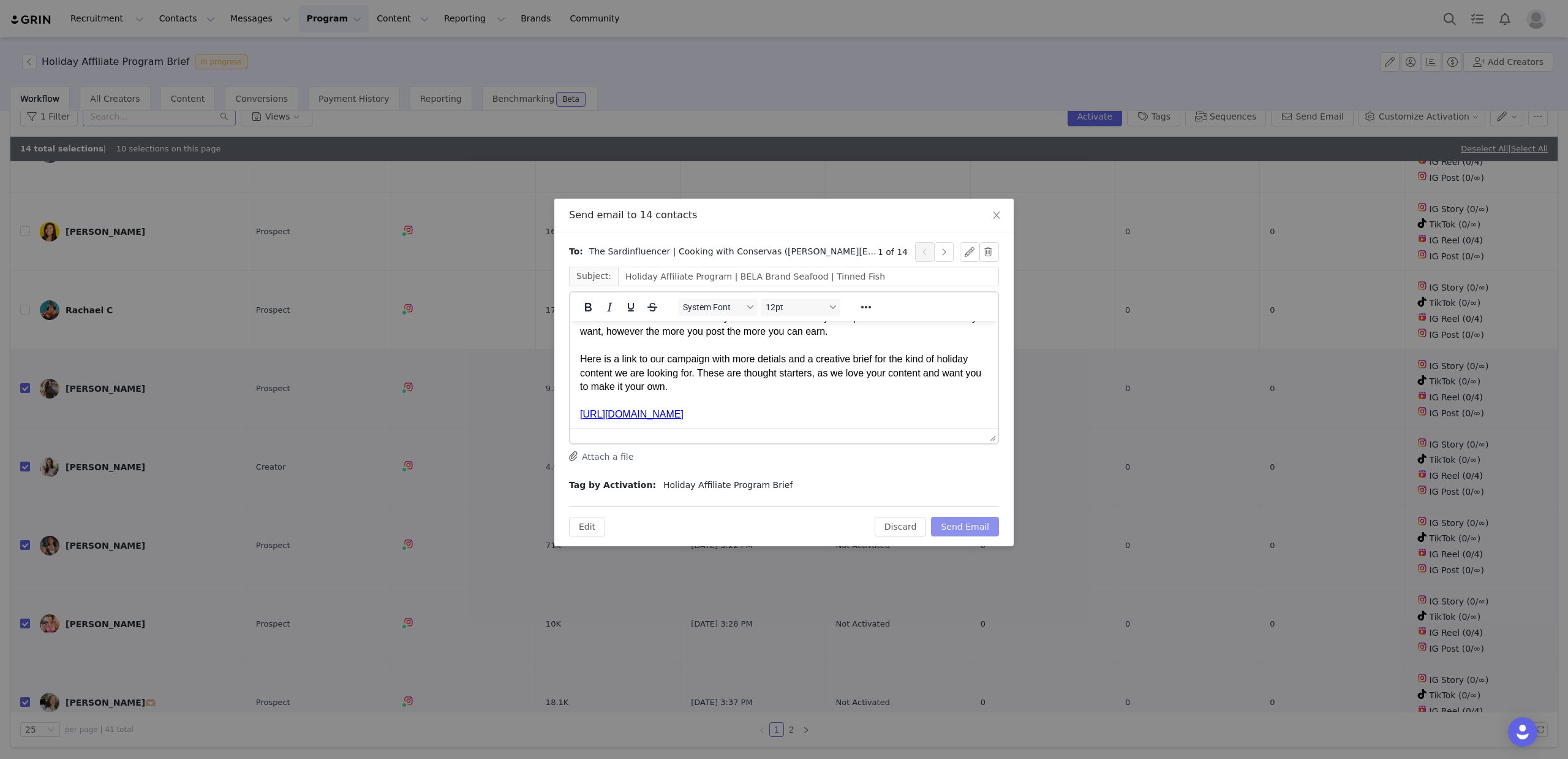
scroll to position [100, 0]
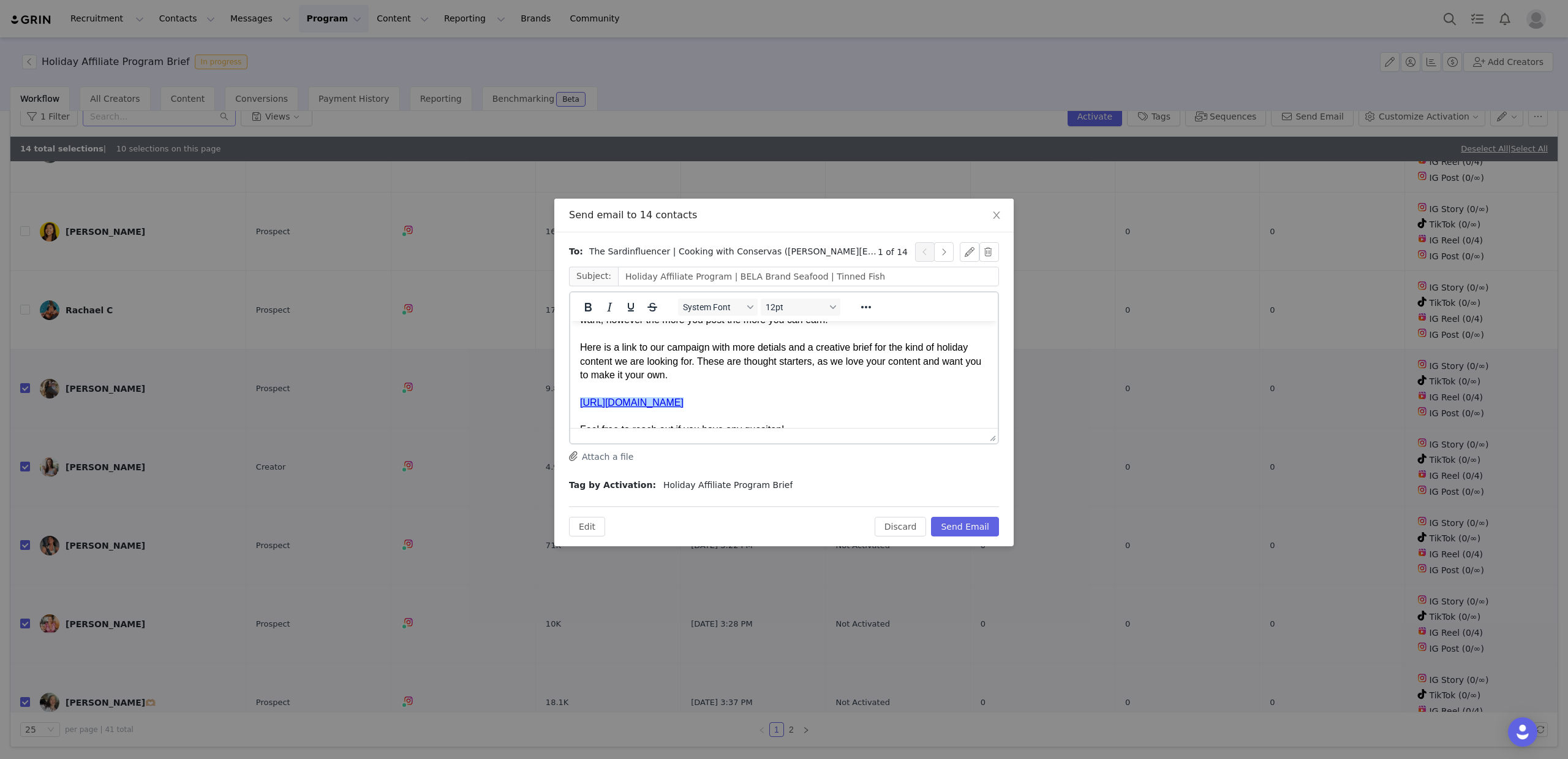
copy link "cb1ae35ff313"
drag, startPoint x: 741, startPoint y: 396, endPoint x: 566, endPoint y: 398, distance: 175.0
click at [570, 398] on html "Hi there! My name is Nick, I work for the social team here at Bela brand seafoo…" at bounding box center [784, 405] width 427 height 369
copy p "https://bela.grin.live/af6a31ff-769a-4fa8-ac0a-cb1ae35ff313"
click at [962, 523] on button "Send Email" at bounding box center [965, 526] width 68 height 20
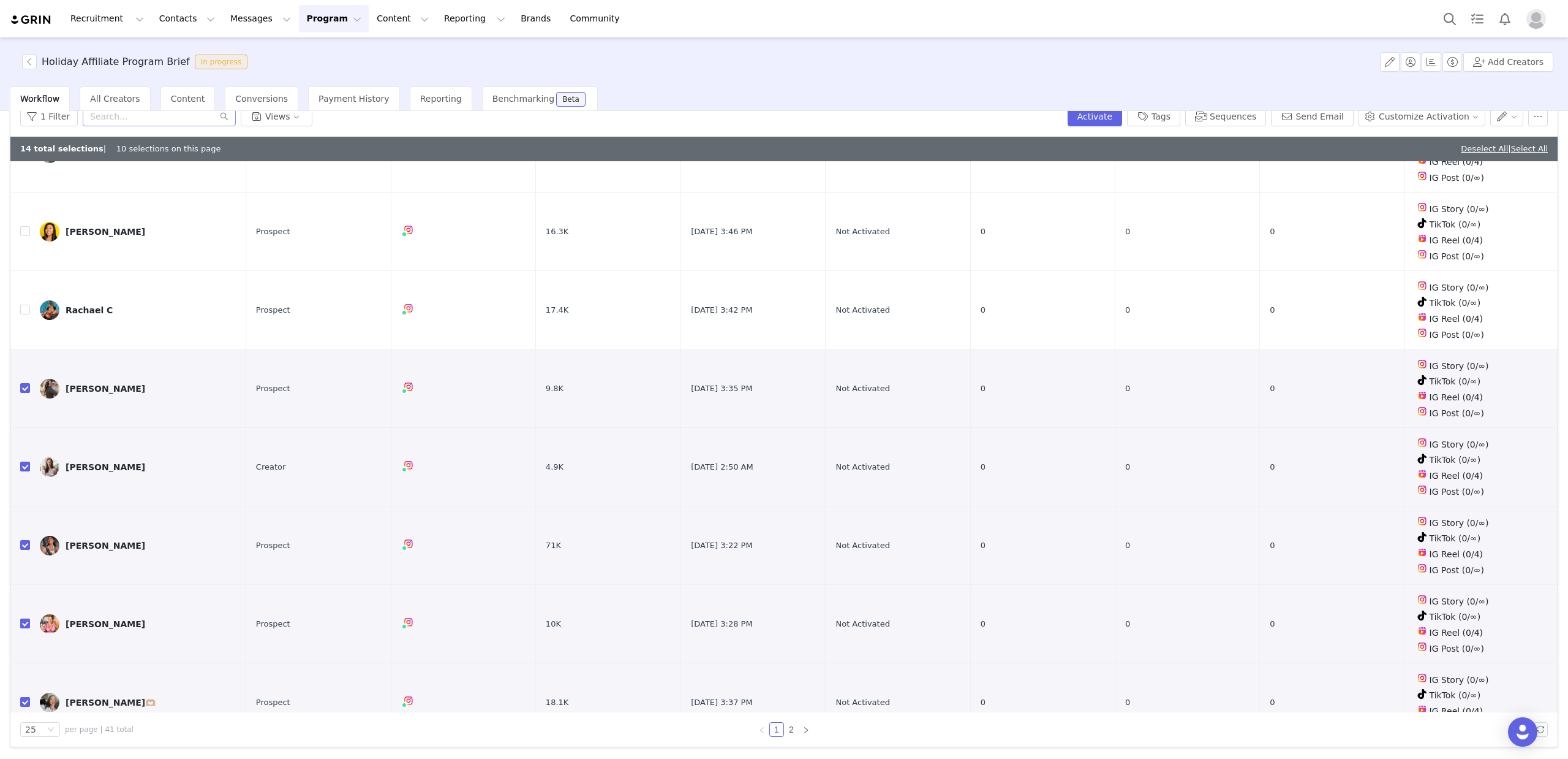
click at [27, 22] on img at bounding box center [31, 20] width 43 height 12
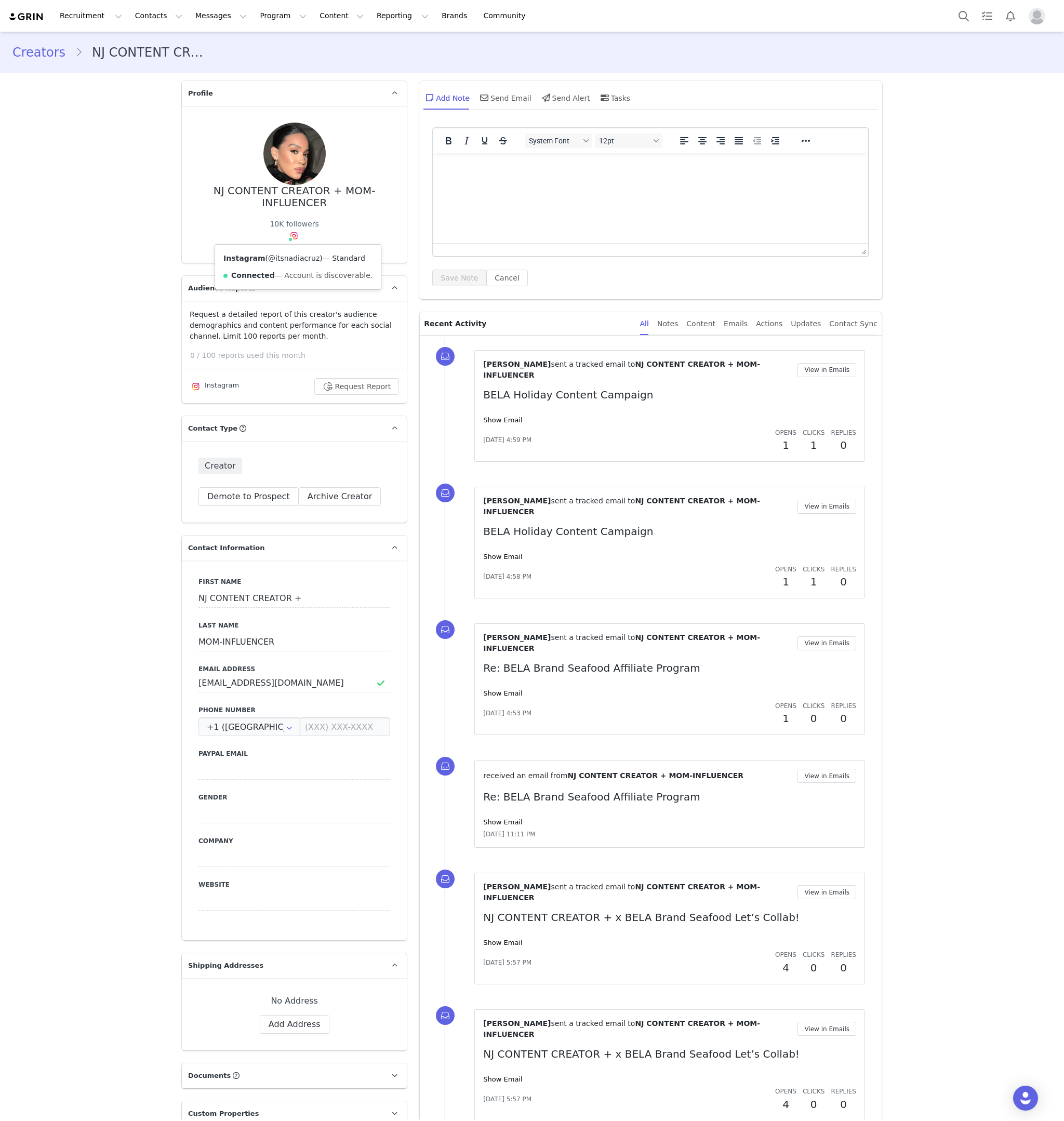
click at [289, 259] on link "@itsnadiacruz" at bounding box center [294, 258] width 52 height 8
click at [537, 181] on html at bounding box center [651, 167] width 435 height 28
drag, startPoint x: 495, startPoint y: 93, endPoint x: 502, endPoint y: 97, distance: 8.1
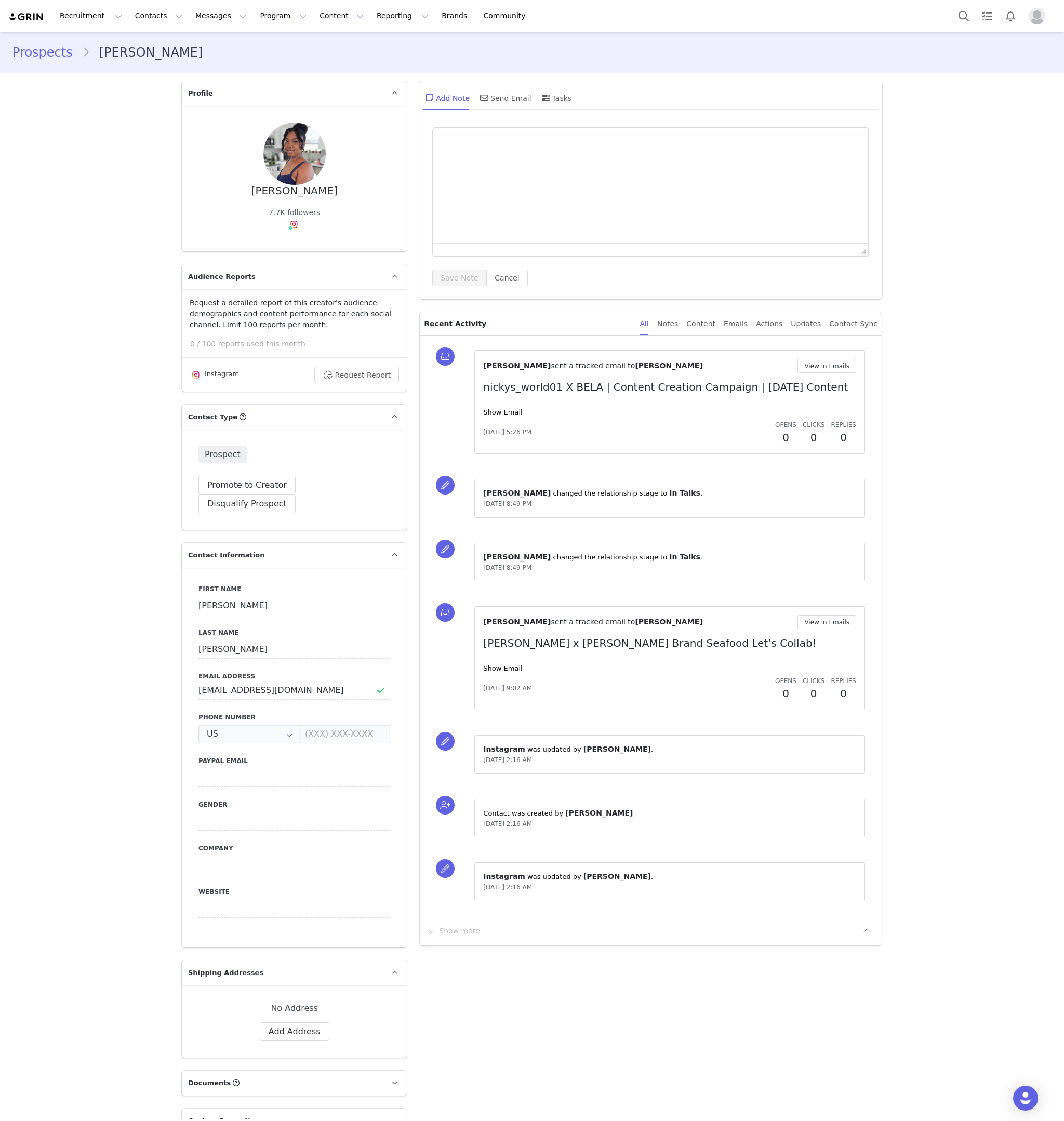
type input "+1 ([GEOGRAPHIC_DATA])"
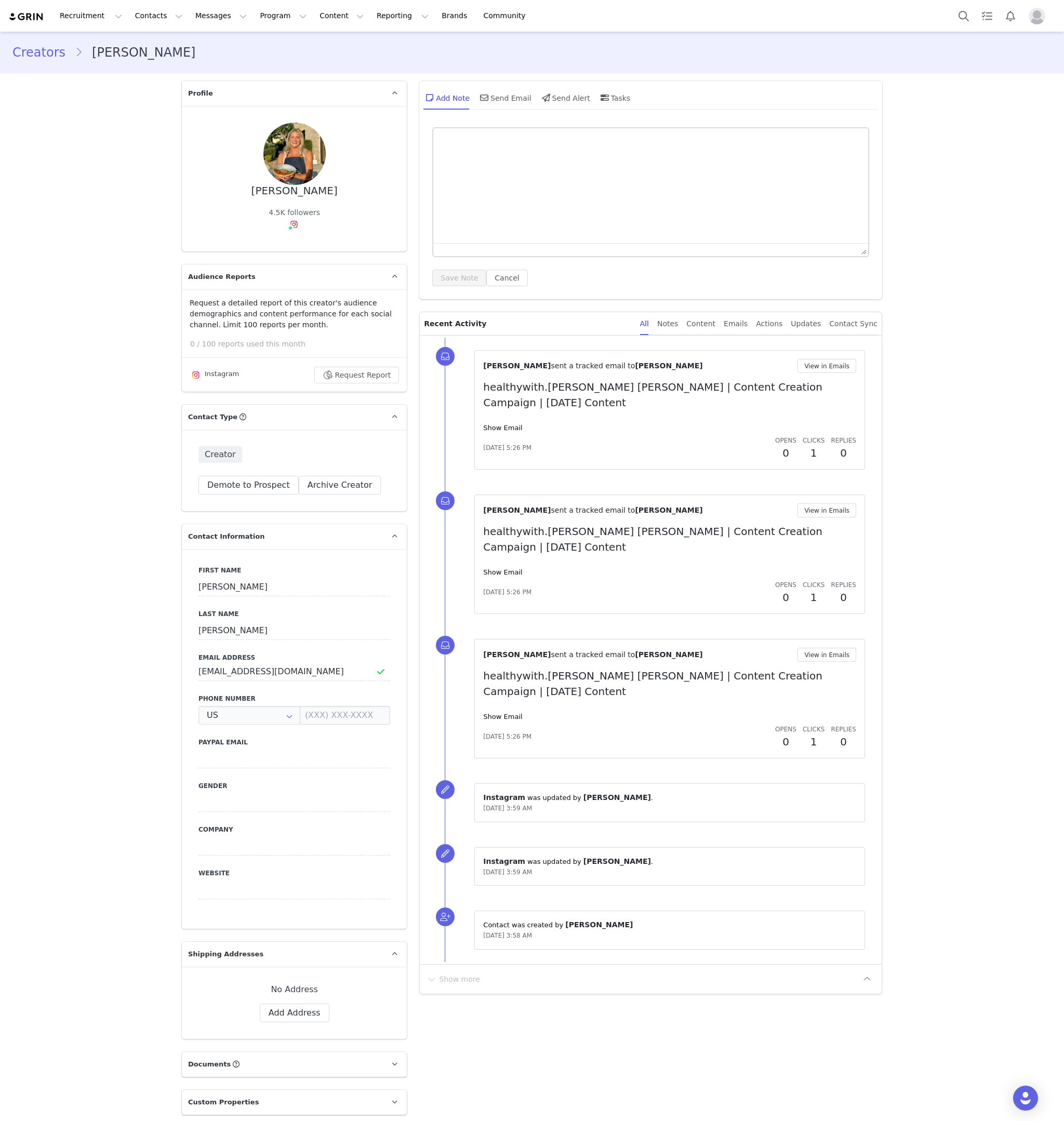
type input "+1 ([GEOGRAPHIC_DATA])"
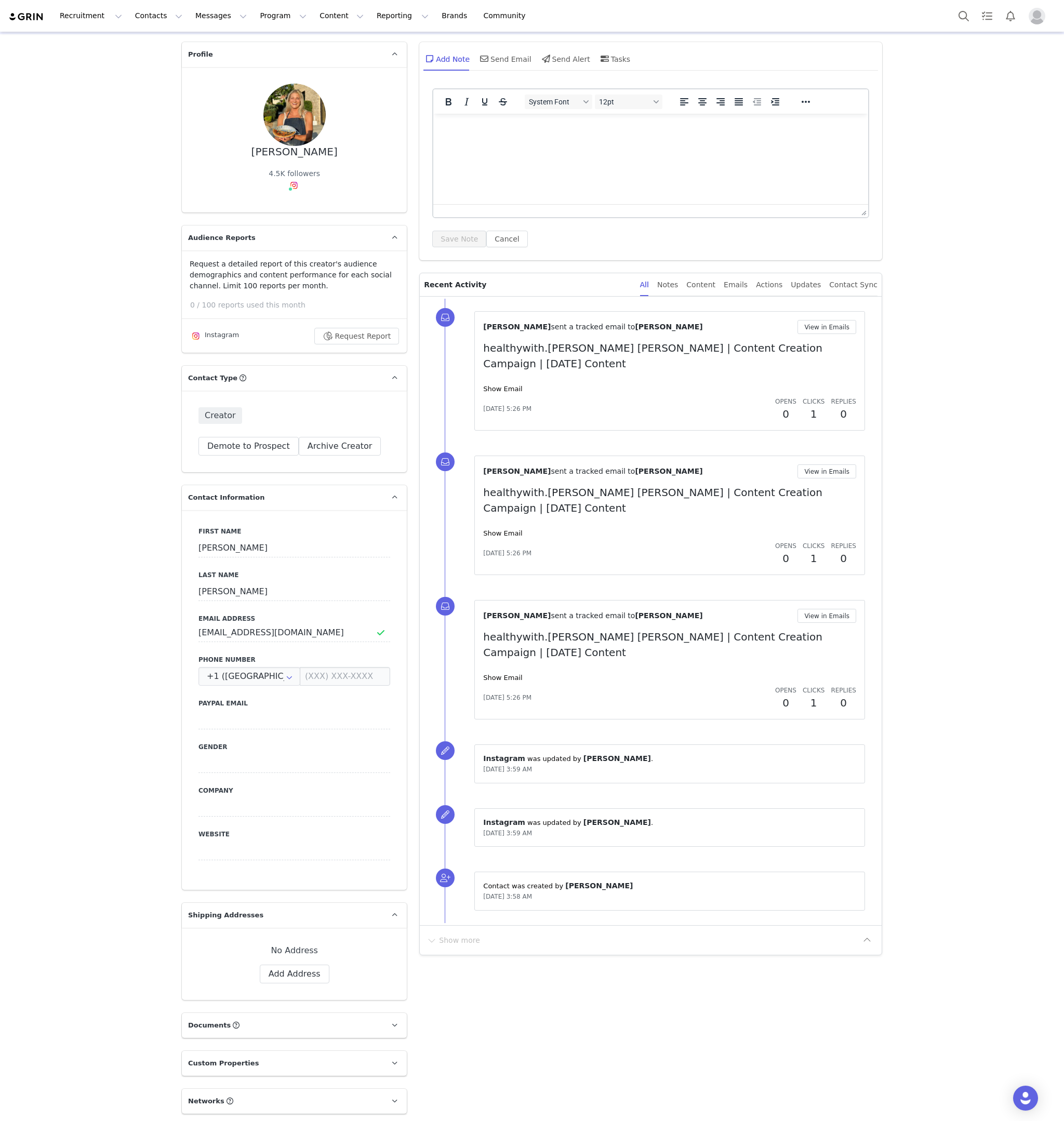
scroll to position [38, 0]
drag, startPoint x: 538, startPoint y: 607, endPoint x: 619, endPoint y: 607, distance: 81.0
click at [619, 630] on p "healthywith.[PERSON_NAME] [PERSON_NAME] | Content Creation Campaign | [DATE] Co…" at bounding box center [669, 646] width 373 height 31
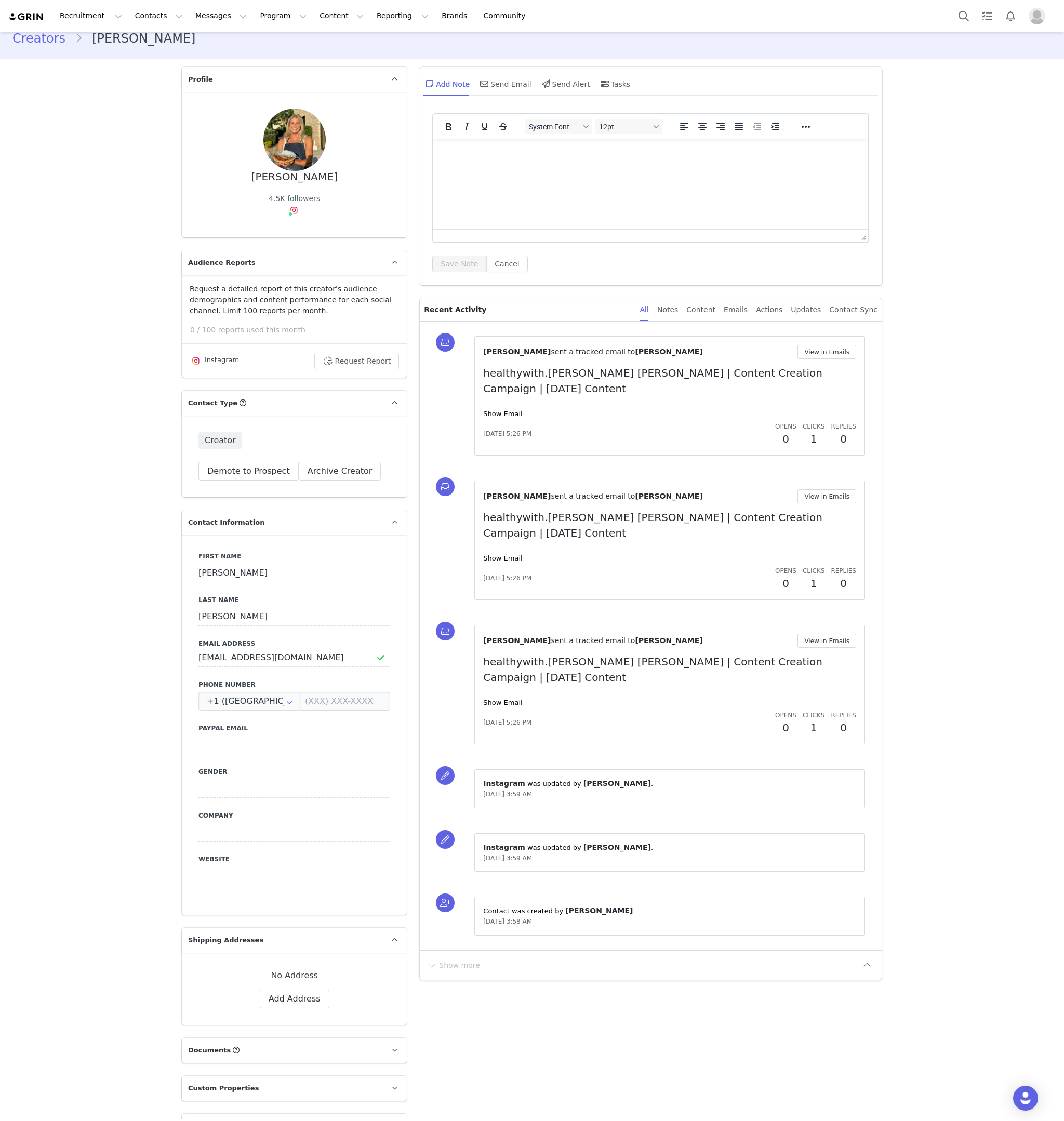
scroll to position [0, 0]
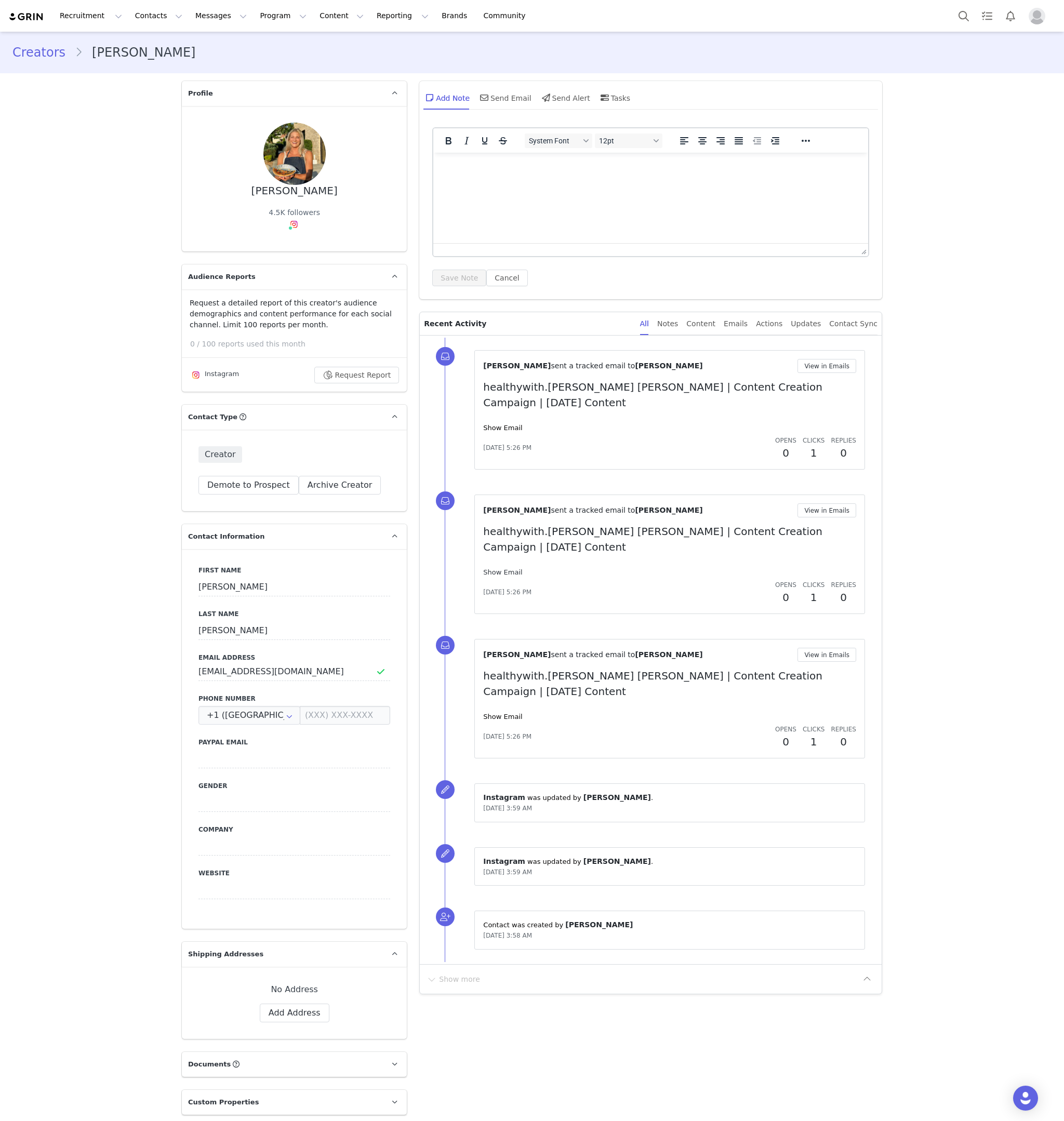
click at [508, 568] on link "Show Email" at bounding box center [503, 572] width 39 height 8
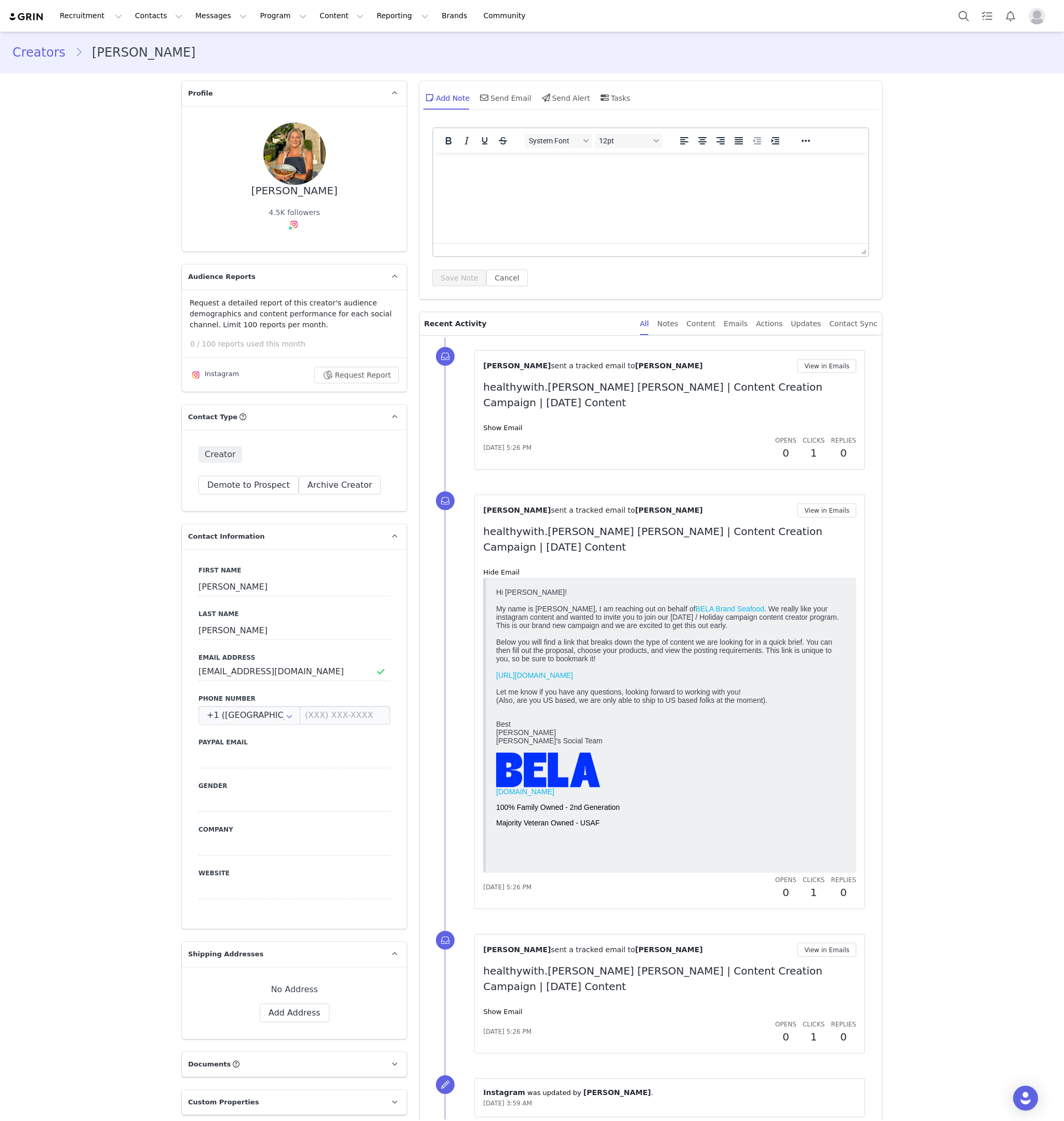
click at [506, 958] on div "[PERSON_NAME] sent a tracked email to [PERSON_NAME] View in Emails healthywith.…" at bounding box center [669, 994] width 373 height 102
click at [508, 1007] on div "Show Email" at bounding box center [669, 1012] width 373 height 10
click at [509, 1008] on link "Show Email" at bounding box center [503, 1012] width 39 height 8
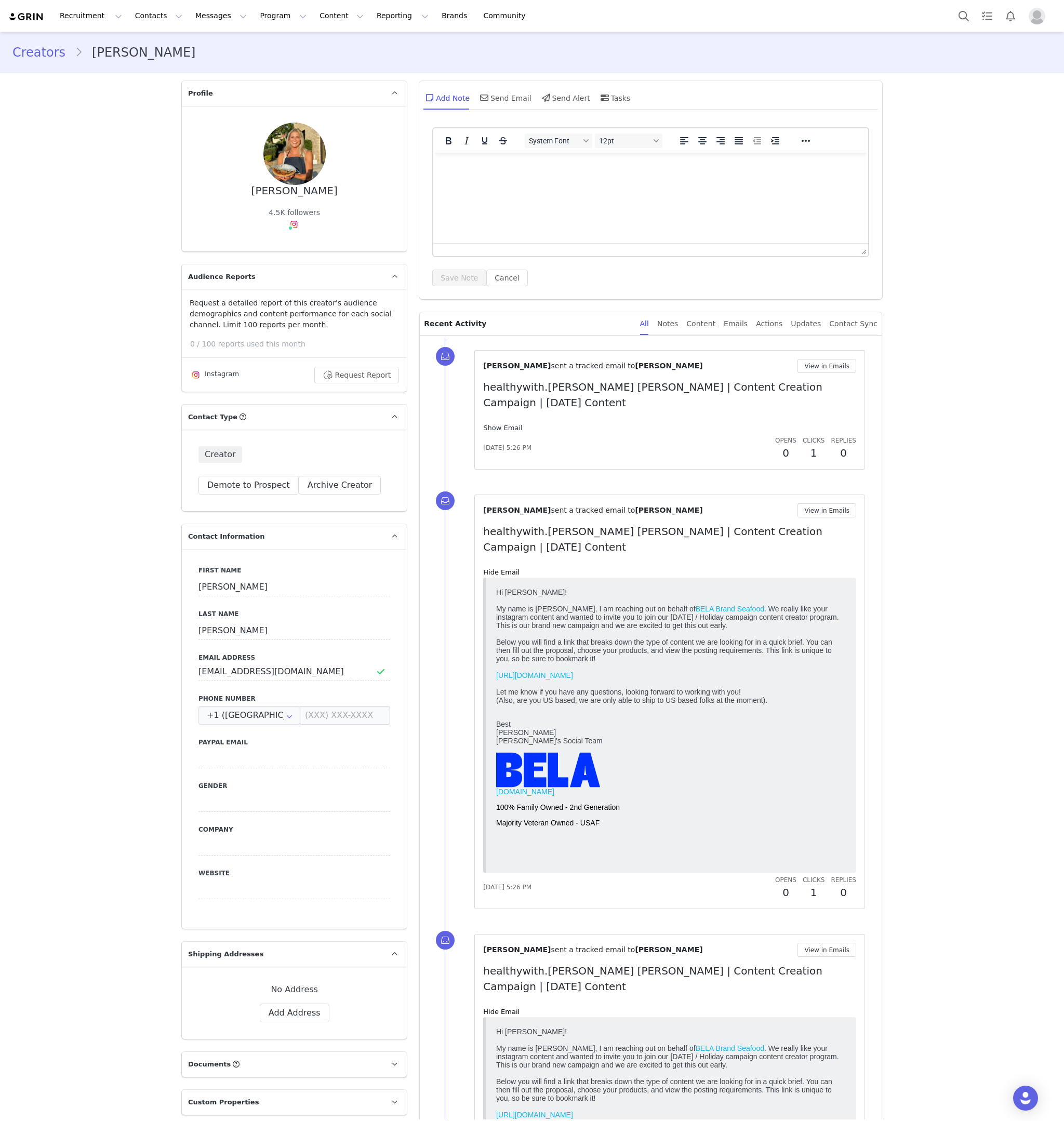
click at [513, 424] on link "Show Email" at bounding box center [503, 427] width 39 height 8
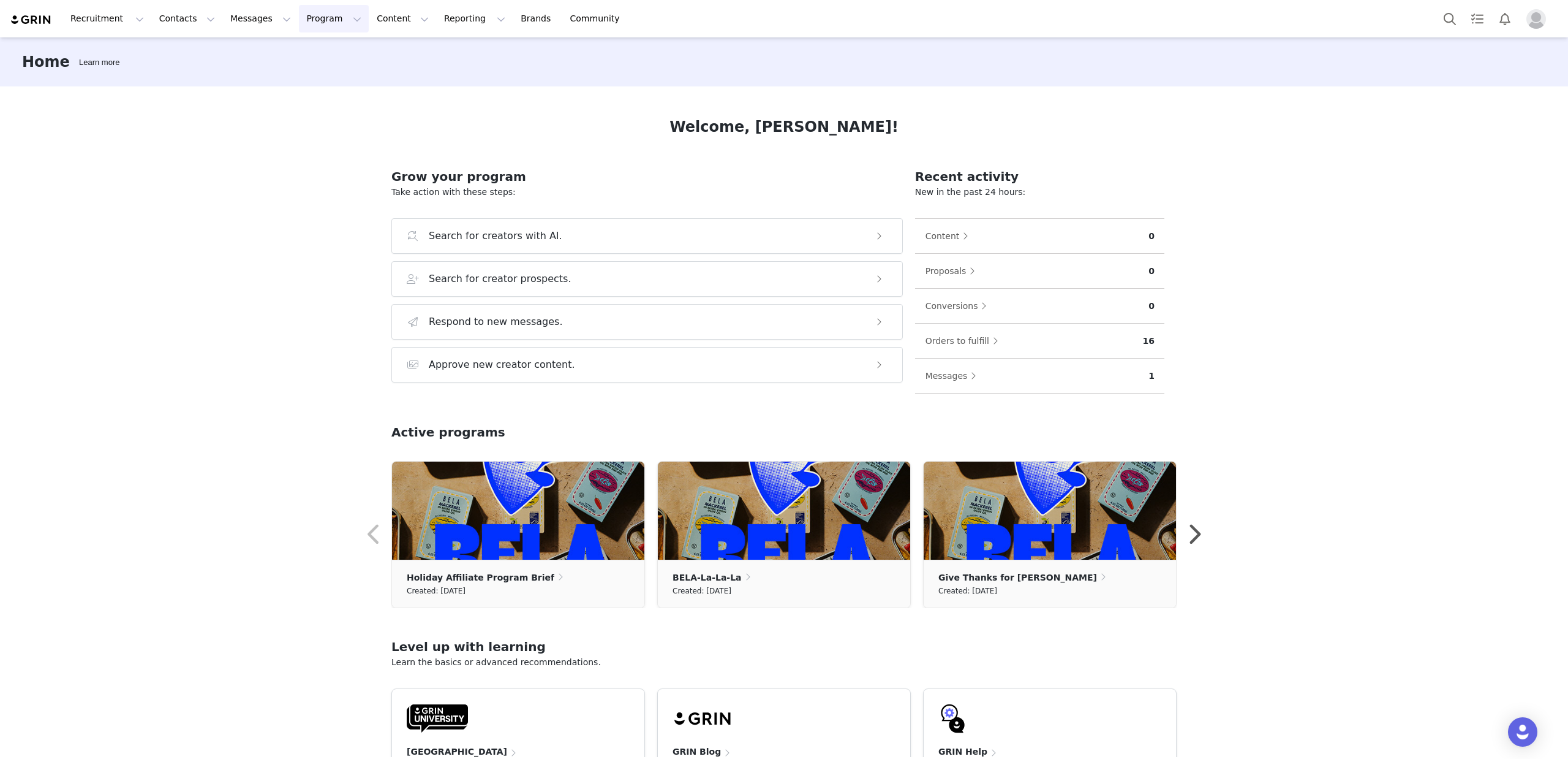
click at [315, 21] on button "Program Program" at bounding box center [334, 19] width 70 height 28
